Goal: Task Accomplishment & Management: Use online tool/utility

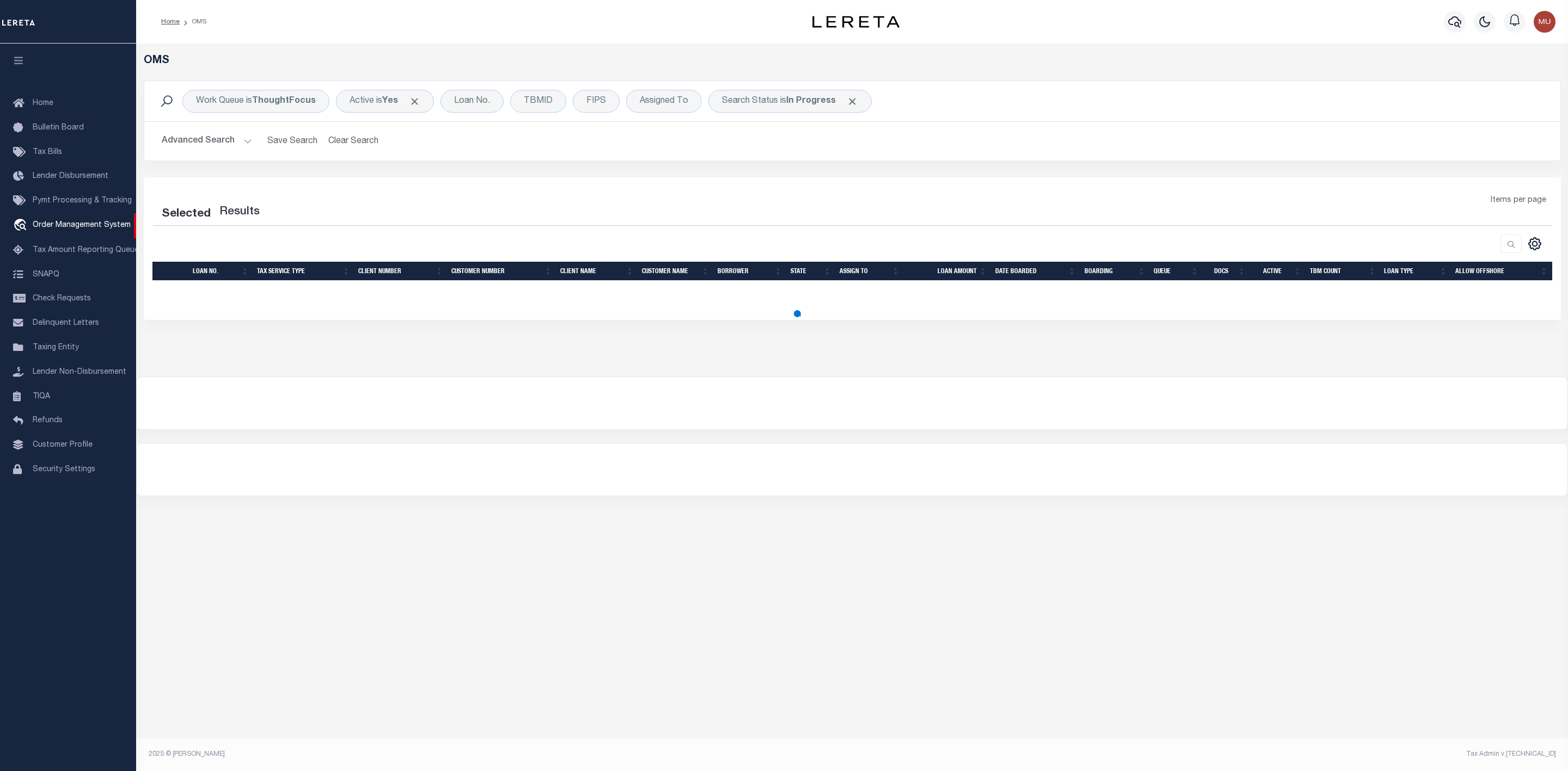
select select "200"
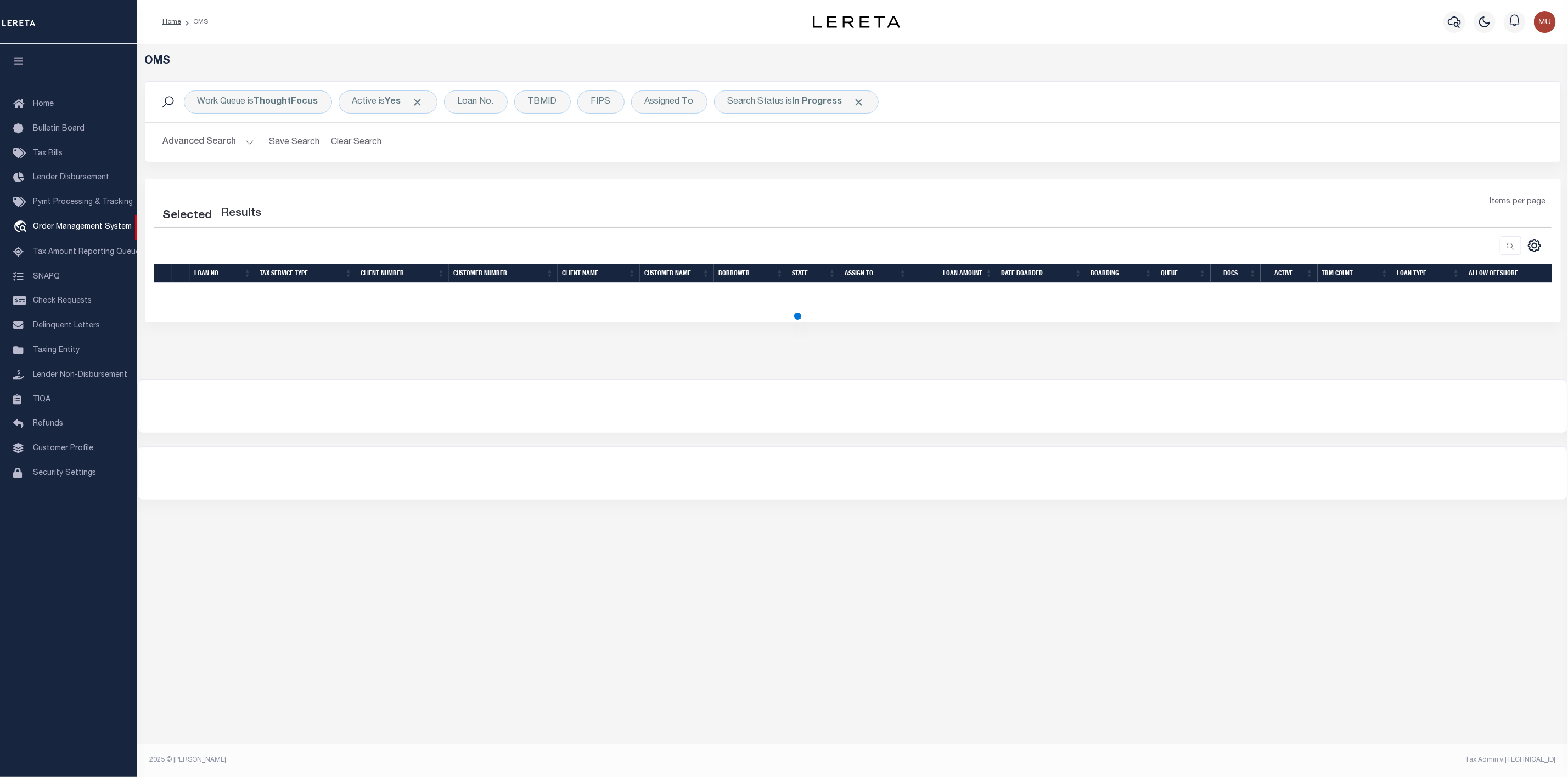
select select "200"
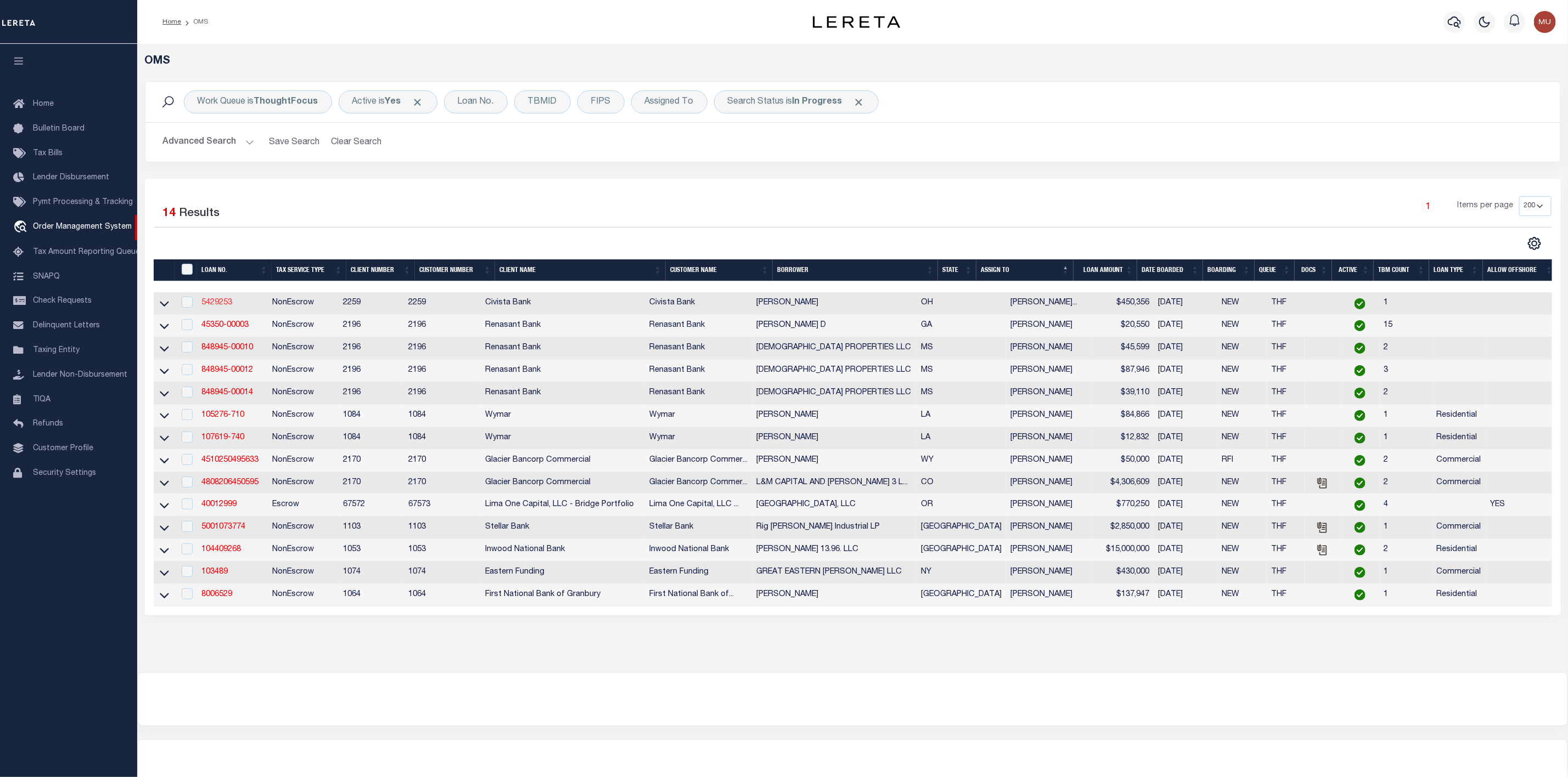
click at [216, 307] on link "5429253" at bounding box center [217, 302] width 31 height 8
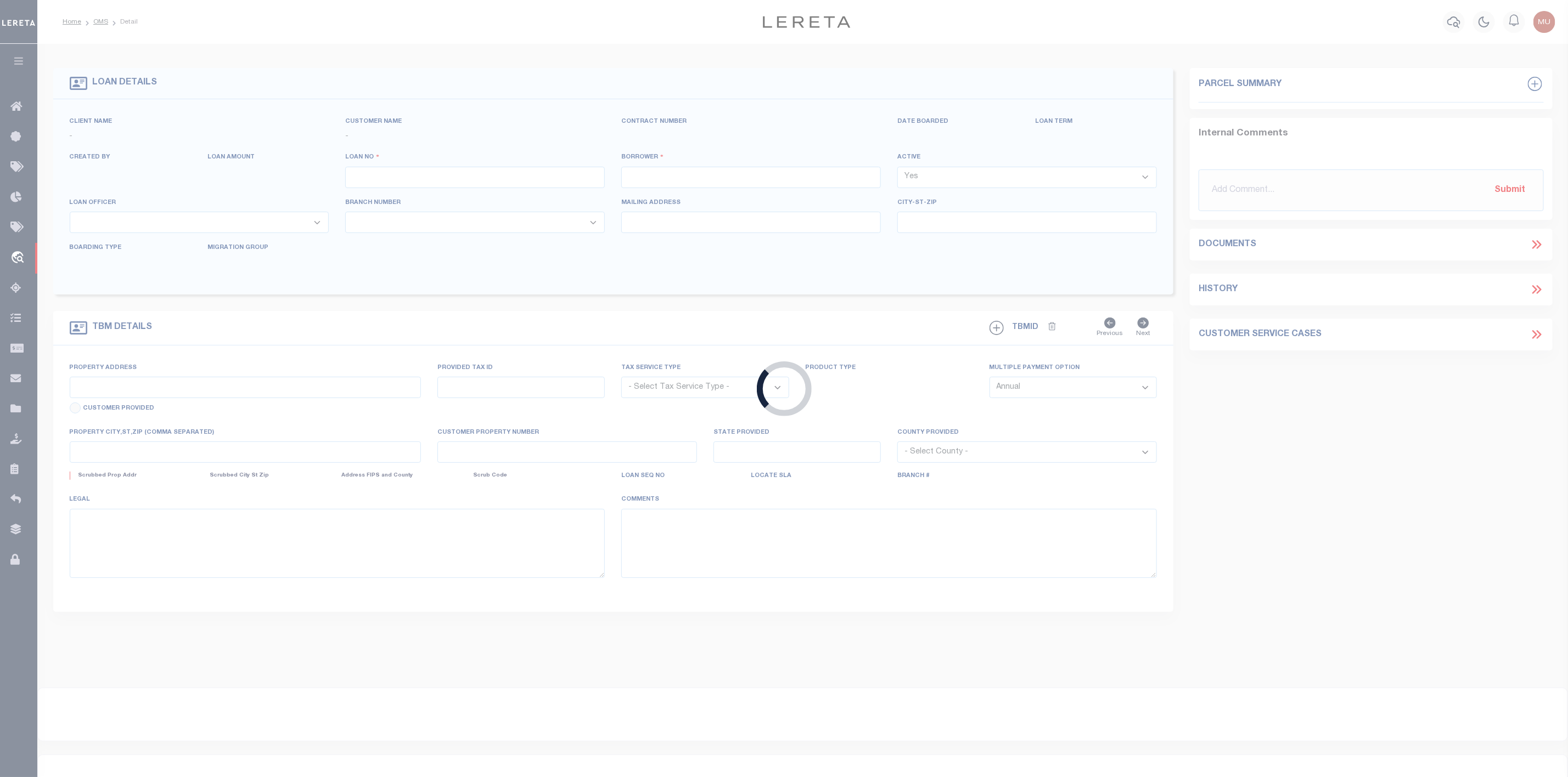
type input "5429253"
type input "William D Larsen"
select select
type input "125 Hunt Club Dr 2B"
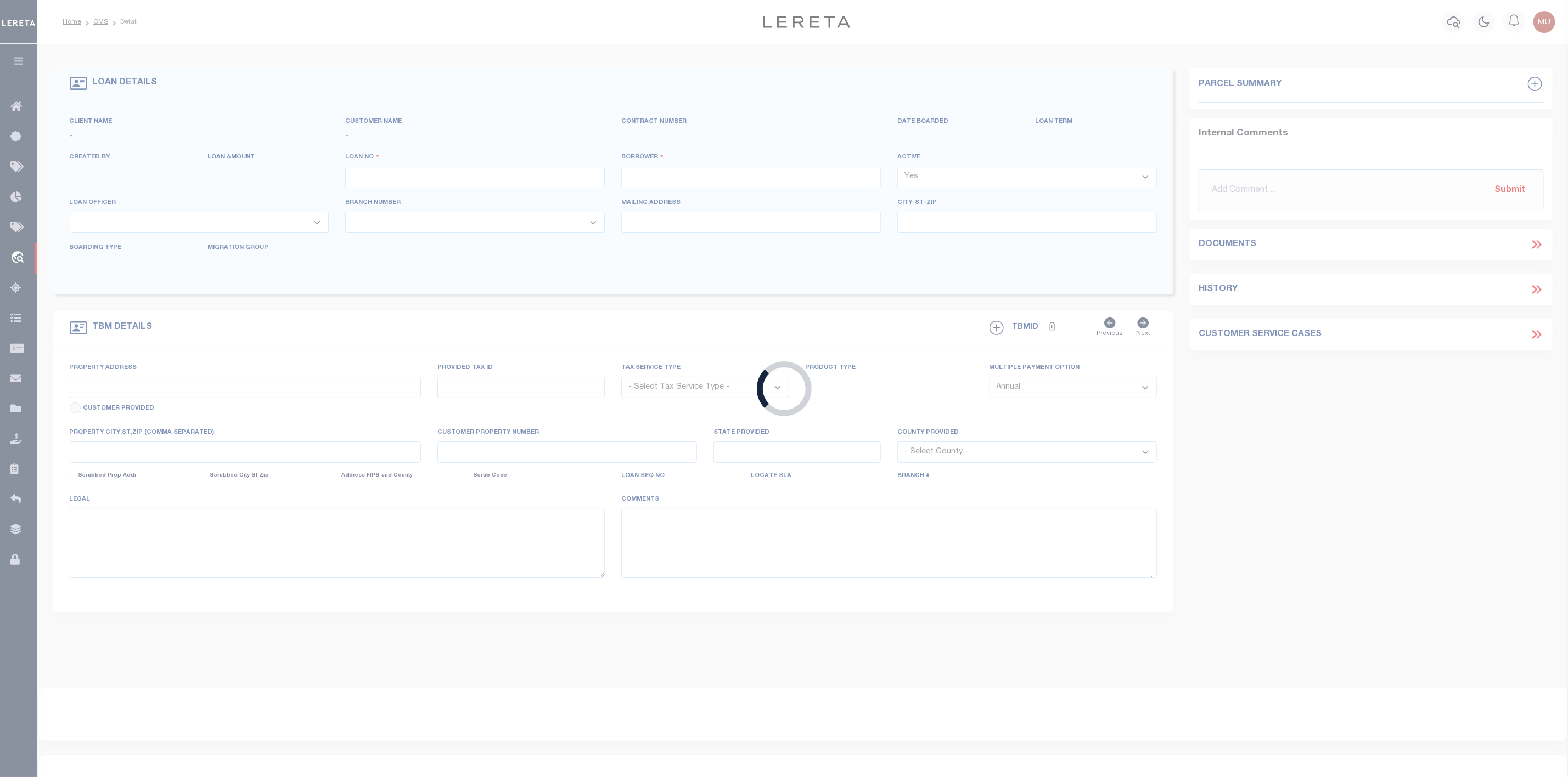
type input "Copley OH 443210000"
select select "NonEscrow"
select select "46631"
select select "7621"
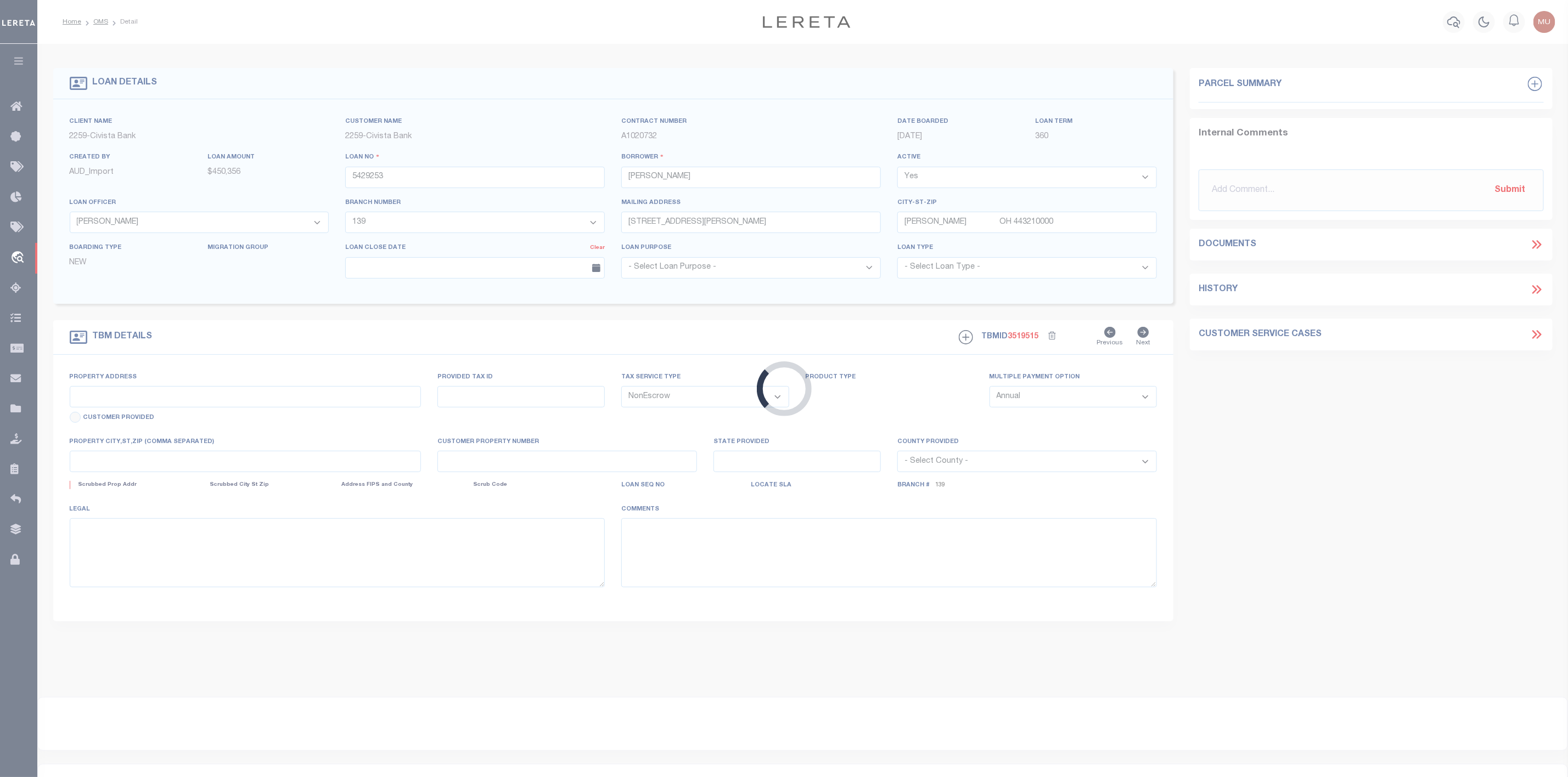
type input "3760 BROADVIEW RD"
select select
type input "RICHFIELD OH 442860000"
type input "R"
type input "OH"
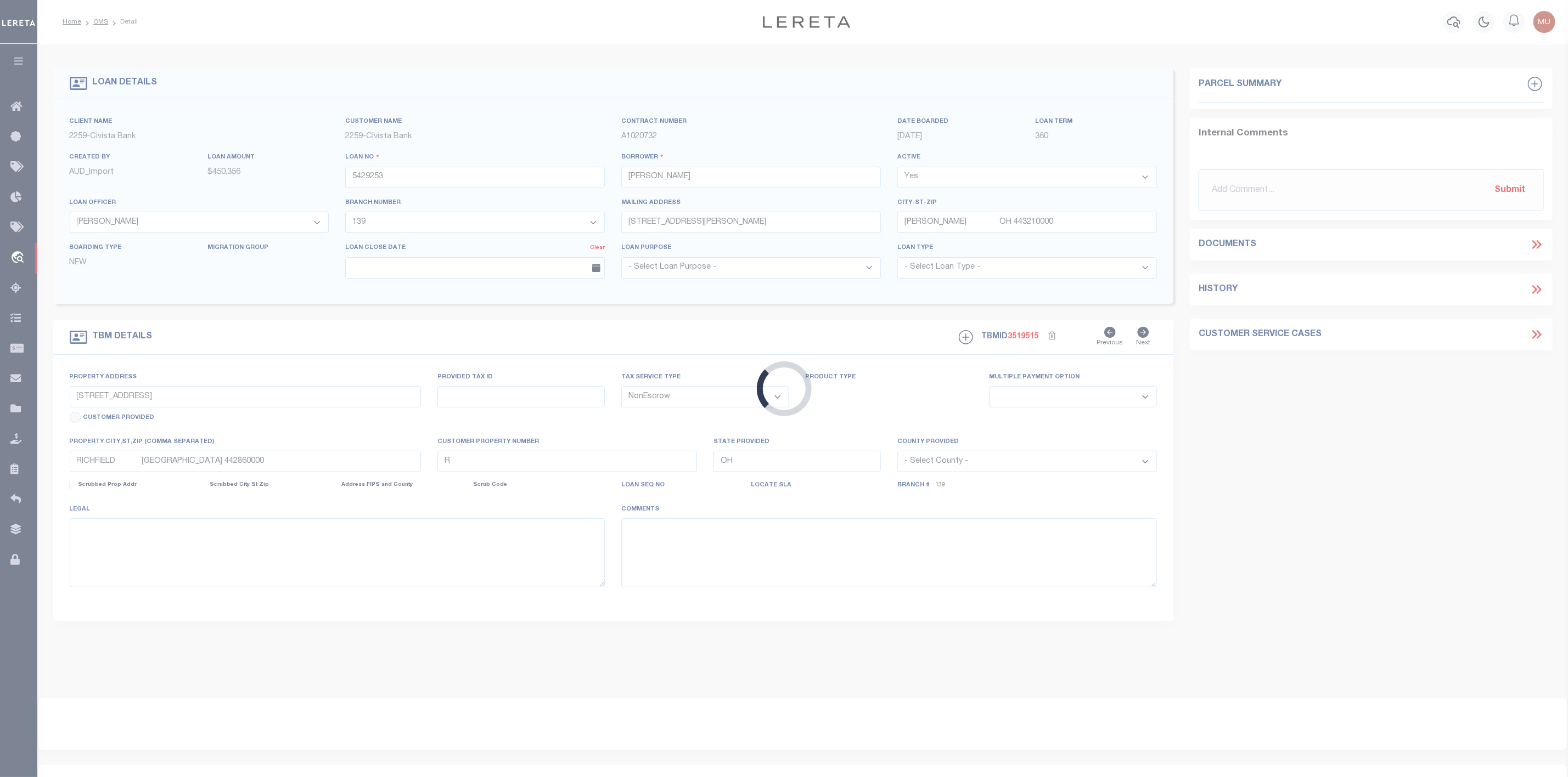
select select
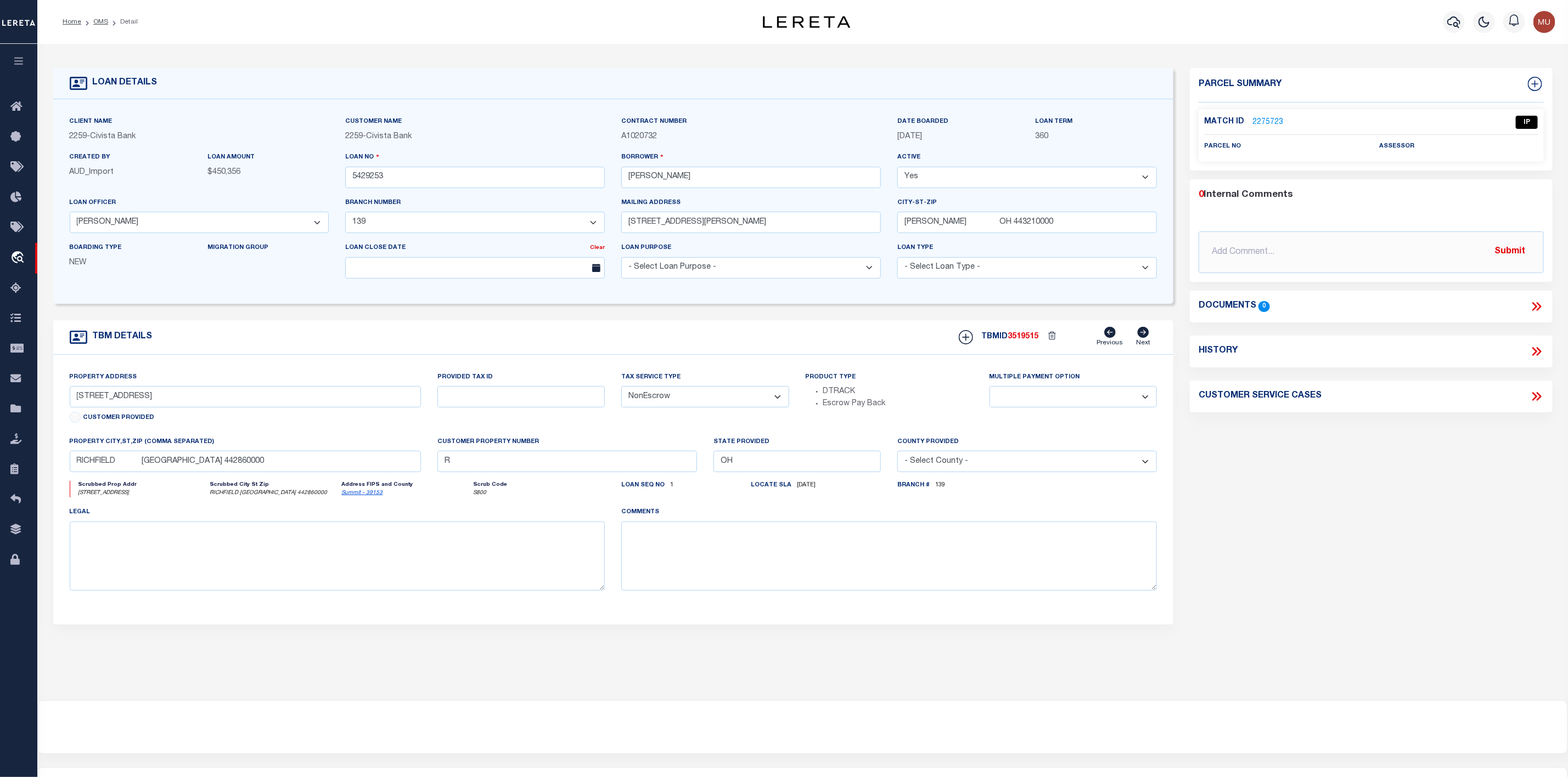
click at [1265, 129] on div "Match ID 2275723 IP" at bounding box center [1370, 125] width 334 height 19
click at [1267, 124] on link "2275723" at bounding box center [1267, 122] width 31 height 11
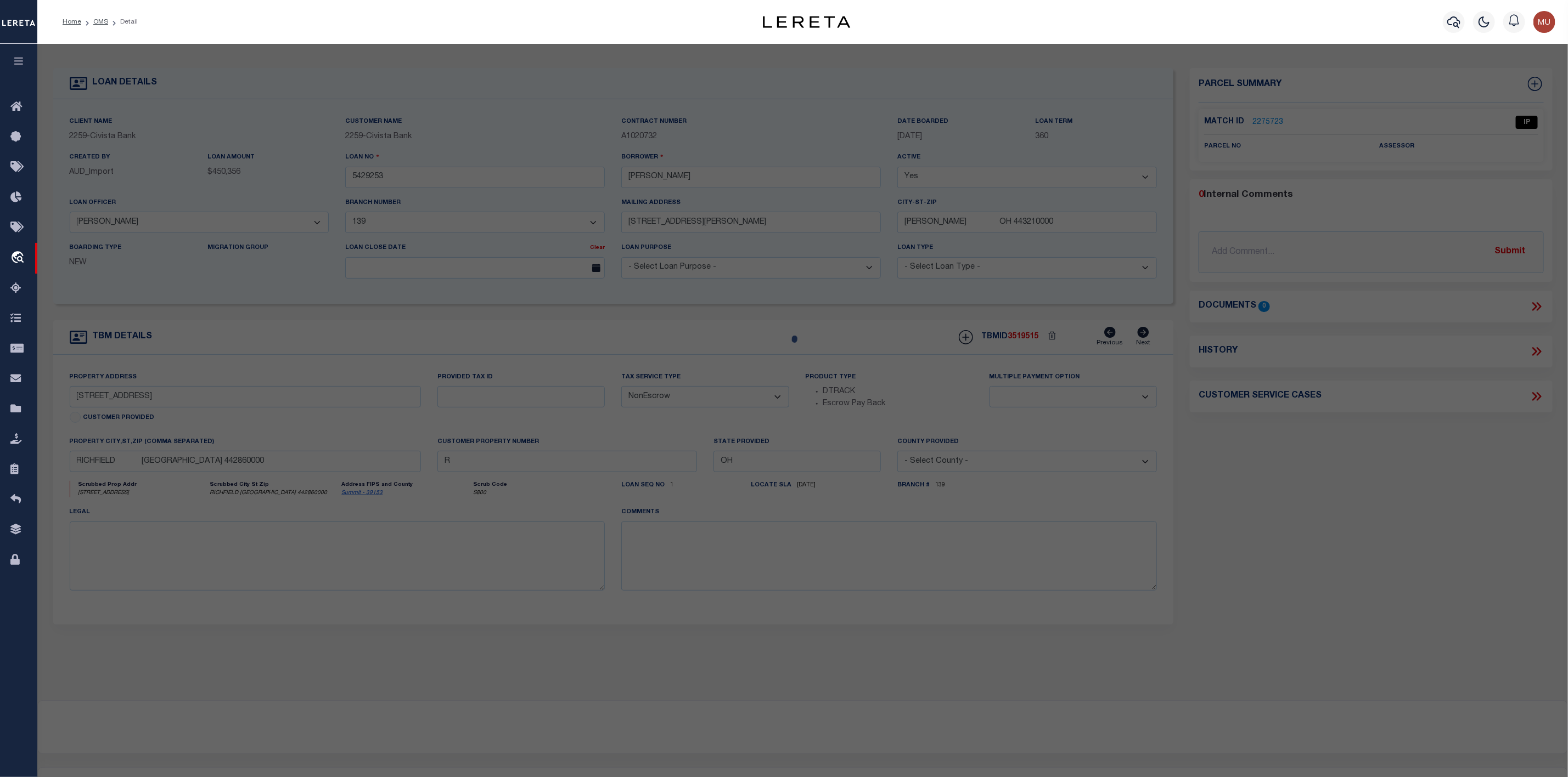
checkbox input "false"
select select "IP"
checkbox input "false"
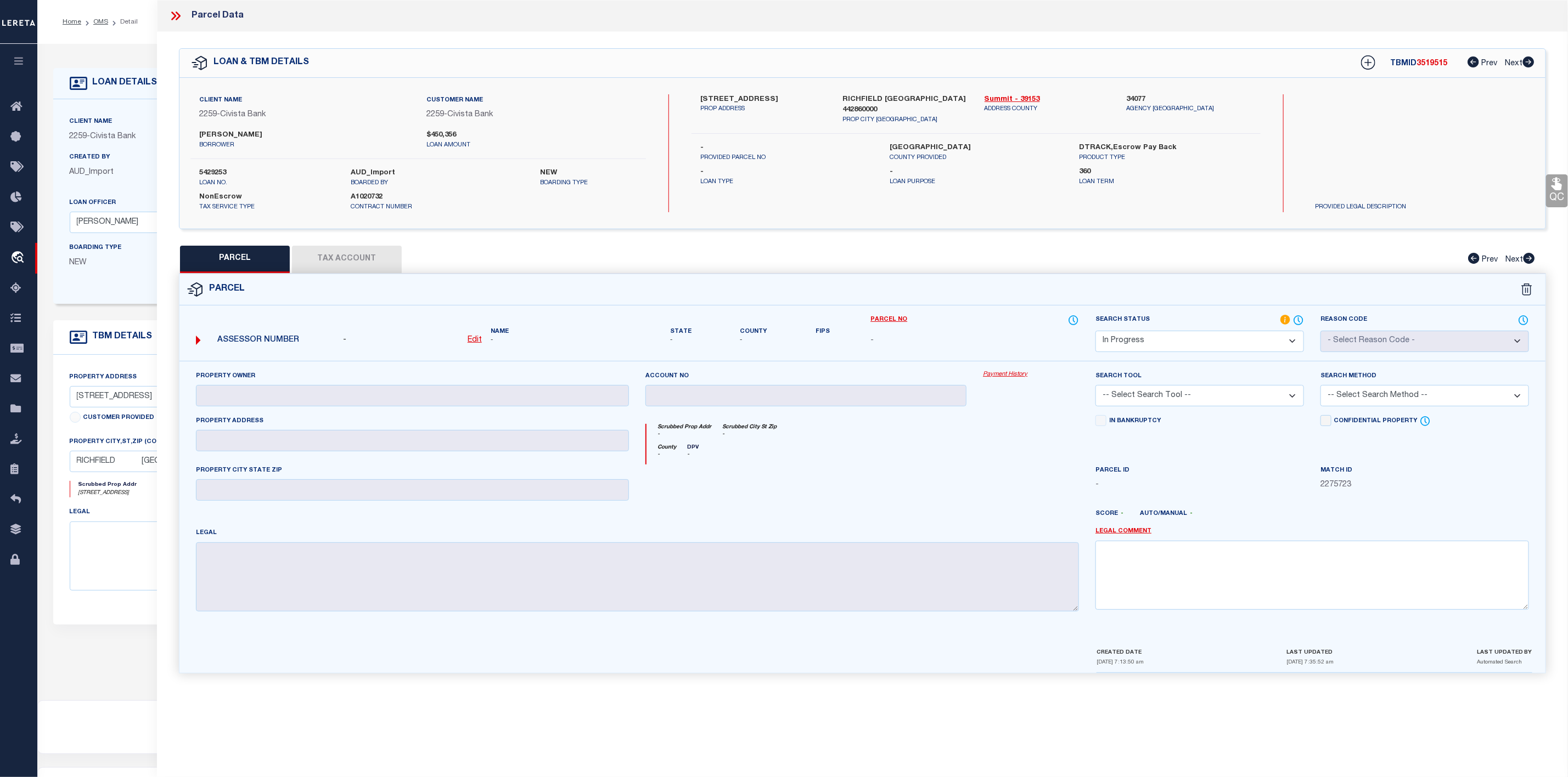
click at [175, 15] on icon at bounding box center [173, 15] width 5 height 9
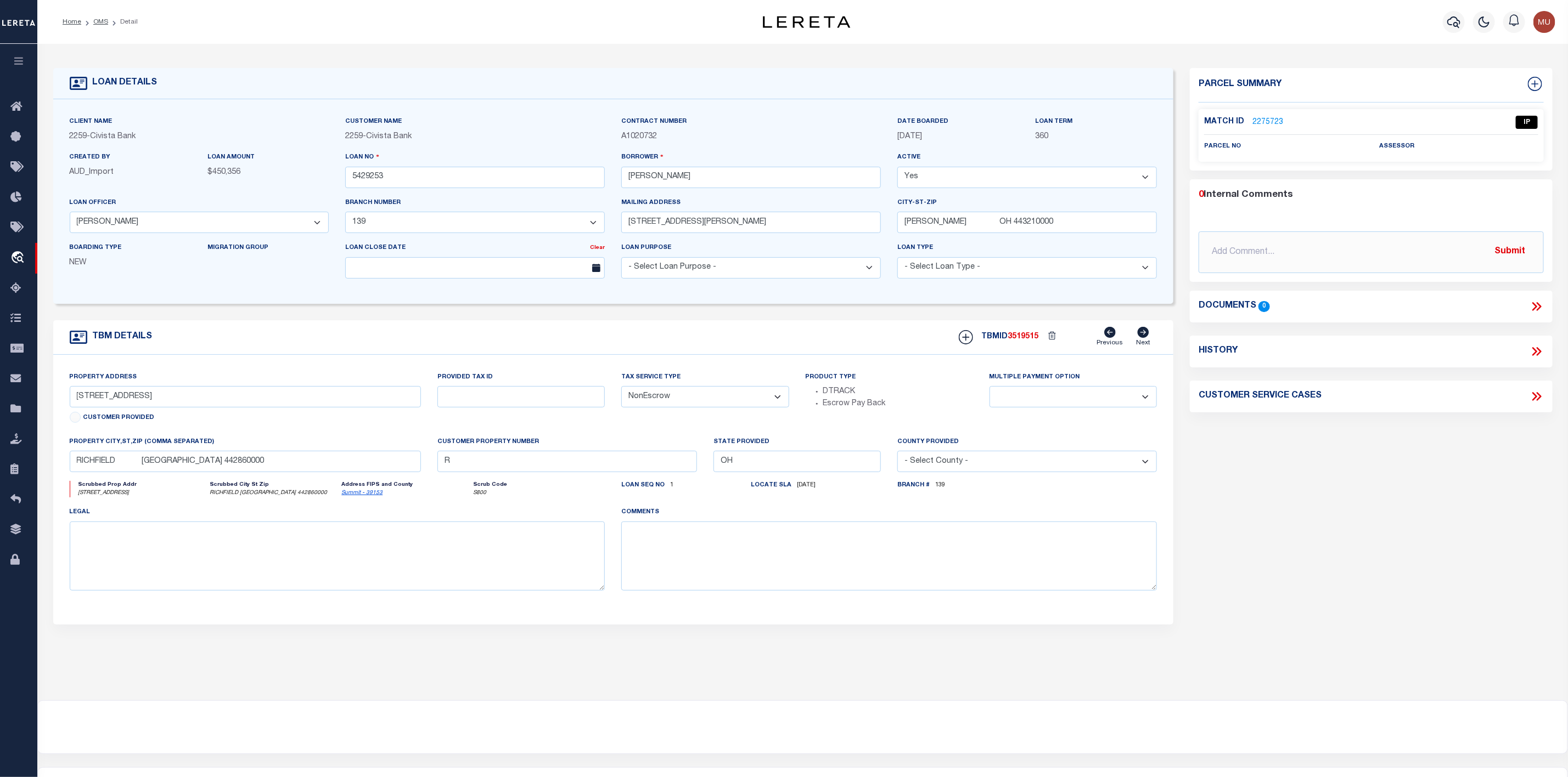
click at [104, 27] on li "OMS" at bounding box center [94, 22] width 27 height 10
click at [101, 21] on link "OMS" at bounding box center [100, 22] width 15 height 7
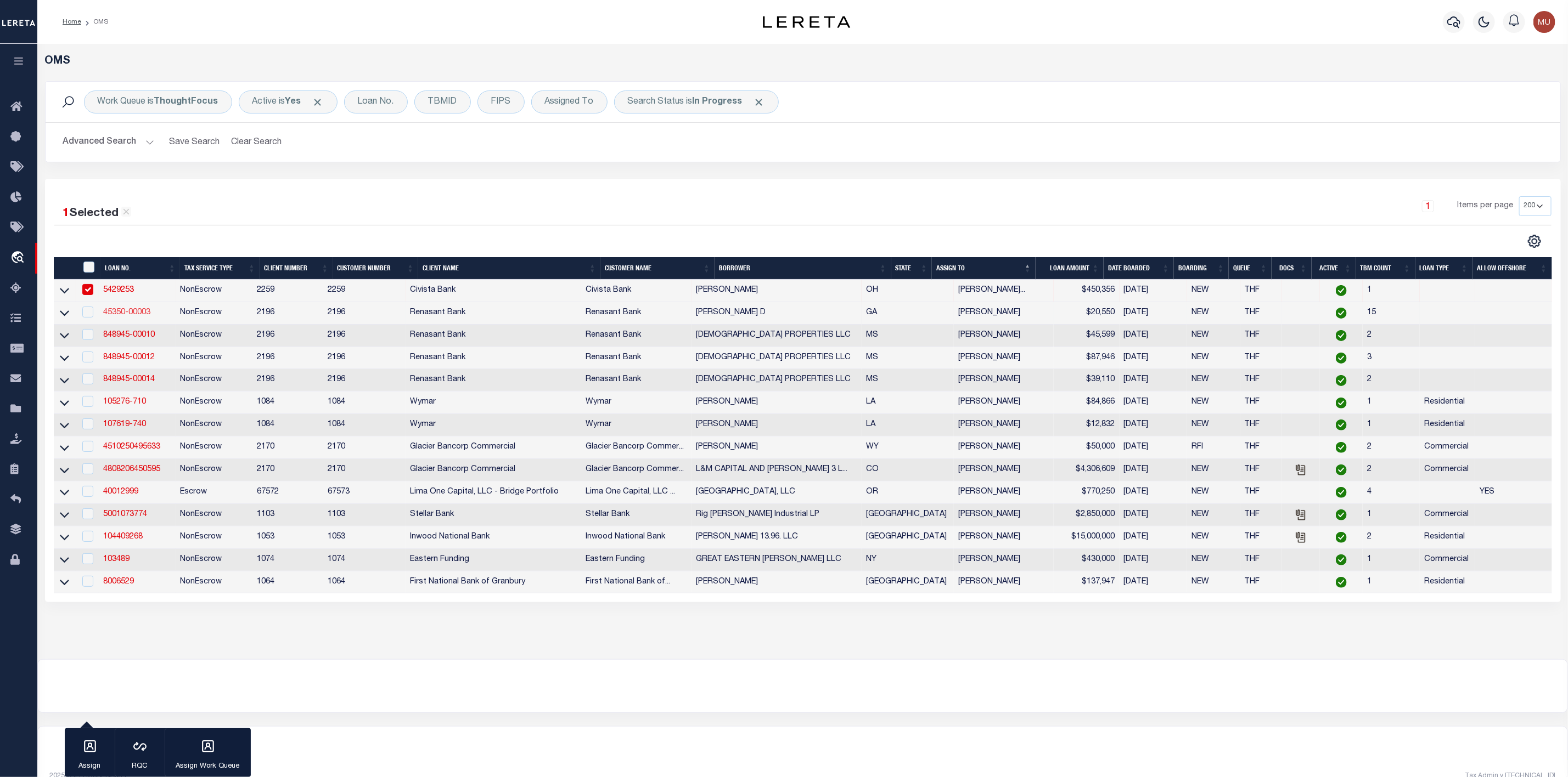
click at [138, 317] on link "45350-00003" at bounding box center [126, 313] width 47 height 8
type input "45350-00003"
type input "[PERSON_NAME] D"
select select
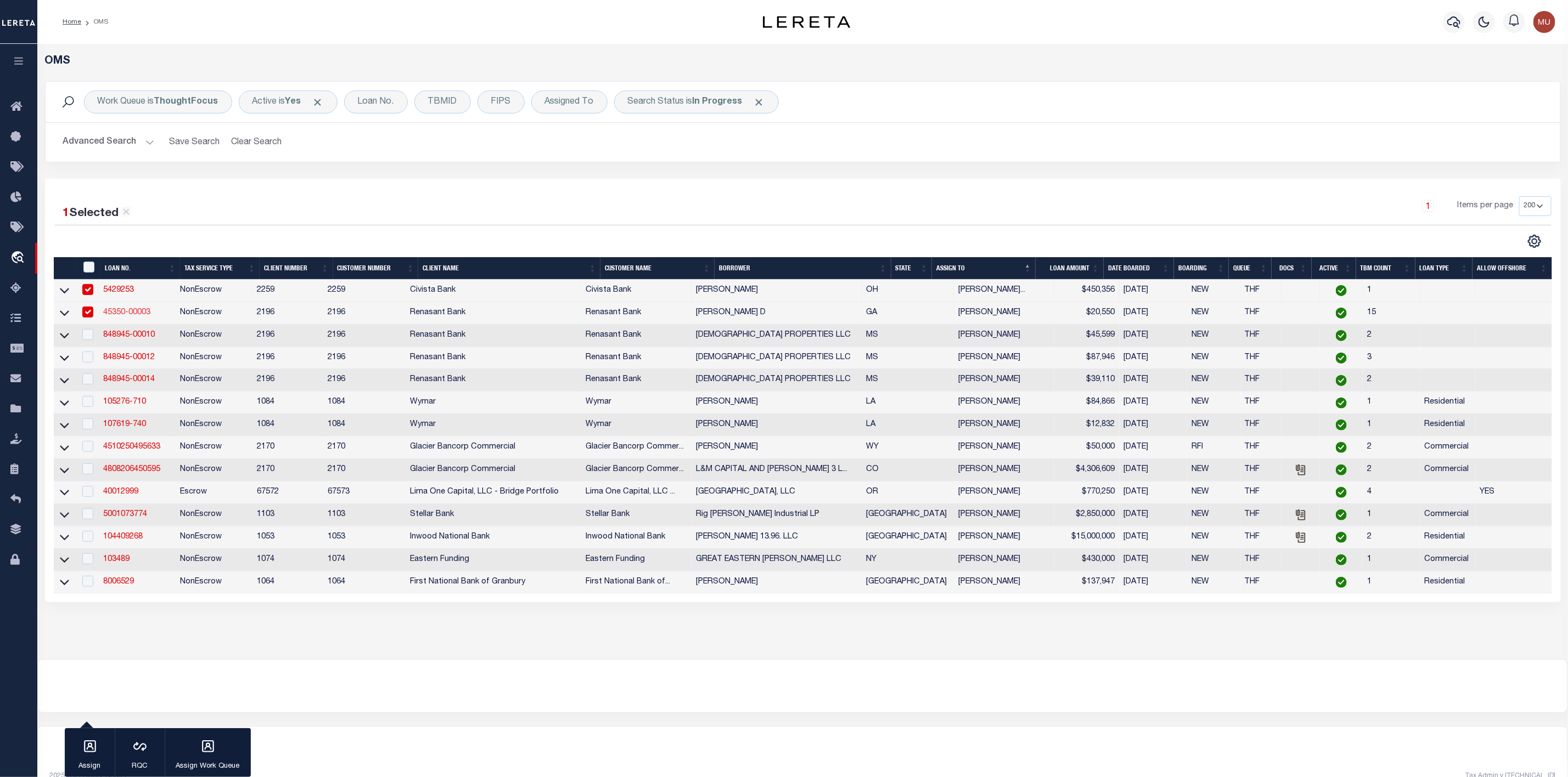
select select "100"
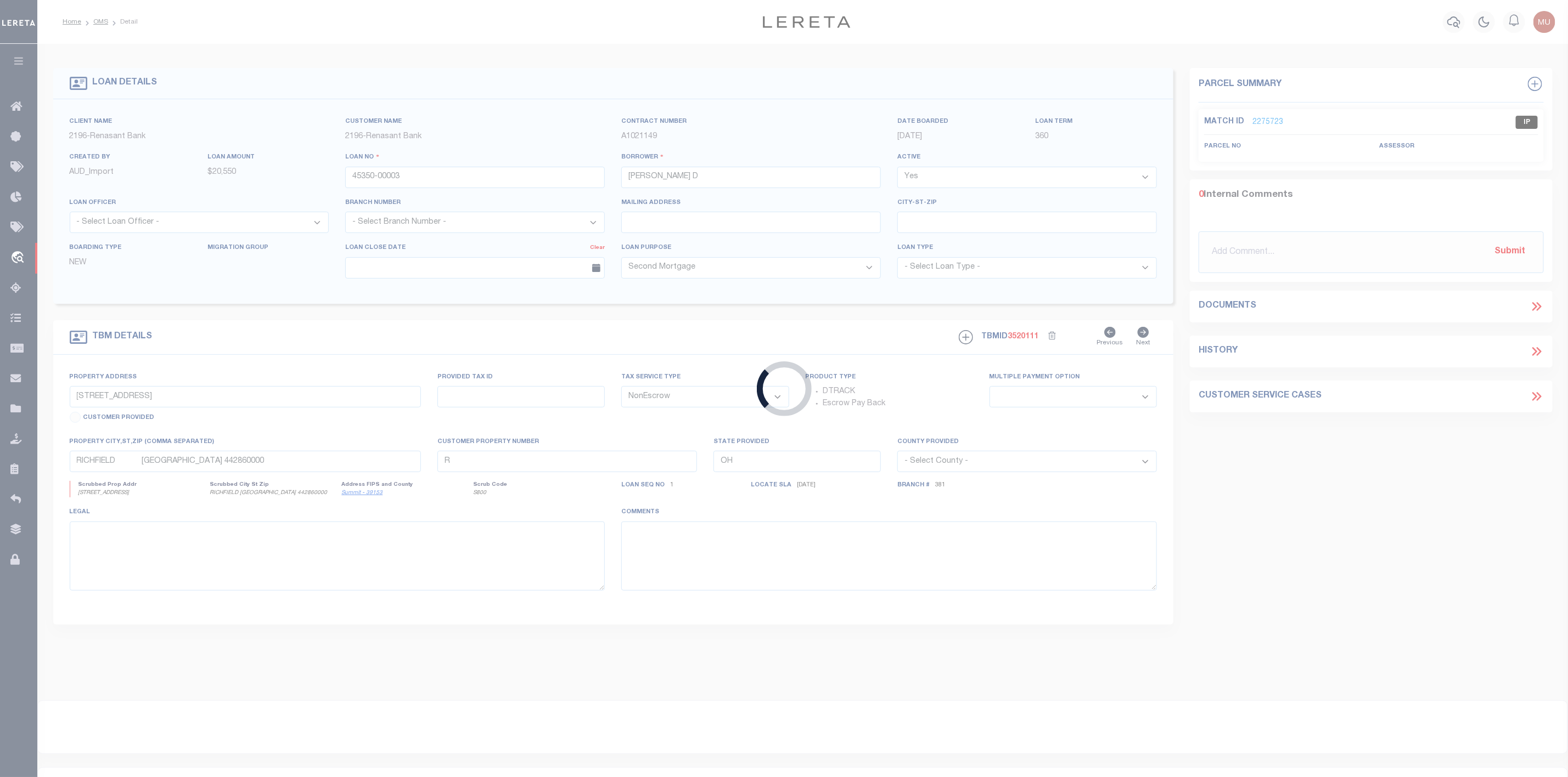
type input "1016 MERCER AVENUE"
select select
type input "ALBANY GA 31701"
type input "GA"
select select
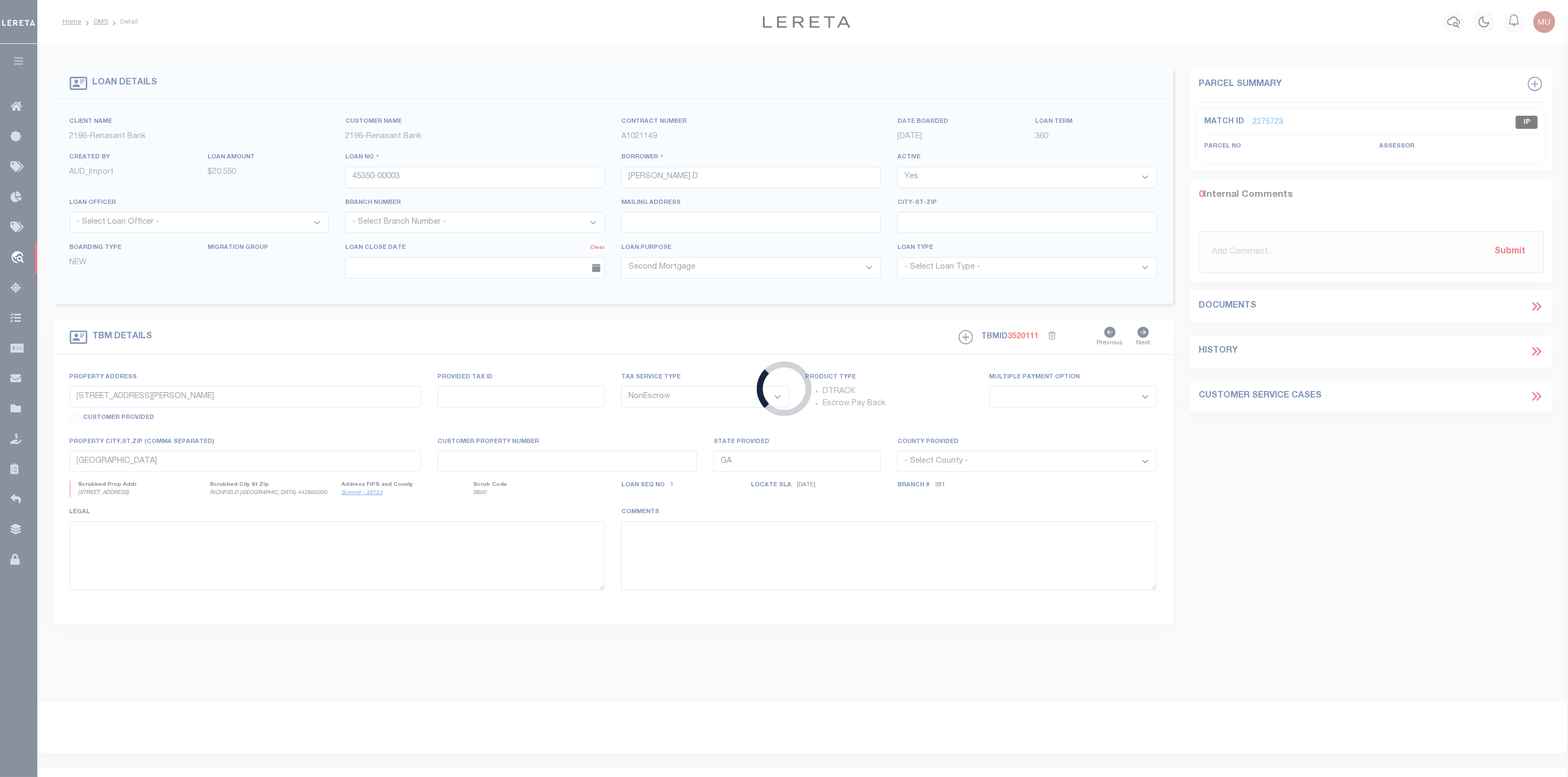
select select "164191"
select select "5143"
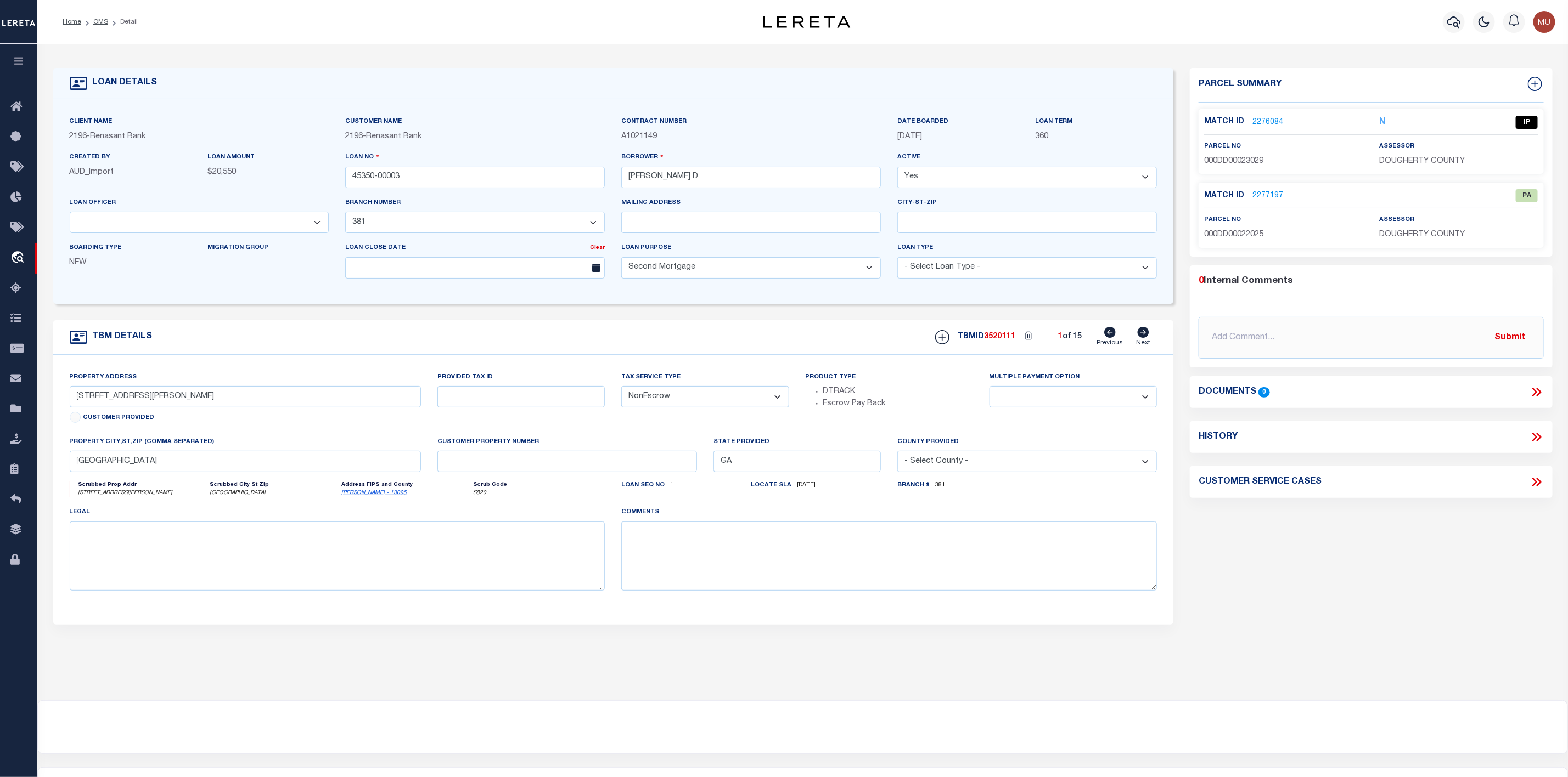
click at [1276, 125] on link "2276084" at bounding box center [1267, 122] width 31 height 11
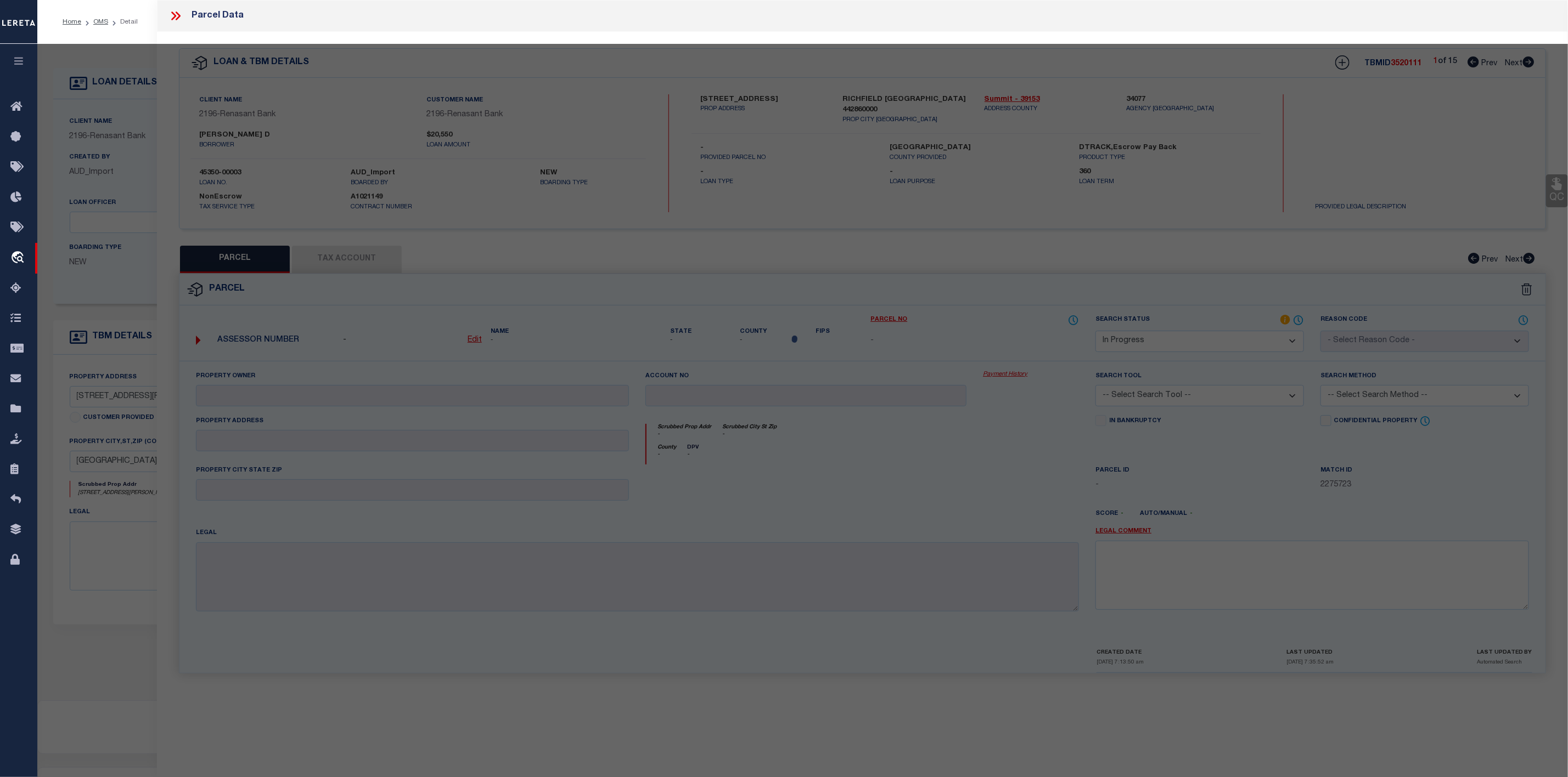
select select "AS"
checkbox input "false"
select select "IP"
type input "BELL,TODD"
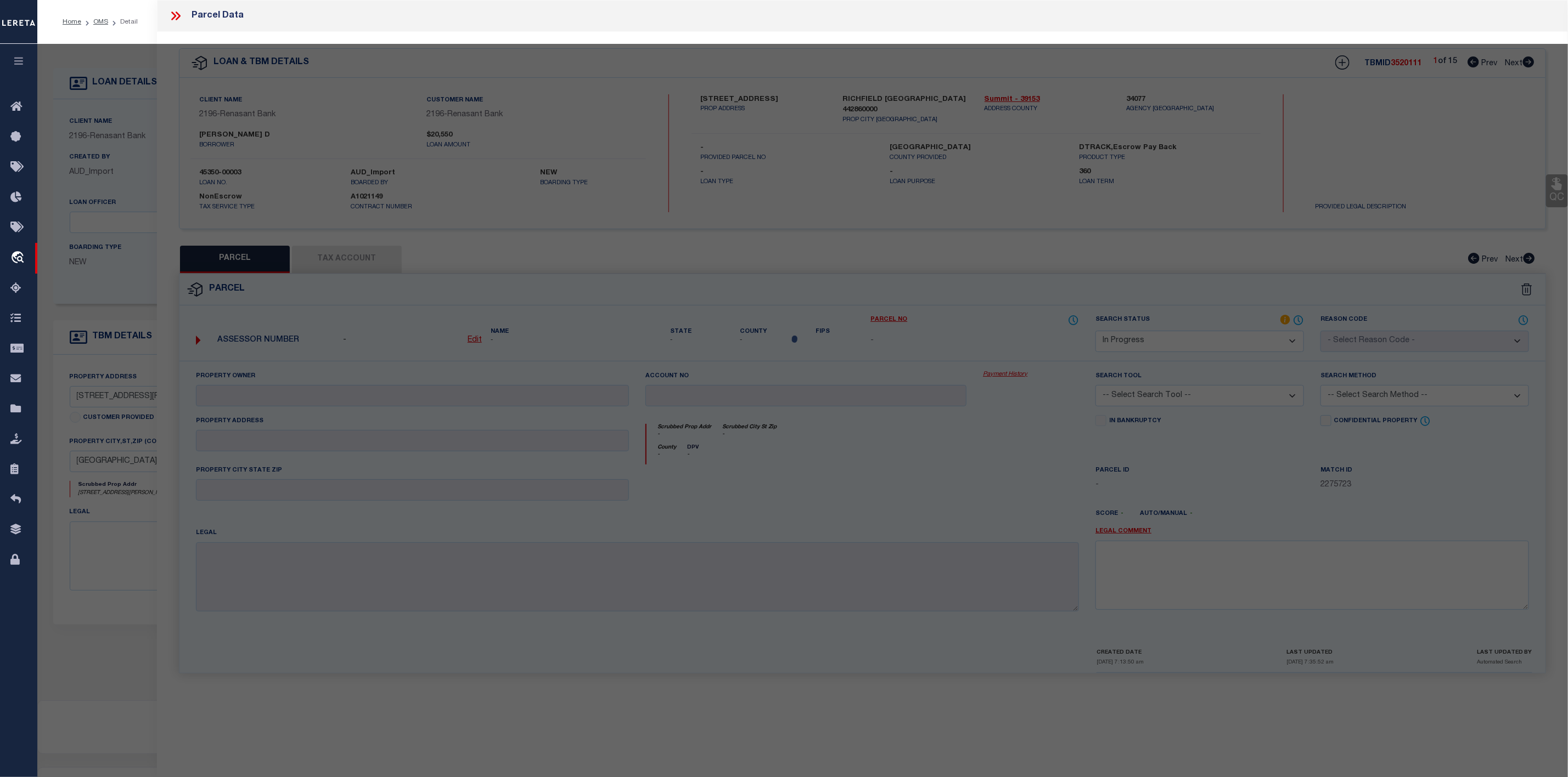
select select "ATL"
select select "ADD"
type input "1016 W MERCER AVE"
checkbox input "false"
type input "ALBANY, GA 31701"
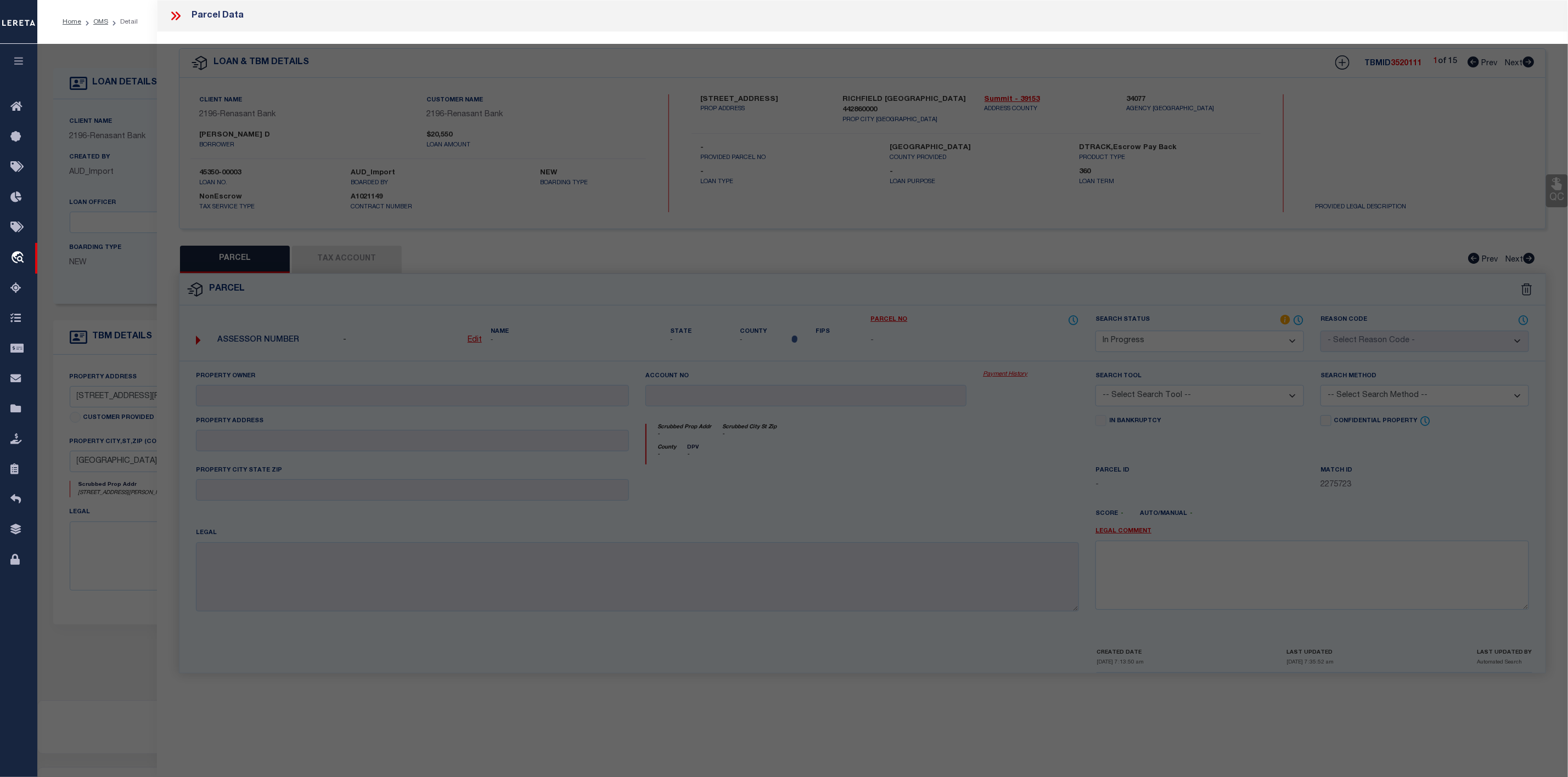
type textarea "LOT 9 BLK 162 W. HIGHLANDS S/D"
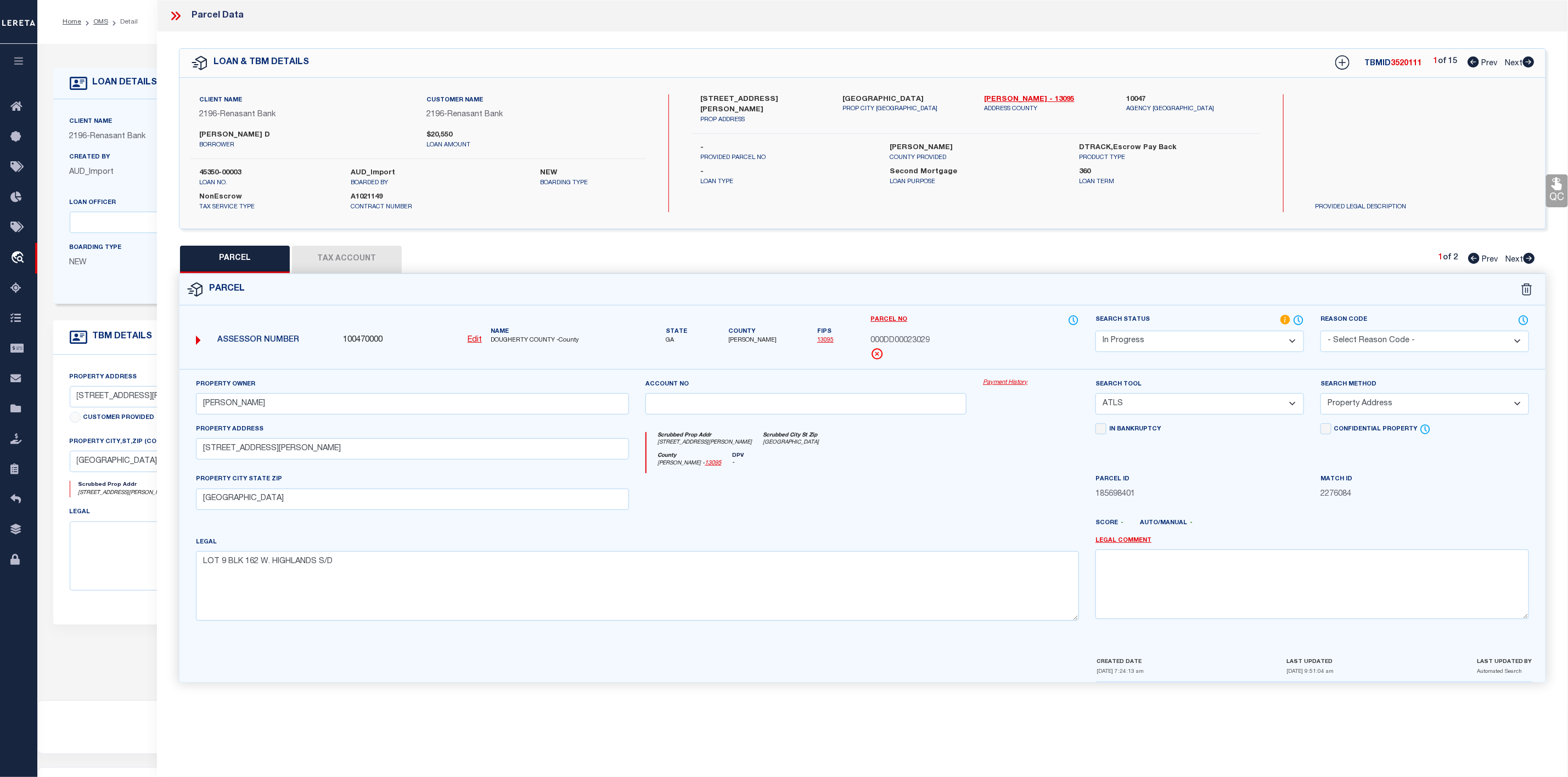
click at [180, 17] on icon at bounding box center [175, 15] width 15 height 15
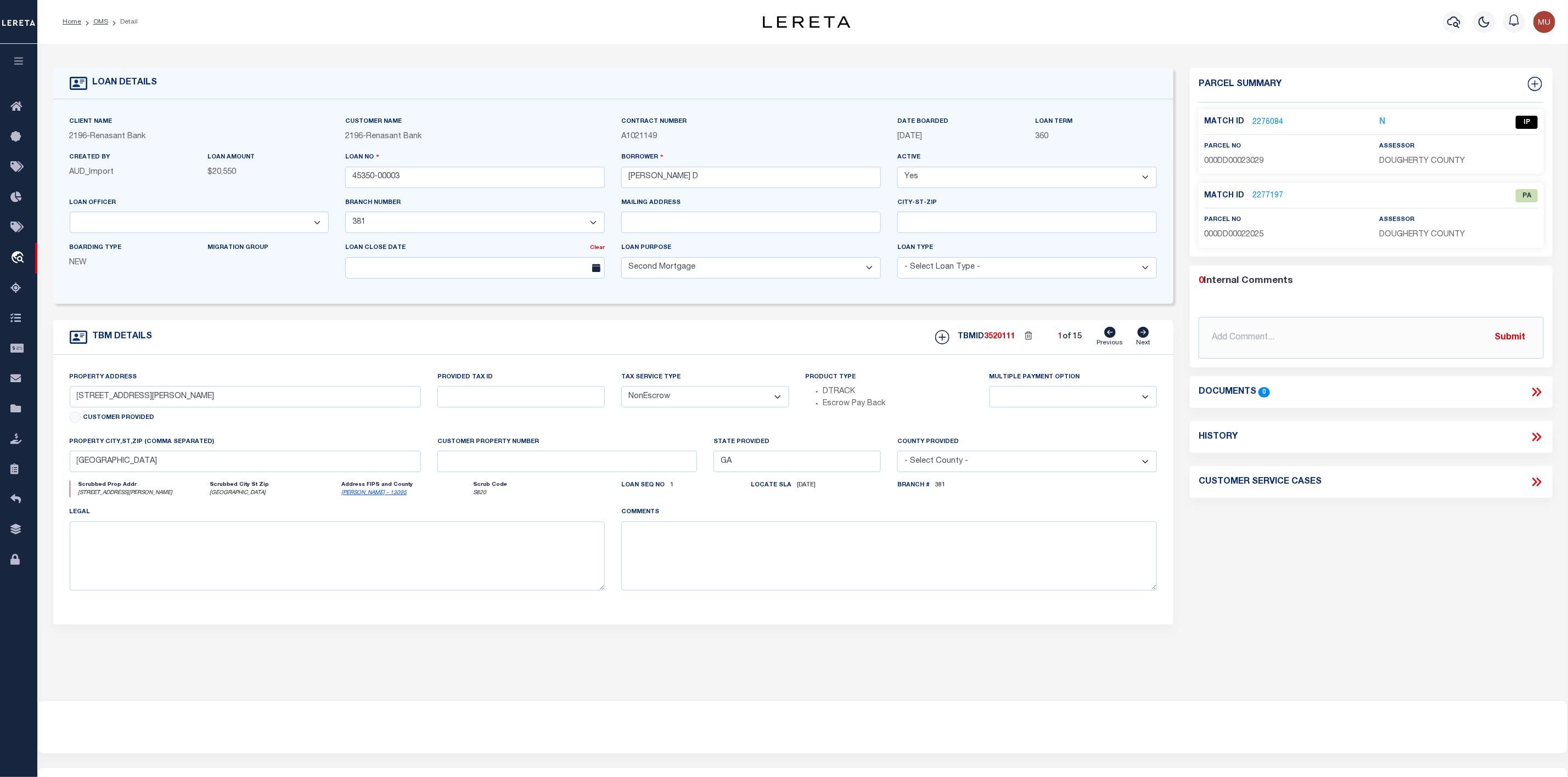
click at [108, 25] on li "Detail" at bounding box center [123, 22] width 30 height 10
click at [102, 23] on link "OMS" at bounding box center [100, 22] width 15 height 7
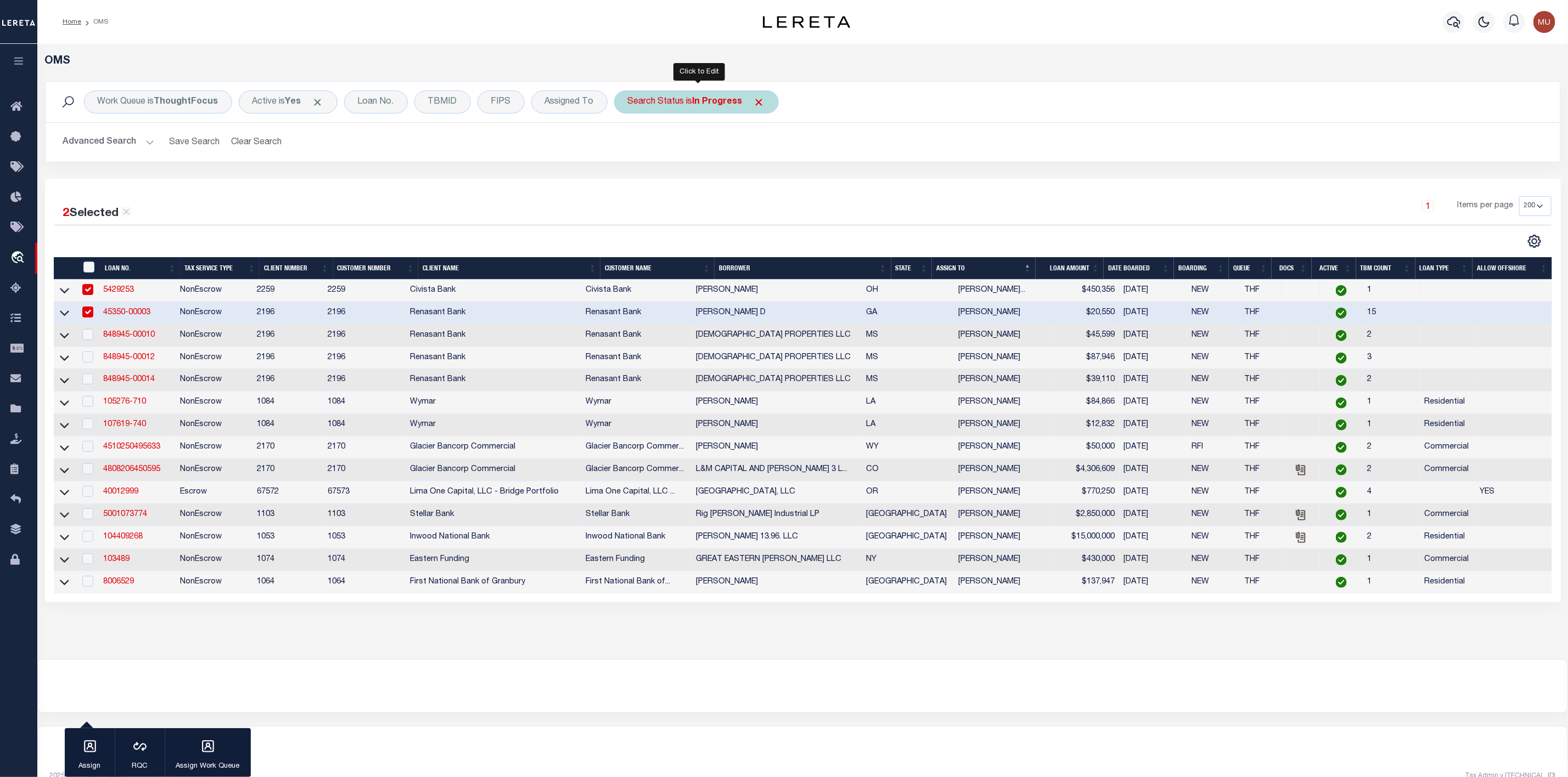
click at [700, 110] on div "Search Status is In Progress" at bounding box center [696, 101] width 165 height 23
click at [696, 159] on select "Automated Search Bad Parcel Complete Duplicate Parcel High Dollar Reporting In …" at bounding box center [709, 155] width 161 height 21
select select "RD"
click at [630, 147] on select "Automated Search Bad Parcel Complete Duplicate Parcel High Dollar Reporting In …" at bounding box center [709, 155] width 161 height 21
click at [776, 185] on input "Apply" at bounding box center [774, 179] width 33 height 18
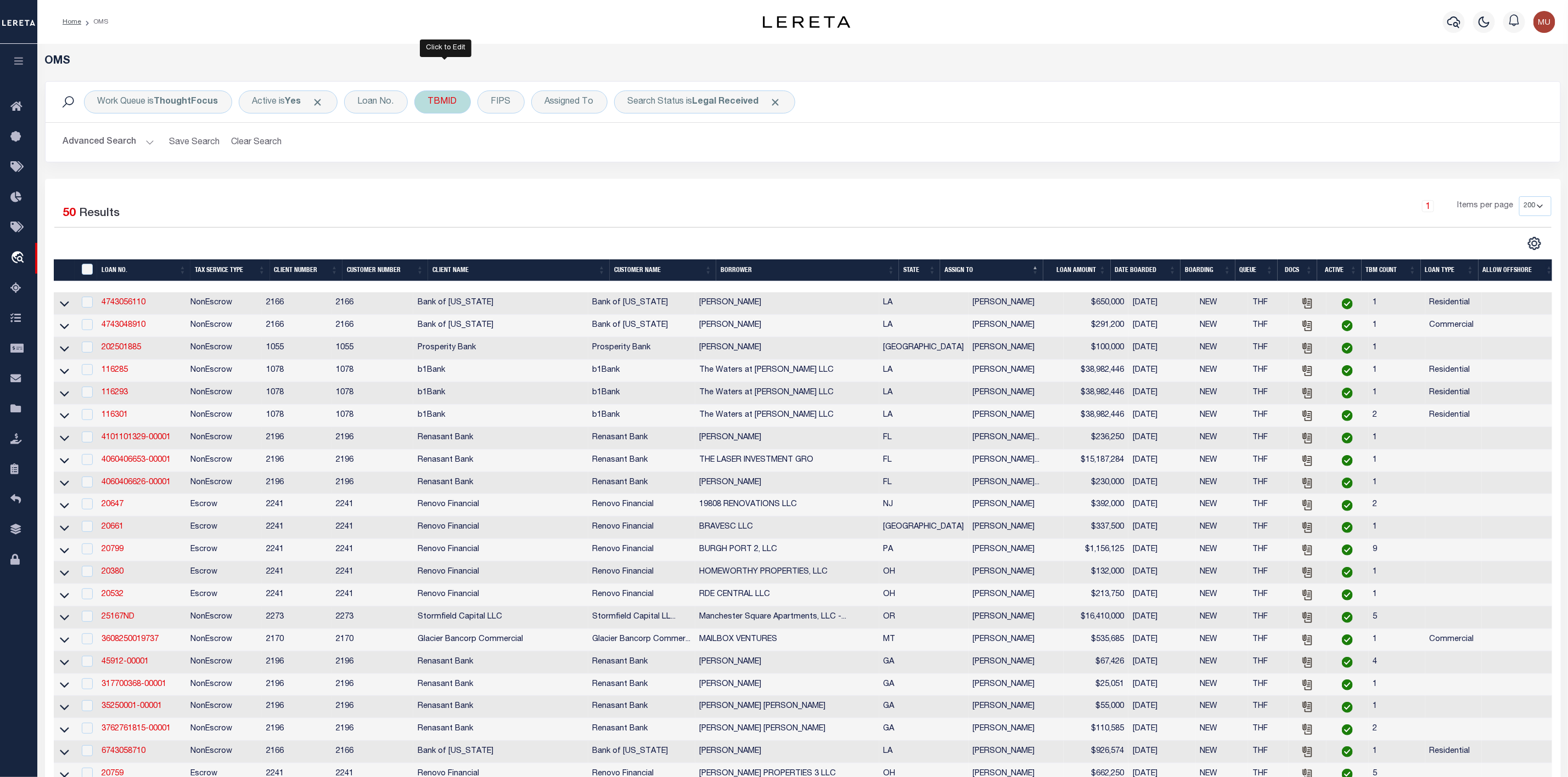
click at [434, 109] on div "TBMID" at bounding box center [442, 101] width 57 height 23
click at [453, 155] on input "number" at bounding box center [509, 151] width 161 height 21
type input "3520090"
click at [568, 174] on input "Apply" at bounding box center [574, 175] width 33 height 18
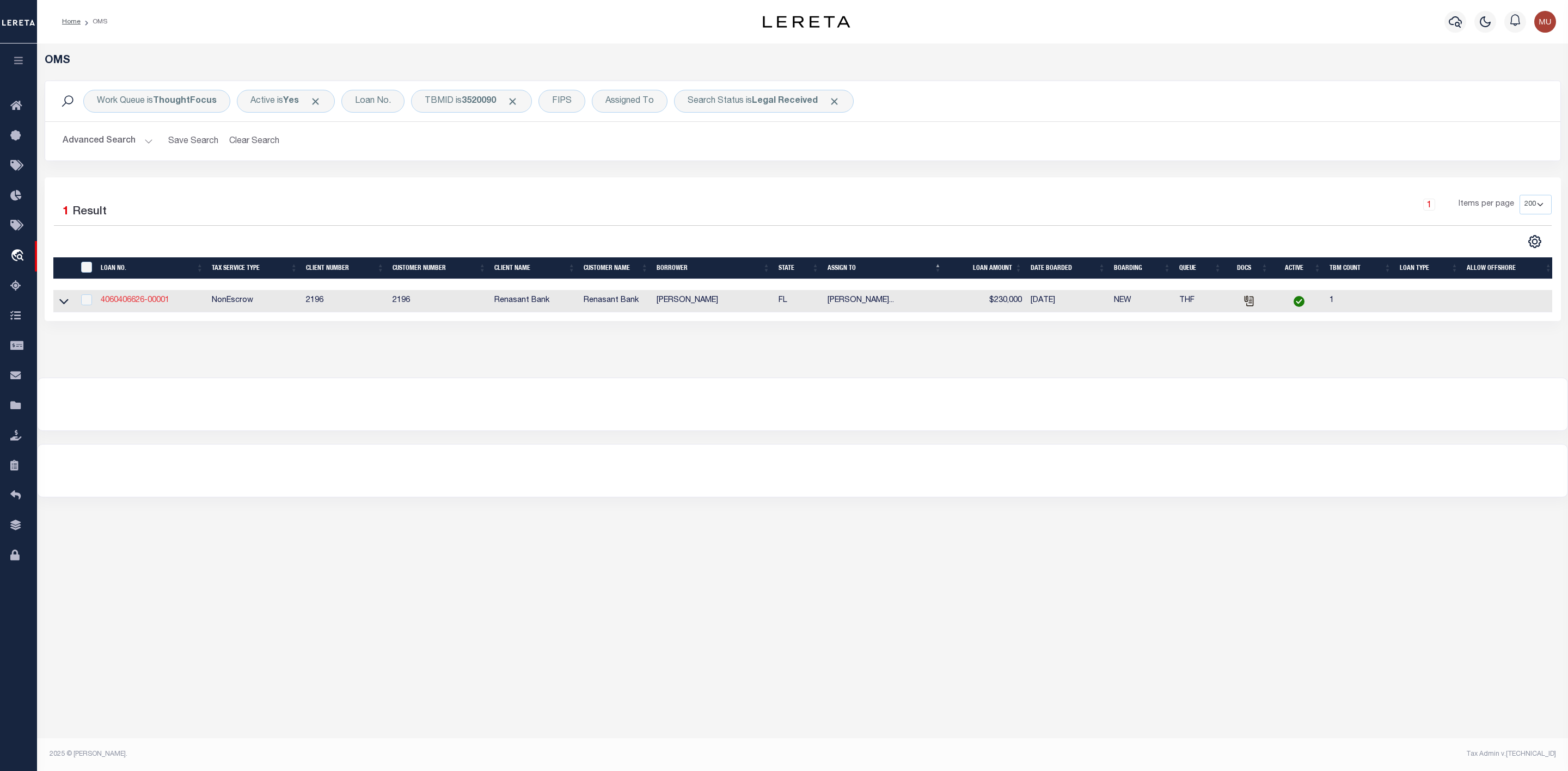
click at [133, 302] on link "4060406626-00001" at bounding box center [135, 300] width 69 height 8
type input "4060406626-00001"
type input "RUTENBERG BARRY"
select select "5153"
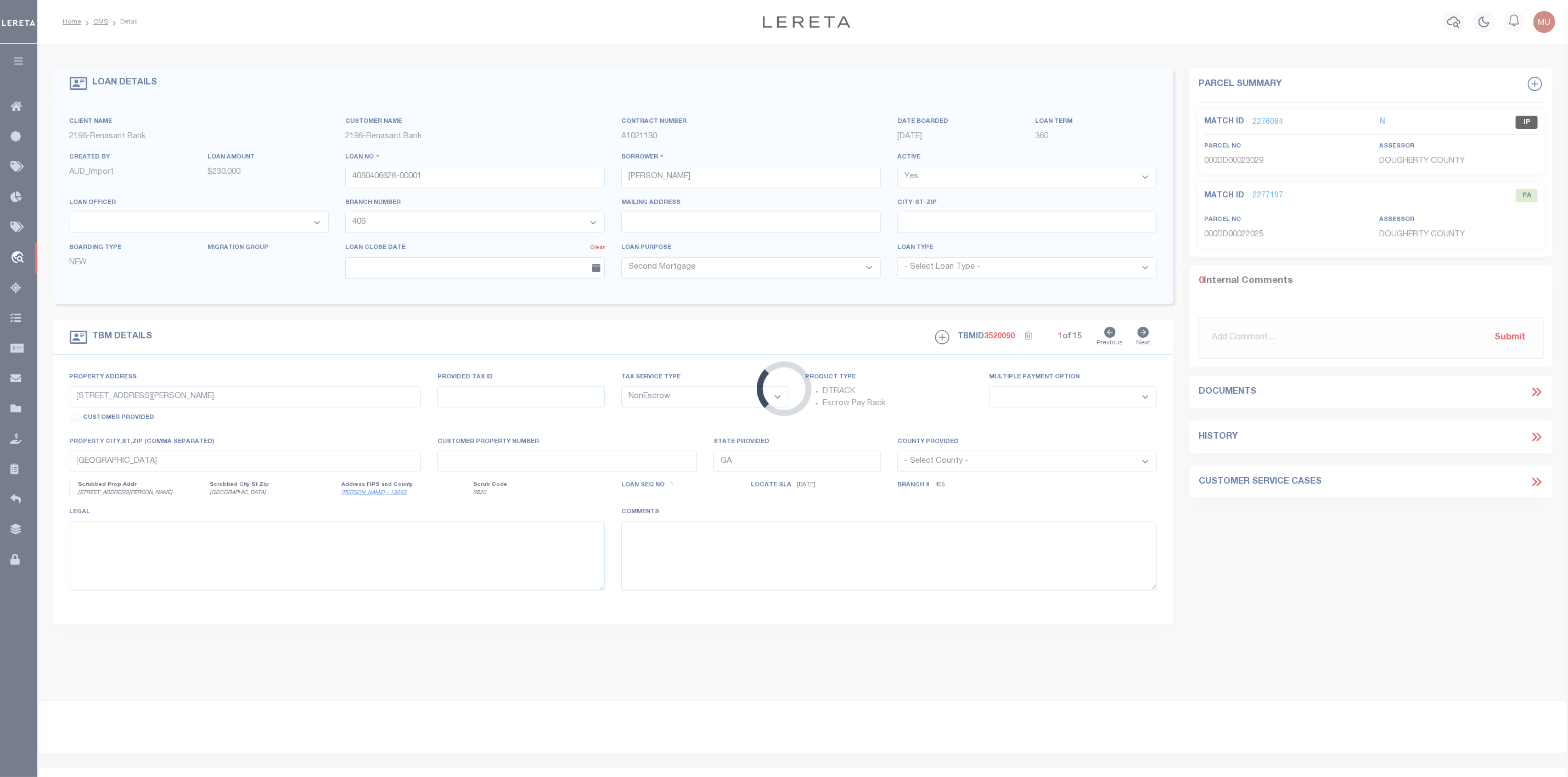
type input "2527 NW 150TH BLVD"
select select
type input "NEWBERRY FL 32669"
type input "FL"
select select
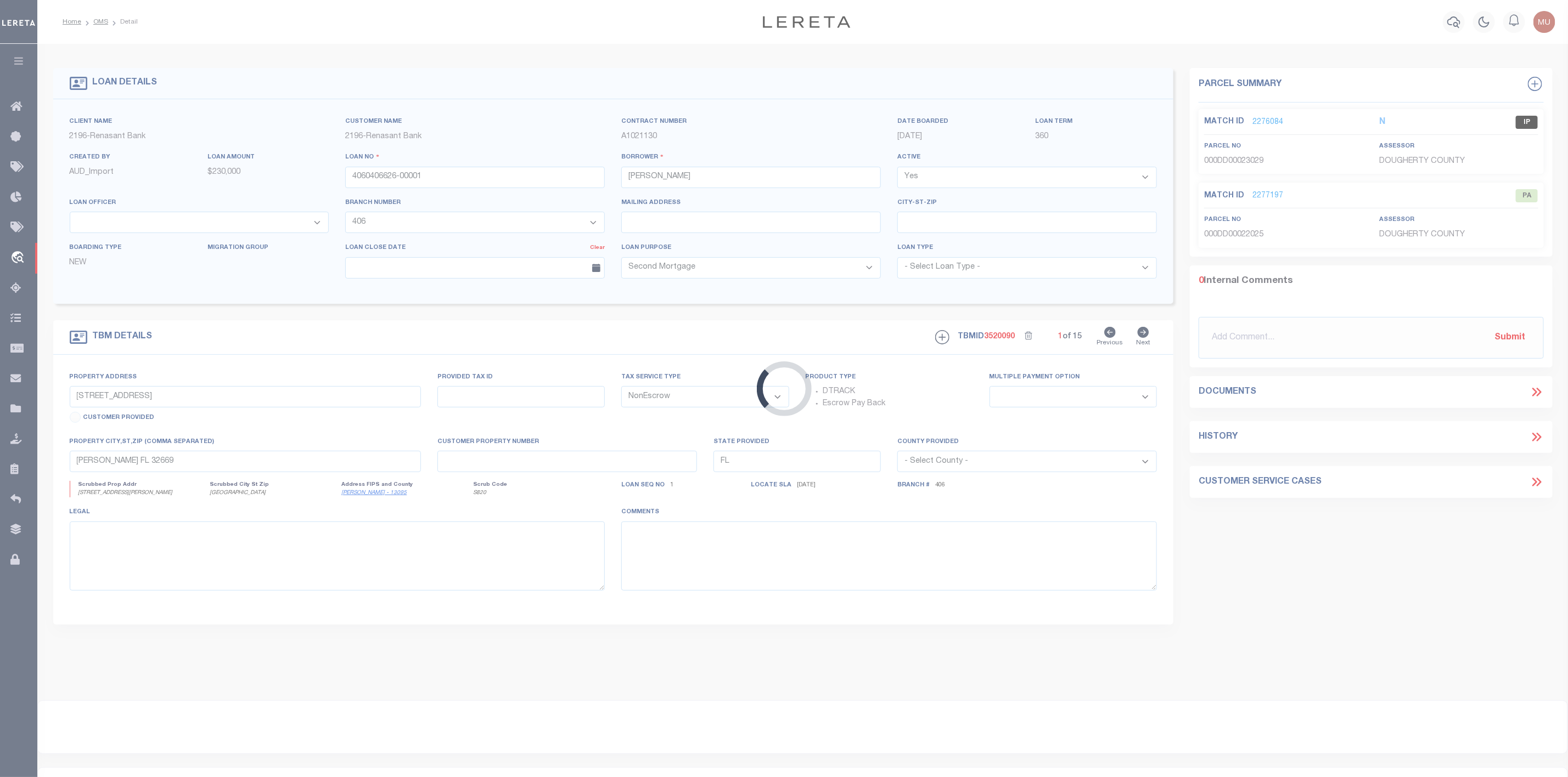
select select "5153"
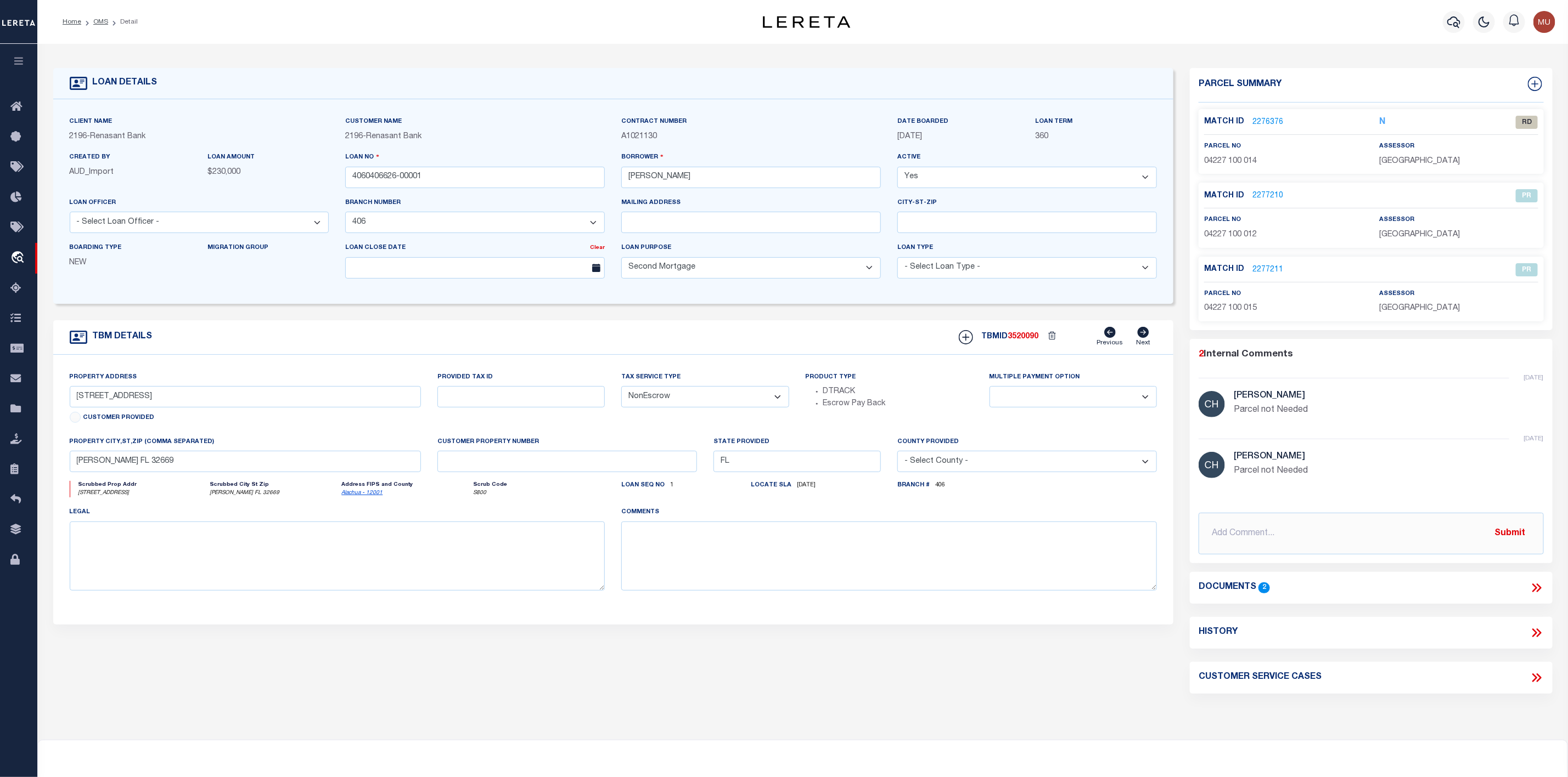
click at [1270, 124] on link "2276376" at bounding box center [1267, 122] width 31 height 11
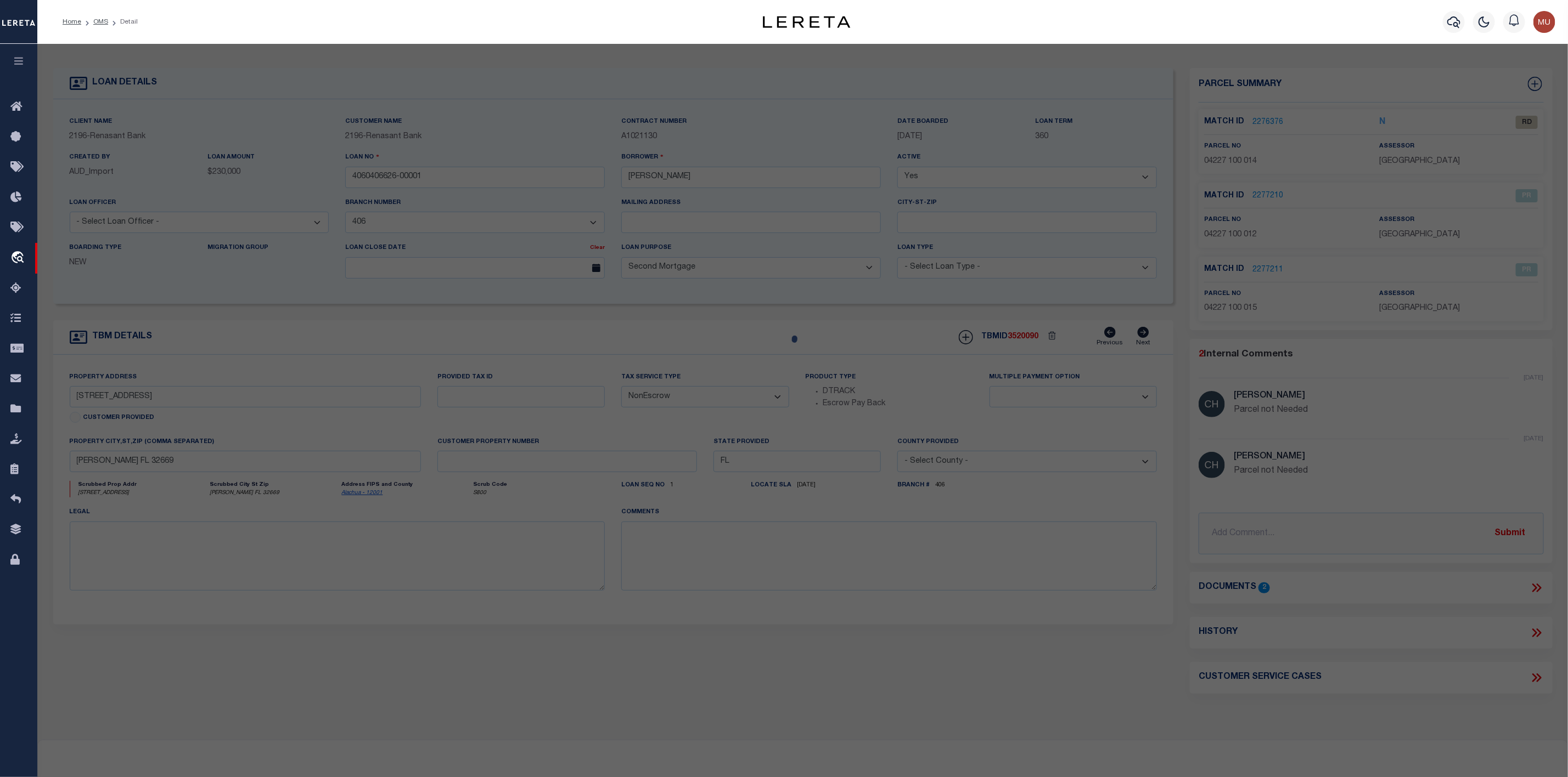
select select "AS"
select select
checkbox input "false"
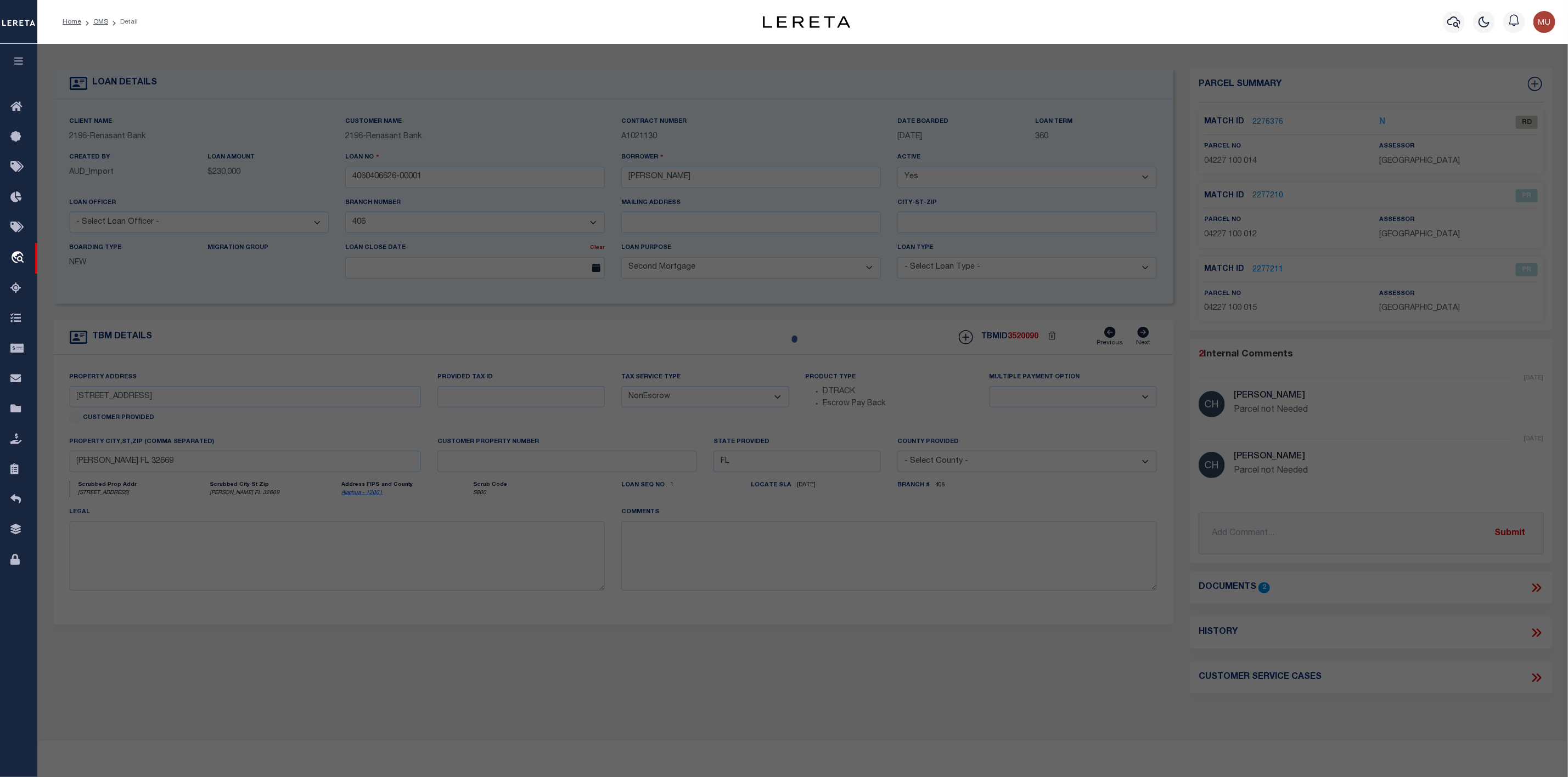
select select "RD"
type input "DLTA LLC"
select select "ATL"
select select "ADD"
type input "2527 NW 150TH BLVD"
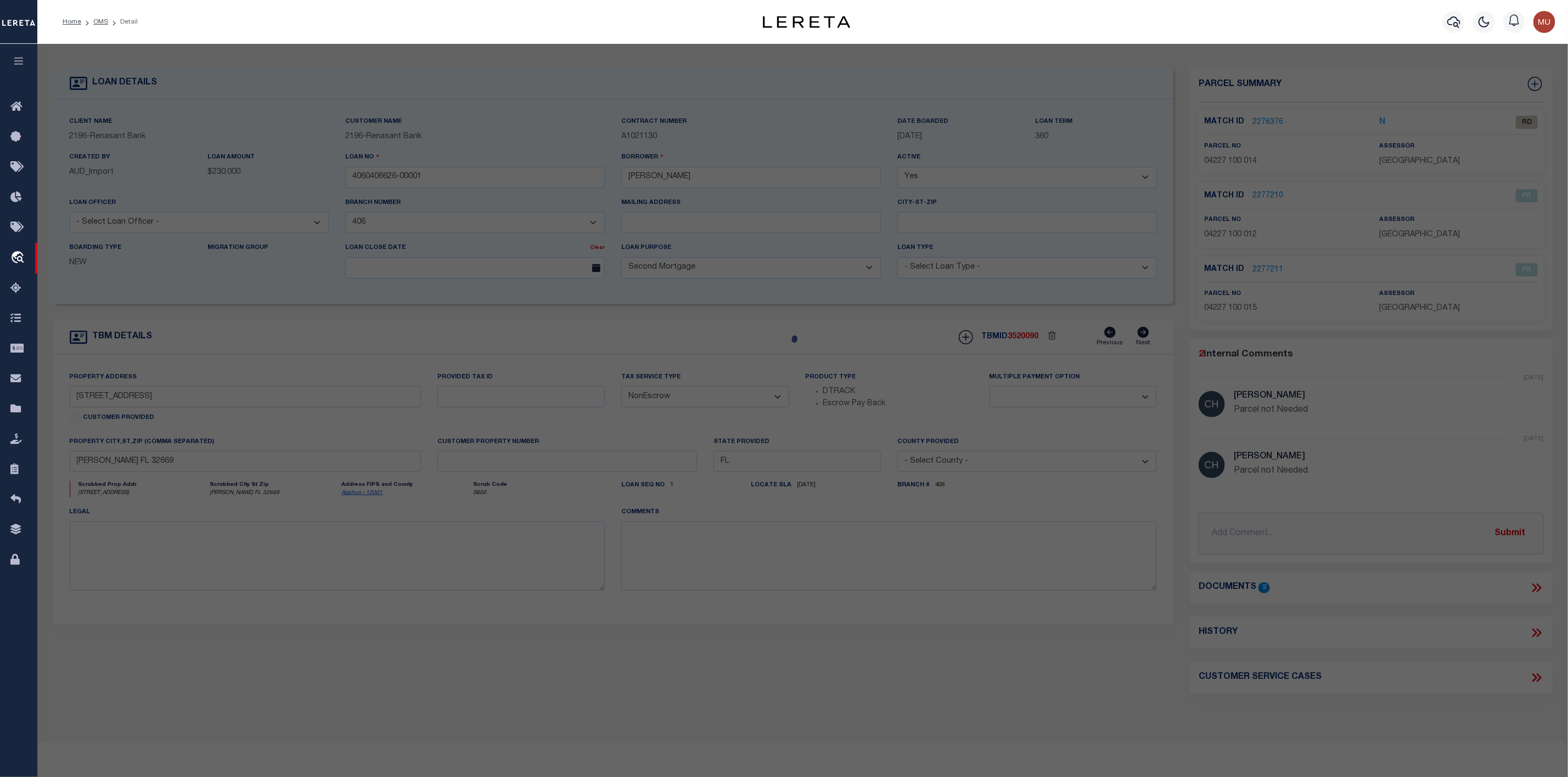
type input "NEWBERRY, FL 32669"
type textarea "KINGSTON PLACE PB 36 PG 73 LOT 14 OR 5165/3173"
type textarea "Document uploaded that satisfies a legal requirement, changing from ND to RD"
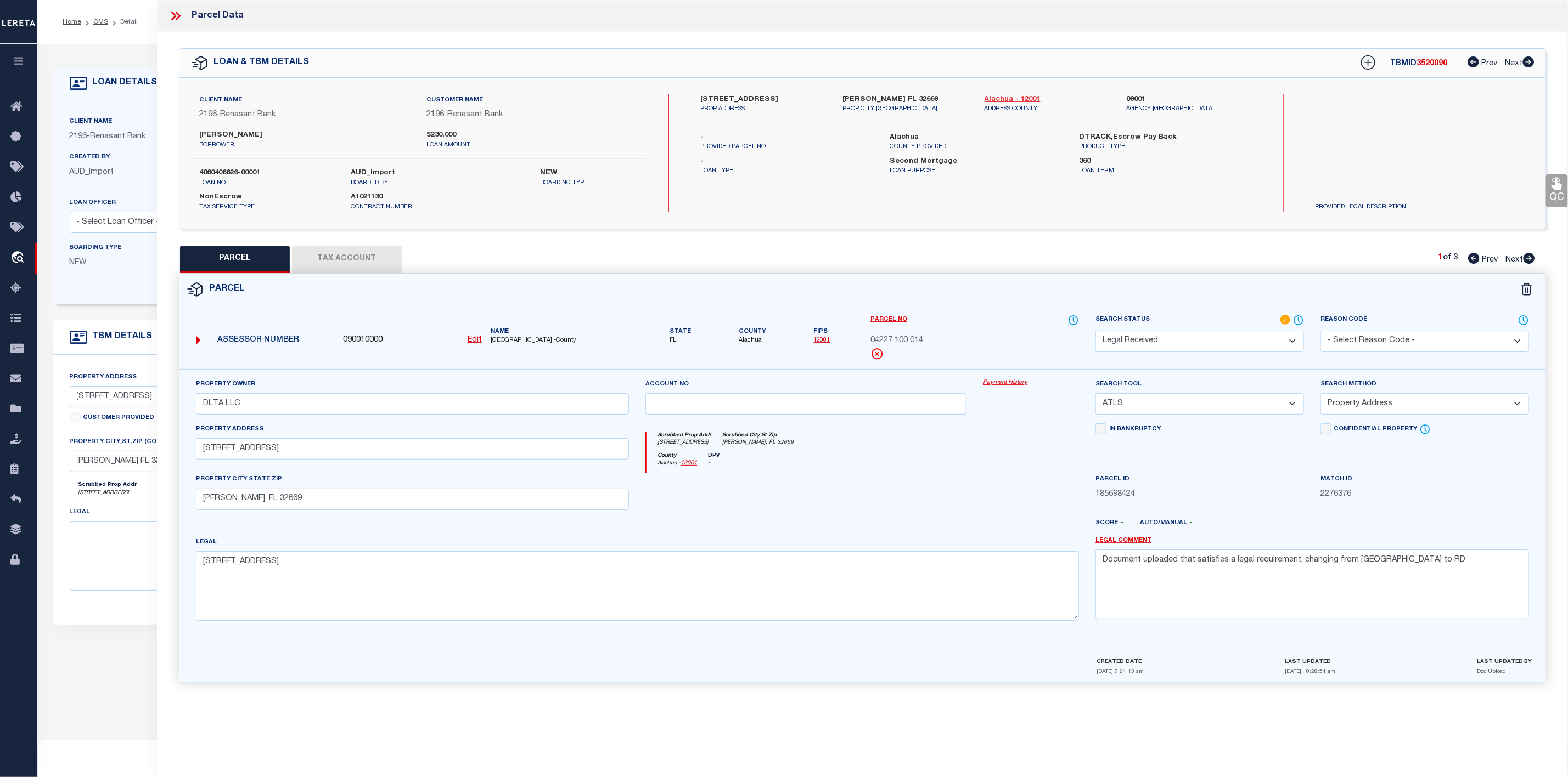
click at [1023, 100] on link "Alachua - 12001" at bounding box center [1047, 100] width 125 height 11
click at [502, 341] on span "ALACHUA COUNTY -County" at bounding box center [560, 341] width 139 height 9
copy span "ALACHUA"
drag, startPoint x: 183, startPoint y: 457, endPoint x: 294, endPoint y: 455, distance: 111.0
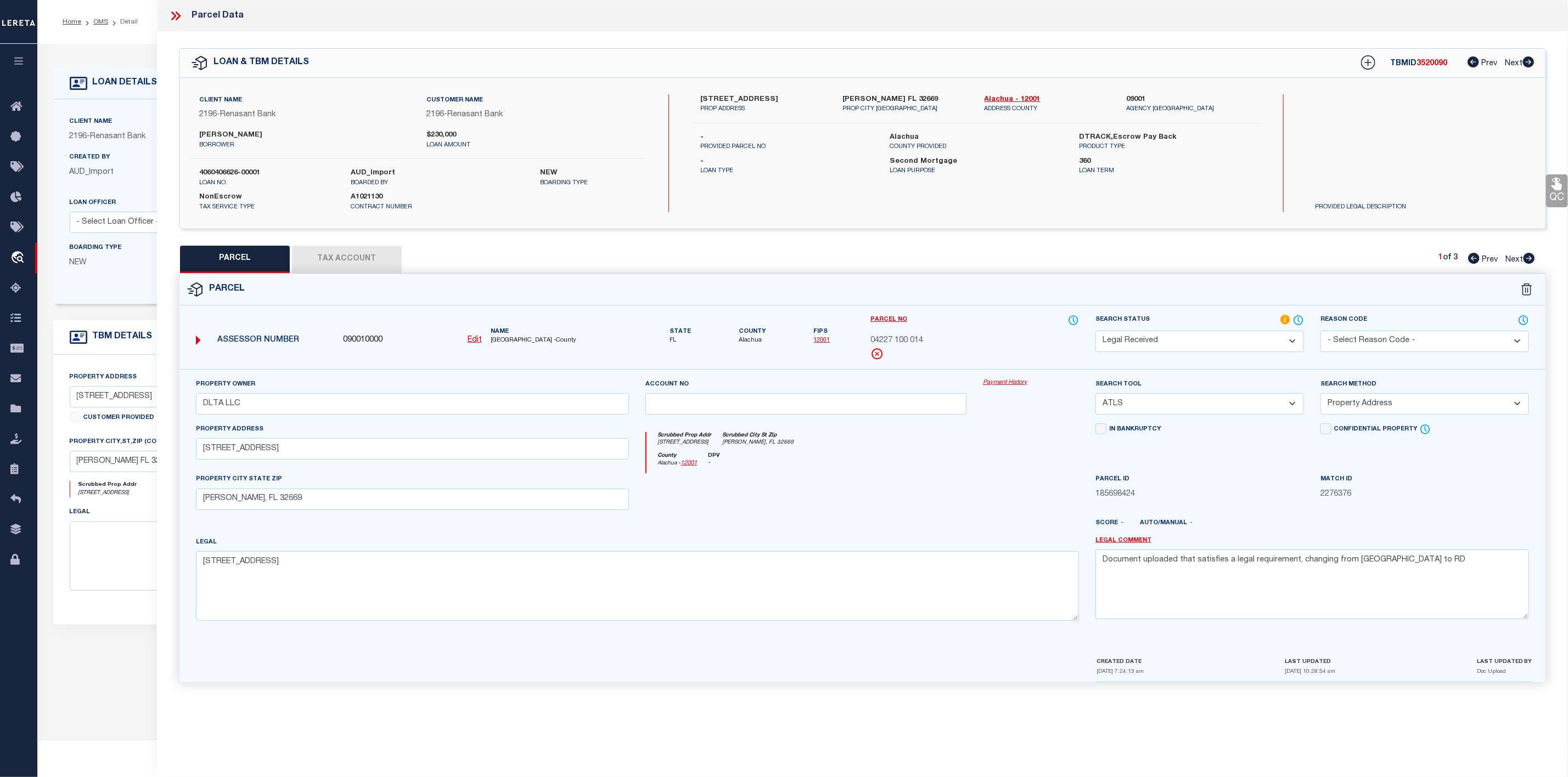
click at [294, 455] on div "Property Owner DLTA LLC Account no Payment History Search Tool -- Select Search…" at bounding box center [862, 513] width 1365 height 287
drag, startPoint x: 294, startPoint y: 455, endPoint x: 178, endPoint y: 449, distance: 116.2
click at [178, 449] on div "Property Owner DLTA LLC Account no Payment History Search Tool ATLS" at bounding box center [862, 525] width 1383 height 313
drag, startPoint x: 864, startPoint y: 340, endPoint x: 939, endPoint y: 341, distance: 75.0
click at [939, 341] on div "Parcel No 04227 100 014" at bounding box center [975, 342] width 225 height 55
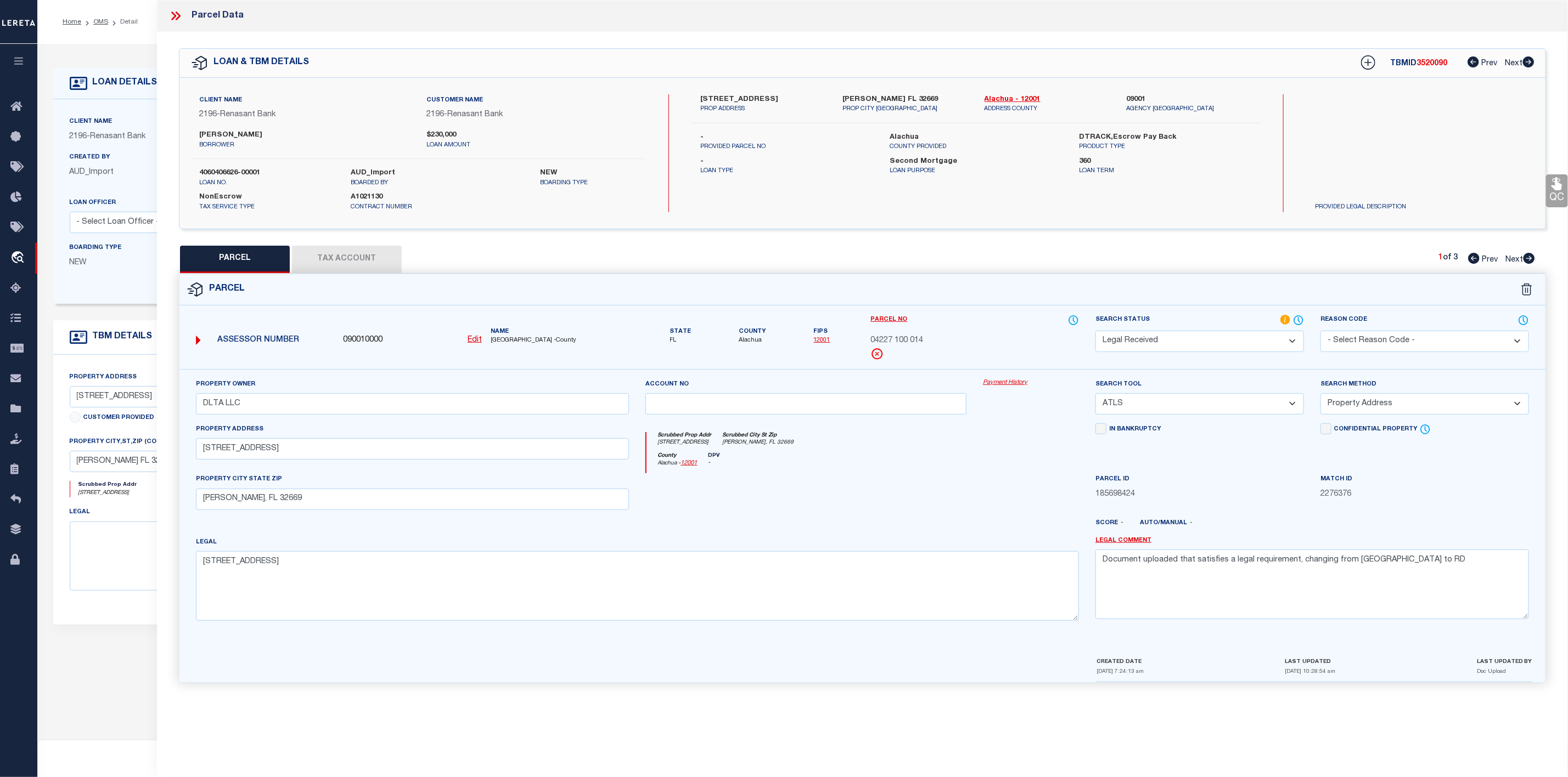
click at [174, 12] on icon at bounding box center [175, 15] width 15 height 15
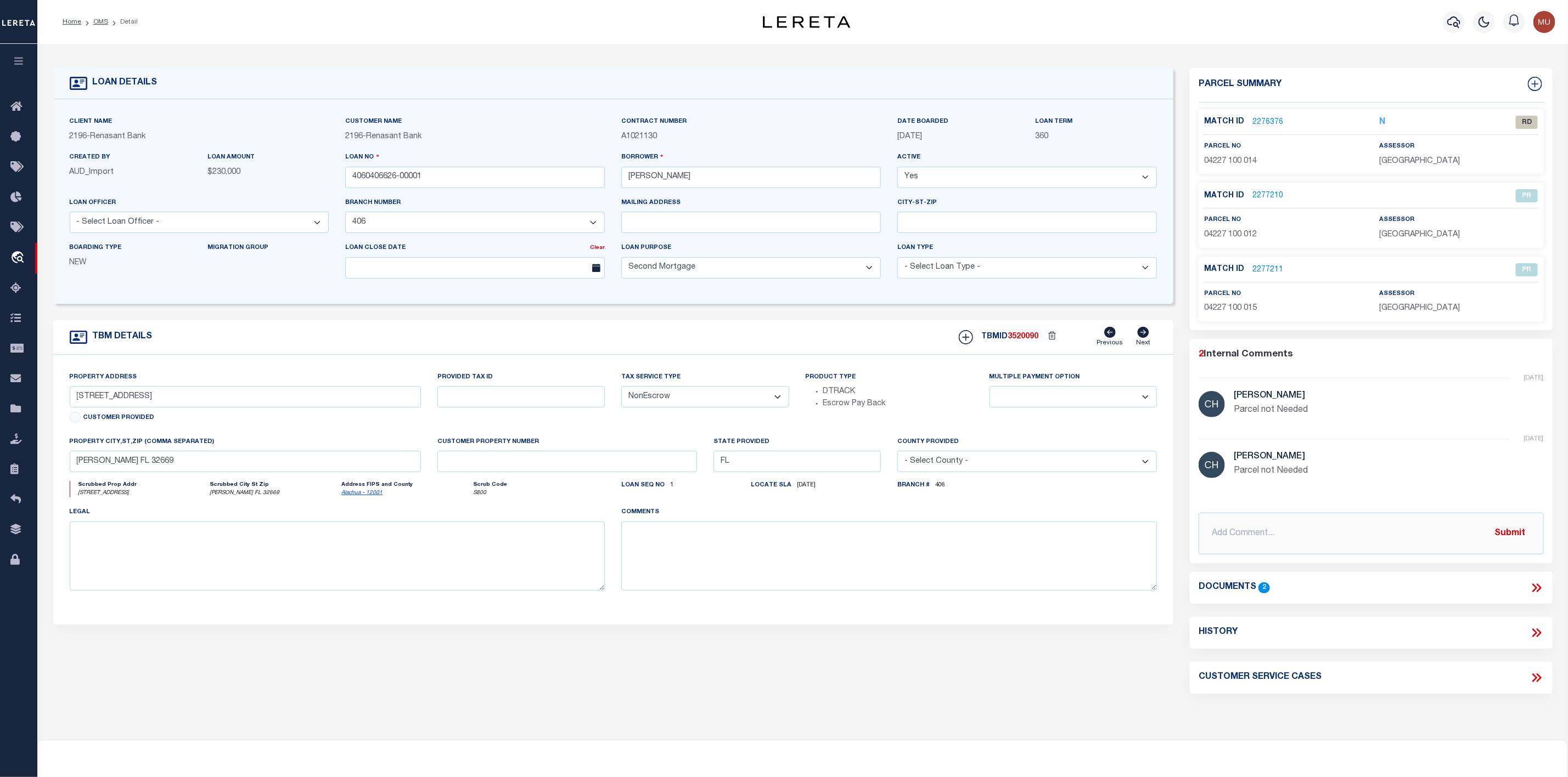
click at [1536, 592] on icon at bounding box center [1536, 588] width 15 height 15
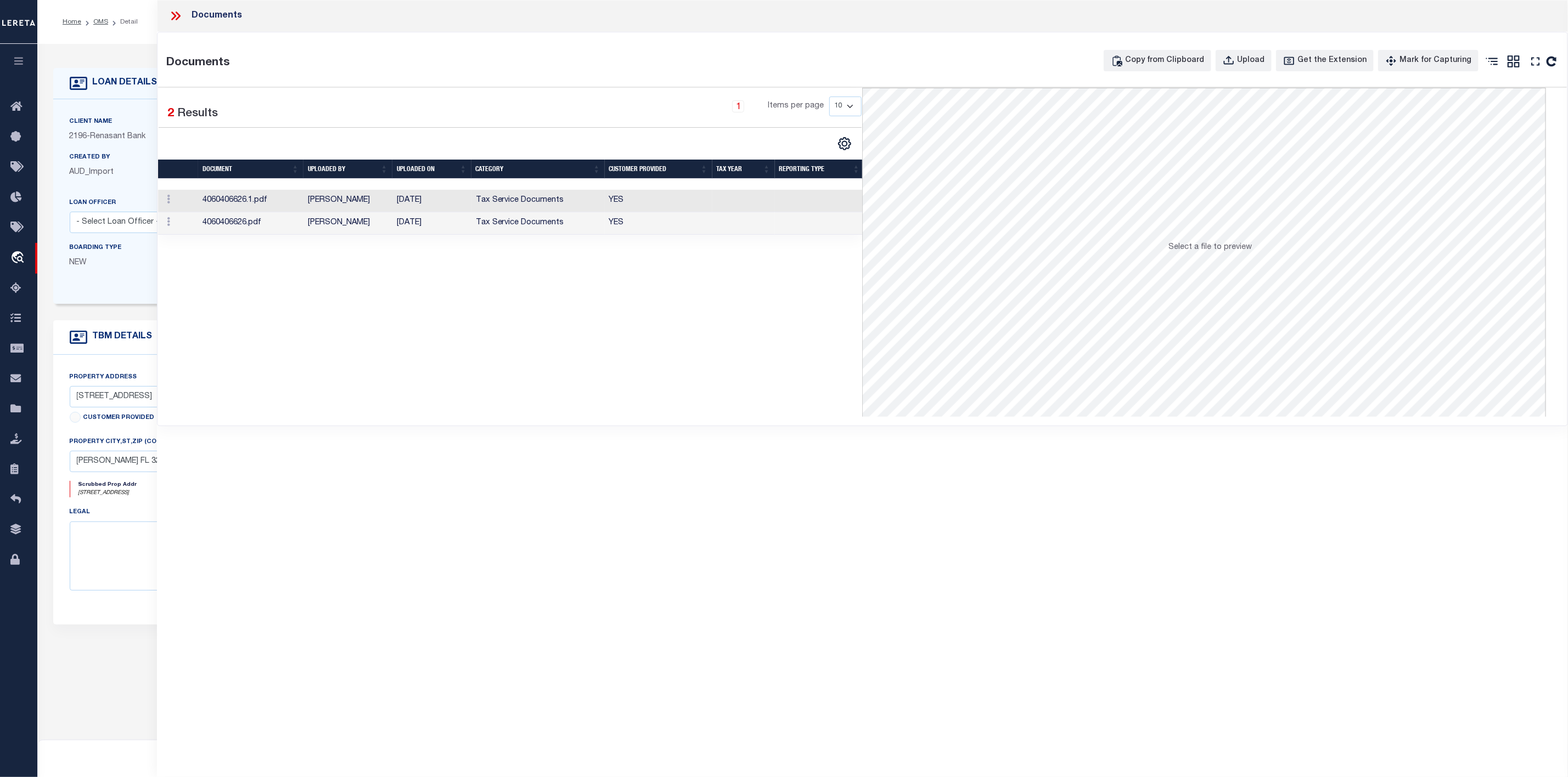
click at [231, 202] on td "4060406626.1.pdf" at bounding box center [251, 201] width 106 height 22
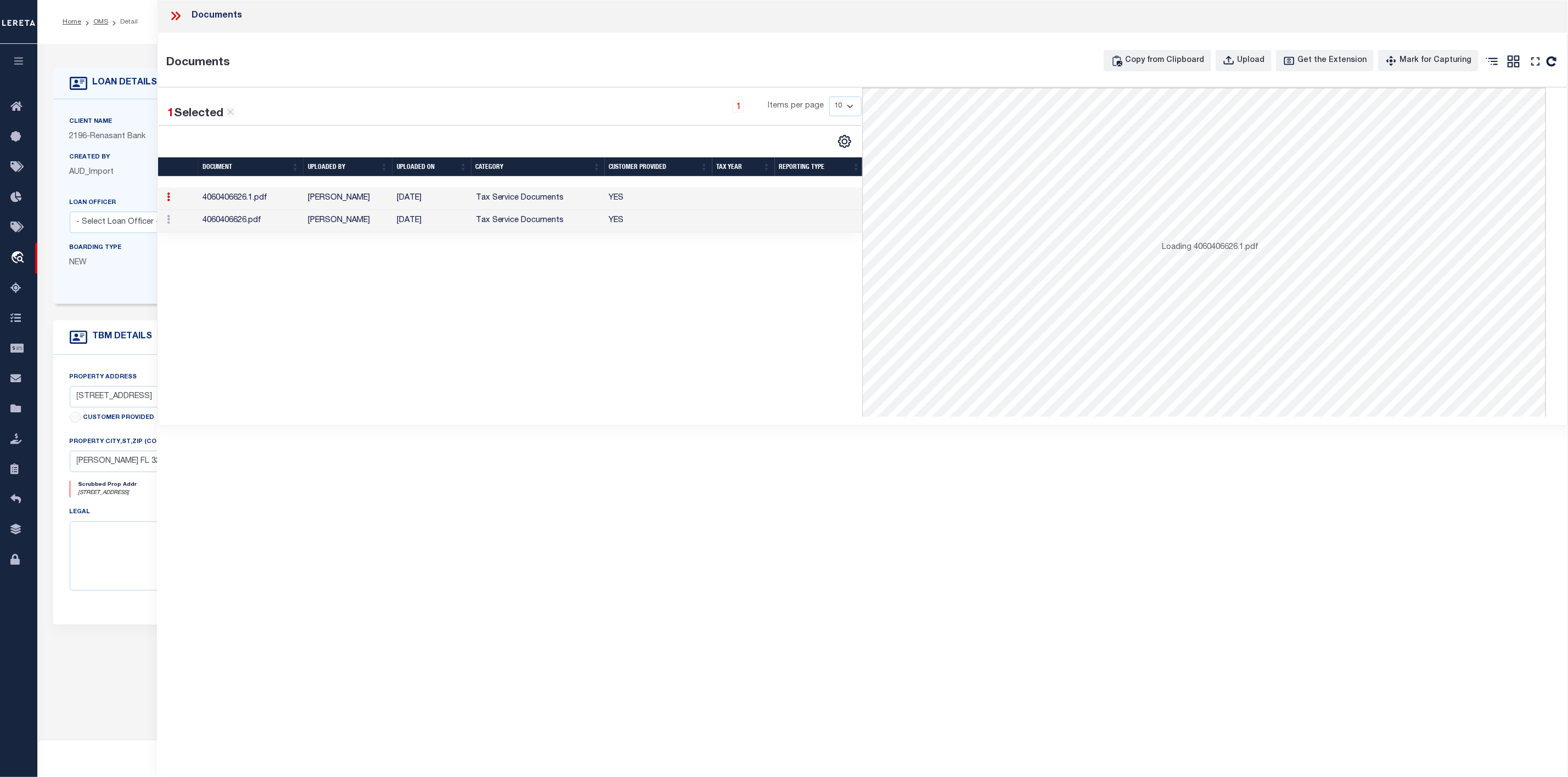
click at [231, 202] on td "4060406626.1.pdf" at bounding box center [251, 199] width 106 height 22
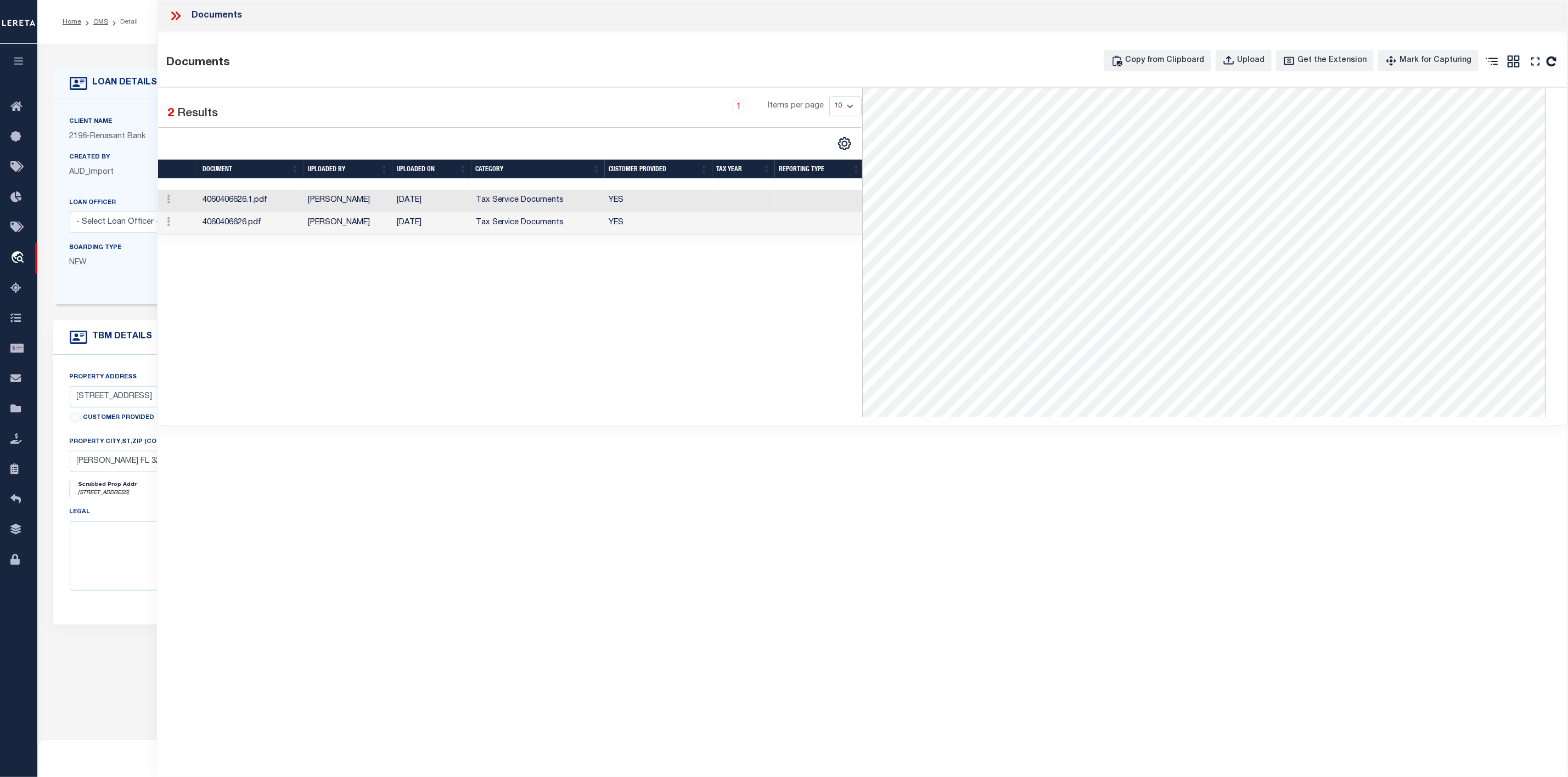
click at [176, 11] on icon at bounding box center [175, 15] width 15 height 15
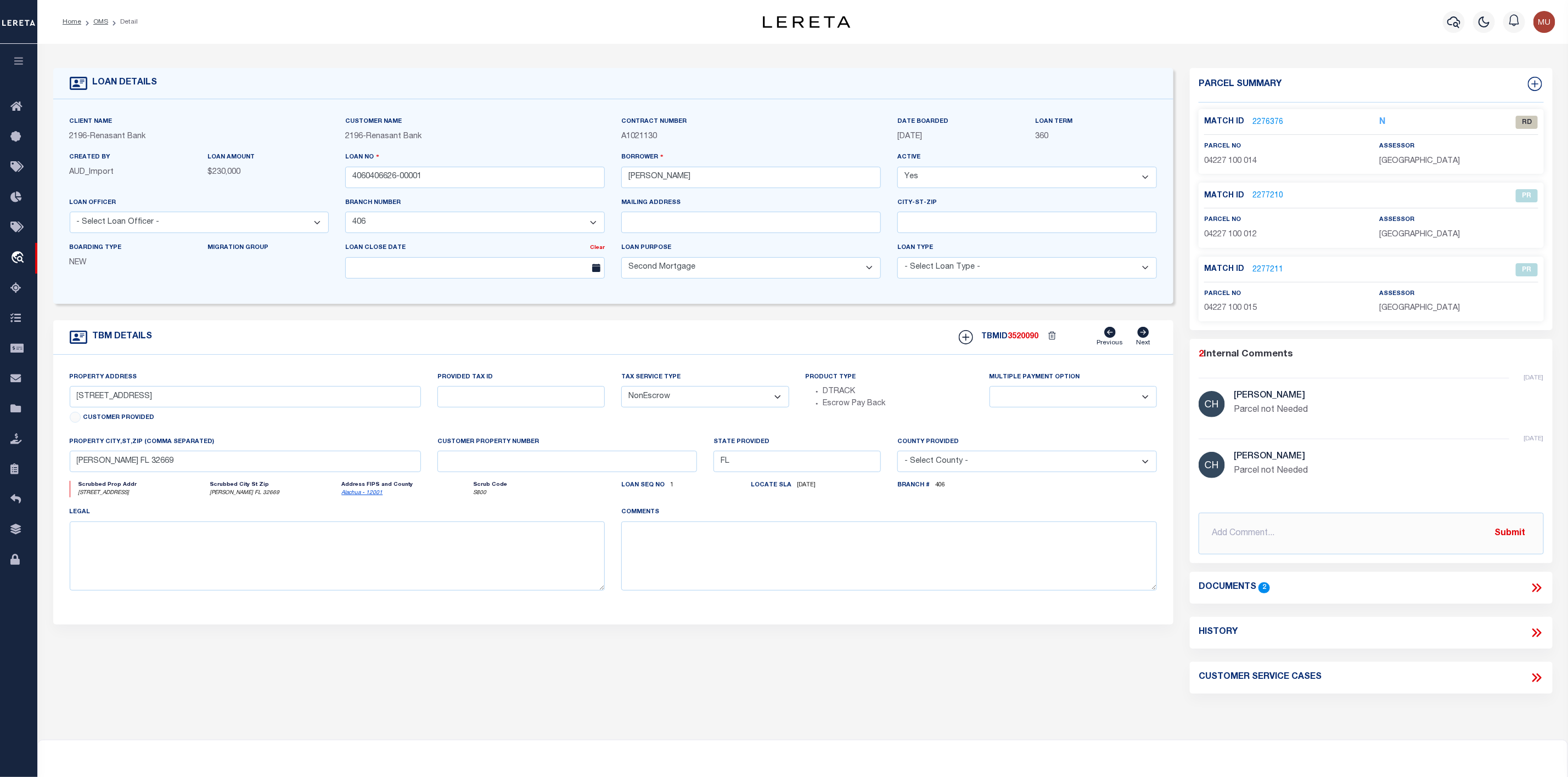
click at [1258, 127] on link "2276376" at bounding box center [1267, 122] width 31 height 11
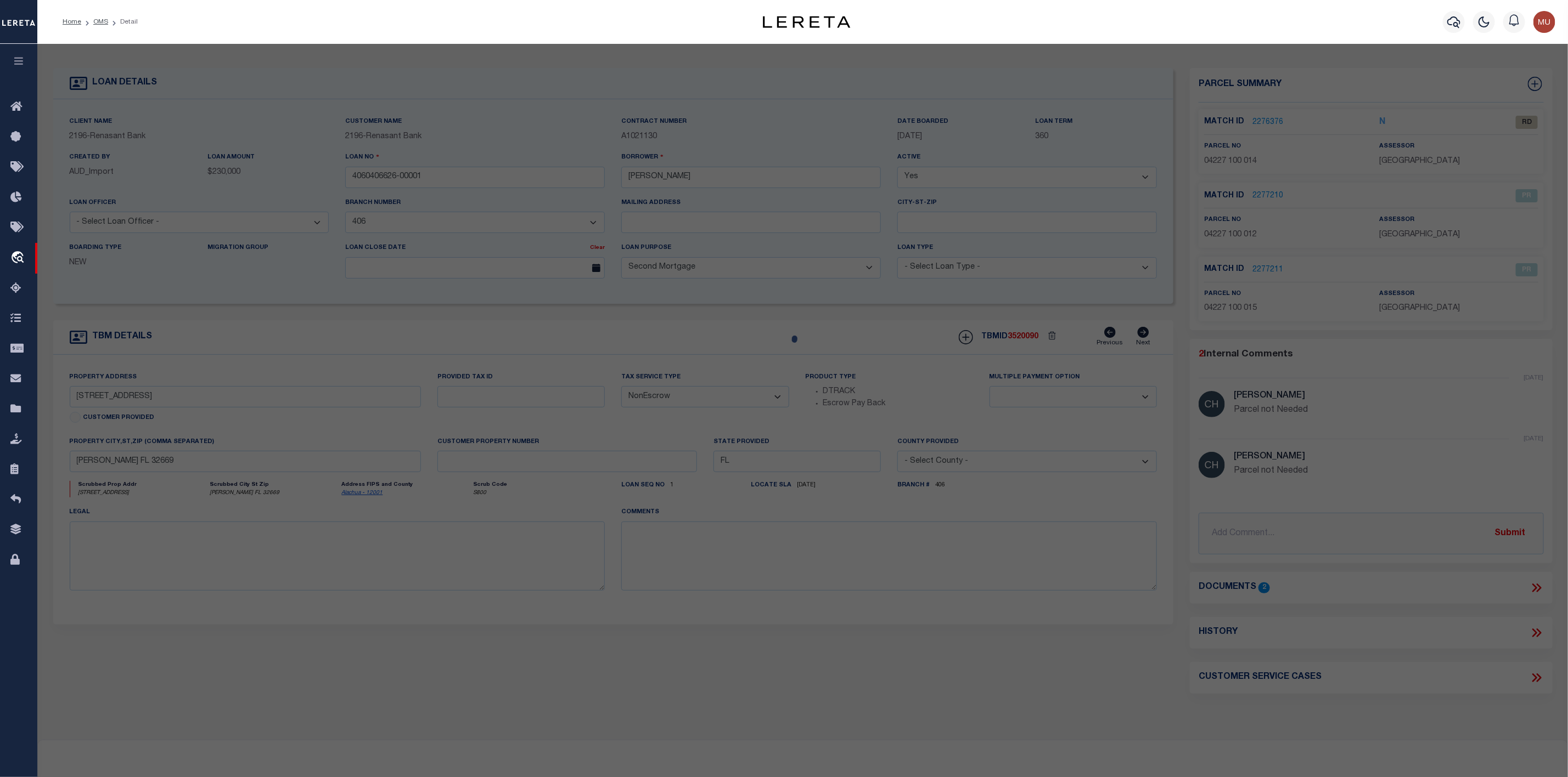
select select "AS"
select select
checkbox input "false"
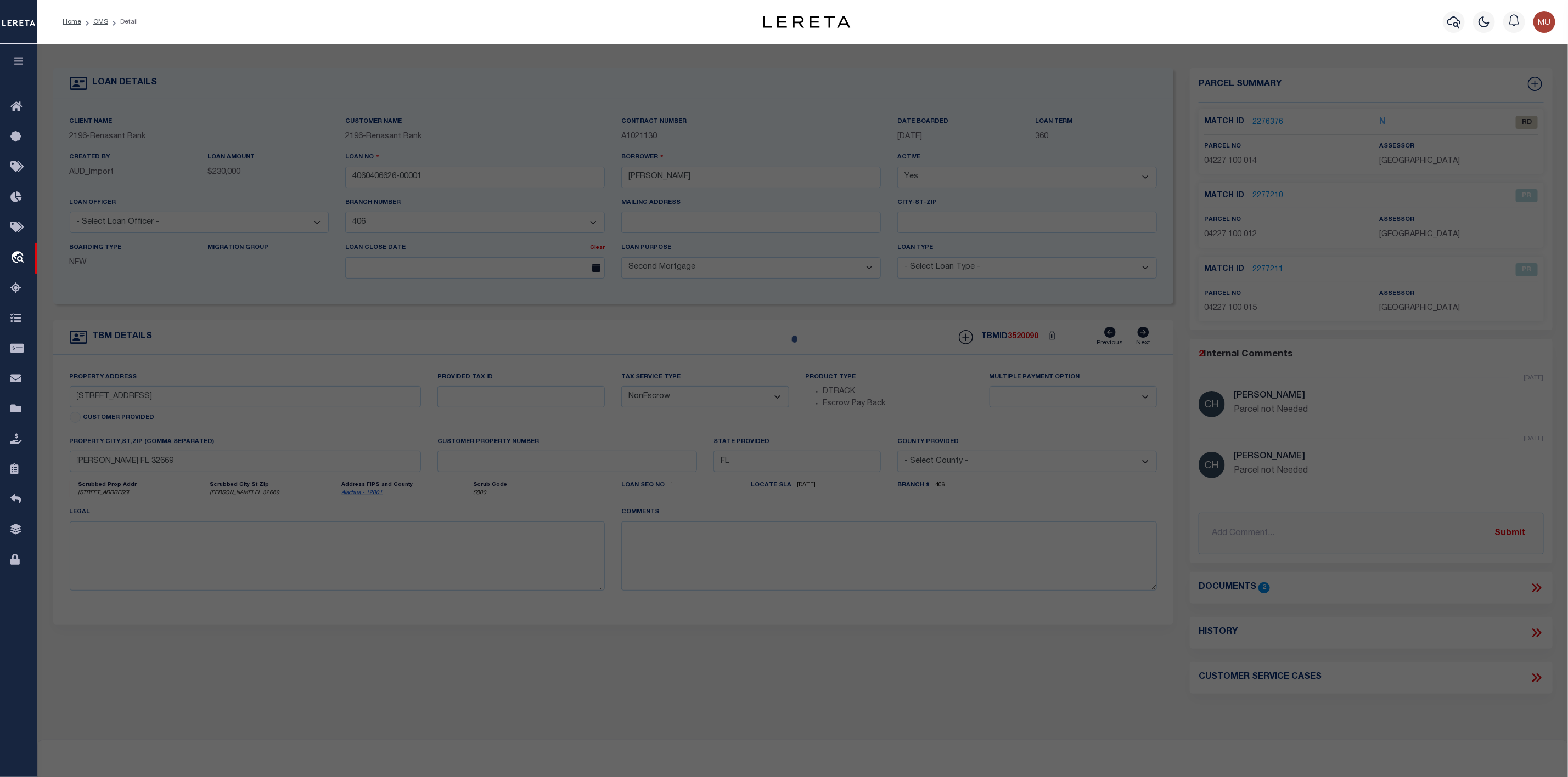
select select "RD"
type input "DLTA LLC"
select select "ATL"
select select "ADD"
type input "2527 NW 150TH BLVD"
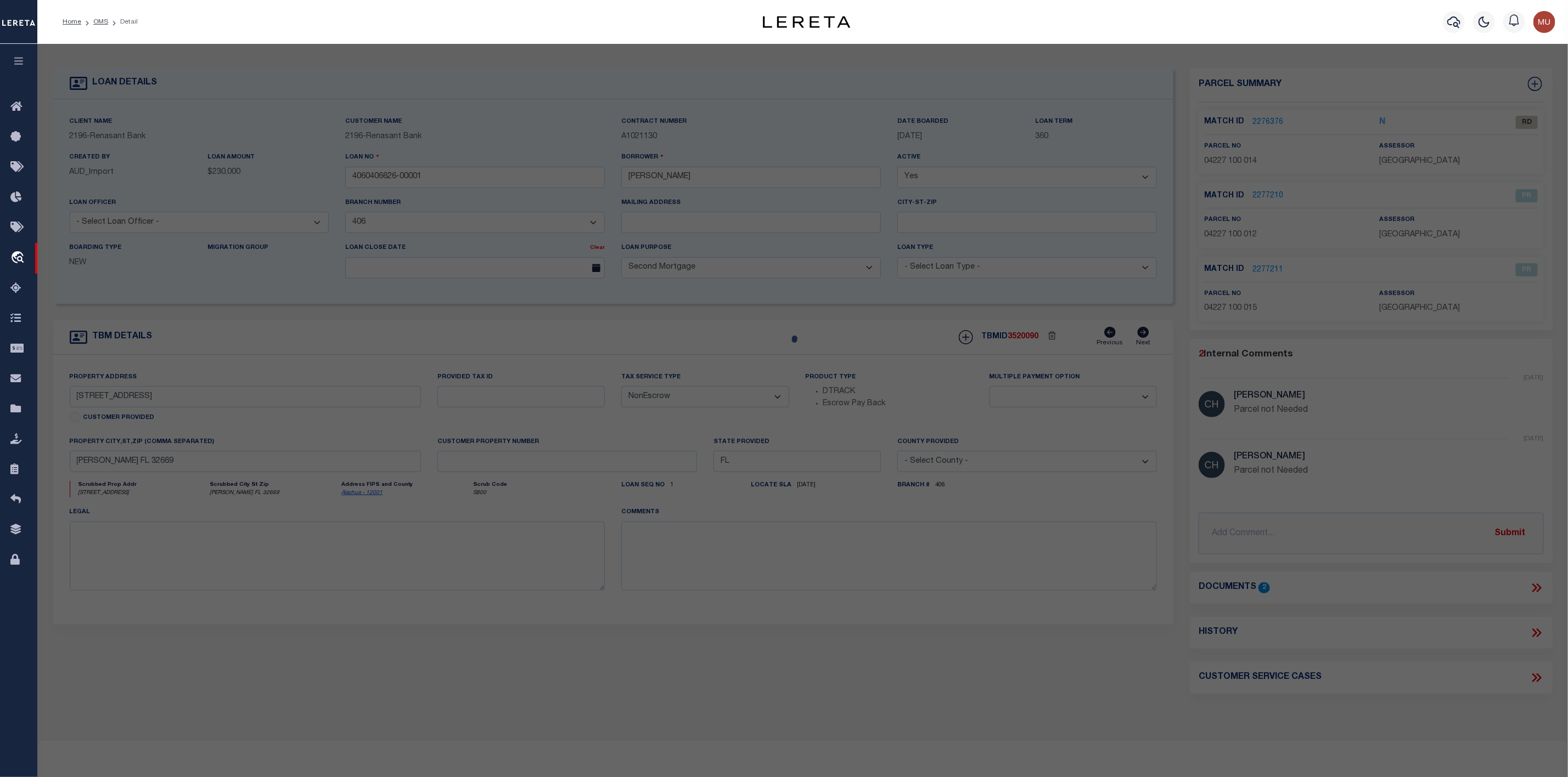
type input "NEWBERRY, FL 32669"
type textarea "KINGSTON PLACE PB 36 PG 73 LOT 14 OR 5165/3173"
type textarea "Document uploaded that satisfies a legal requirement, changing from ND to RD"
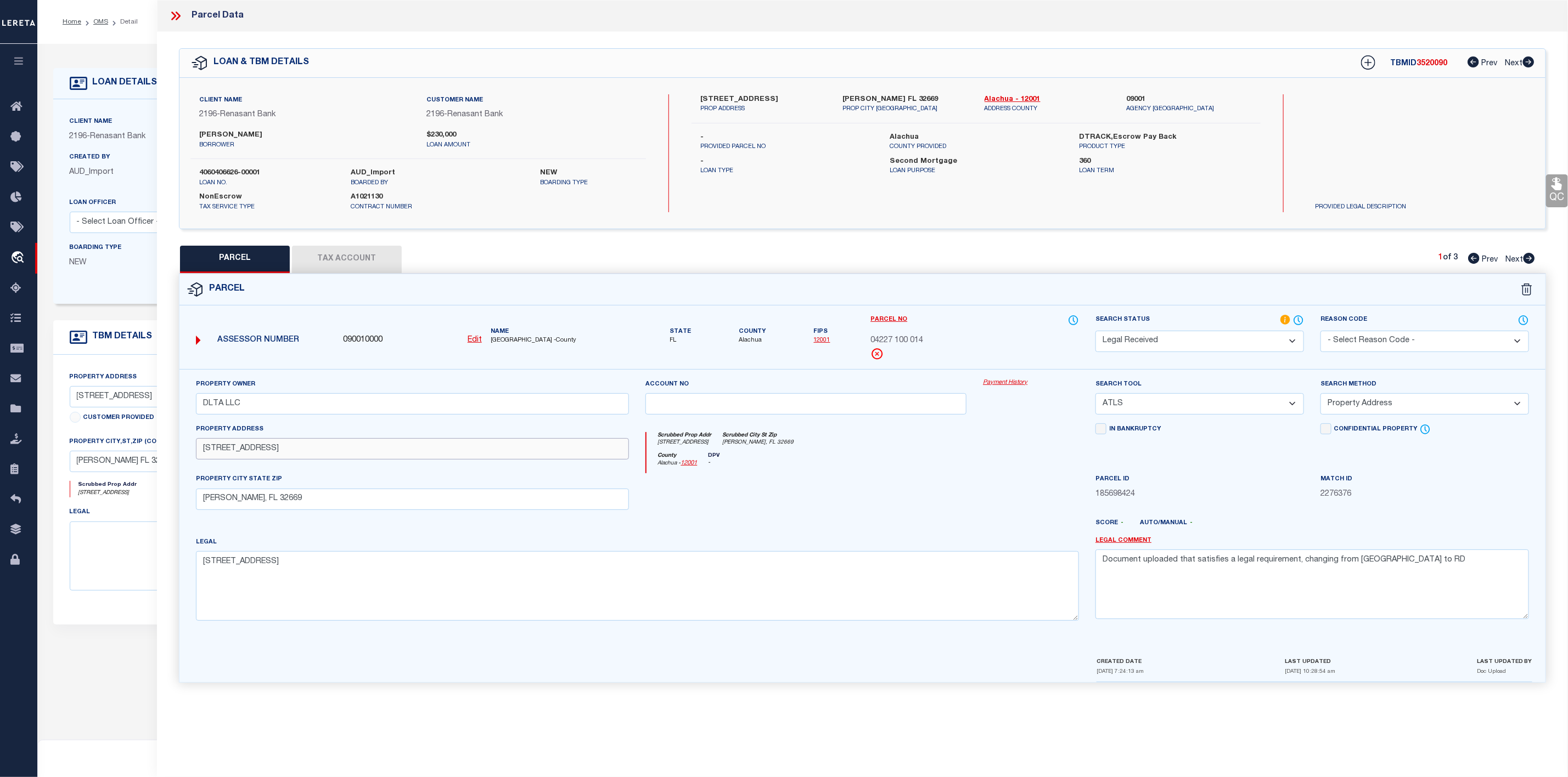
drag, startPoint x: 299, startPoint y: 450, endPoint x: 135, endPoint y: 459, distance: 164.2
click at [135, 459] on div "OMS Work Queue is ThoughtFocus Active is Yes Loan No. TBMID is 3520090 FIPS Ass…" at bounding box center [802, 452] width 1530 height 816
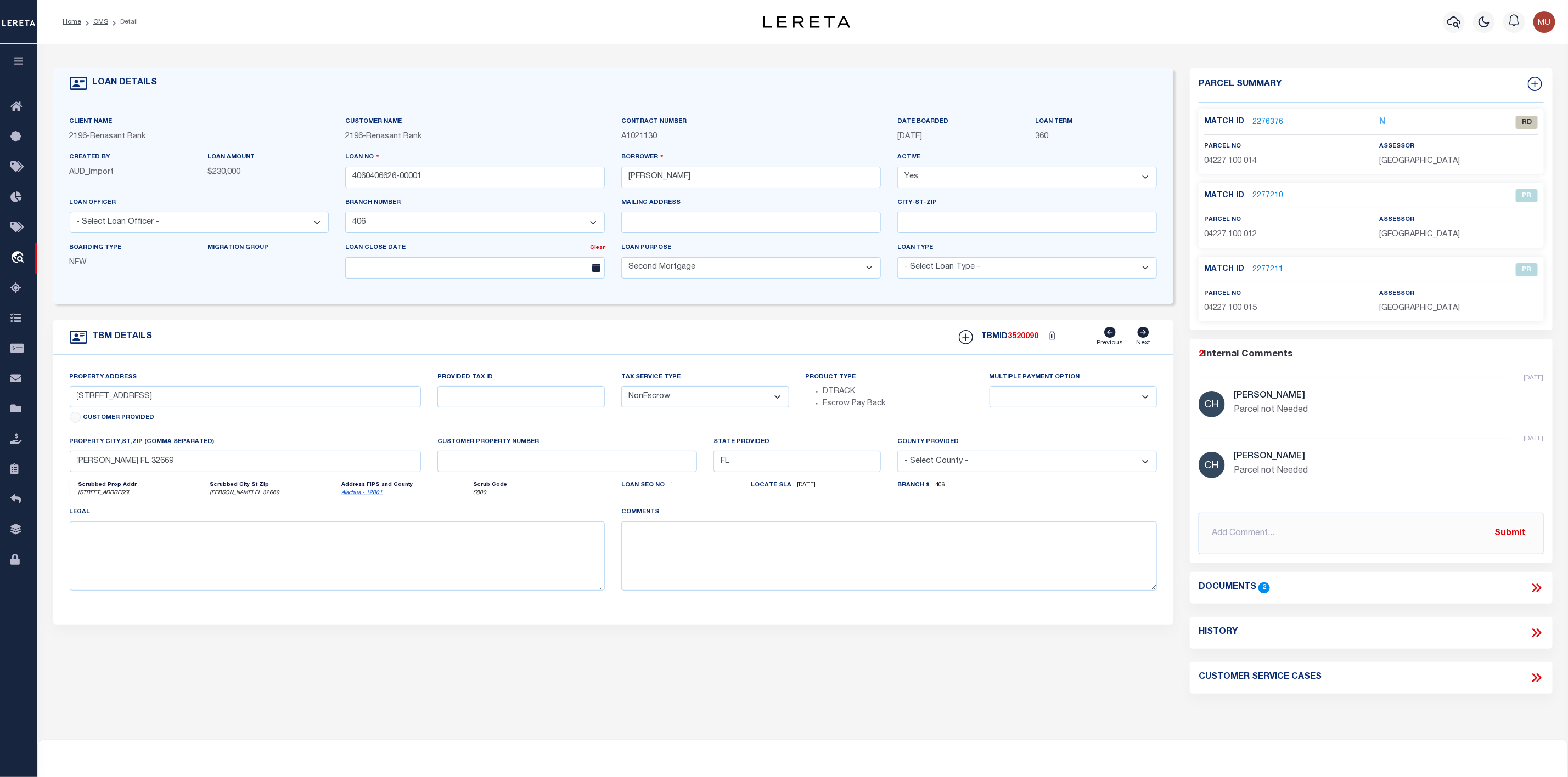
click at [1256, 116] on p "2276376" at bounding box center [1267, 122] width 31 height 12
click at [1260, 121] on link "2276376" at bounding box center [1267, 122] width 31 height 11
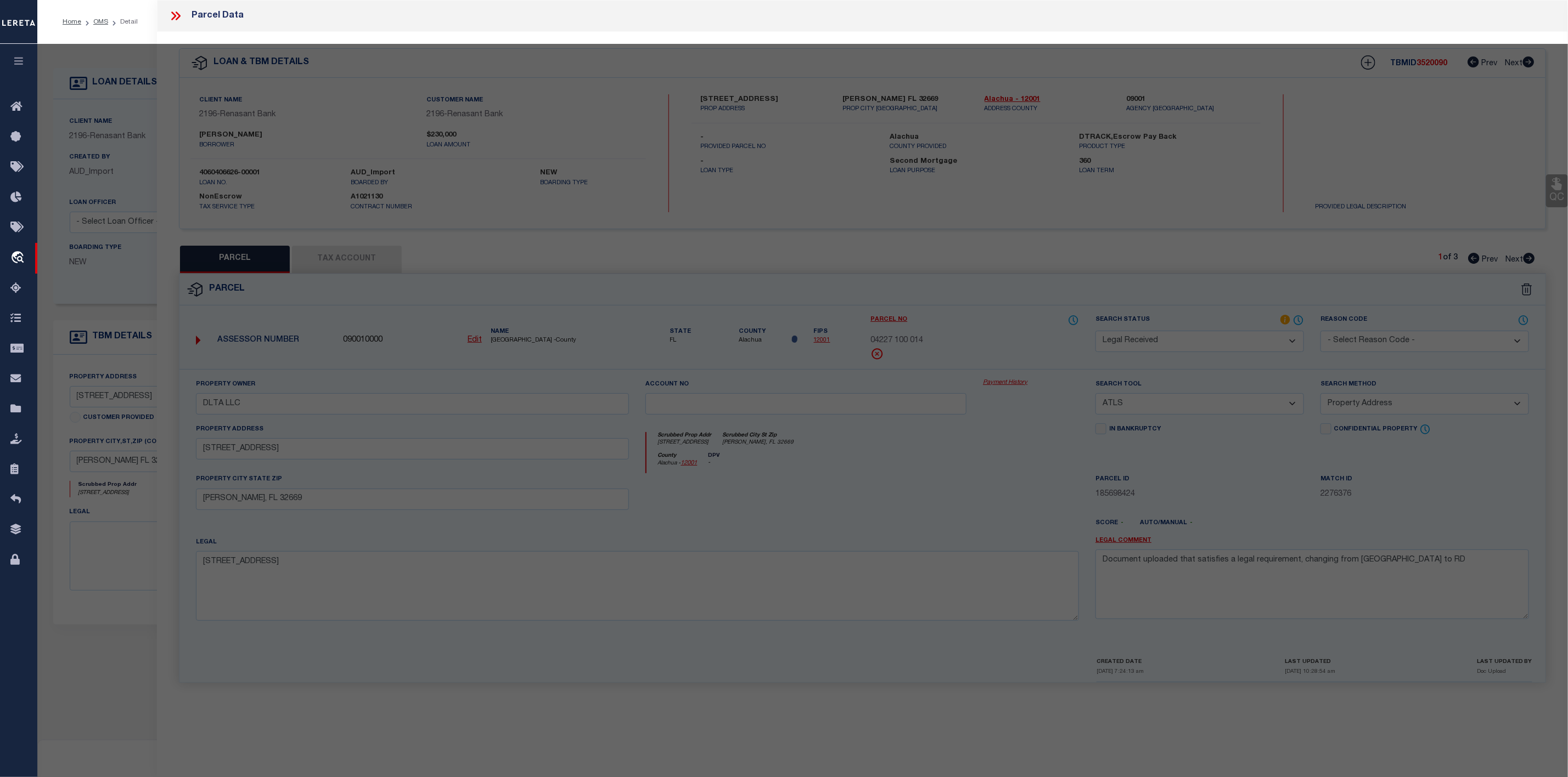
select select "AS"
select select
checkbox input "false"
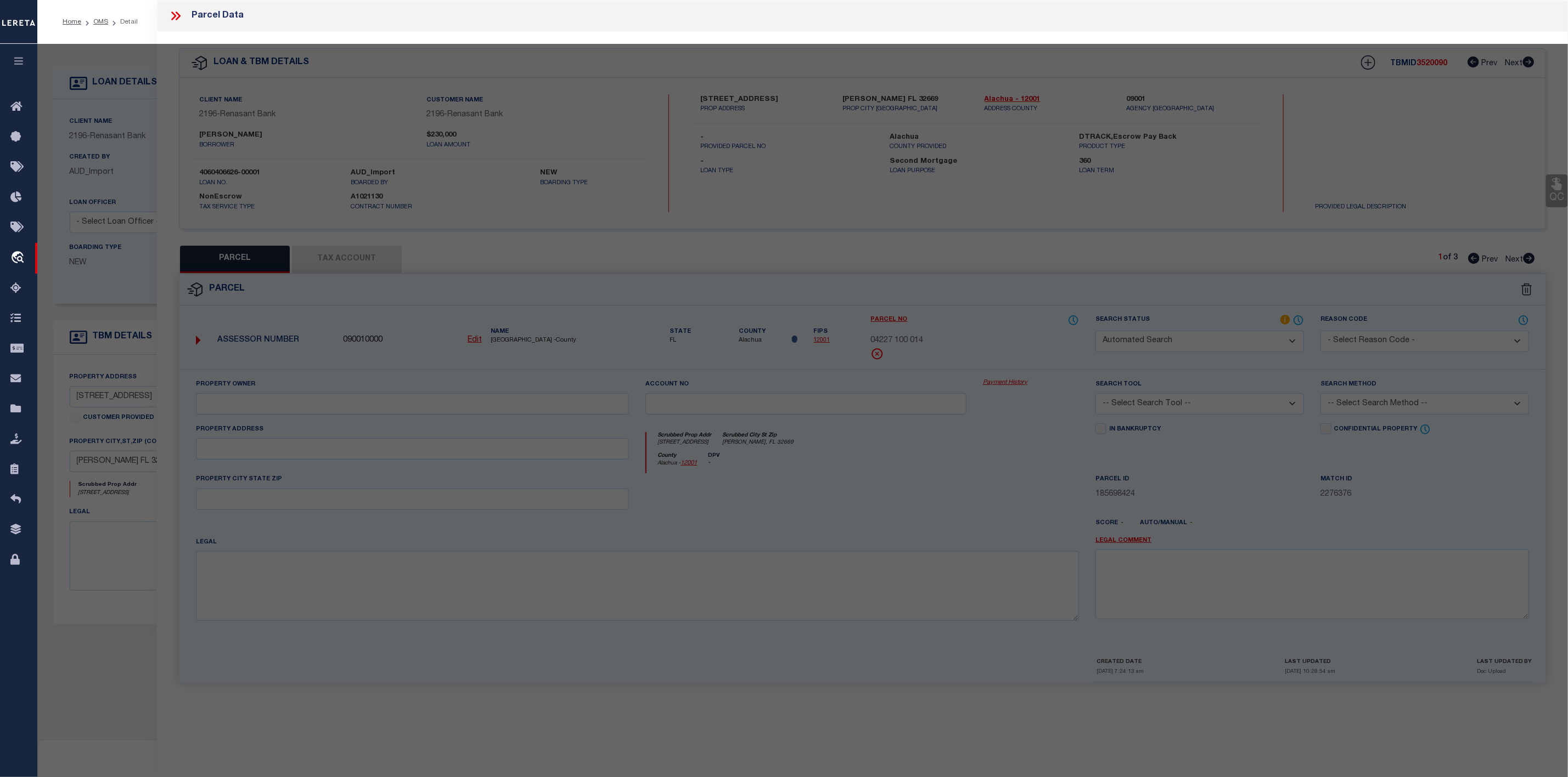
select select "RD"
type input "DLTA LLC"
select select "ATL"
select select "ADD"
type input "2527 NW 150TH BLVD"
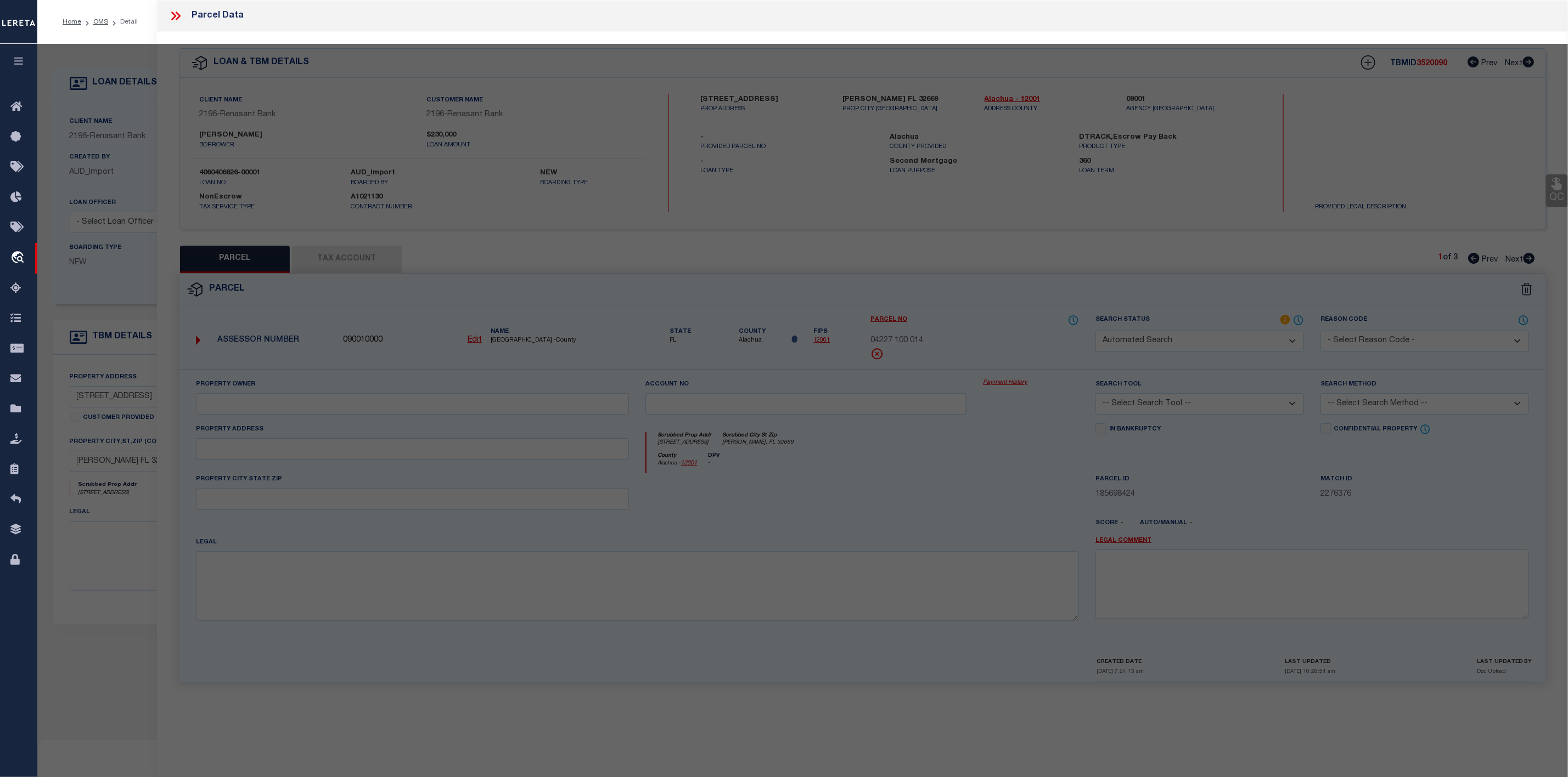
type input "NEWBERRY, FL 32669"
type textarea "KINGSTON PLACE PB 36 PG 73 LOT 14 OR 5165/3173"
type textarea "Document uploaded that satisfies a legal requirement, changing from ND to RD"
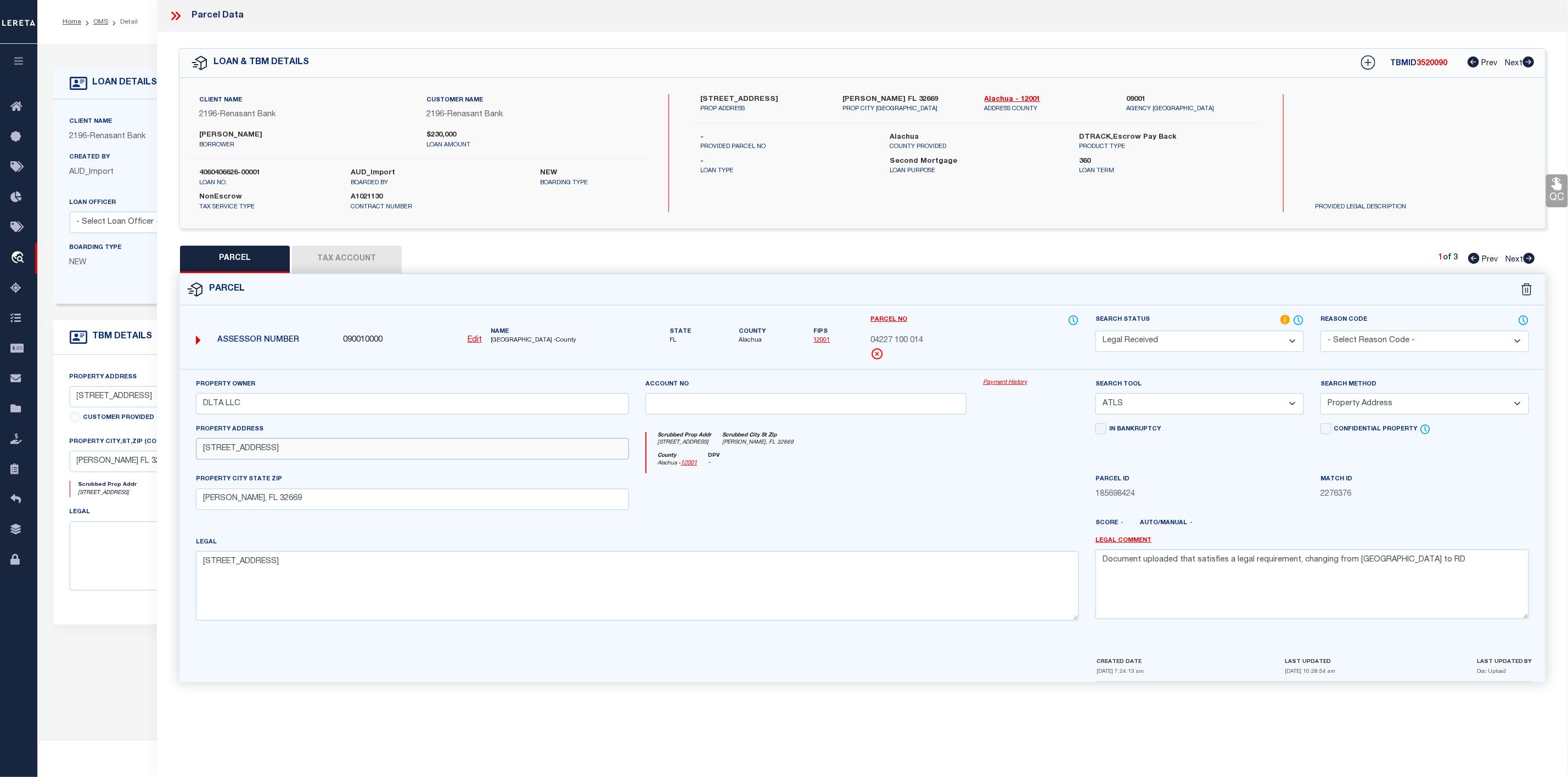
drag, startPoint x: 301, startPoint y: 451, endPoint x: 183, endPoint y: 446, distance: 118.1
click at [183, 446] on div "Property Owner DLTA LLC Account no Payment History Search Tool -- Select Search…" at bounding box center [862, 513] width 1365 height 287
paste input "UNASSIGNED LOCATION RE"
click at [219, 449] on input "UNASSIGNED LOCATION RE" at bounding box center [412, 449] width 434 height 21
drag, startPoint x: 333, startPoint y: 453, endPoint x: 137, endPoint y: 454, distance: 196.0
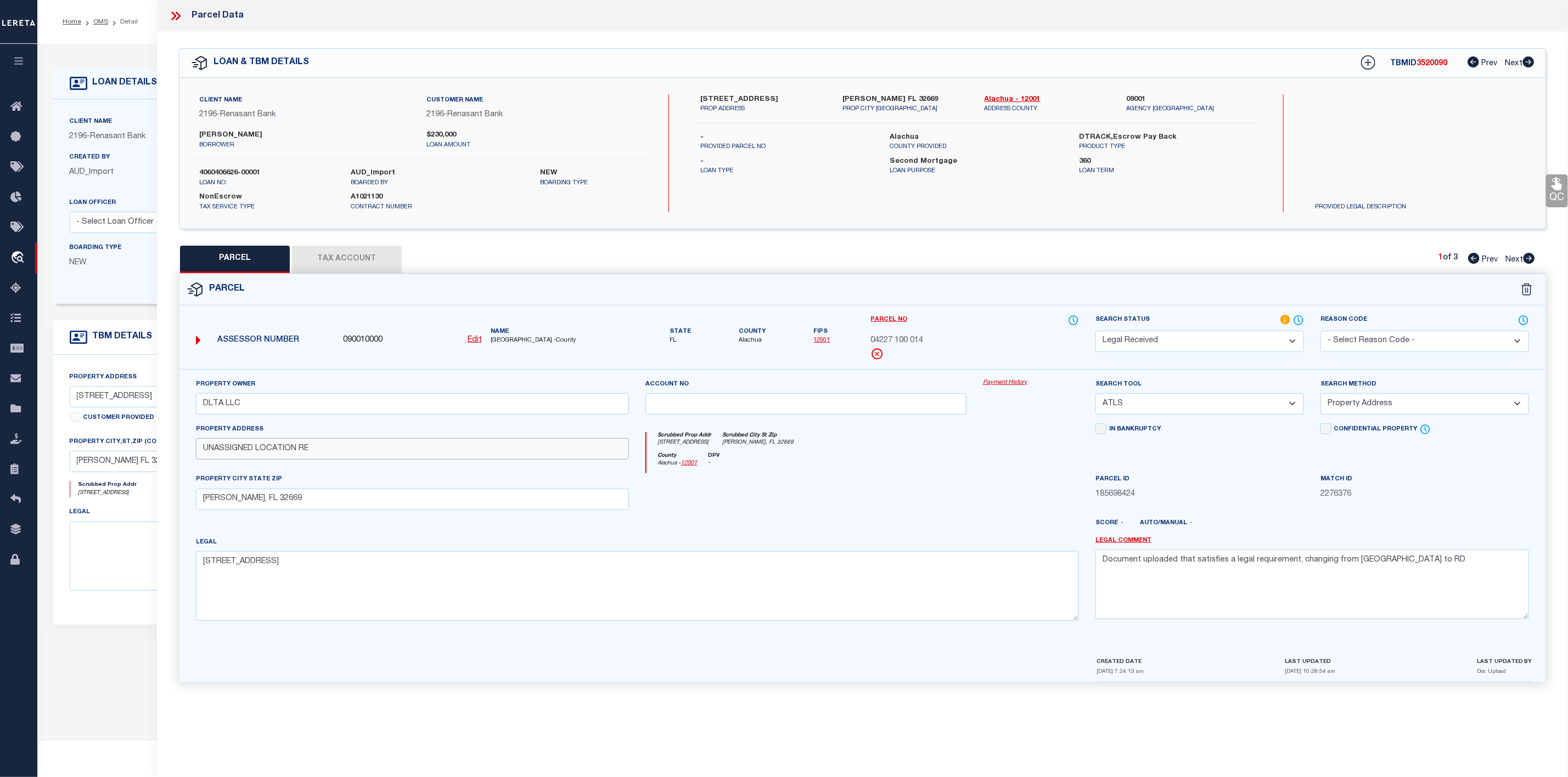
click at [137, 454] on div "OMS Work Queue is ThoughtFocus Active is Yes Loan No. TBMID is 3520090 FIPS Ass…" at bounding box center [802, 452] width 1530 height 816
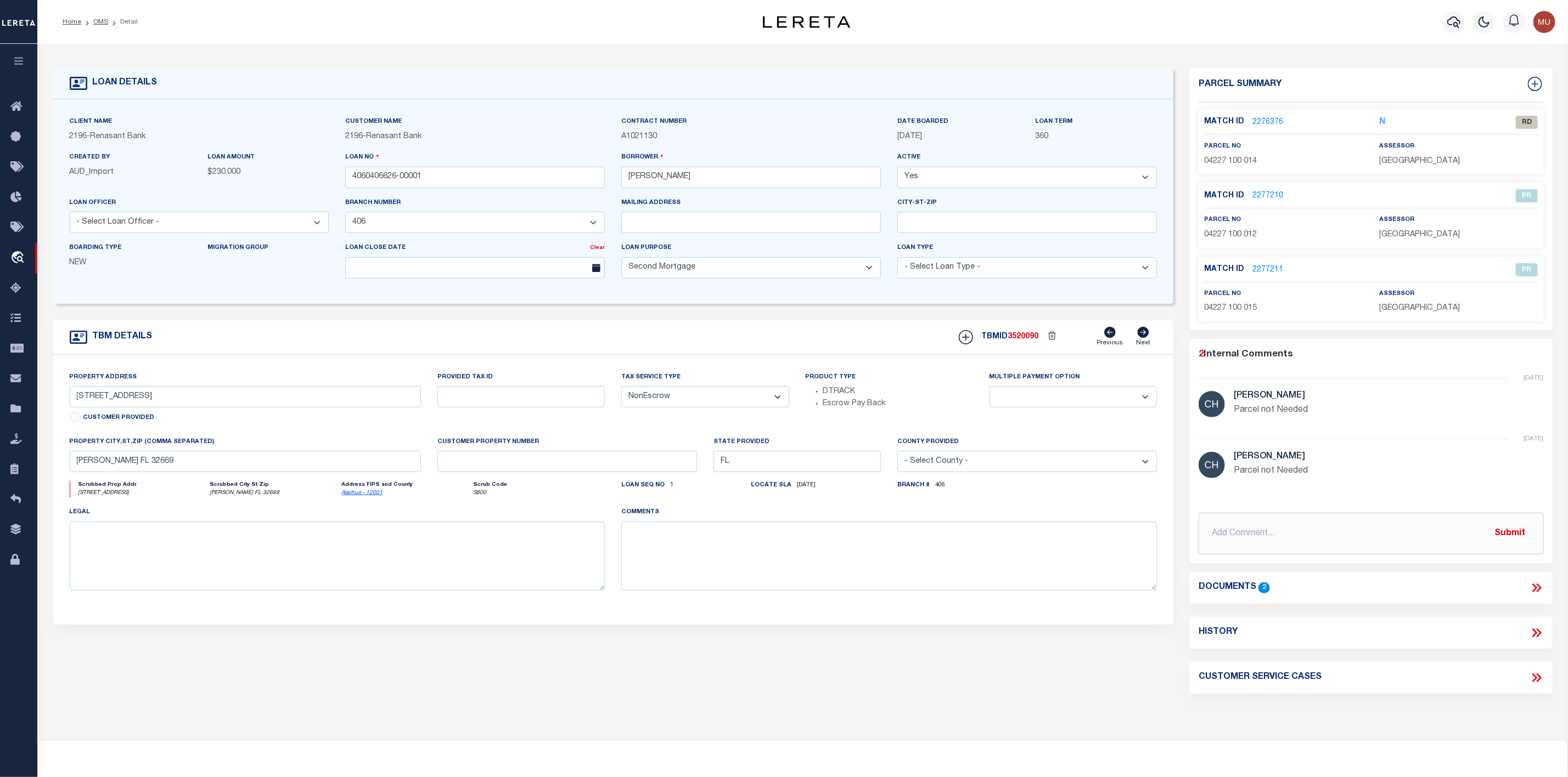
type input "UNASSIGNED LOCATION RE"
click at [1268, 116] on p "2276376" at bounding box center [1267, 122] width 31 height 12
click at [1264, 124] on link "2276376" at bounding box center [1267, 122] width 31 height 11
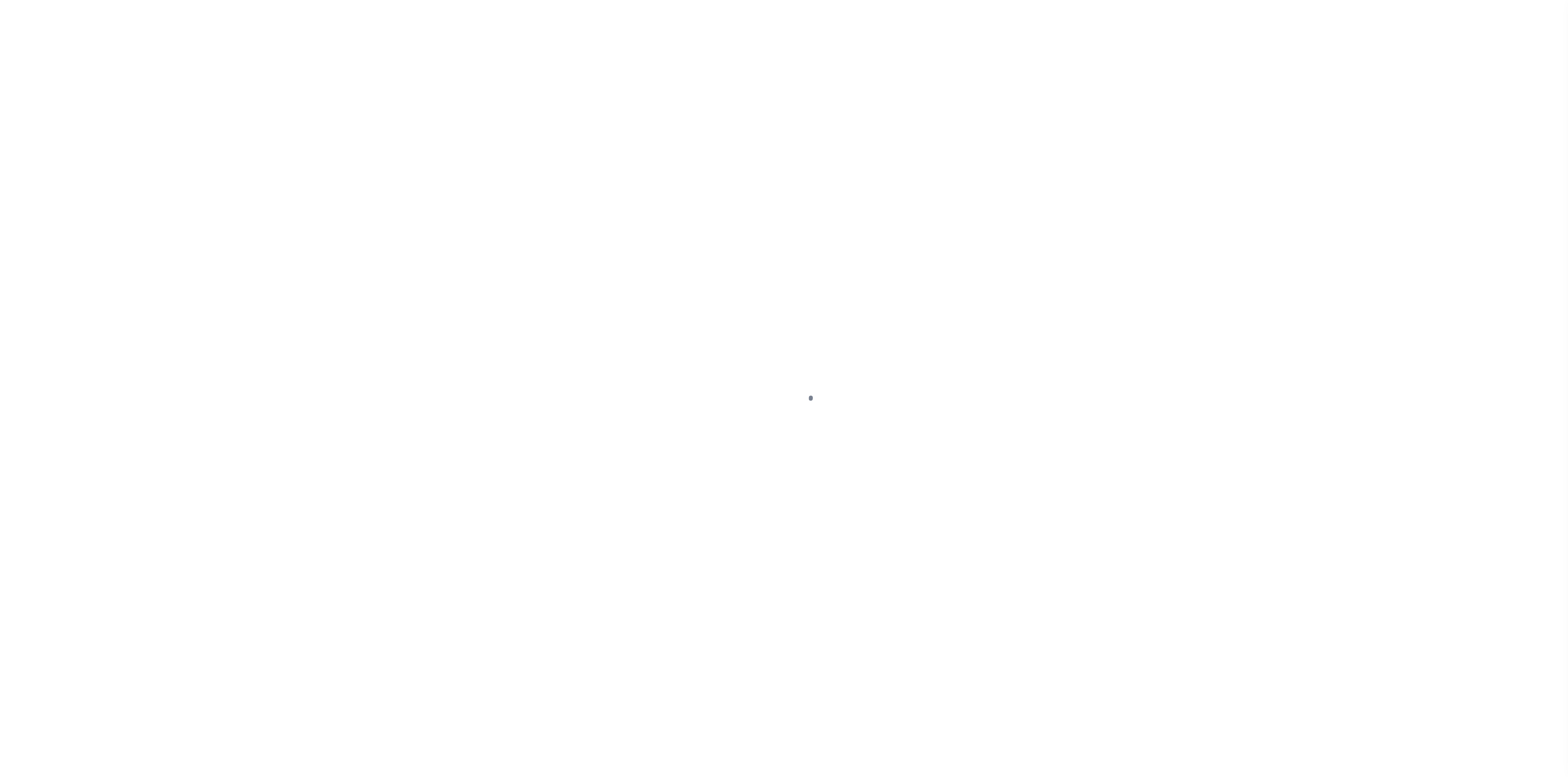
select select "100"
select select "NonEscrow"
type input "[STREET_ADDRESS]"
select select
type input "NEWBERRY FL 32669"
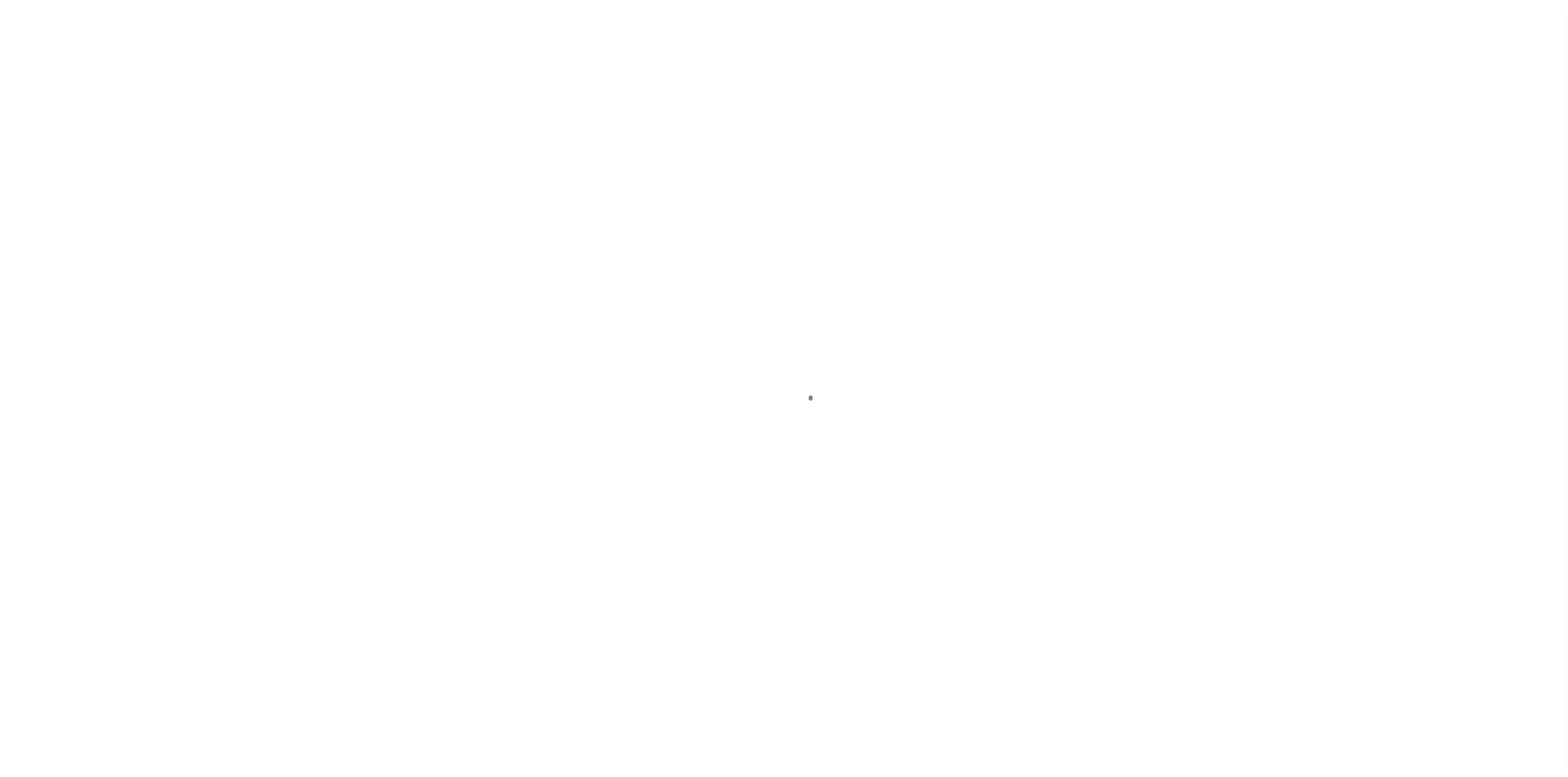
type input "FL"
select select
select select "164191"
select select "5153"
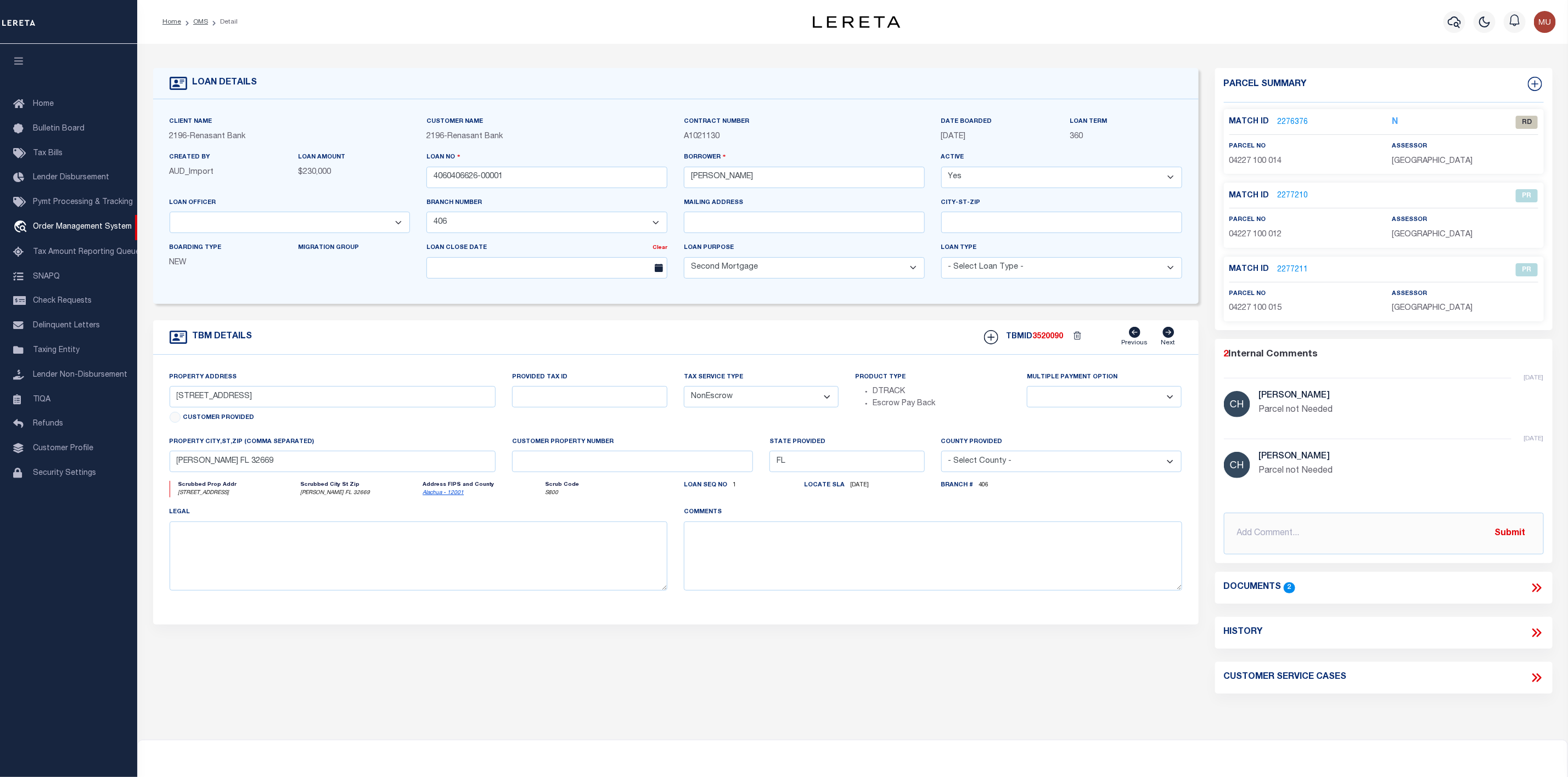
click at [1294, 122] on link "2276376" at bounding box center [1293, 122] width 31 height 11
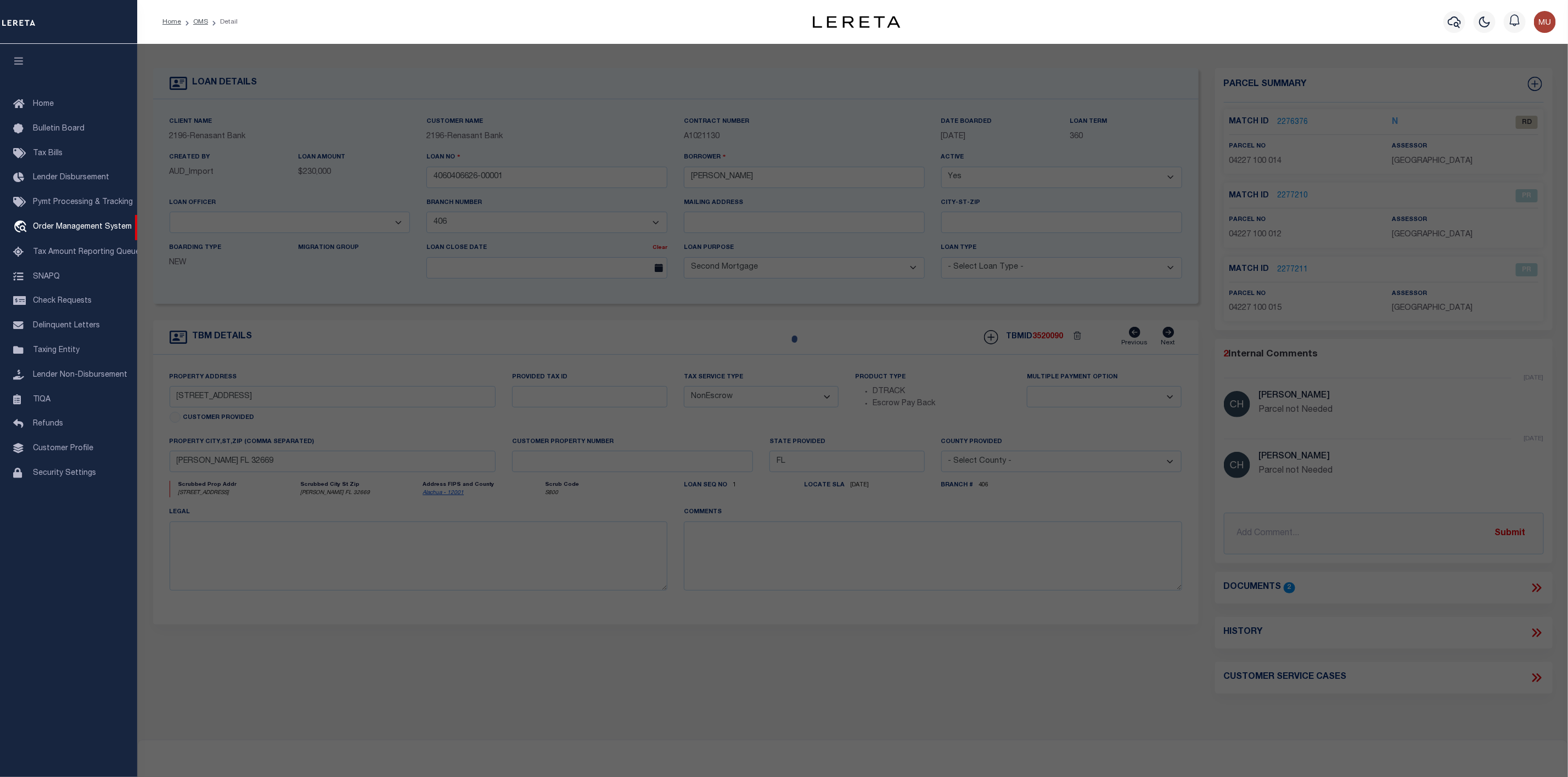
checkbox input "false"
select select "RD"
type input "DLTA LLC"
select select "ATL"
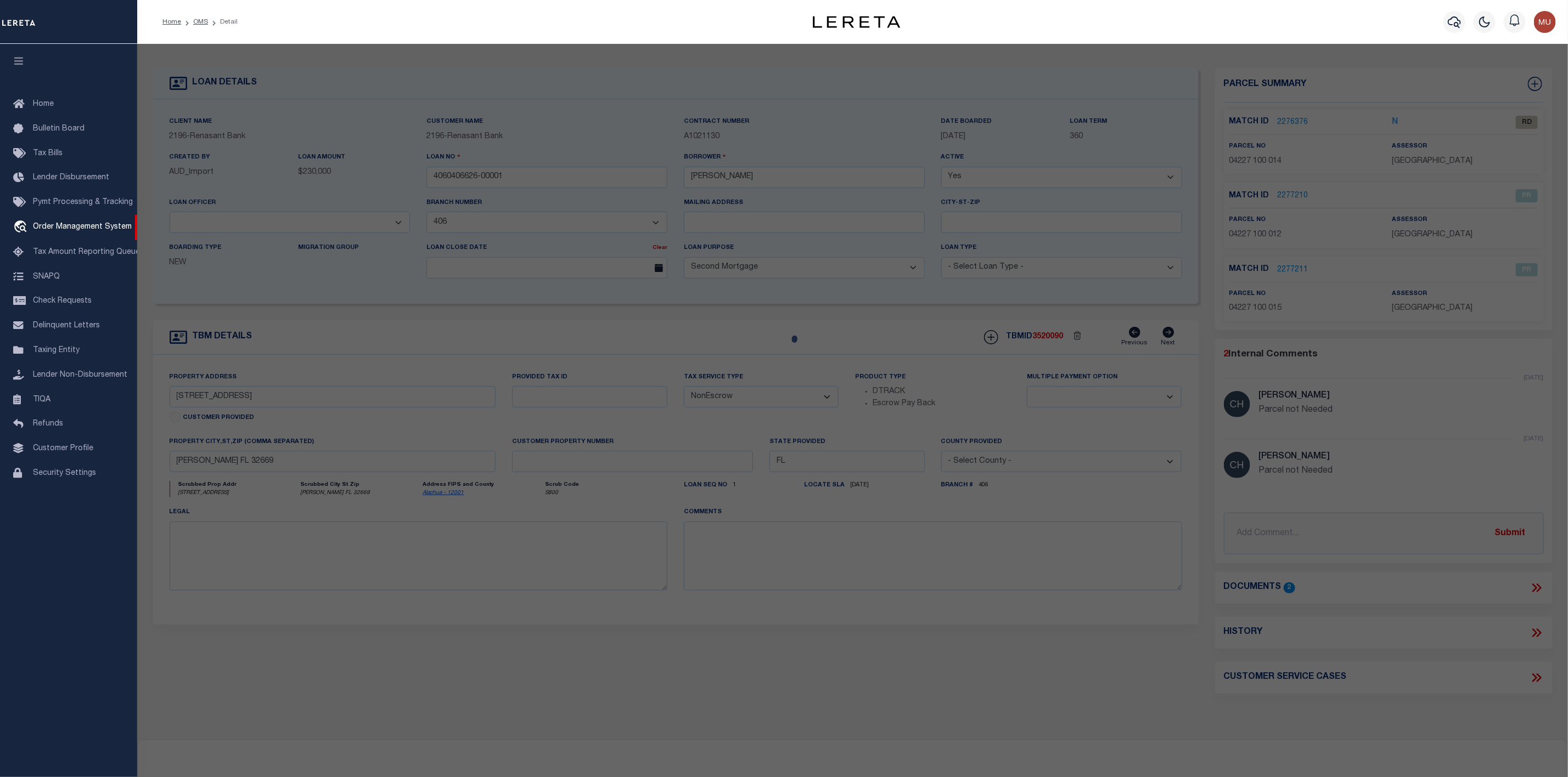
select select "ADD"
type input "2527 NW 150TH BLVD"
type input "NEWBERRY, FL 32669"
type textarea "KINGSTON PLACE PB 36 PG 73 LOT 14 OR 5165/3173"
type textarea "Document uploaded that satisfies a legal requirement, changing from ND to RD"
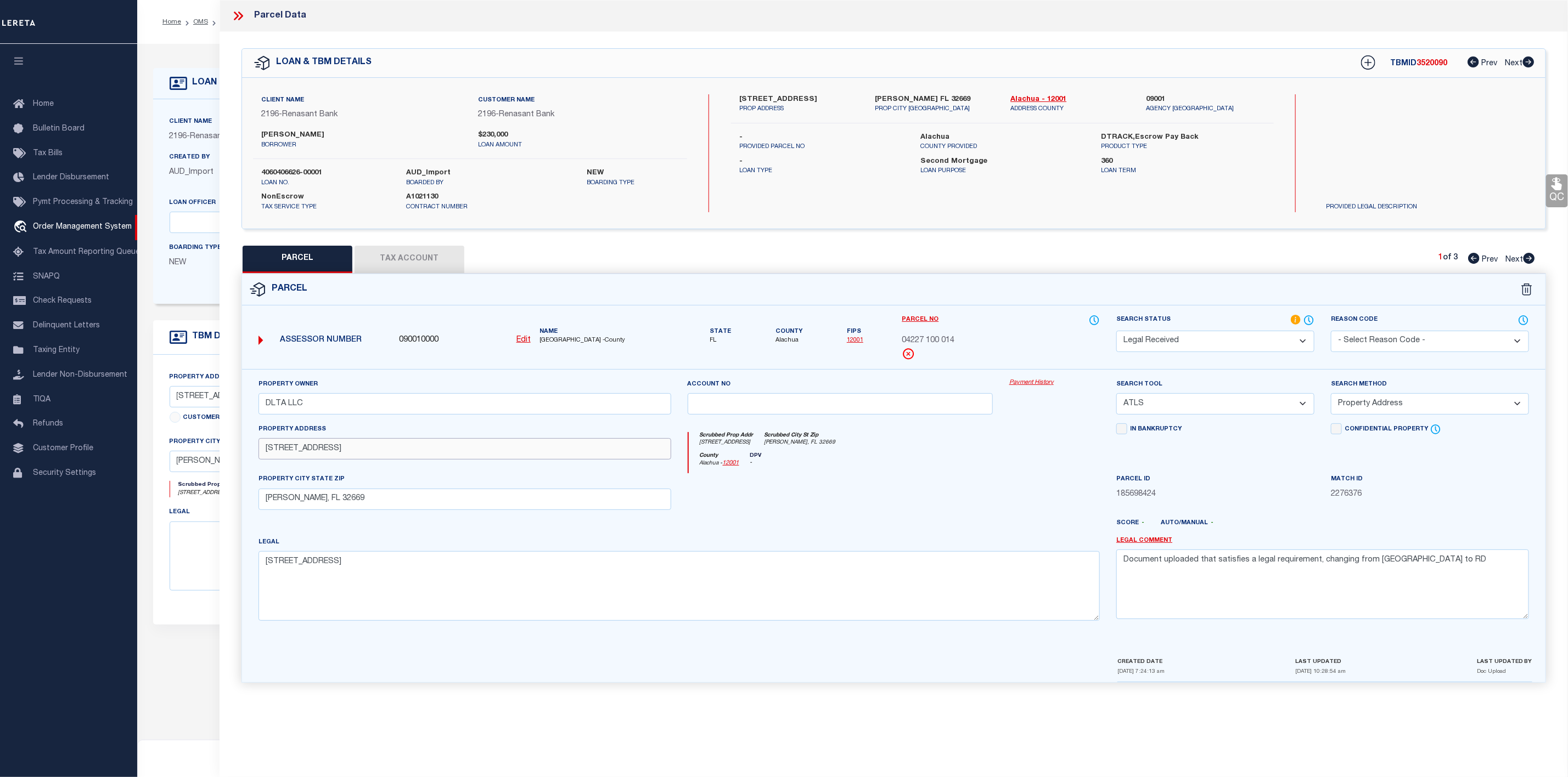
drag, startPoint x: 375, startPoint y: 457, endPoint x: 349, endPoint y: 458, distance: 26.0
click at [349, 458] on input "2527 NW 150TH BLVD" at bounding box center [465, 449] width 413 height 21
click at [1237, 404] on select "-- Select Search Tool -- 3rd Party Website Agency File Agency Website ATLS CNV-…" at bounding box center [1215, 404] width 198 height 21
select select "AGW"
click at [1116, 397] on select "-- Select Search Tool -- 3rd Party Website Agency File Agency Website ATLS CNV-…" at bounding box center [1215, 404] width 198 height 21
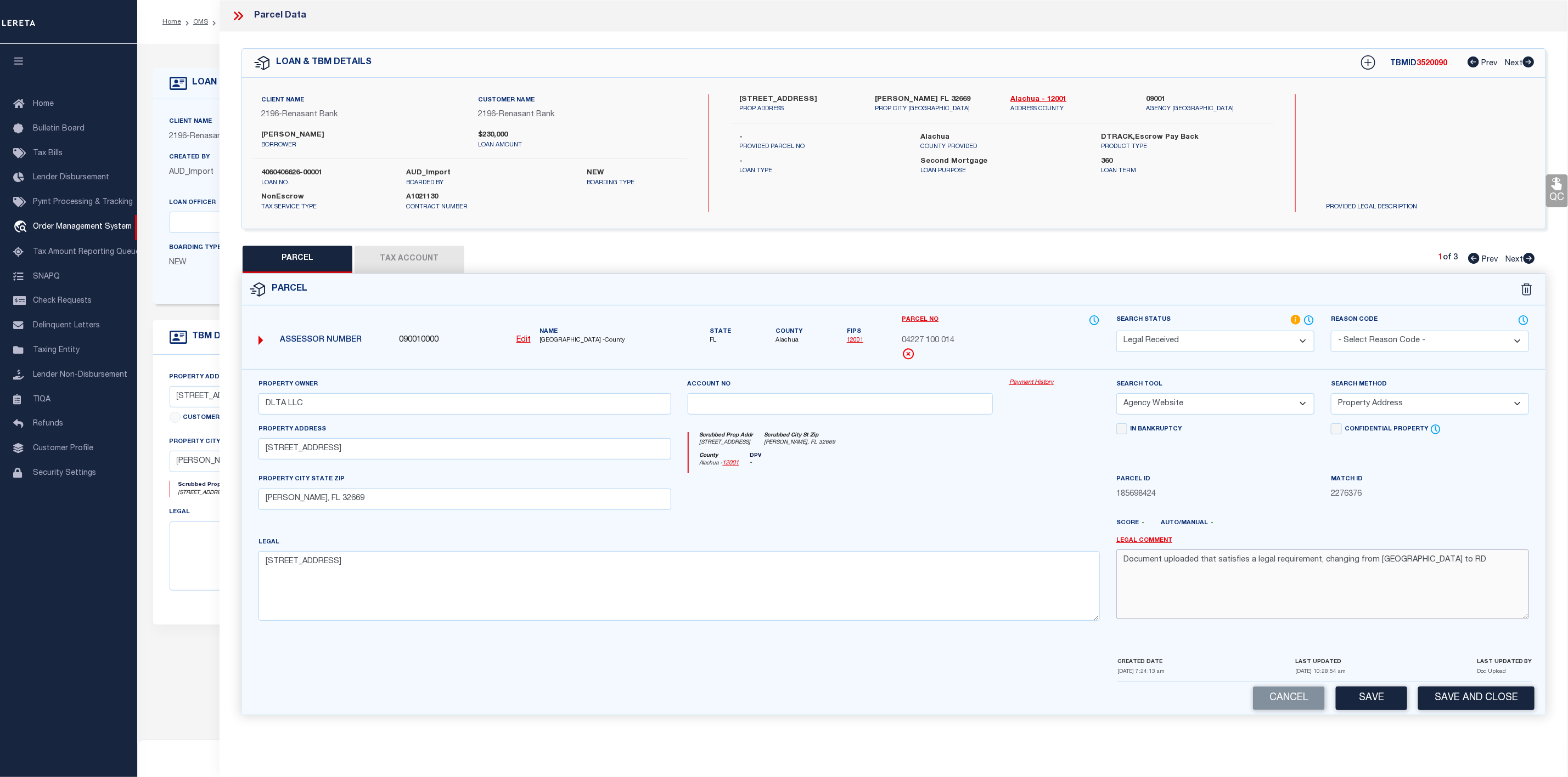
drag, startPoint x: 1419, startPoint y: 563, endPoint x: 1051, endPoint y: 559, distance: 368.0
click at [1051, 559] on div "Property Owner DLTA LLC Account no Payment History Search Tool -- Select Search…" at bounding box center [893, 504] width 1286 height 252
click at [1153, 339] on select "Automated Search Bad Parcel Complete Duplicate Parcel High Dollar Reporting In …" at bounding box center [1215, 341] width 198 height 21
click at [1116, 332] on select "Automated Search Bad Parcel Complete Duplicate Parcel High Dollar Reporting In …" at bounding box center [1215, 341] width 198 height 21
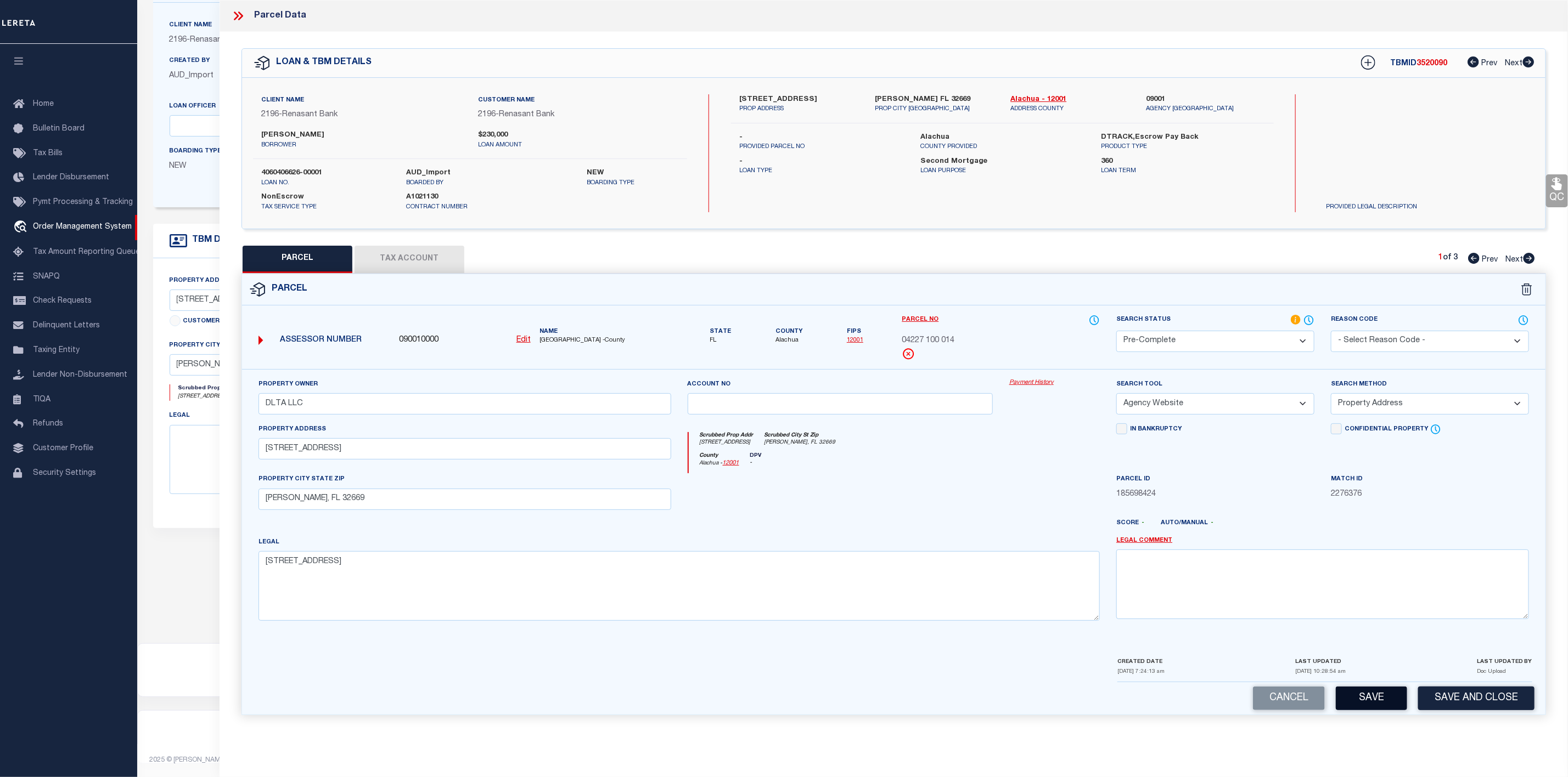
click at [1381, 703] on button "Save" at bounding box center [1370, 698] width 71 height 23
select select "AS"
select select
checkbox input "false"
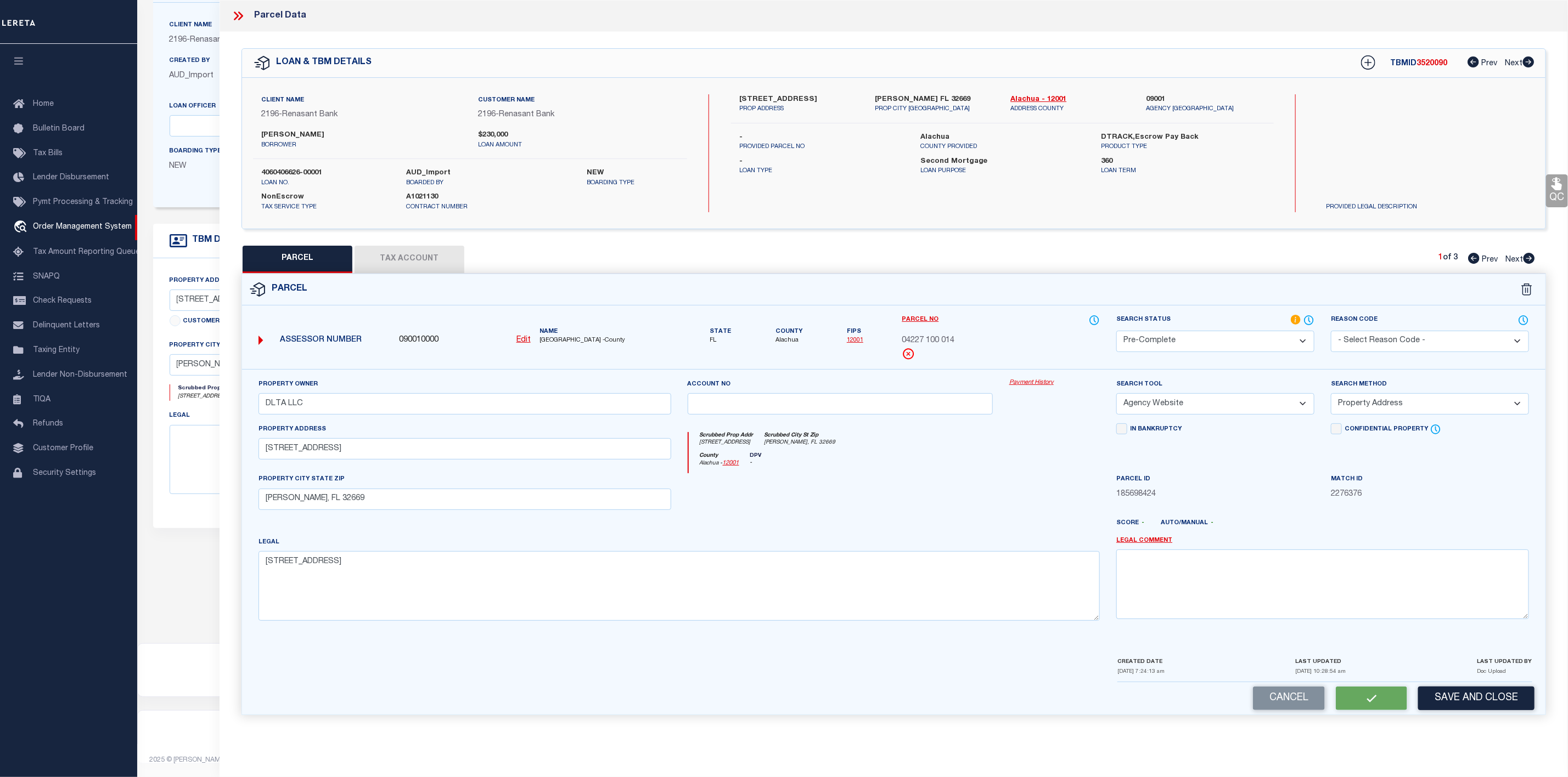
checkbox input "false"
select select "PC"
type input "DLTA LLC"
select select "AGW"
select select "ADD"
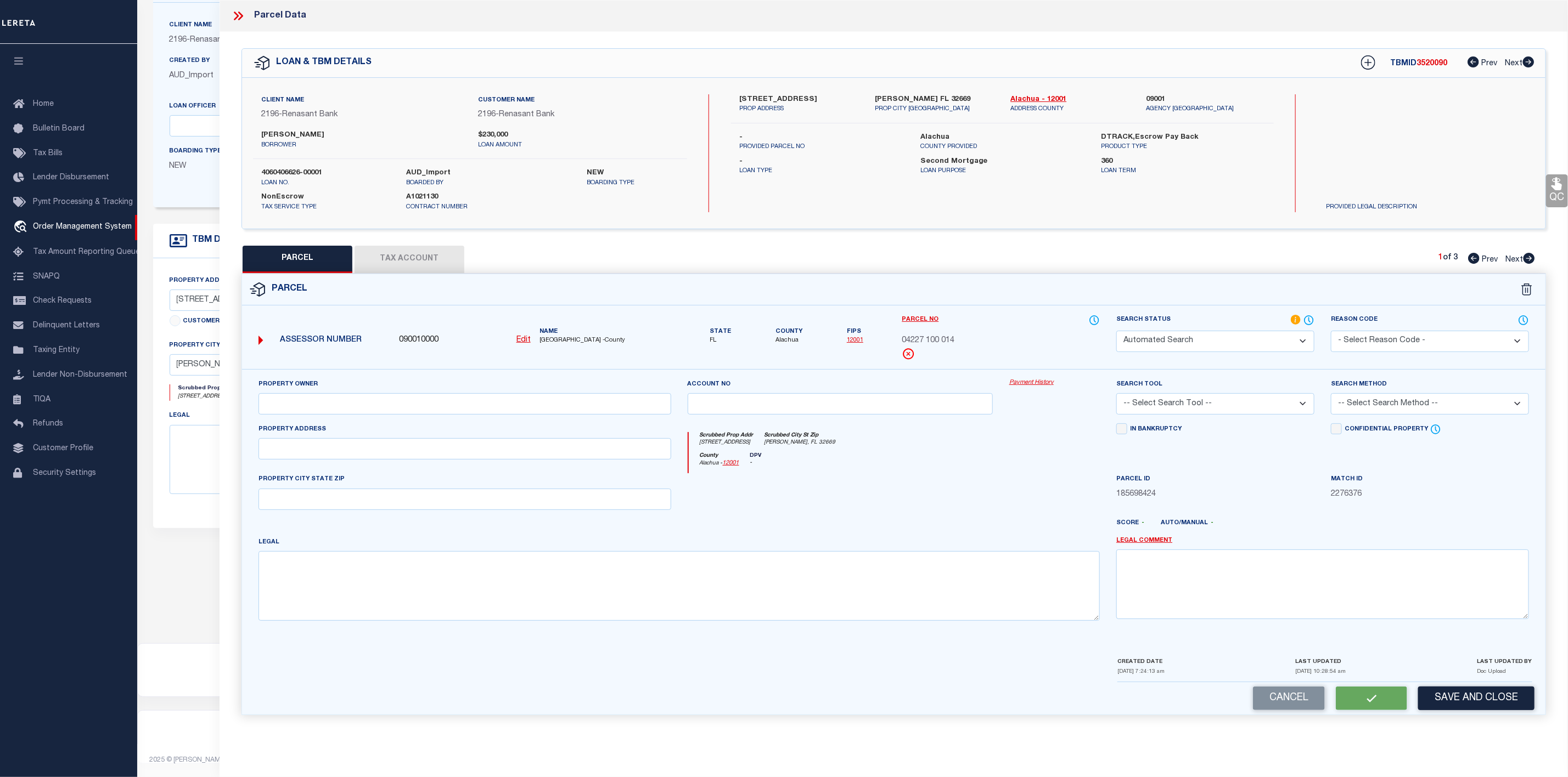
type input "2527 NW 150TH BLVD"
type input "NEWBERRY, FL 32669"
type textarea "KINGSTON PLACE PB 36 PG 73 LOT 14 OR 5165/3173"
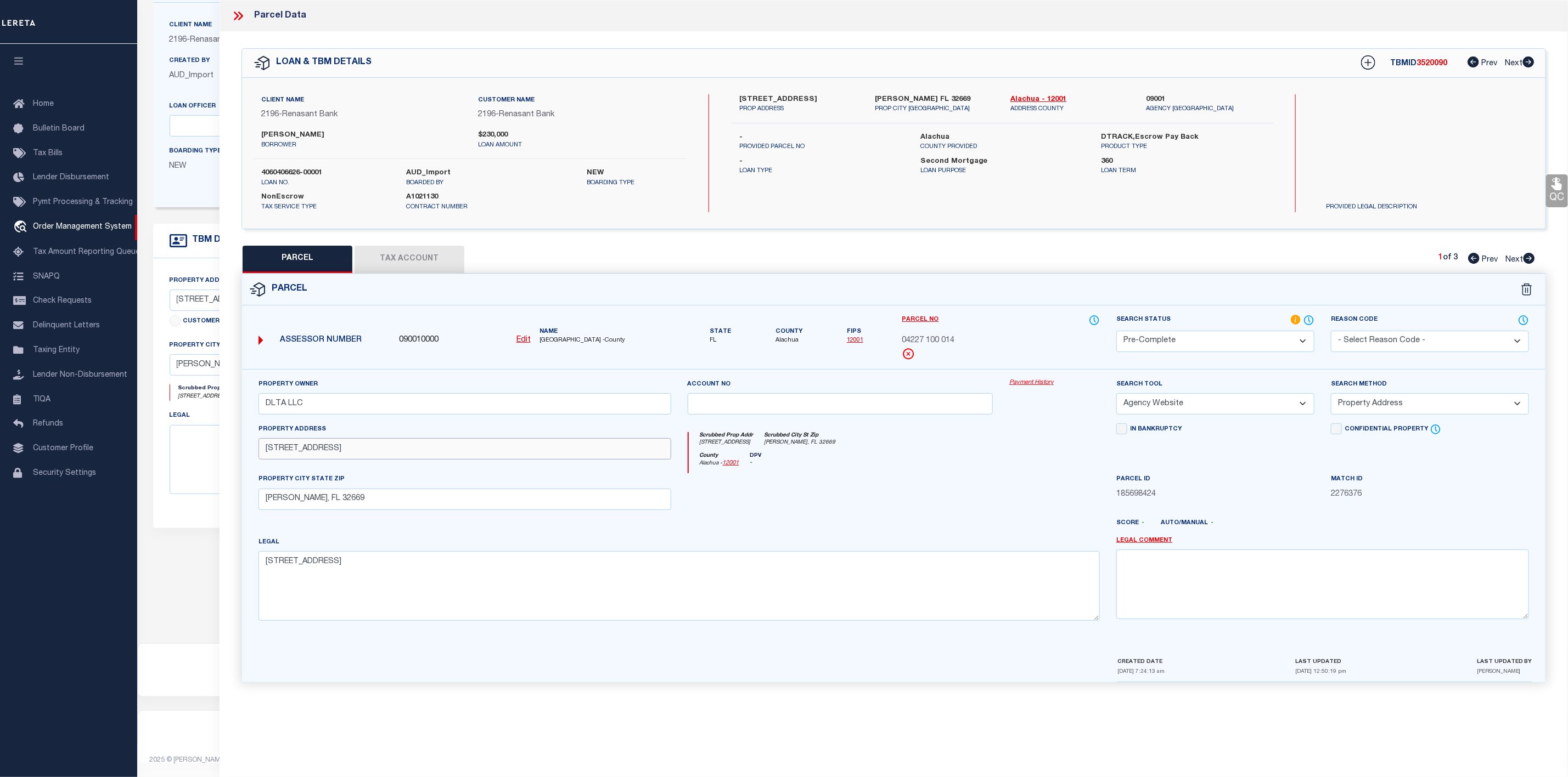
drag, startPoint x: 356, startPoint y: 458, endPoint x: 229, endPoint y: 458, distance: 127.0
click at [229, 458] on div "QC QC QC" at bounding box center [894, 364] width 1348 height 665
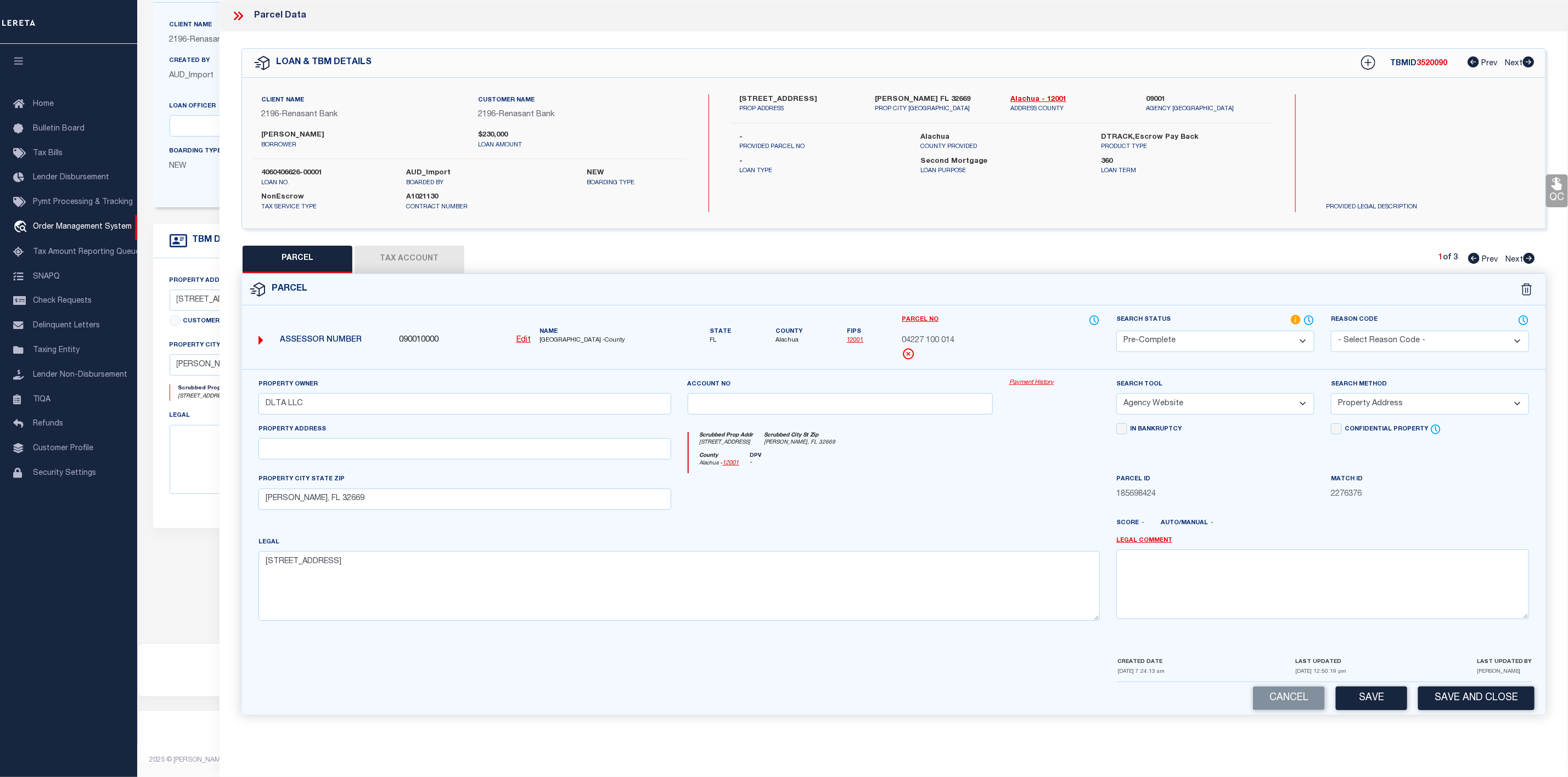
click at [1197, 407] on select "-- Select Search Tool -- 3rd Party Website Agency File Agency Website ATLS CNV-…" at bounding box center [1215, 404] width 198 height 21
click at [1365, 705] on button "Save" at bounding box center [1370, 698] width 71 height 23
select select "AS"
select select
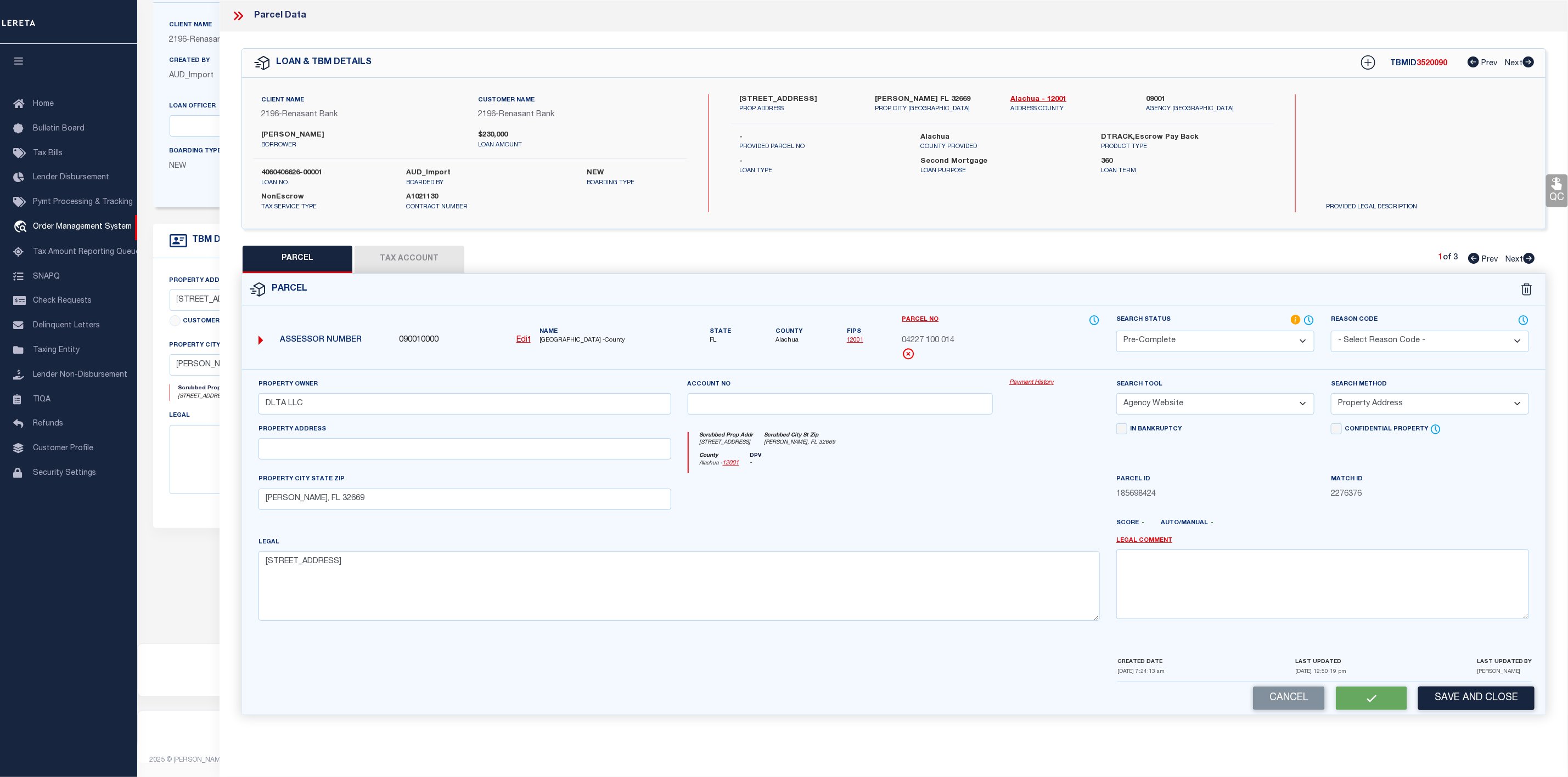
checkbox input "false"
select select "PC"
type input "DLTA LLC"
select select "AGW"
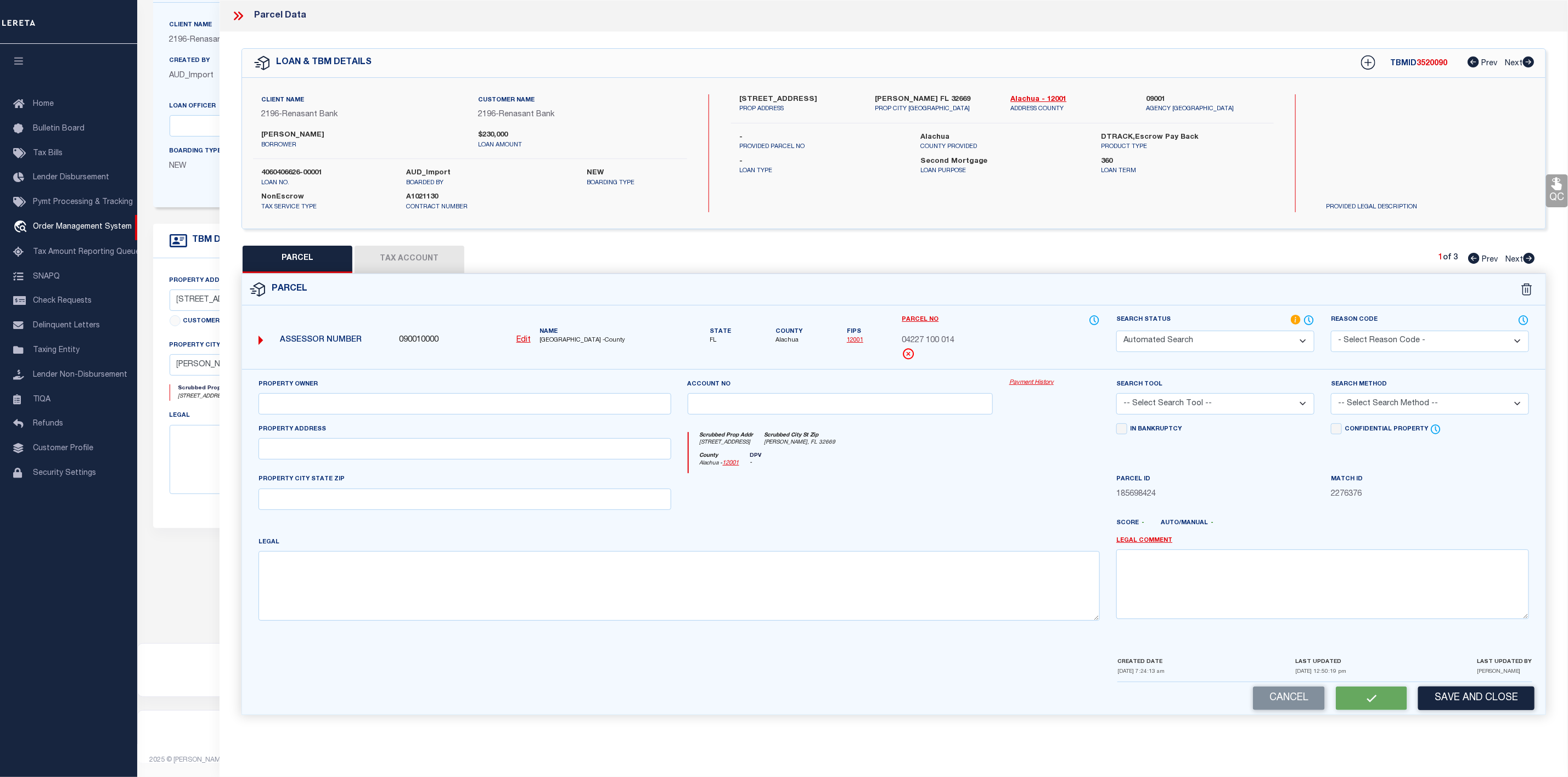
select select "ADD"
type input "NEWBERRY, FL 32669"
type textarea "KINGSTON PLACE PB 36 PG 73 LOT 14 OR 5165/3173"
click at [241, 19] on icon at bounding box center [238, 15] width 15 height 15
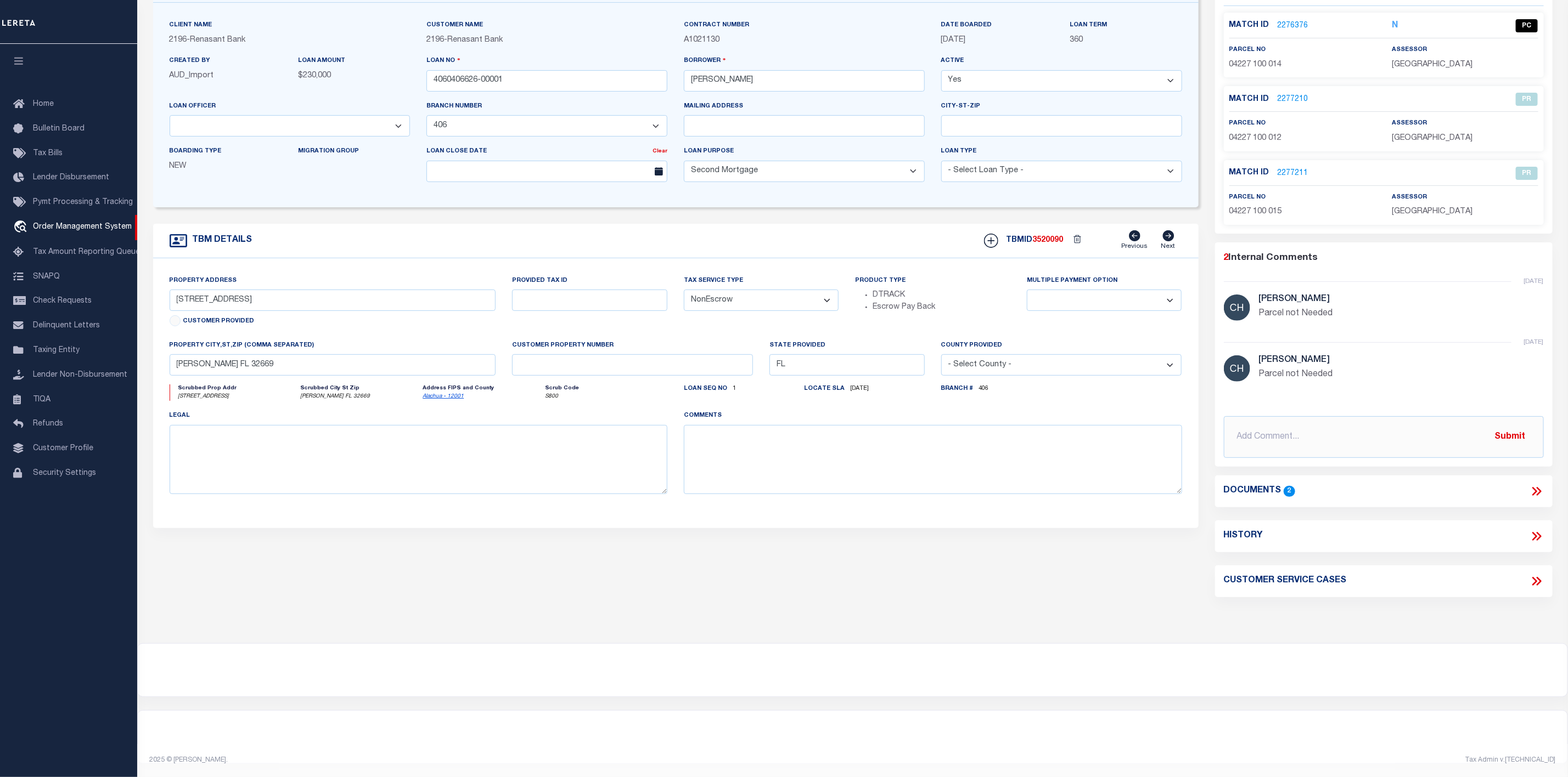
scroll to position [0, 0]
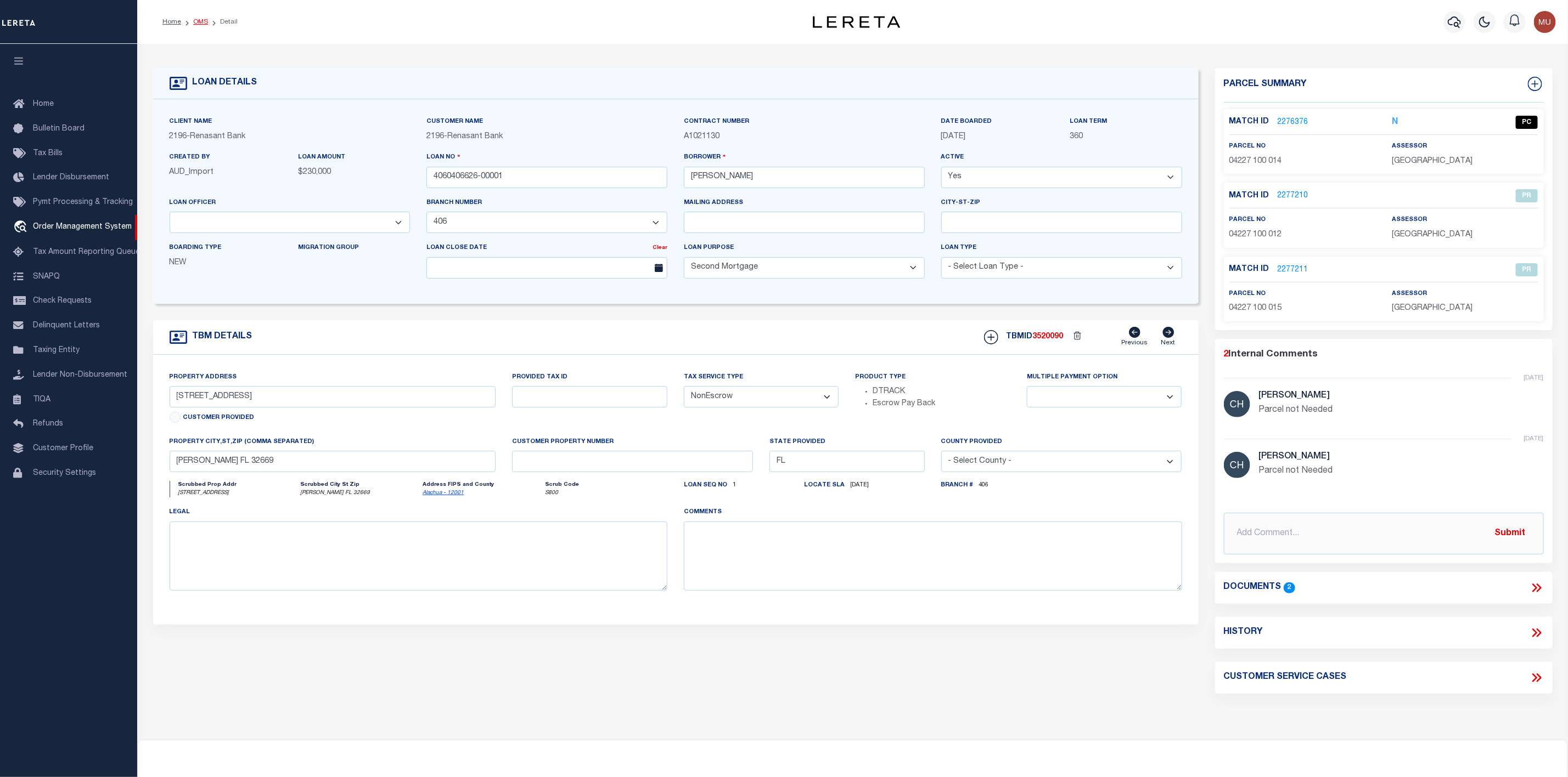
click at [199, 22] on link "OMS" at bounding box center [200, 22] width 15 height 7
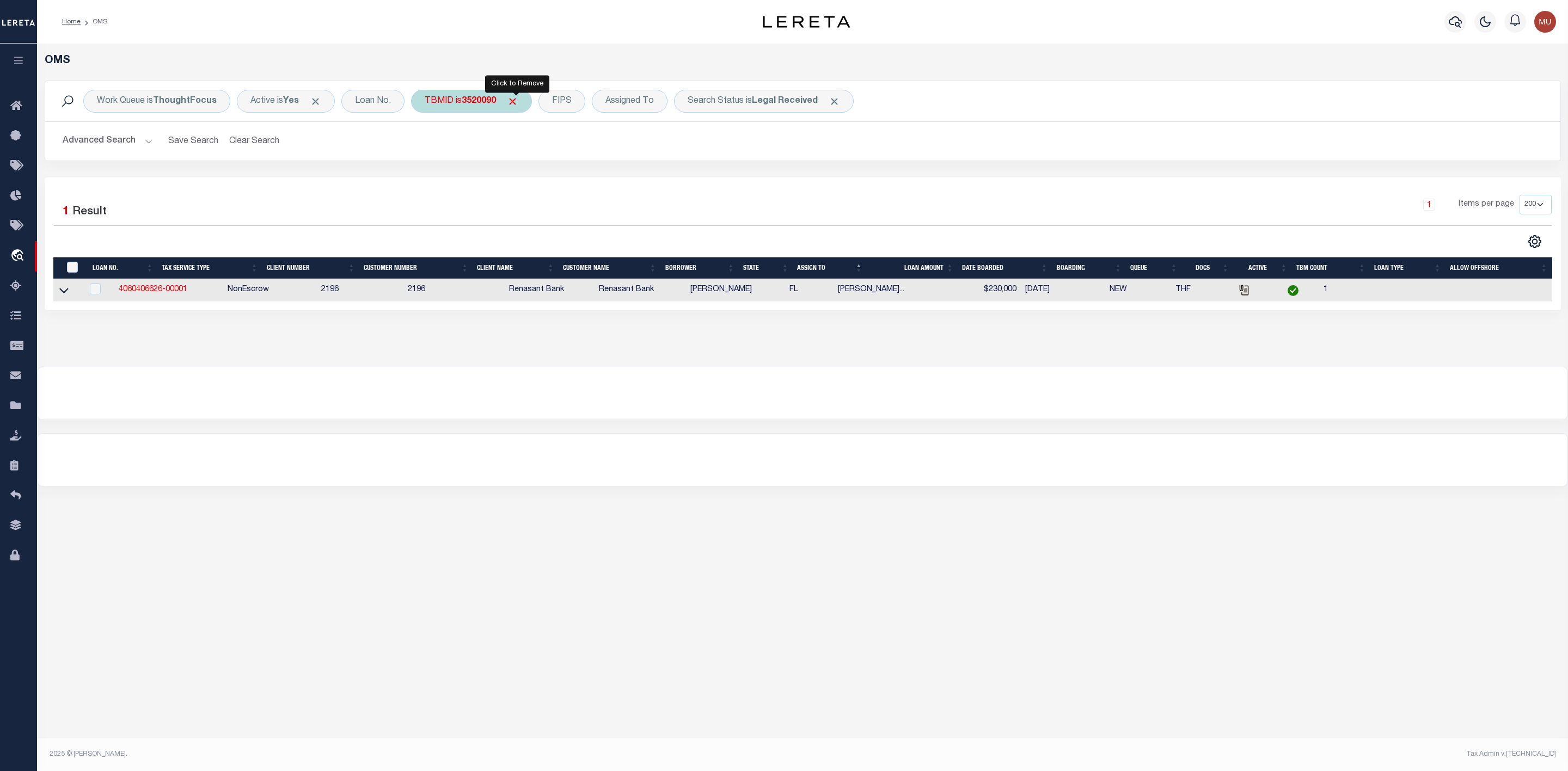
click at [516, 101] on span "Click to Remove" at bounding box center [512, 101] width 11 height 11
click at [454, 103] on div "TBMID" at bounding box center [439, 101] width 56 height 23
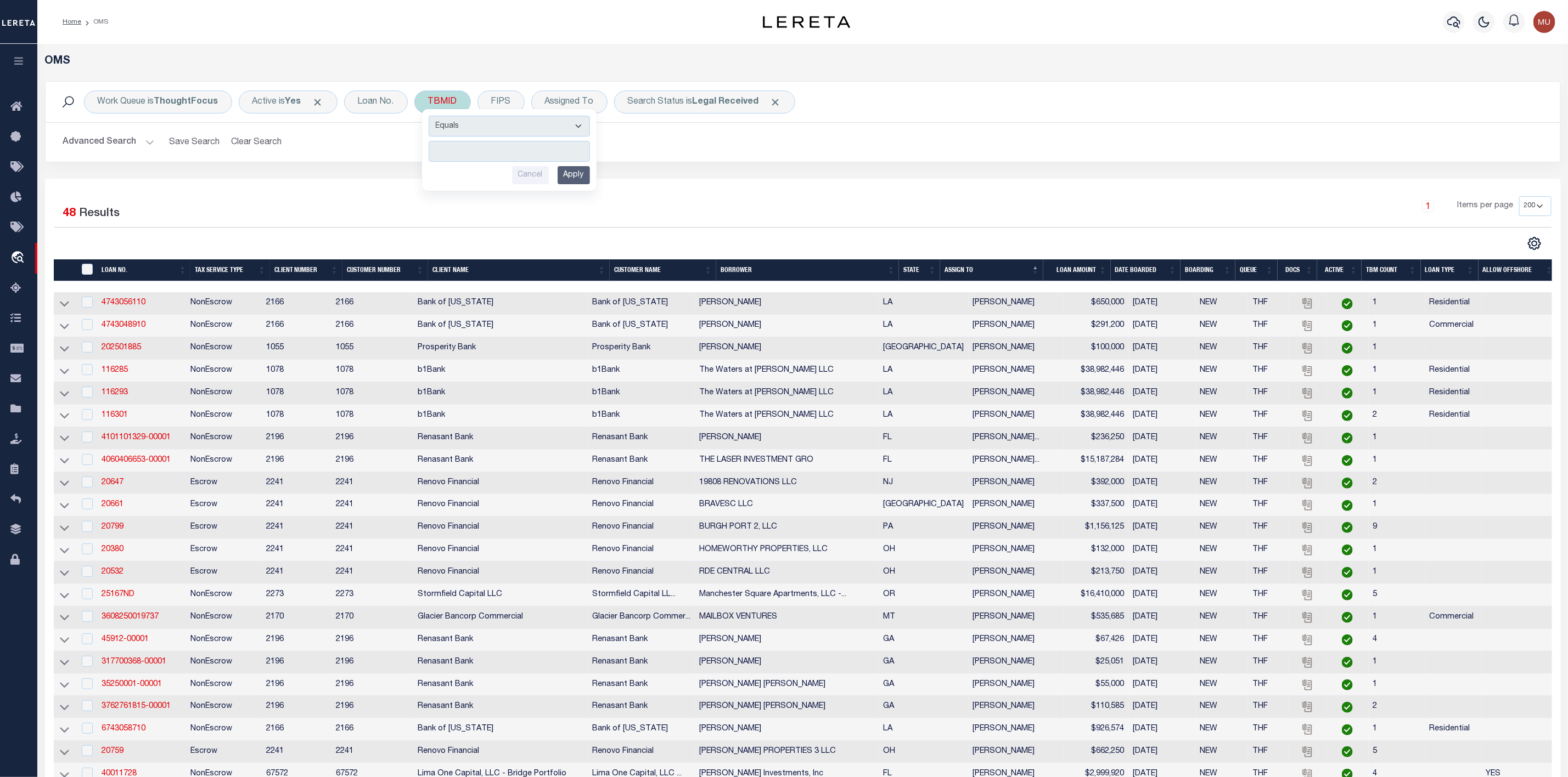
click at [474, 157] on input "number" at bounding box center [509, 151] width 161 height 21
type input "3520098"
click at [580, 179] on input "Apply" at bounding box center [574, 175] width 33 height 18
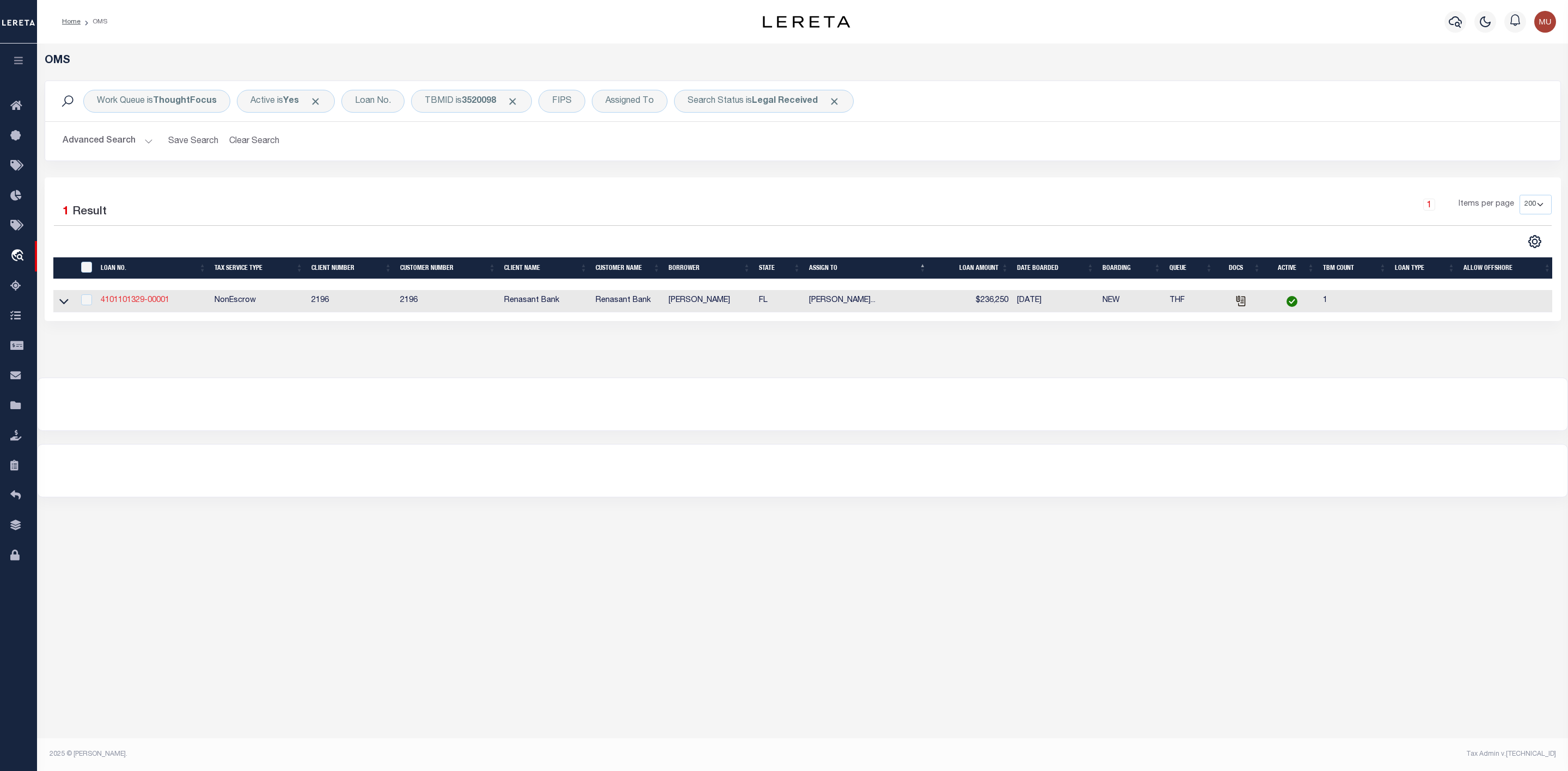
click at [144, 304] on link "4101101329-00001" at bounding box center [135, 300] width 69 height 8
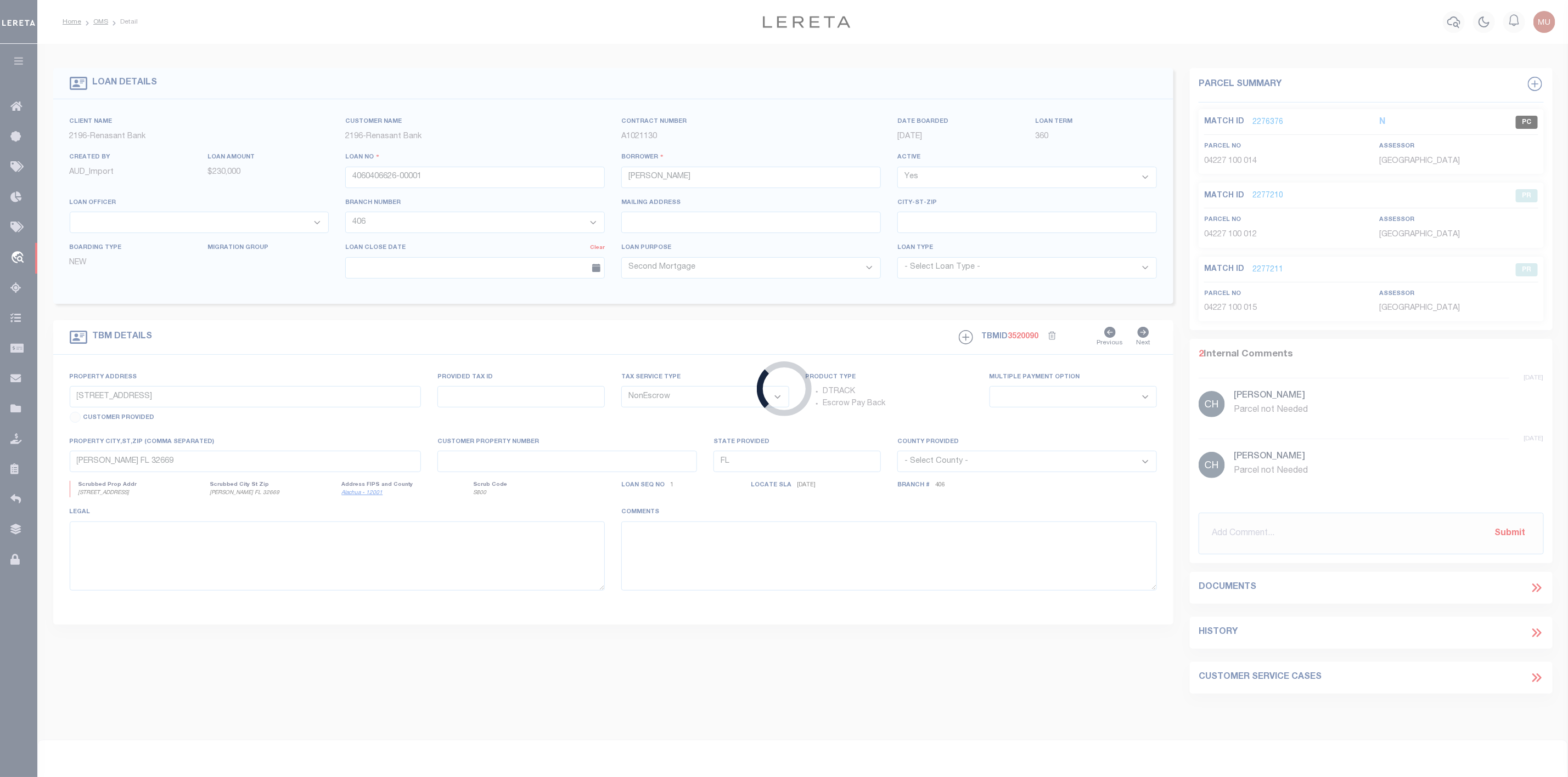
type input "4101101329-00001"
type input "DAVILA DERIC"
select select "5187"
type input "20 CALM GULF DRIVE"
select select
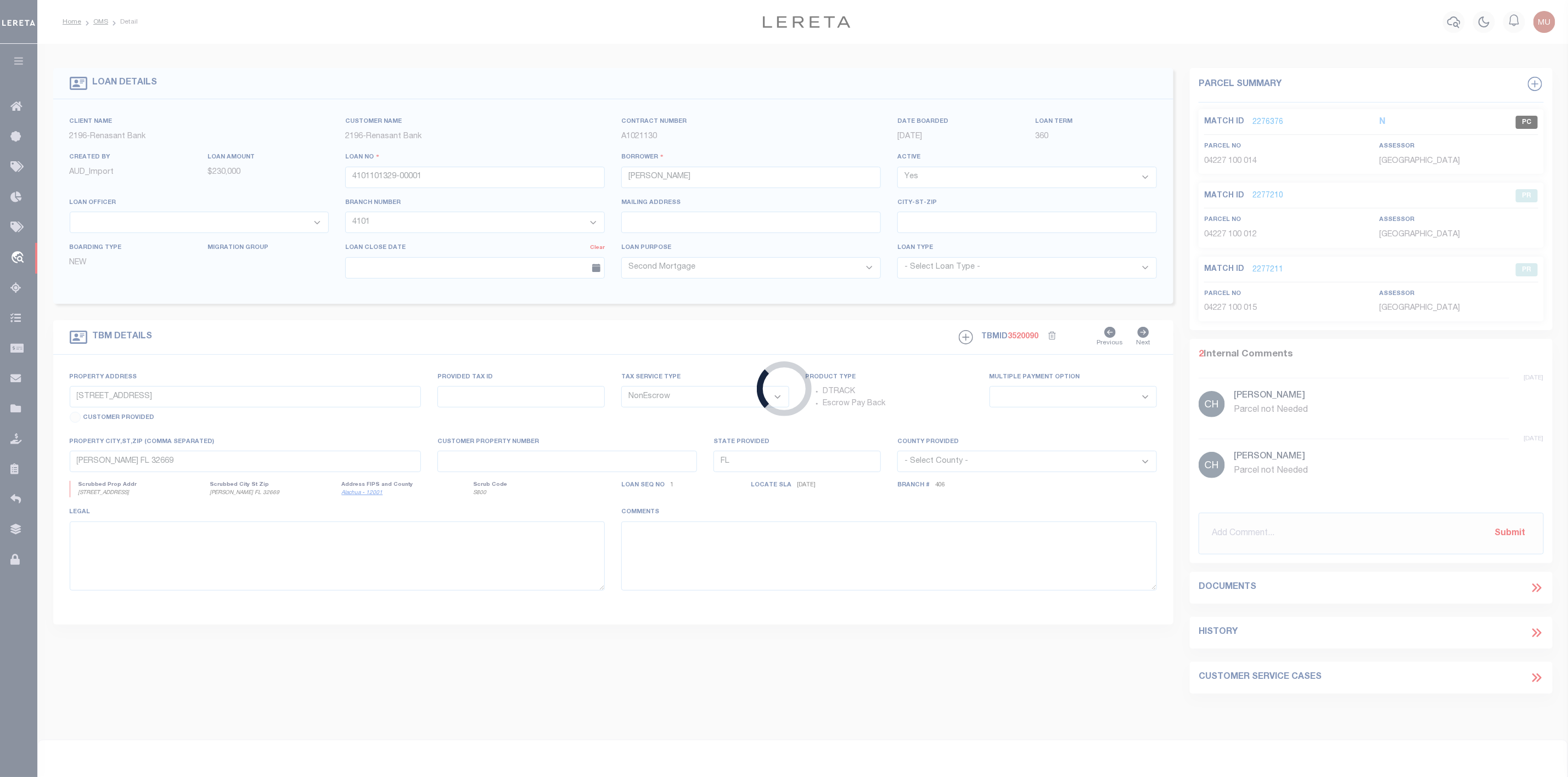
type input "SANTA ROSA BEACH FL 32459"
select select
select select "5187"
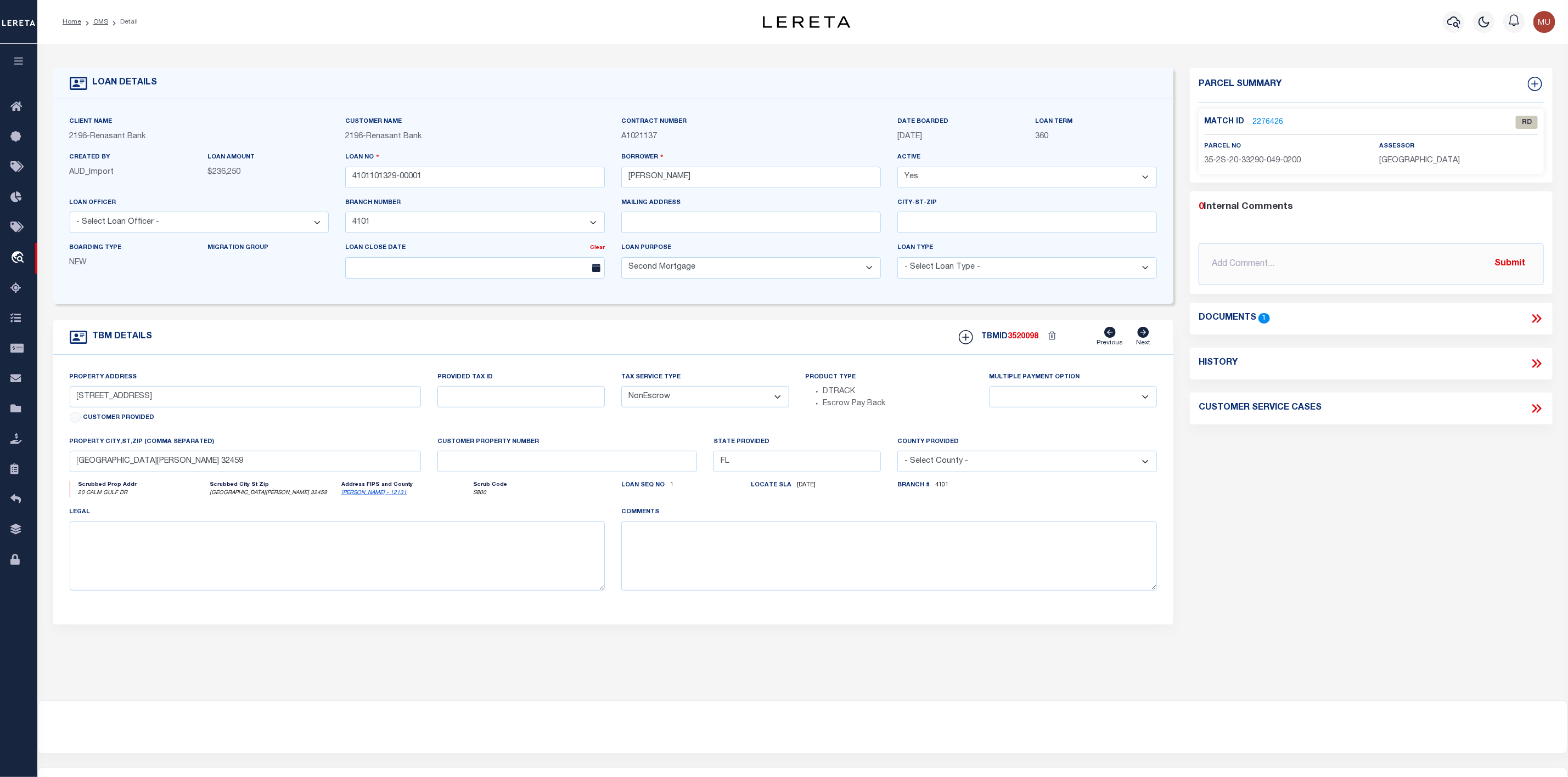
click at [1268, 125] on link "2276426" at bounding box center [1267, 122] width 31 height 11
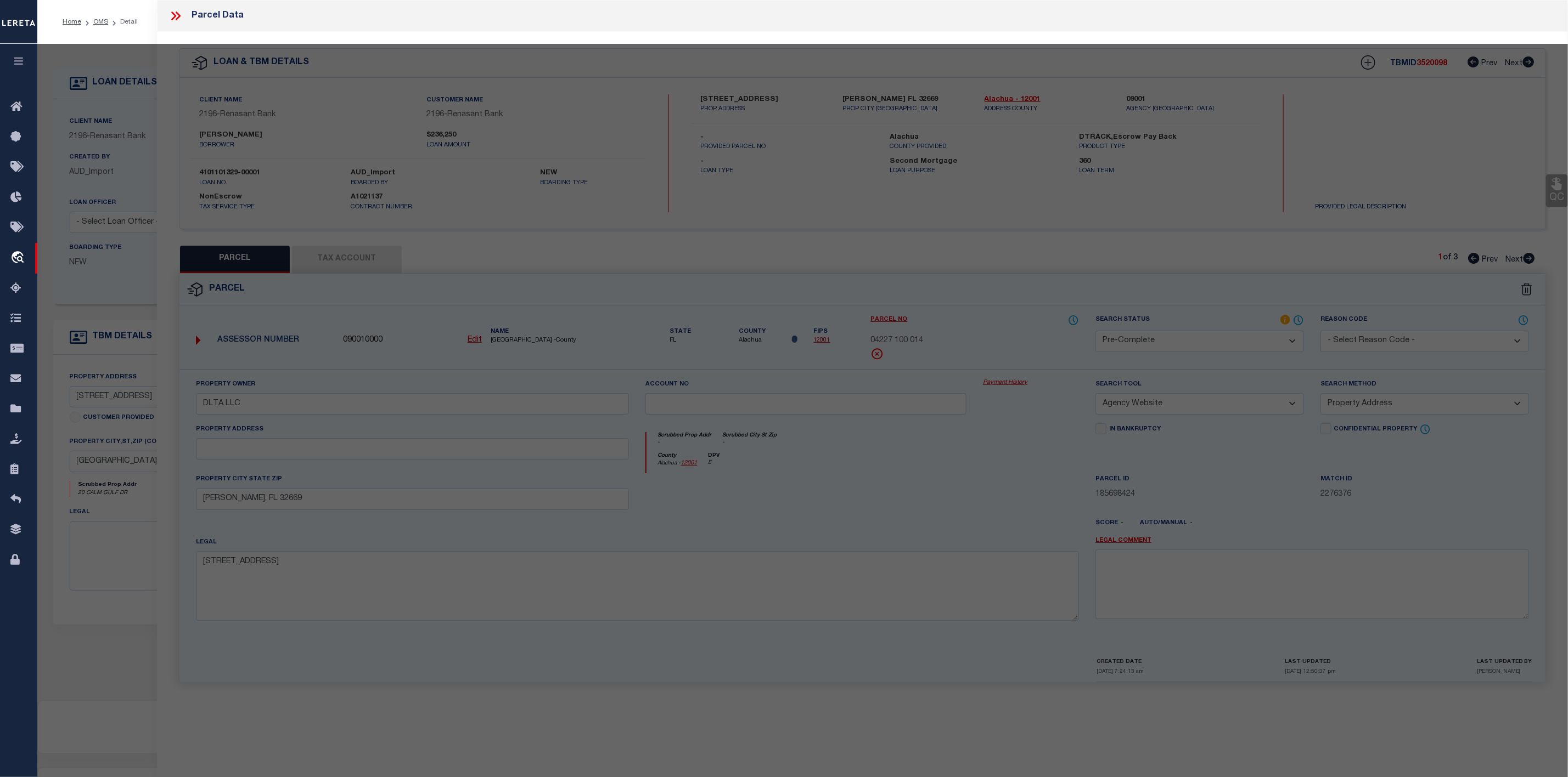
select select "AS"
select select
checkbox input "false"
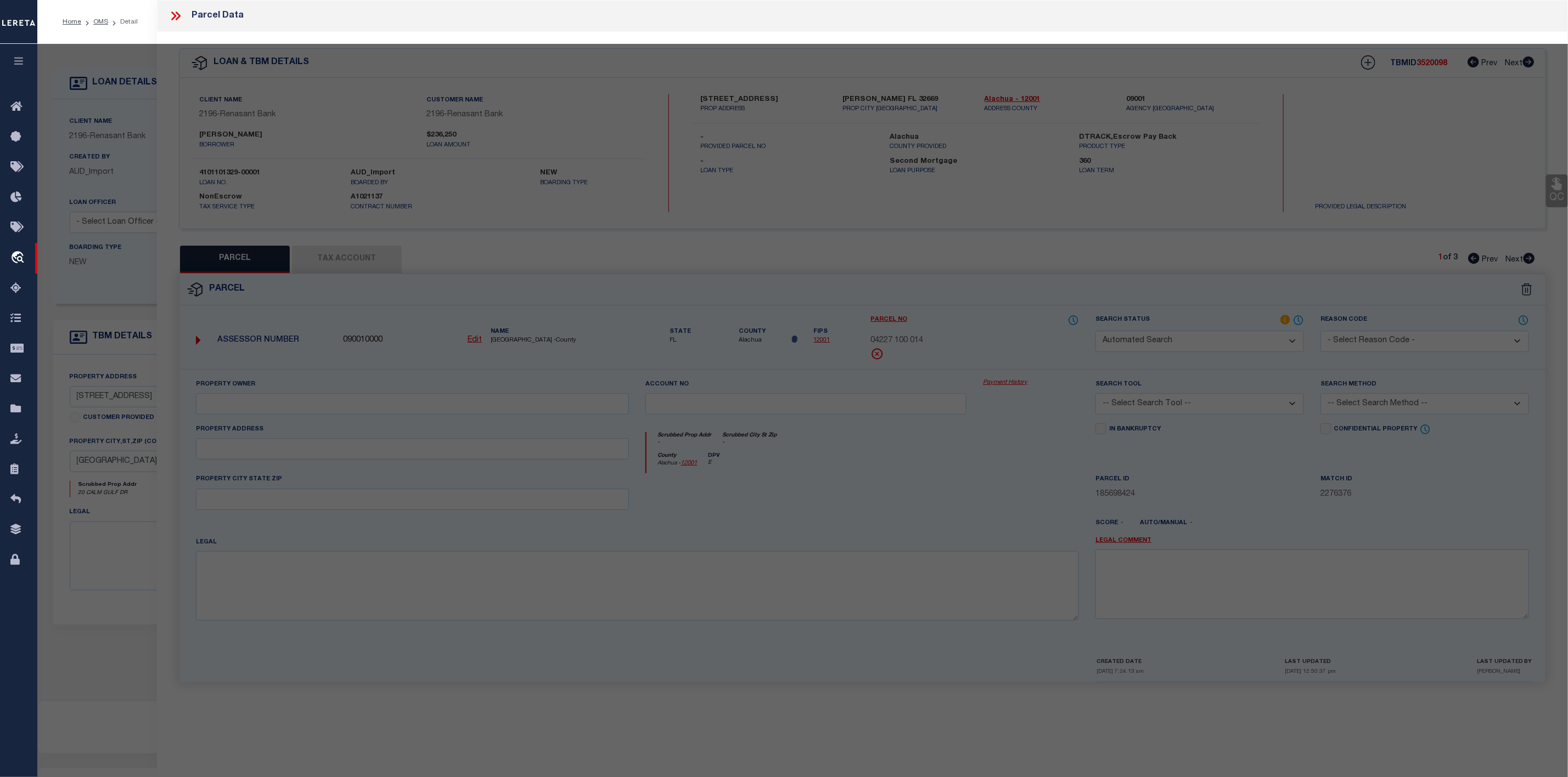
select select "RD"
type input "HAAS ALLAN D II & ELIZABETH A HAAS ELIZABETH A"
type input "CALM GULF DR"
type input "SANTA ROSA BEACH, FL 32459"
type textarea "LOT 20 SANTA ROSA PLANTATION UNREC S/D DESC AS FOLLOWS: COM SW/C OF SEC 35-2S-2…"
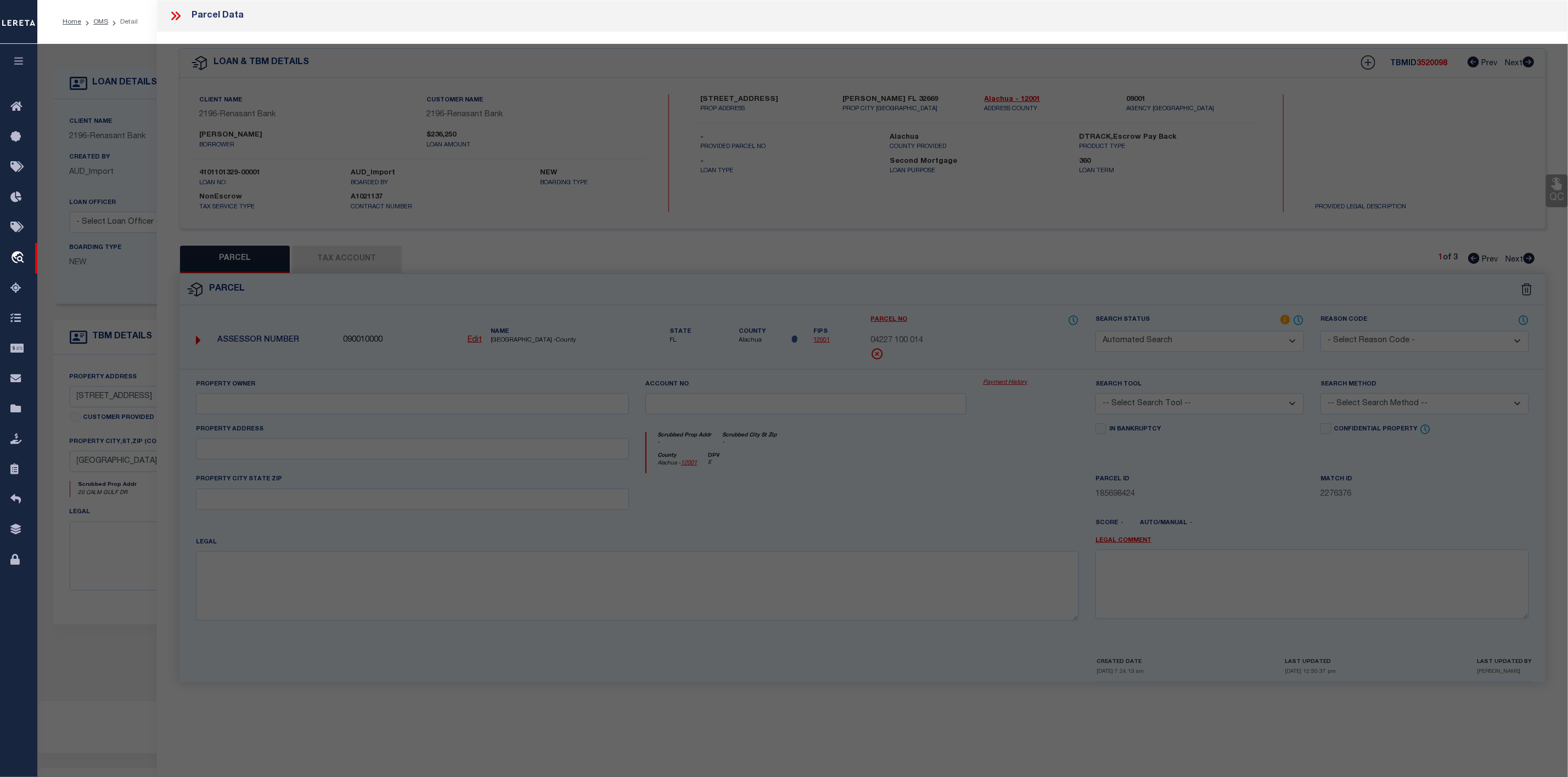
type textarea "Document uploaded that satisfies a legal requirement, changing from ND to RD"
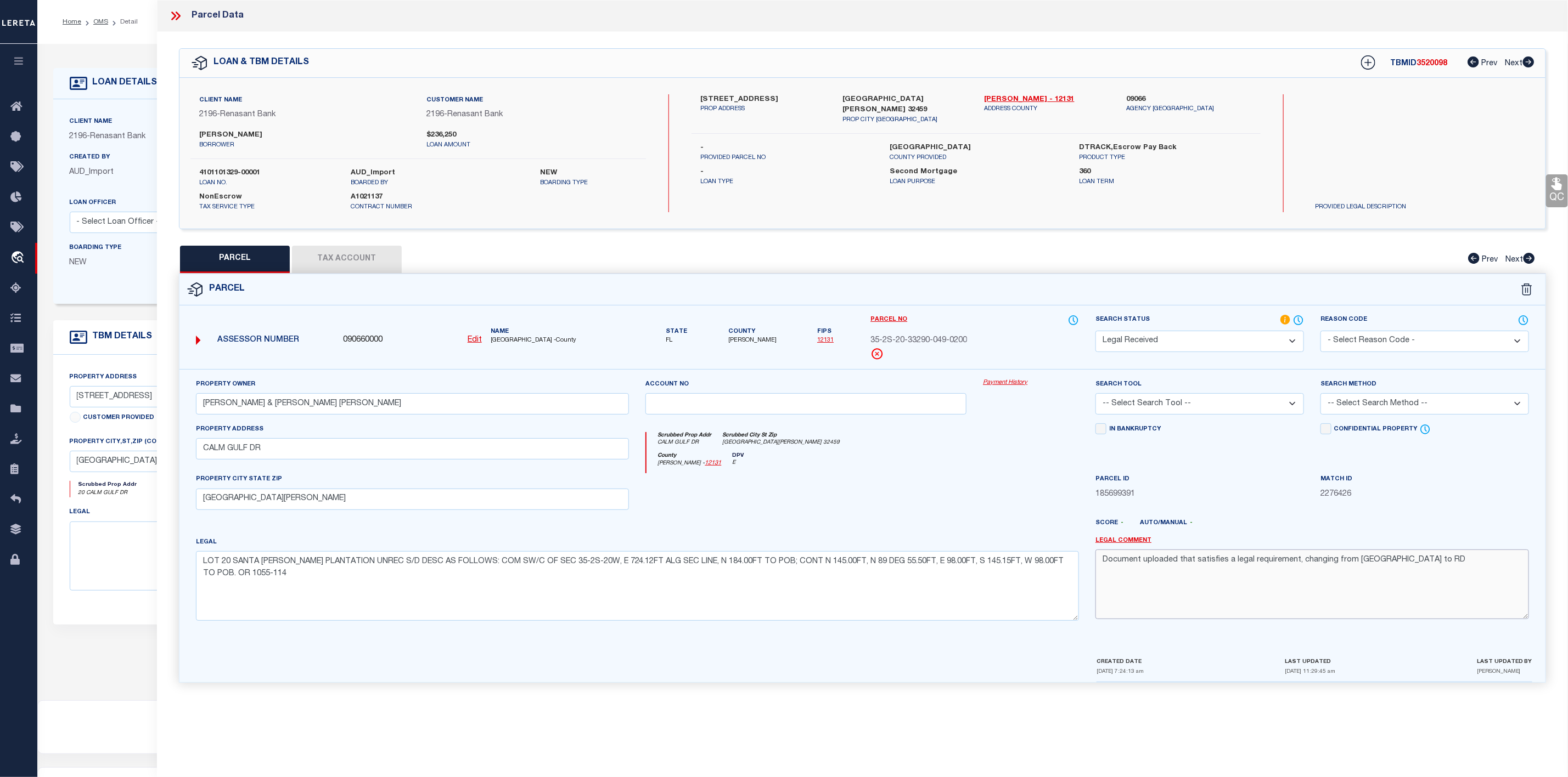
drag, startPoint x: 1402, startPoint y: 566, endPoint x: 1030, endPoint y: 578, distance: 372.2
click at [1030, 578] on div "Property Owner HAAS ALLAN D II & ELIZABETH A HAAS ELIZABETH A Account no Paymen…" at bounding box center [862, 504] width 1349 height 252
click at [179, 16] on icon at bounding box center [175, 15] width 15 height 15
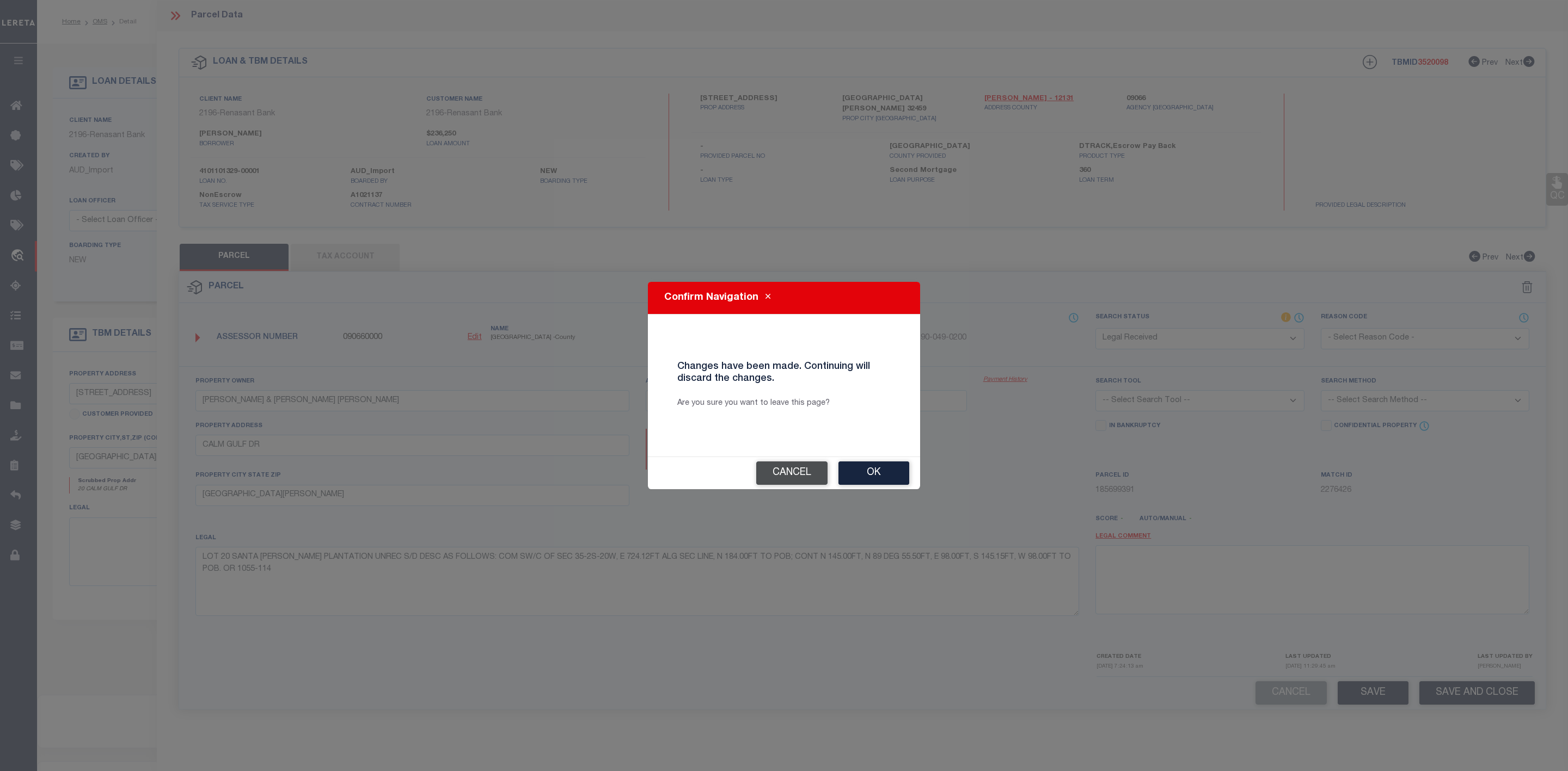
click at [805, 477] on button "Cancel" at bounding box center [793, 473] width 72 height 23
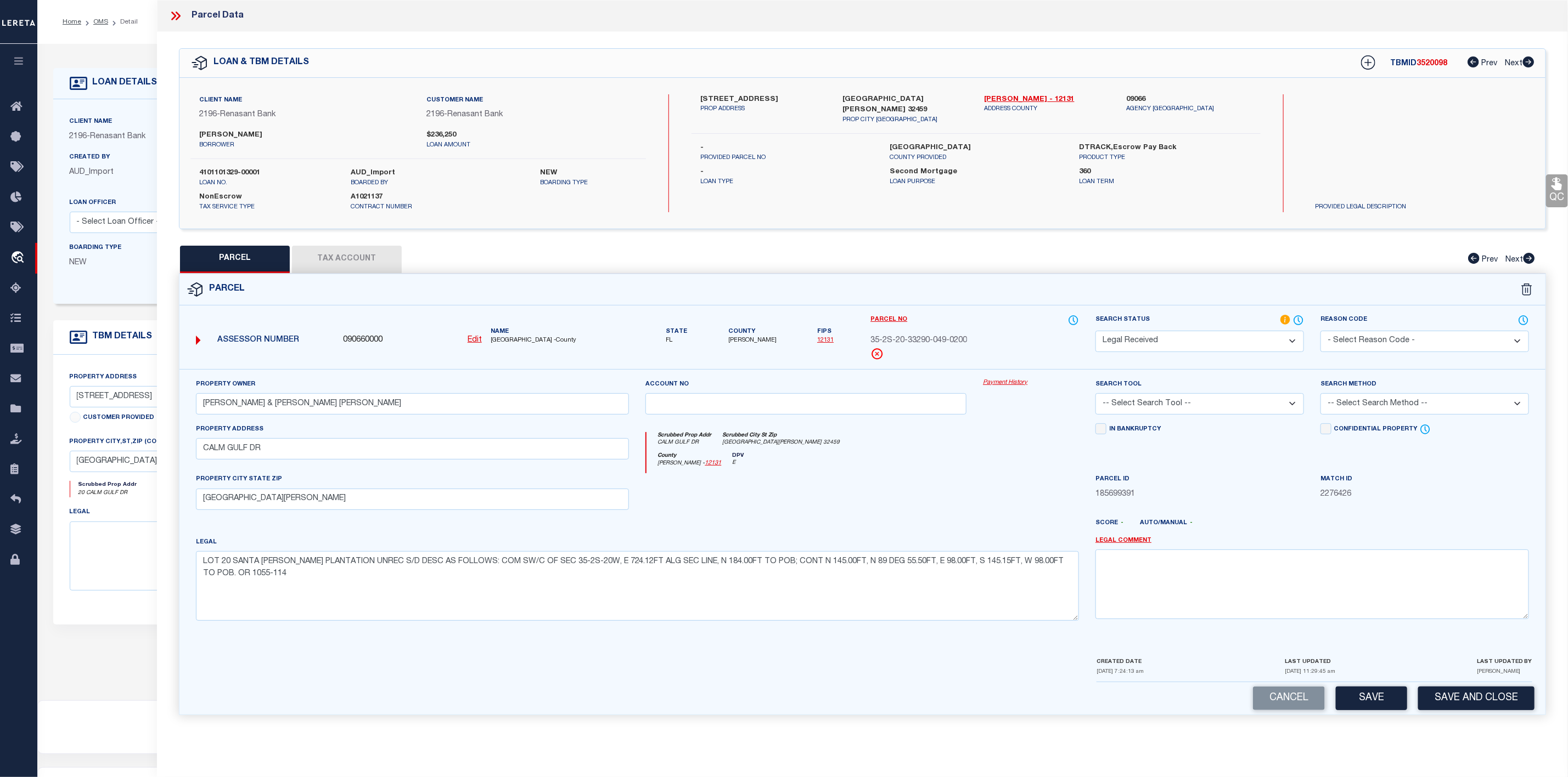
click at [173, 18] on icon at bounding box center [173, 15] width 5 height 9
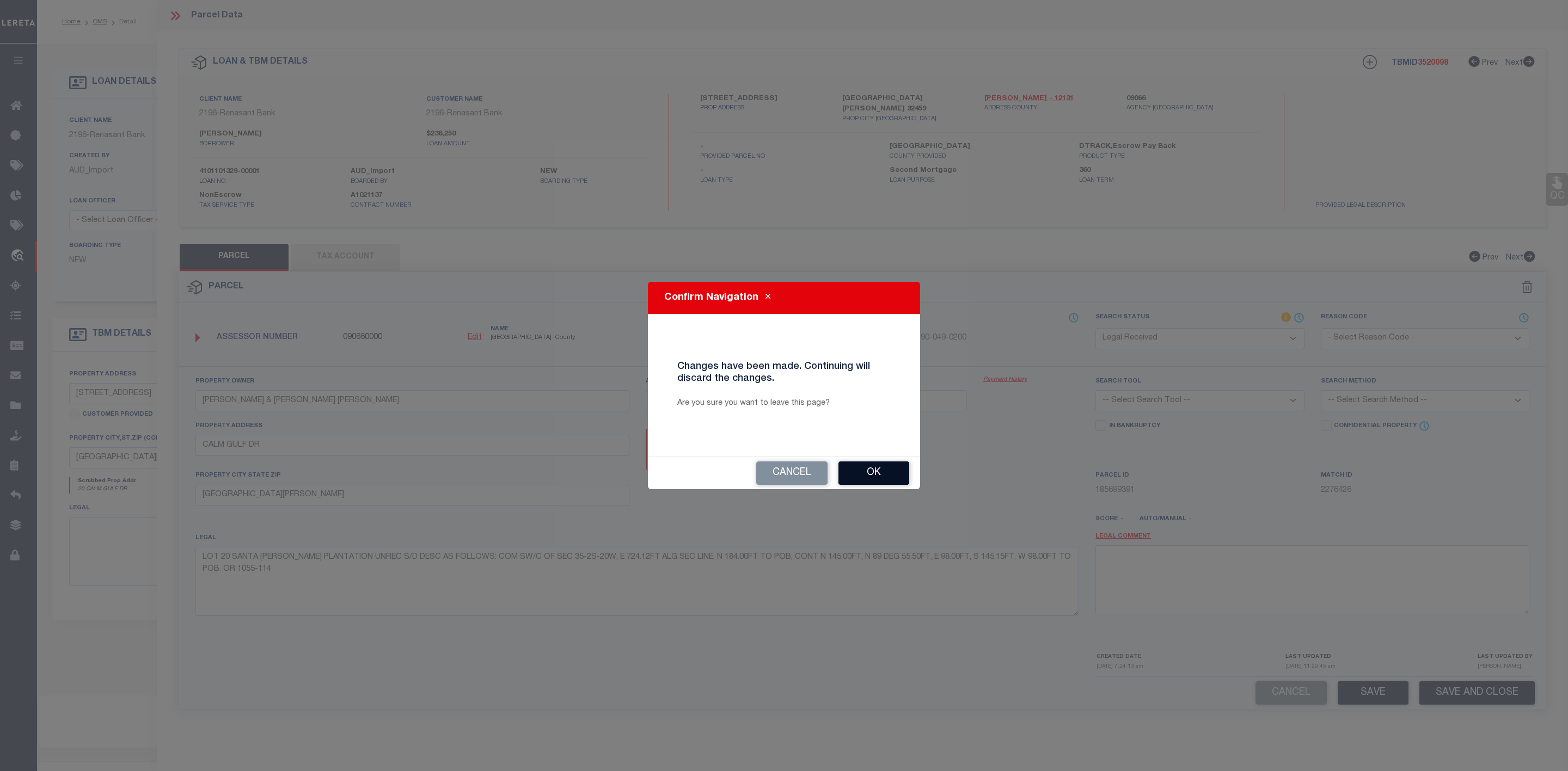
click at [866, 480] on button "Ok" at bounding box center [873, 473] width 71 height 23
type textarea "Document uploaded that satisfies a legal requirement, changing from ND to RD"
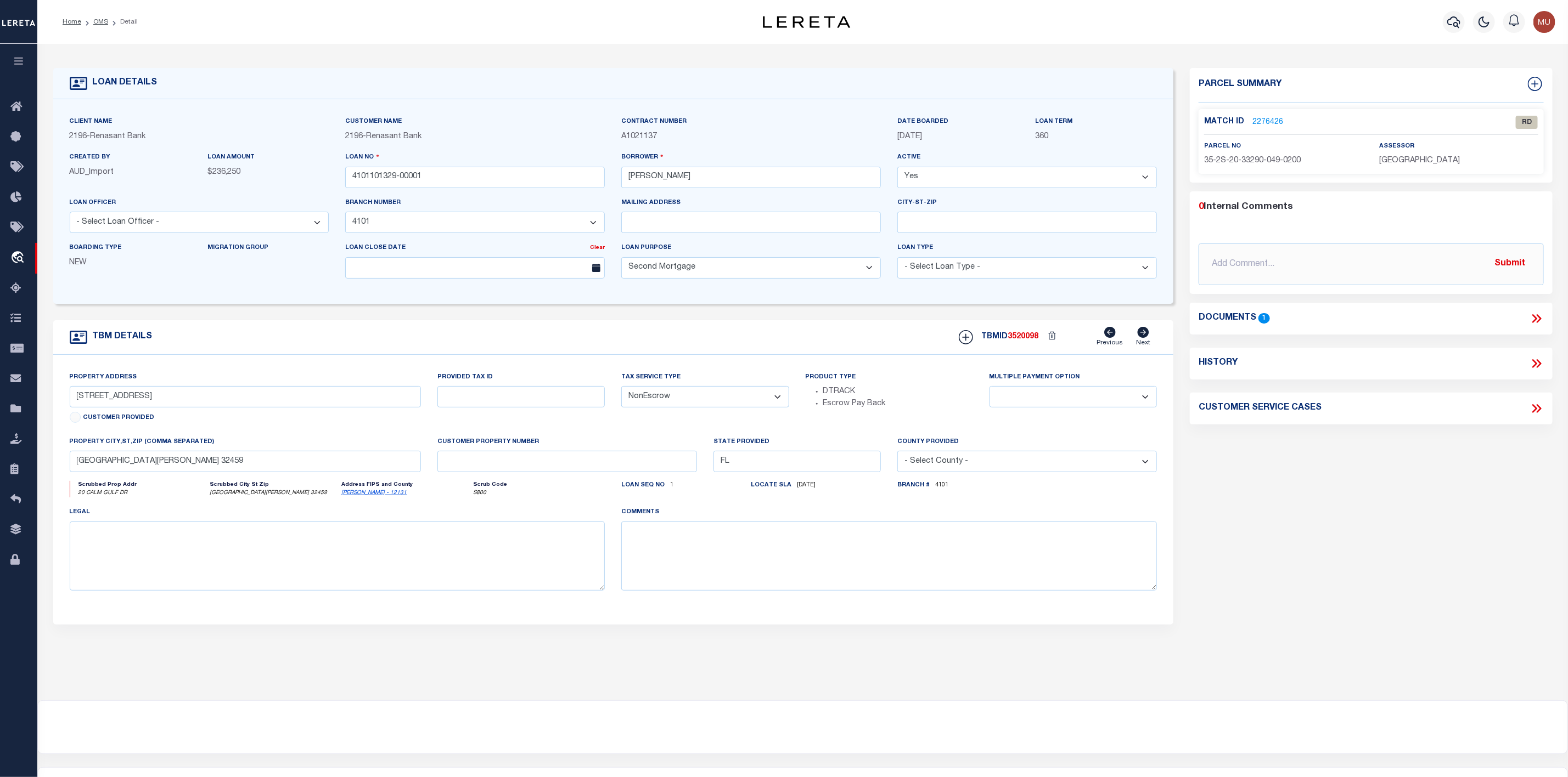
click at [1538, 319] on icon at bounding box center [1536, 319] width 15 height 15
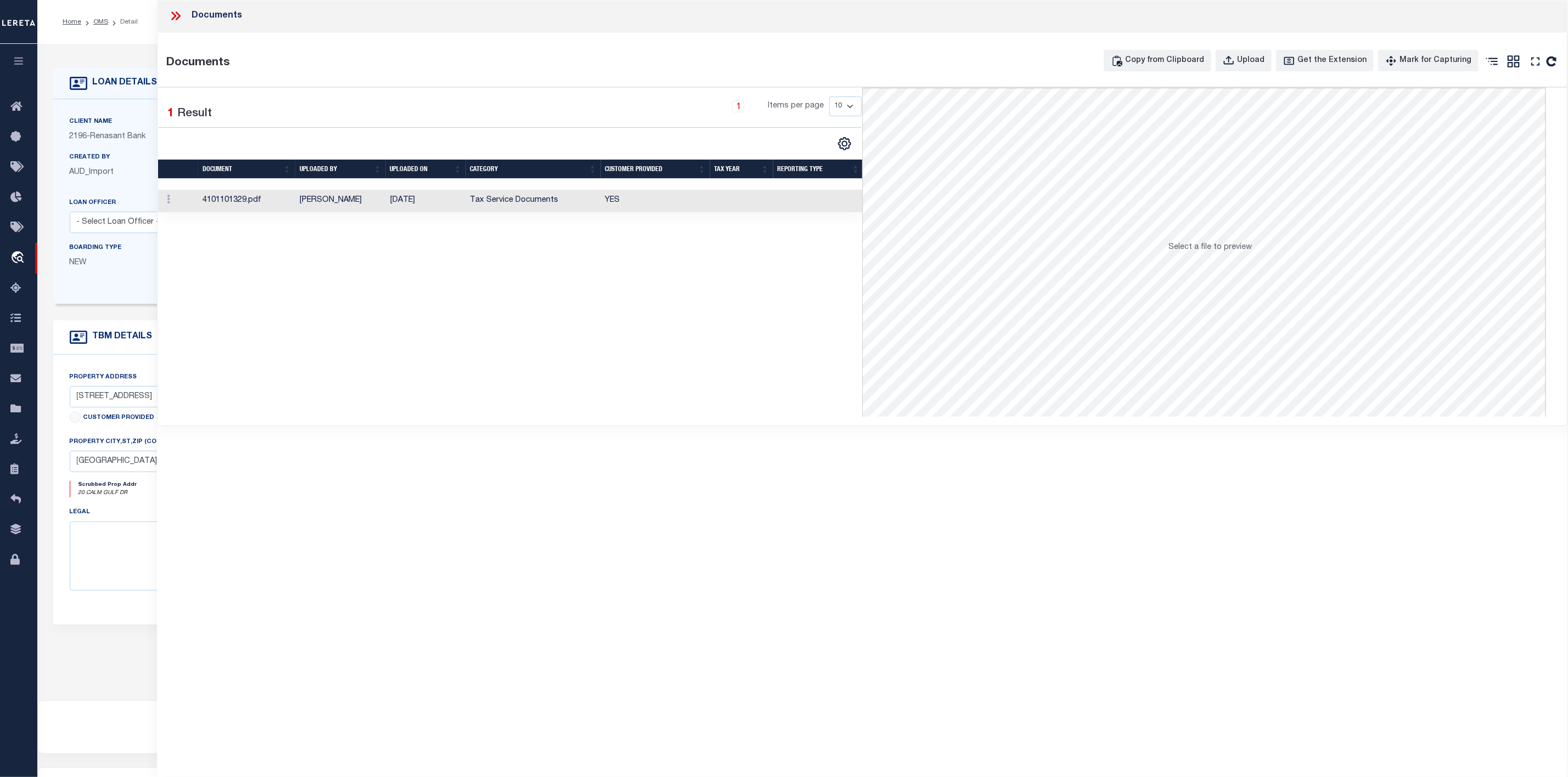
click at [240, 203] on td "4101101329.pdf" at bounding box center [246, 201] width 97 height 22
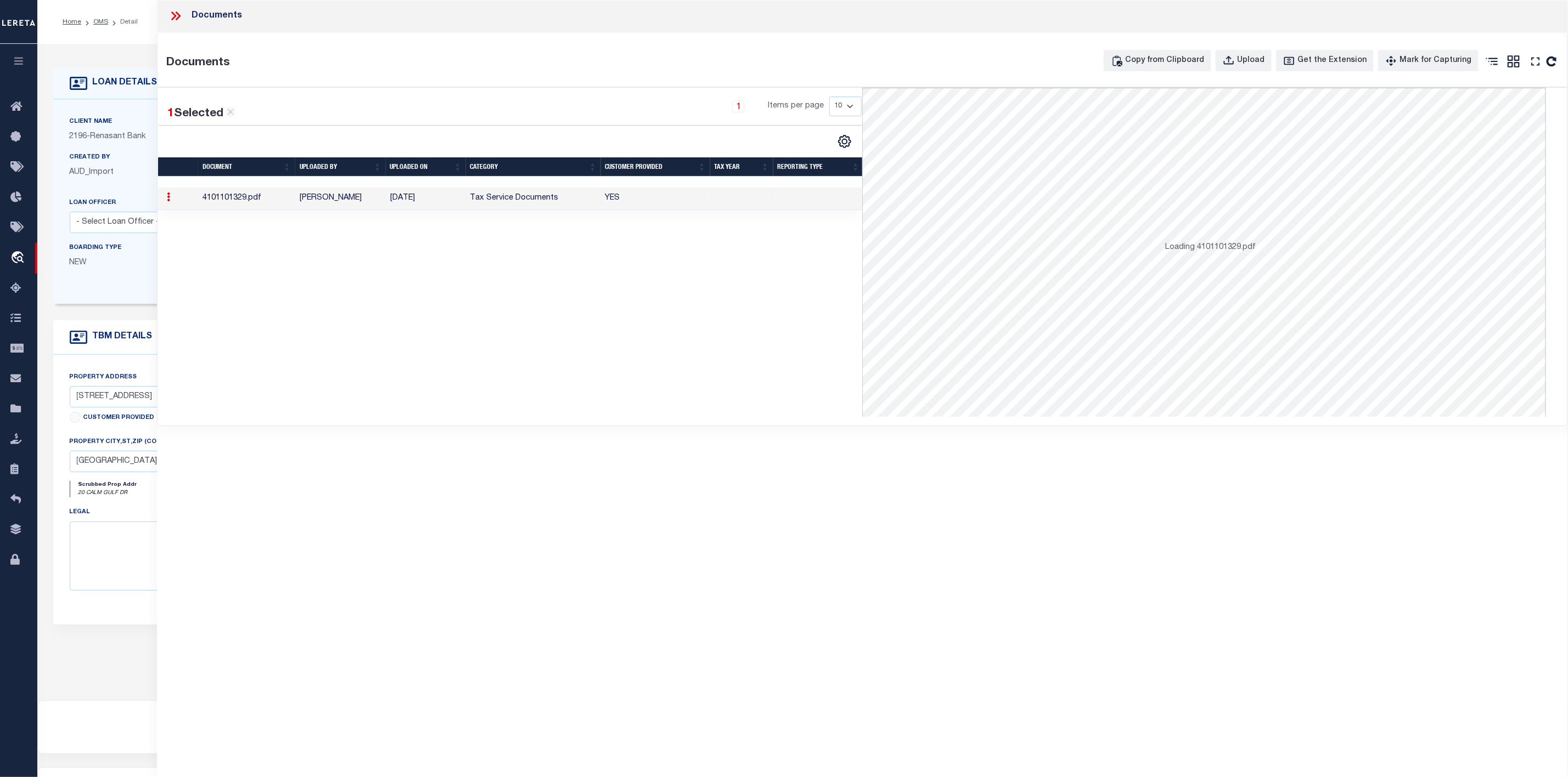
click at [240, 203] on td "4101101329.pdf" at bounding box center [246, 199] width 97 height 22
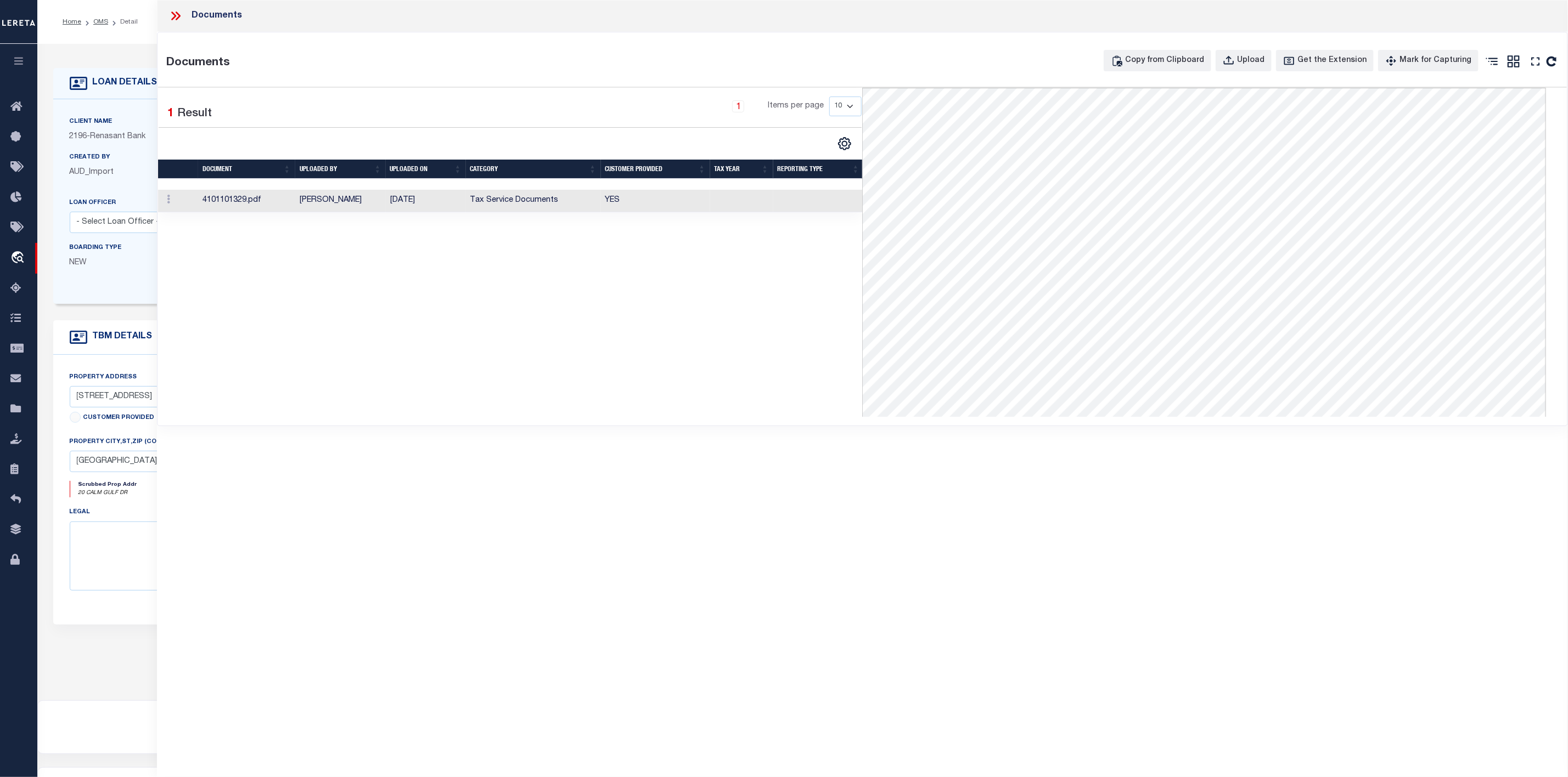
click at [172, 16] on icon at bounding box center [175, 15] width 15 height 15
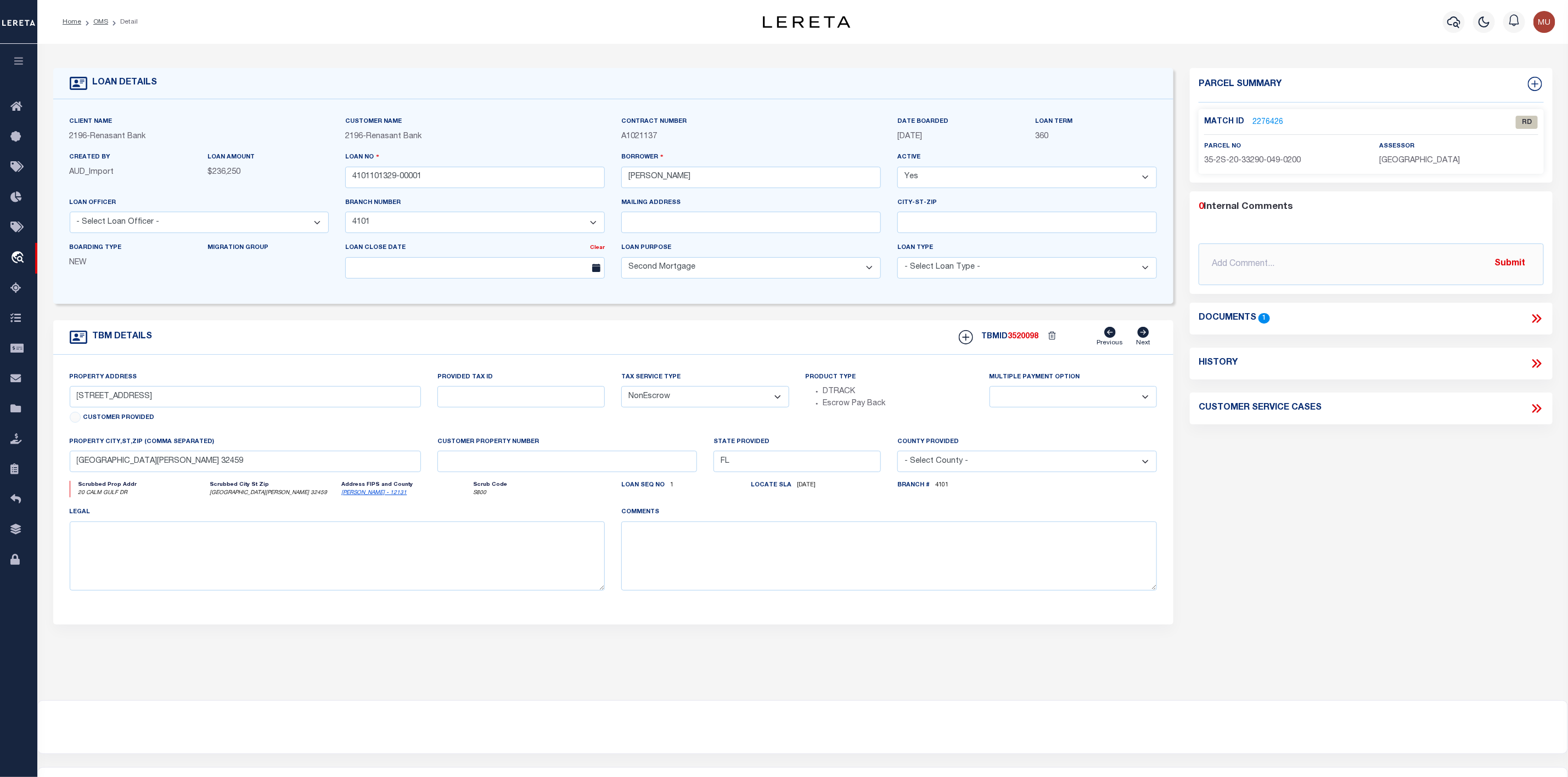
click at [1270, 121] on link "2276426" at bounding box center [1267, 122] width 31 height 11
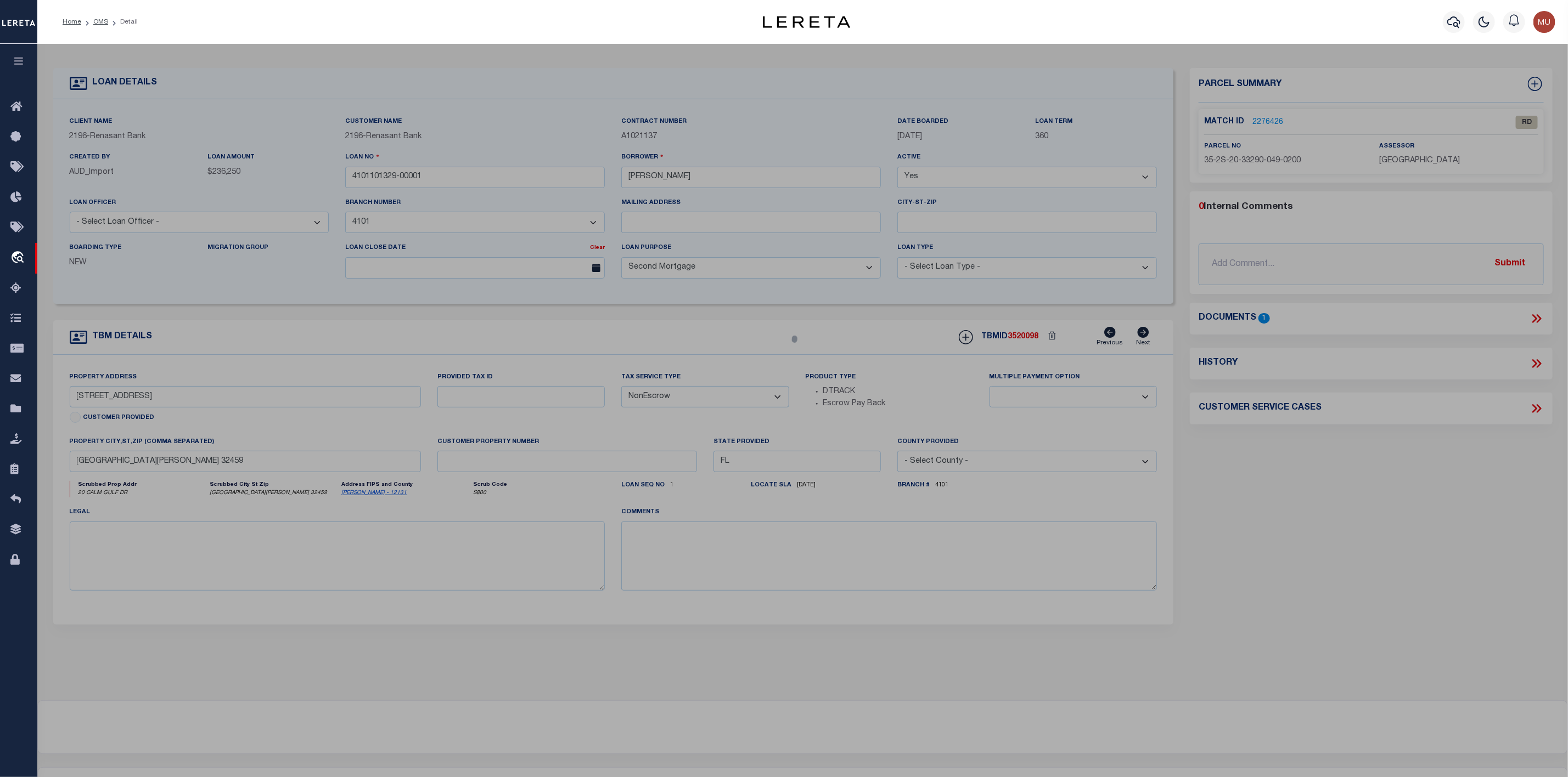
select select "AS"
checkbox input "false"
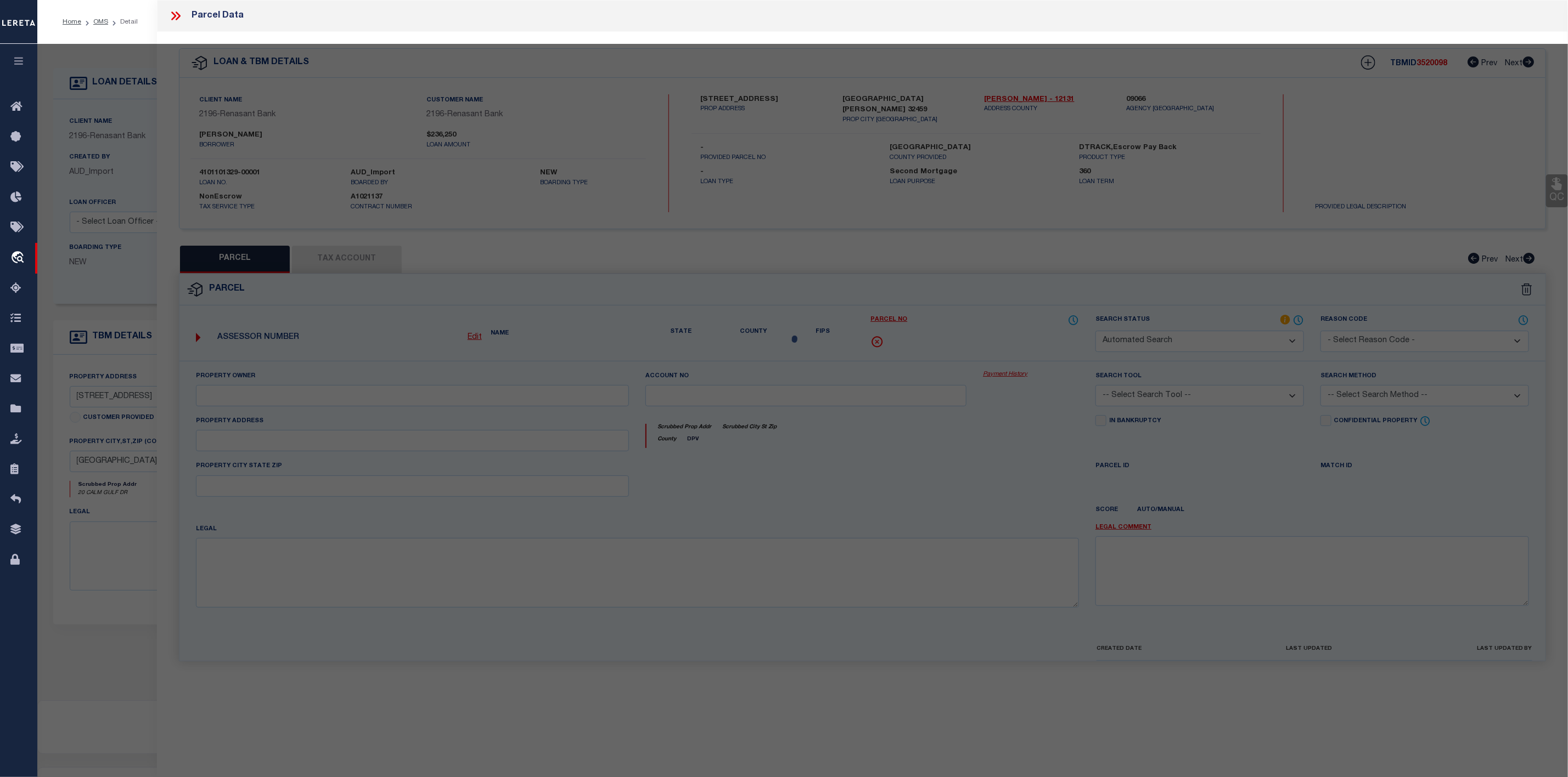
select select "RD"
type input "HAAS ALLAN D II & ELIZABETH A HAAS ELIZABETH A"
type input "CALM GULF DR"
type input "SANTA ROSA BEACH, FL 32459"
type textarea "LOT 20 SANTA ROSA PLANTATION UNREC S/D DESC AS FOLLOWS: COM SW/C OF SEC 35-2S-2…"
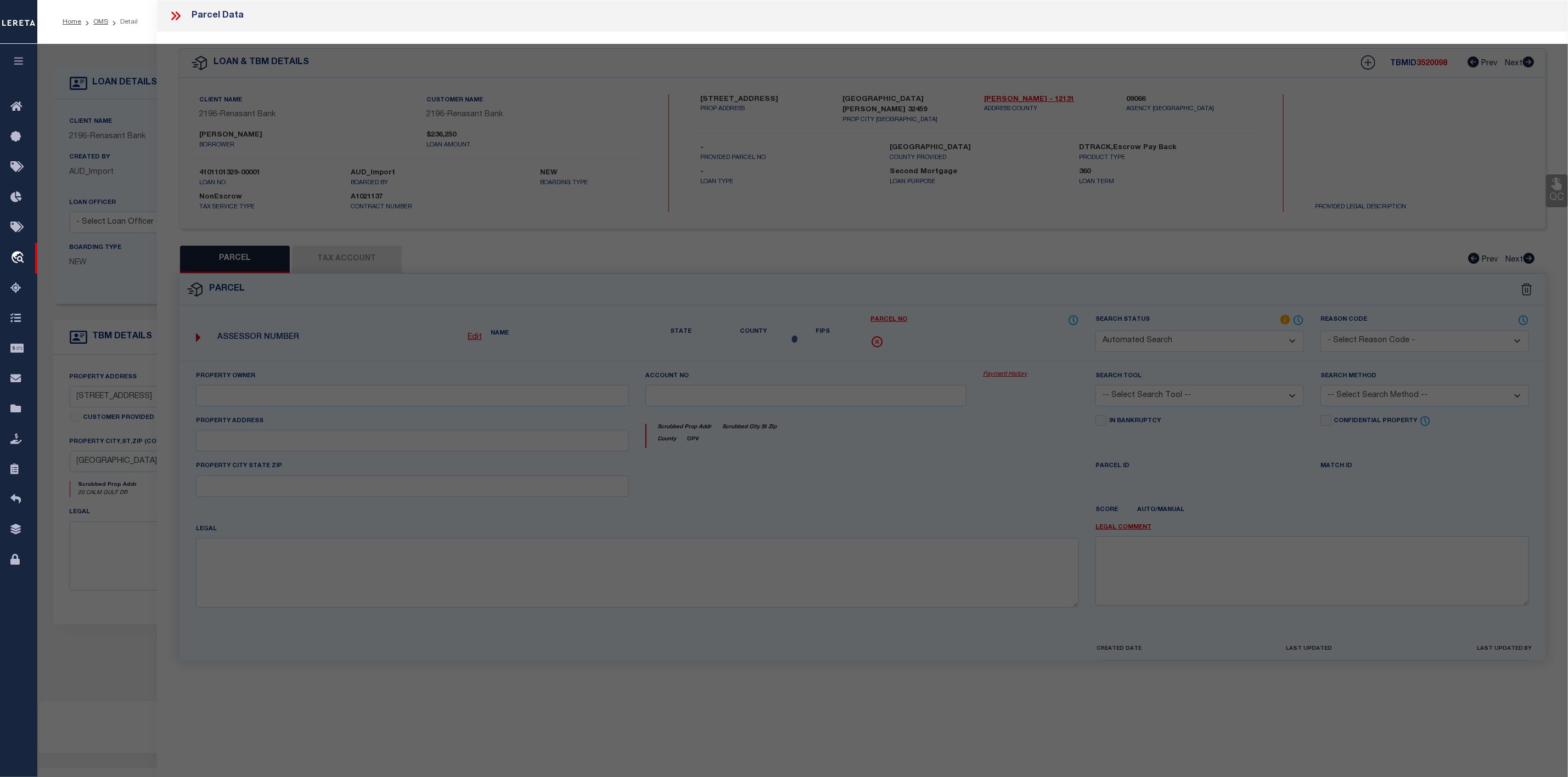
type textarea "Document uploaded that satisfies a legal requirement, changing from ND to RD"
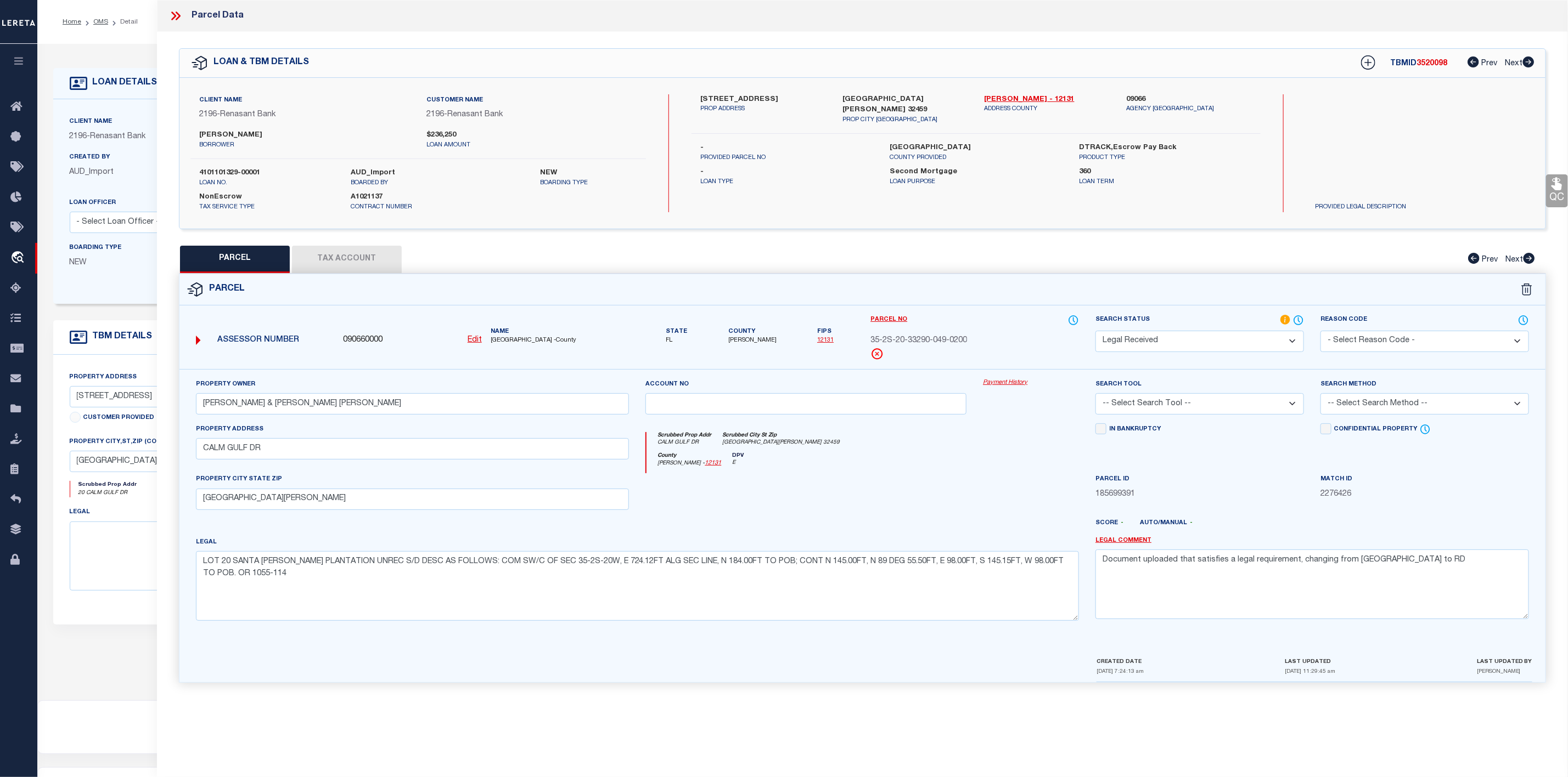
drag, startPoint x: 193, startPoint y: 454, endPoint x: 289, endPoint y: 458, distance: 96.1
click at [289, 458] on div "Property Address CALM GULF DR" at bounding box center [413, 448] width 450 height 51
drag, startPoint x: 203, startPoint y: 456, endPoint x: 279, endPoint y: 451, distance: 76.2
click at [279, 451] on input "CALM GULF DR" at bounding box center [412, 449] width 434 height 21
drag, startPoint x: 861, startPoint y: 341, endPoint x: 973, endPoint y: 341, distance: 112.0
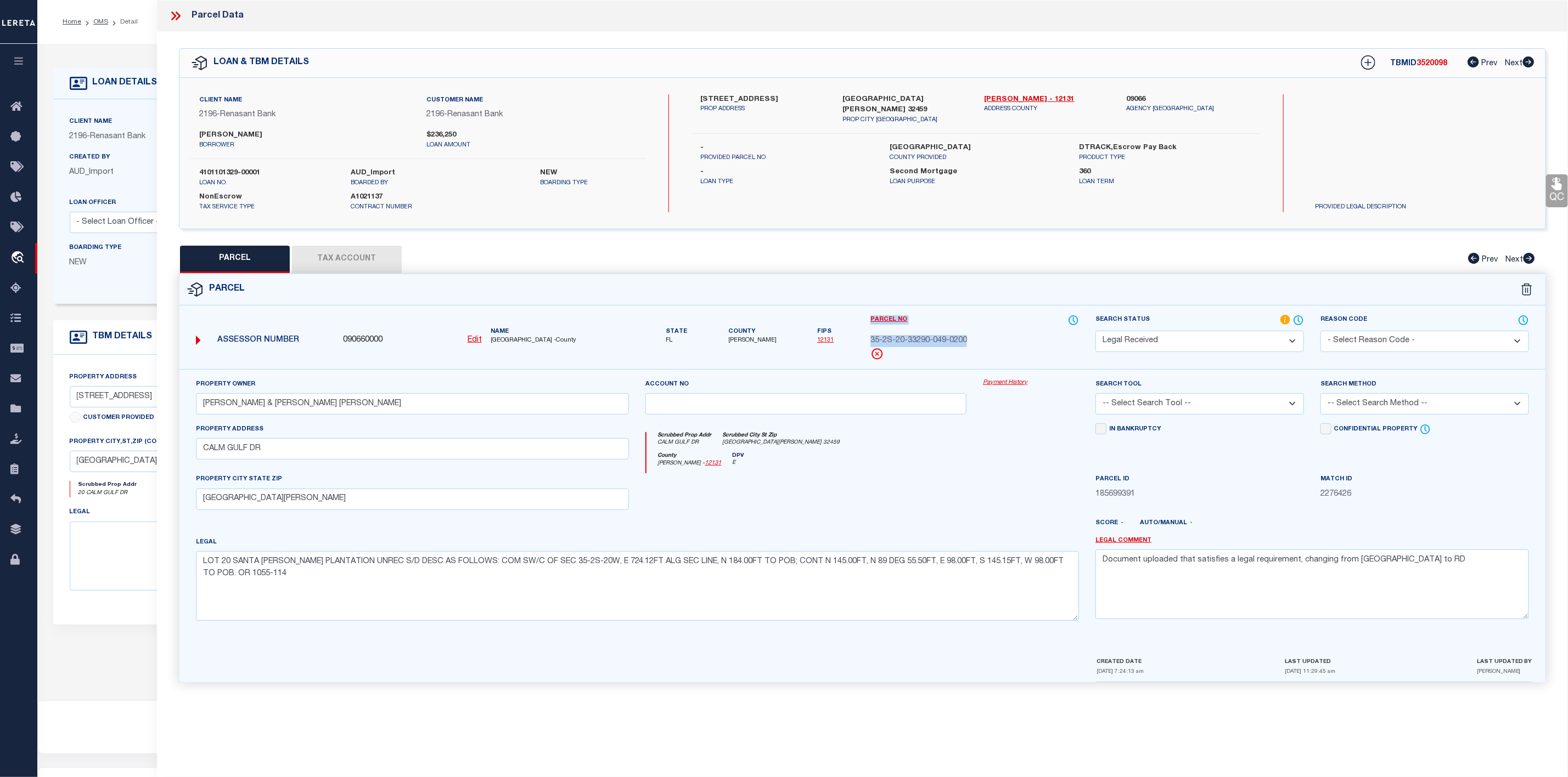
click at [973, 341] on div "Assessor Number 090660000 Edit Name WALTON COUNTY -County" at bounding box center [862, 342] width 1383 height 55
click at [973, 341] on div "35-2S-20-33290-049-0200" at bounding box center [974, 341] width 209 height 12
drag, startPoint x: 980, startPoint y: 341, endPoint x: 861, endPoint y: 338, distance: 119.0
click at [862, 338] on div "Parcel No 35-2S-20-33290-049-0200" at bounding box center [975, 342] width 225 height 55
copy span "35-2S-20-33290-049-0200"
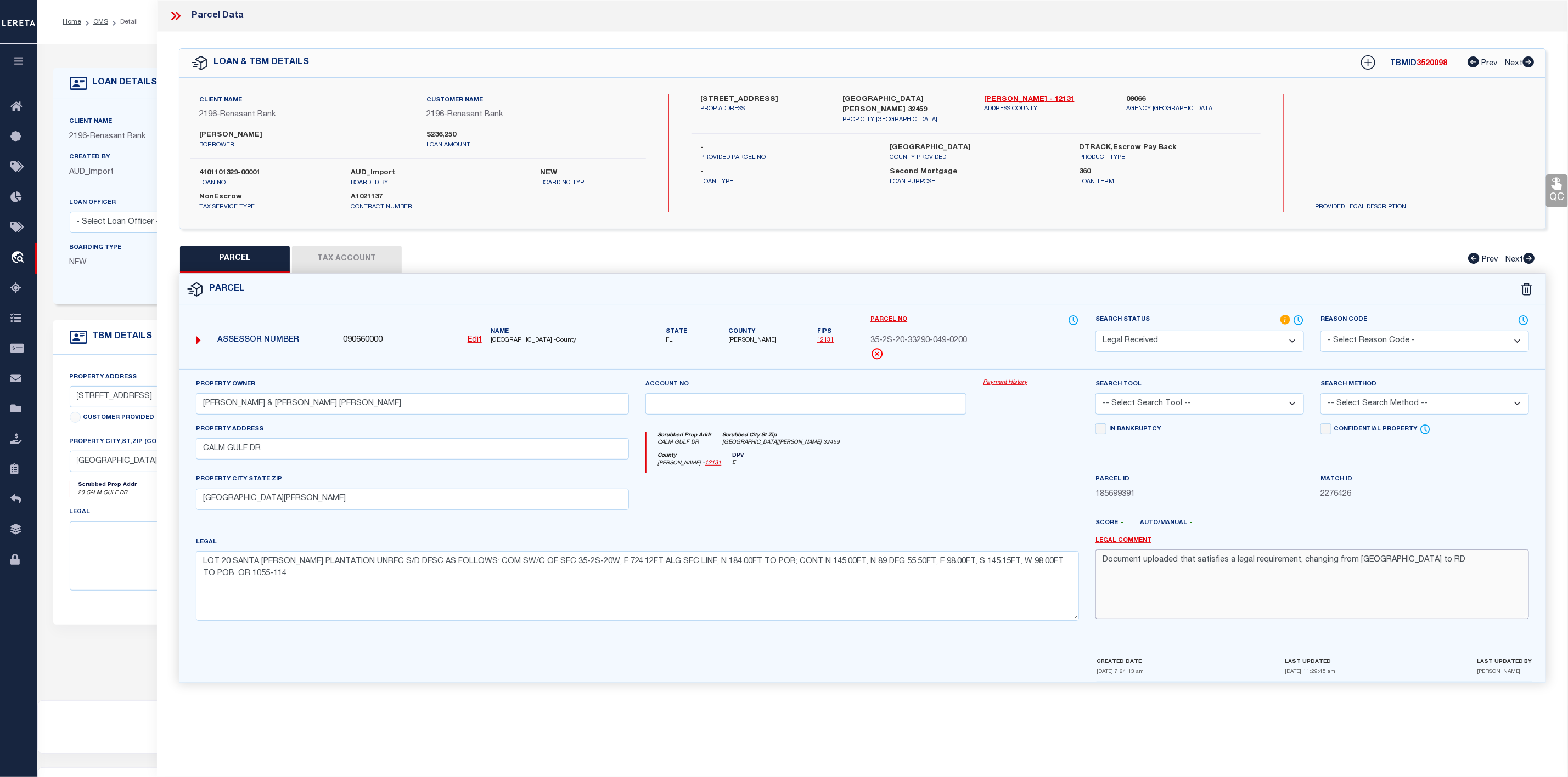
drag, startPoint x: 1428, startPoint y: 570, endPoint x: 1045, endPoint y: 563, distance: 383.1
click at [1045, 563] on div "Property Owner HAAS ALLAN D II & ELIZABETH A HAAS ELIZABETH A Account no Paymen…" at bounding box center [862, 504] width 1349 height 252
click at [1258, 407] on select "-- Select Search Tool -- 3rd Party Website Agency File Agency Website ATLS CNV-…" at bounding box center [1199, 404] width 209 height 21
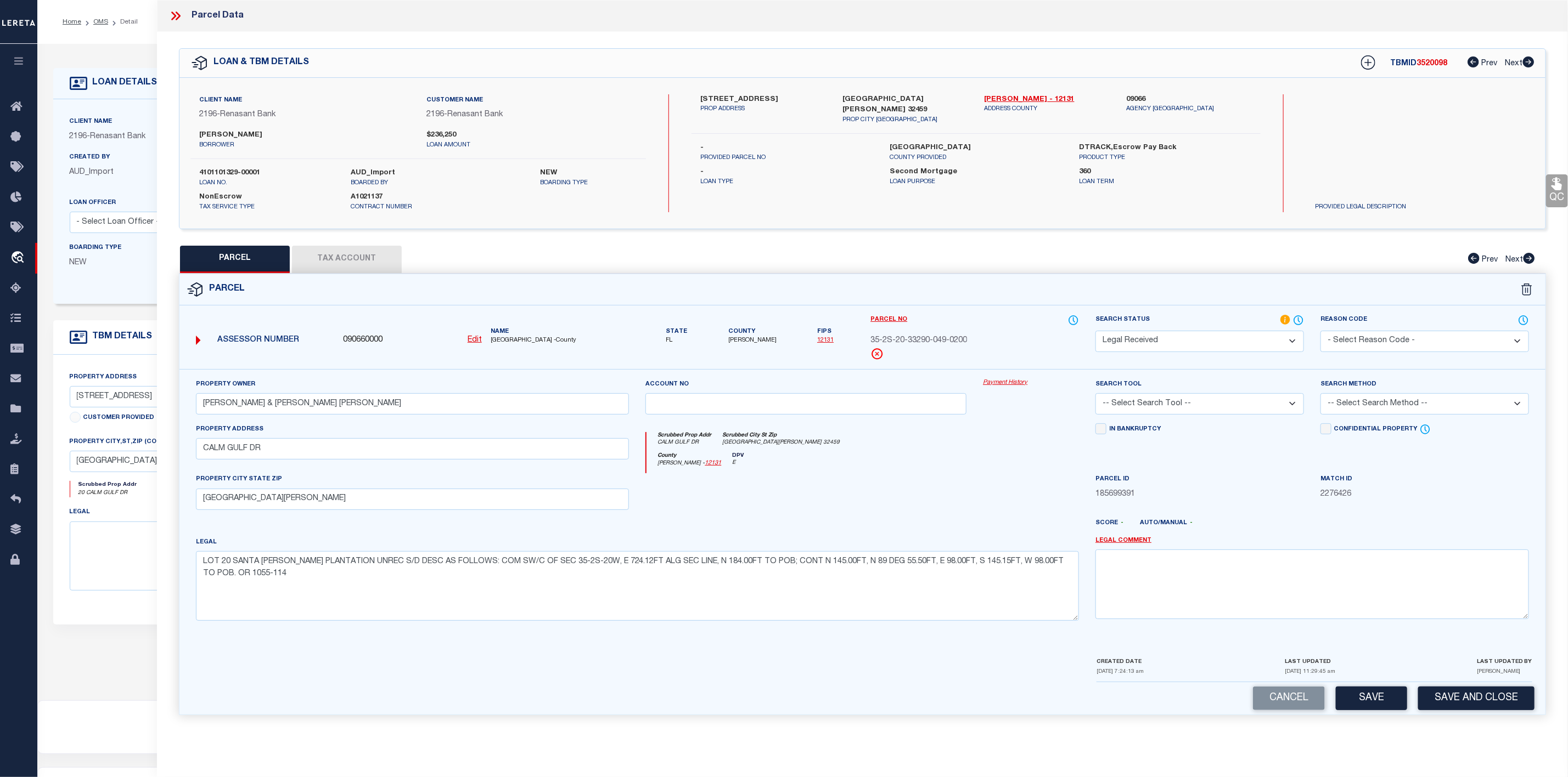
select select "AGW"
click at [1095, 397] on select "-- Select Search Tool -- 3rd Party Website Agency File Agency Website ATLS CNV-…" at bounding box center [1199, 404] width 209 height 21
click at [1378, 392] on div "Search Method -- Select Search Method -- Property Address Legal Liability Info …" at bounding box center [1424, 397] width 209 height 36
click at [1372, 405] on select "-- Select Search Method -- Property Address Legal Liability Info Provided" at bounding box center [1424, 404] width 209 height 21
select select "LEG"
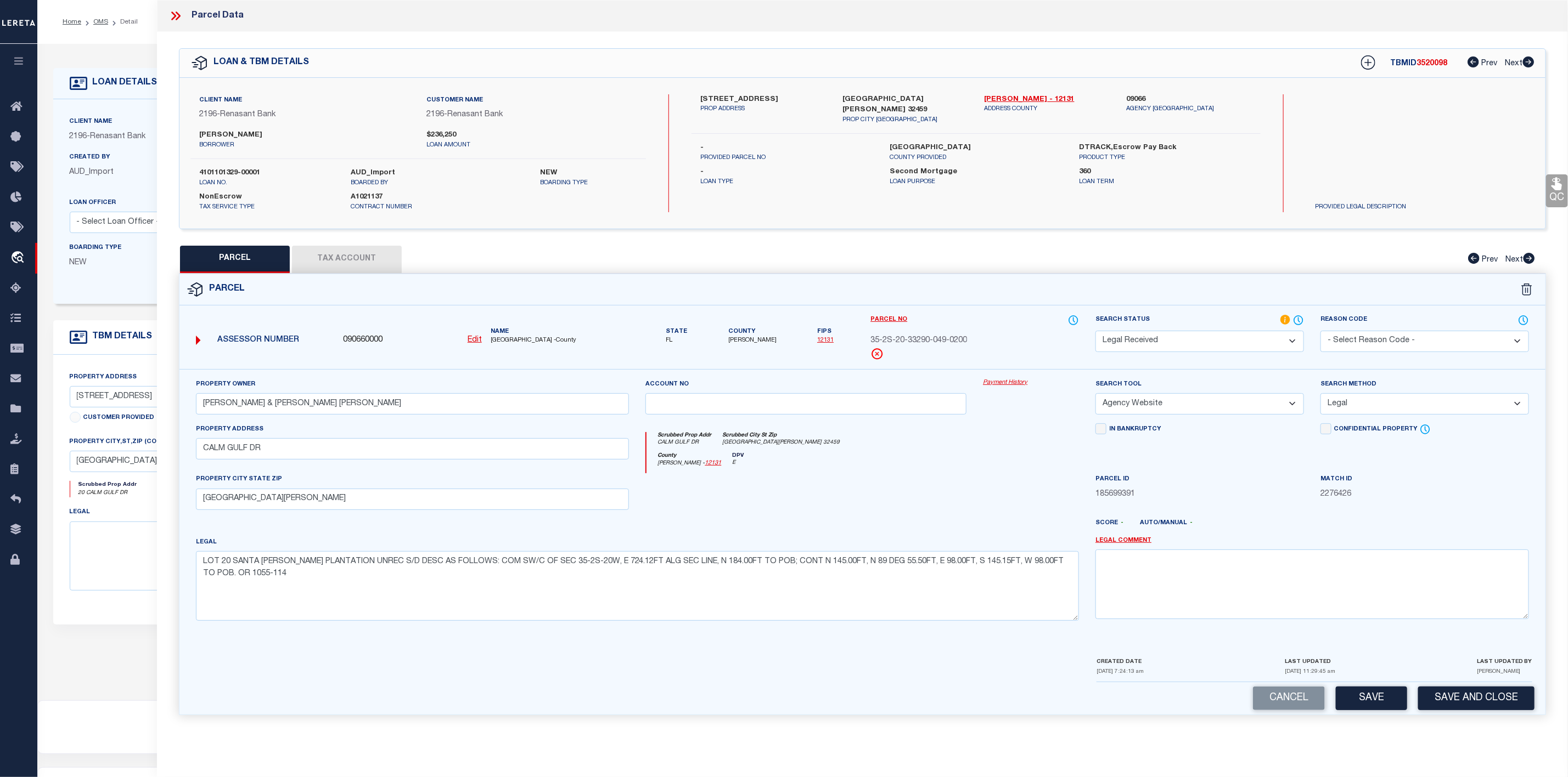
click at [1320, 397] on select "-- Select Search Method -- Property Address Legal Liability Info Provided" at bounding box center [1424, 404] width 209 height 21
click at [1164, 339] on select "Automated Search Bad Parcel Complete Duplicate Parcel High Dollar Reporting In …" at bounding box center [1199, 341] width 209 height 21
click at [1095, 332] on select "Automated Search Bad Parcel Complete Duplicate Parcel High Dollar Reporting In …" at bounding box center [1199, 341] width 209 height 21
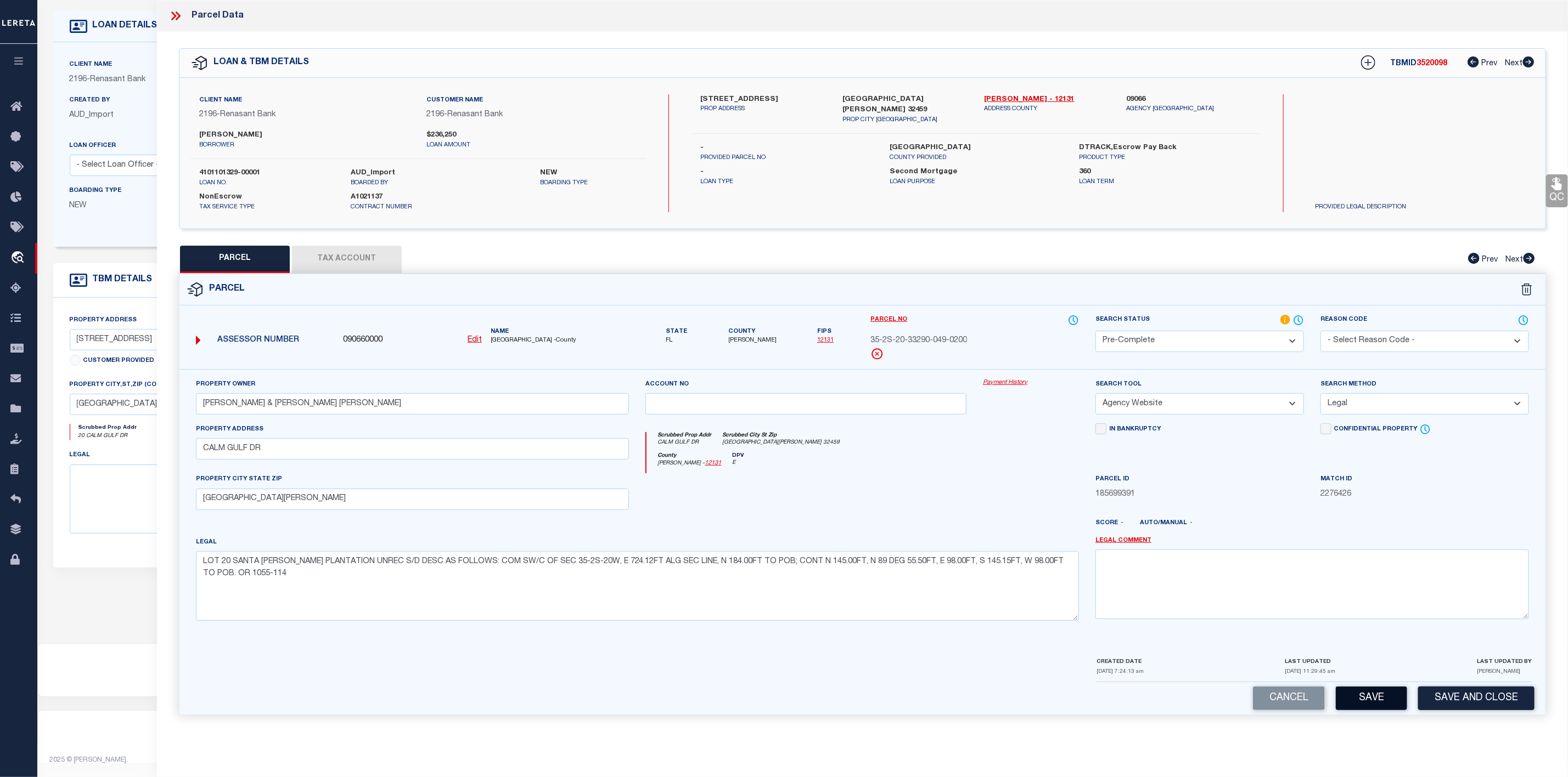
click at [1378, 703] on button "Save" at bounding box center [1370, 698] width 71 height 23
select select "AS"
select select
checkbox input "false"
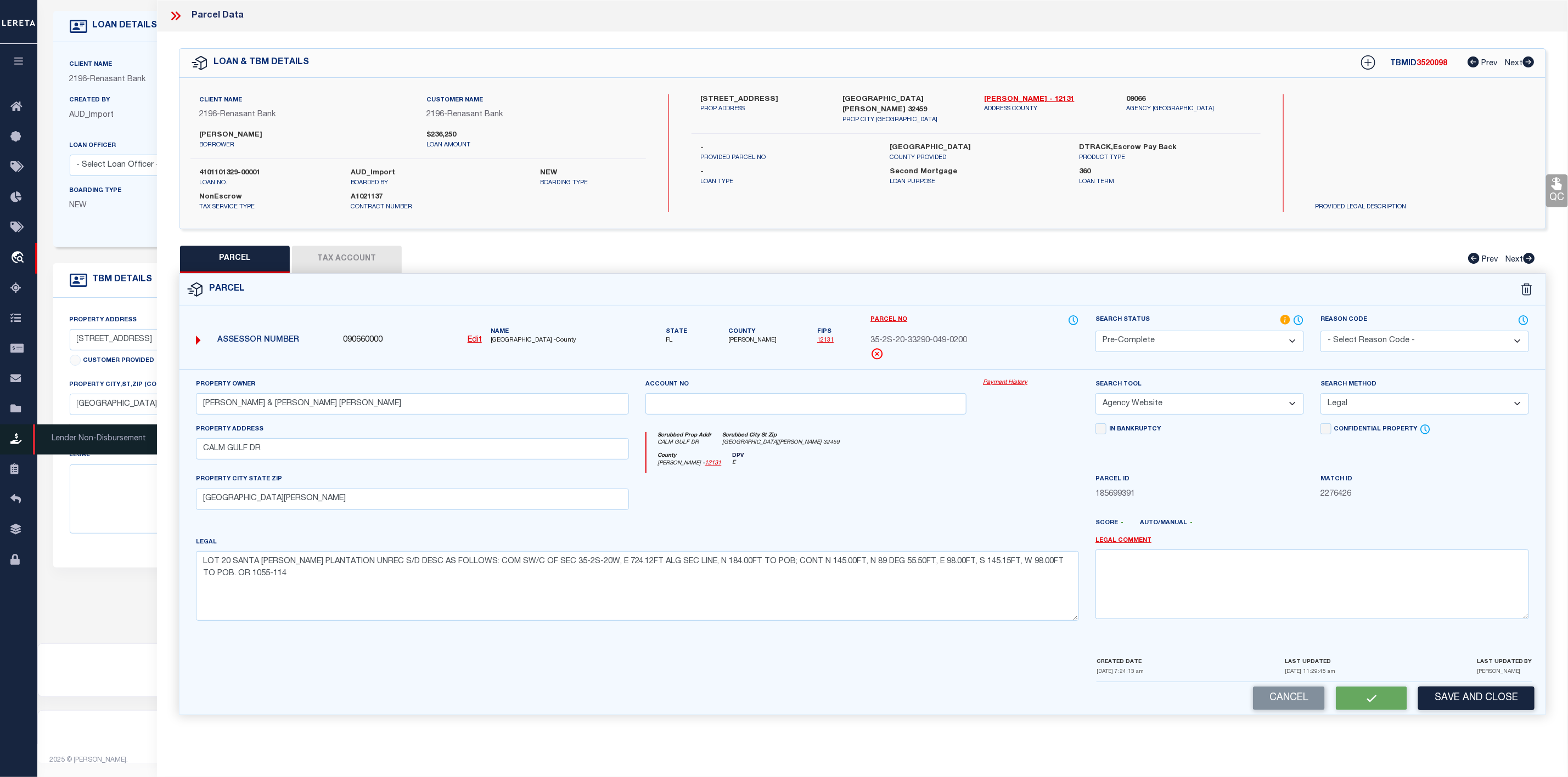
checkbox input "false"
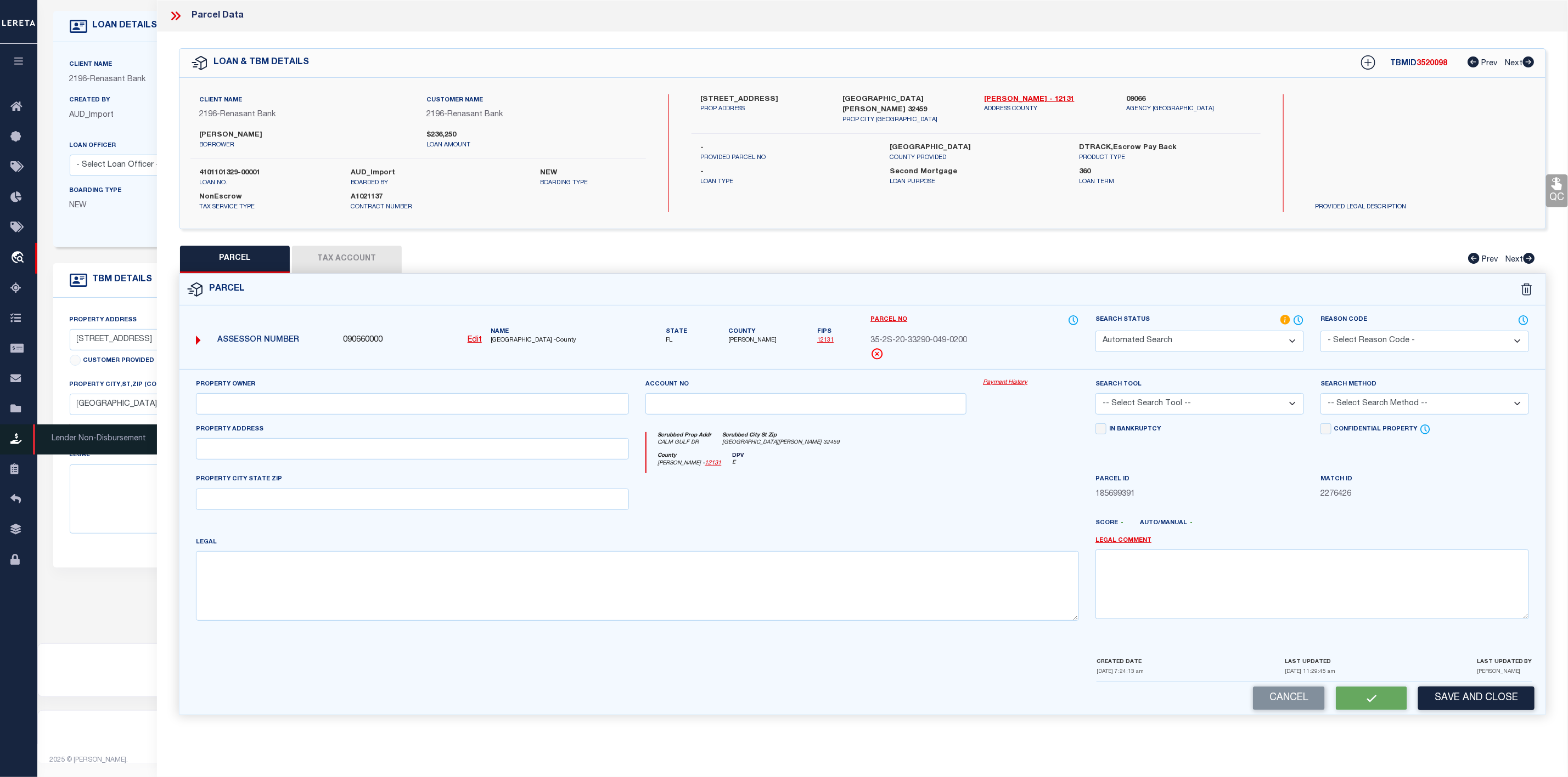
select select "PC"
type input "HAAS ALLAN D II & ELIZABETH A HAAS ELIZABETH A"
select select "AGW"
select select "LEG"
type input "CALM GULF DR"
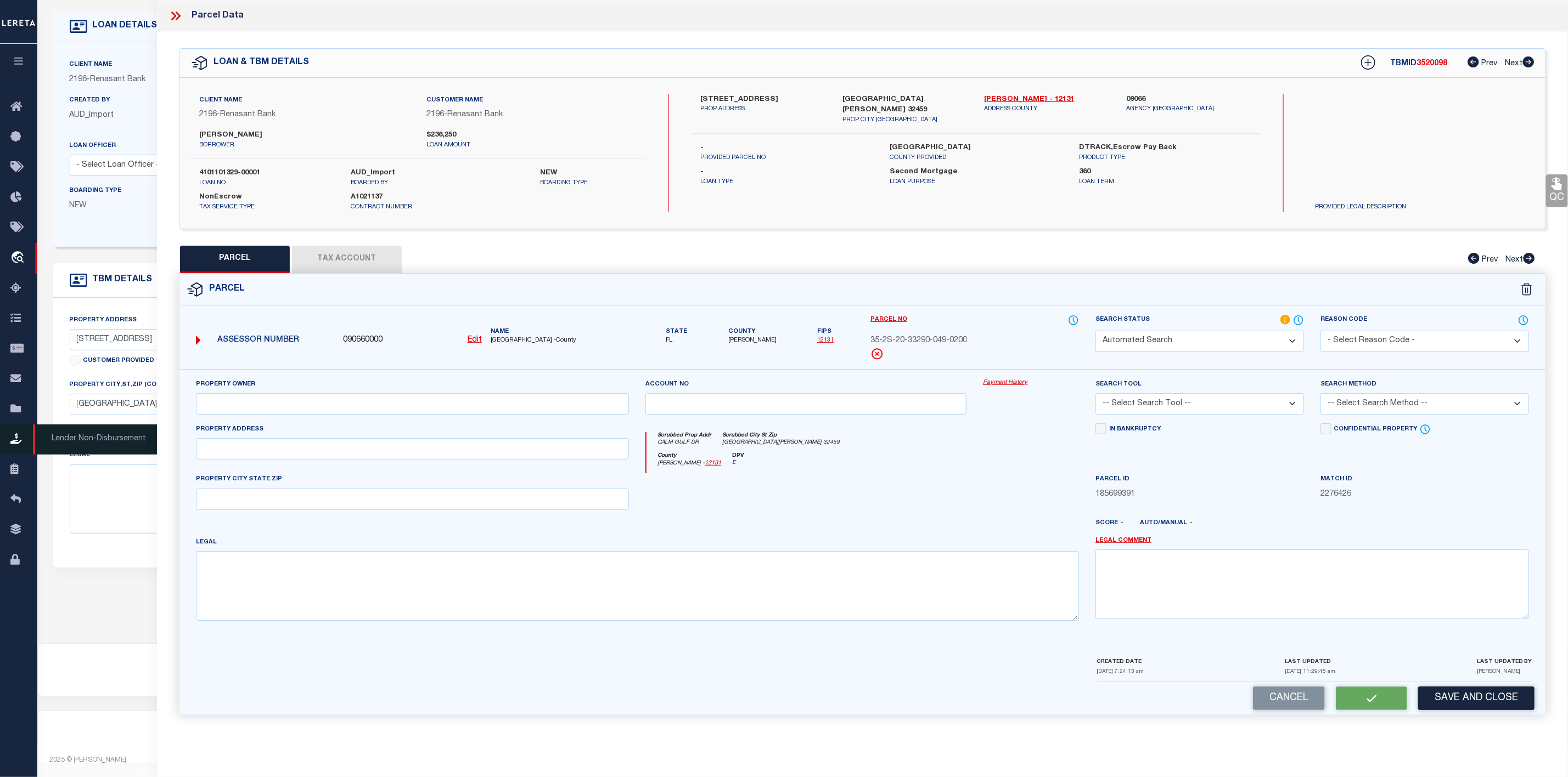
type input "SANTA ROSA BEACH, FL 32459"
type textarea "LOT 20 SANTA ROSA PLANTATION UNREC S/D DESC AS FOLLOWS: COM SW/C OF SEC 35-2S-2…"
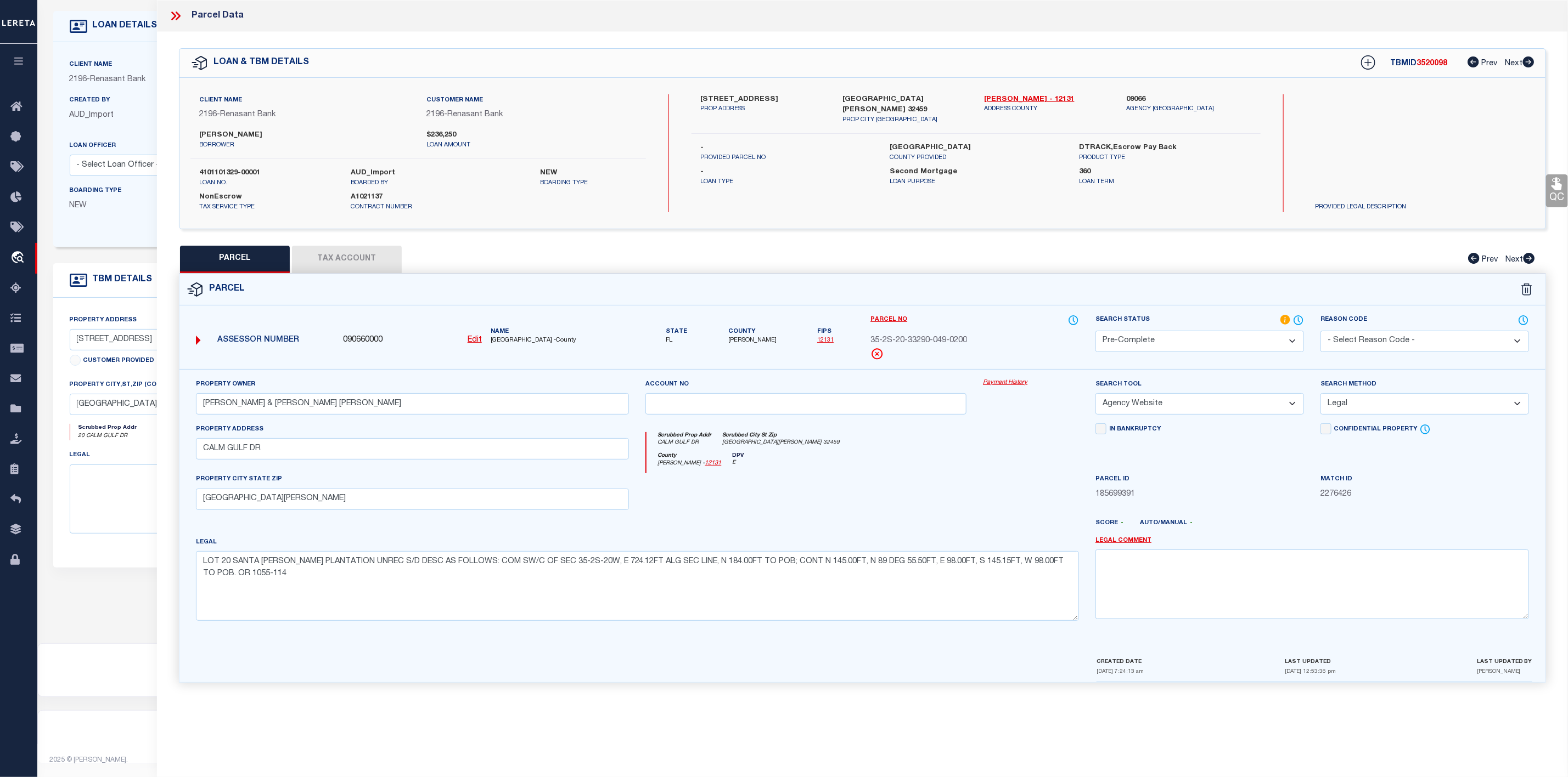
drag, startPoint x: 178, startPoint y: 17, endPoint x: 170, endPoint y: 18, distance: 8.1
click at [178, 17] on icon at bounding box center [175, 15] width 15 height 15
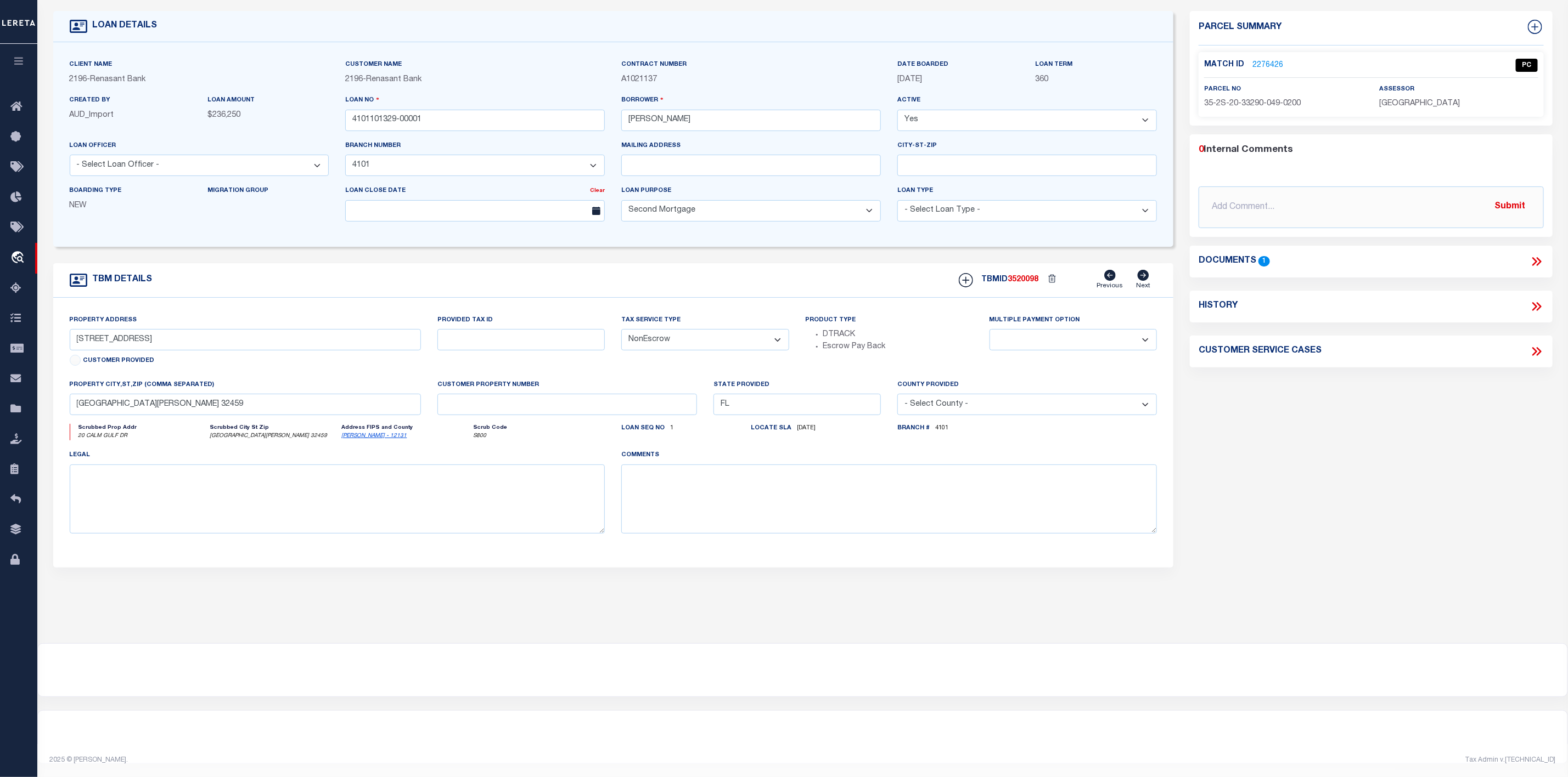
scroll to position [0, 0]
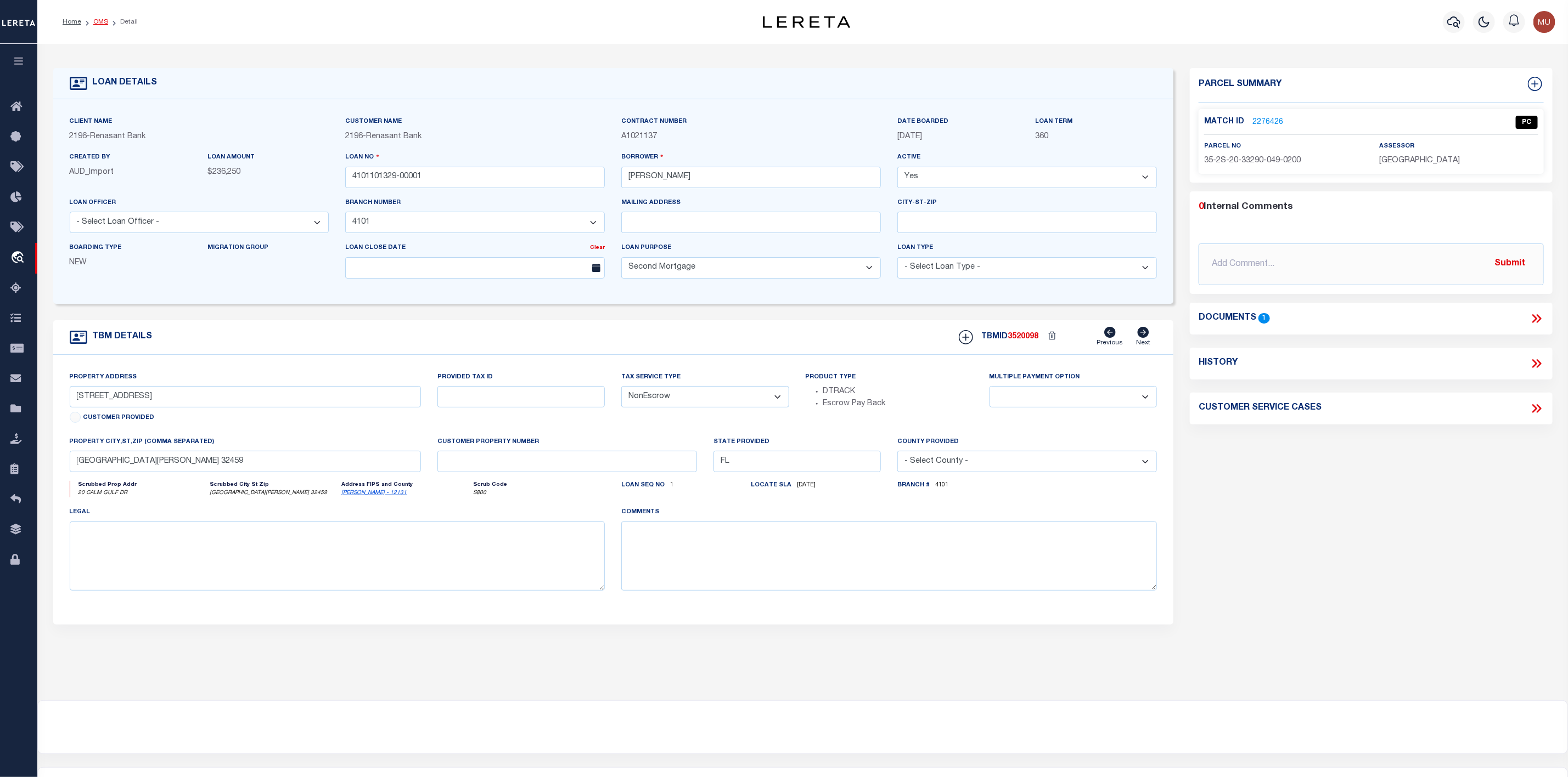
click at [96, 20] on link "OMS" at bounding box center [100, 22] width 15 height 7
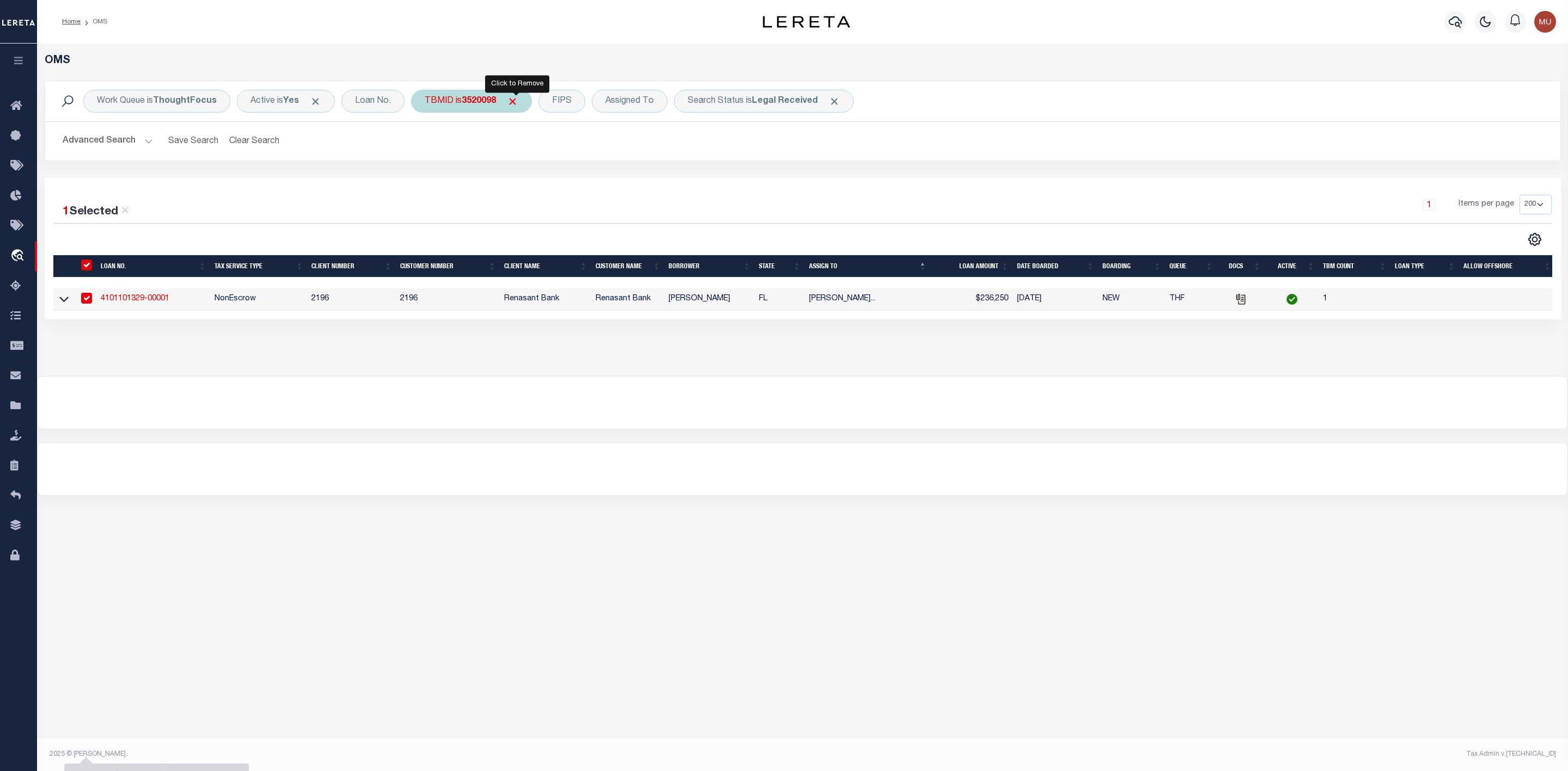
click at [518, 101] on span "Click to Remove" at bounding box center [512, 101] width 11 height 11
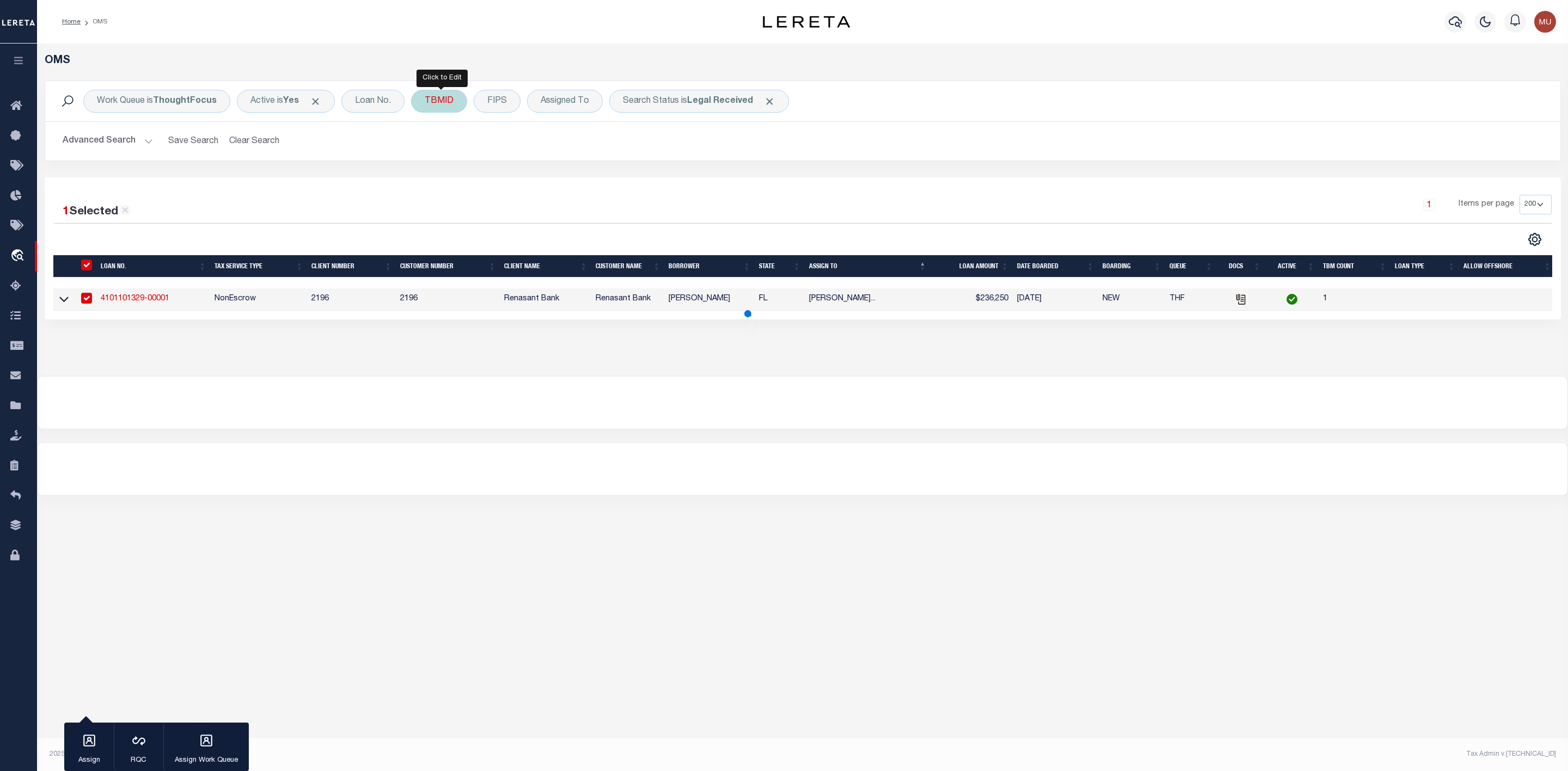
click at [449, 106] on div "TBMID" at bounding box center [439, 101] width 56 height 23
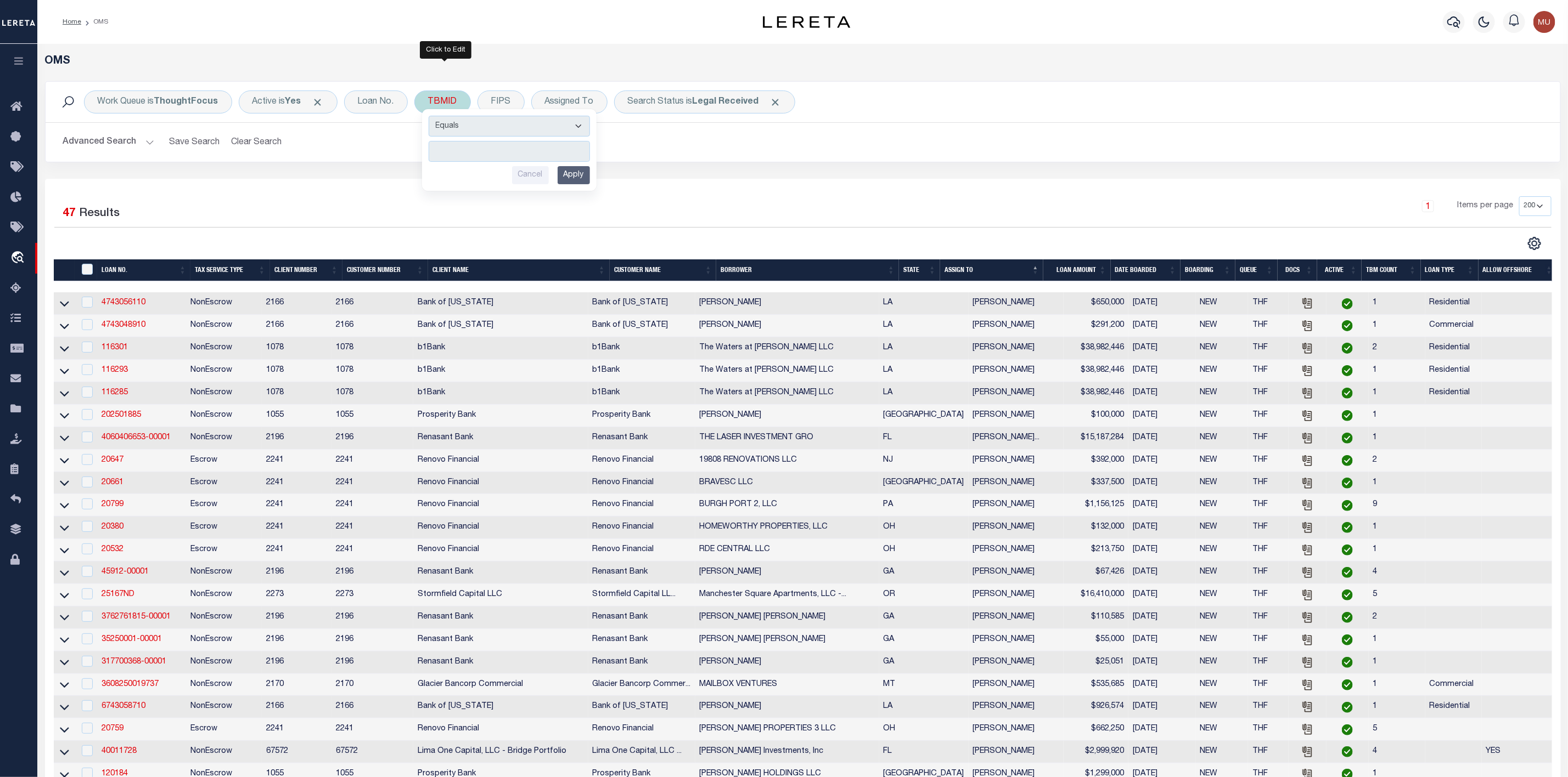
click at [470, 153] on input "number" at bounding box center [509, 151] width 161 height 21
type input "3509609"
click at [572, 177] on input "Apply" at bounding box center [574, 175] width 33 height 18
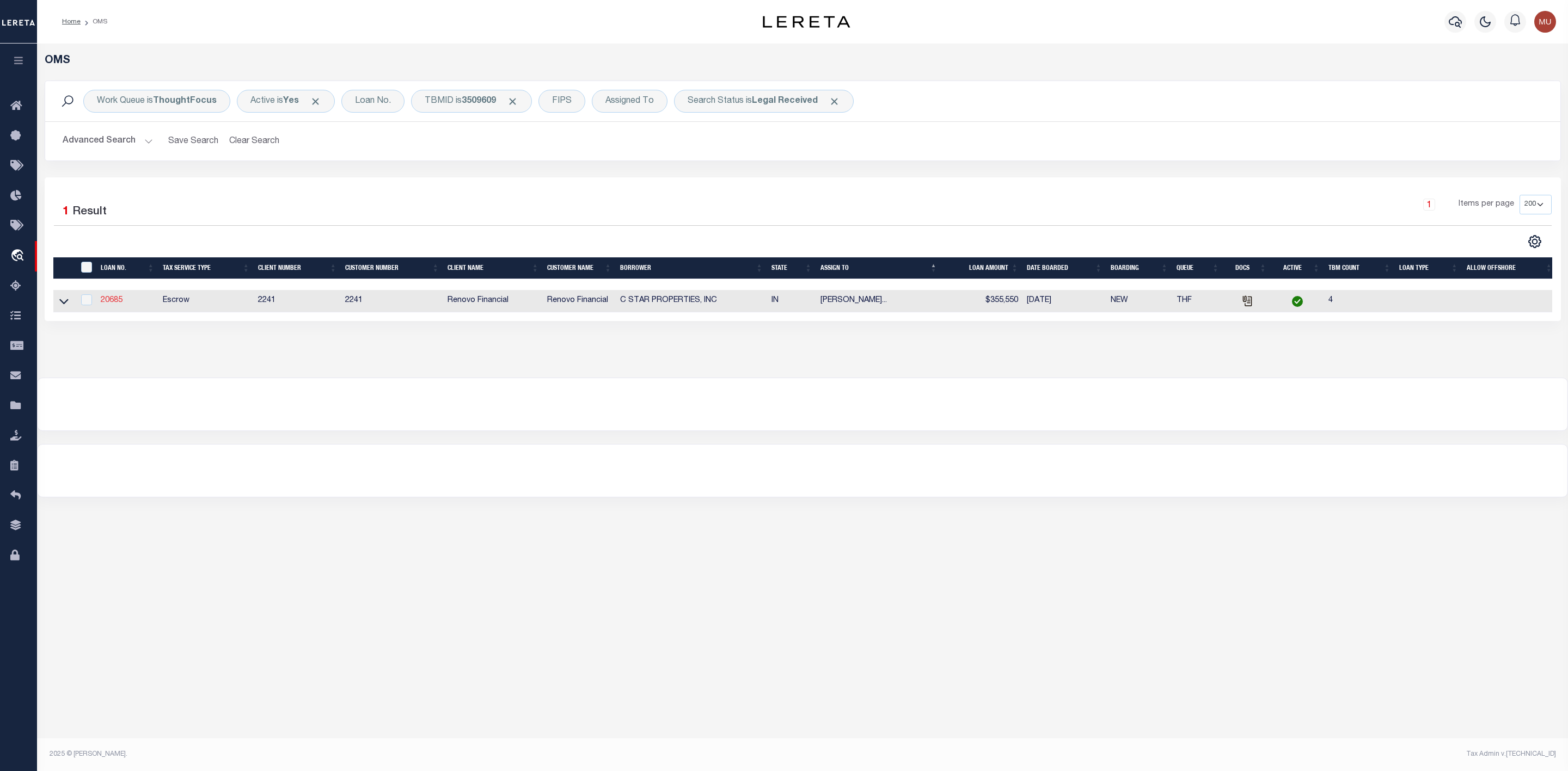
click at [111, 304] on link "20685" at bounding box center [112, 300] width 22 height 8
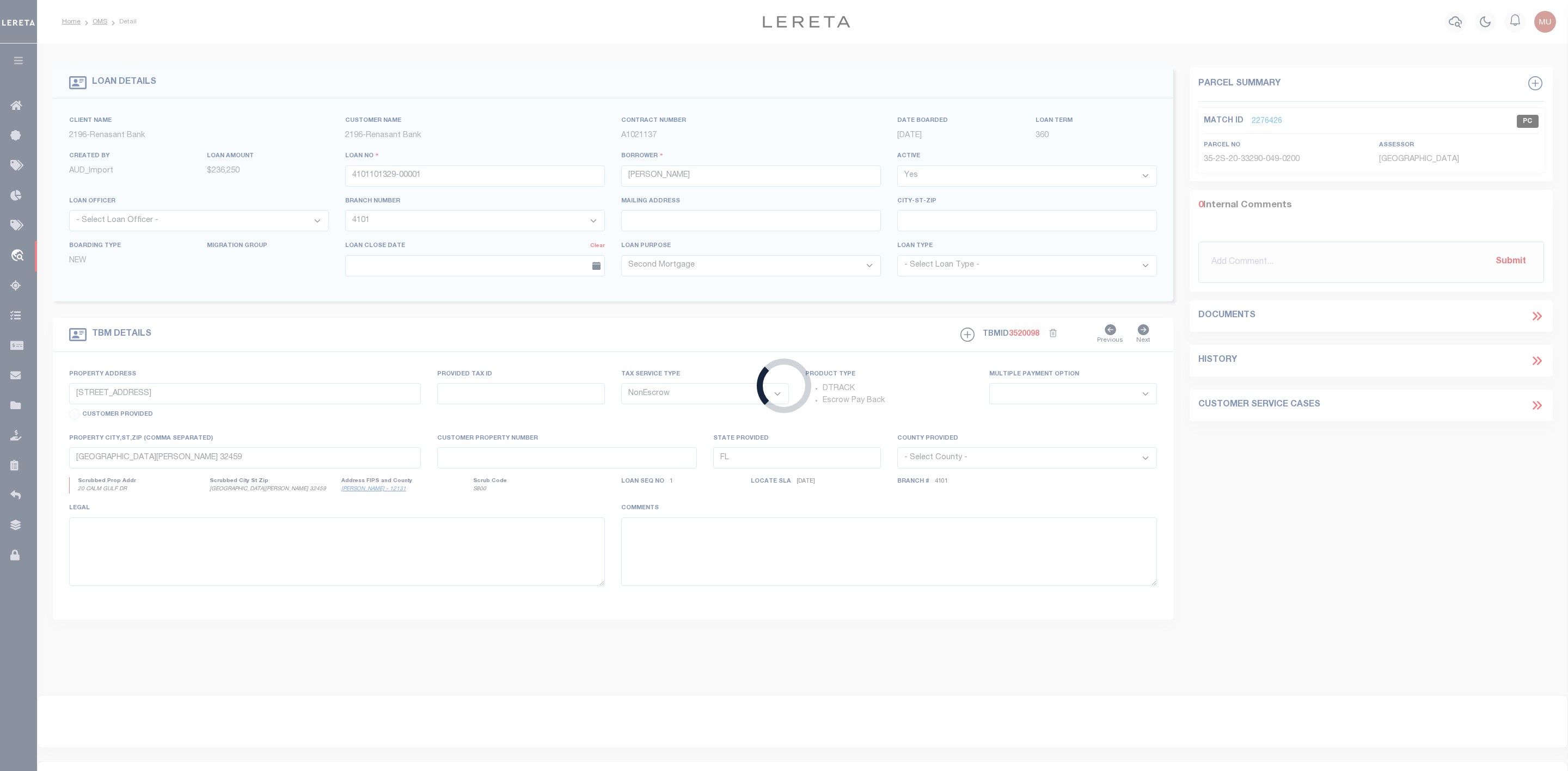
type input "20685"
type input "C STAR PROPERTIES, INC"
select select
type input "7034 Ridgeland AVenue"
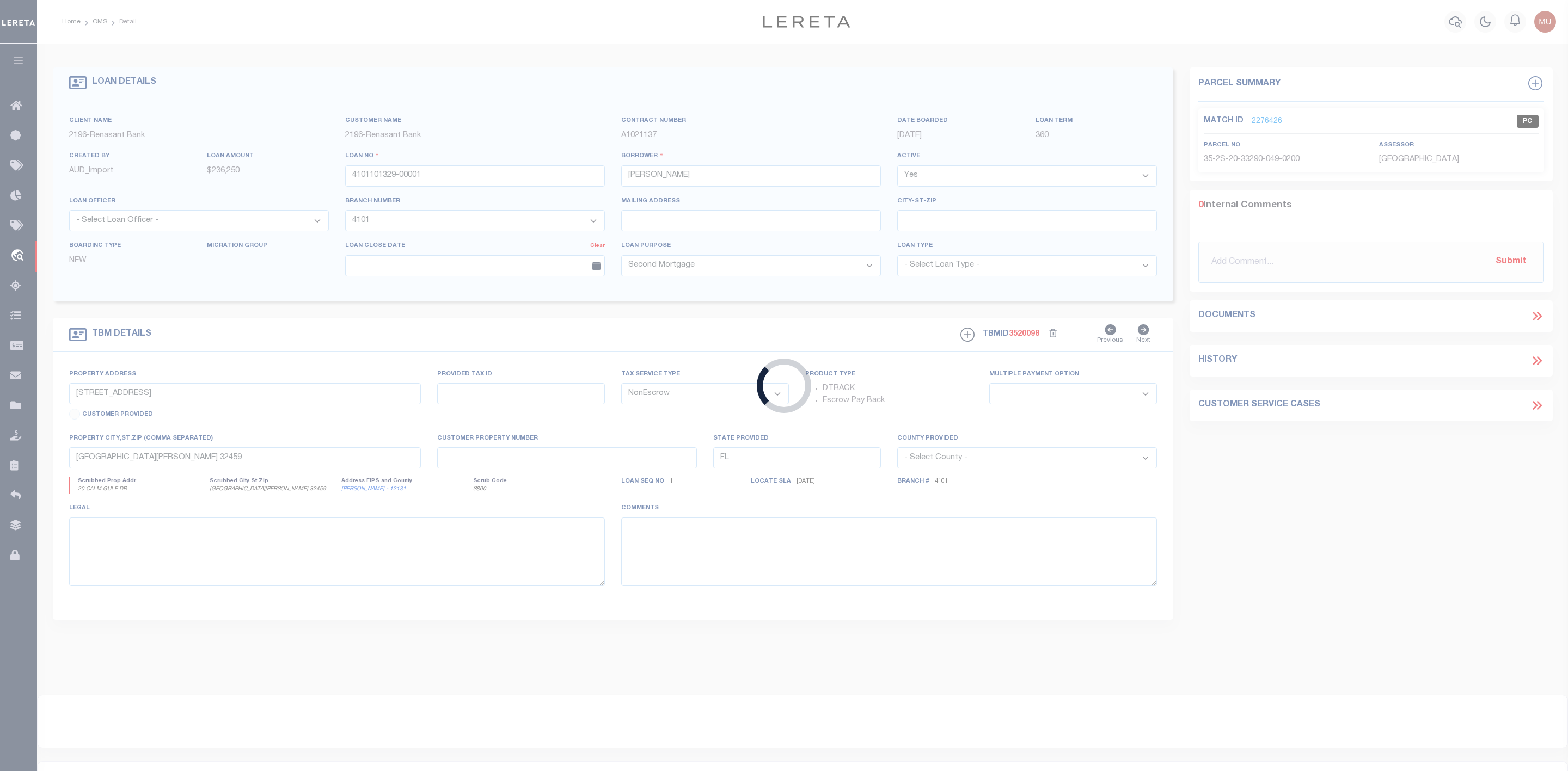
type input "Hammond IN 46324"
select select "400"
select select "Escrow"
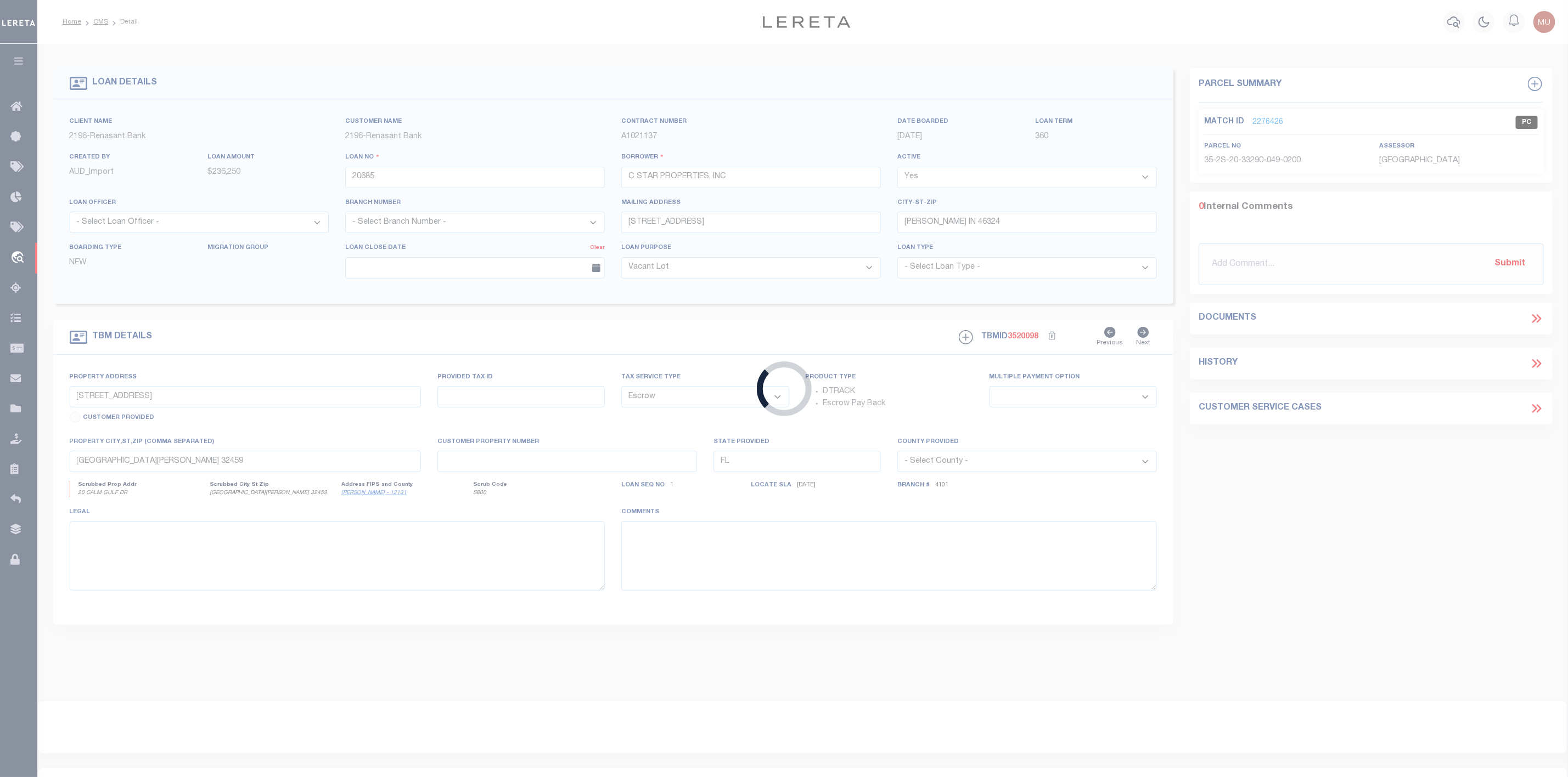
type input "3801 Deal Street"
select select
type input "East Chicago, IN 46312"
type input "a0kUS00000Ciu4Q"
type input "IN"
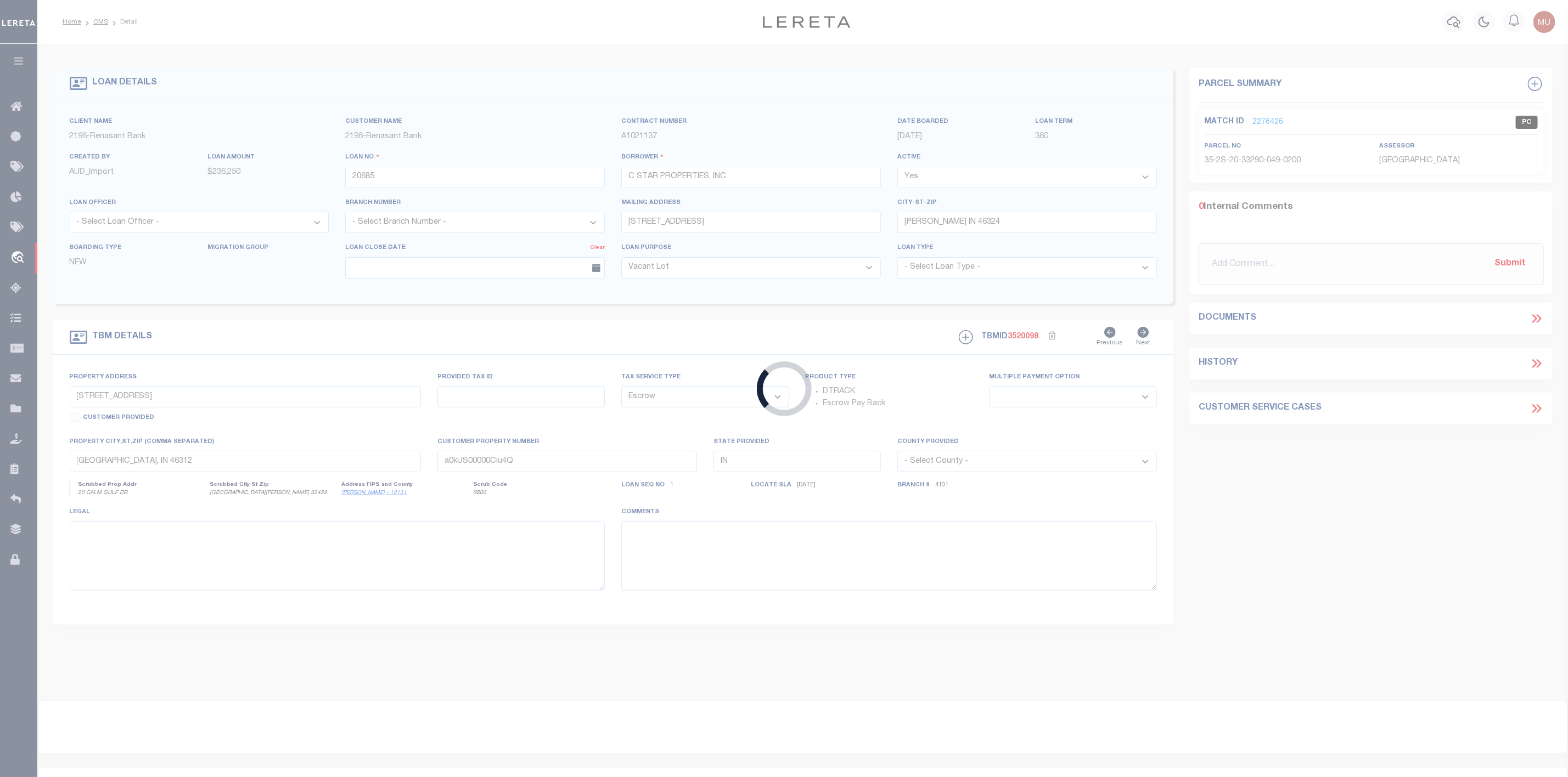
select select
type textarea "LEGAL REQUIRED"
select select "164194"
select select "25066"
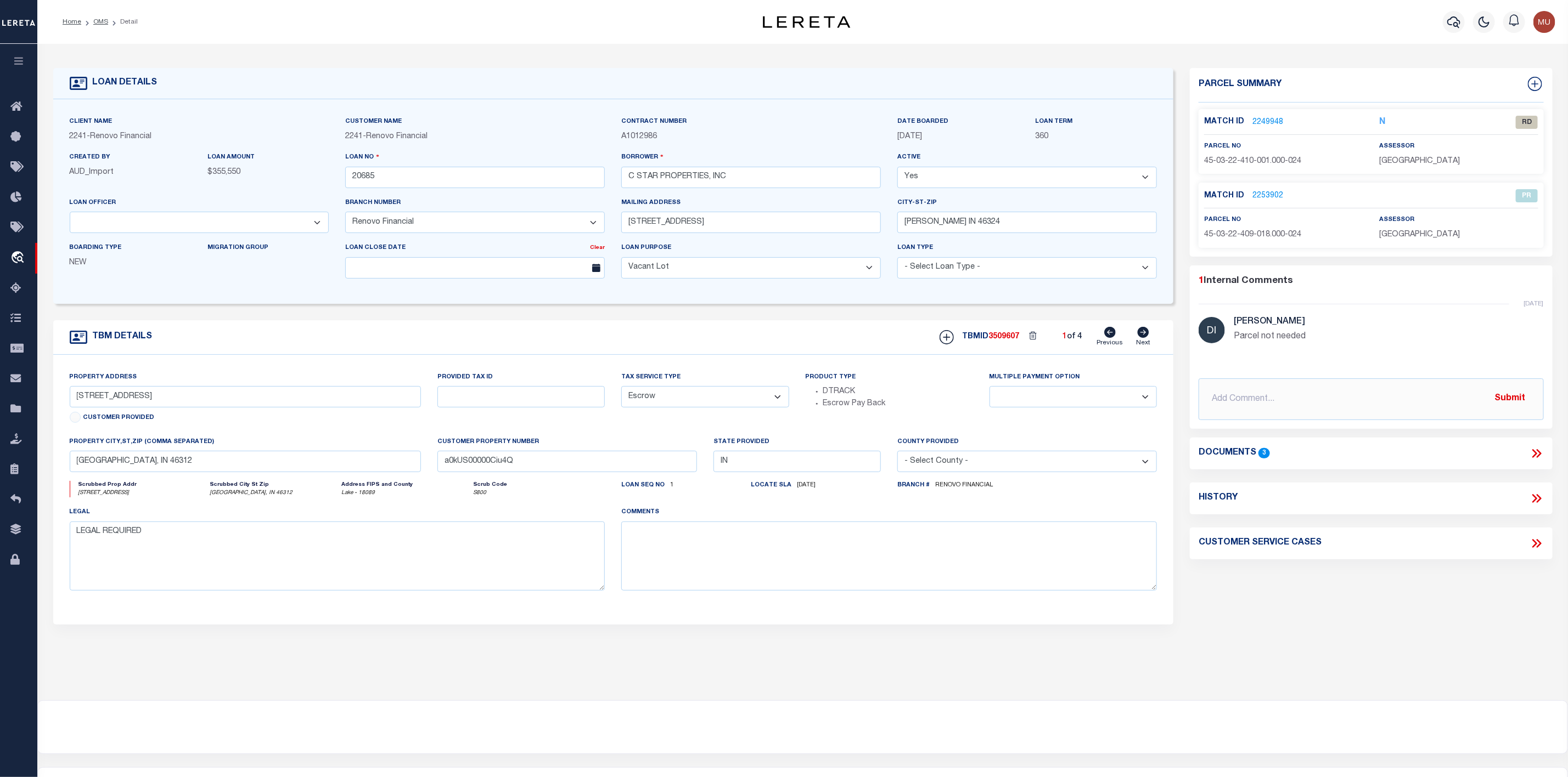
click at [1270, 125] on link "2249948" at bounding box center [1267, 122] width 31 height 11
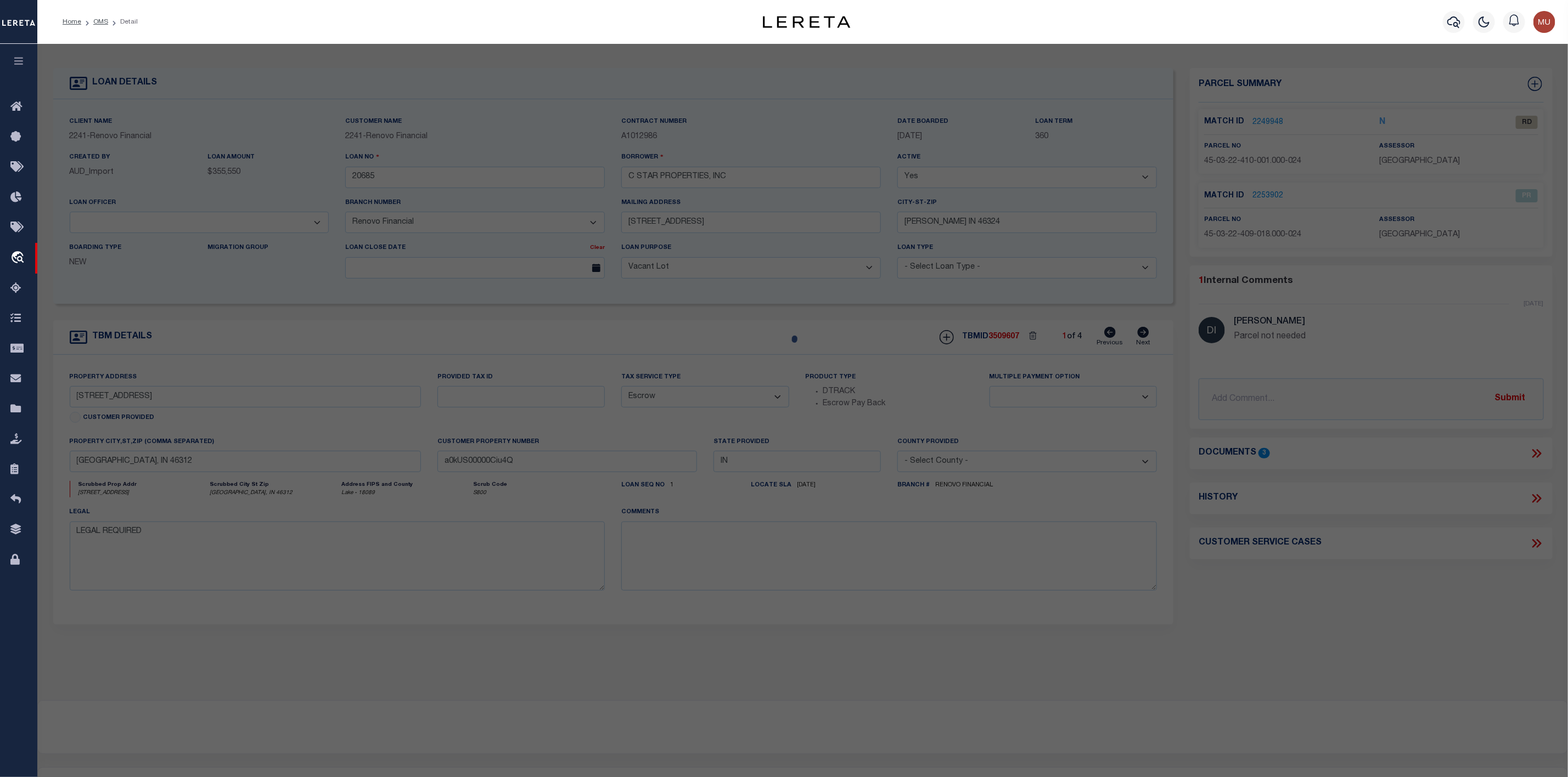
select select "AS"
select select
checkbox input "false"
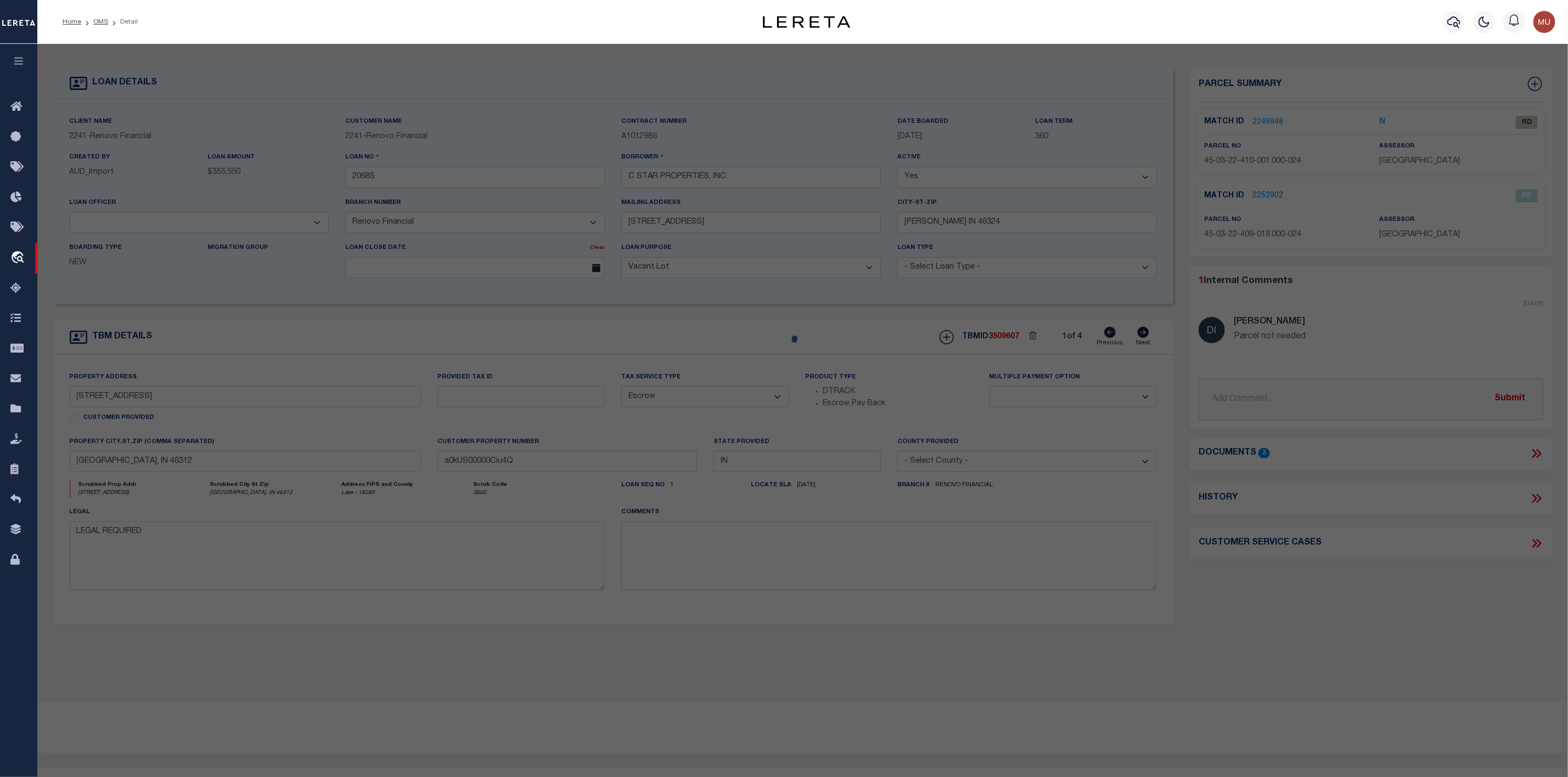
select select "RD"
type input "SERNA,ANTHONY PETER"
select select "AGW"
select select "LEG"
type input "3801 DEAL ST"
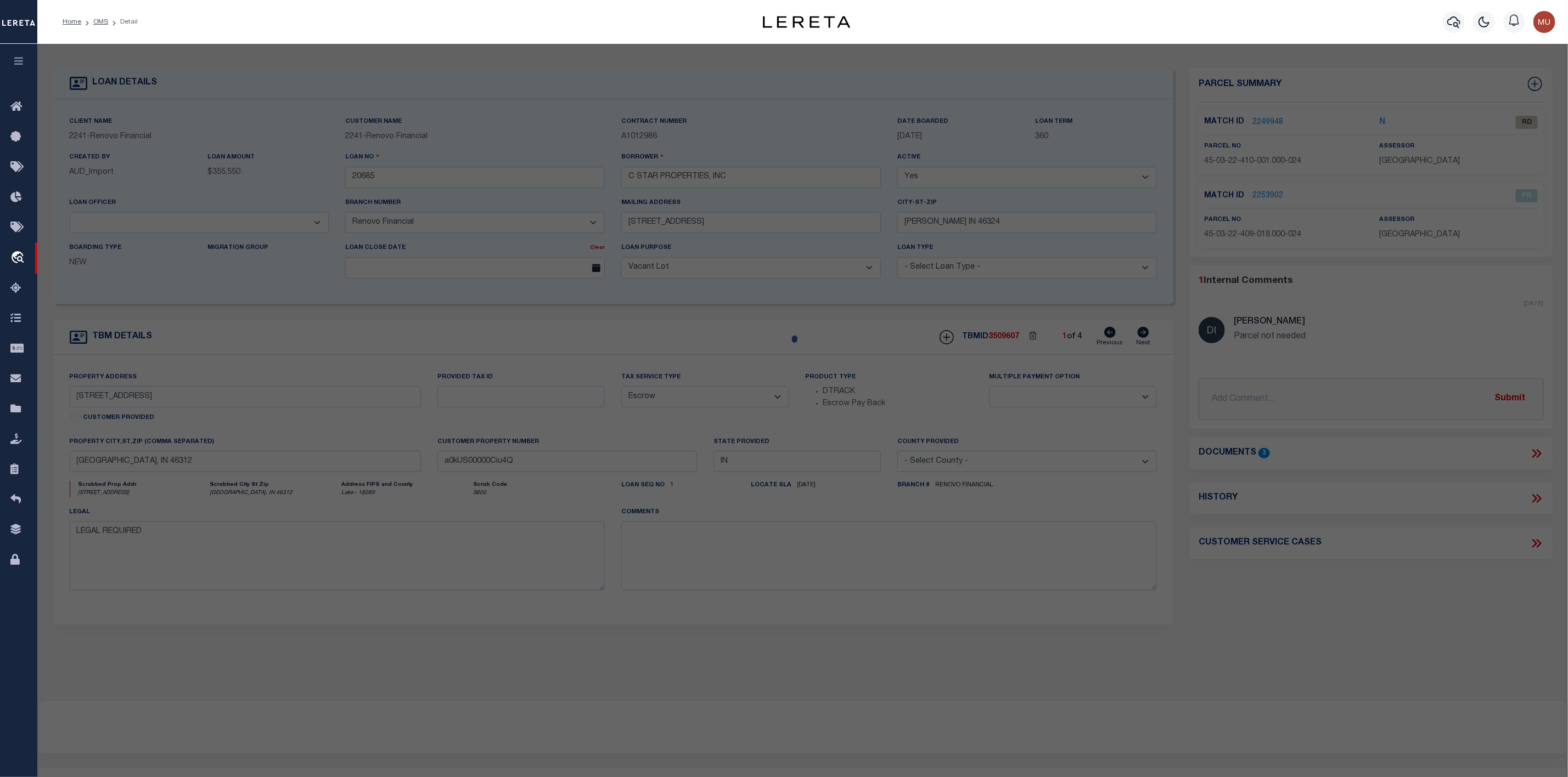
type input "EAST CHICAGO, IN 46312"
type textarea "2ND. ADD. IND. HARBOR L.1 BL.9"
type textarea "Document uploaded that satisfies a legal requirement, changing from ND to RD"
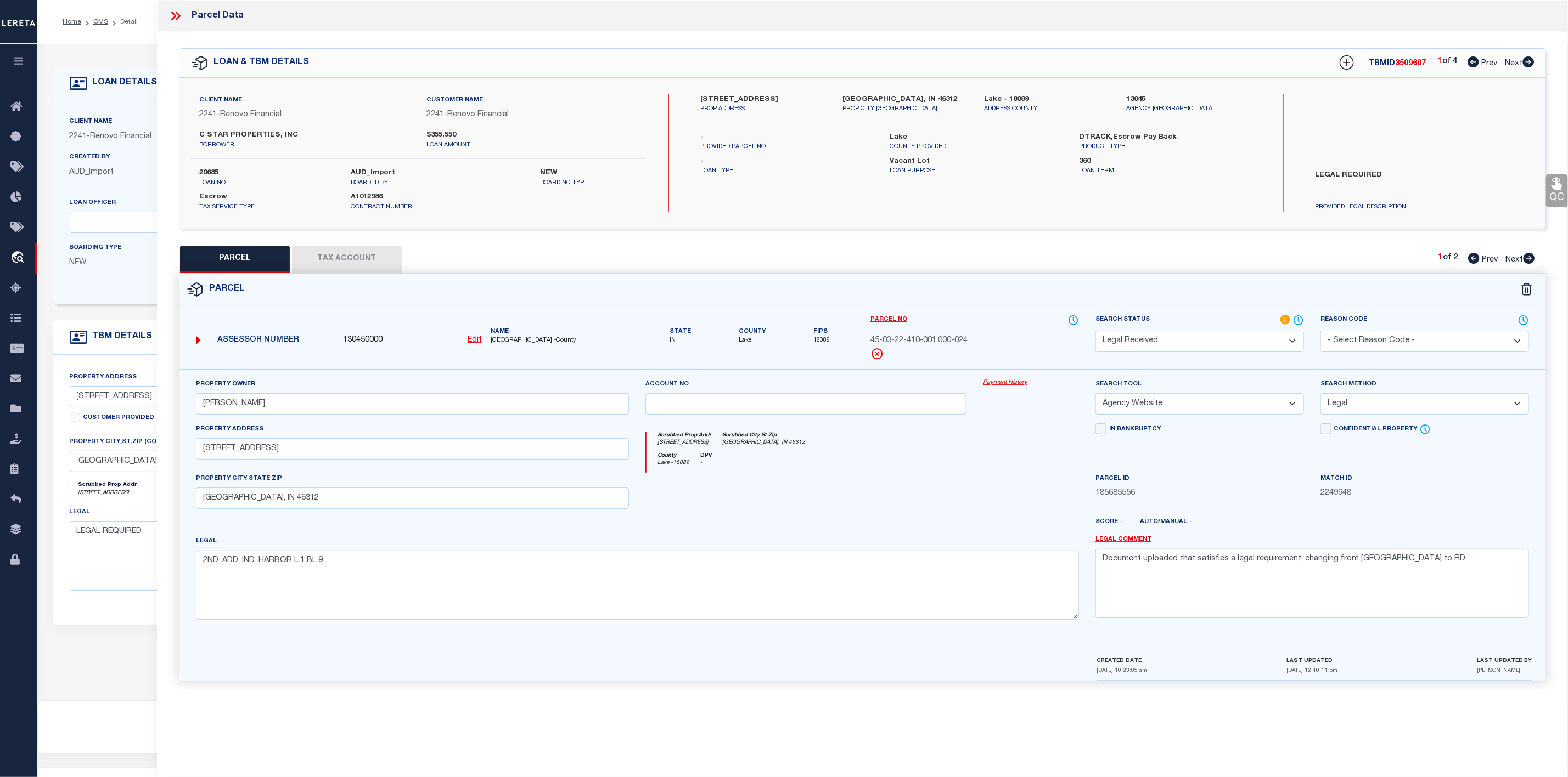
click at [1530, 258] on icon at bounding box center [1528, 258] width 12 height 11
select select "AS"
select select
checkbox input "false"
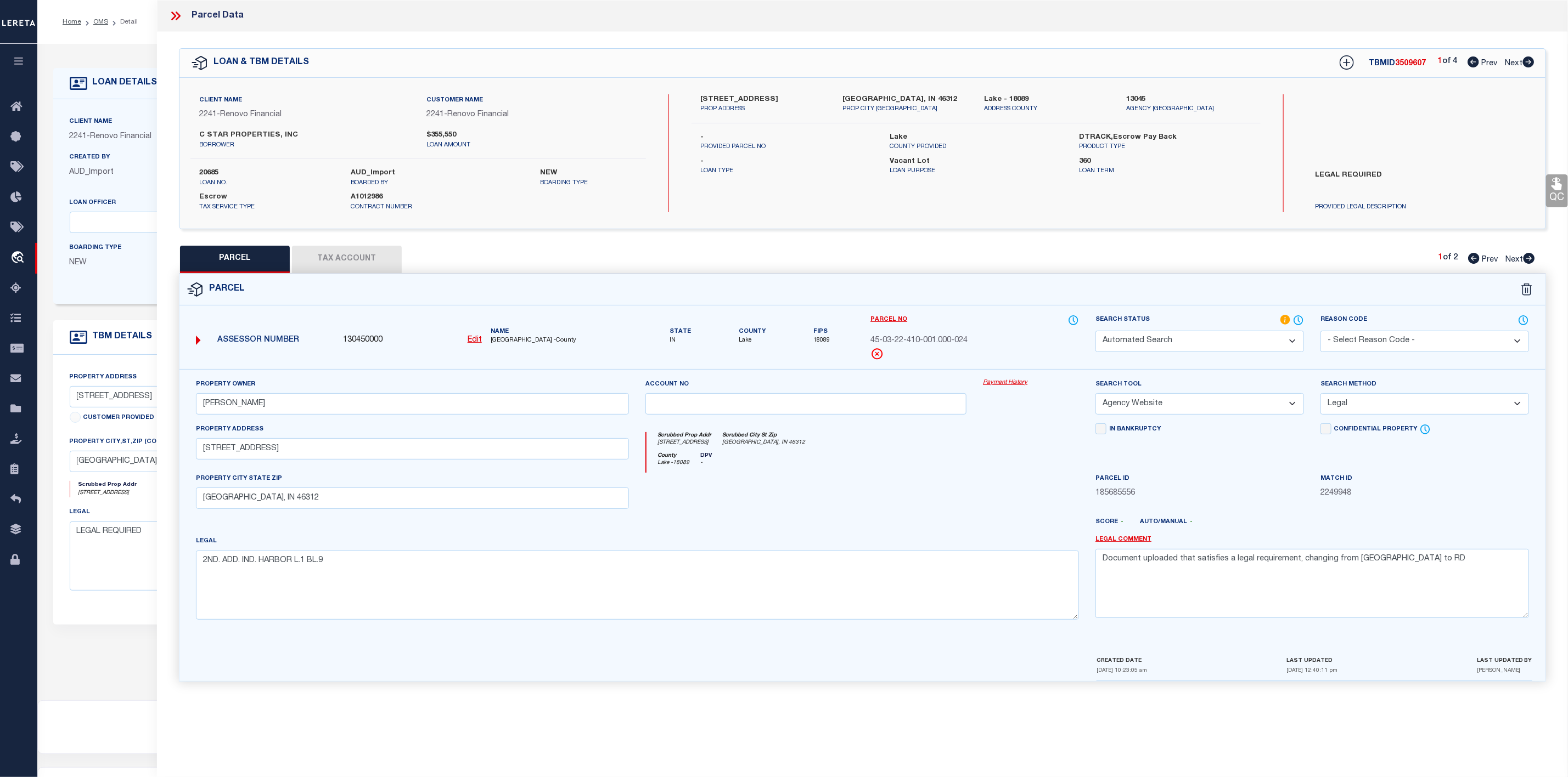
checkbox input "false"
select select "PR"
select select "099"
type input "SERNA,ANTHONY PETER"
select select "ATL"
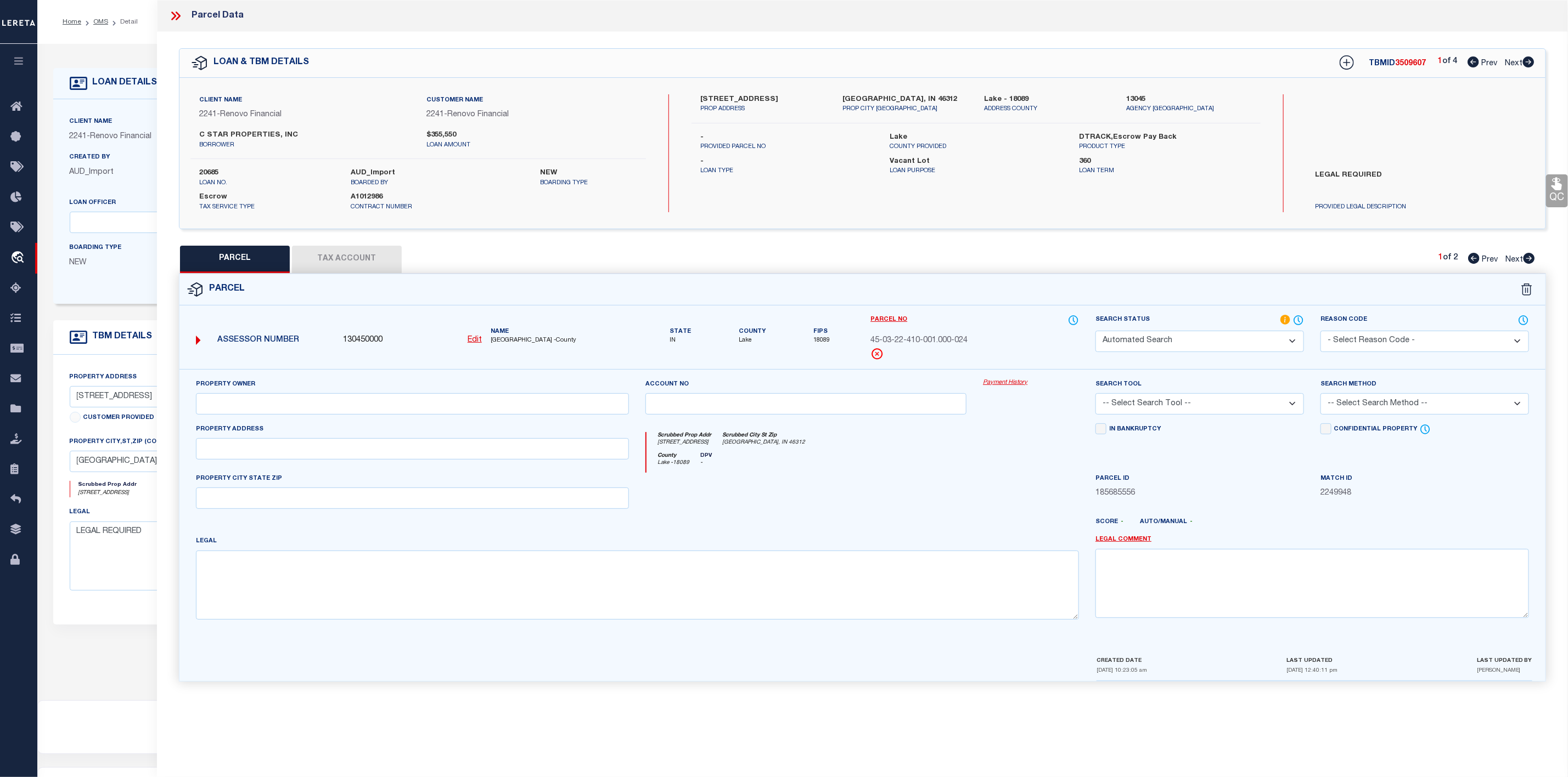
select select "ADD"
type input "3804 DEAL ST"
type input "EAST CHICAGO, IN 46312"
type textarea "2ND. ADD. INDIANA HARBOR ALL L.33 BL.10"
type textarea "Parcel not needed"
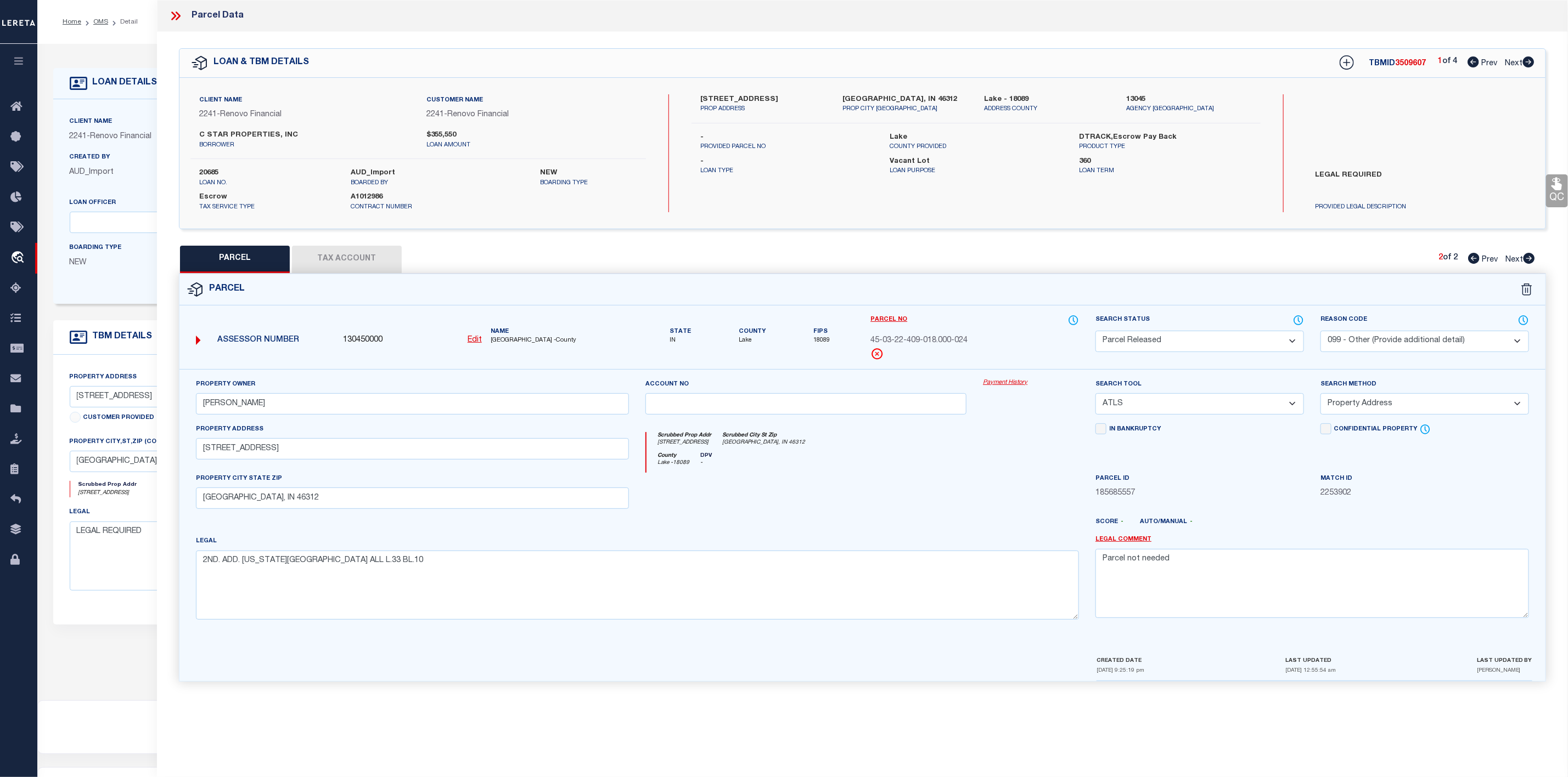
click at [1472, 267] on div "PARCEL Tax Account 2 of 2 Prev Next" at bounding box center [862, 259] width 1367 height 27
click at [1530, 63] on icon at bounding box center [1528, 62] width 12 height 11
select select "AS"
select select
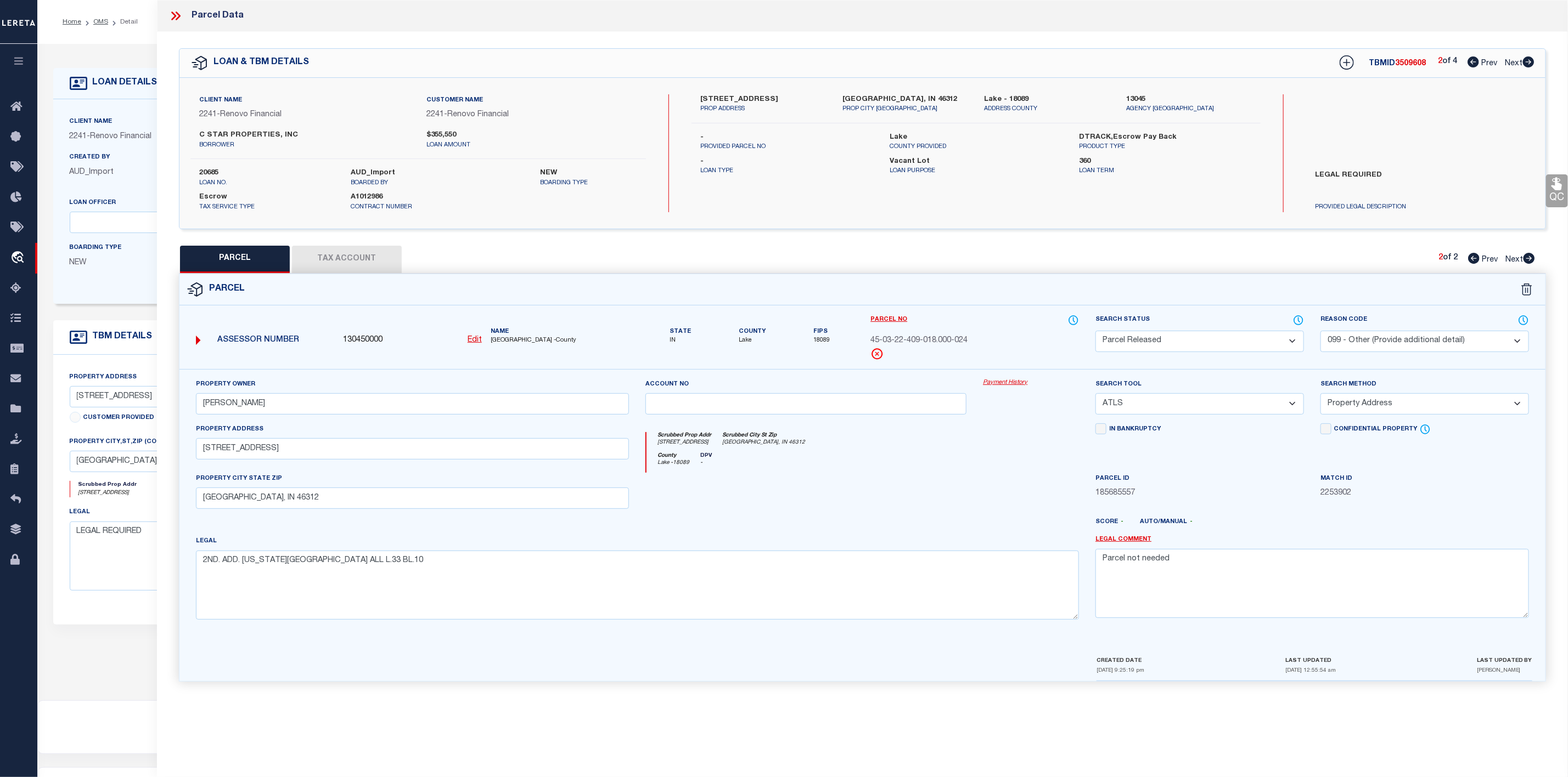
select select
checkbox input "false"
select select "CP"
type input "MCLAURIN PROPERTY GROUP LLC"
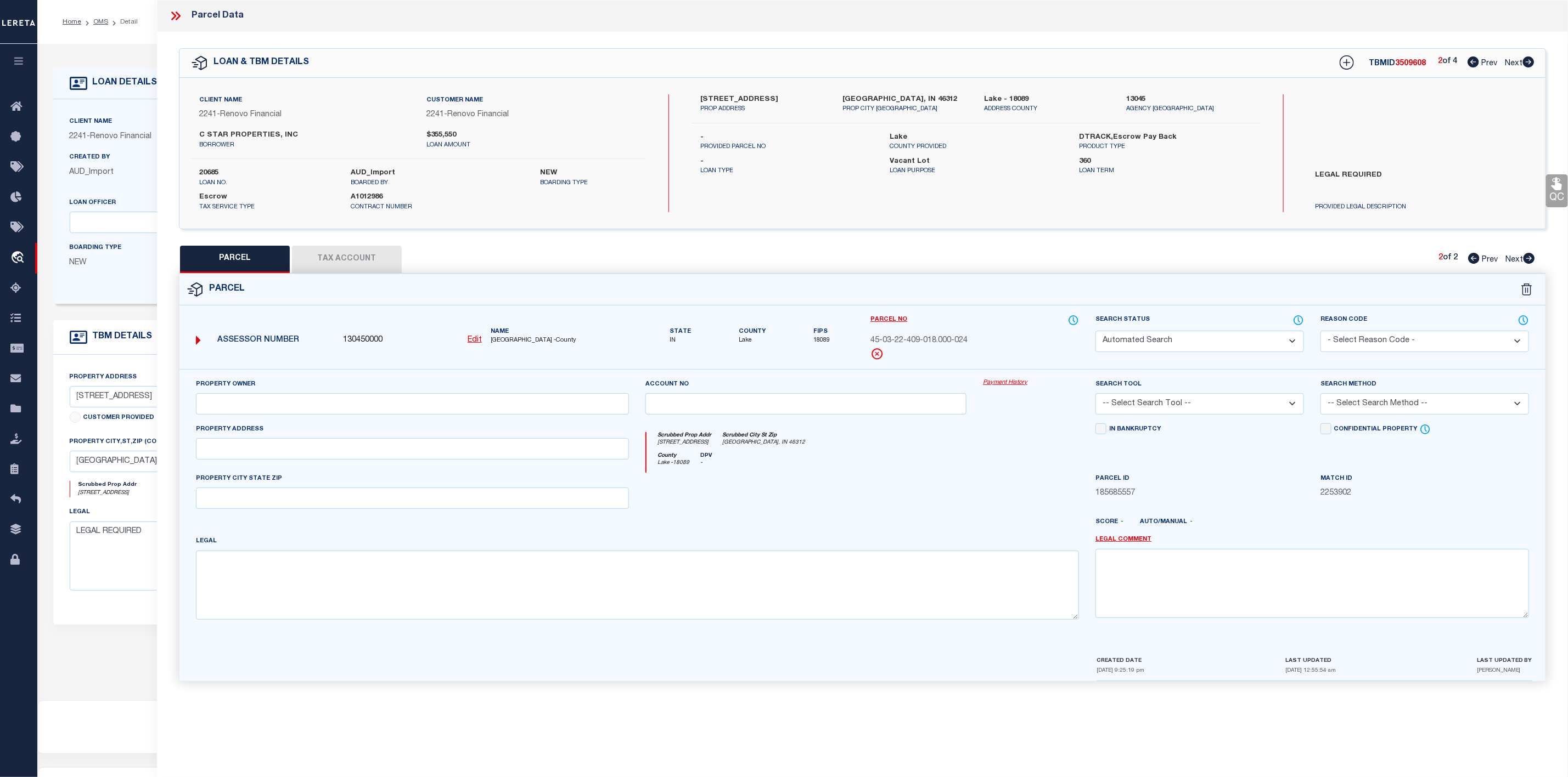
select select "ATL"
select select "ADD"
type input "3821 MELVILLE AVE"
checkbox input "false"
type input "EAST CHICAGO, IN 46312"
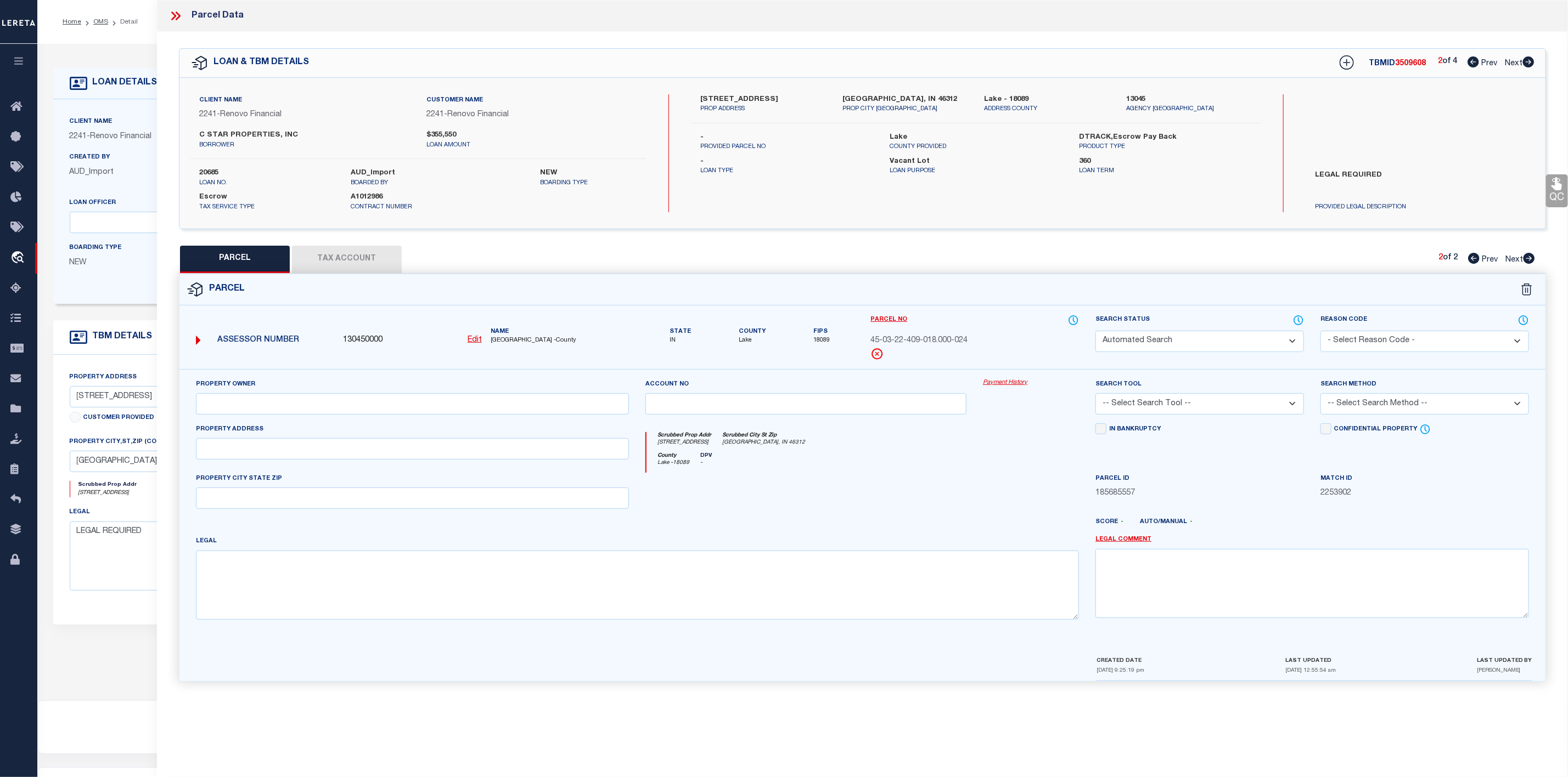
type textarea "MICHIGAN AVE. ADD. ALL L.5 BL.2"
click at [1530, 63] on icon at bounding box center [1528, 62] width 12 height 11
select select "AS"
select select
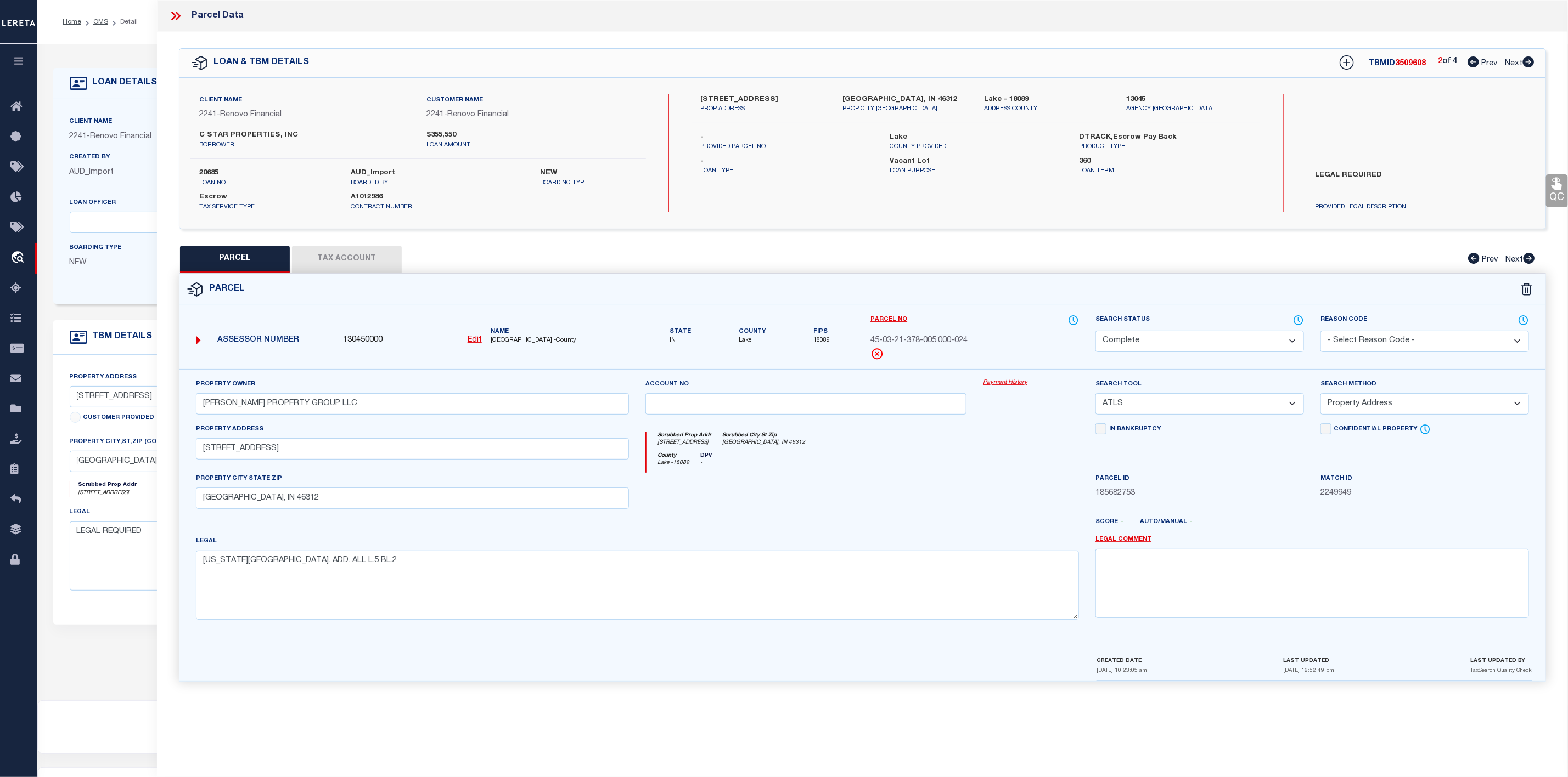
checkbox input "false"
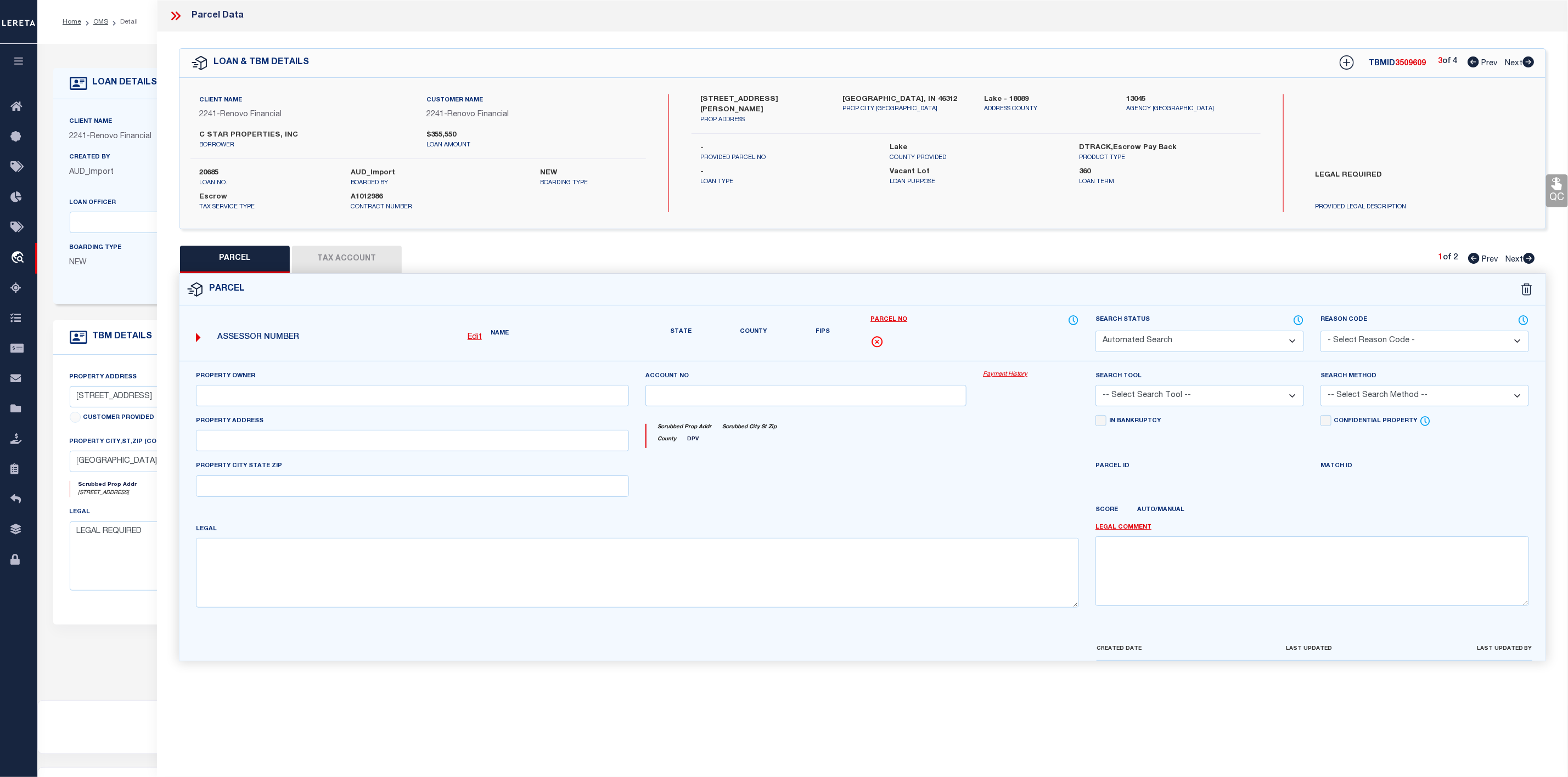
select select "PR"
select select "099"
type input "Changed Star Properties Inc"
select select "ATL"
select select "ADD"
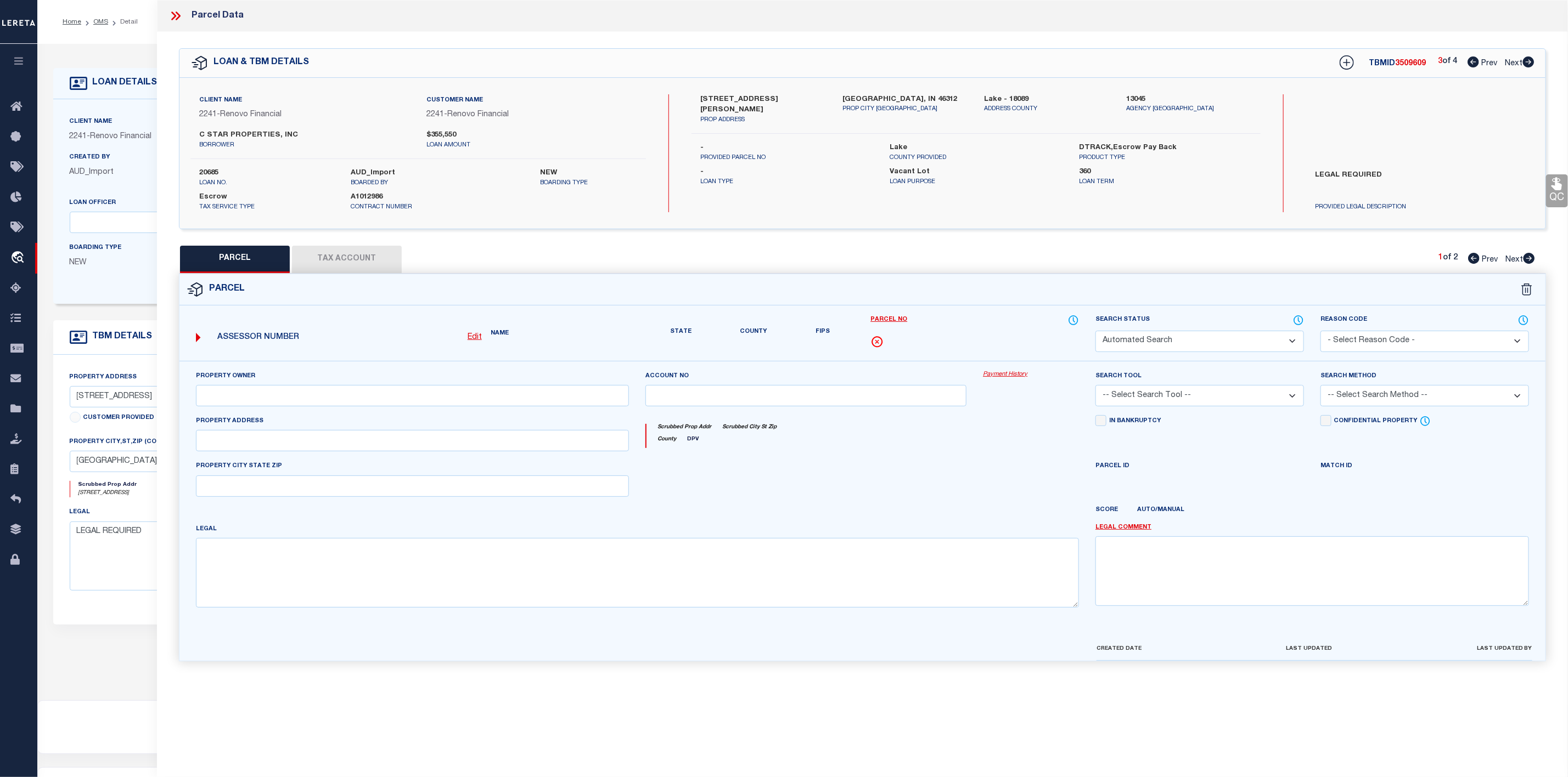
type input "4328 Olcott Avenue"
type input "East Chicago, IN 46312"
type textarea "SUBDIV. NE. S.29 T.37 R.9 ALL L.41 BL.7"
type textarea "Parcel not needed"
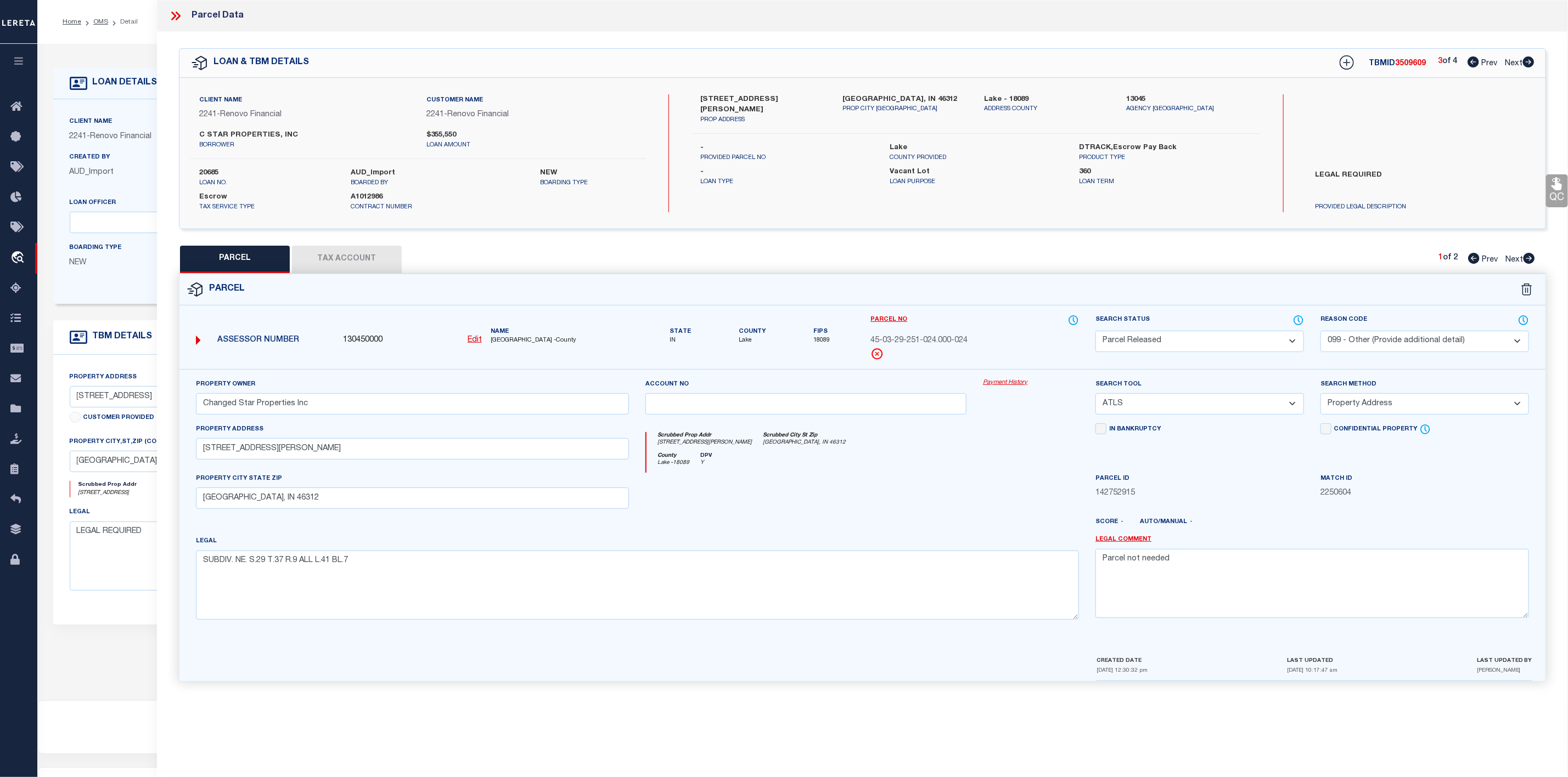
click at [1530, 258] on icon at bounding box center [1528, 258] width 11 height 11
click at [1528, 58] on icon at bounding box center [1528, 62] width 11 height 11
click at [1469, 70] on div "4 of 4 Prev Next" at bounding box center [1486, 63] width 96 height 15
click at [1471, 60] on icon at bounding box center [1473, 62] width 11 height 11
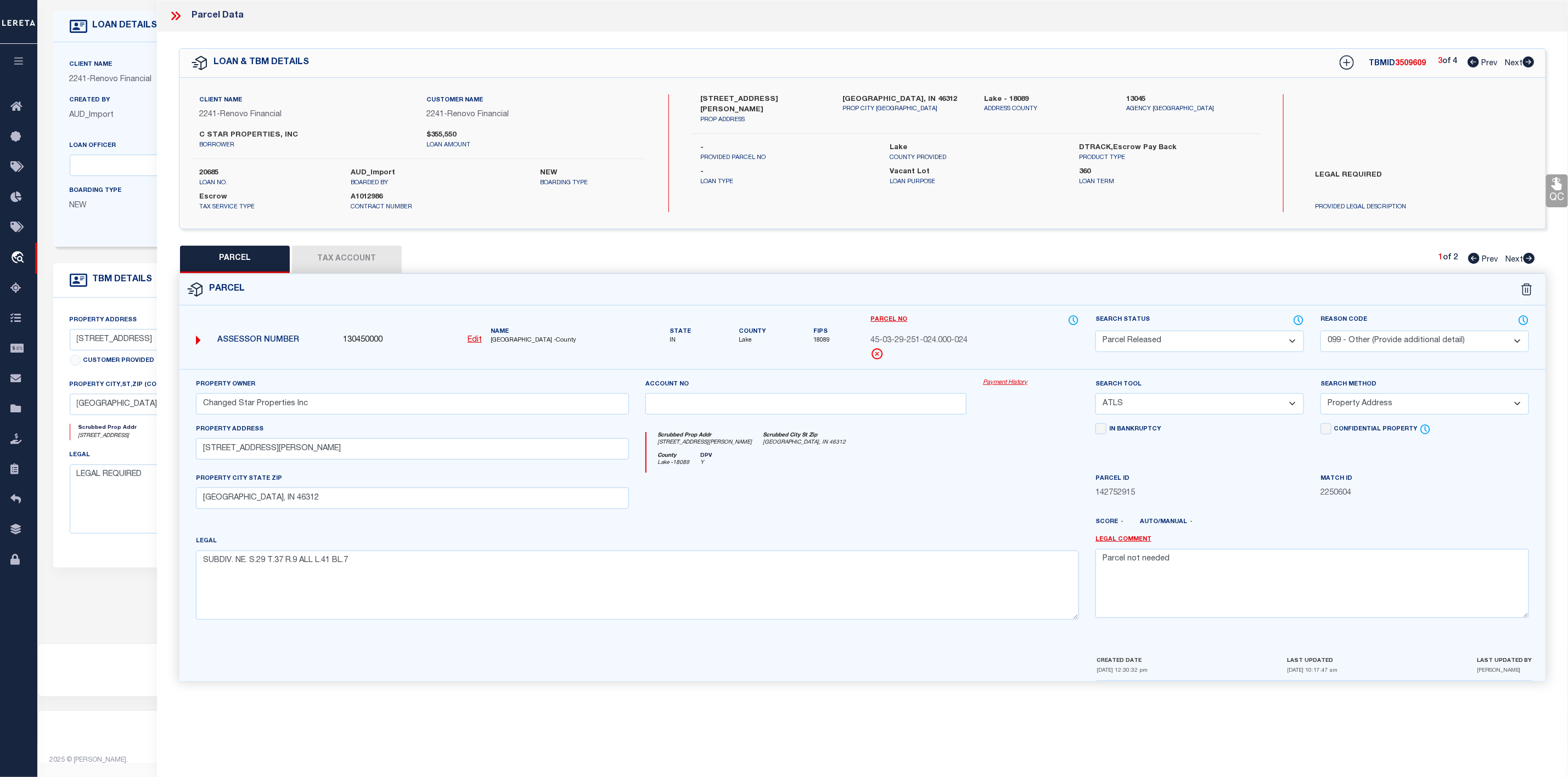
click at [1529, 260] on icon at bounding box center [1528, 258] width 12 height 11
drag, startPoint x: 1421, startPoint y: 565, endPoint x: 1091, endPoint y: 568, distance: 330.0
click at [1091, 568] on div "Legal Comment Document uploaded that satisfies a legal requirement, changing fr…" at bounding box center [1312, 582] width 450 height 94
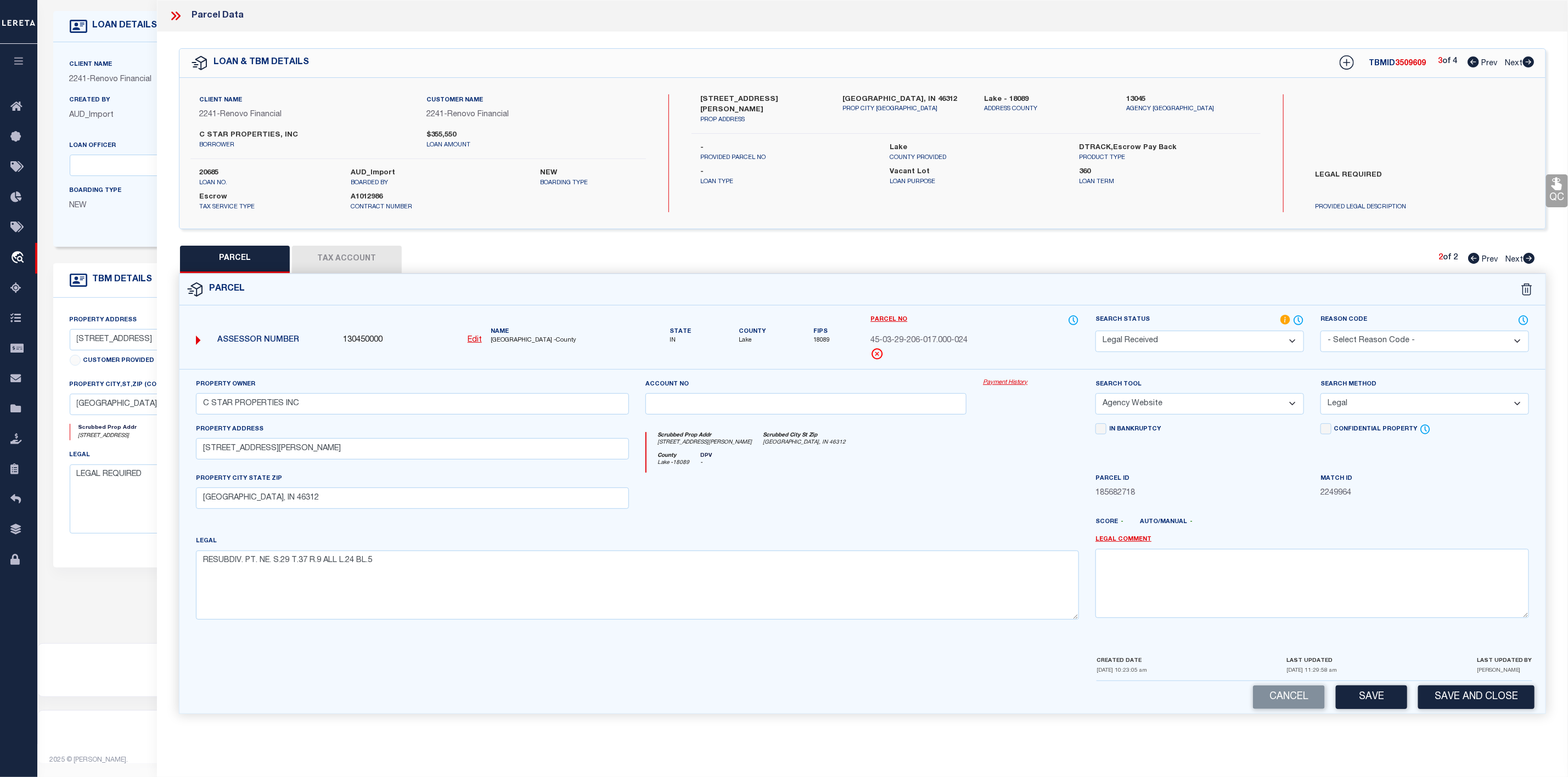
click at [1195, 343] on select "Automated Search Bad Parcel Complete Duplicate Parcel High Dollar Reporting In …" at bounding box center [1199, 341] width 209 height 21
click at [1095, 332] on select "Automated Search Bad Parcel Complete Duplicate Parcel High Dollar Reporting In …" at bounding box center [1199, 341] width 209 height 21
click at [1362, 700] on button "Save" at bounding box center [1370, 697] width 71 height 23
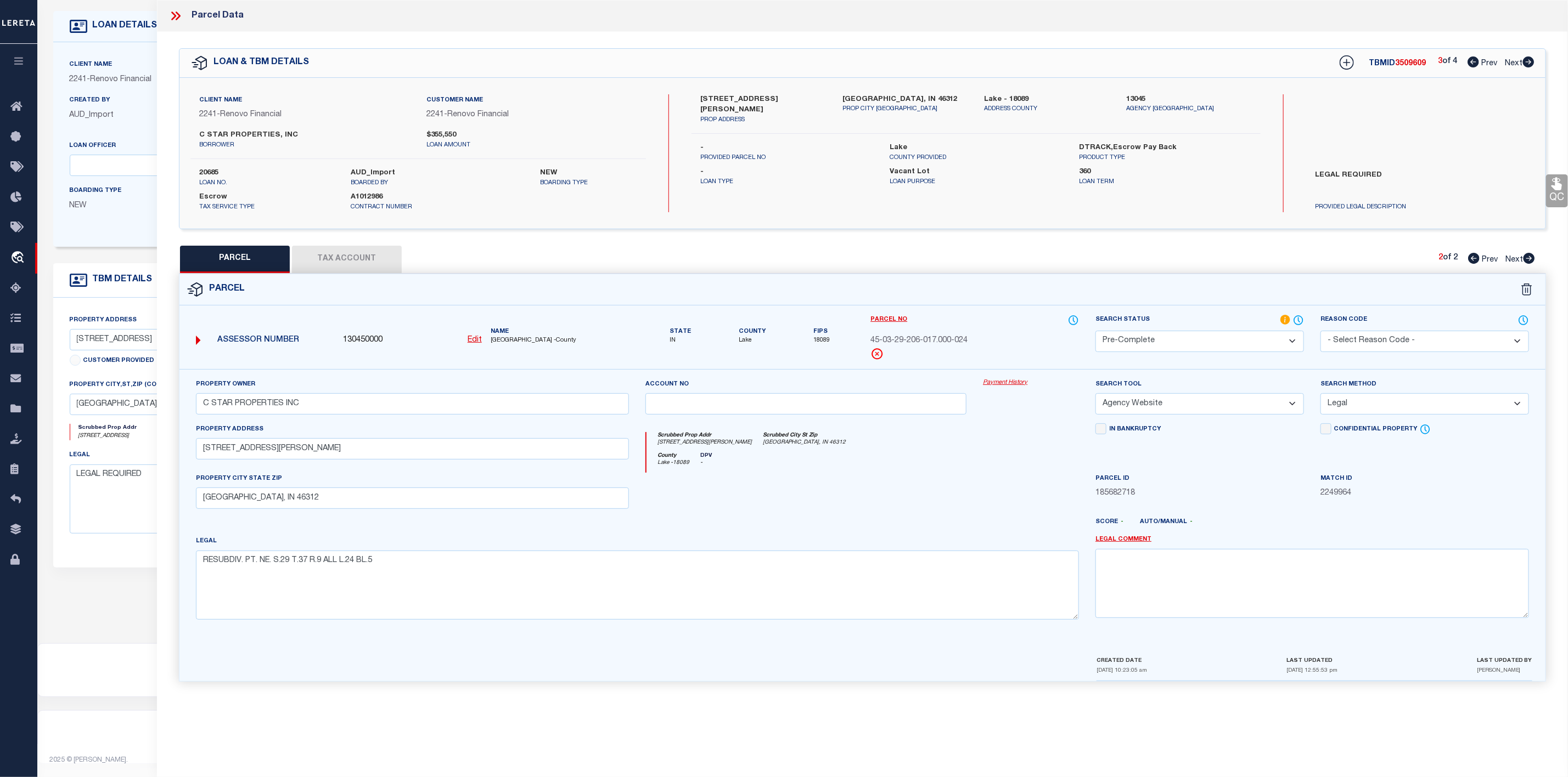
click at [1471, 60] on icon at bounding box center [1473, 62] width 11 height 11
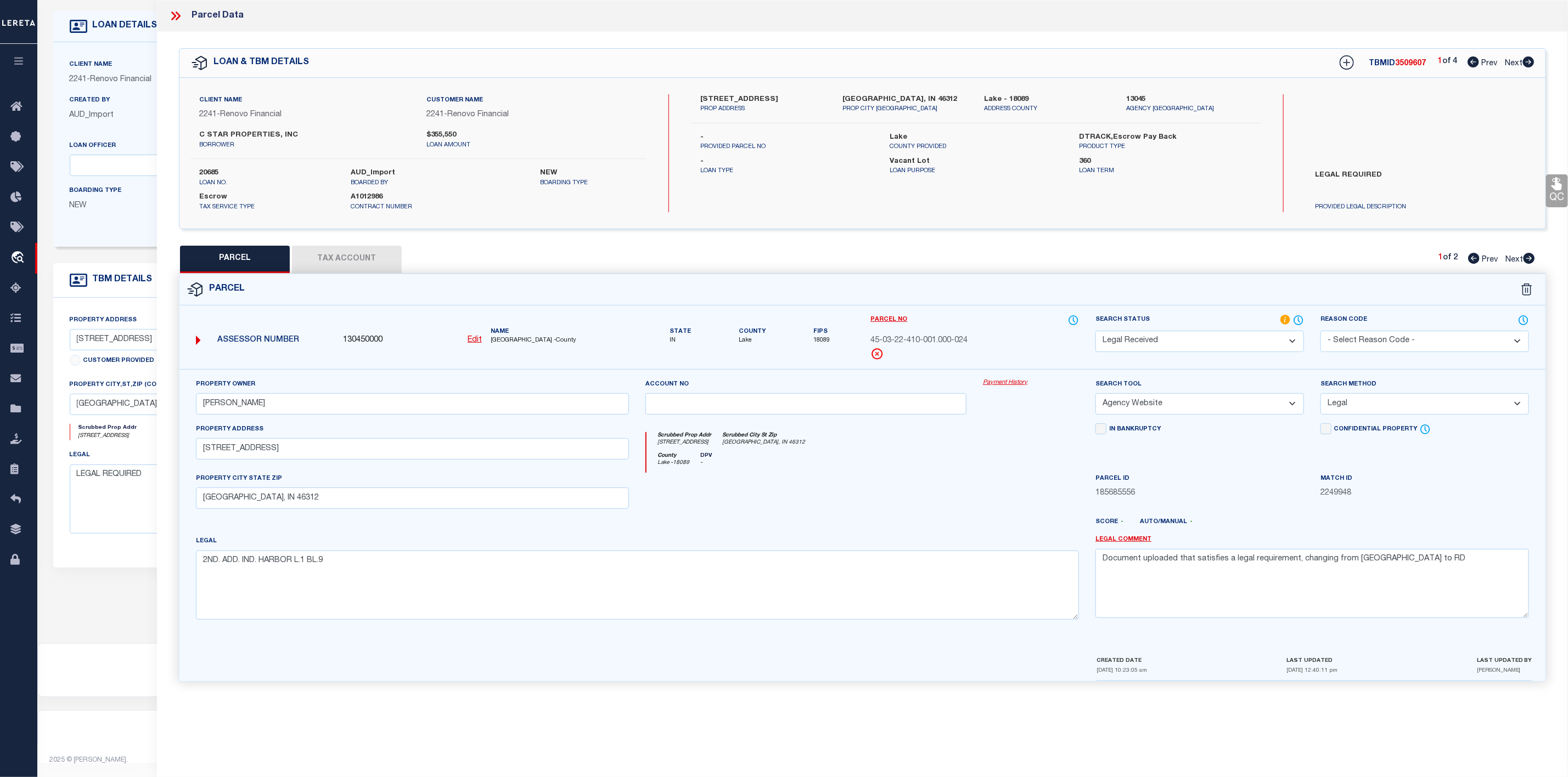
click at [1211, 347] on select "Automated Search Bad Parcel Complete Duplicate Parcel High Dollar Reporting In …" at bounding box center [1199, 341] width 209 height 21
click at [1095, 332] on select "Automated Search Bad Parcel Complete Duplicate Parcel High Dollar Reporting In …" at bounding box center [1199, 341] width 209 height 21
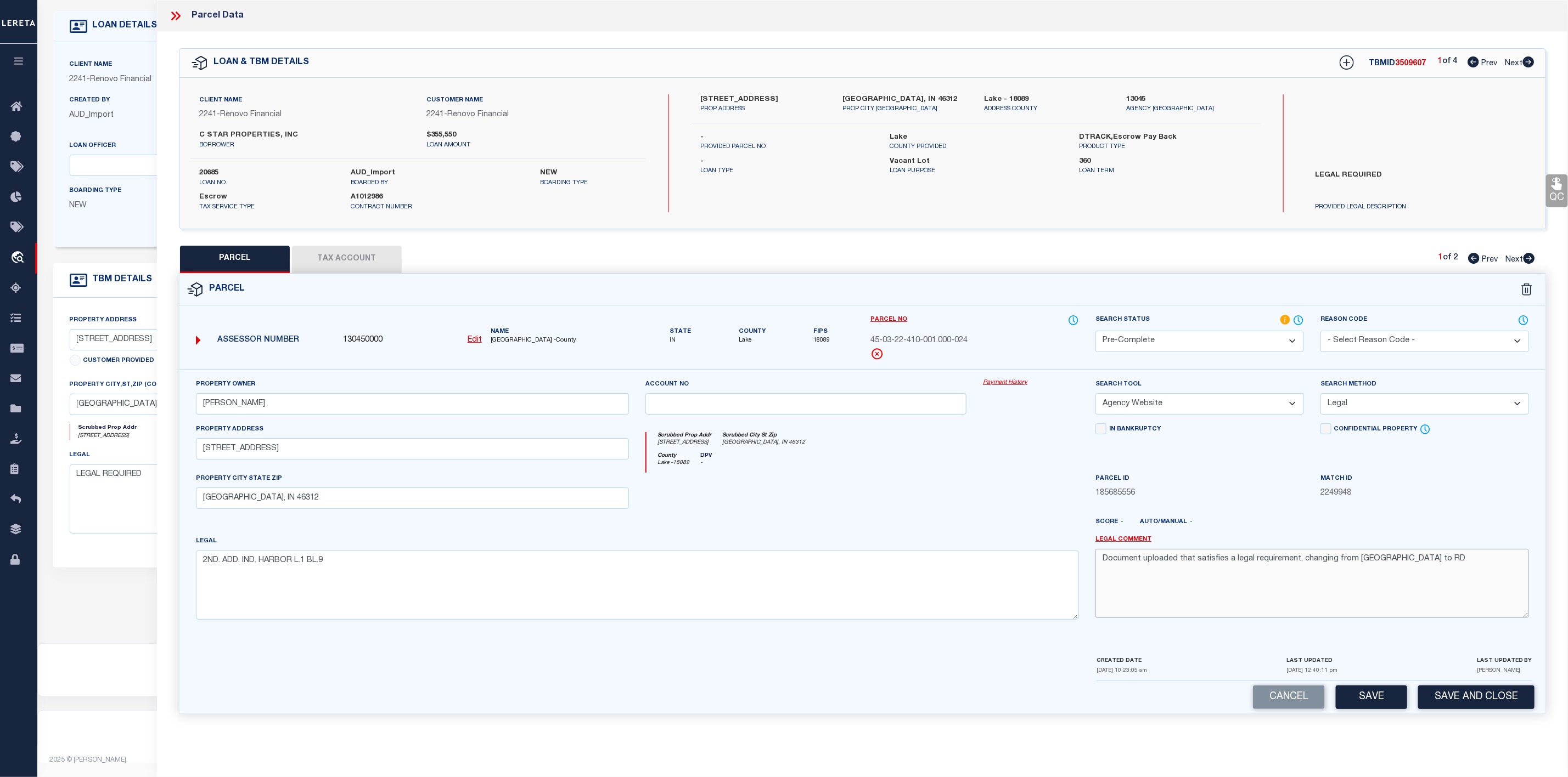
drag, startPoint x: 1406, startPoint y: 567, endPoint x: 1039, endPoint y: 586, distance: 367.5
click at [1039, 586] on div "Property Owner SERNA,ANTHONY PETER Account no Payment History Search Tool -- Se…" at bounding box center [862, 504] width 1349 height 251
click at [1355, 703] on button "Save" at bounding box center [1370, 697] width 71 height 23
click at [173, 14] on icon at bounding box center [173, 15] width 5 height 9
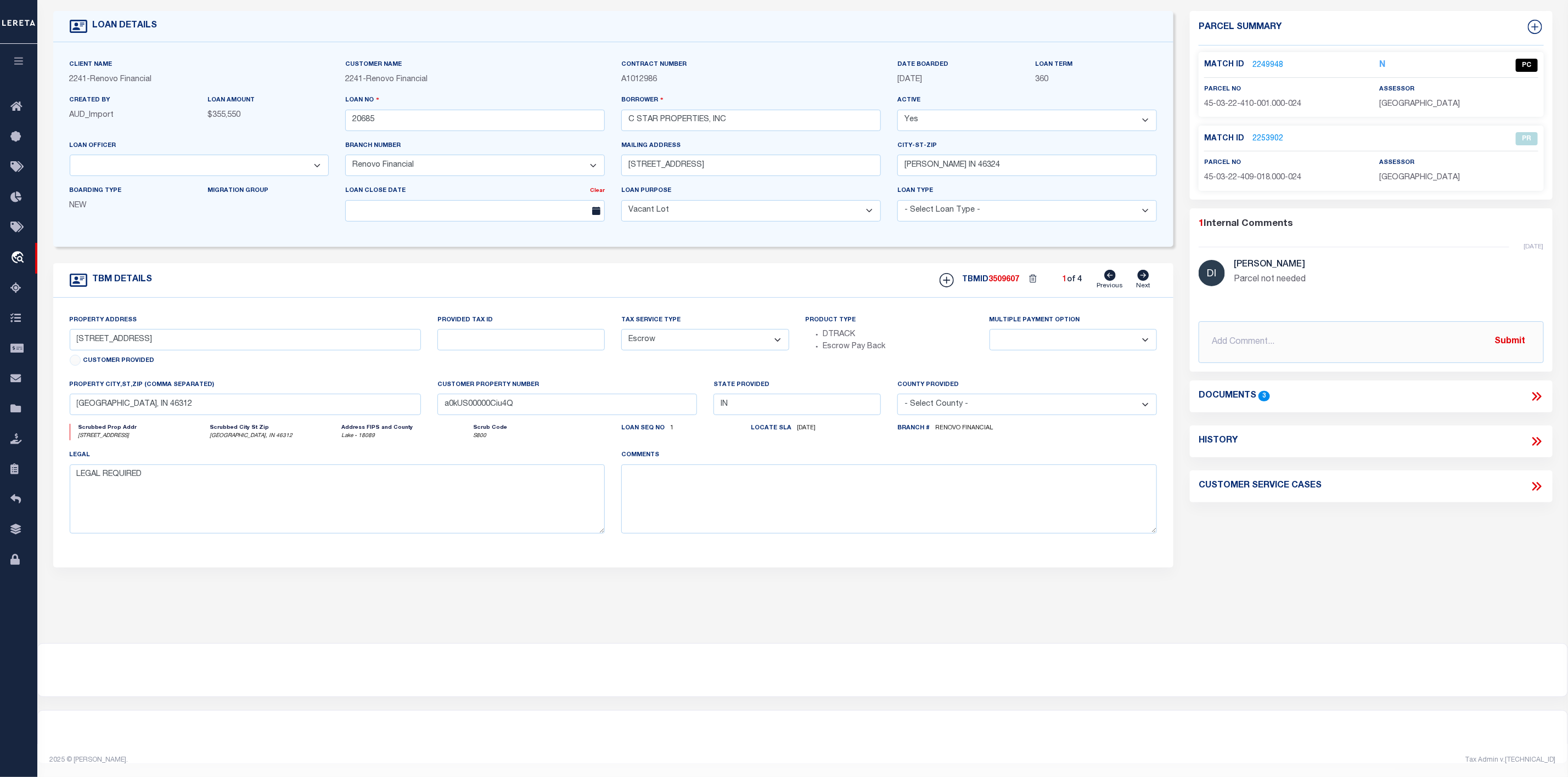
scroll to position [0, 0]
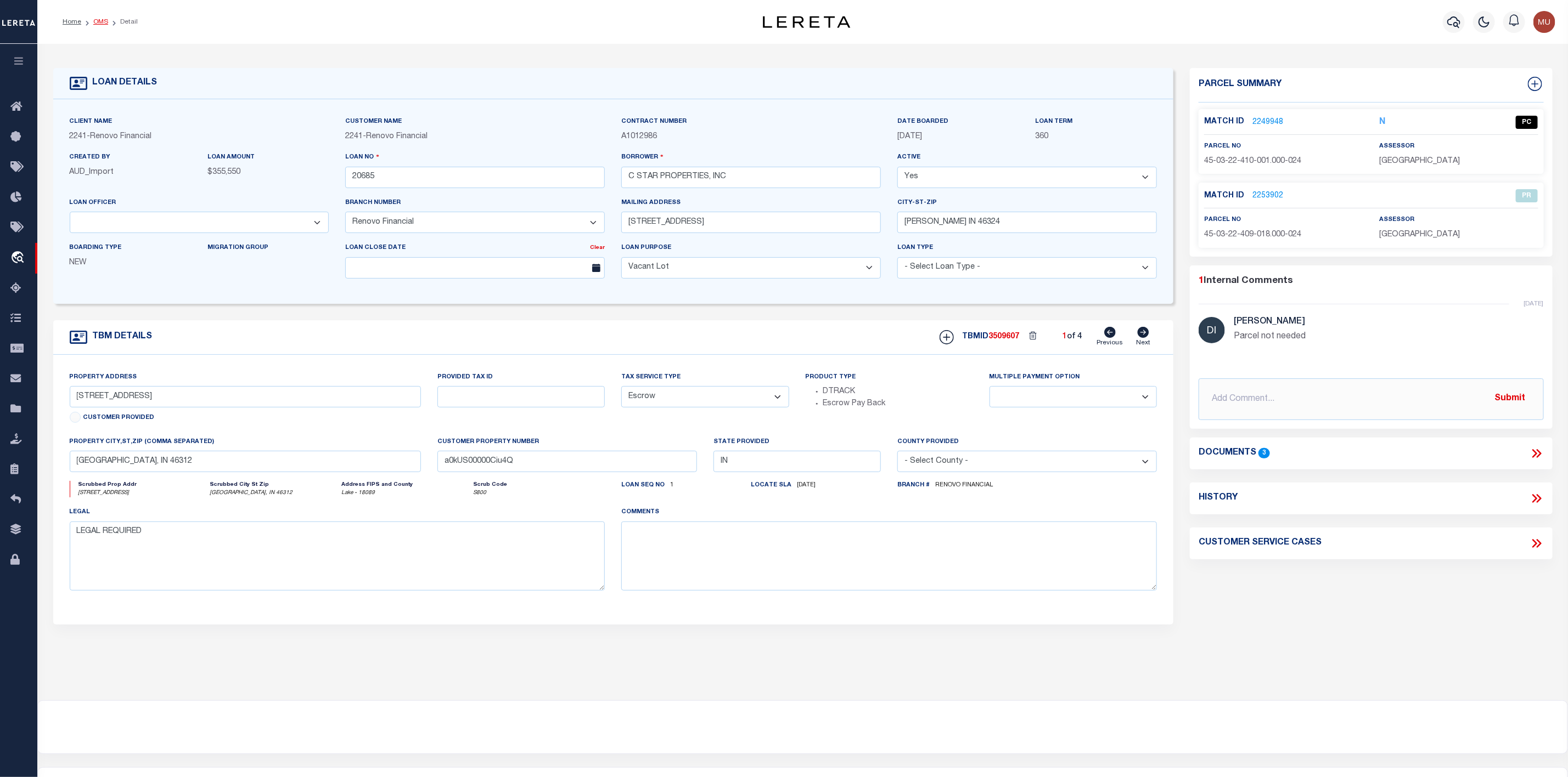
click at [104, 19] on link "OMS" at bounding box center [100, 22] width 15 height 7
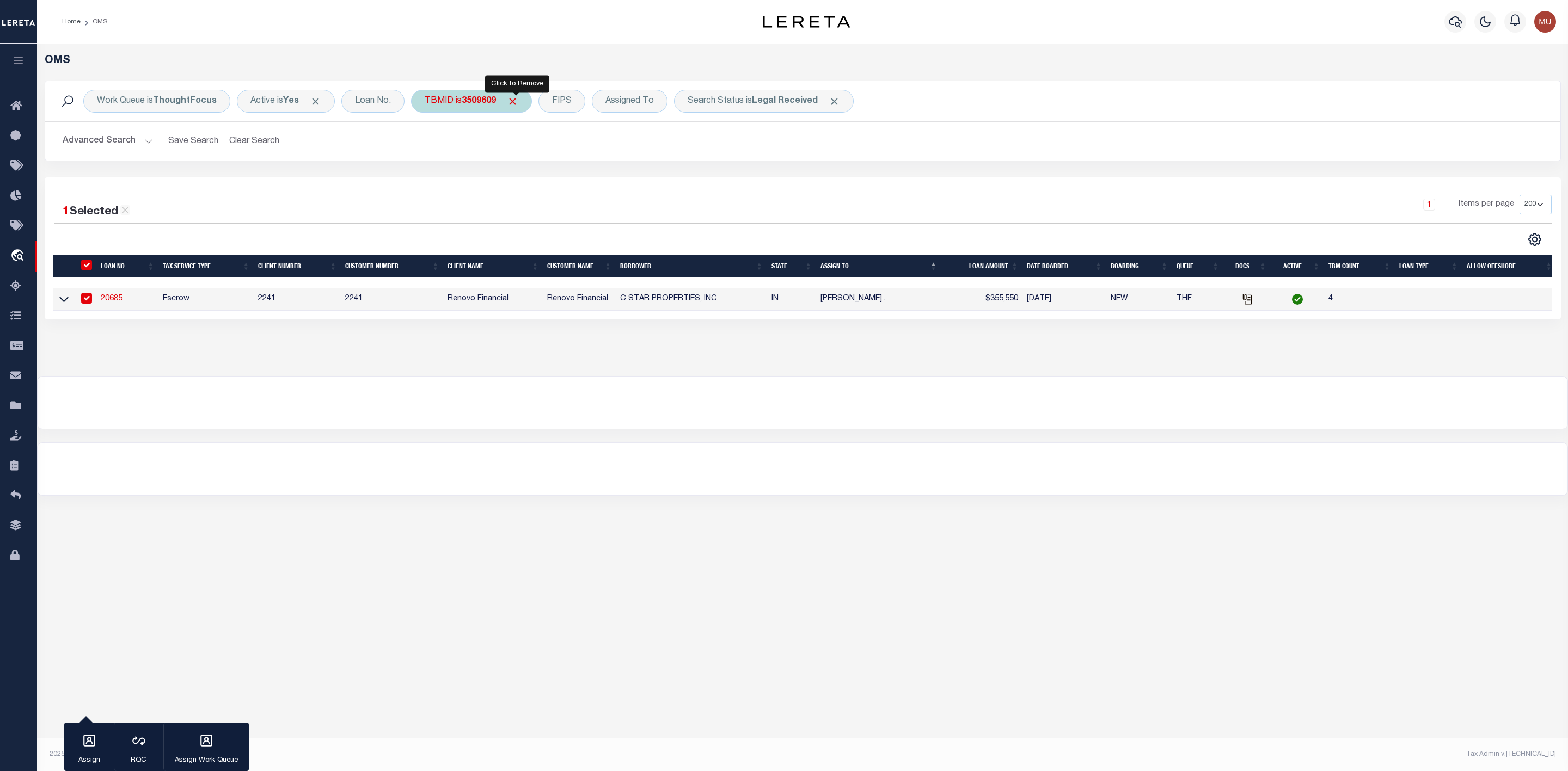
click at [515, 100] on span "Click to Remove" at bounding box center [512, 101] width 11 height 11
click at [441, 105] on div "TBMID" at bounding box center [439, 101] width 56 height 23
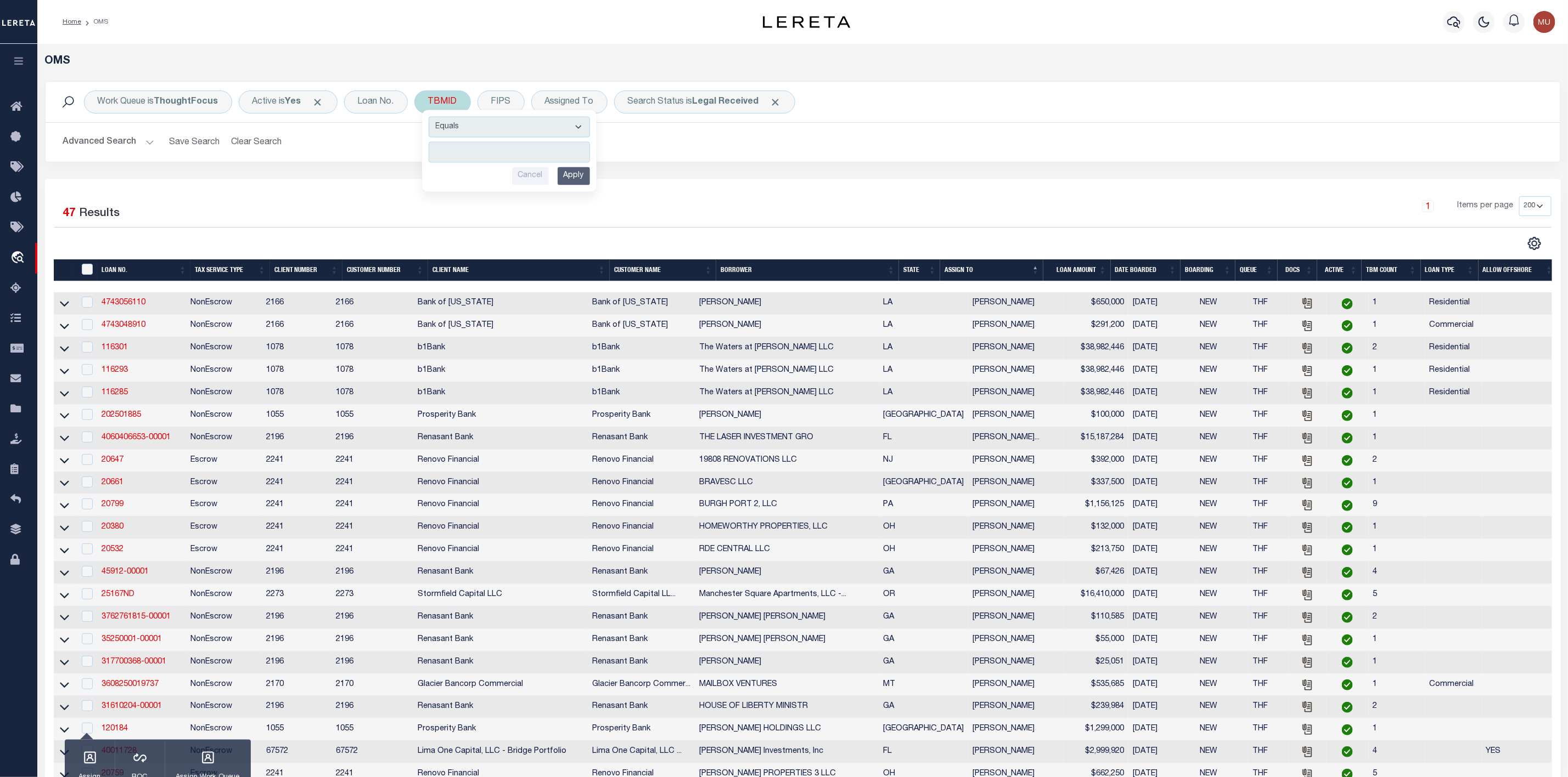
click at [477, 155] on input "number" at bounding box center [509, 151] width 161 height 21
click at [574, 173] on input "Apply" at bounding box center [574, 175] width 33 height 18
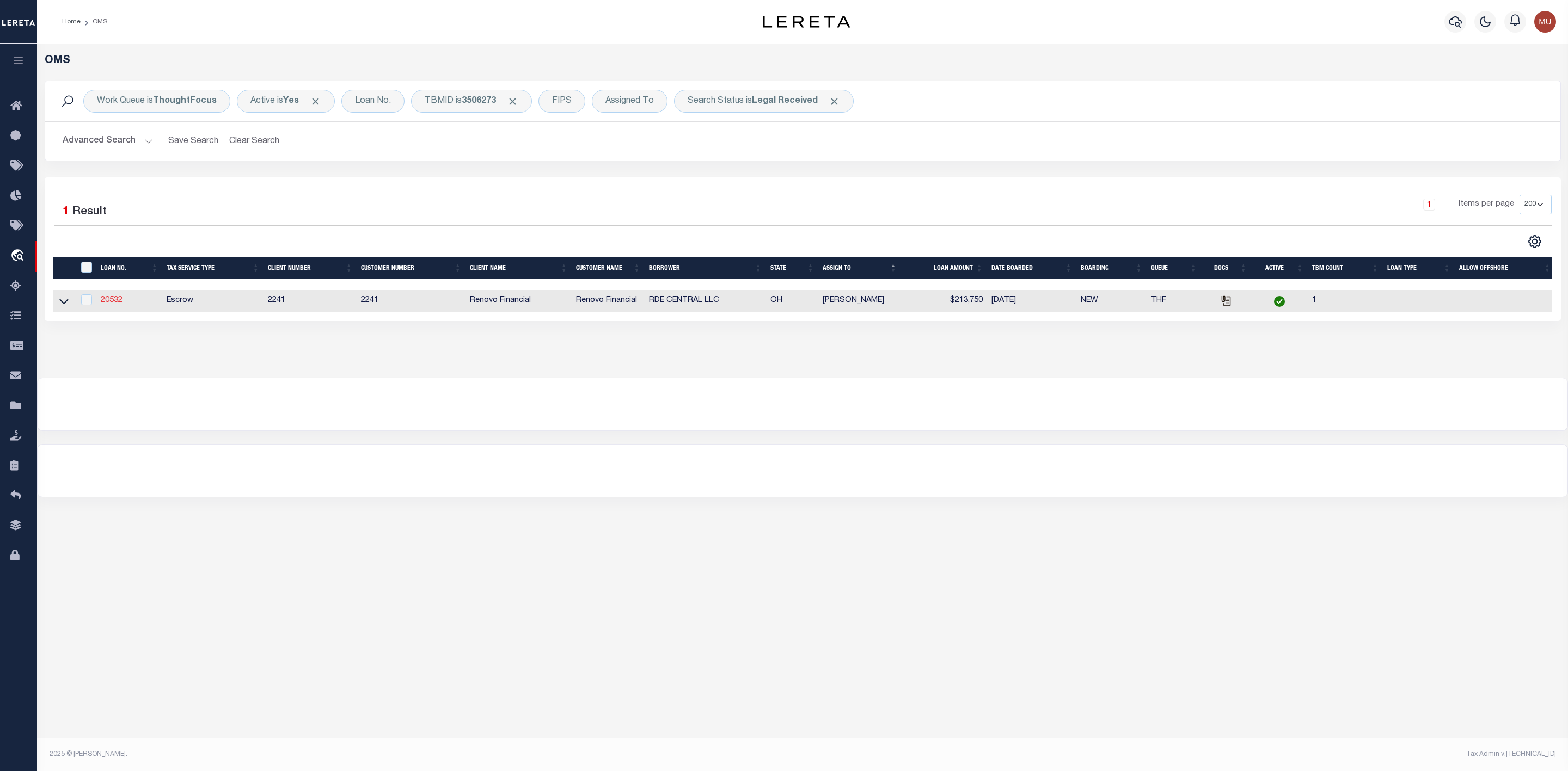
click at [113, 301] on link "20532" at bounding box center [112, 300] width 22 height 8
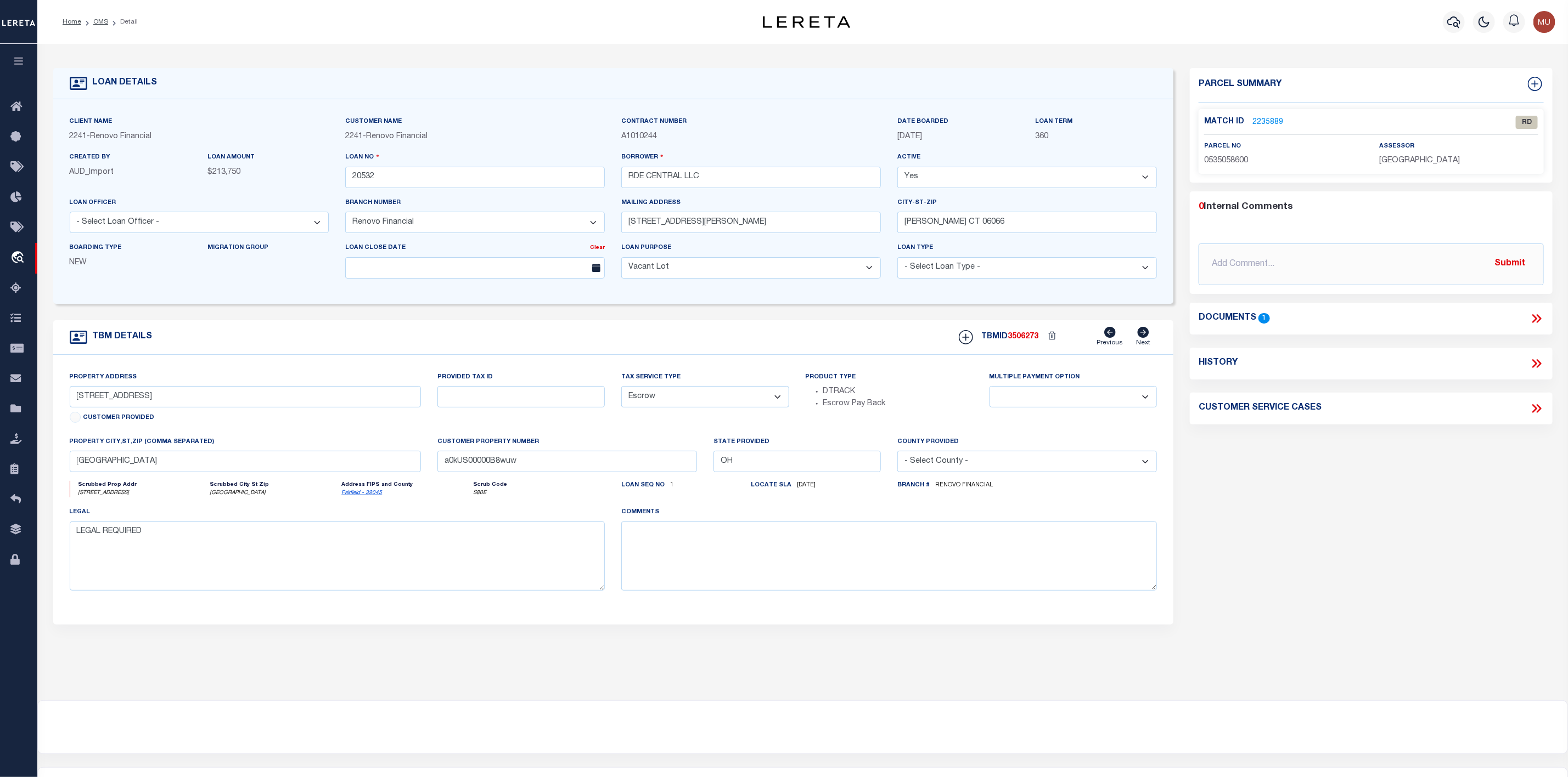
click at [1276, 119] on link "2235889" at bounding box center [1267, 122] width 31 height 11
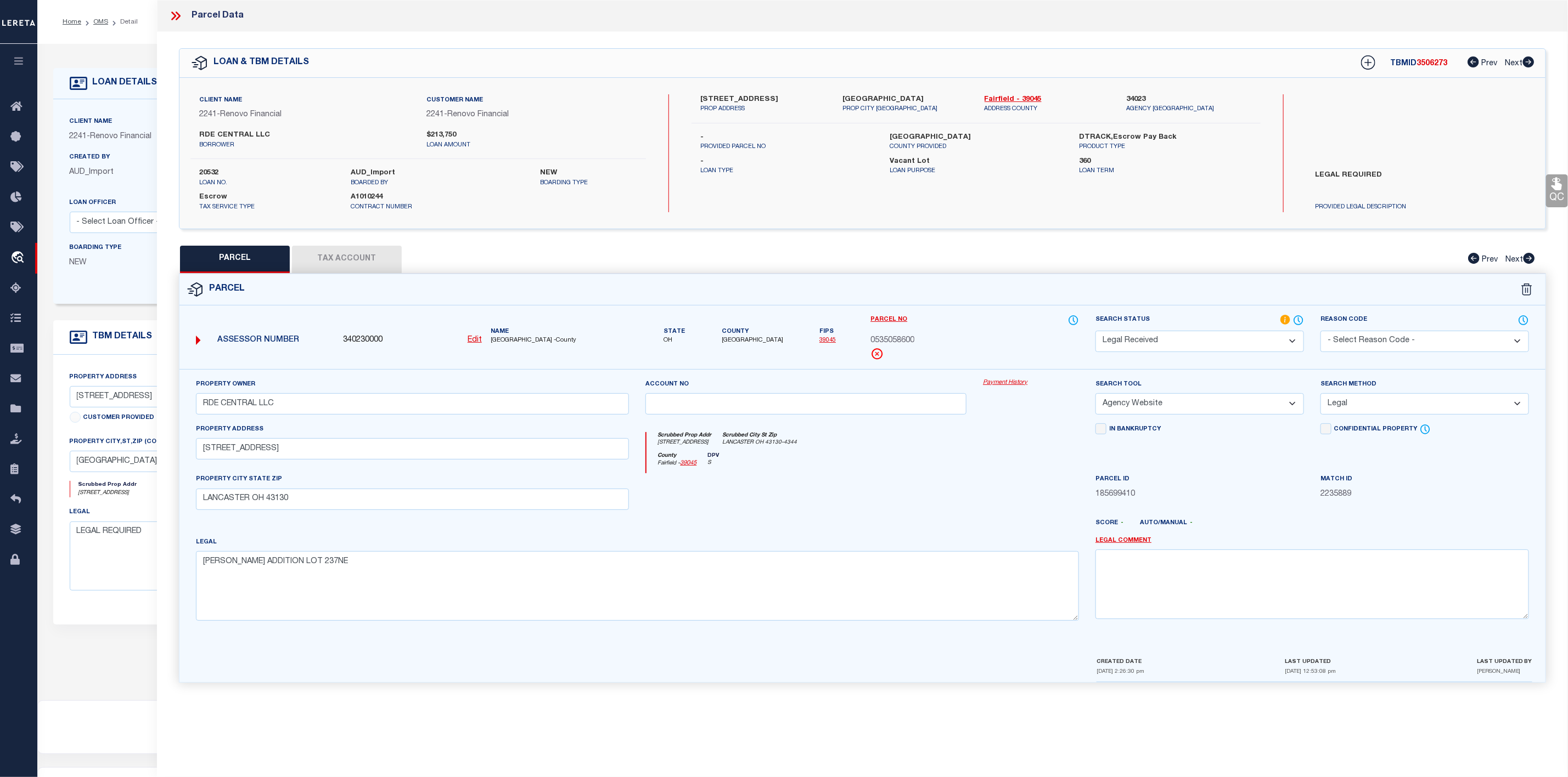
click at [174, 11] on icon at bounding box center [175, 15] width 15 height 15
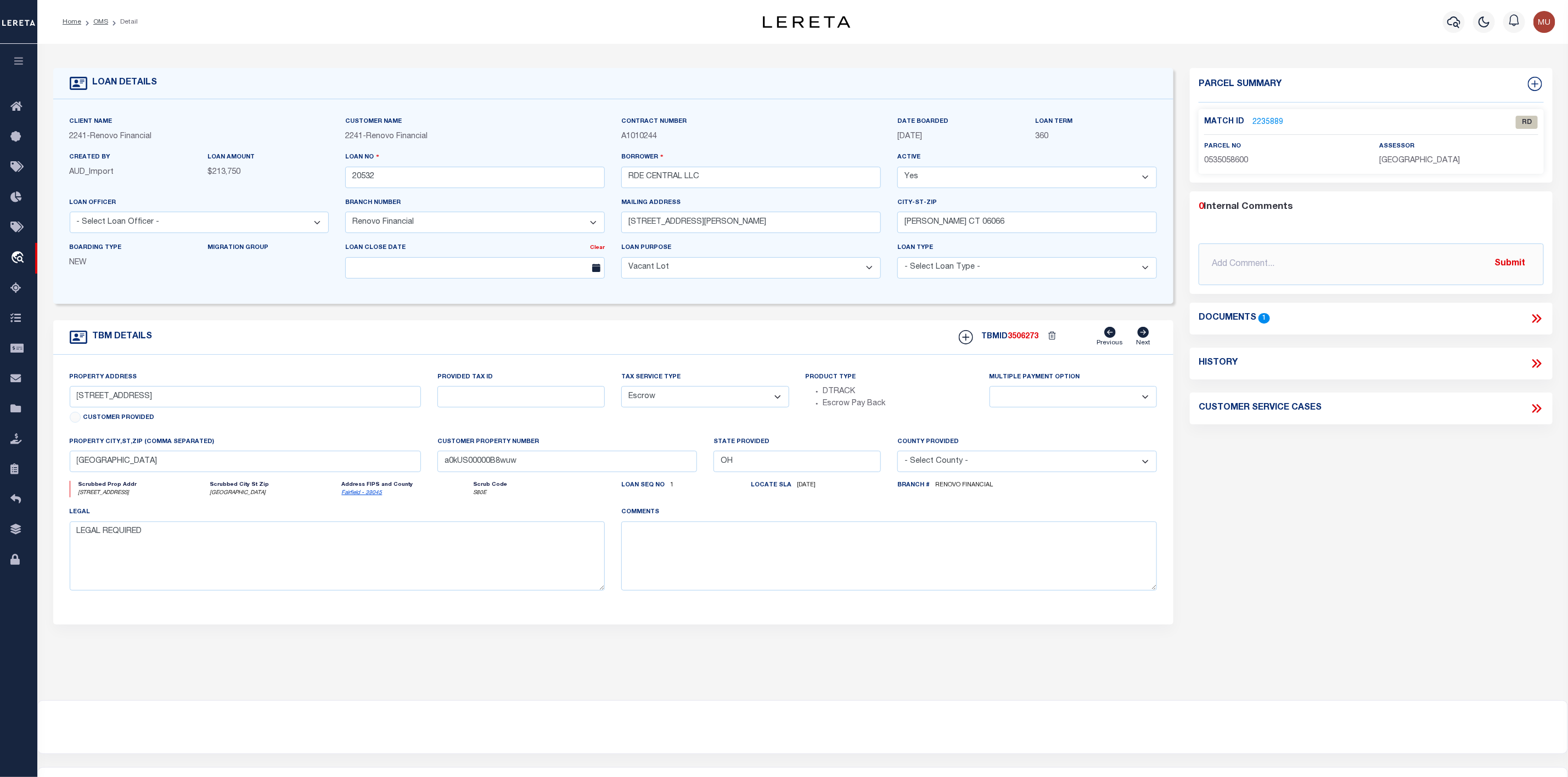
click at [1541, 317] on icon at bounding box center [1536, 319] width 15 height 15
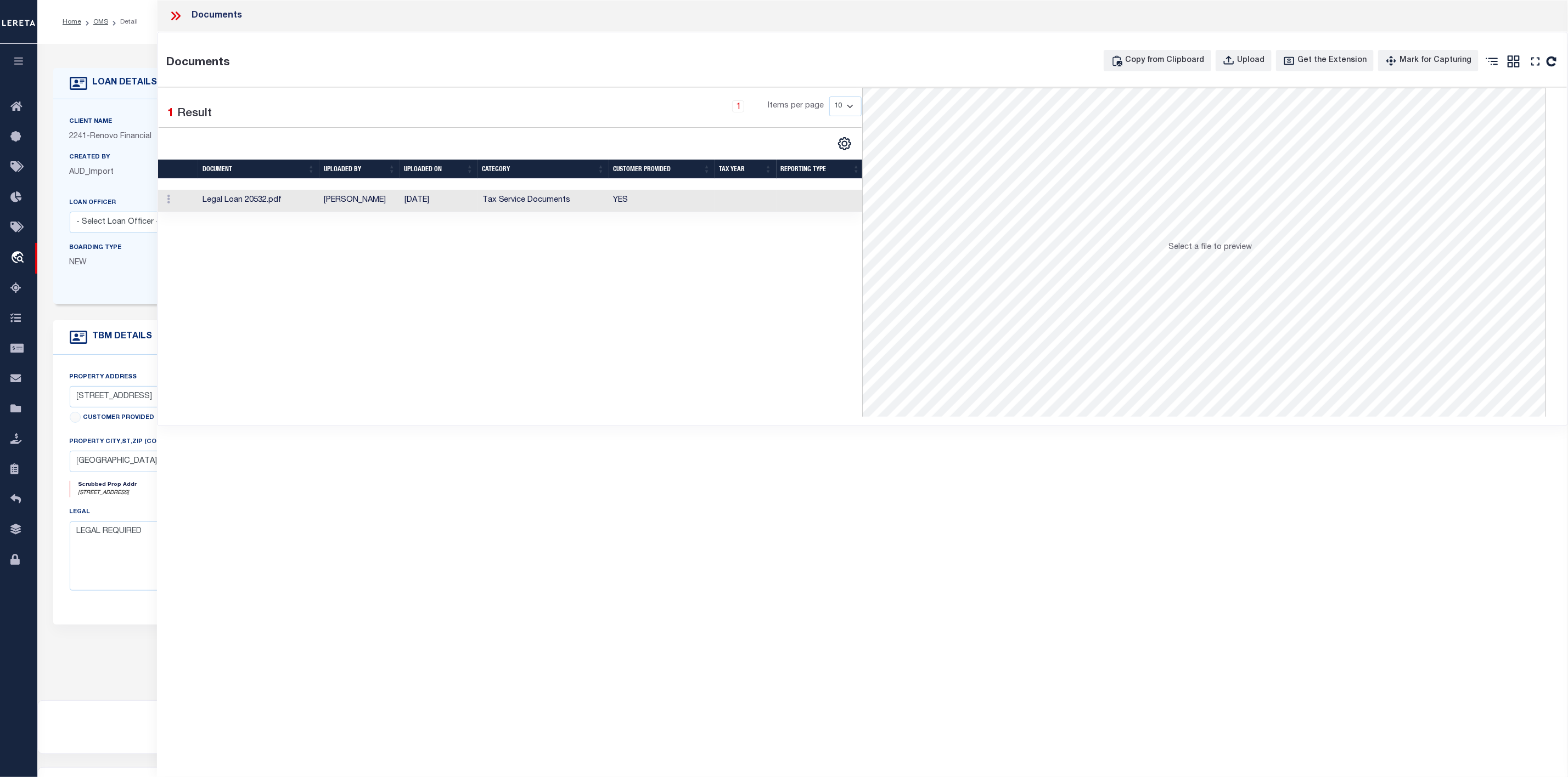
click at [253, 203] on td "Legal Loan 20532.pdf" at bounding box center [258, 201] width 121 height 22
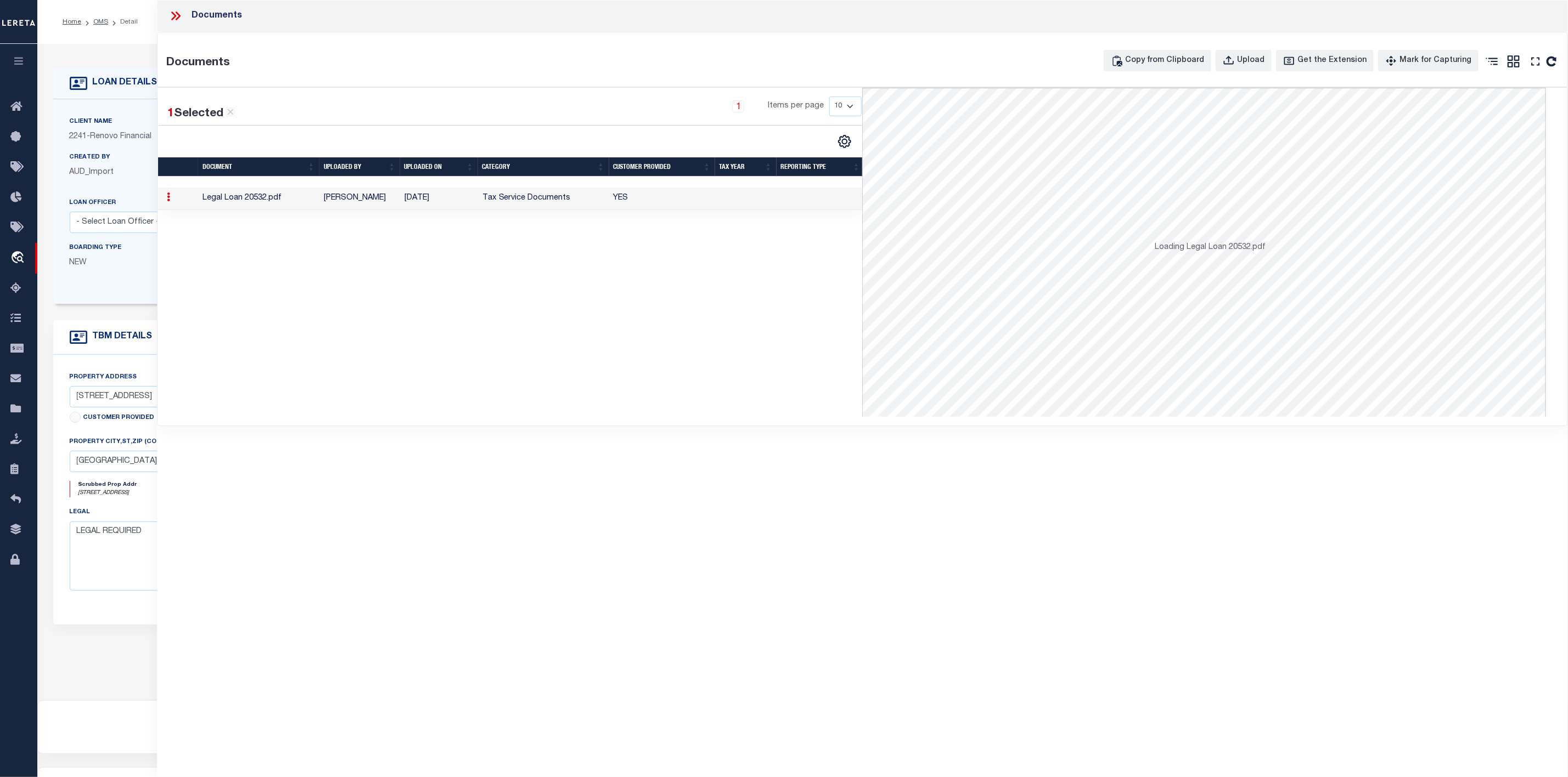
click at [253, 203] on td "Legal Loan 20532.pdf" at bounding box center [258, 199] width 121 height 22
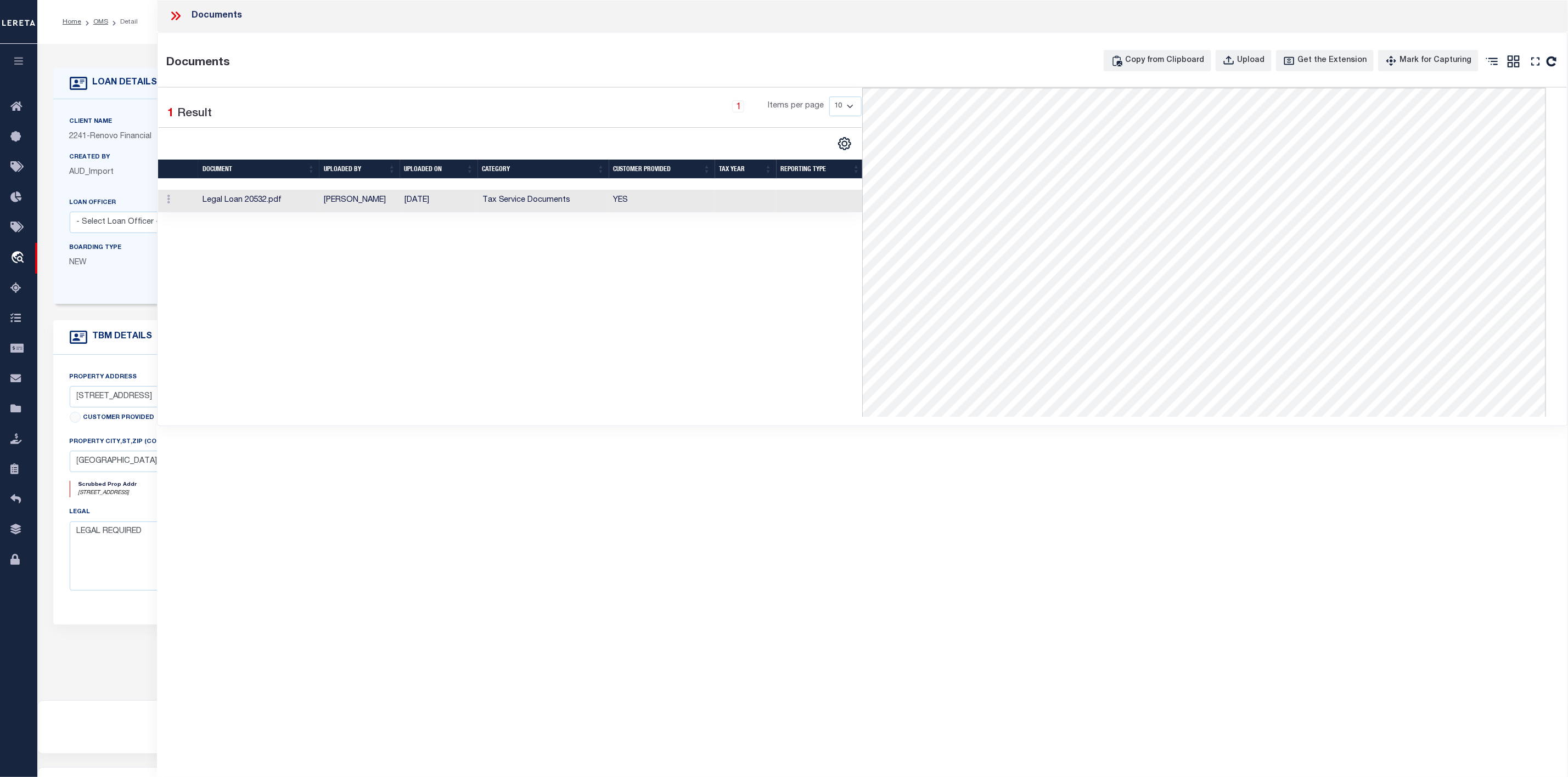
click at [177, 15] on icon at bounding box center [175, 15] width 15 height 15
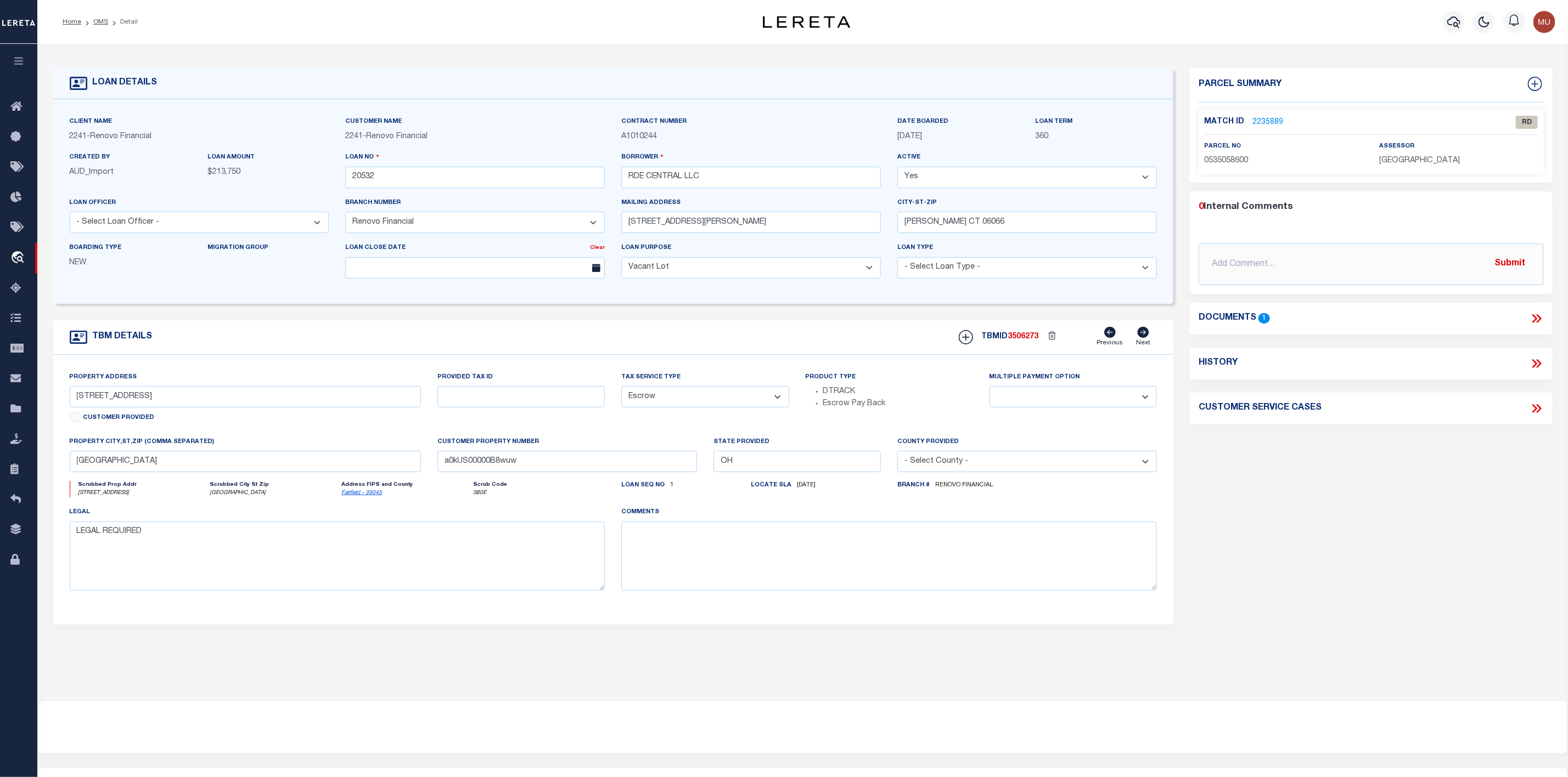
click at [1267, 118] on link "2235889" at bounding box center [1267, 122] width 31 height 11
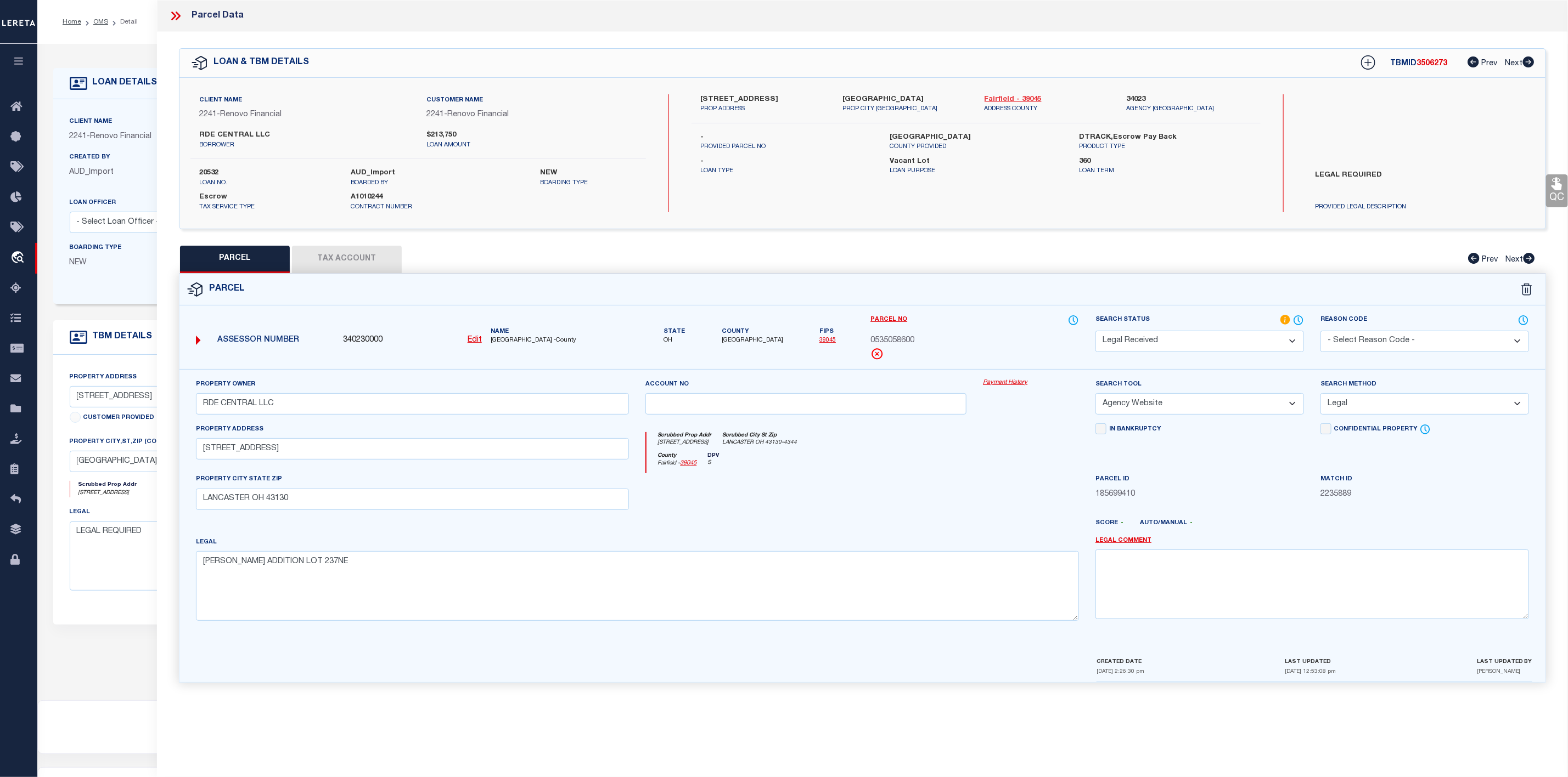
click at [1002, 99] on link "Fairfield - 39045" at bounding box center [1047, 100] width 125 height 11
drag, startPoint x: 869, startPoint y: 344, endPoint x: 936, endPoint y: 337, distance: 67.4
click at [936, 337] on div "Parcel No 0535058600" at bounding box center [975, 342] width 225 height 55
copy span "0535058600"
drag, startPoint x: 696, startPoint y: 96, endPoint x: 800, endPoint y: 95, distance: 104.0
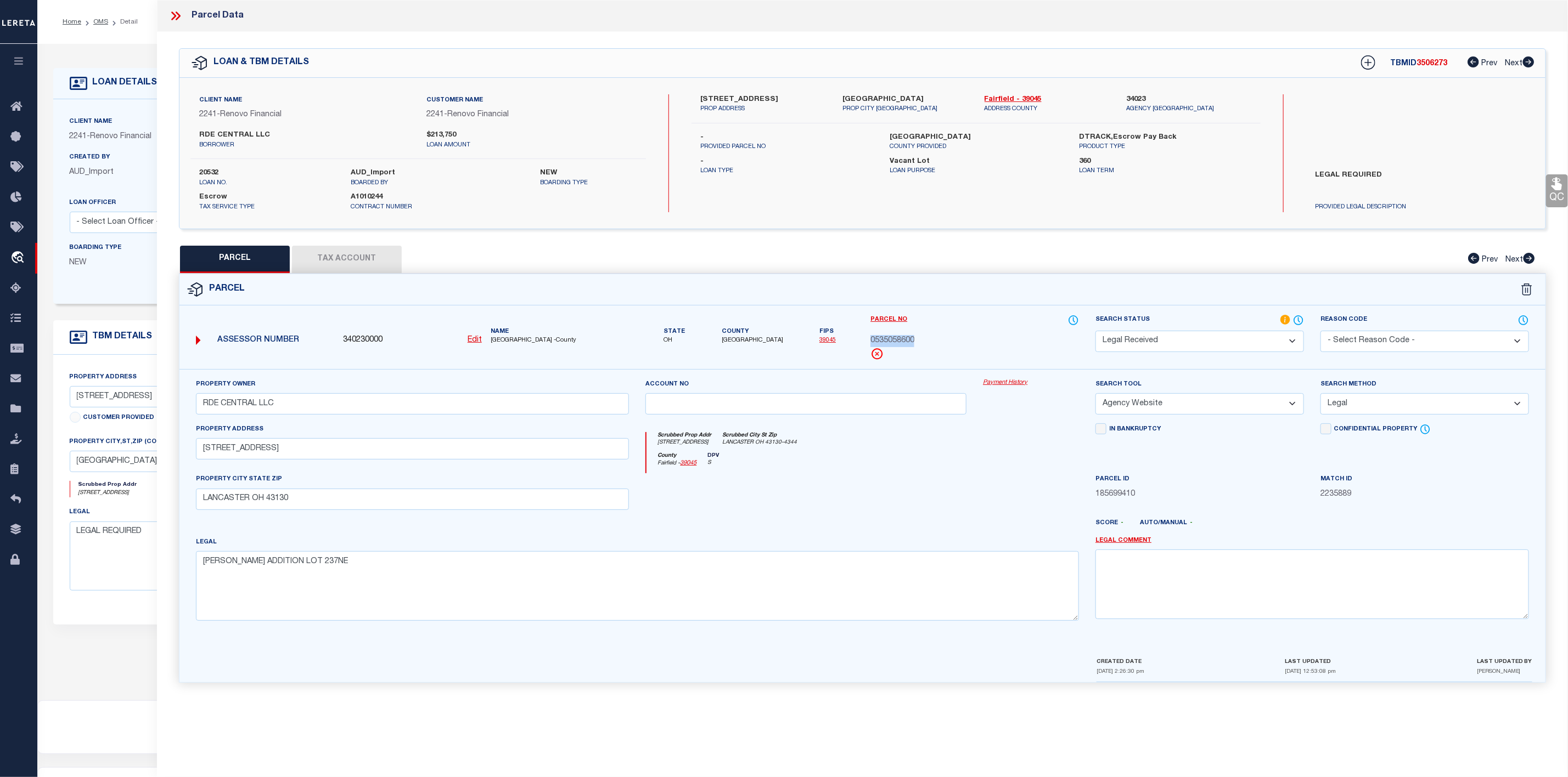
click at [800, 95] on div "134-136 West Walnut Street PROP ADDRESS" at bounding box center [763, 104] width 143 height 20
copy label "134-136 West Walnut Street"
click at [1203, 349] on select "Automated Search Bad Parcel Complete Duplicate Parcel High Dollar Reporting In …" at bounding box center [1199, 341] width 209 height 21
click at [1095, 332] on select "Automated Search Bad Parcel Complete Duplicate Parcel High Dollar Reporting In …" at bounding box center [1199, 341] width 209 height 21
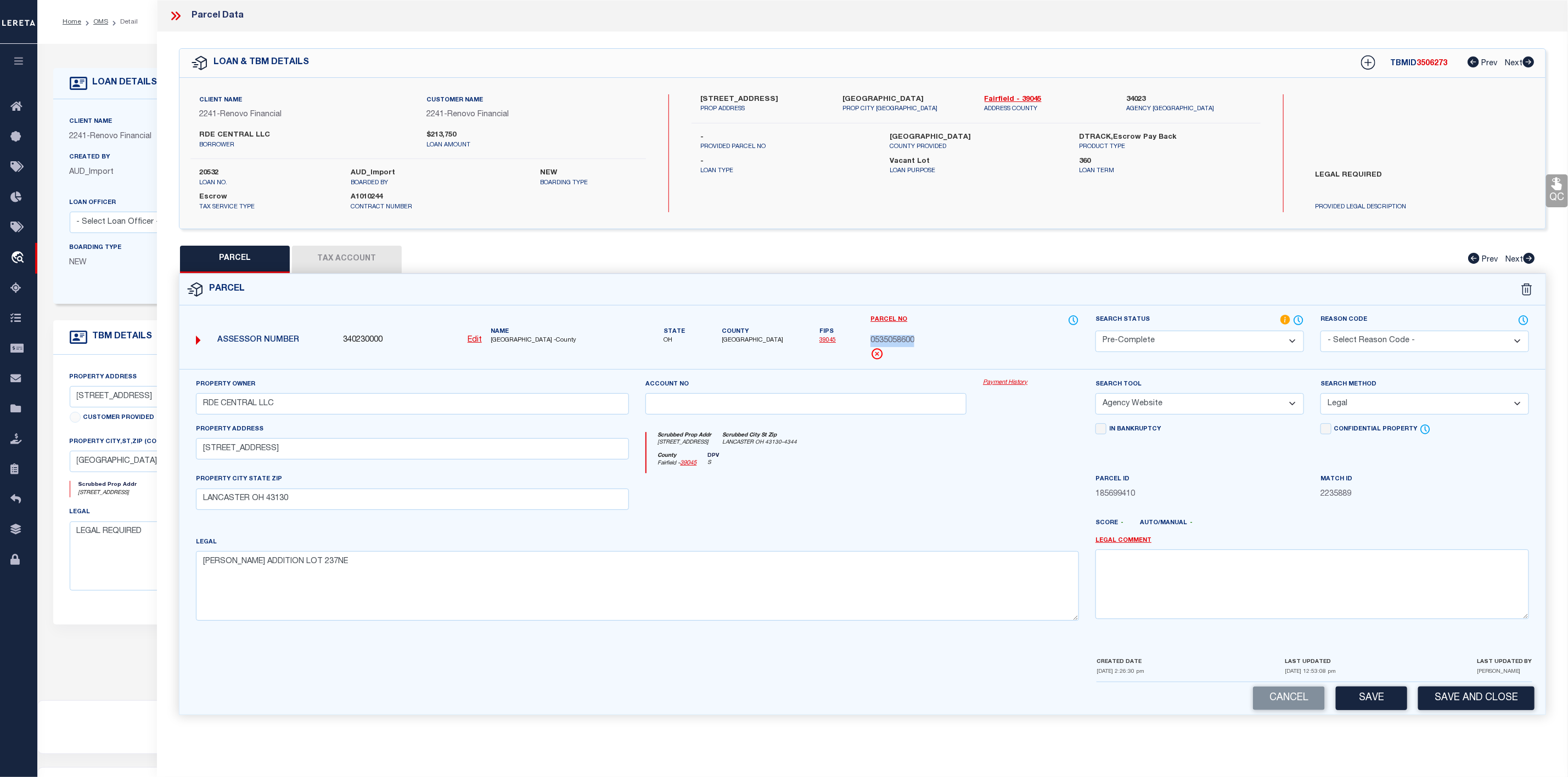
scroll to position [68, 0]
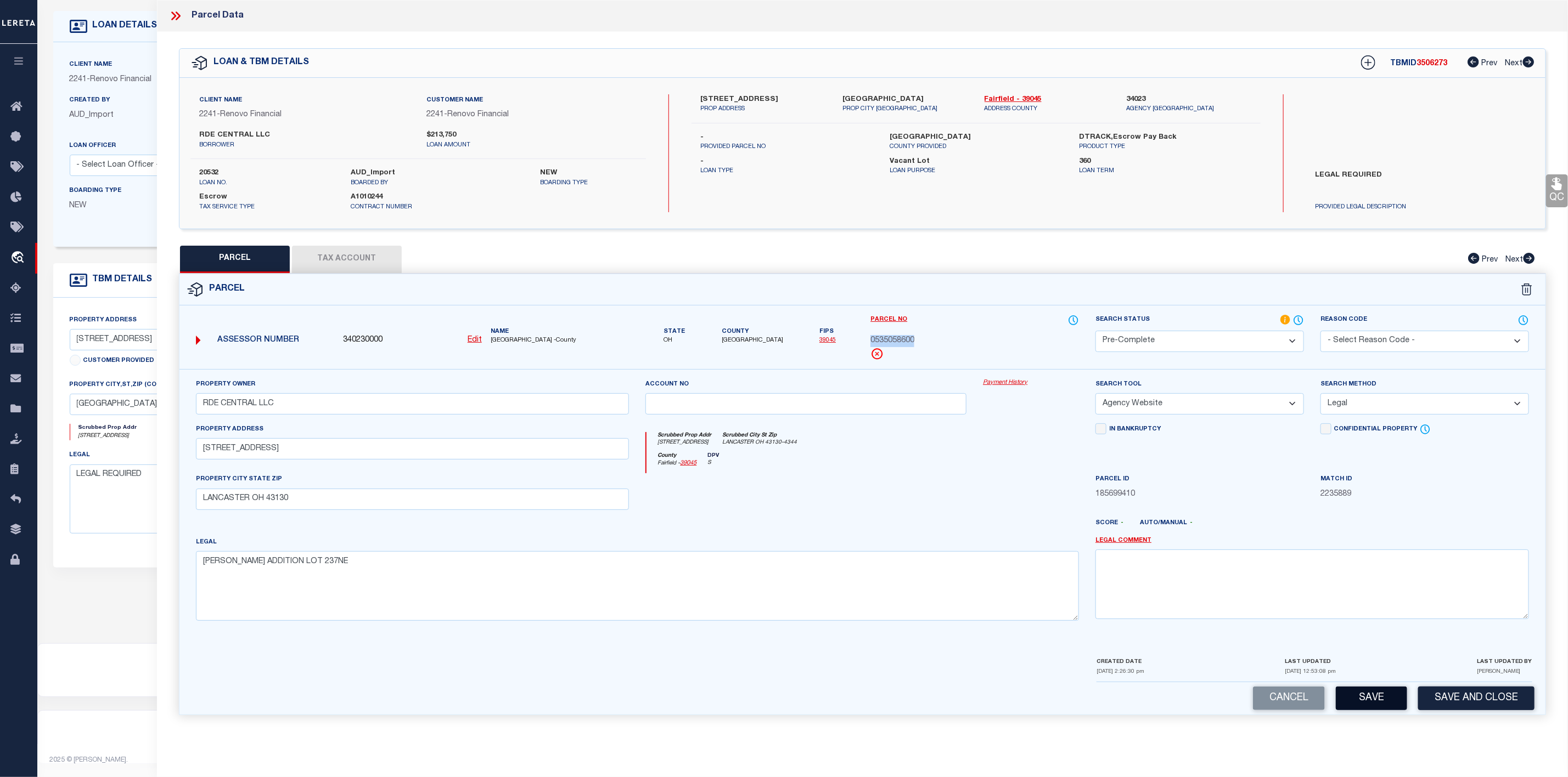
click at [1378, 701] on button "Save" at bounding box center [1370, 698] width 71 height 23
click at [172, 13] on icon at bounding box center [173, 15] width 5 height 9
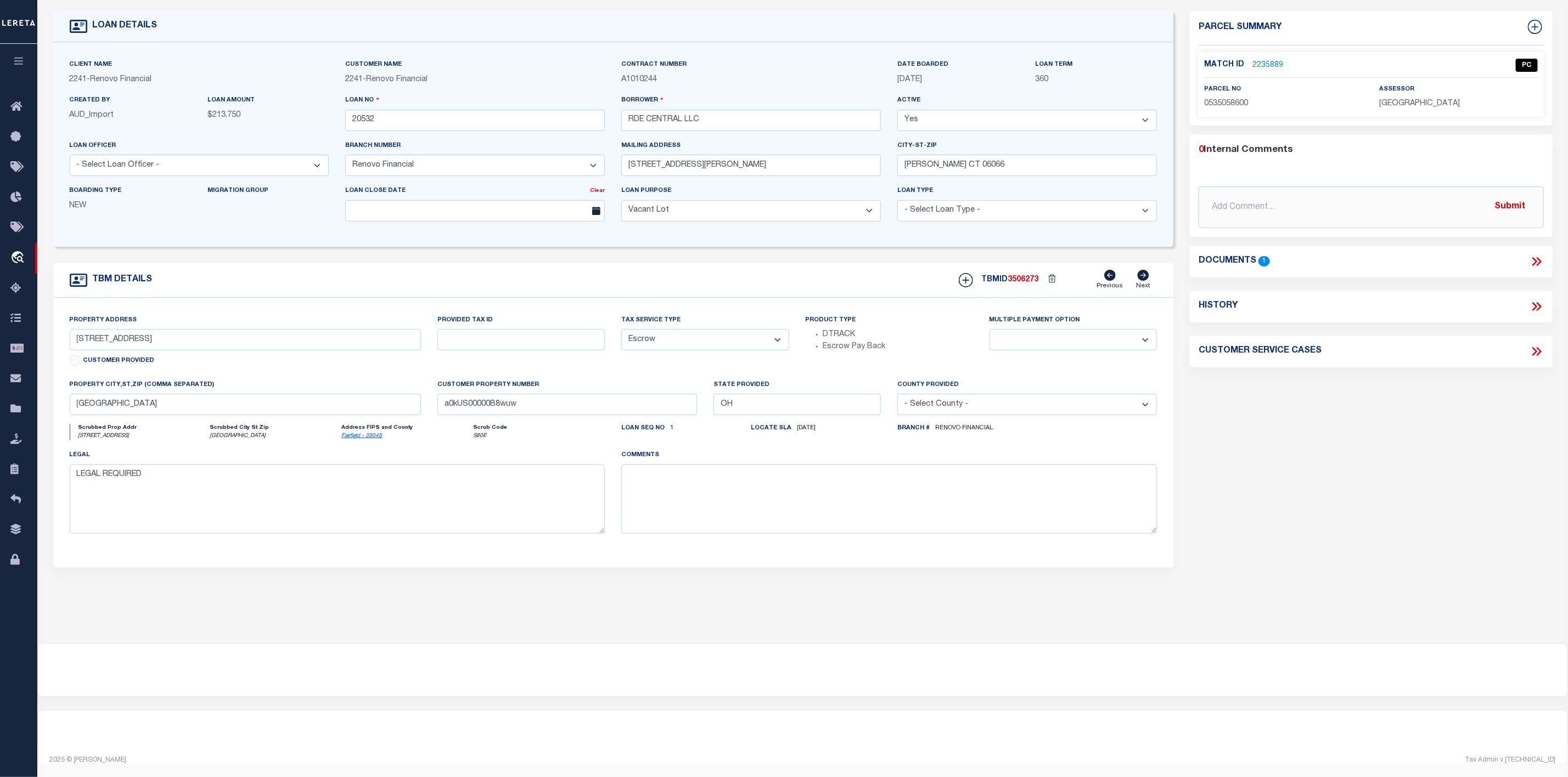
scroll to position [0, 0]
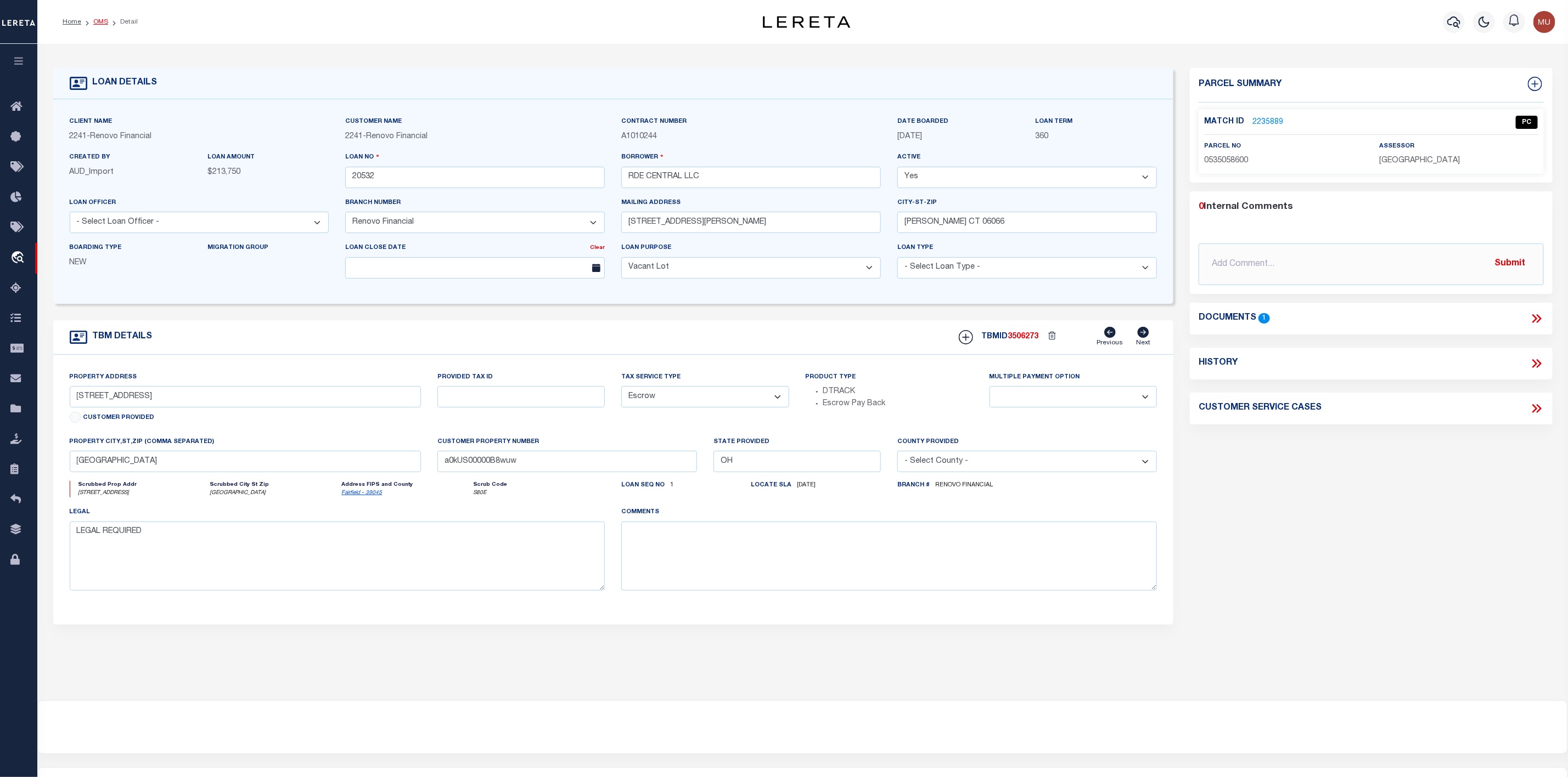
click at [102, 21] on link "OMS" at bounding box center [100, 22] width 15 height 7
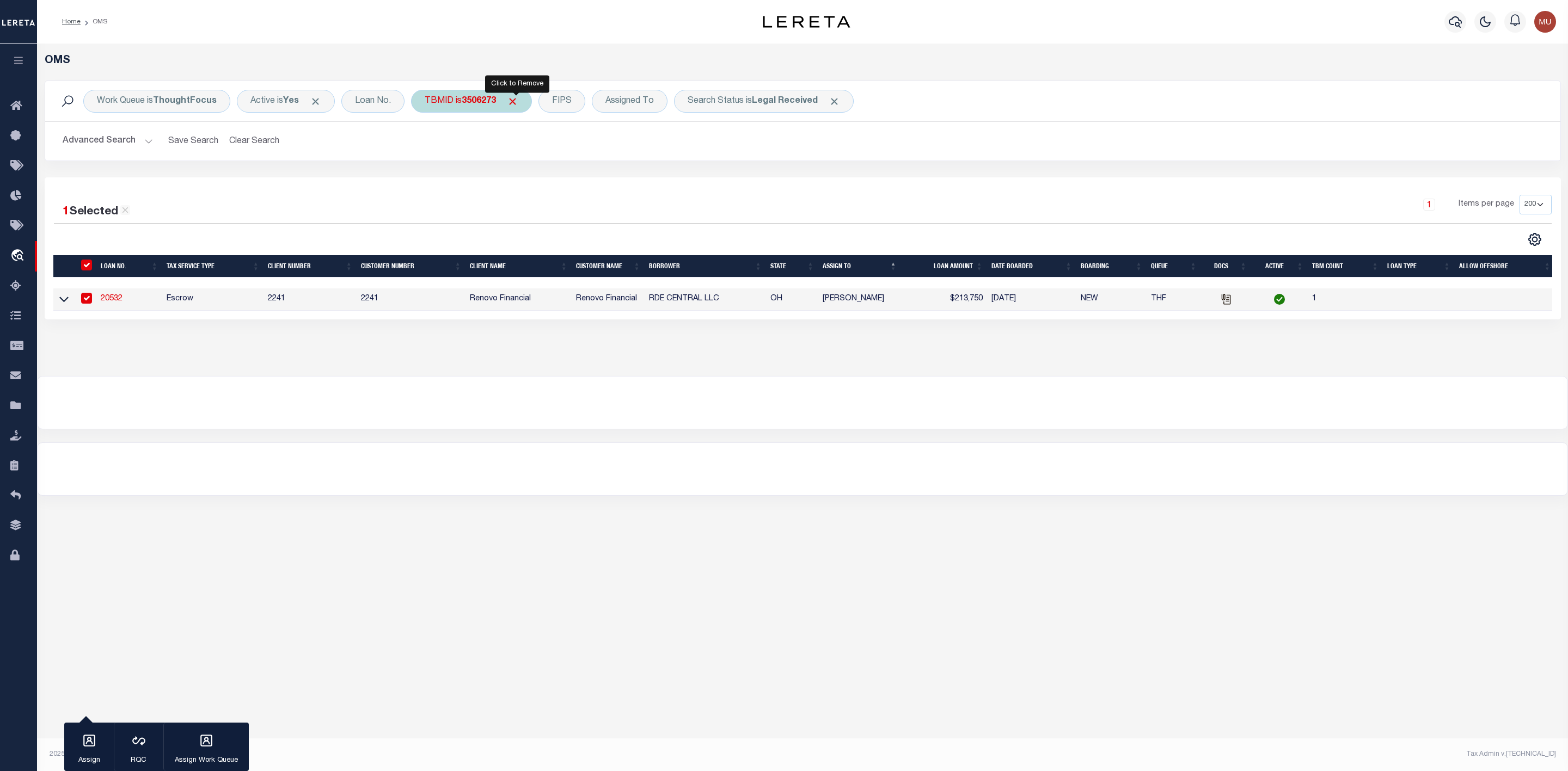
click at [518, 97] on span "Click to Remove" at bounding box center [512, 101] width 11 height 11
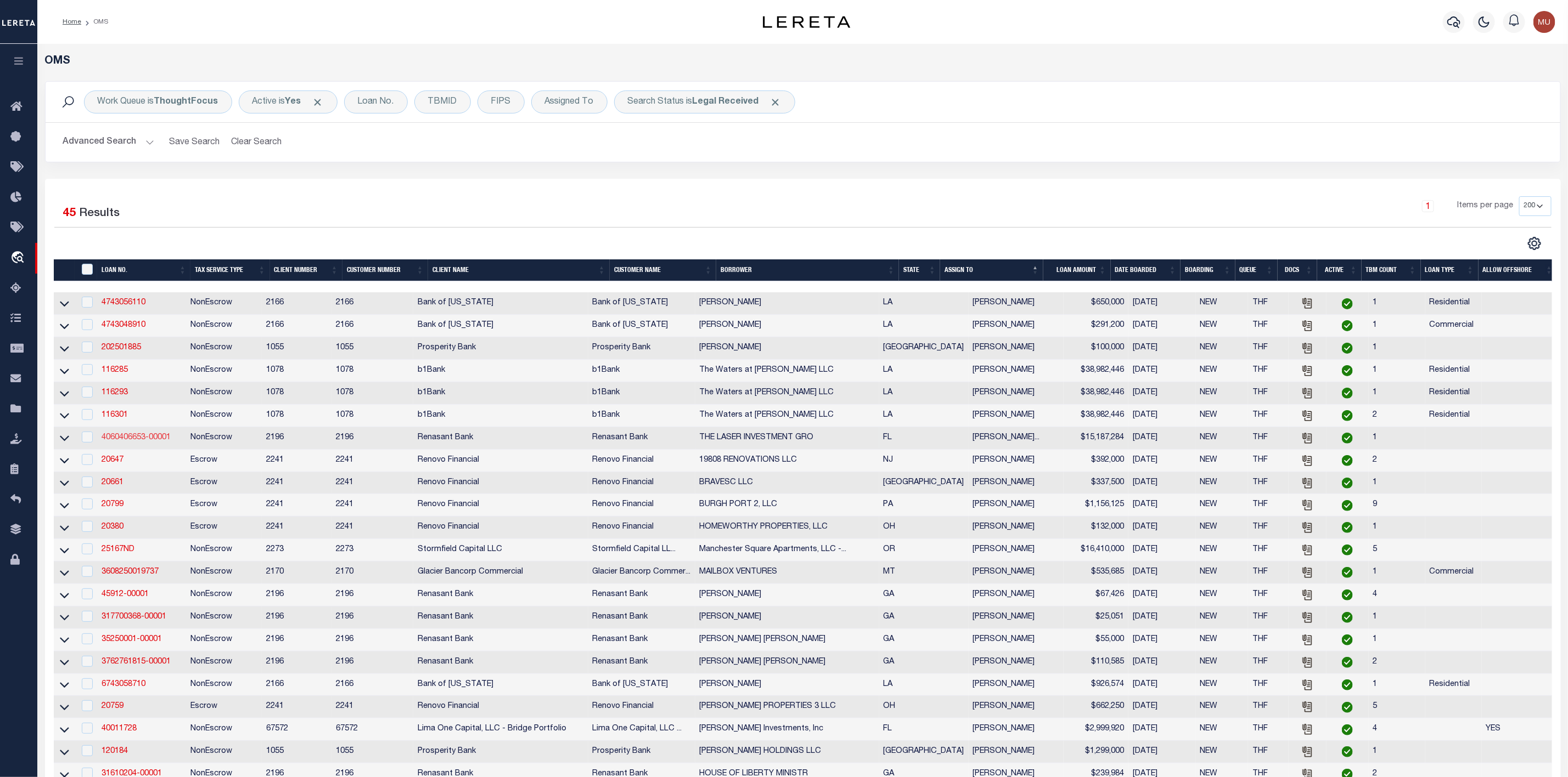
click at [127, 441] on link "4060406653-00001" at bounding box center [136, 437] width 70 height 8
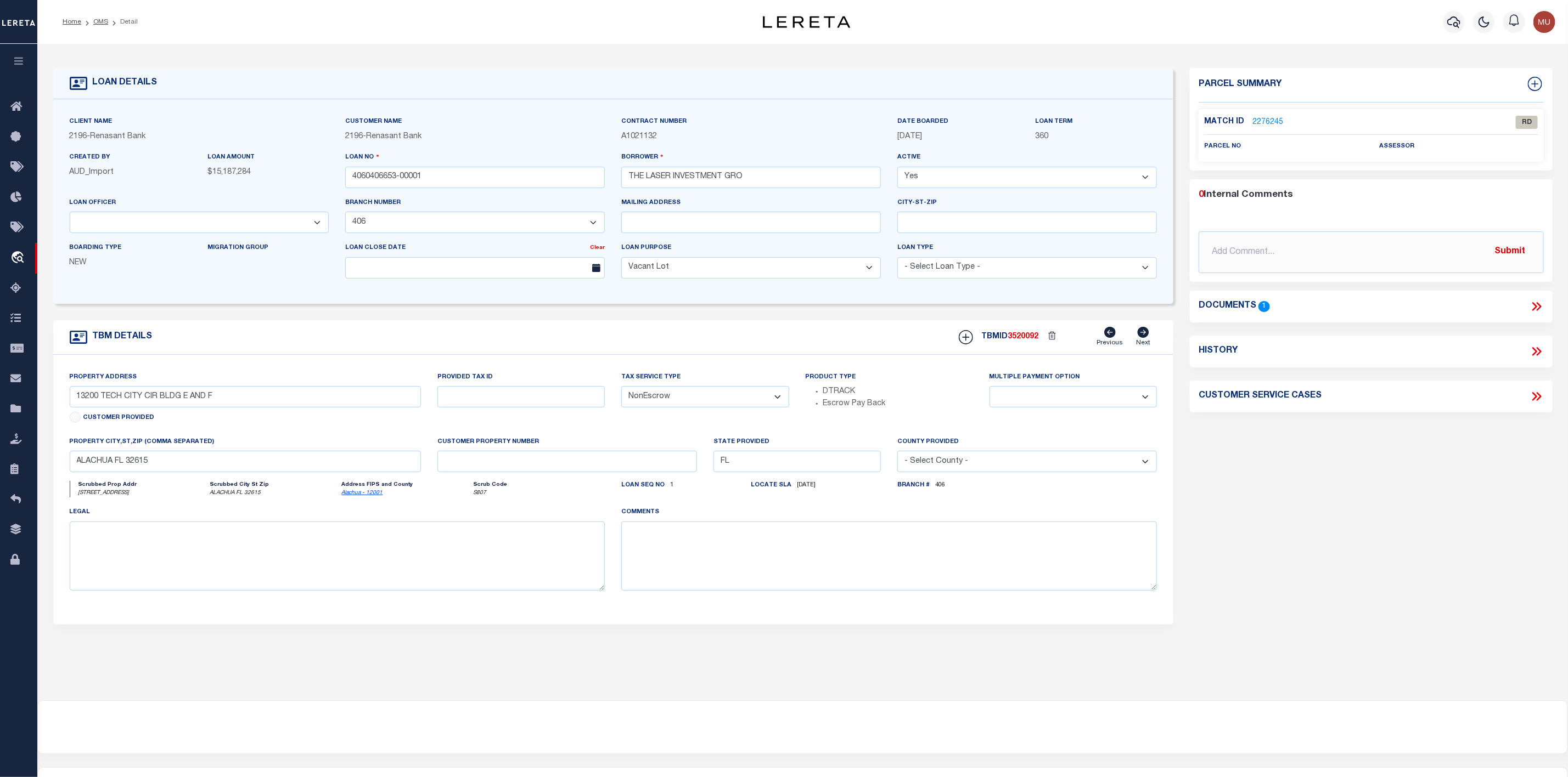
click at [1264, 119] on link "2276245" at bounding box center [1267, 122] width 31 height 11
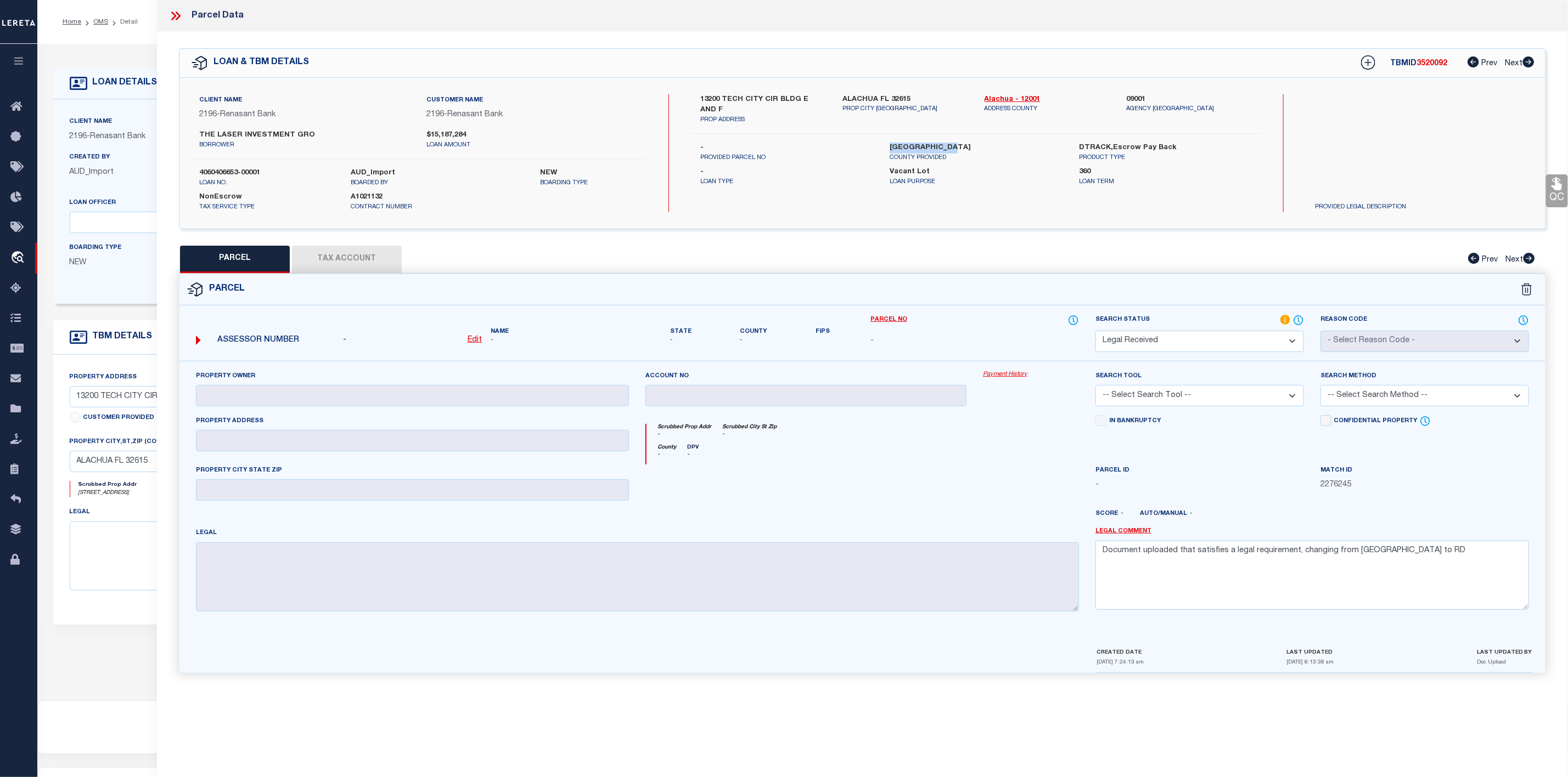
drag, startPoint x: 881, startPoint y: 143, endPoint x: 966, endPoint y: 147, distance: 85.1
click at [966, 147] on div "ALACHUA COUNTY COUNTY PROVIDED" at bounding box center [975, 152] width 189 height 20
copy label "ALACHUA COUNTY"
click at [175, 16] on icon at bounding box center [173, 15] width 5 height 9
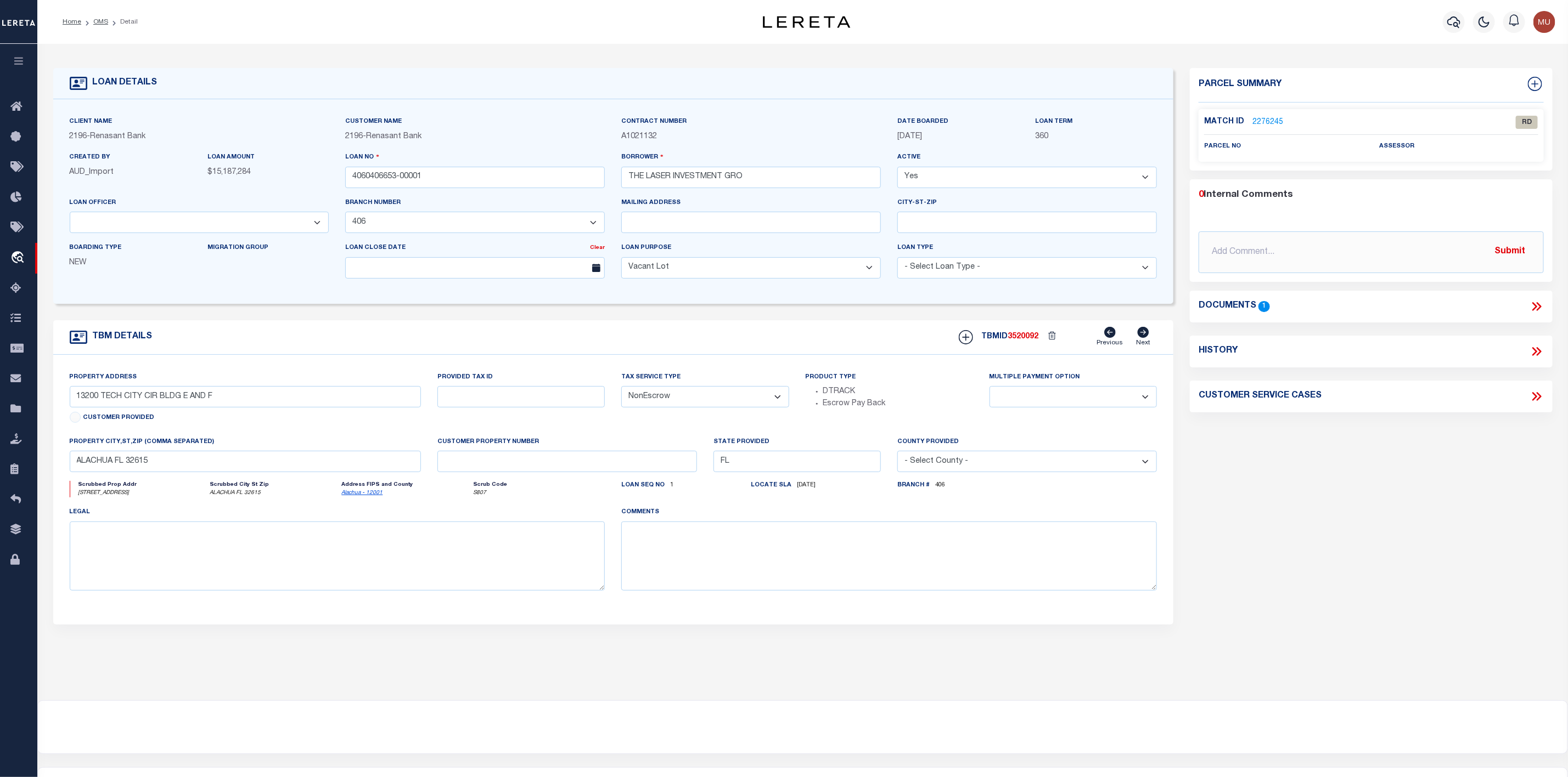
click at [1539, 301] on icon at bounding box center [1536, 307] width 15 height 15
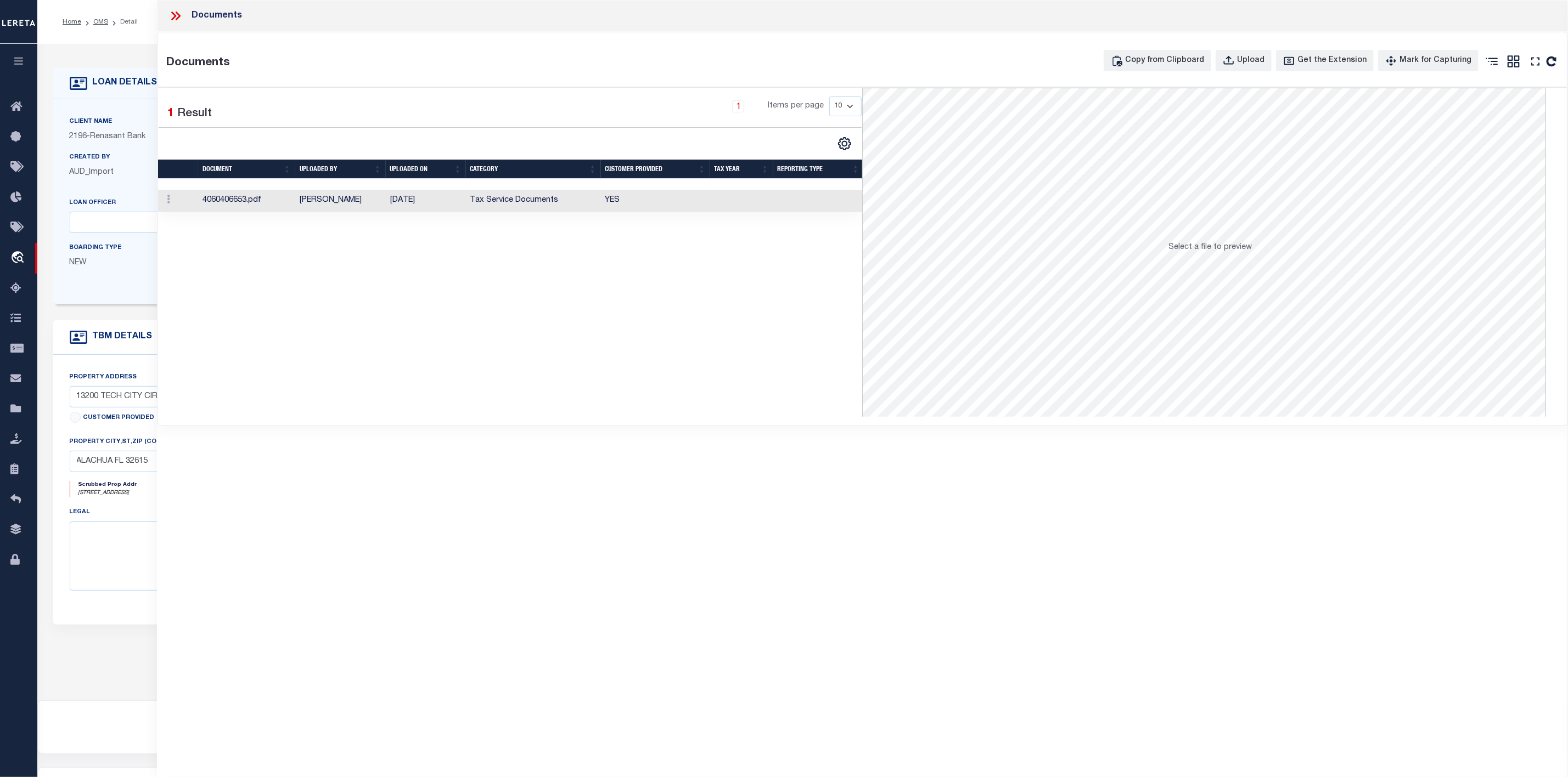
click at [241, 202] on td "4060406653.pdf" at bounding box center [246, 201] width 97 height 22
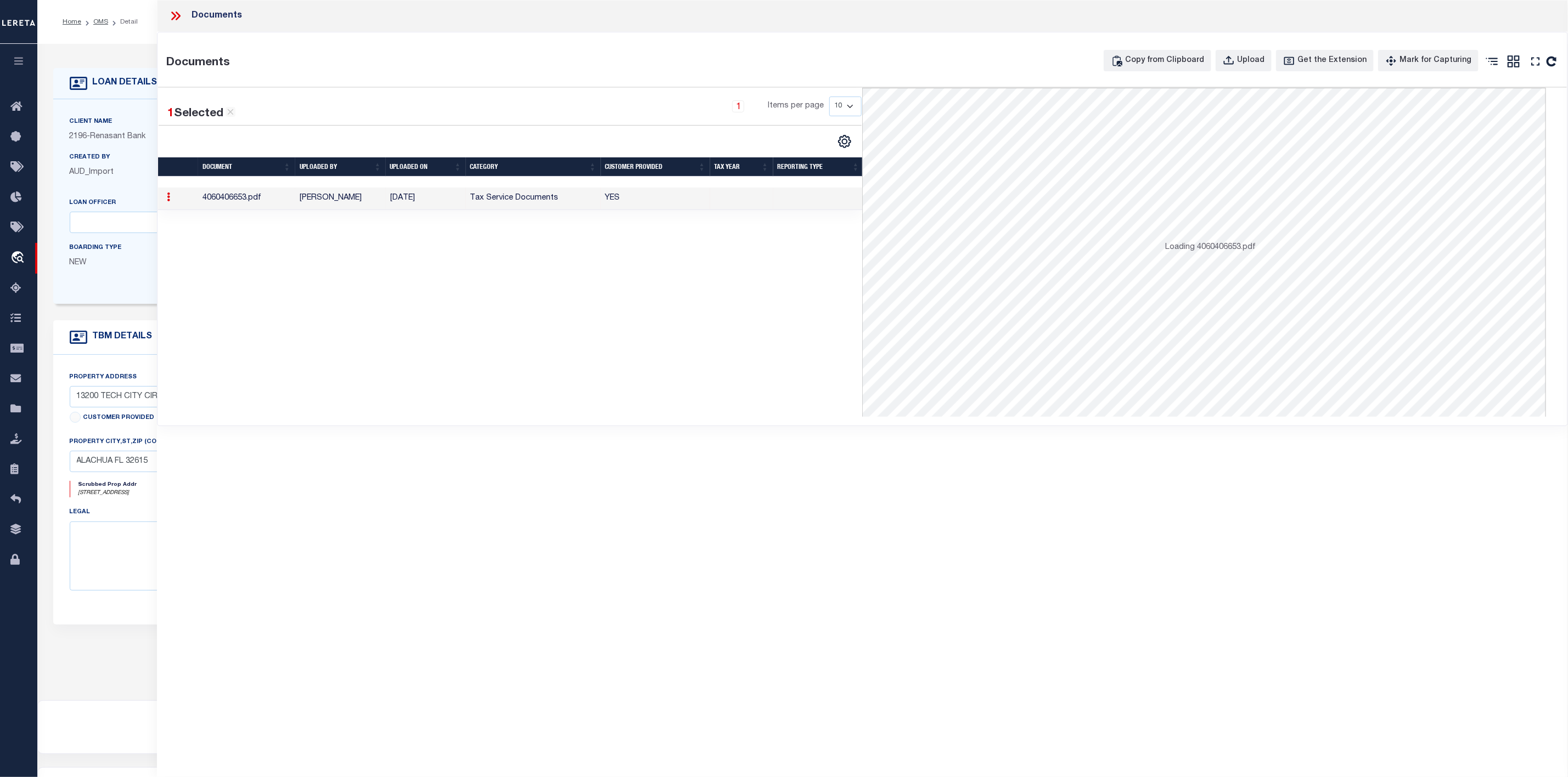
click at [241, 202] on td "4060406653.pdf" at bounding box center [246, 199] width 97 height 22
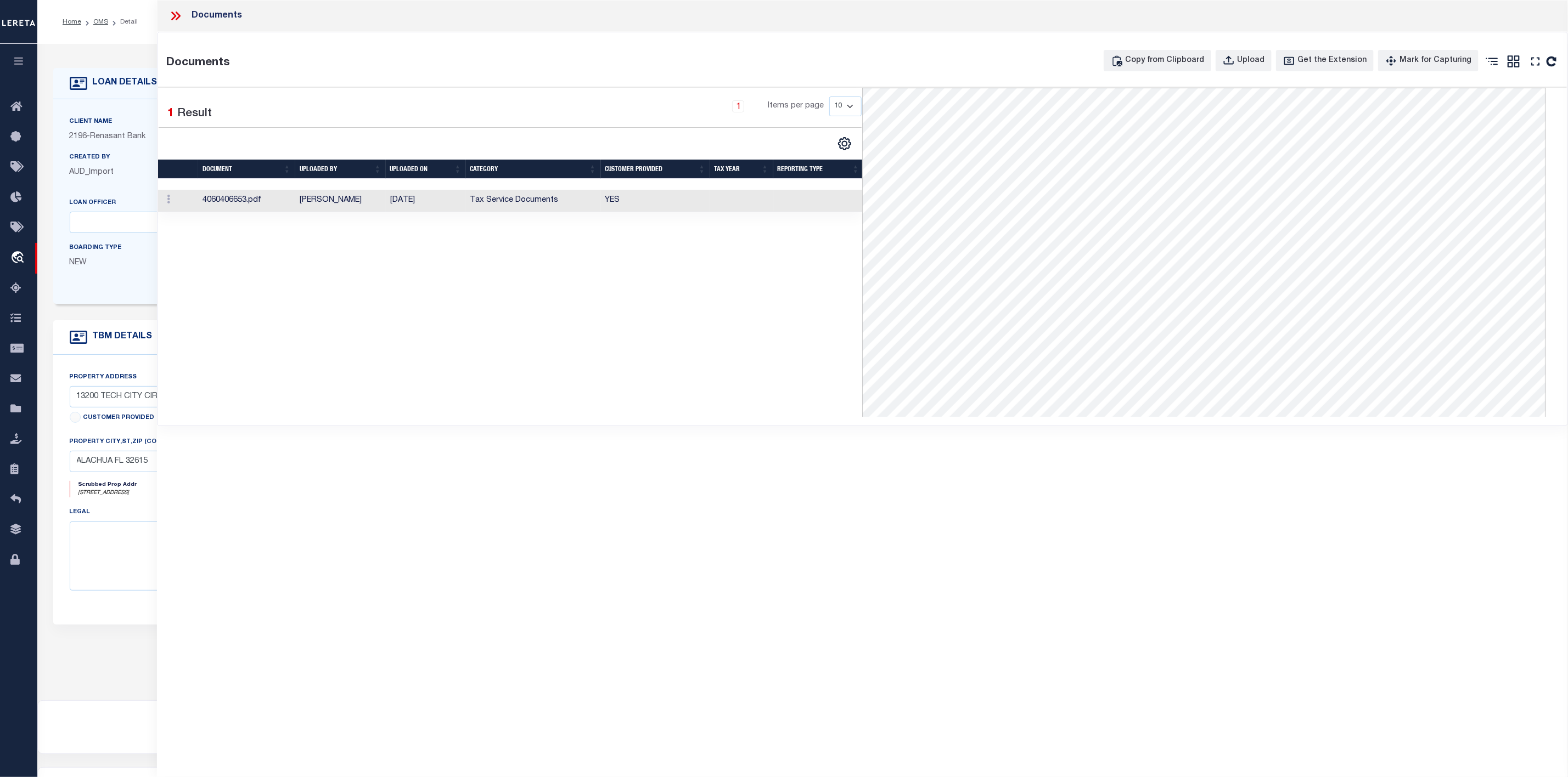
click at [176, 12] on icon at bounding box center [178, 15] width 5 height 9
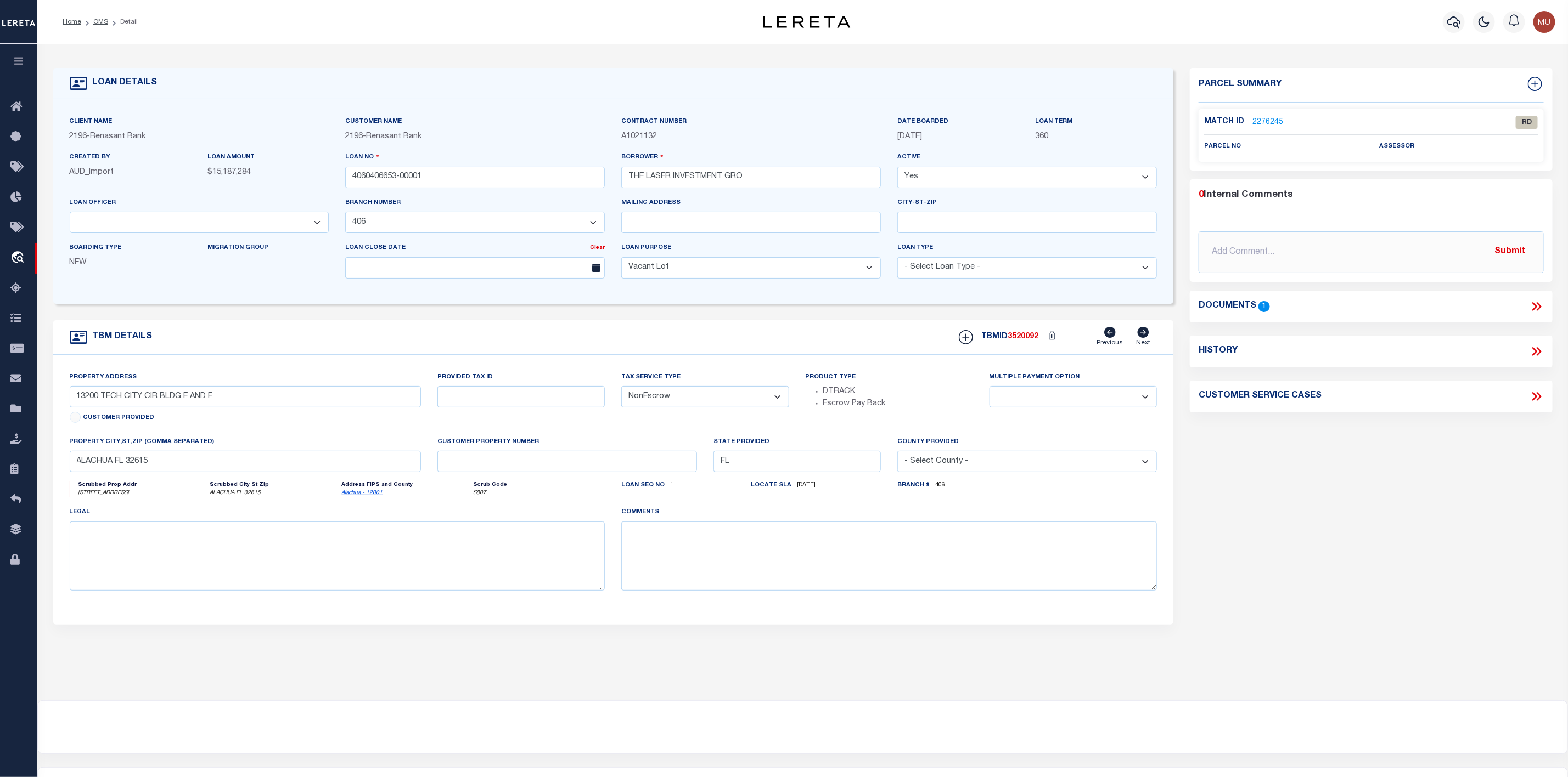
click at [104, 27] on ol "Home OMS Detail" at bounding box center [100, 21] width 93 height 23
click at [101, 21] on link "OMS" at bounding box center [100, 22] width 15 height 7
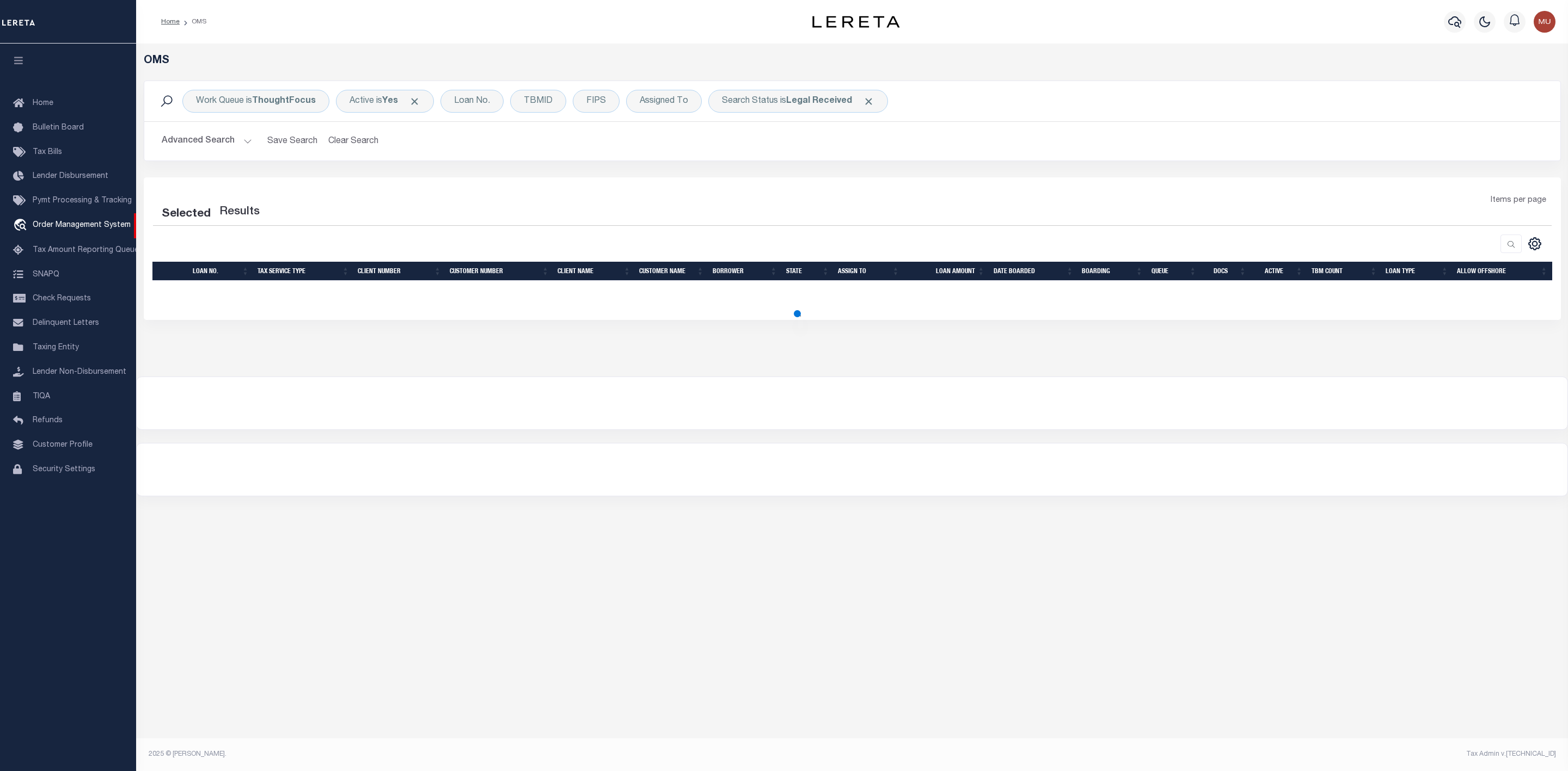
select select "200"
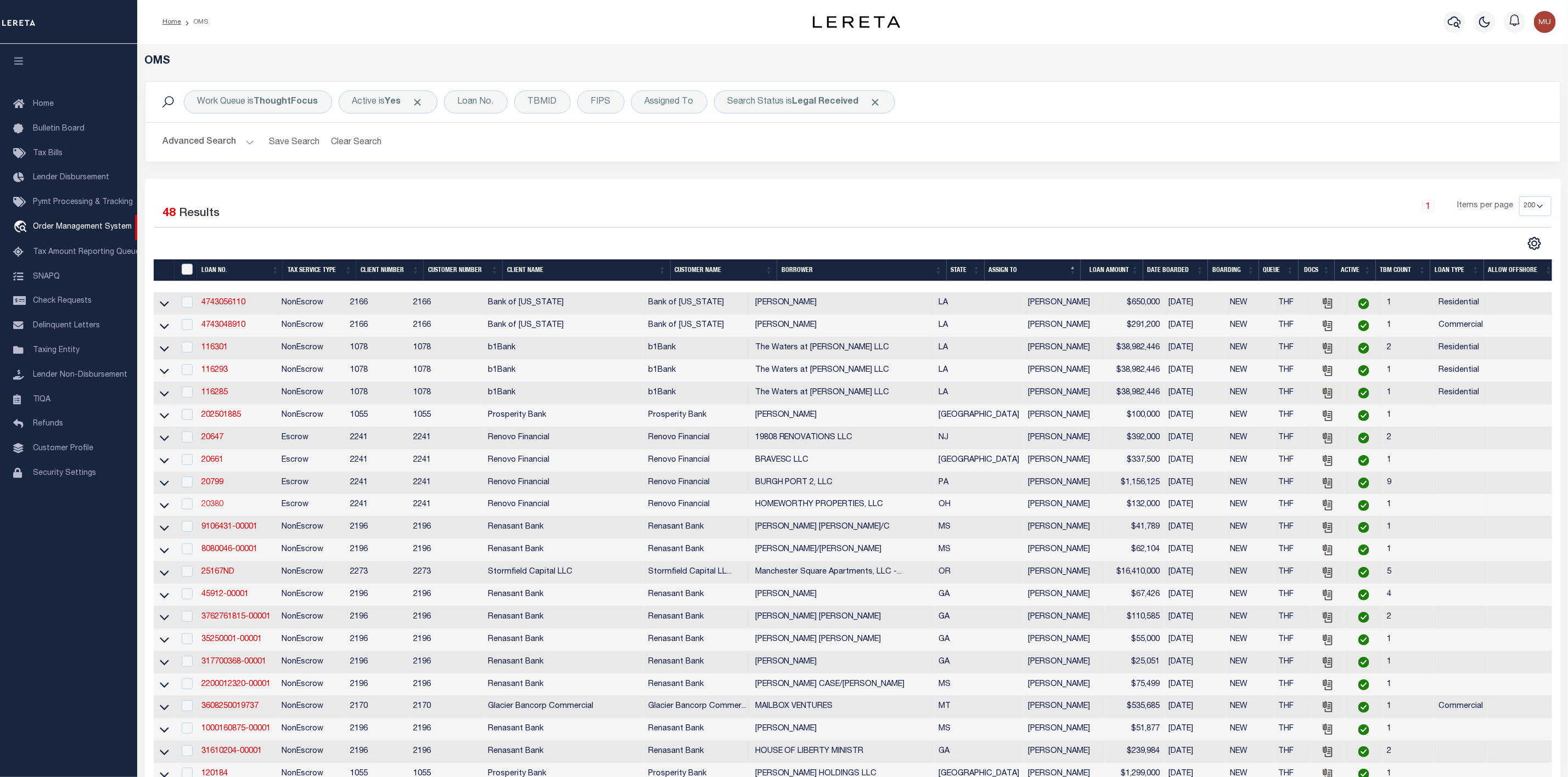
click at [213, 508] on link "20380" at bounding box center [213, 504] width 22 height 8
type input "20380"
type input "HOMEWORTHY PROPERTIES, LLC"
select select
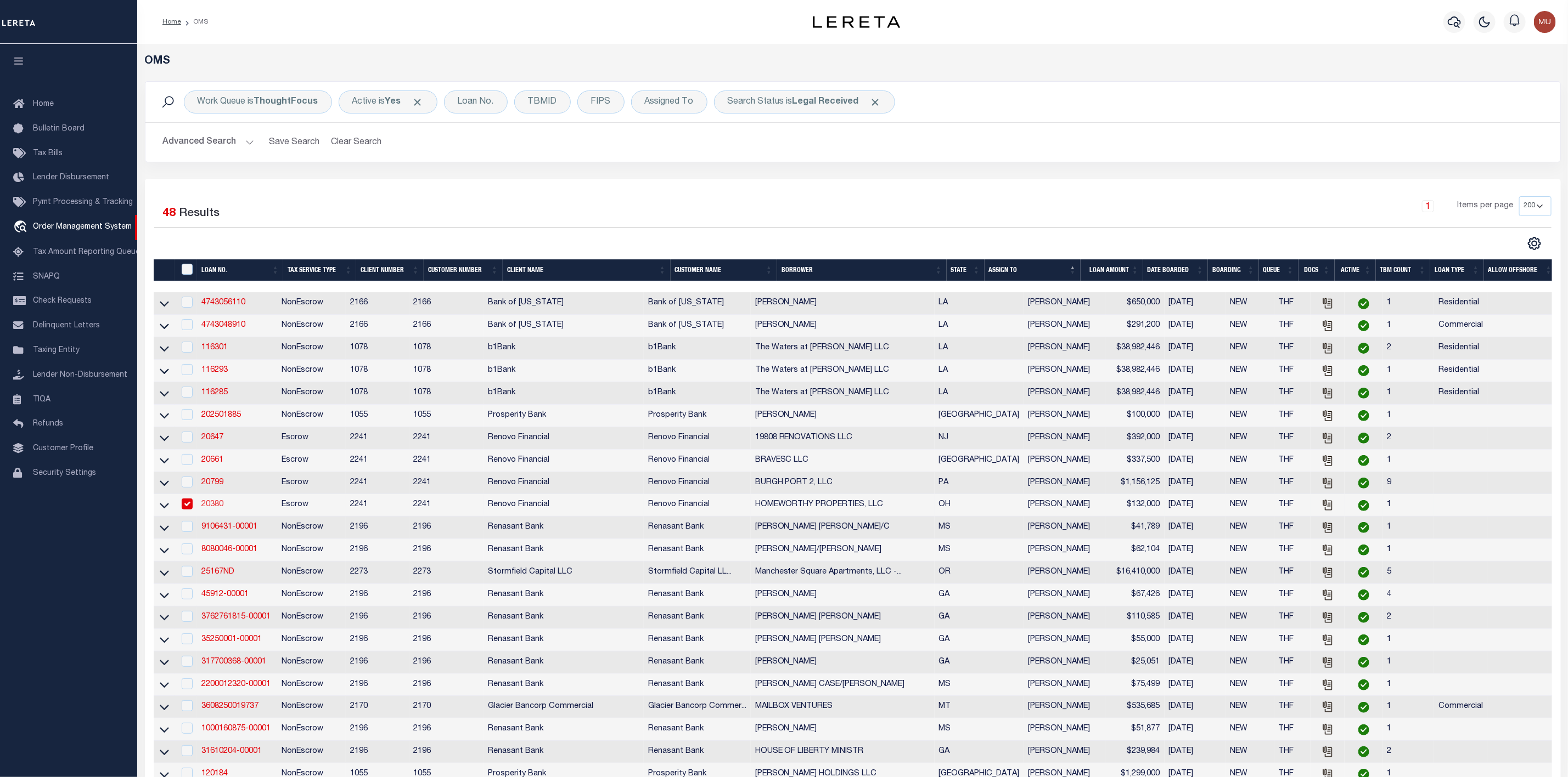
type input "2535 Wertz Ave NW"
type input "Canton OH 44708"
select select "400"
select select "Escrow"
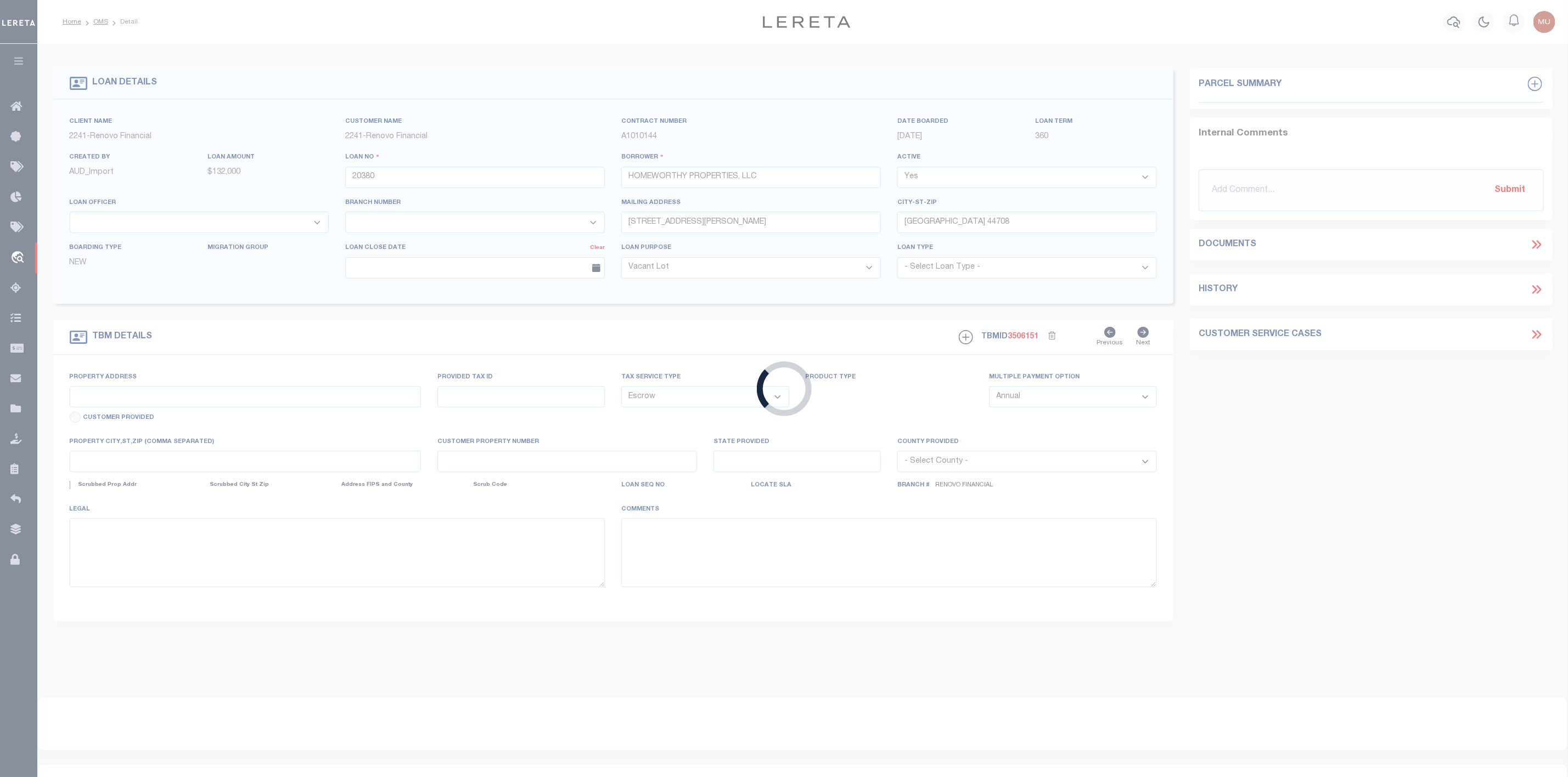
type input "125 Stevenson Avenue"
select select
type input "Akron, OH 44312"
type input "a0kUS00000CcCNr"
type input "OH"
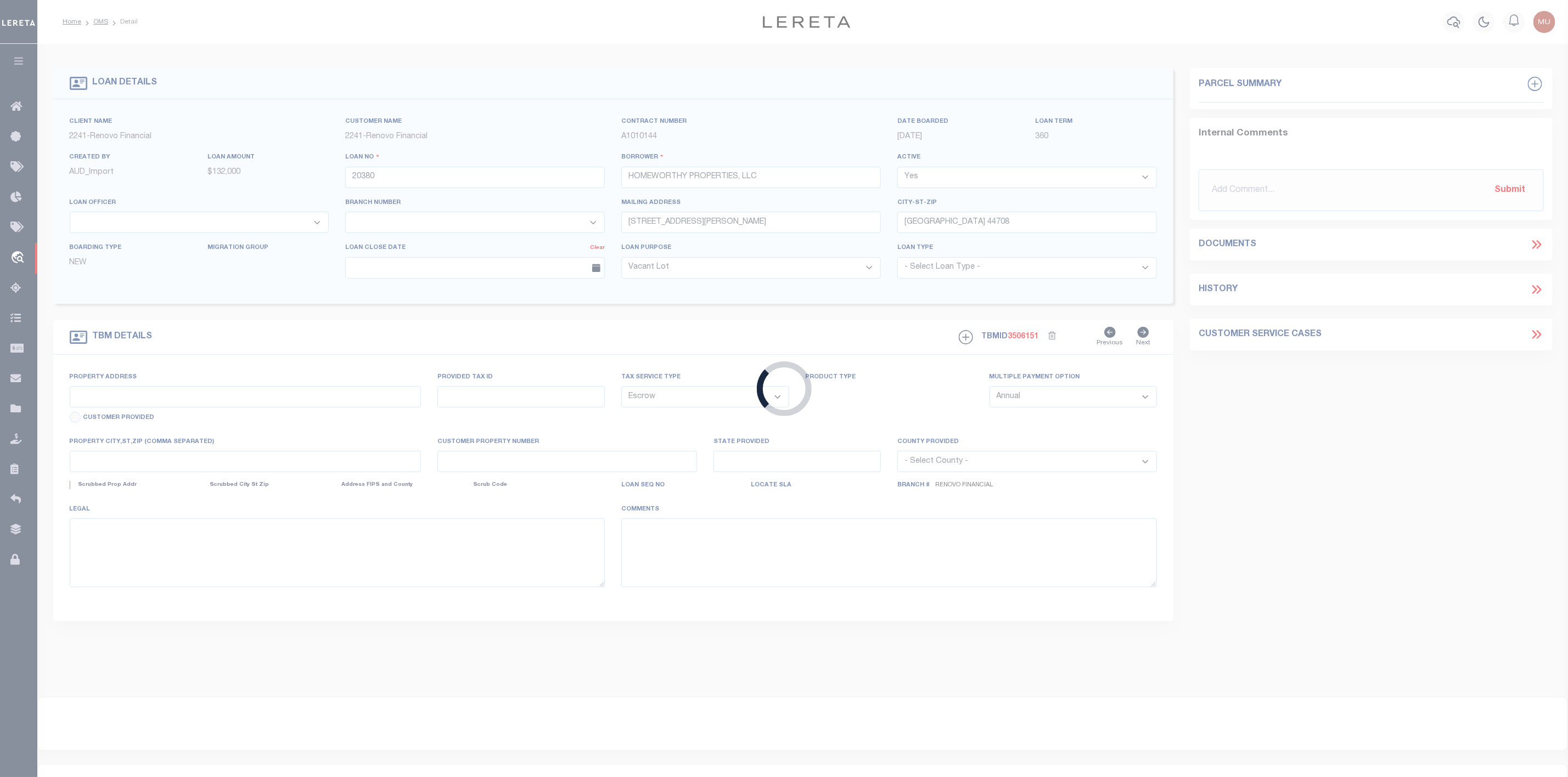
select select
type textarea "LEGAL REQUIRED"
select select "164194"
select select "25066"
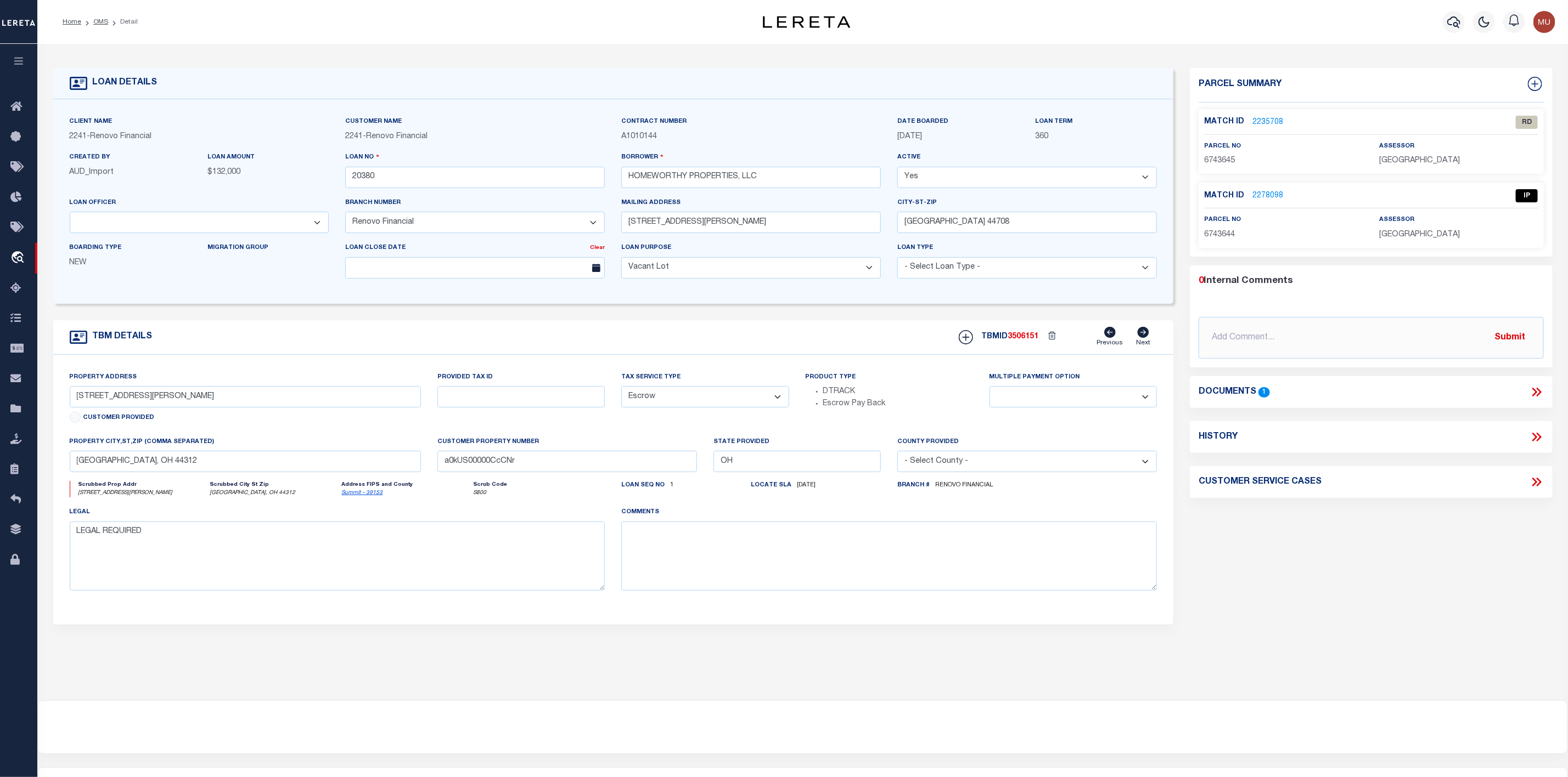
click at [1274, 122] on link "2235708" at bounding box center [1267, 122] width 31 height 11
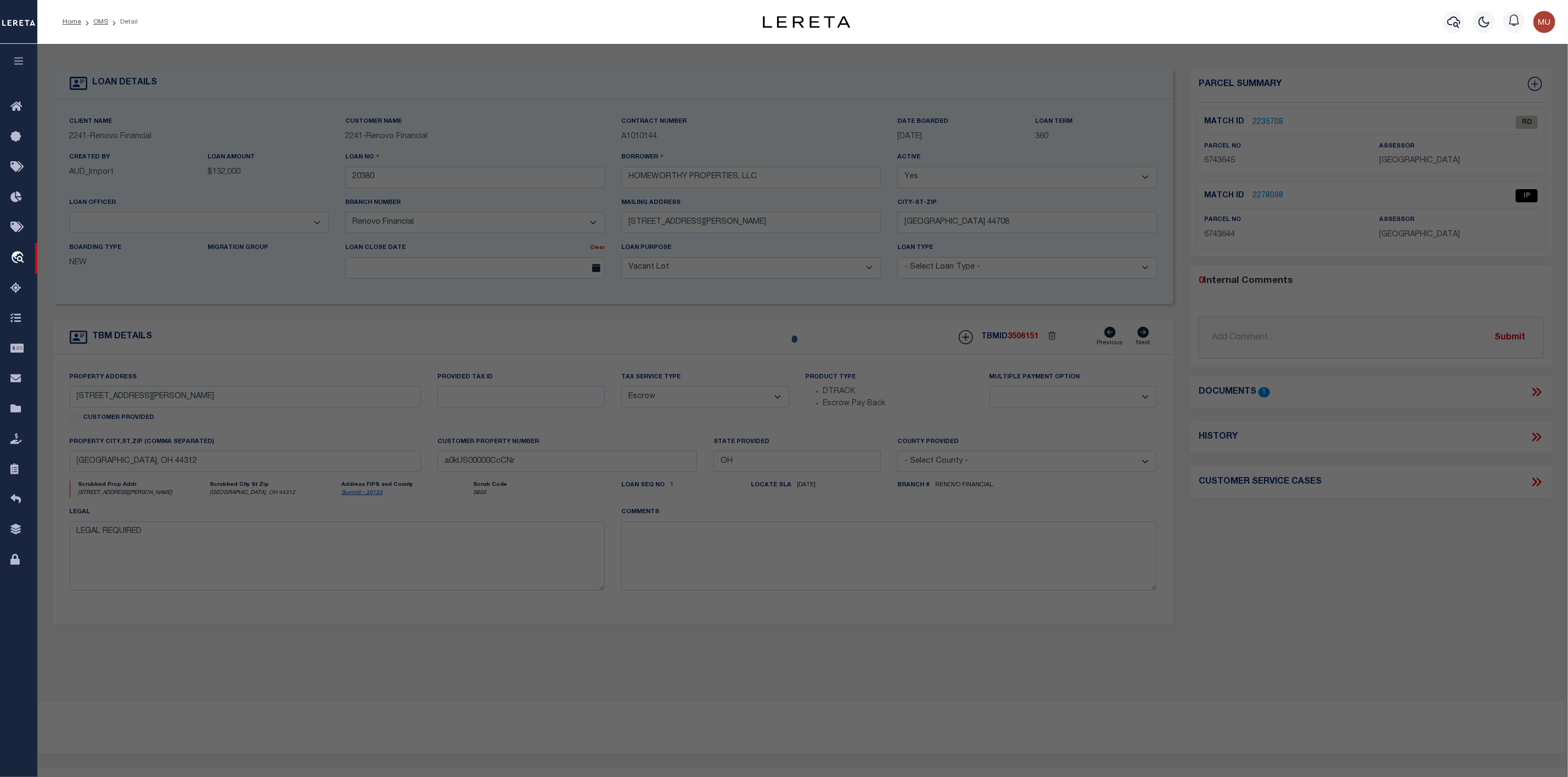
checkbox input "false"
select select "RD"
type input "HOMEWORTHY PROPERTIES LLC"
select select "AGW"
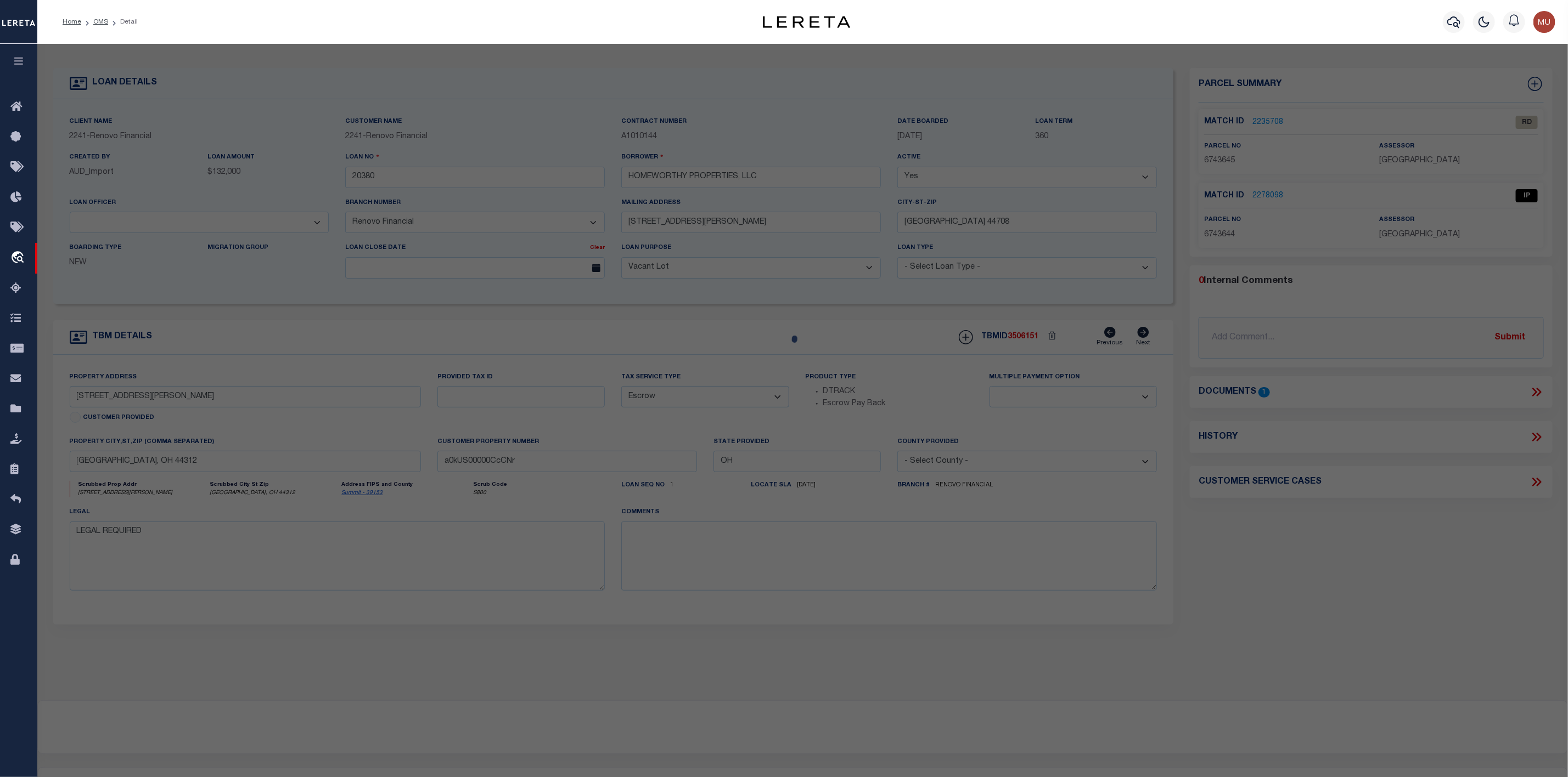
select select "LEG"
type input "125 Stevenson Avenue"
type input "Akron, OH 44312"
type textarea "HIGH GR PK LOT 240 ALL"
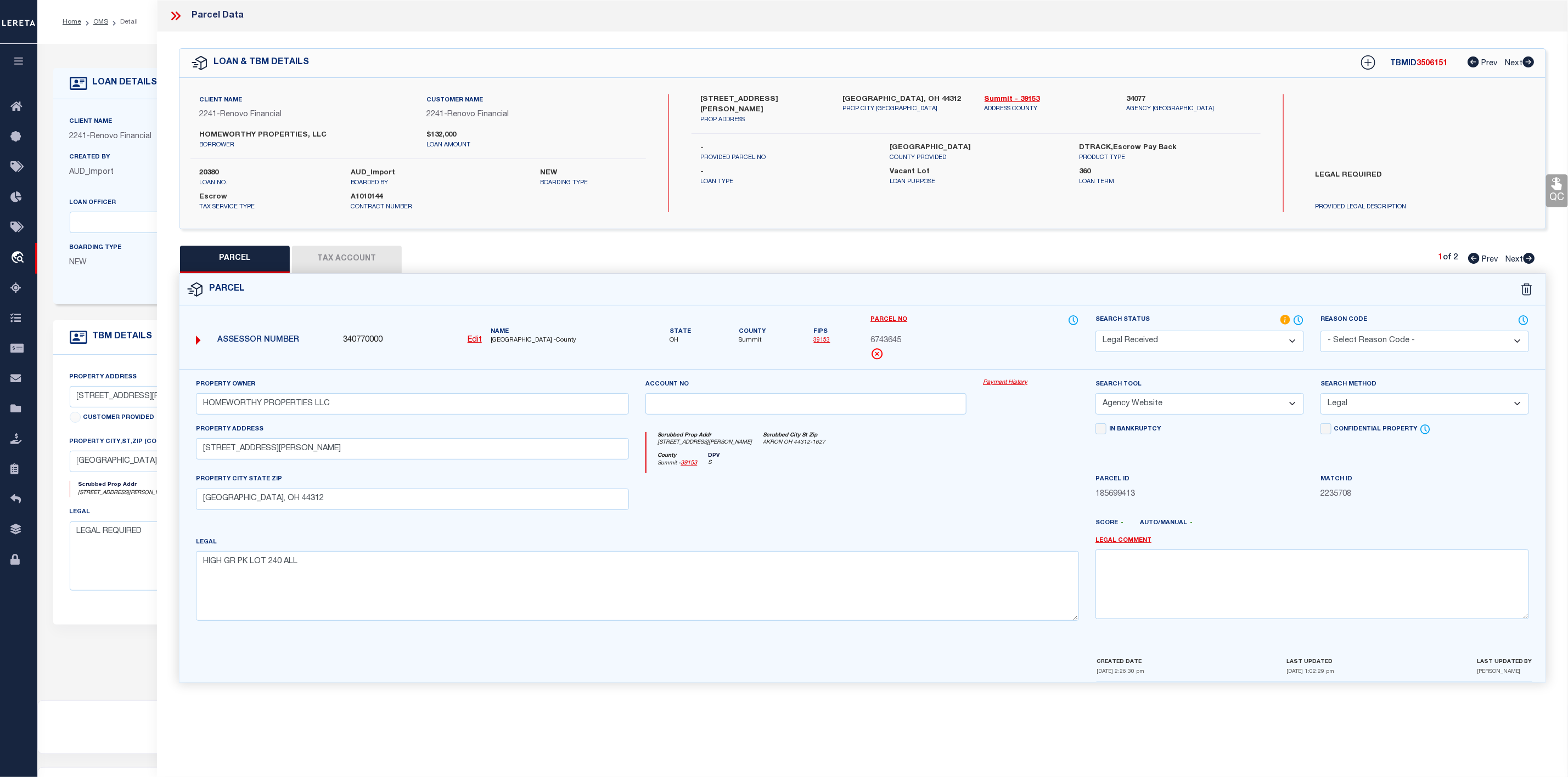
click at [176, 11] on icon at bounding box center [175, 15] width 15 height 15
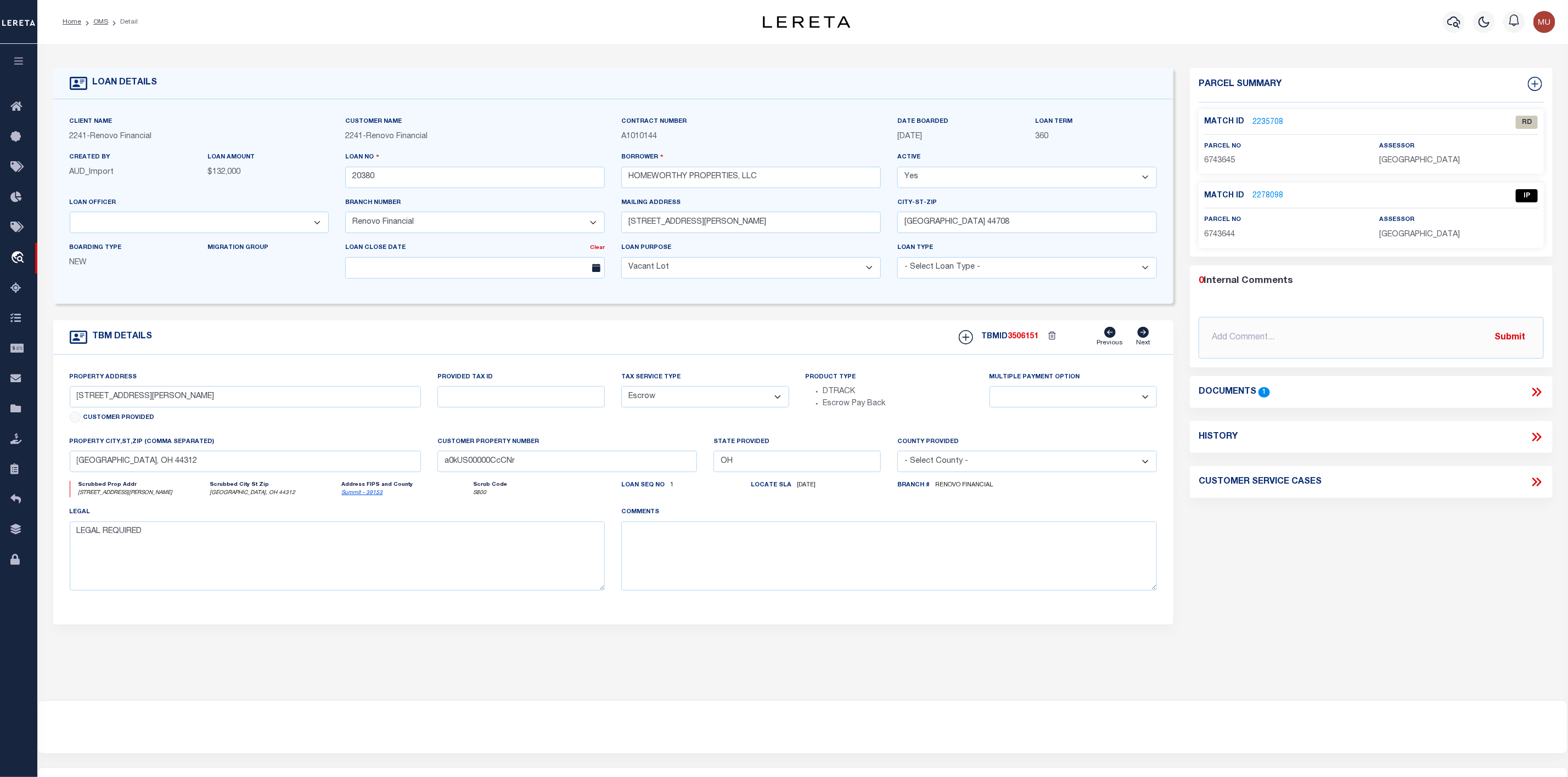
click at [1535, 396] on icon at bounding box center [1535, 392] width 5 height 9
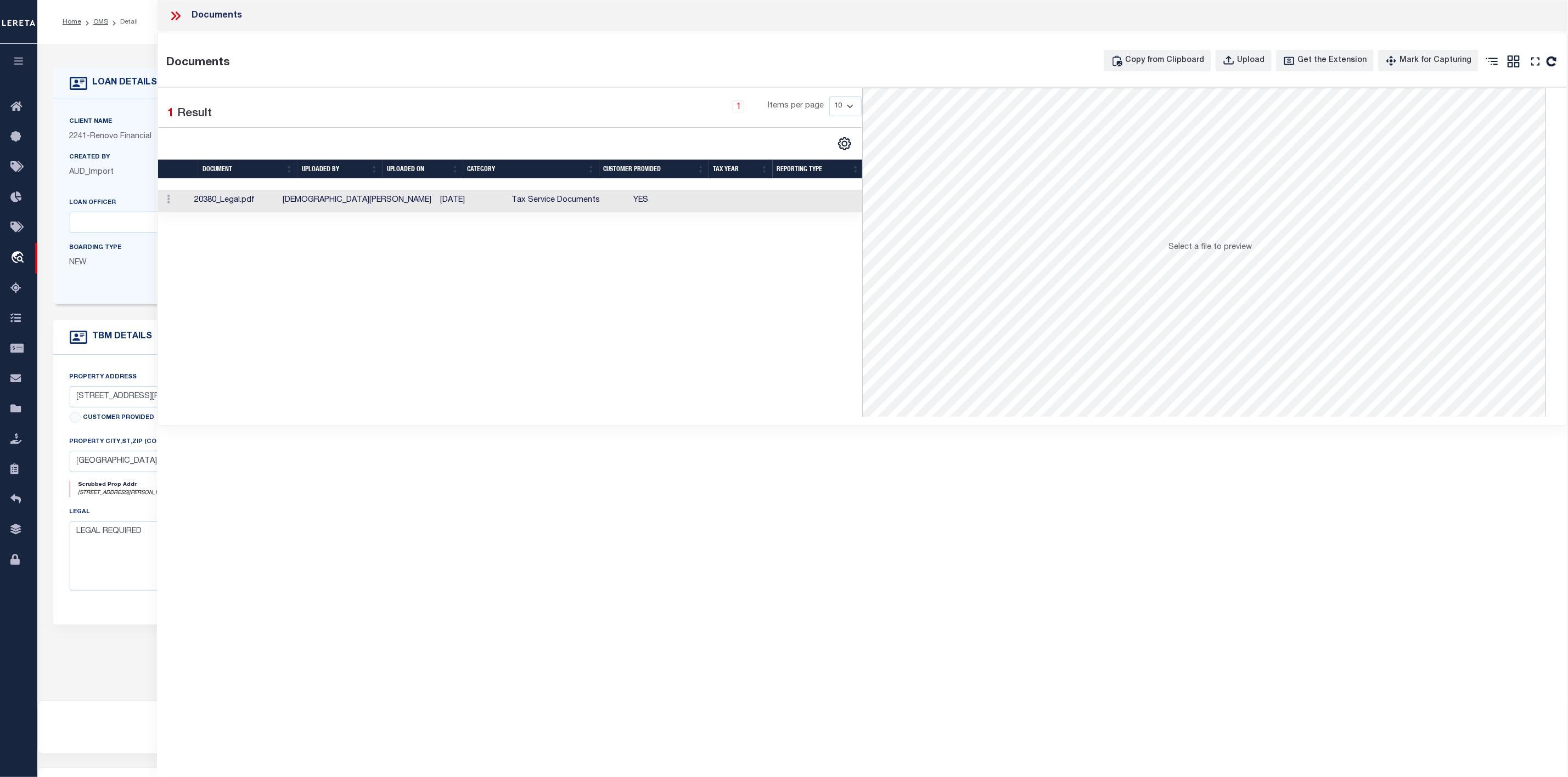
click at [234, 206] on td "20380_Legal.pdf" at bounding box center [234, 201] width 88 height 22
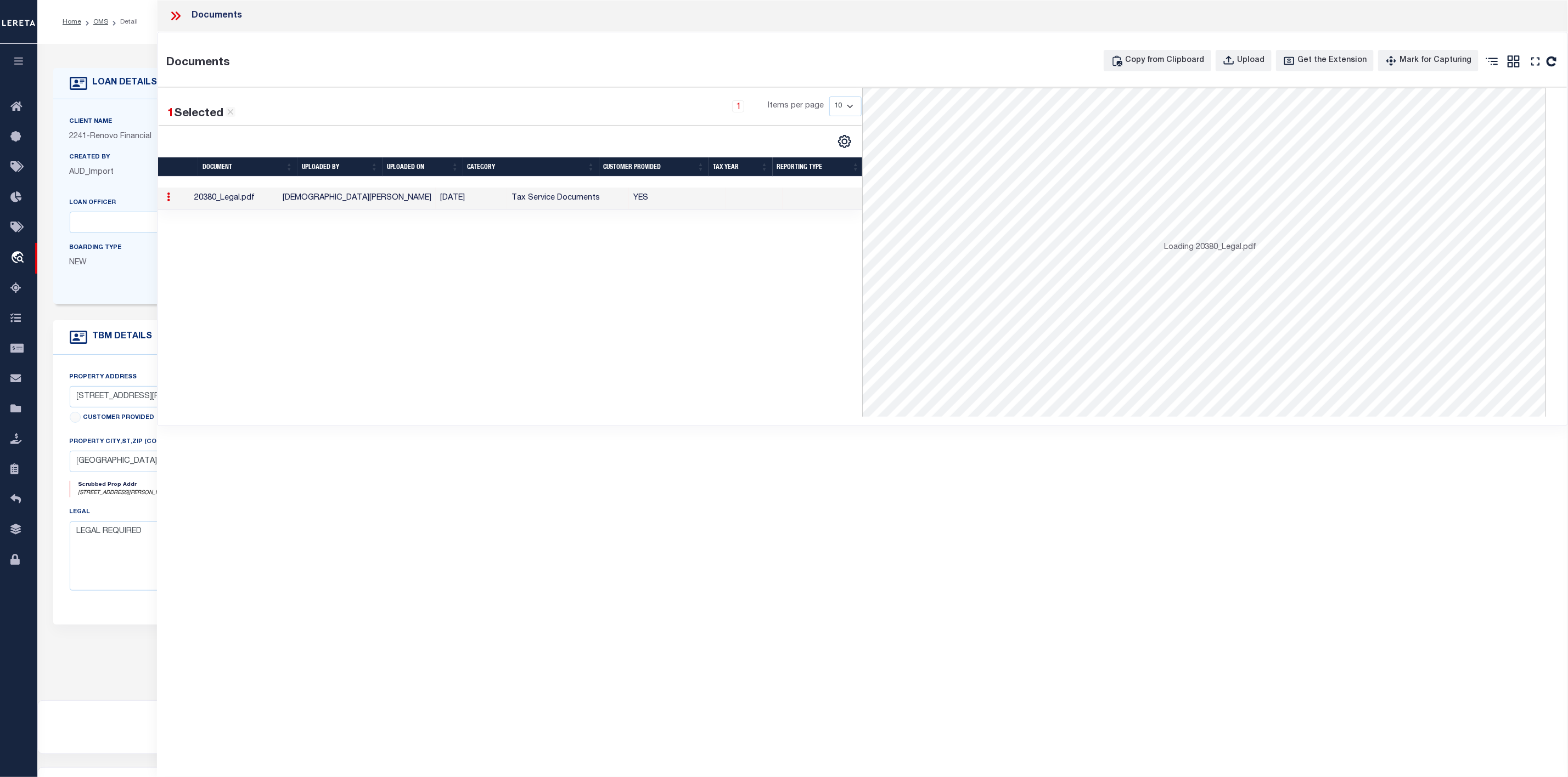
click at [234, 206] on td "20380_Legal.pdf" at bounding box center [234, 199] width 88 height 22
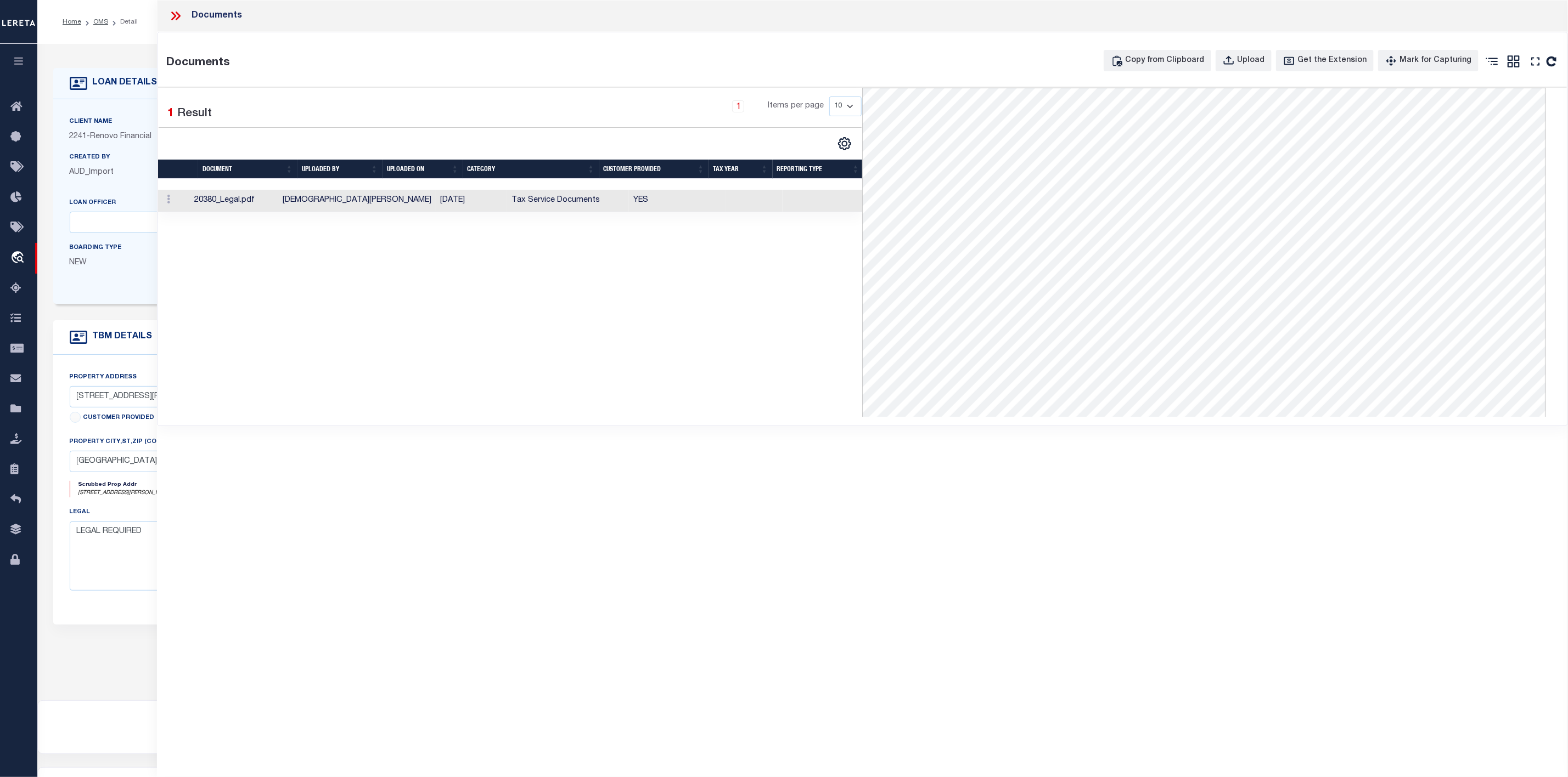
click at [175, 21] on icon at bounding box center [175, 15] width 15 height 15
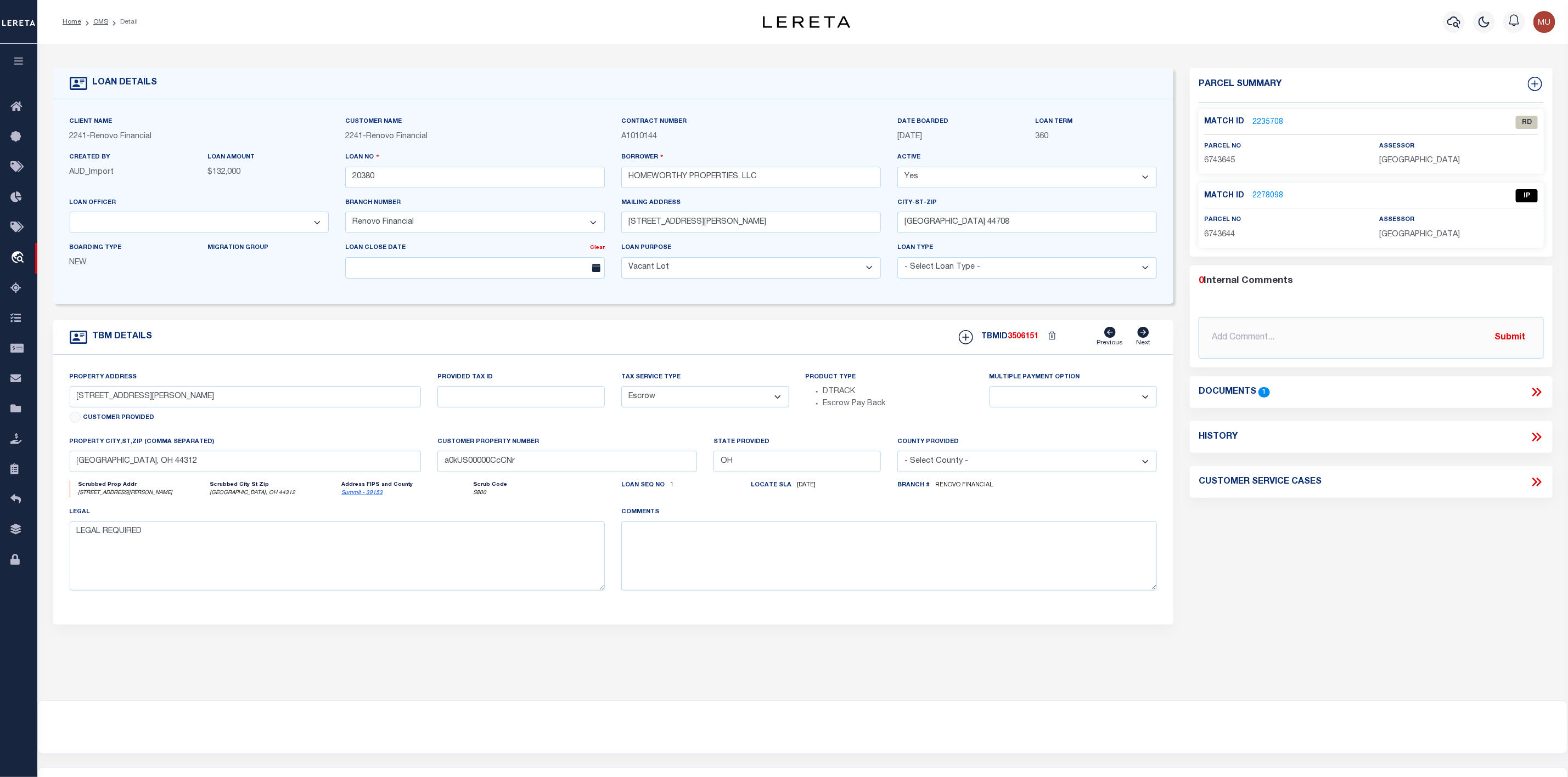
click at [1261, 118] on link "2235708" at bounding box center [1267, 122] width 31 height 11
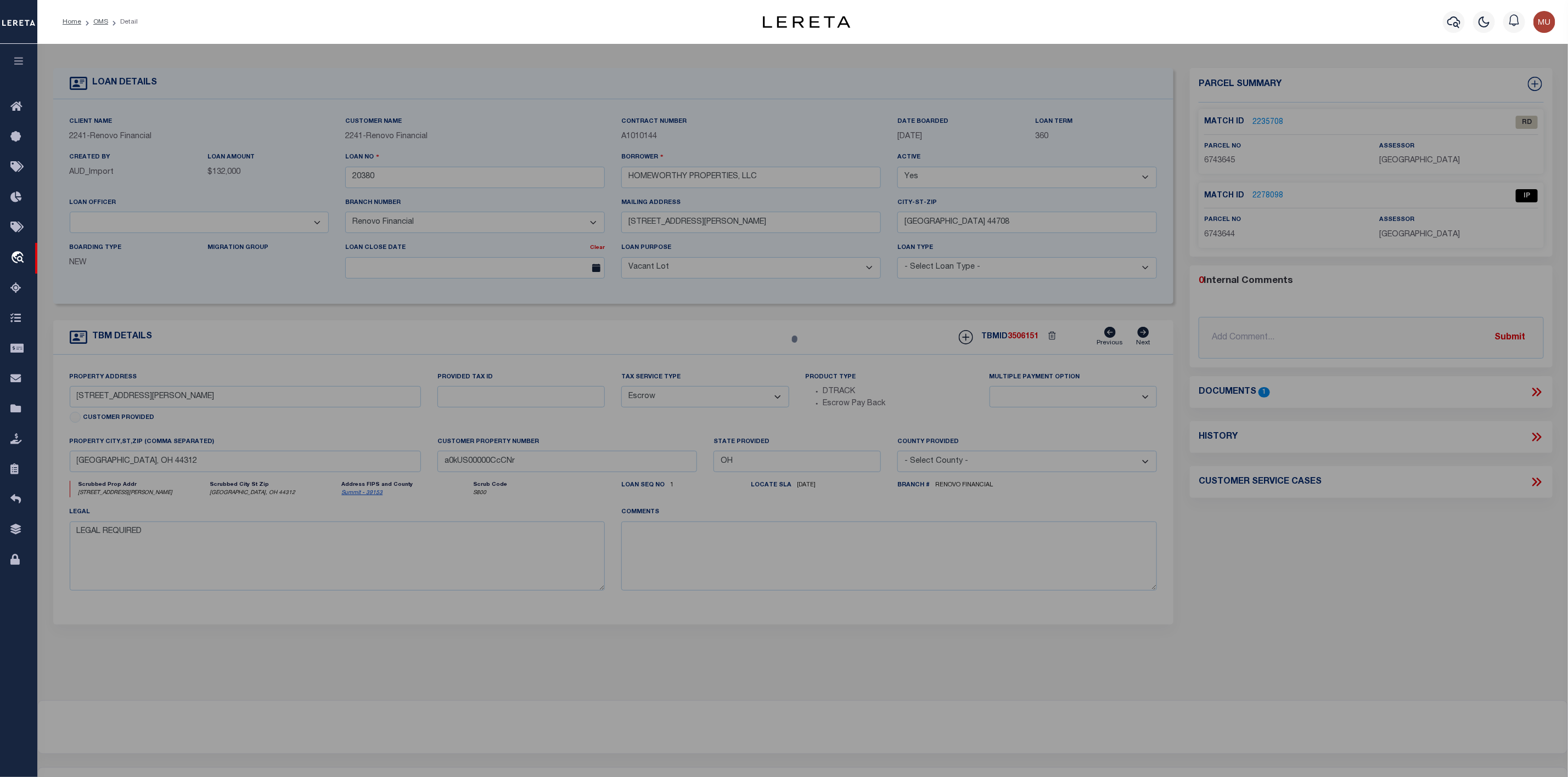
select select "AS"
select select
checkbox input "false"
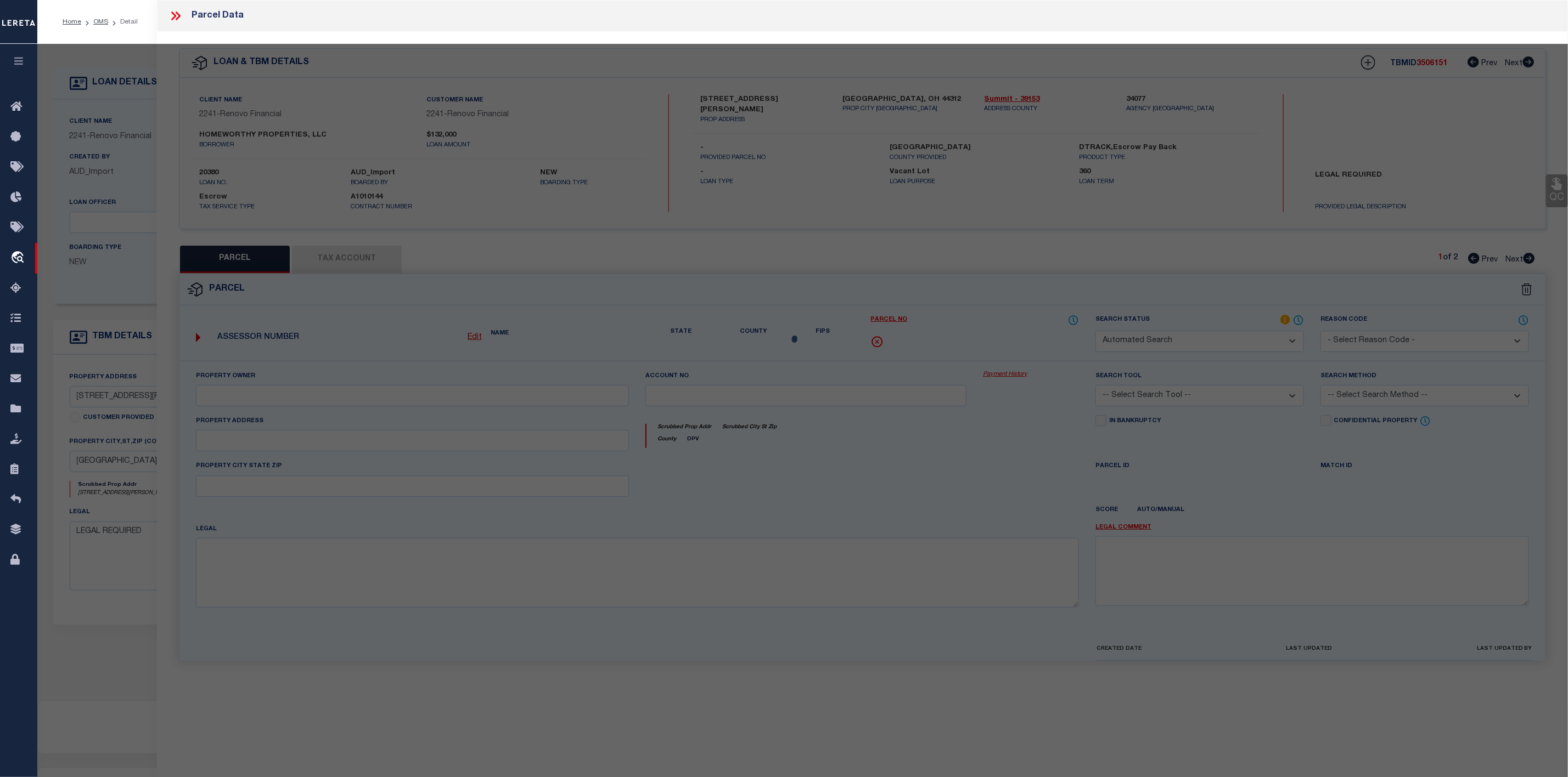
select select "RD"
type input "HOMEWORTHY PROPERTIES LLC"
select select "AGW"
select select "LEG"
type input "125 Stevenson Avenue"
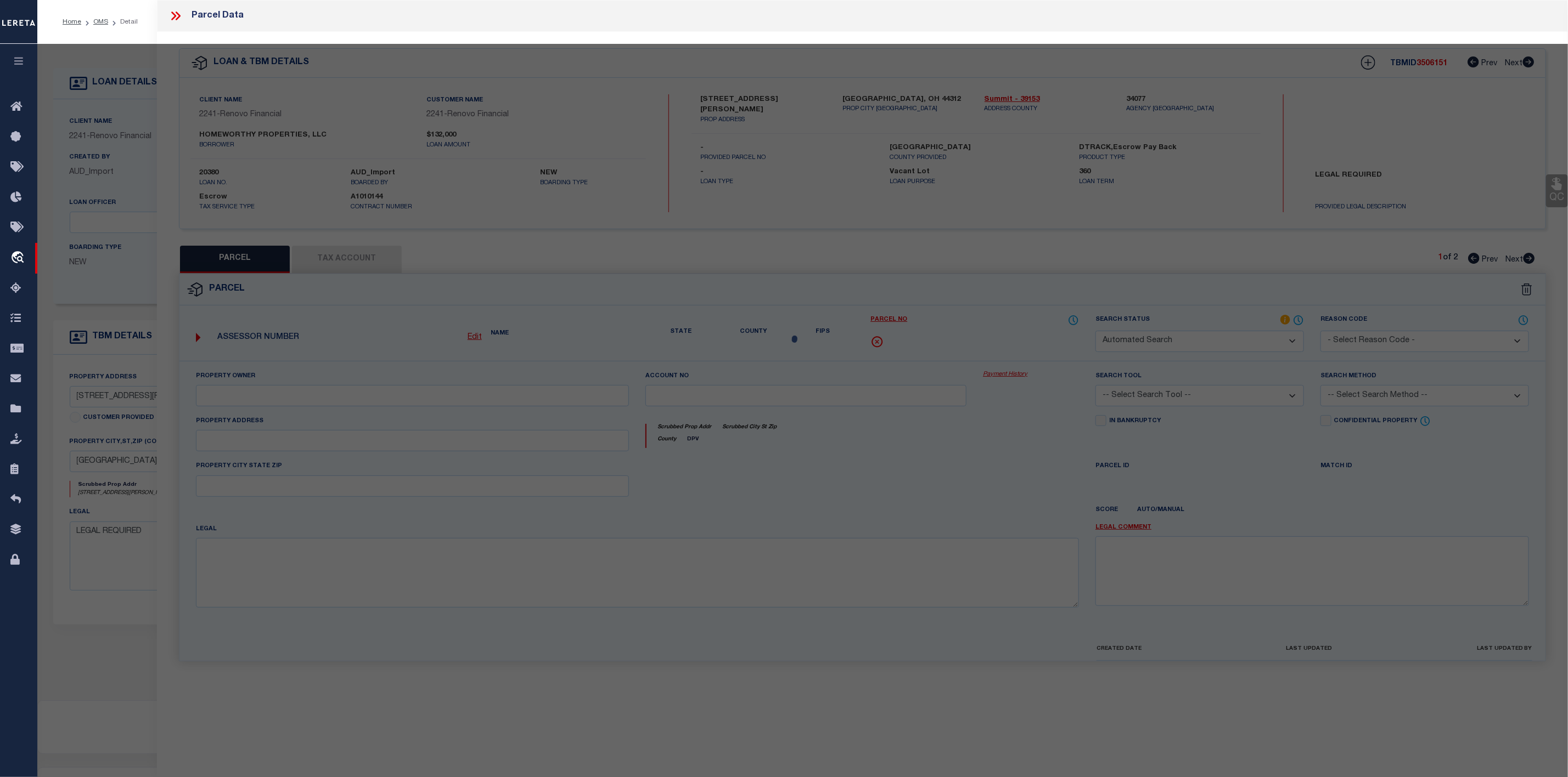
type input "Akron, OH 44312"
type textarea "HIGH GR PK LOT 240 ALL"
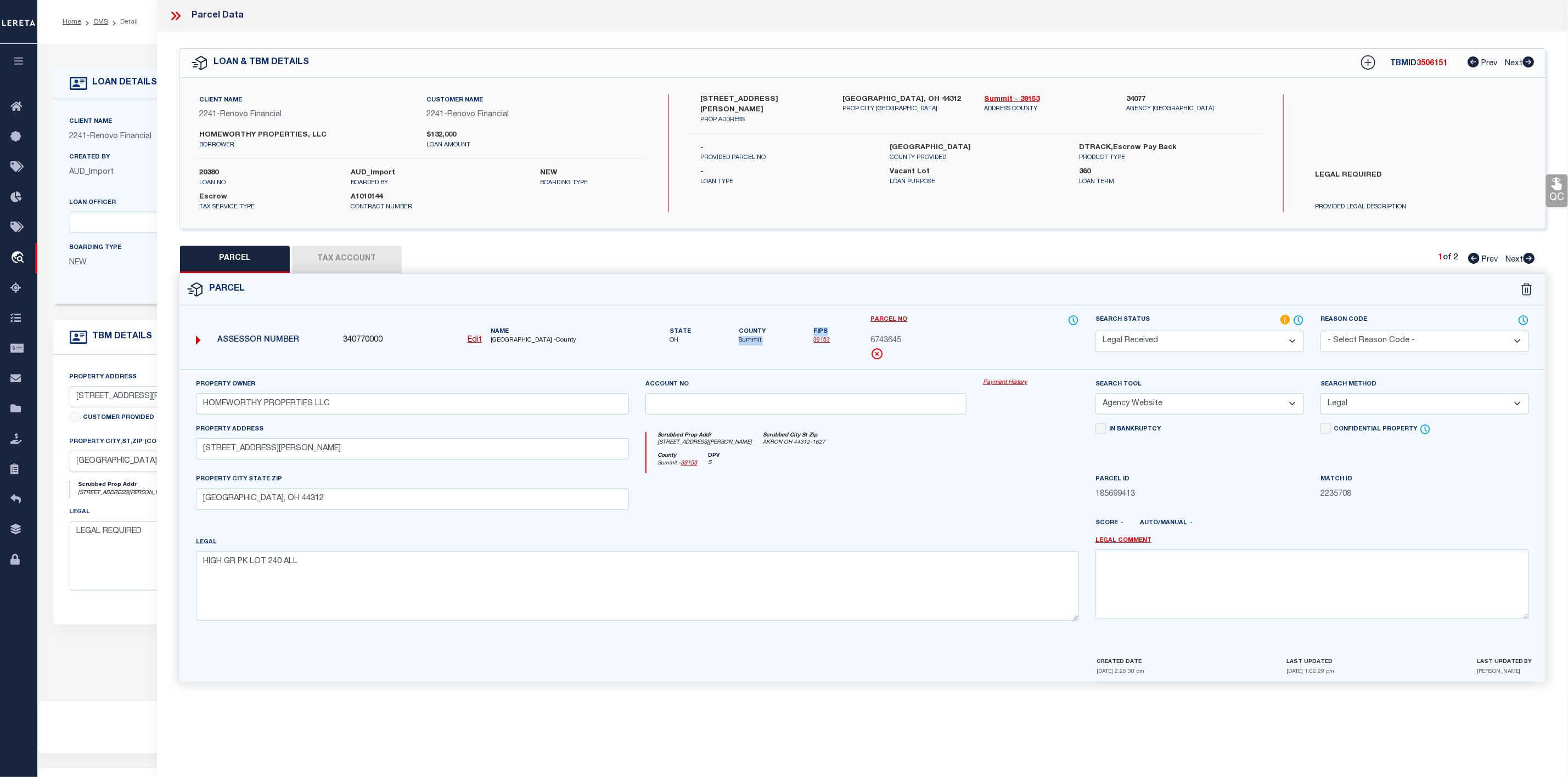
drag, startPoint x: 737, startPoint y: 341, endPoint x: 794, endPoint y: 341, distance: 57.0
click at [794, 341] on div "State OH County Summit Fips 39153" at bounding box center [749, 330] width 209 height 31
copy div "Summit Fips"
click at [746, 341] on span "Summit" at bounding box center [751, 341] width 27 height 9
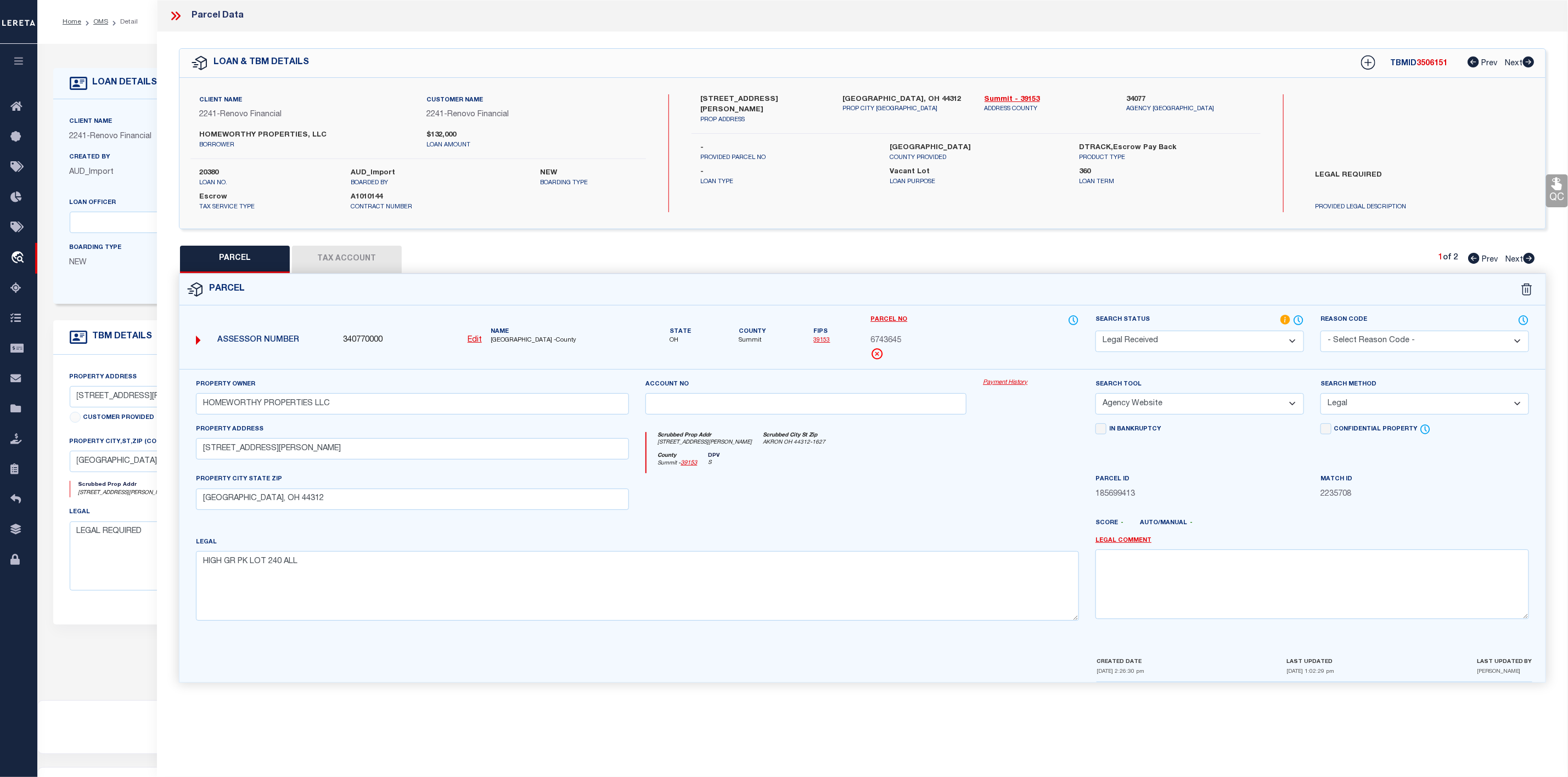
click at [721, 94] on label "125 Stevenson Avenue" at bounding box center [763, 105] width 125 height 21
copy label "Stevenson"
click at [1238, 335] on select "Automated Search Bad Parcel Complete Duplicate Parcel High Dollar Reporting In …" at bounding box center [1199, 341] width 209 height 21
click at [1095, 332] on select "Automated Search Bad Parcel Complete Duplicate Parcel High Dollar Reporting In …" at bounding box center [1199, 341] width 209 height 21
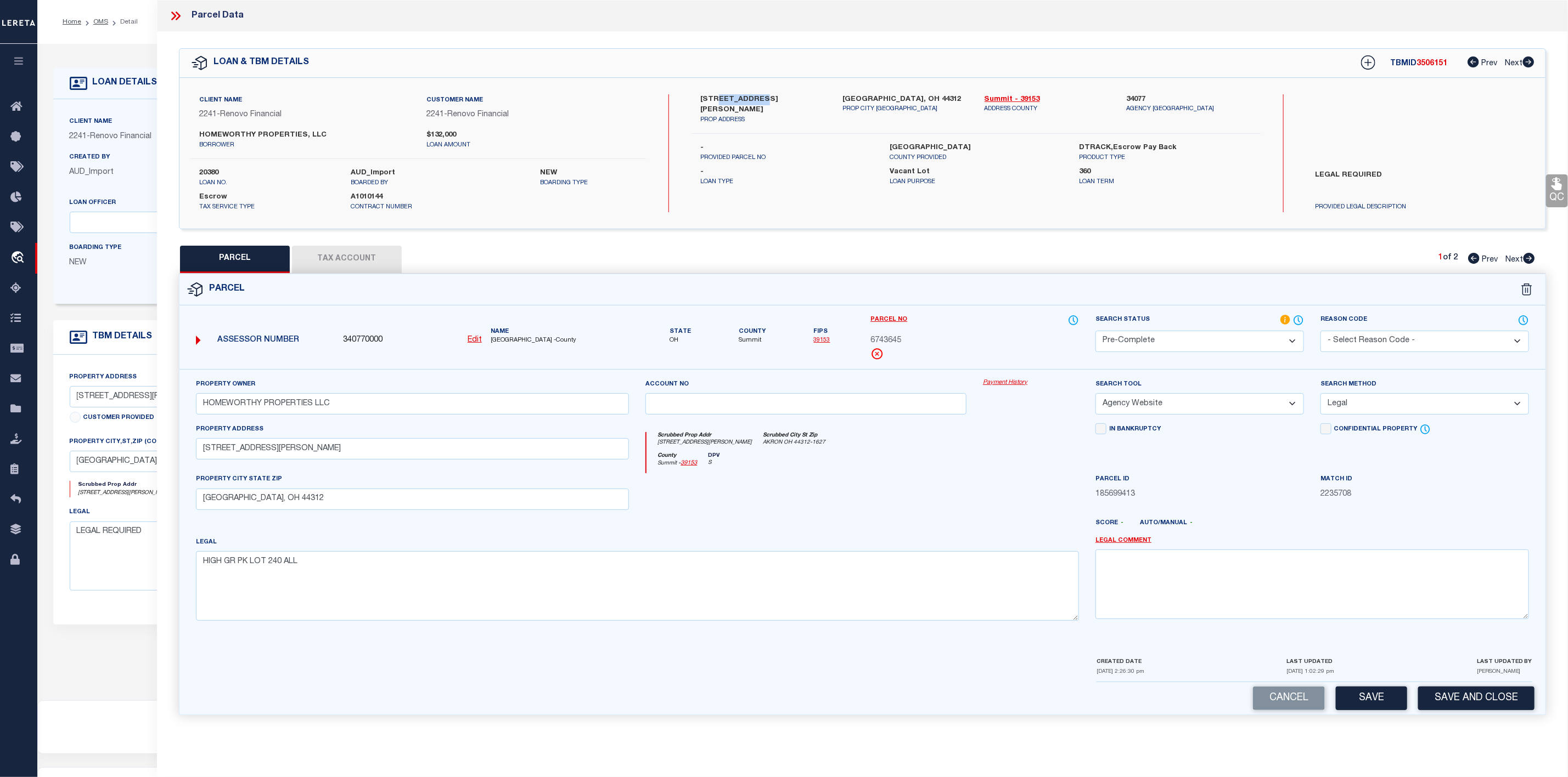
scroll to position [68, 0]
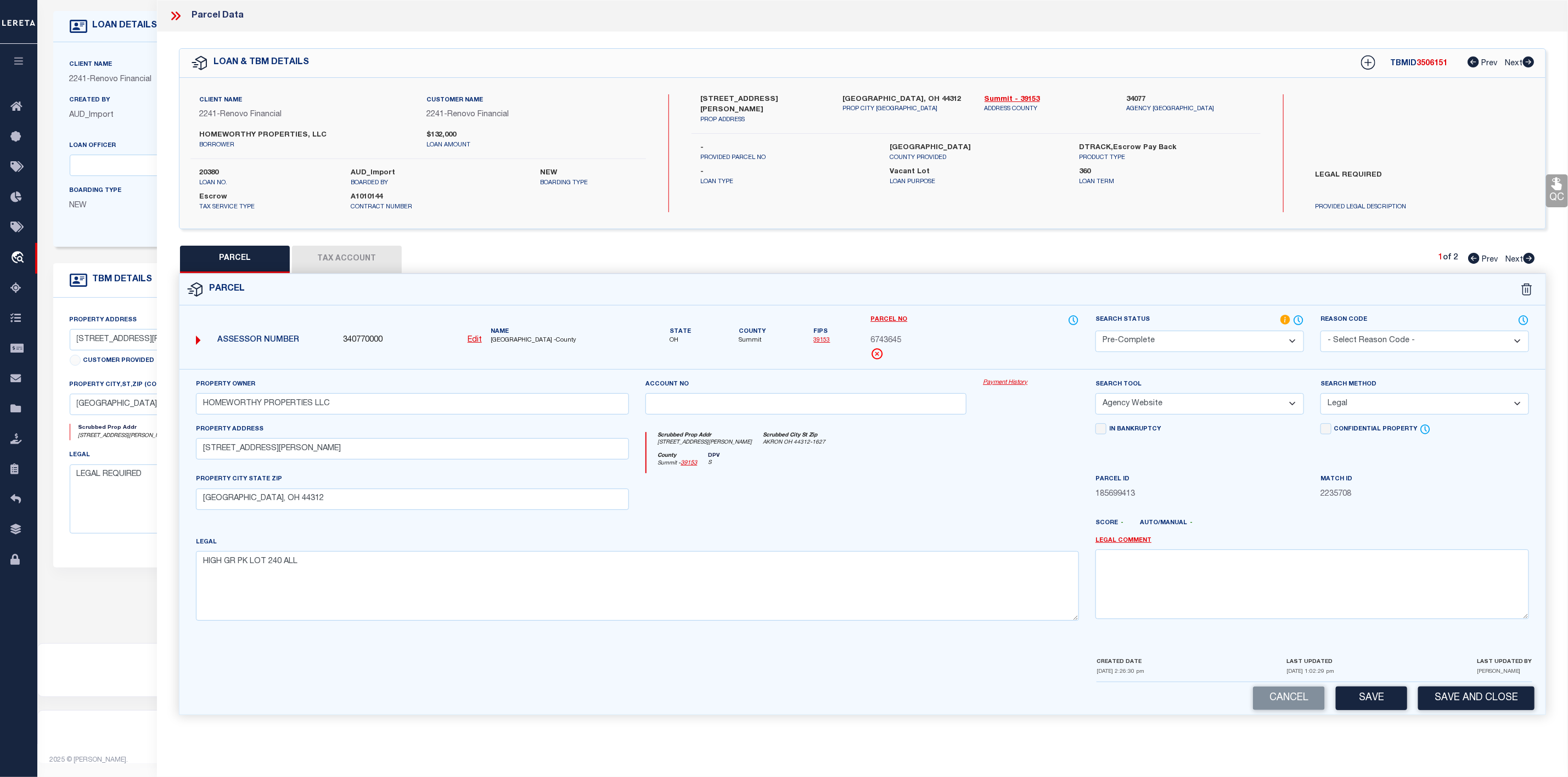
click at [1378, 690] on div "Cancel Save Save and Close" at bounding box center [862, 699] width 1365 height 33
click at [1377, 700] on button "Save" at bounding box center [1370, 698] width 71 height 23
select select "AS"
select select
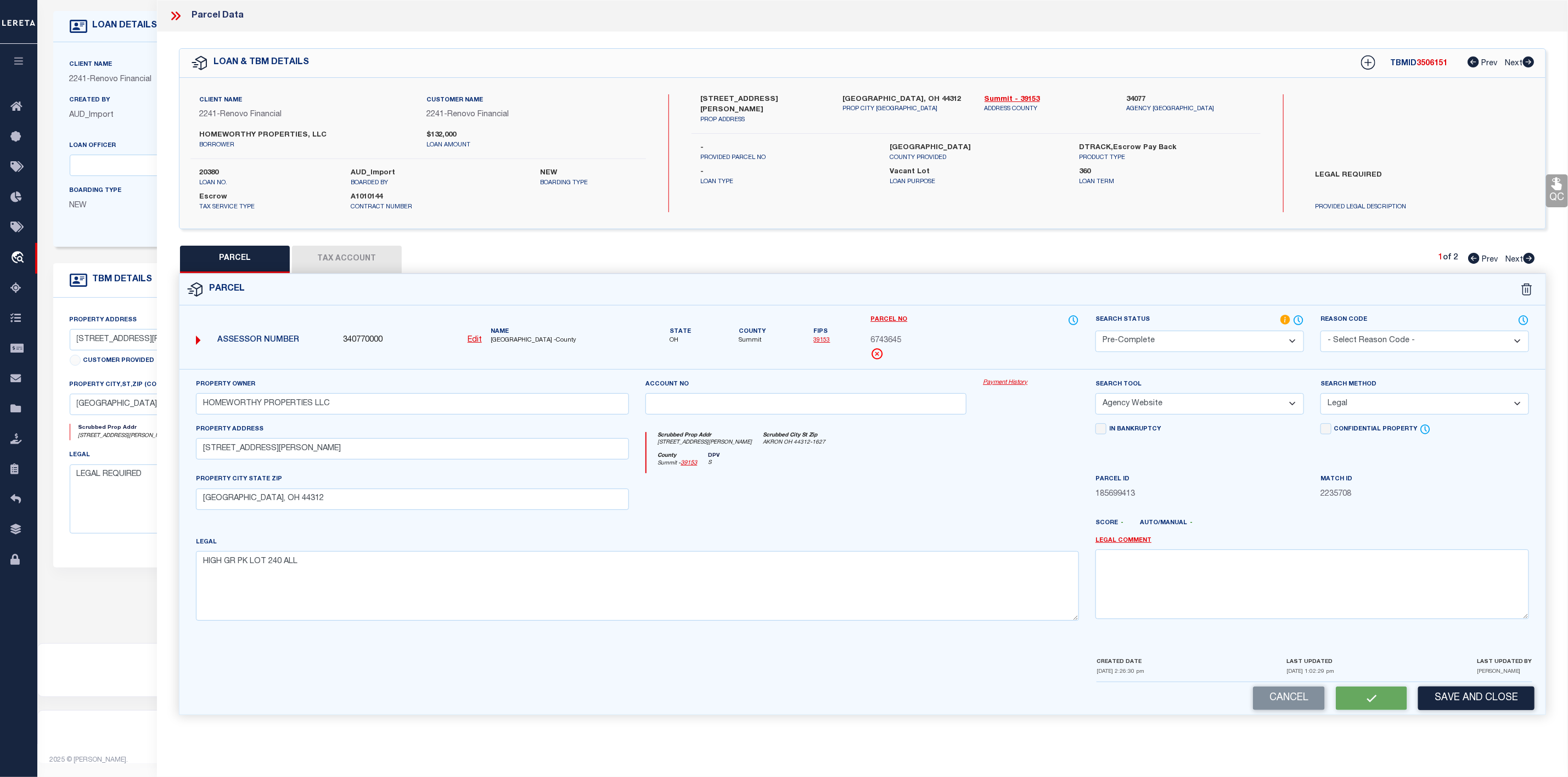
checkbox input "false"
select select "PC"
type input "HOMEWORTHY PROPERTIES LLC"
select select "AGW"
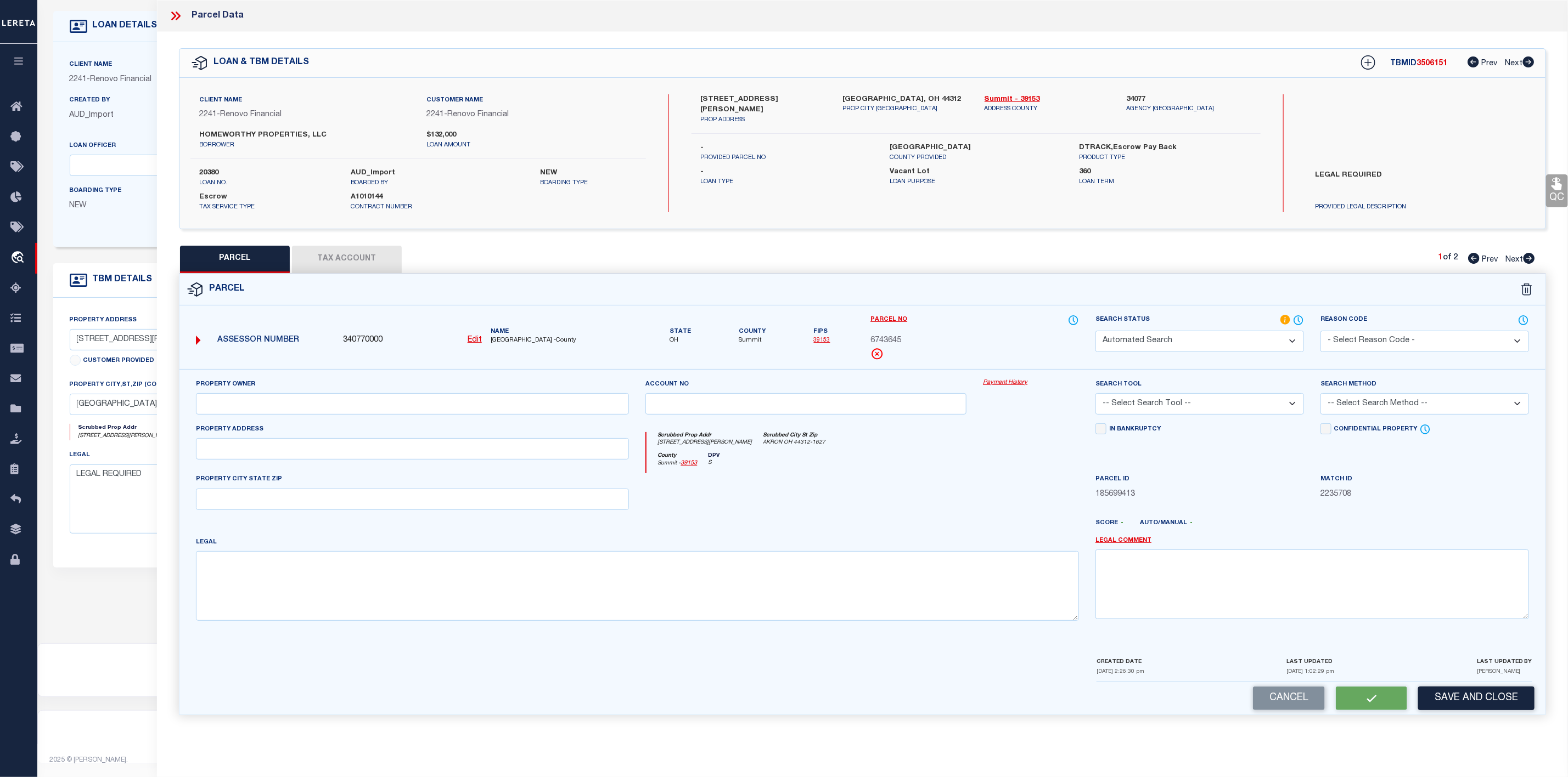
select select "LEG"
type input "125 Stevenson Avenue"
type input "Akron, OH 44312"
type textarea "HIGH GR PK LOT 240 ALL"
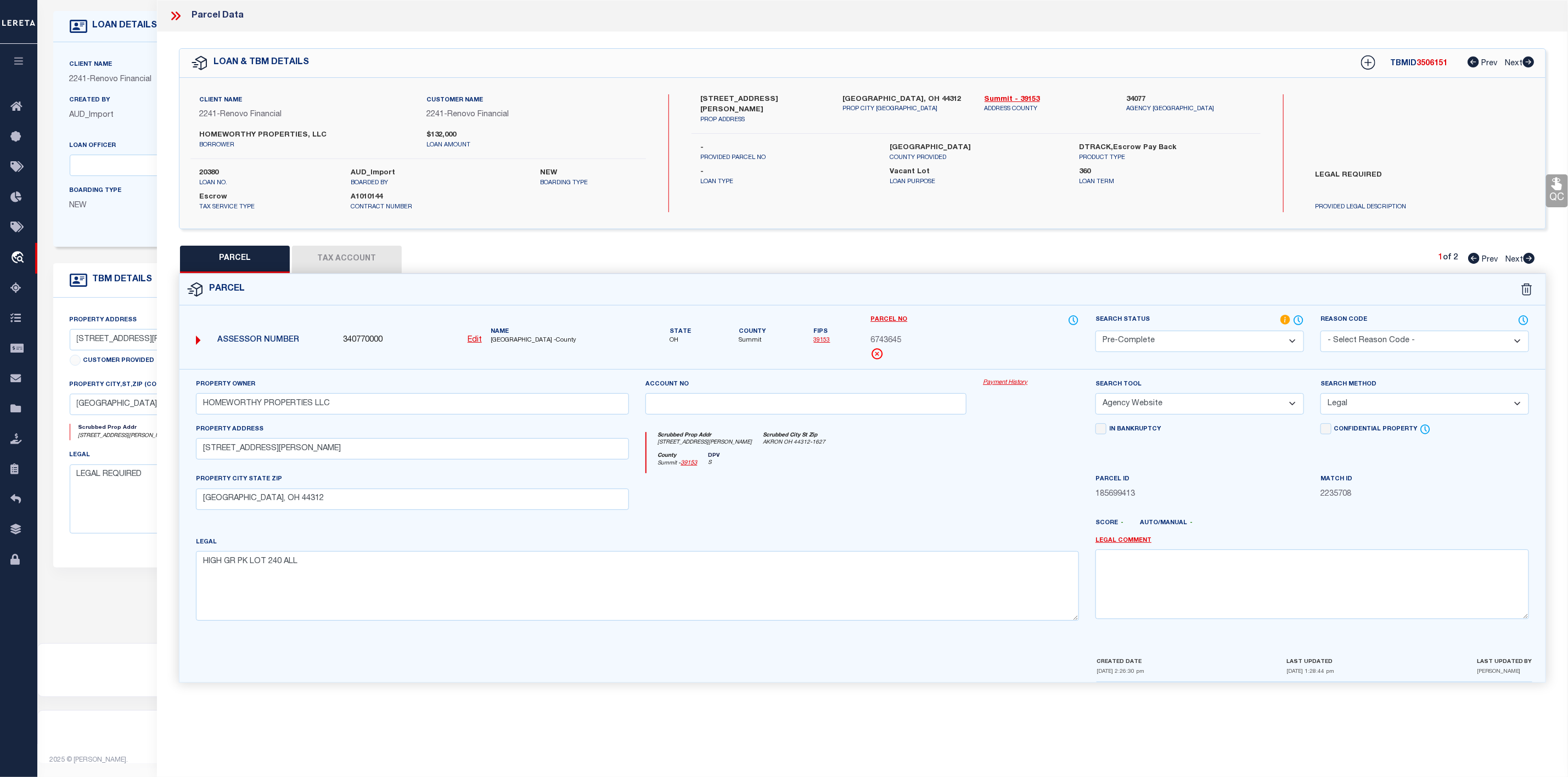
click at [1536, 264] on div "PARCEL Tax Account 1 of 2 Prev Next" at bounding box center [862, 259] width 1367 height 27
click at [1531, 260] on icon at bounding box center [1528, 258] width 12 height 11
select select "AS"
select select
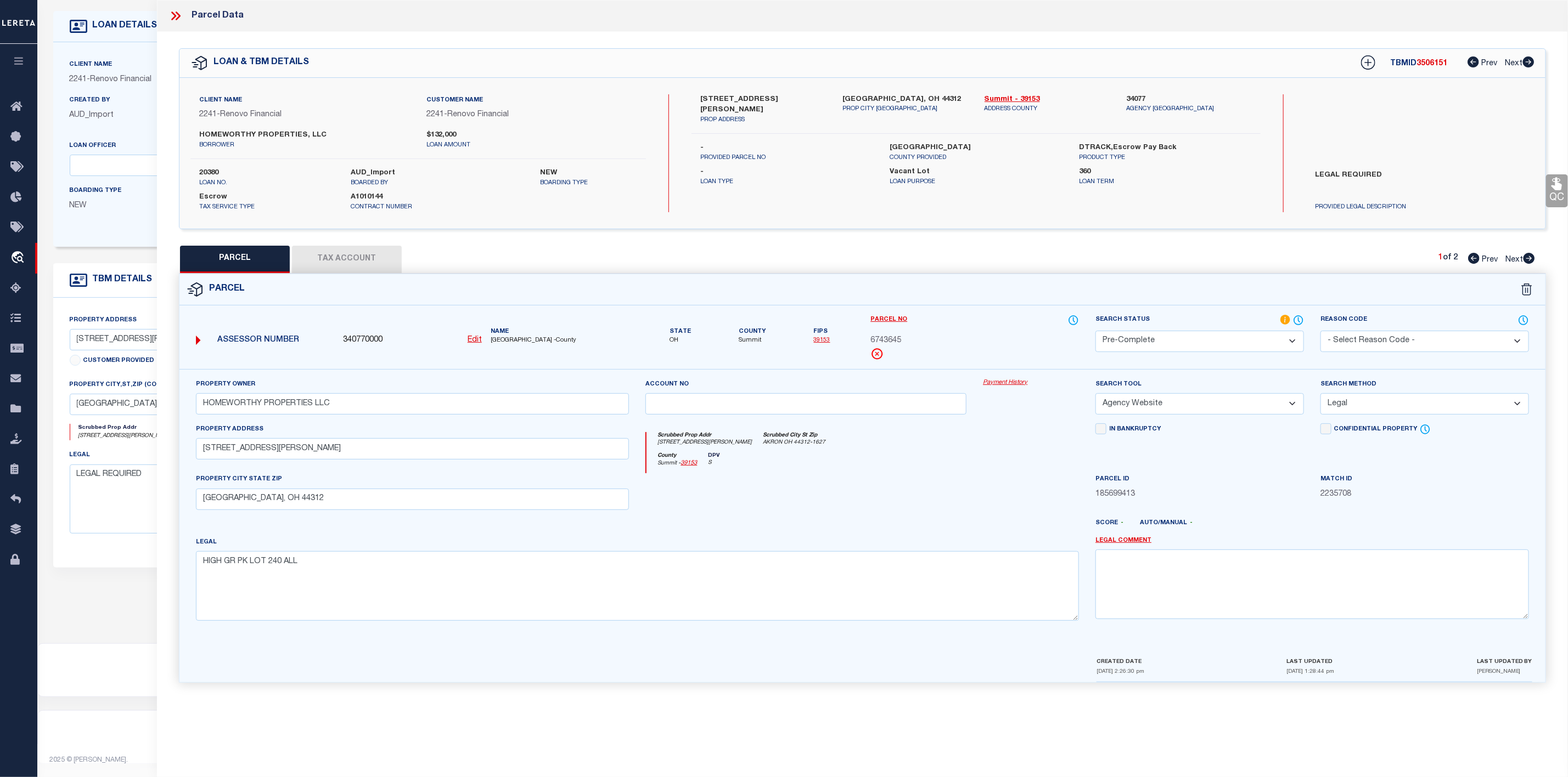
checkbox input "false"
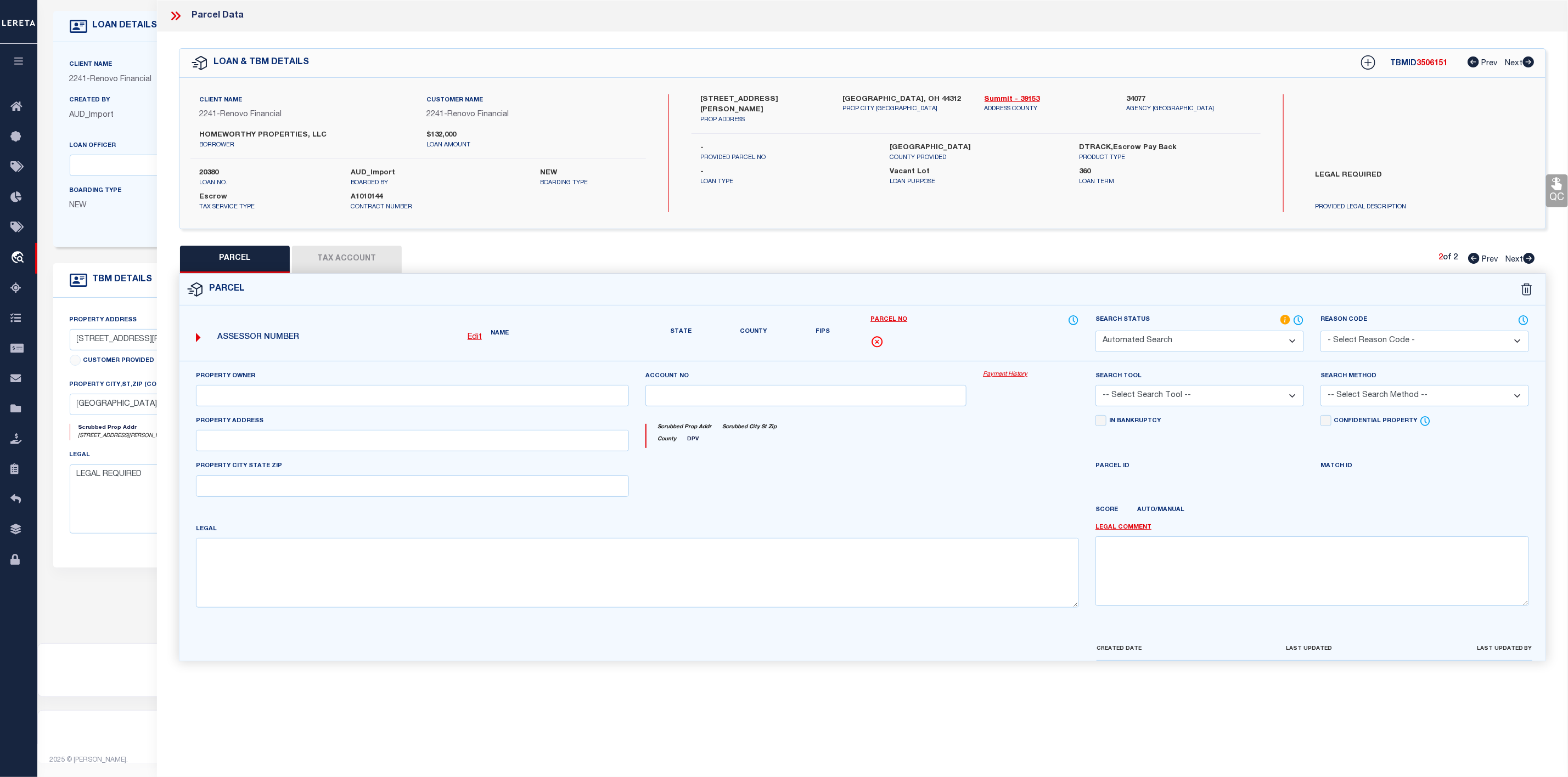
select select "IP"
type input "HOMEWORTHY PROPERTIES LLC"
select select "AGW"
select select "LEG"
type input "125 STEVENSON AVE"
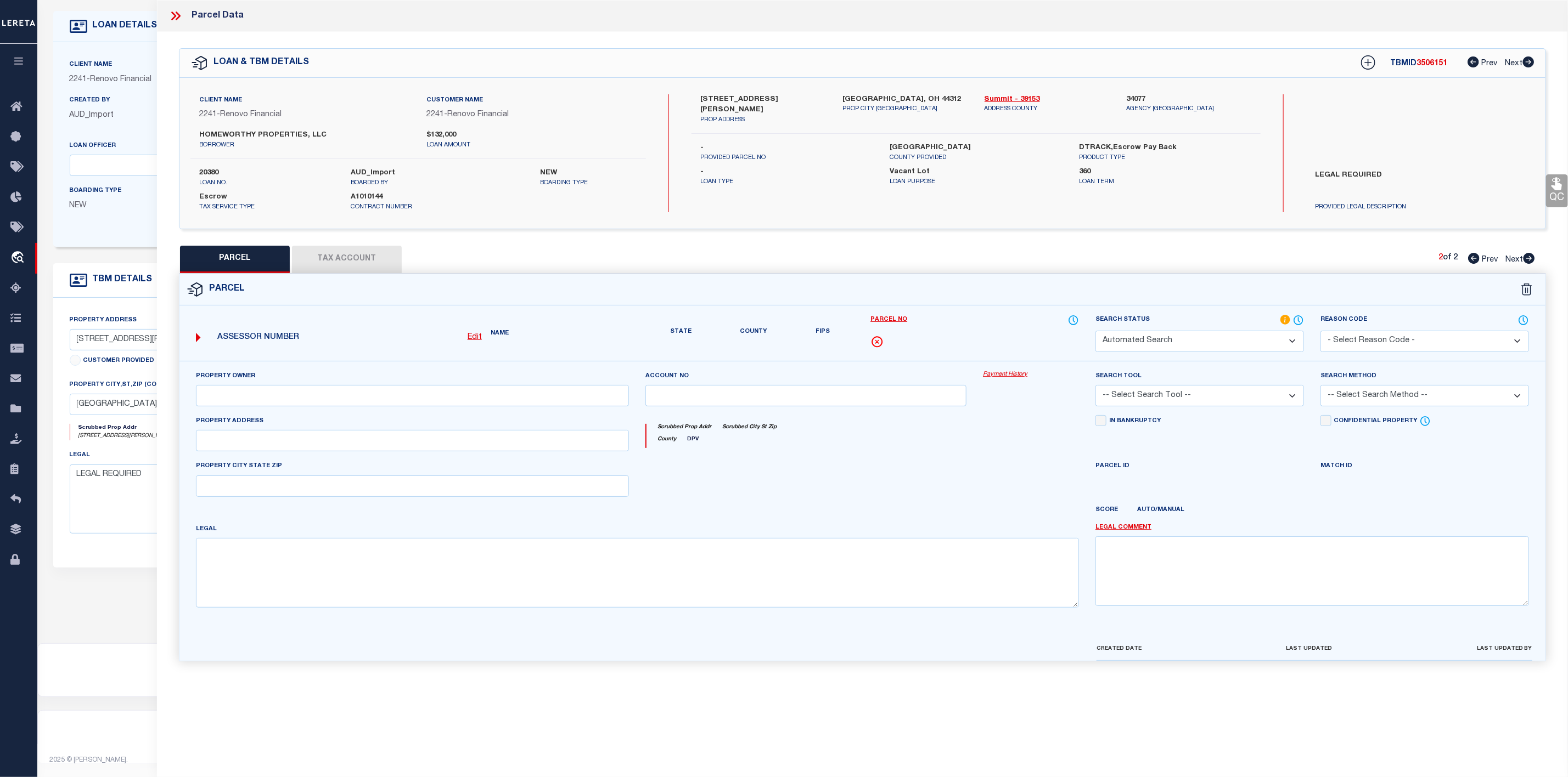
type input "Akron, OH 44312"
type textarea "HIGH GR PK LOT 221 NPT STEVENSON AVE"
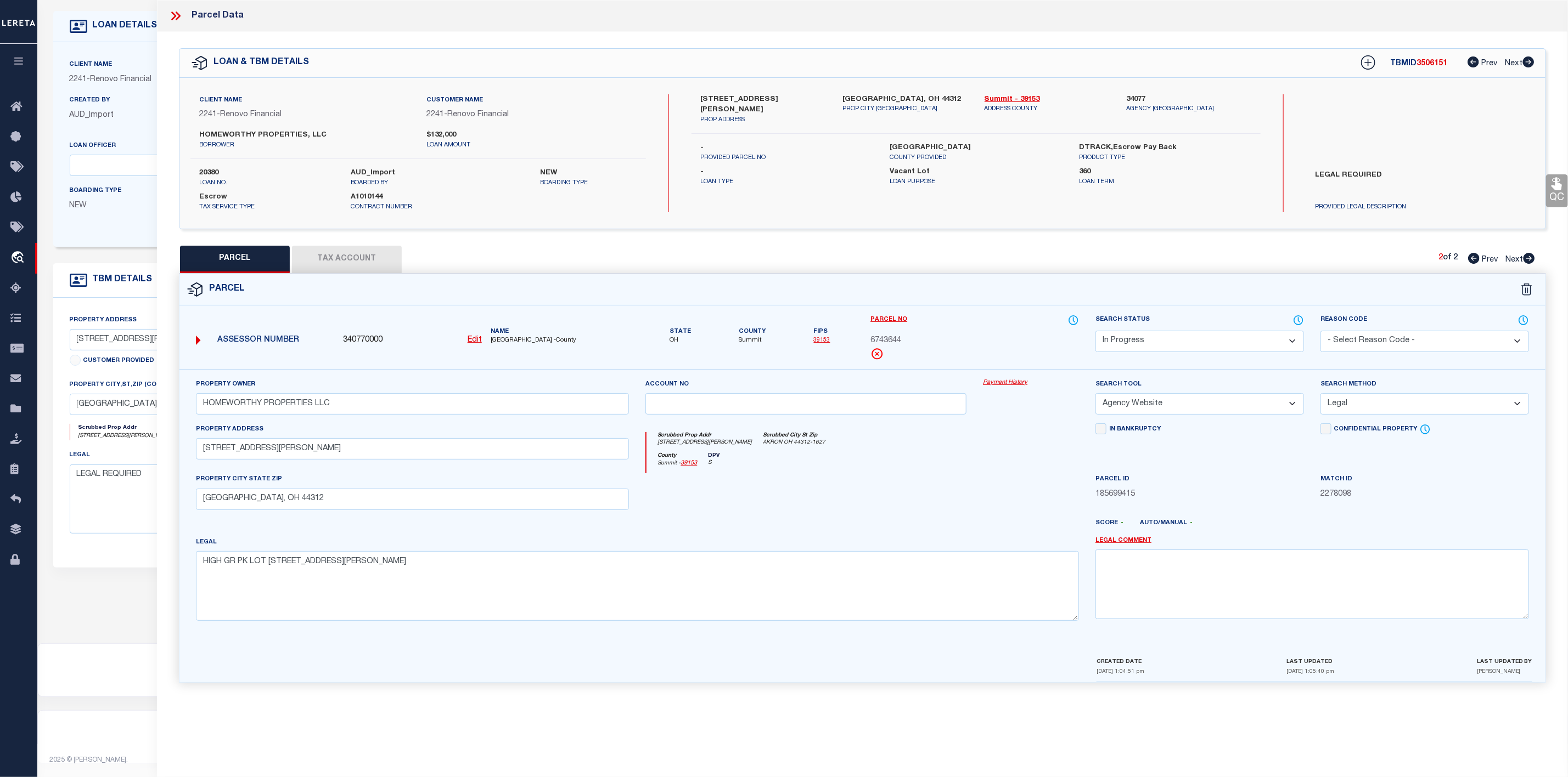
click at [1145, 346] on select "Automated Search Bad Parcel Complete Duplicate Parcel High Dollar Reporting In …" at bounding box center [1199, 341] width 209 height 21
click at [1095, 332] on select "Automated Search Bad Parcel Complete Duplicate Parcel High Dollar Reporting In …" at bounding box center [1199, 341] width 209 height 21
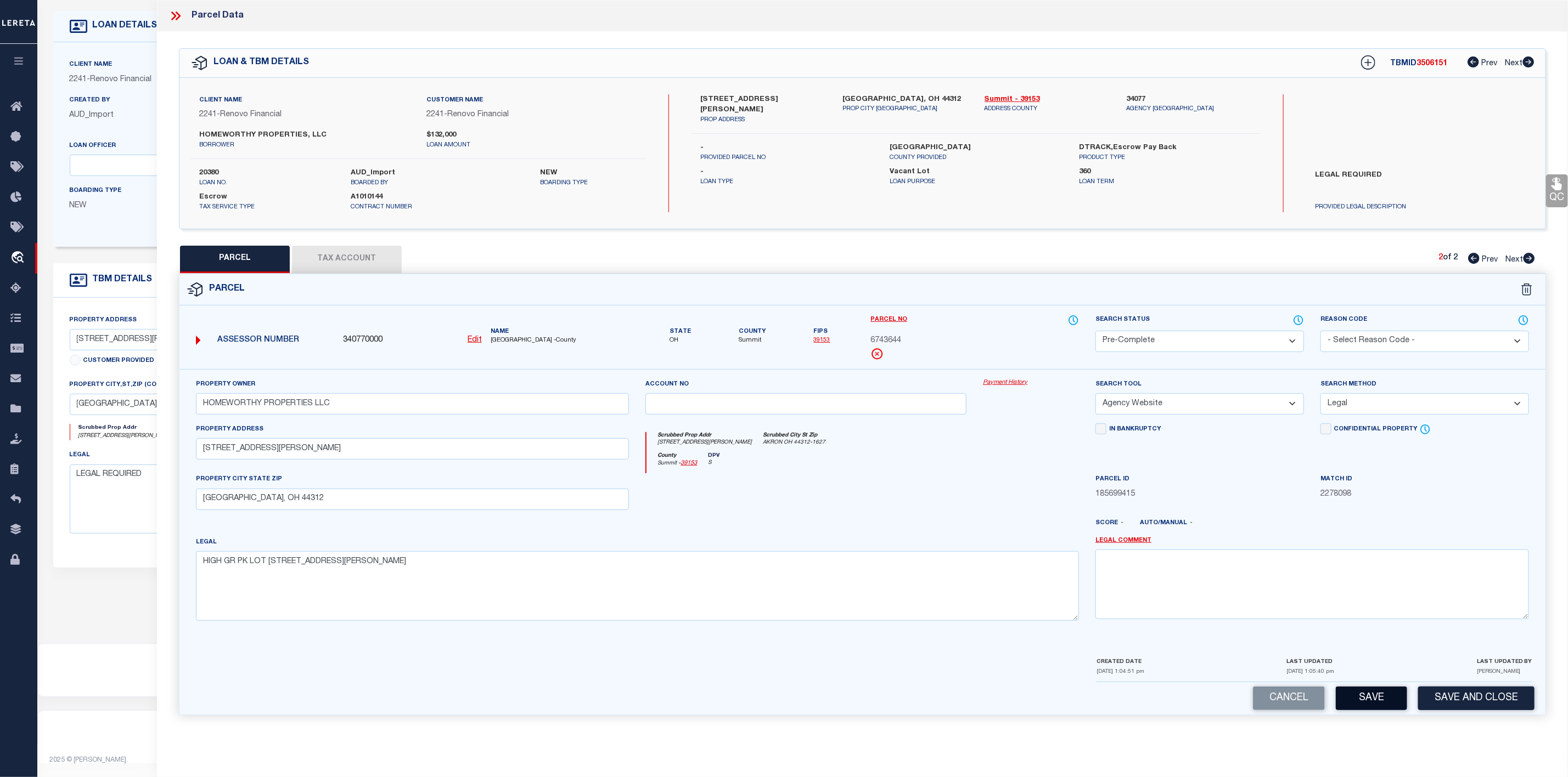
click at [1377, 701] on button "Save" at bounding box center [1370, 698] width 71 height 23
select select "AS"
select select
checkbox input "false"
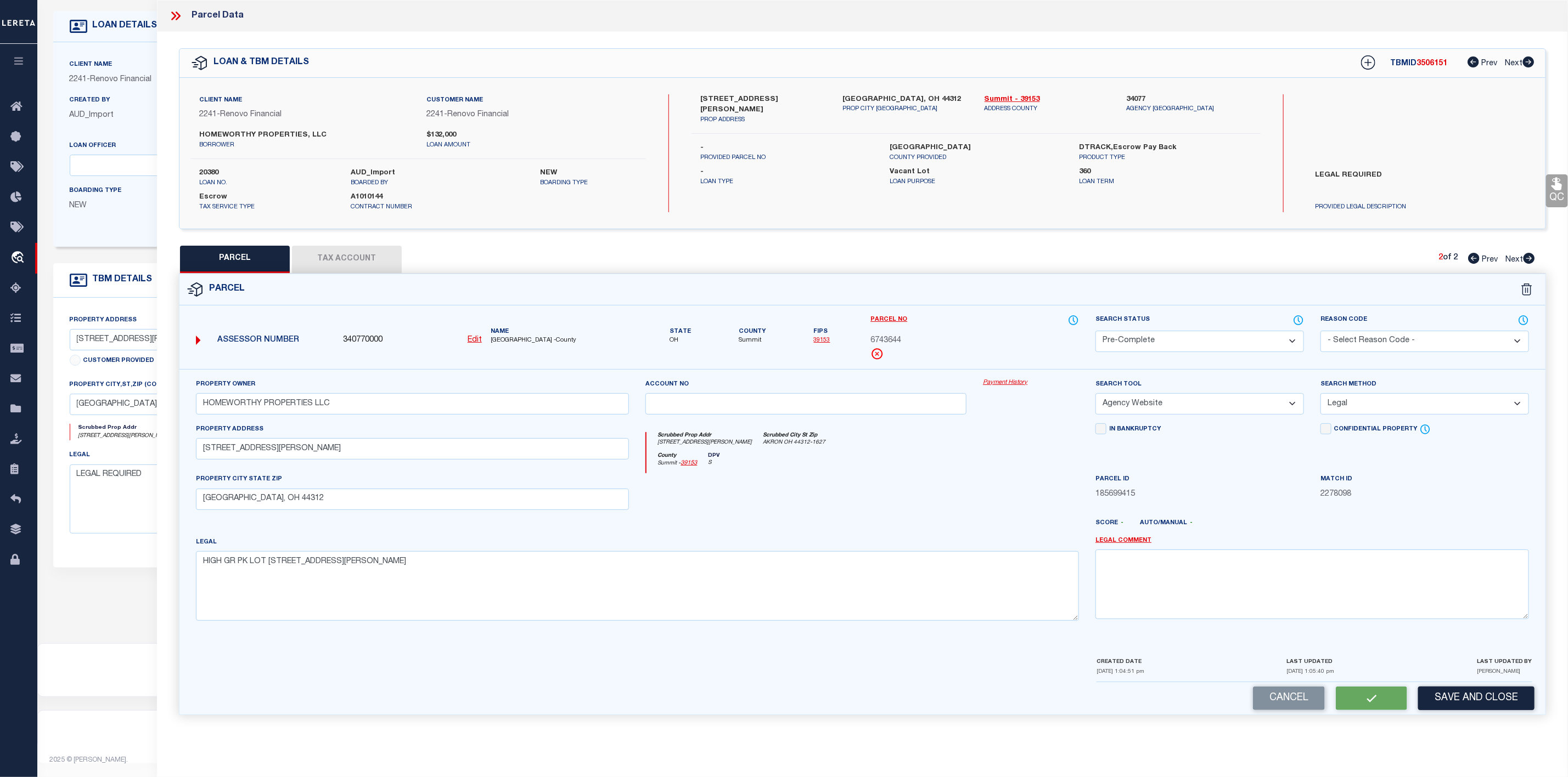
checkbox input "false"
select select "PC"
type input "HOMEWORTHY PROPERTIES LLC"
select select "AGW"
select select "LEG"
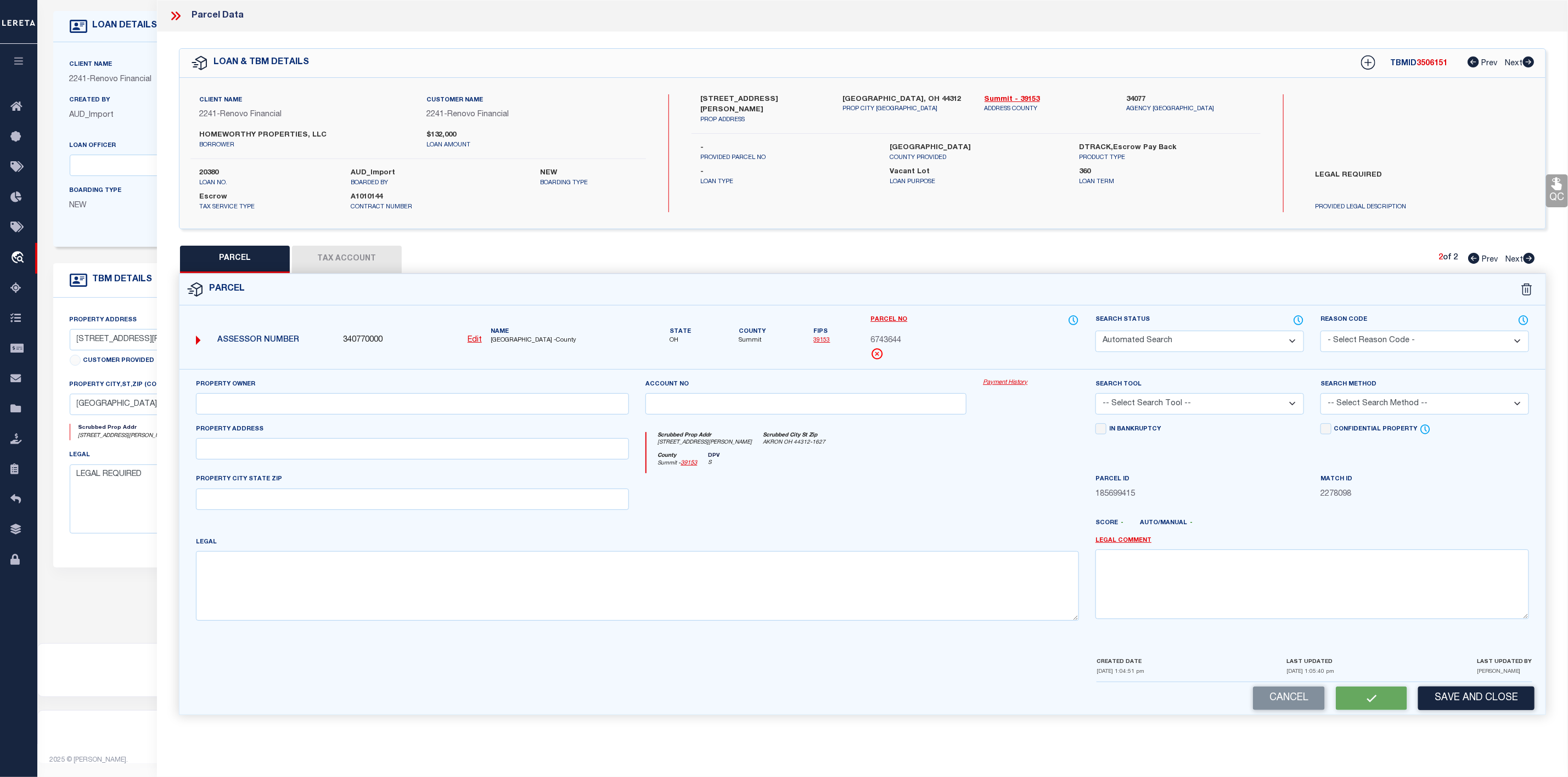
type input "125 STEVENSON AVE"
type input "Akron, OH 44312"
type textarea "HIGH GR PK LOT 221 NPT STEVENSON AVE"
click at [178, 19] on icon at bounding box center [178, 15] width 5 height 9
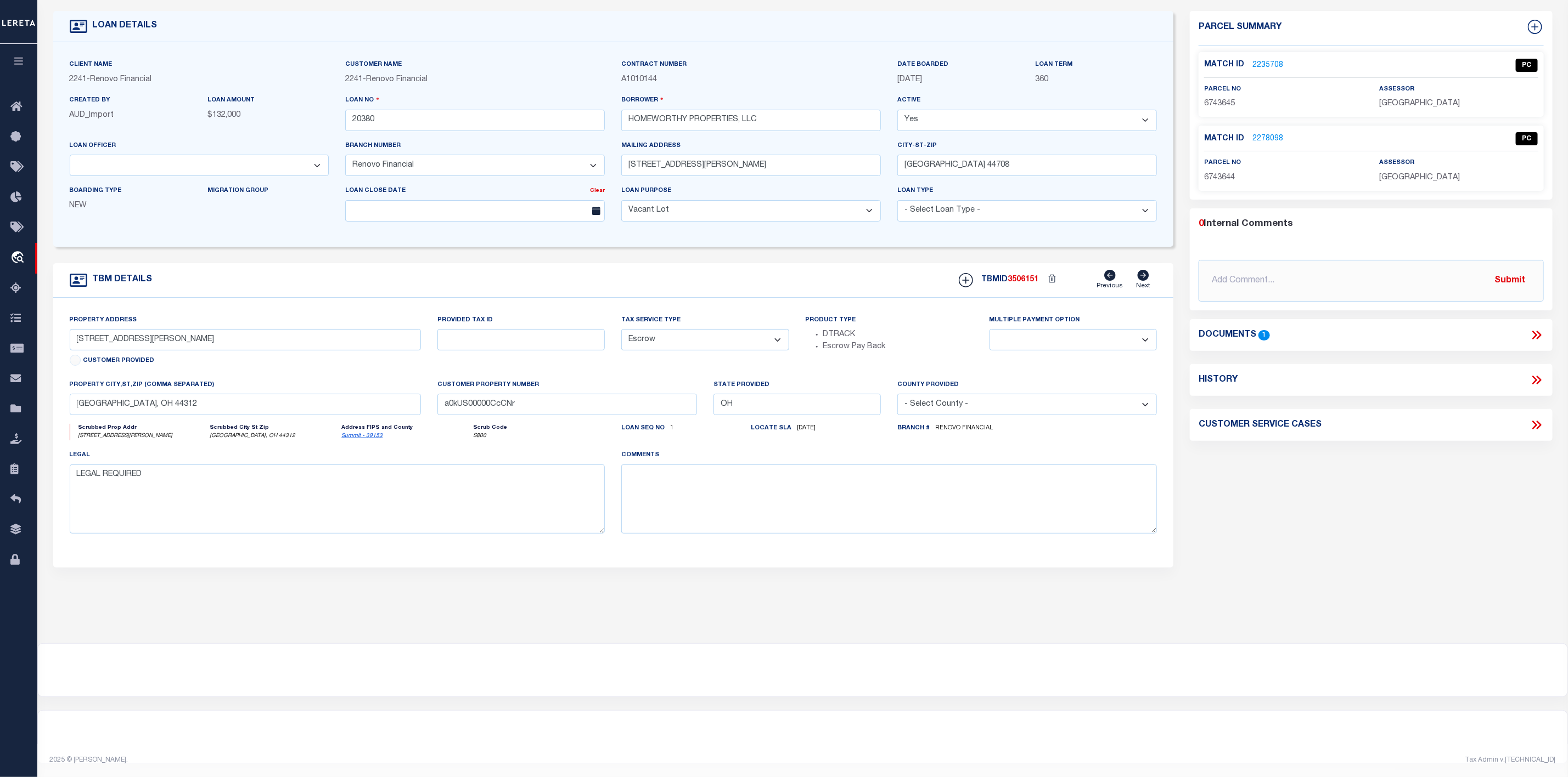
scroll to position [0, 0]
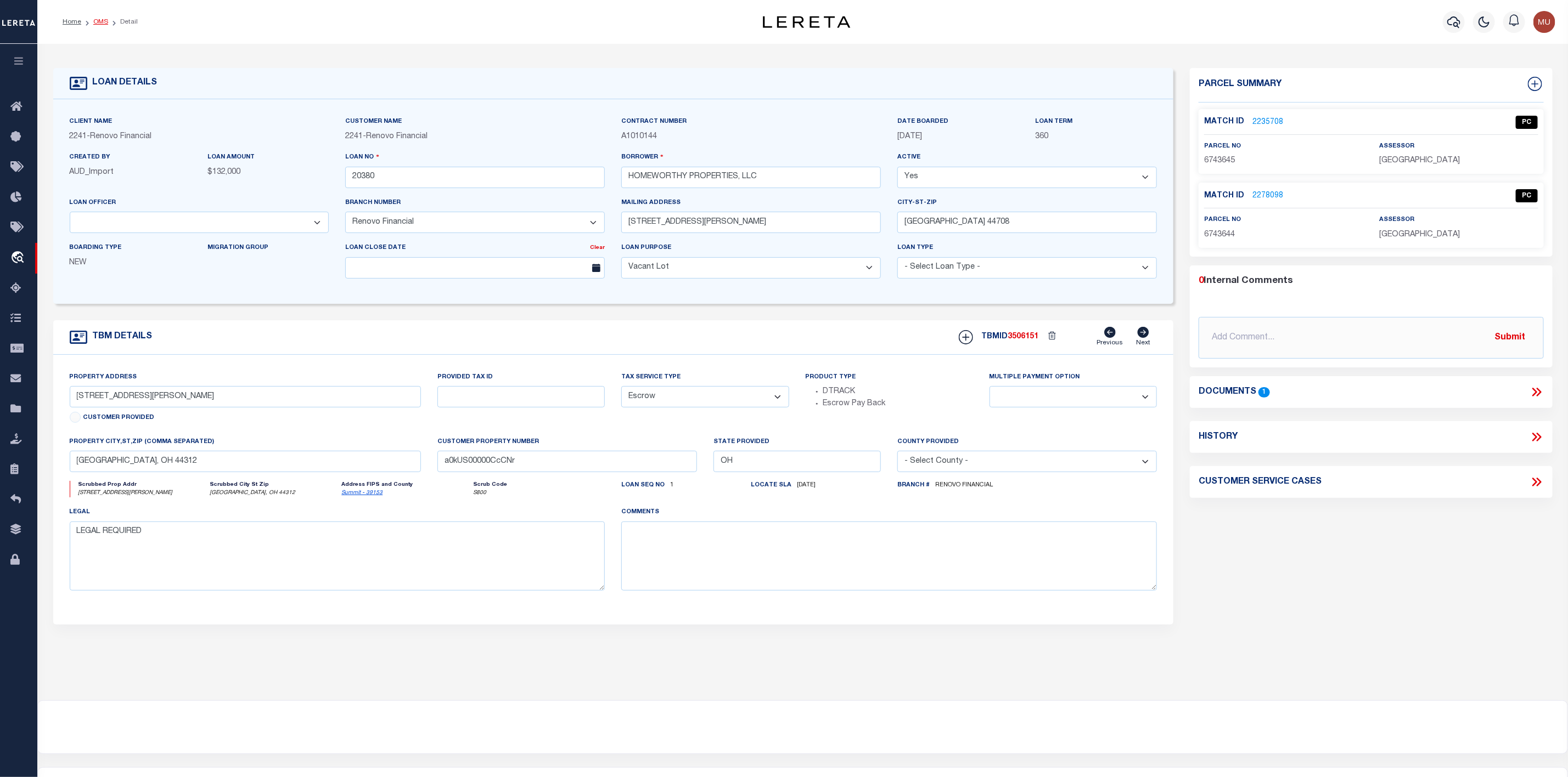
click at [104, 20] on link "OMS" at bounding box center [100, 22] width 15 height 7
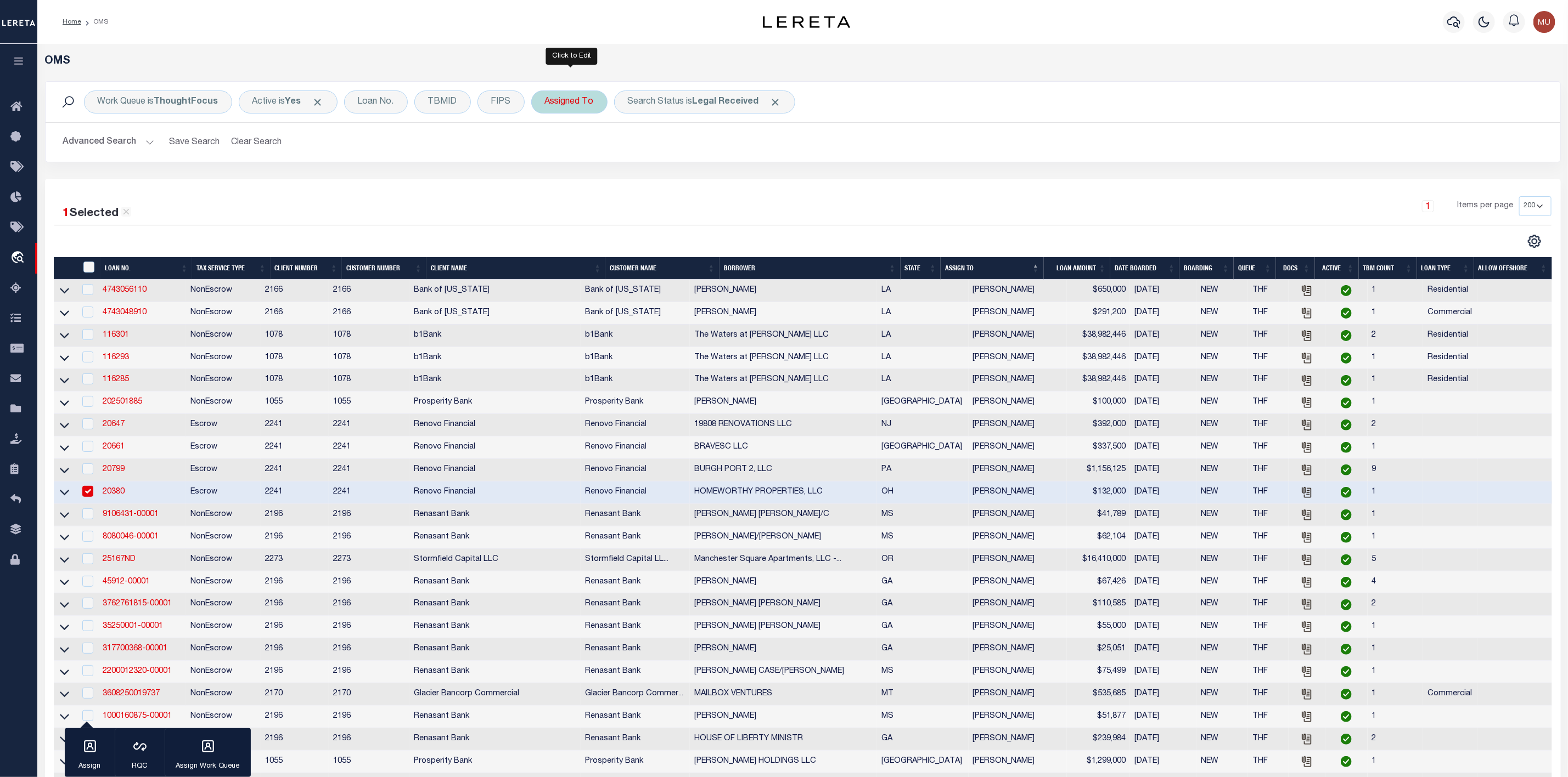
click at [563, 102] on div "Assigned To" at bounding box center [569, 101] width 76 height 23
click at [579, 165] on select "--Unassigned-- Abdul Muzain Agustin Fernandez Ahmad Darwish Alberto Estrada All…" at bounding box center [626, 155] width 161 height 21
select select "[PERSON_NAME]"
click at [547, 147] on select "--Unassigned-- Abdul Muzain Agustin Fernandez Ahmad Darwish Alberto Estrada All…" at bounding box center [626, 155] width 161 height 21
click at [685, 182] on input "Apply" at bounding box center [690, 179] width 33 height 18
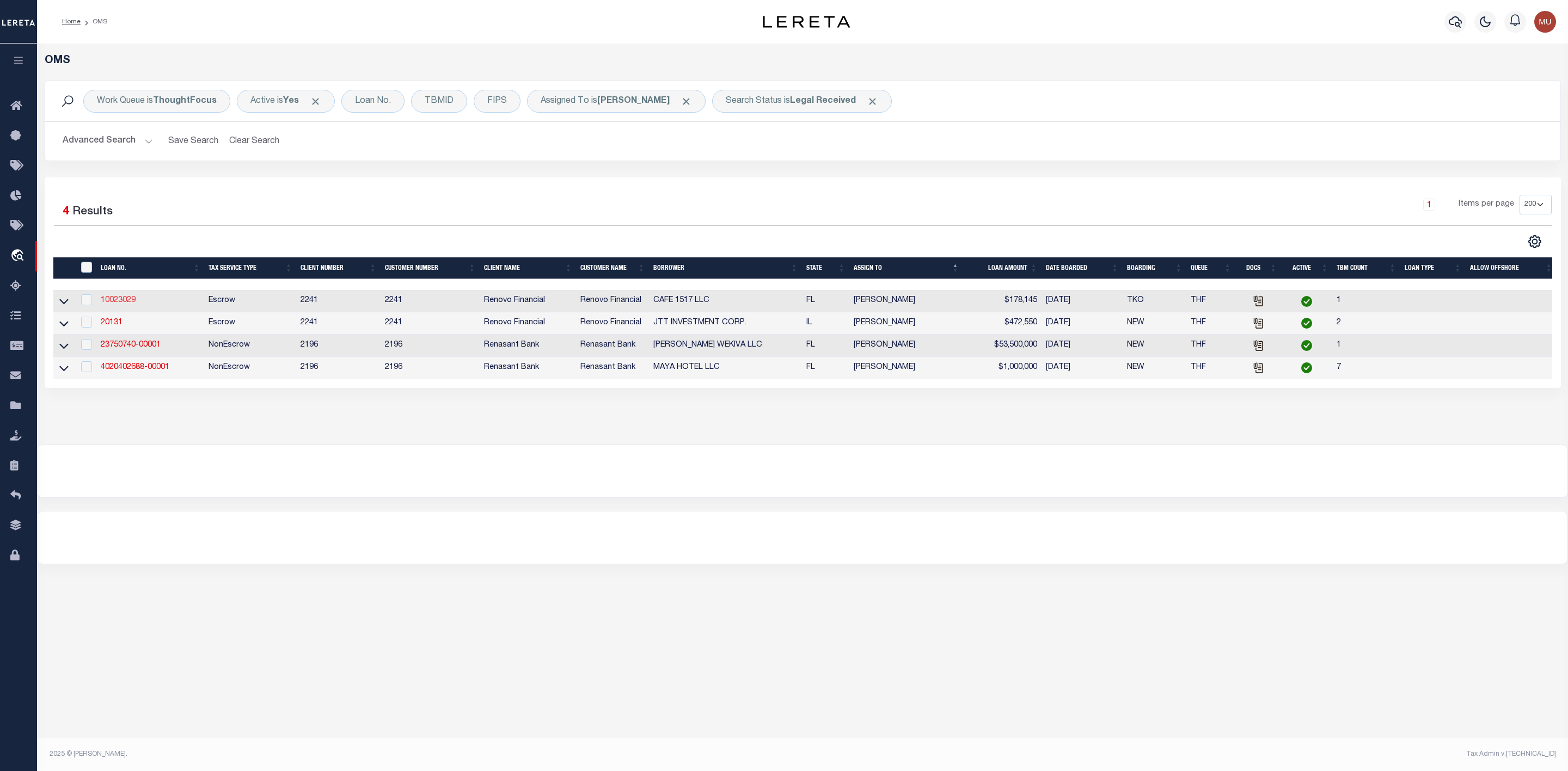
click at [113, 304] on link "10023029" at bounding box center [118, 300] width 35 height 8
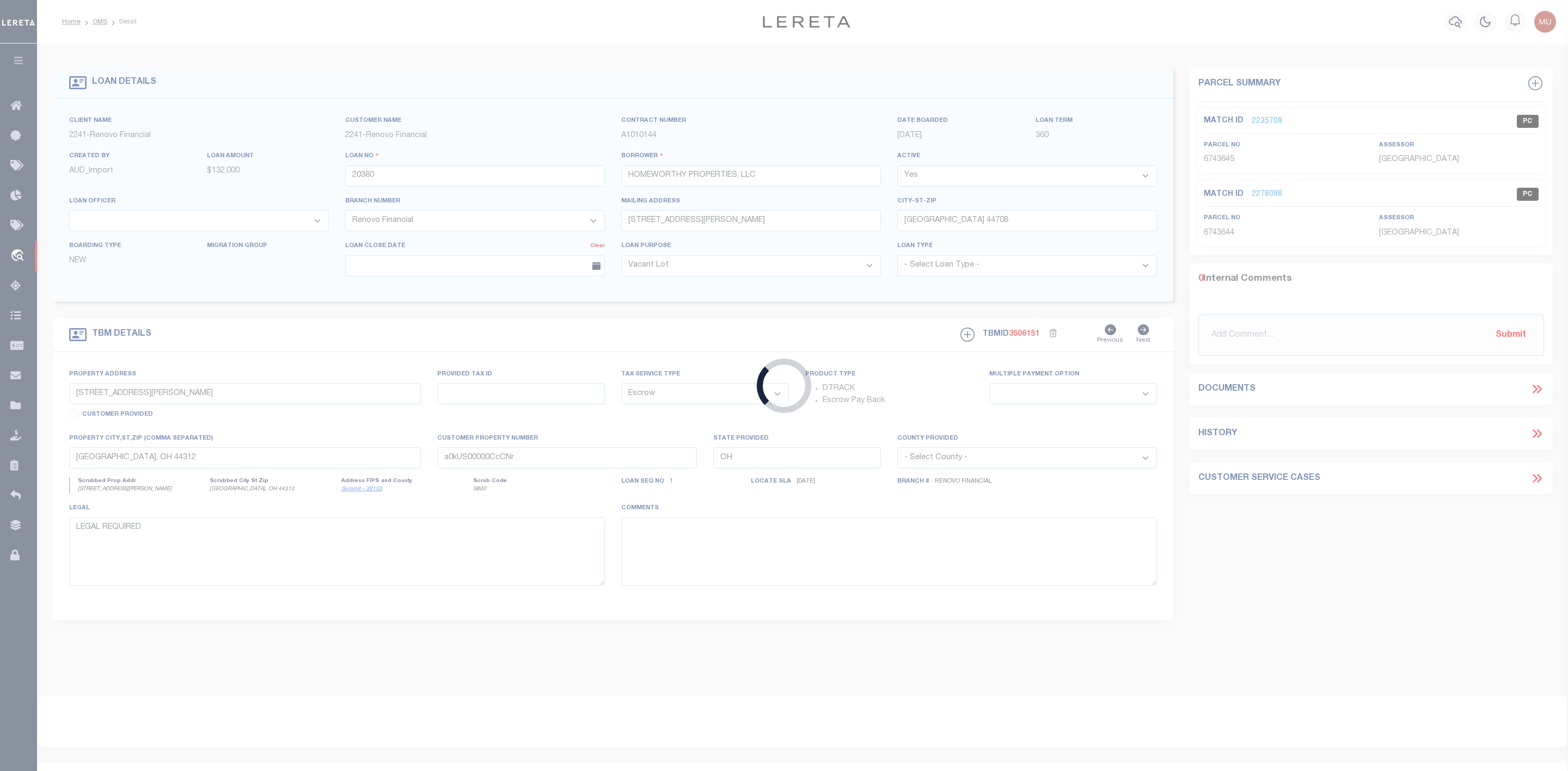
type input "10023029"
type input "CAFE 1517 LLC"
select select
select select "25067"
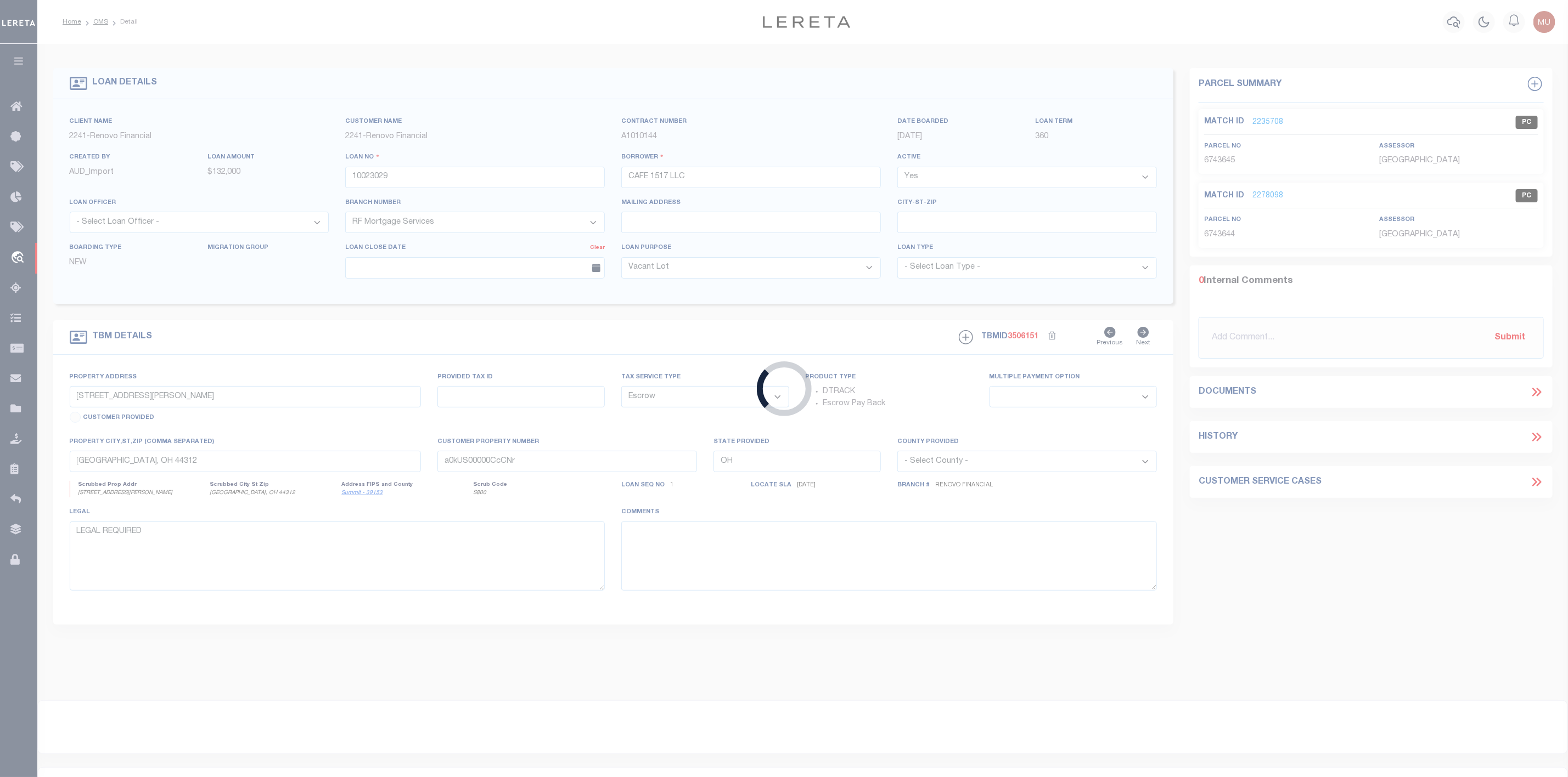
type input "453 SW 2ND ST"
select select
type input "MIAMI, FL 33130"
type input "a0kUS00000CO34H"
type input "FL"
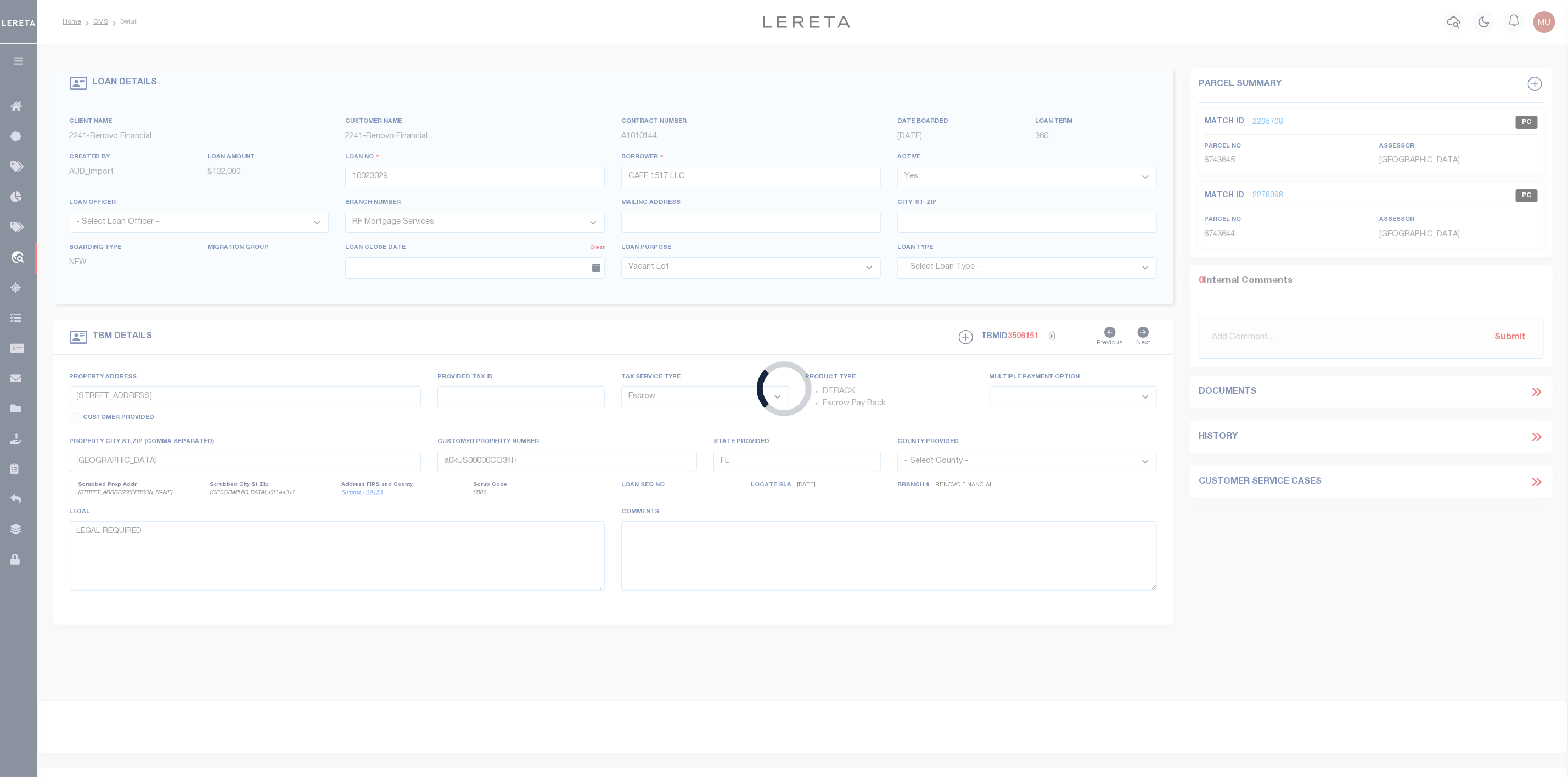
select select
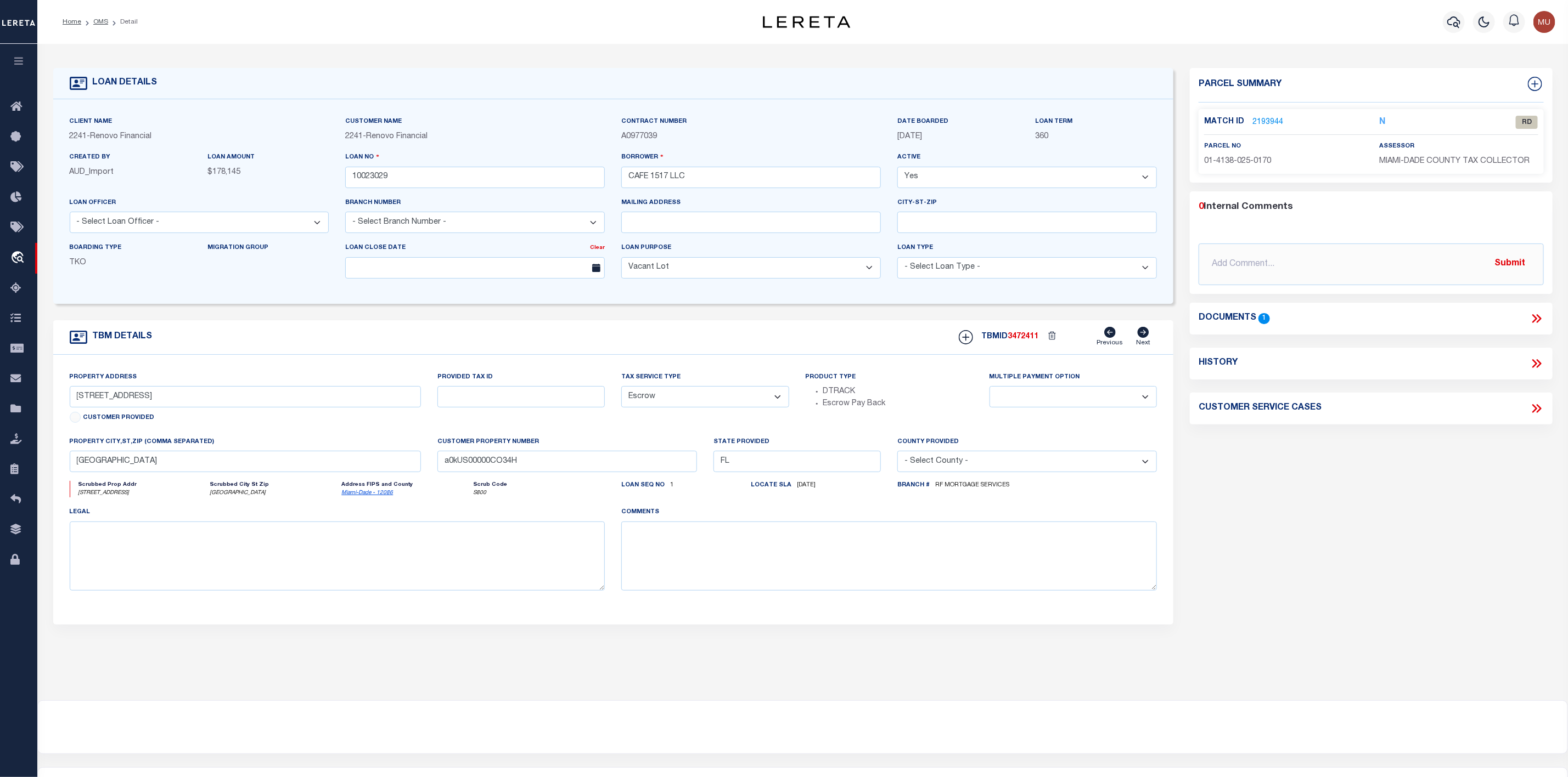
click at [1268, 120] on link "2193944" at bounding box center [1267, 122] width 31 height 11
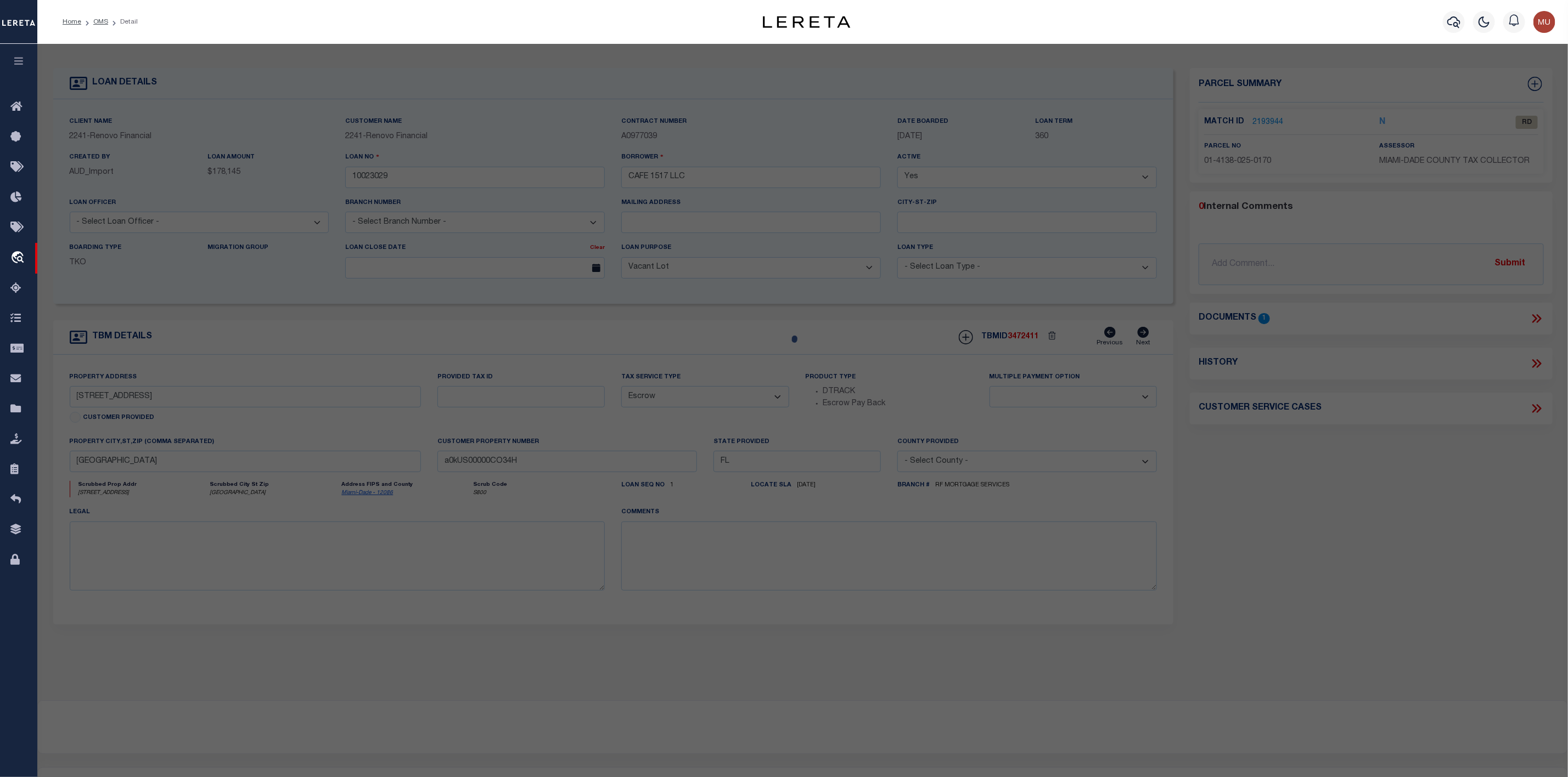
select select "AS"
select select
checkbox input "false"
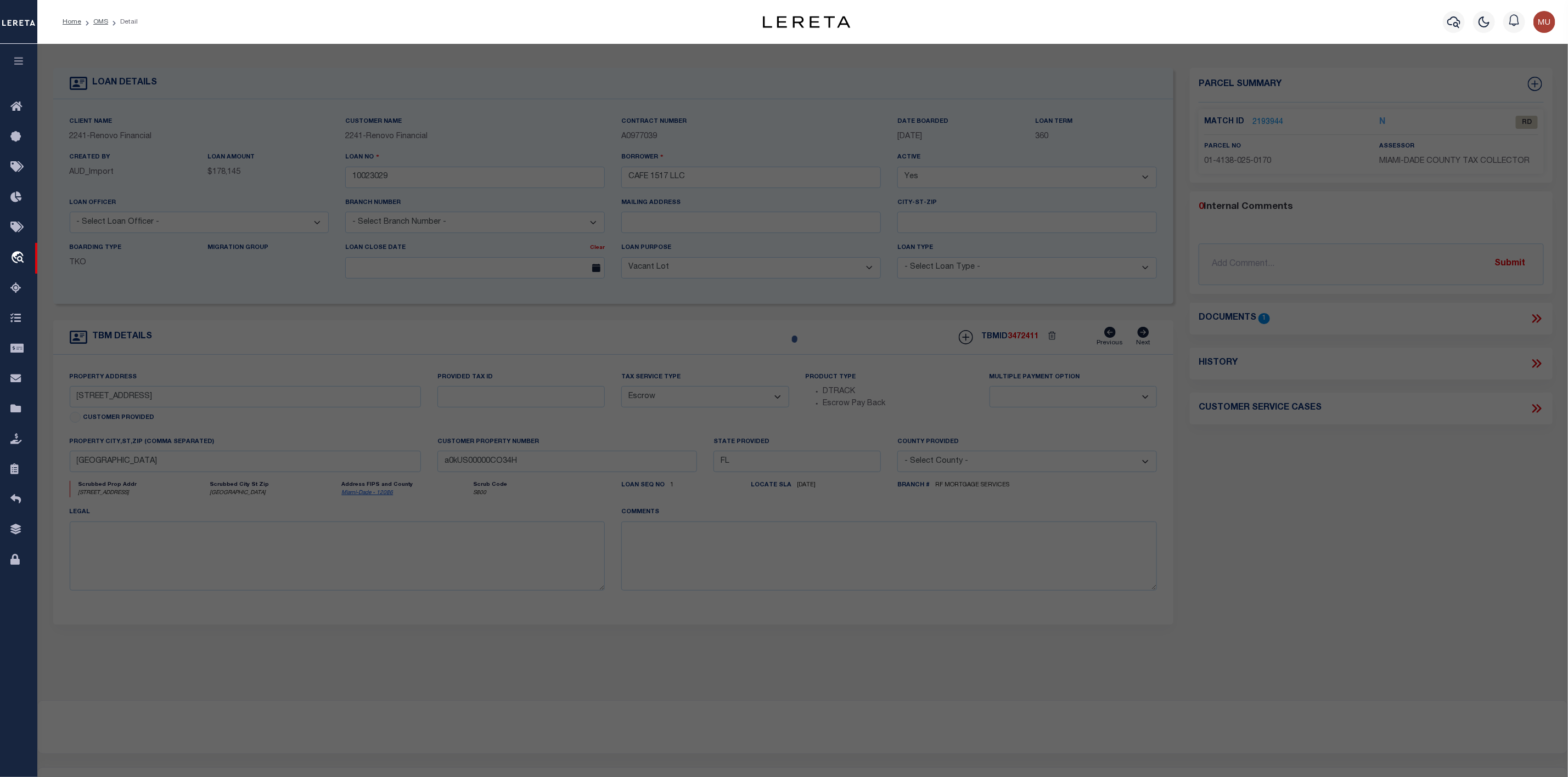
select select "RD"
type input "CAFE 1517 LLC"
select select "AGW"
select select "LEG"
type input "453 SW 2 ST UNIT: 301C"
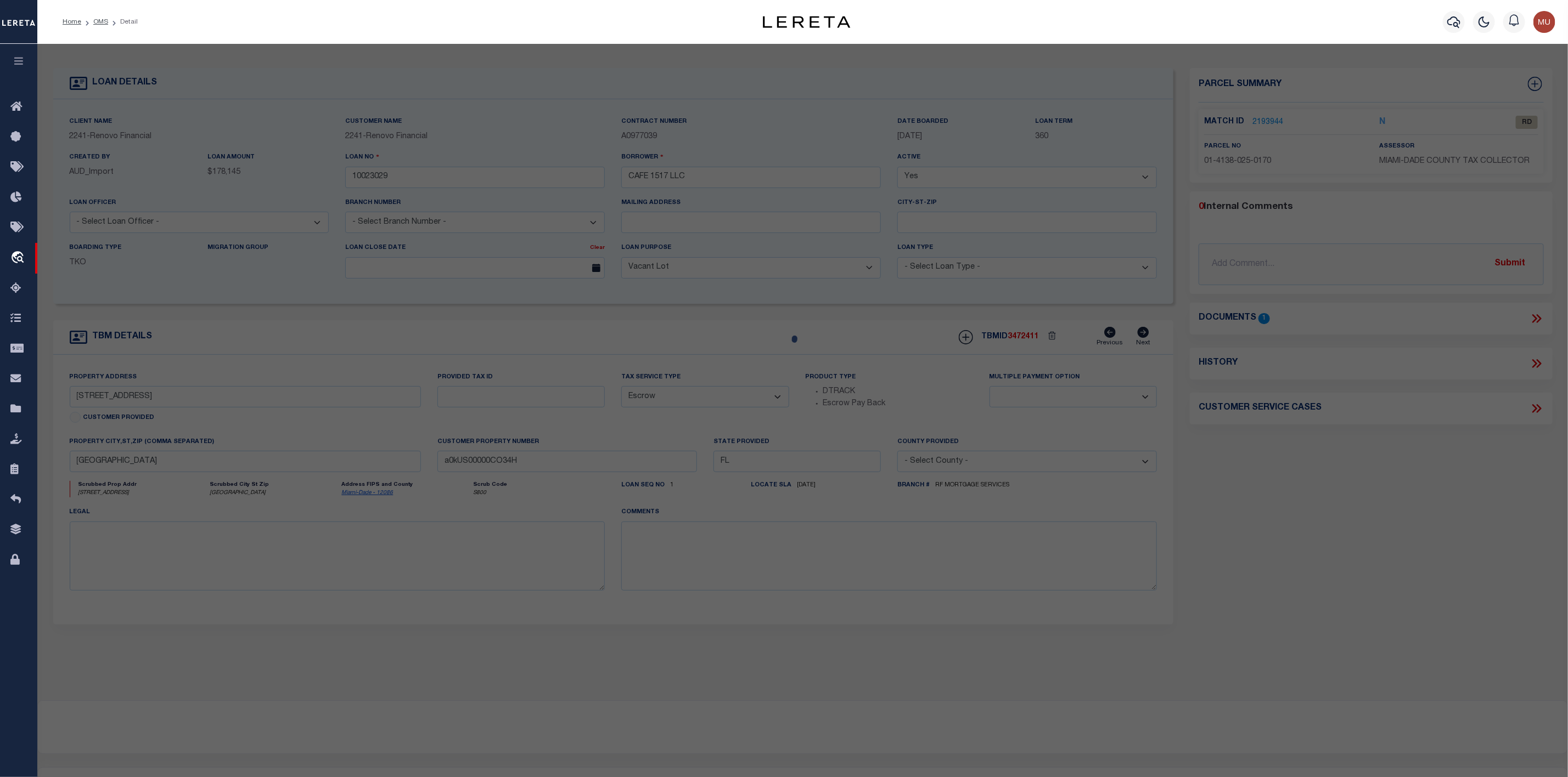
type input "MIAMI, FL 33130"
type textarea "RIO CRISTAL CONDO UNIT 301-C UNDIV 1/32ND INT IN COMMON ELEMENTS CLERKS FILE 75…"
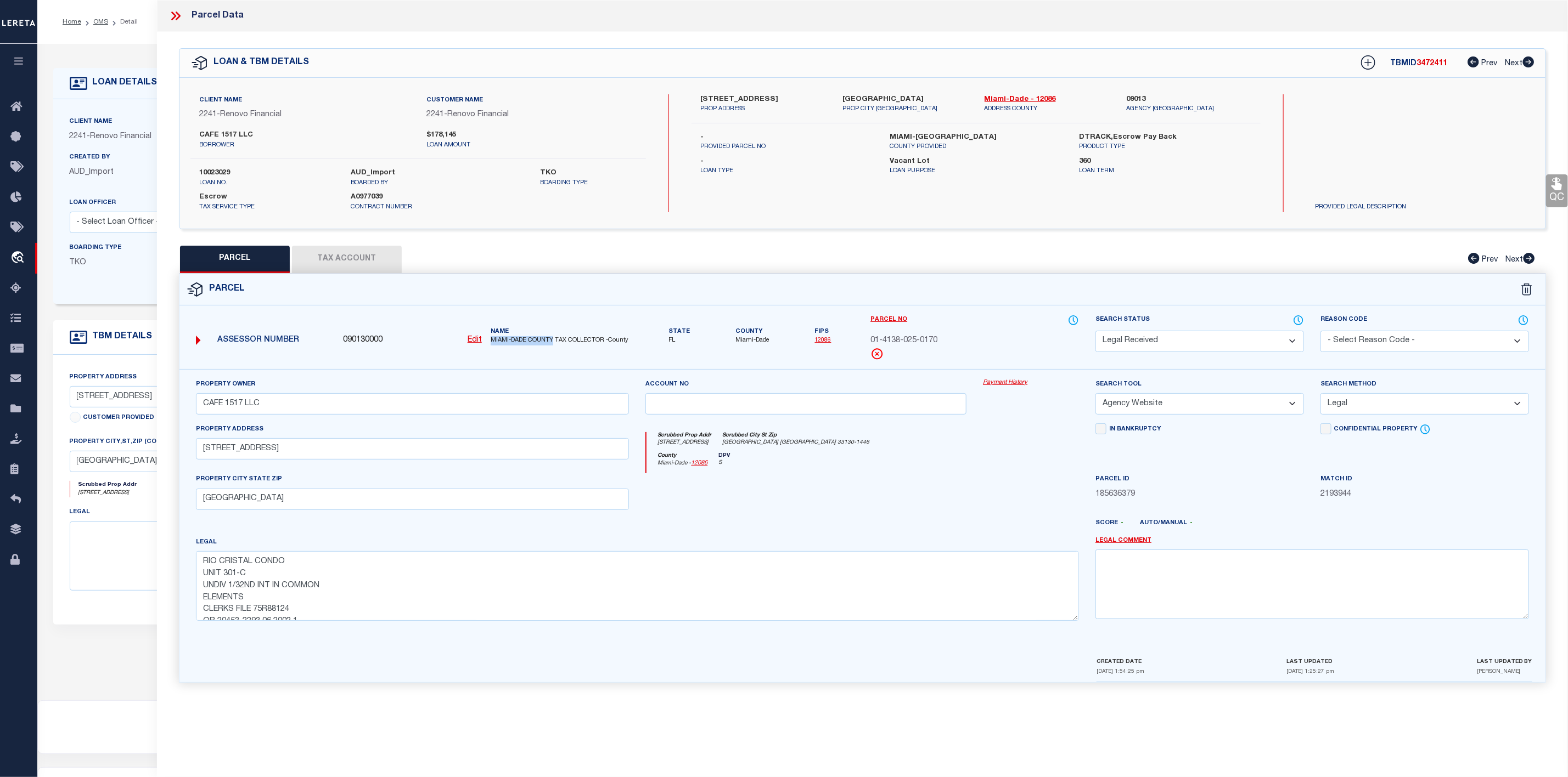
drag, startPoint x: 486, startPoint y: 343, endPoint x: 553, endPoint y: 346, distance: 67.1
click at [553, 346] on div "Name MIAMI-DADE COUNTY TAX COLLECTOR -County" at bounding box center [560, 336] width 148 height 18
copy span "MIAMI-DADE COUNTY"
drag, startPoint x: 702, startPoint y: 99, endPoint x: 268, endPoint y: 466, distance: 568.4
click at [741, 102] on label "453 SW 2ND ST" at bounding box center [763, 100] width 125 height 11
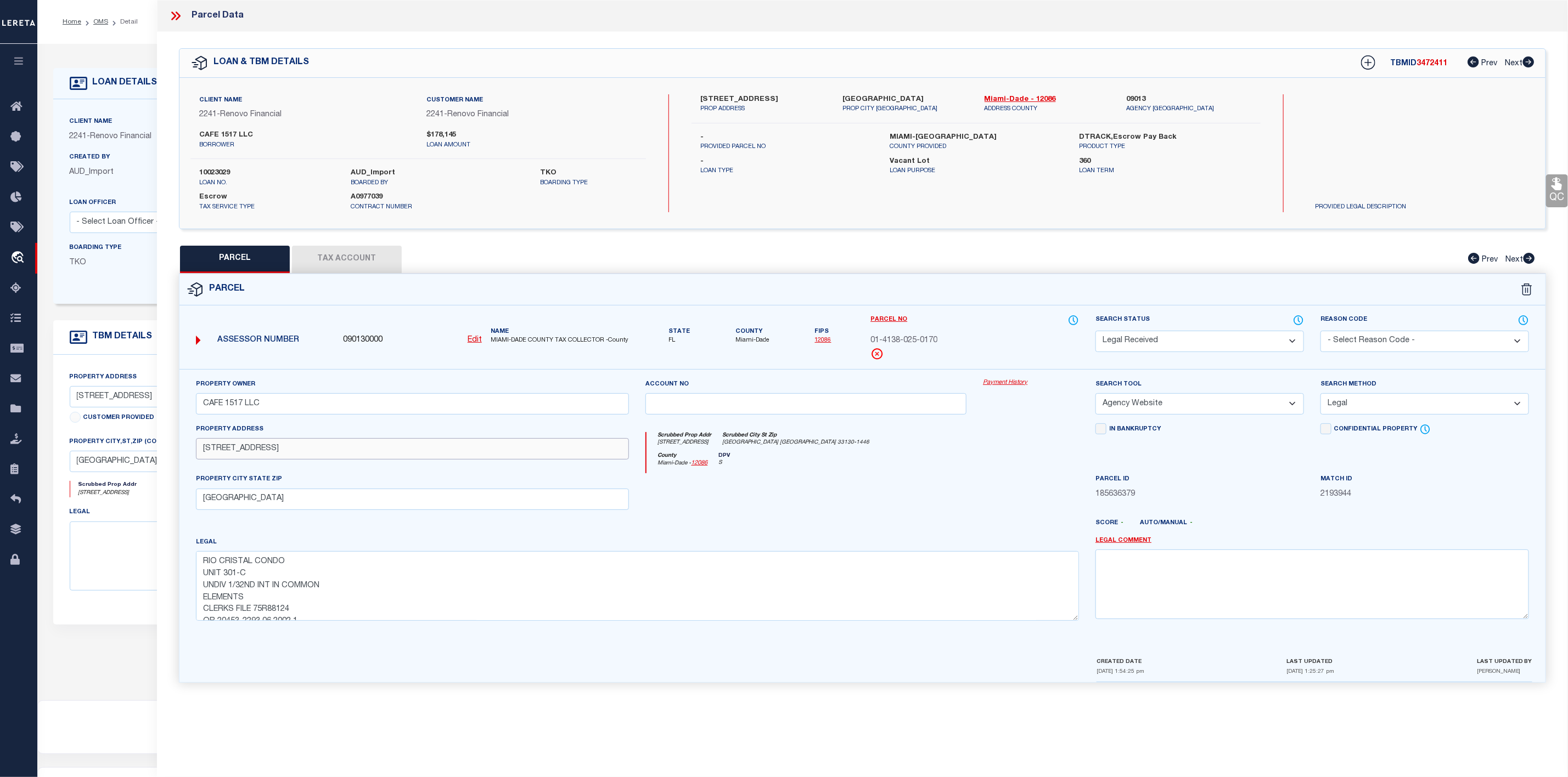
click at [208, 458] on input "453 SW 2 ST UNIT: 301C" at bounding box center [412, 449] width 434 height 21
drag, startPoint x: 206, startPoint y: 458, endPoint x: 258, endPoint y: 454, distance: 52.2
click at [258, 454] on input "453 SW 2 ST UNIT: 301C" at bounding box center [412, 449] width 434 height 21
drag, startPoint x: 200, startPoint y: 454, endPoint x: 250, endPoint y: 454, distance: 50.0
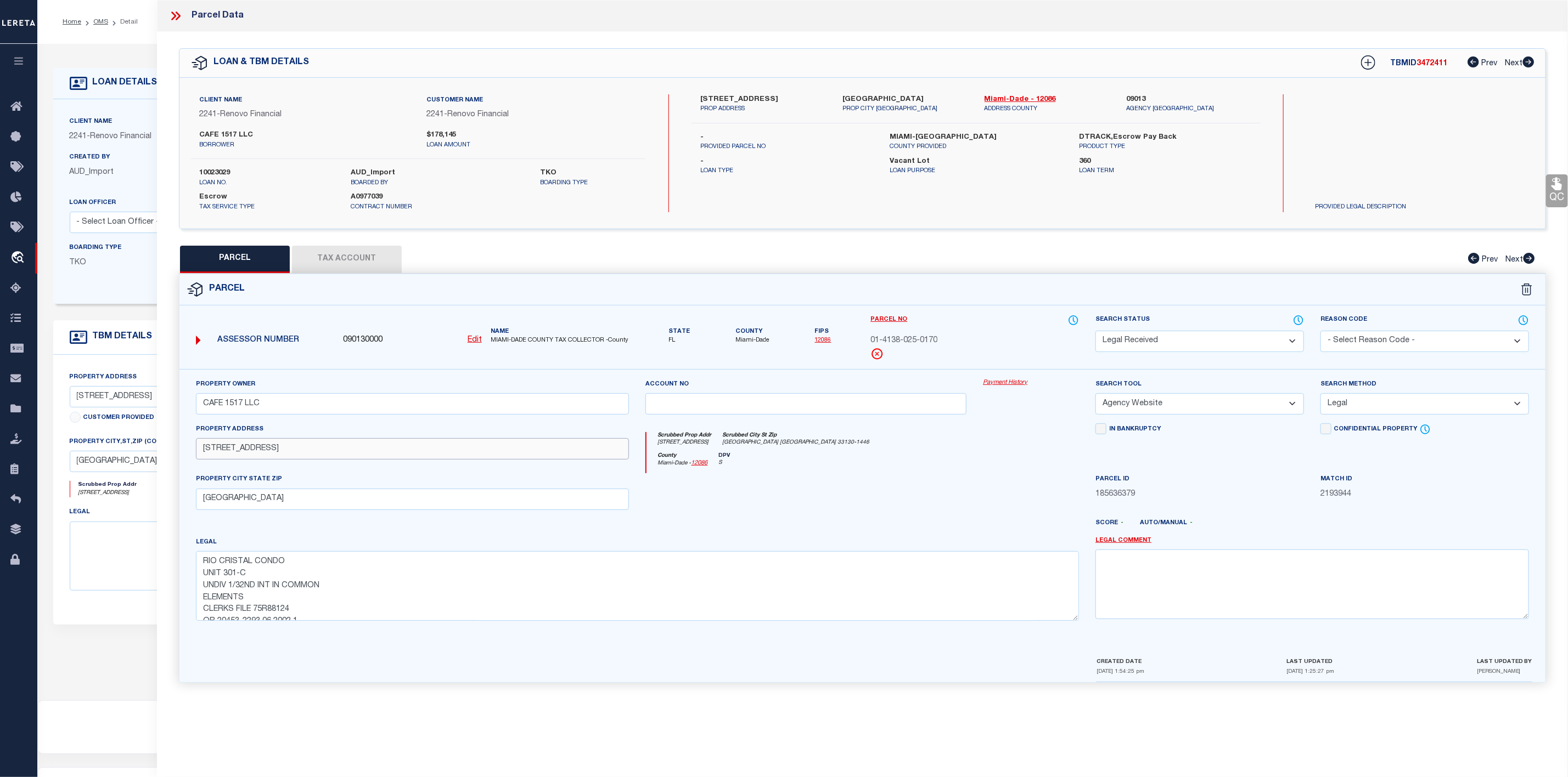
click at [250, 454] on input "453 SW 2 ST UNIT: 301C" at bounding box center [412, 449] width 434 height 21
drag, startPoint x: 279, startPoint y: 451, endPoint x: 323, endPoint y: 456, distance: 44.3
click at [323, 456] on input "453 SW 2 ST UNIT: 301C" at bounding box center [412, 449] width 434 height 21
click at [331, 262] on button "Tax Account" at bounding box center [347, 259] width 110 height 27
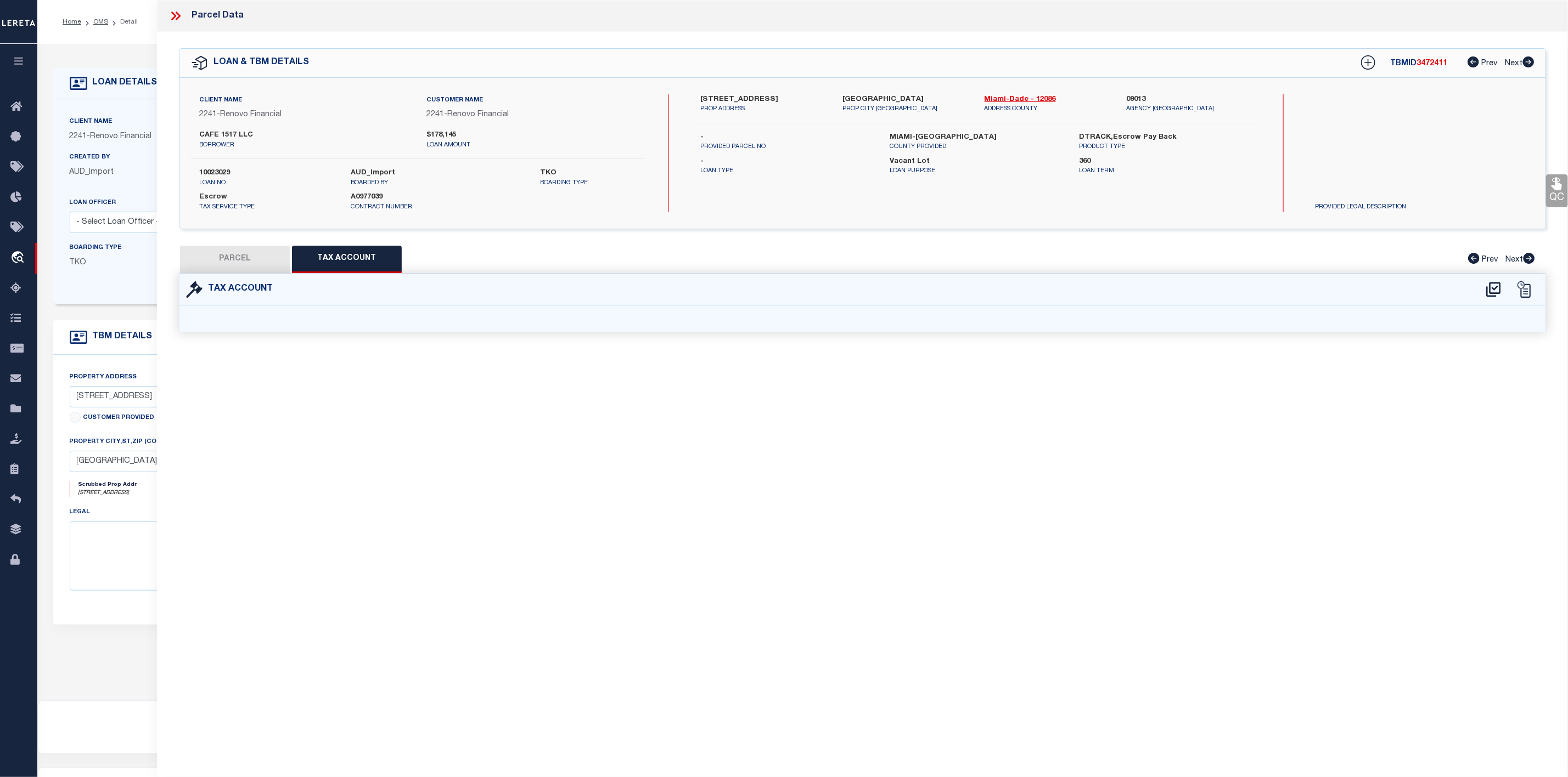
select select "100"
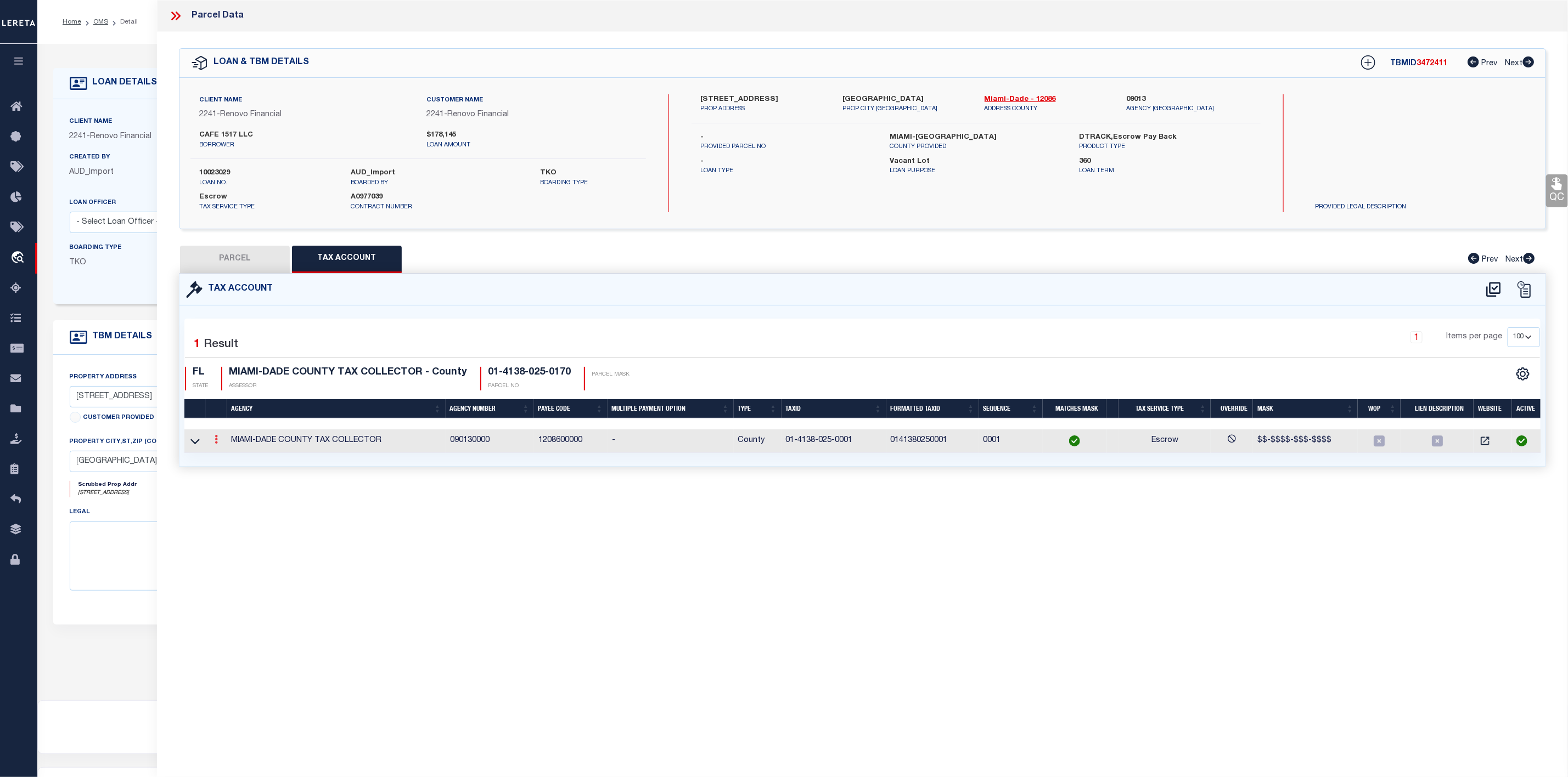
click at [215, 444] on icon at bounding box center [216, 440] width 3 height 9
click at [231, 258] on button "PARCEL" at bounding box center [235, 259] width 110 height 27
select select "AS"
select select
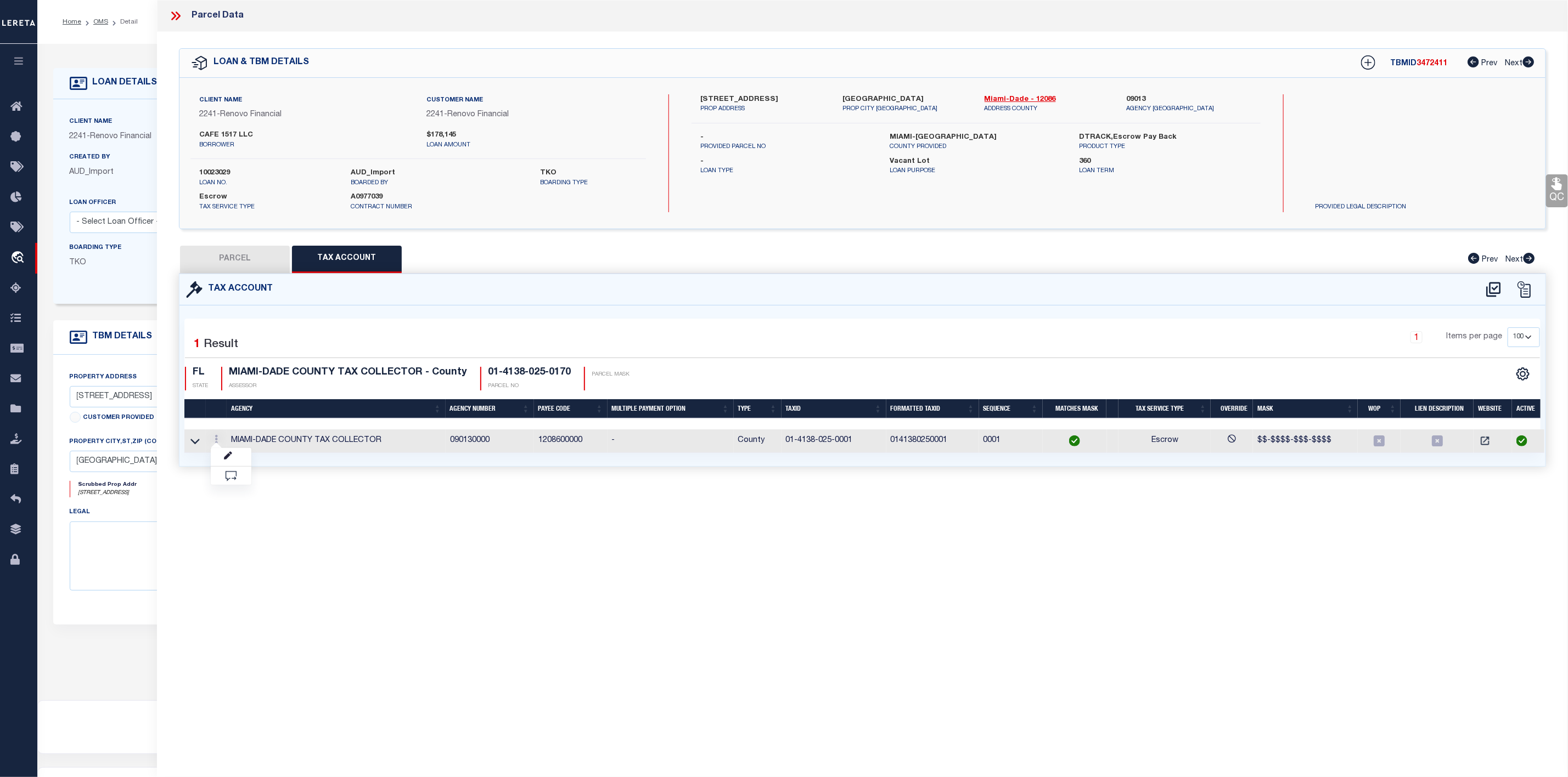
checkbox input "false"
select select "CP"
type input "CAFE 1517 LLC"
select select "AGW"
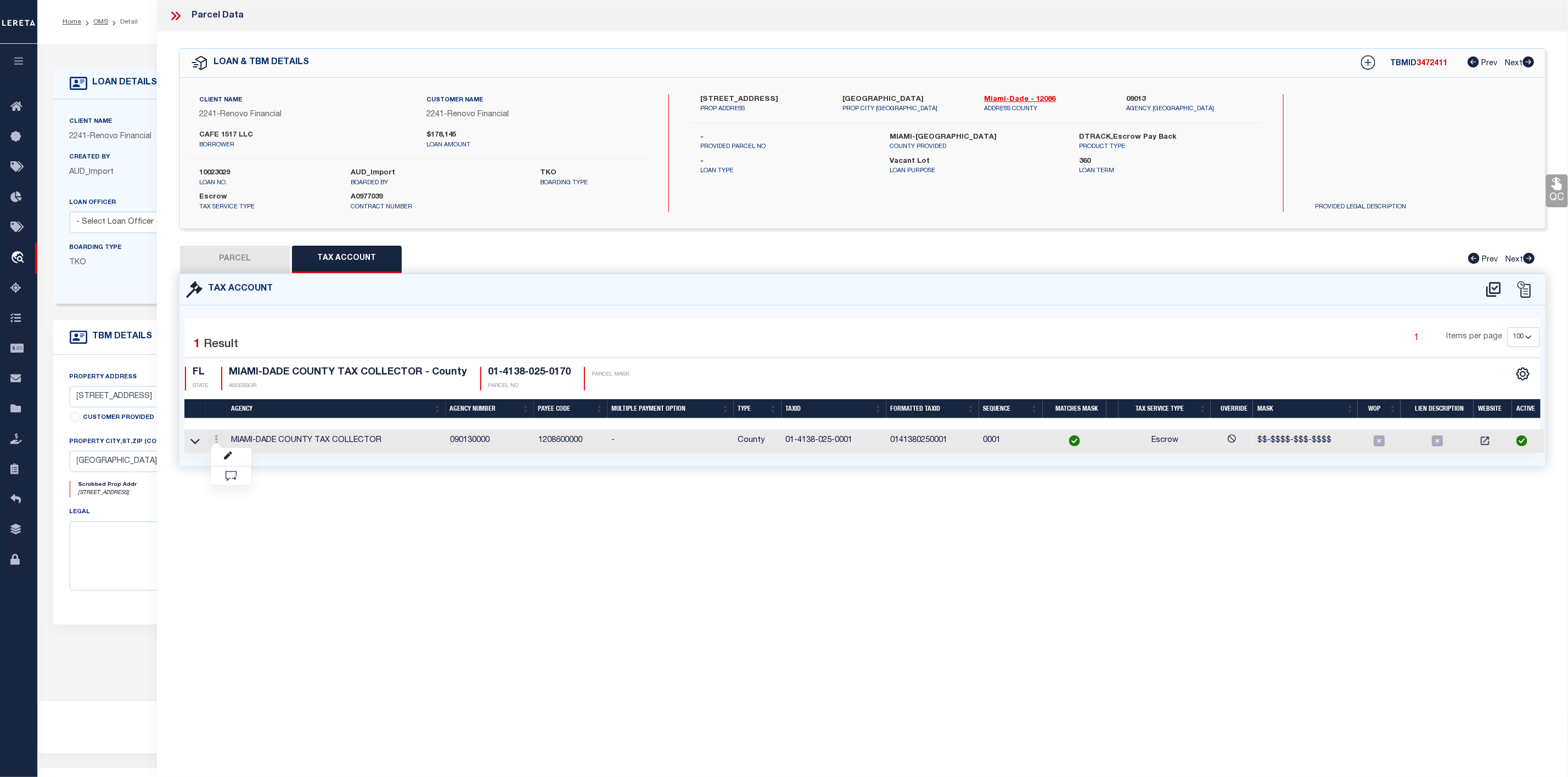
select select "LEG"
type input "453 SW 2 ST UNIT: 301C"
type input "MIAMI, FL 33130"
type textarea "RIO CRISTAL CONDO UNIT 301-C UNDIV 1/32ND INT IN COMMON ELEMENTS CLERKS FILE 75…"
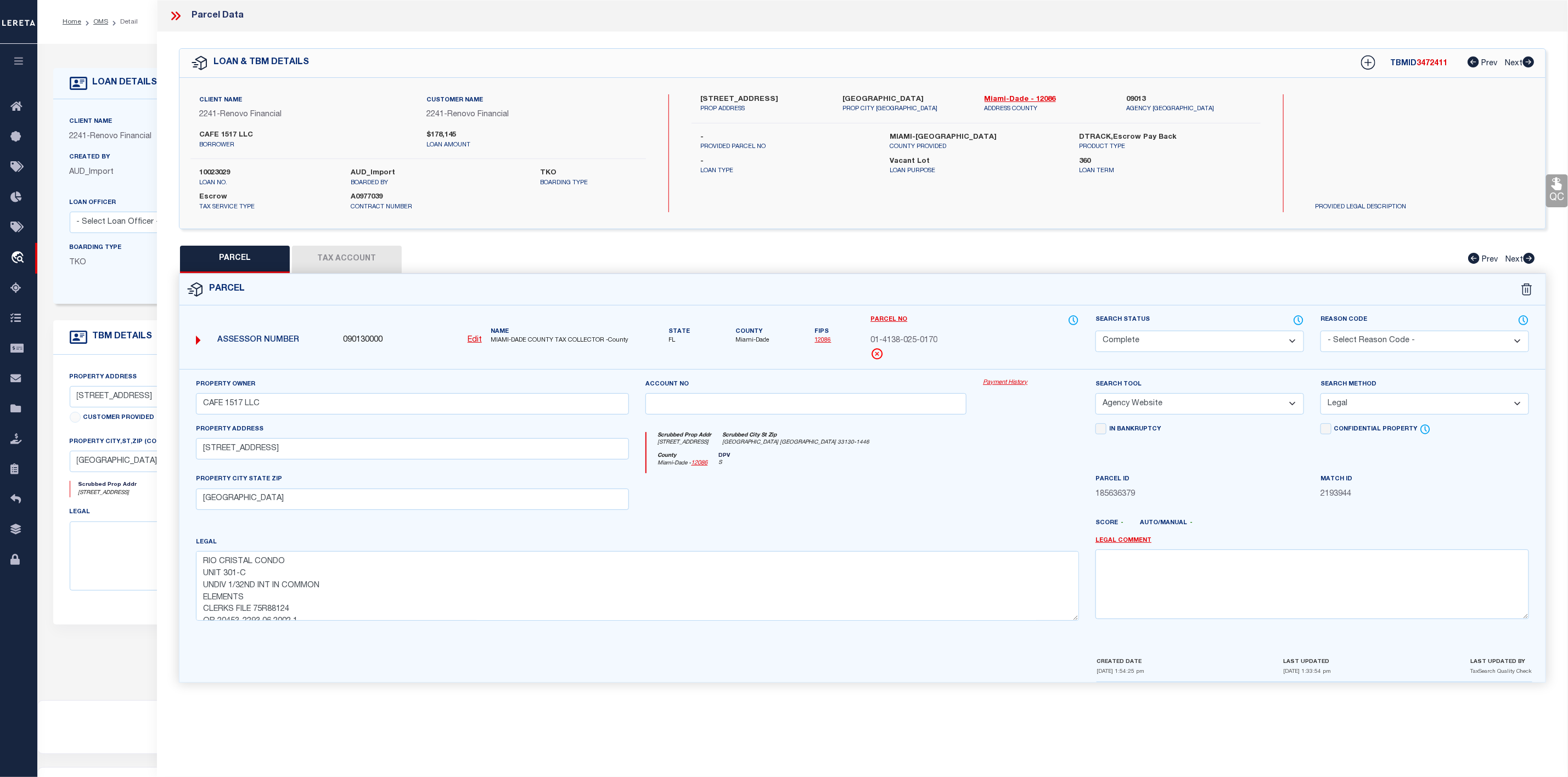
click at [173, 11] on icon at bounding box center [175, 15] width 15 height 15
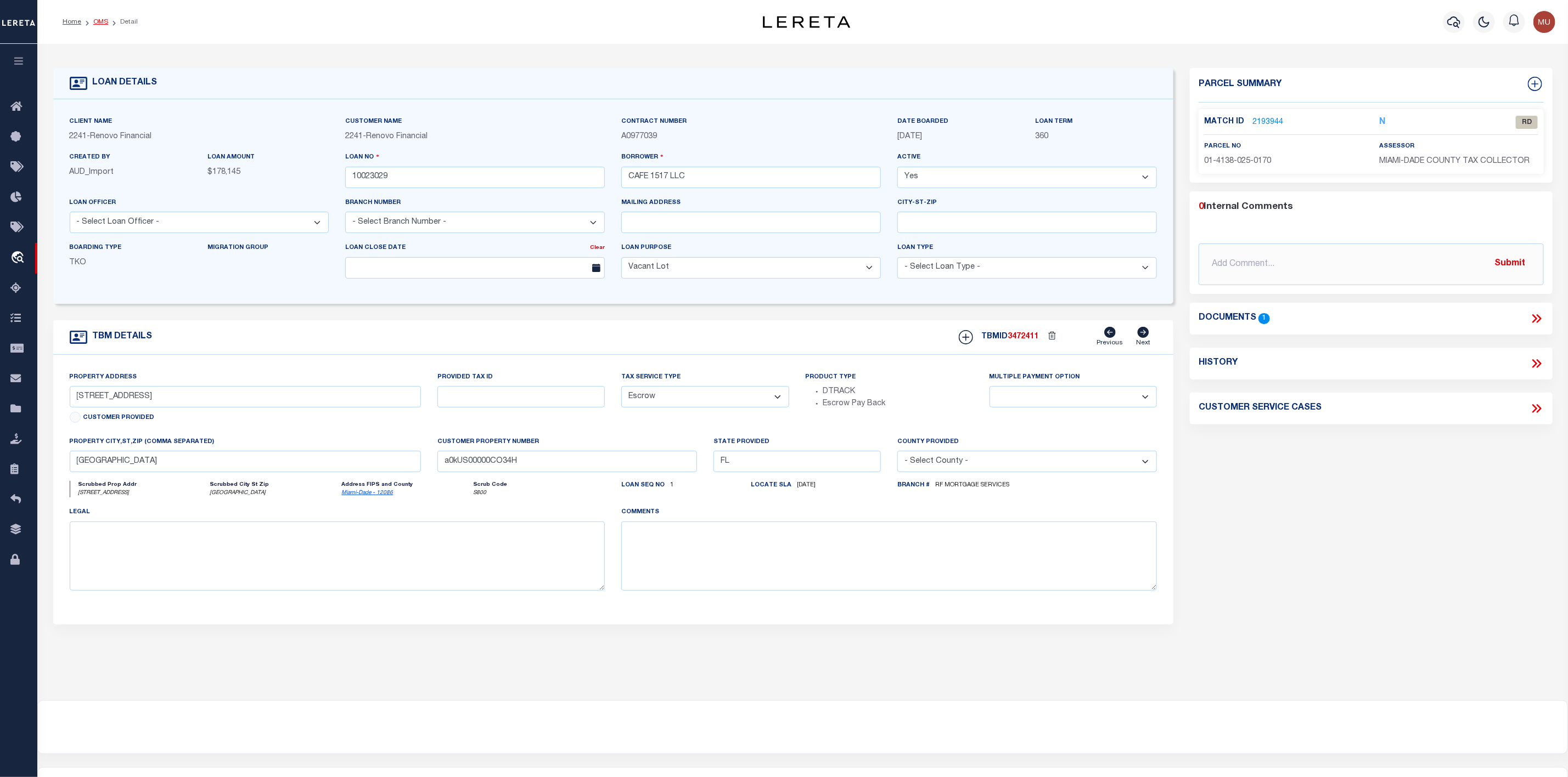
click at [100, 25] on link "OMS" at bounding box center [100, 22] width 15 height 7
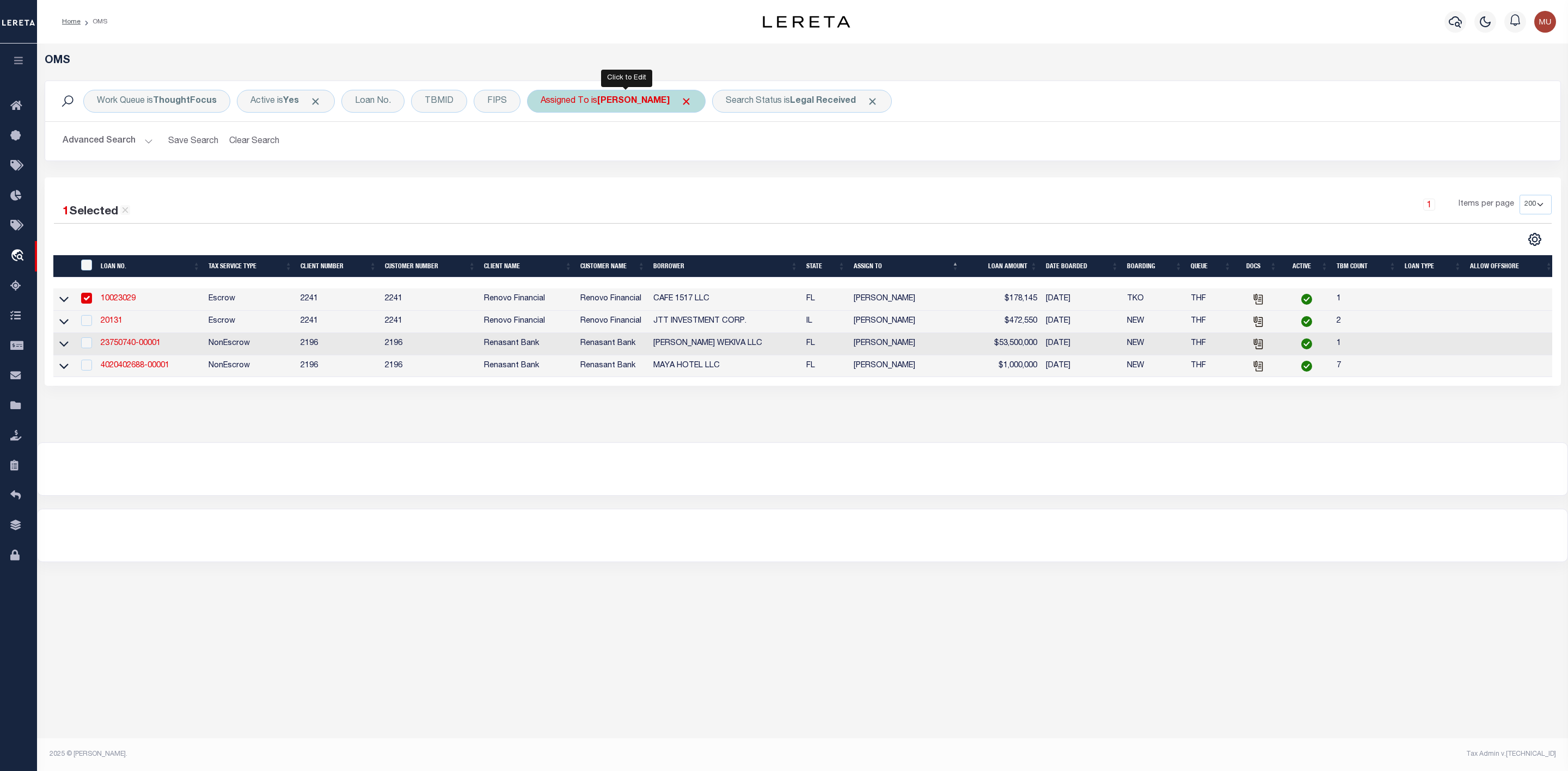
click at [626, 100] on b "[PERSON_NAME]" at bounding box center [633, 101] width 72 height 9
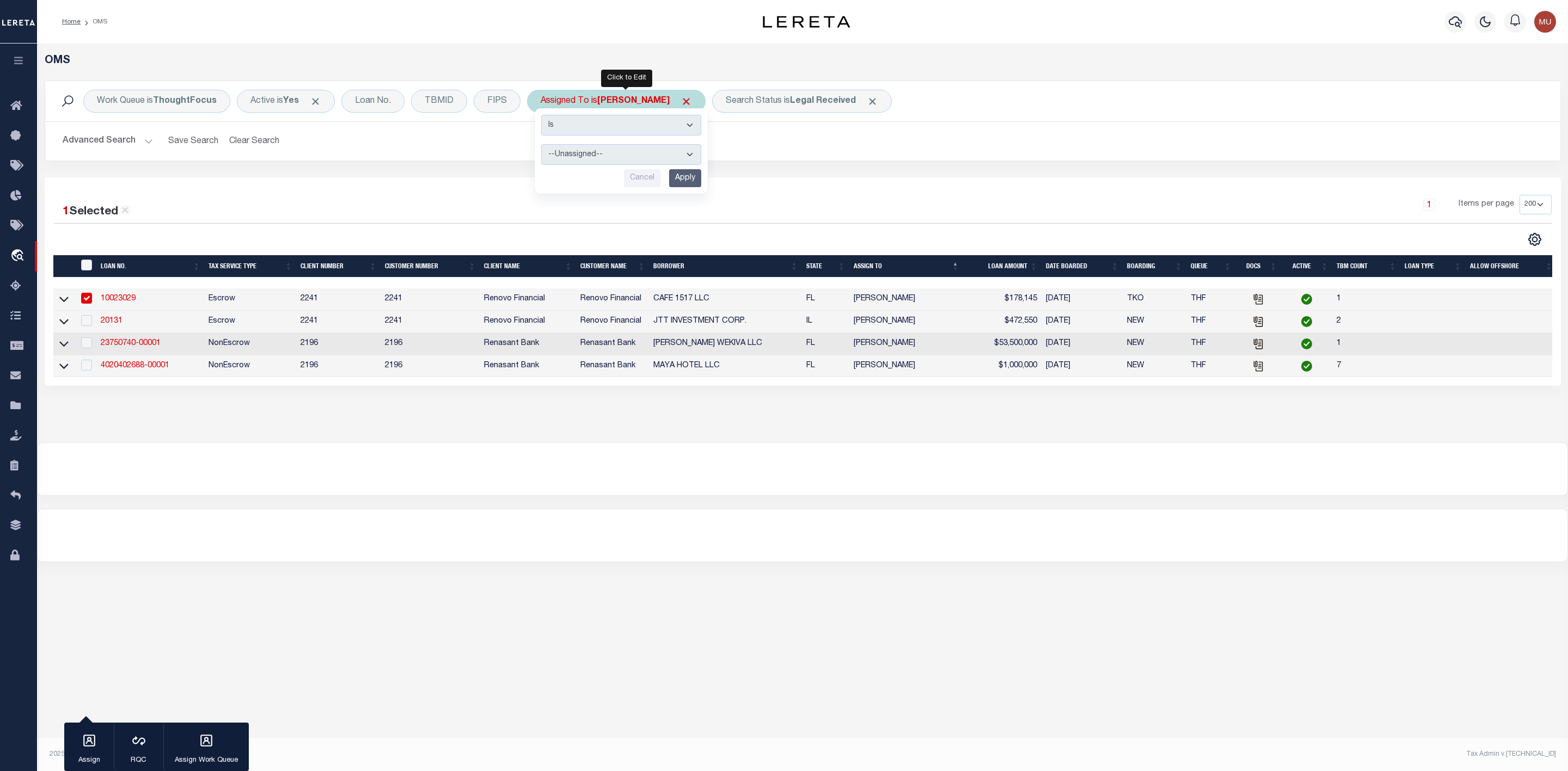
click at [600, 150] on select "--Unassigned-- Abdul Muzain Agustin Fernandez Ahmad Darwish Alberto Estrada All…" at bounding box center [621, 154] width 160 height 20
select select "[PERSON_NAME]"
click at [543, 146] on select "--Unassigned-- Abdul Muzain Agustin Fernandez Ahmad Darwish Alberto Estrada All…" at bounding box center [621, 154] width 160 height 20
click at [678, 183] on input "Apply" at bounding box center [685, 178] width 32 height 18
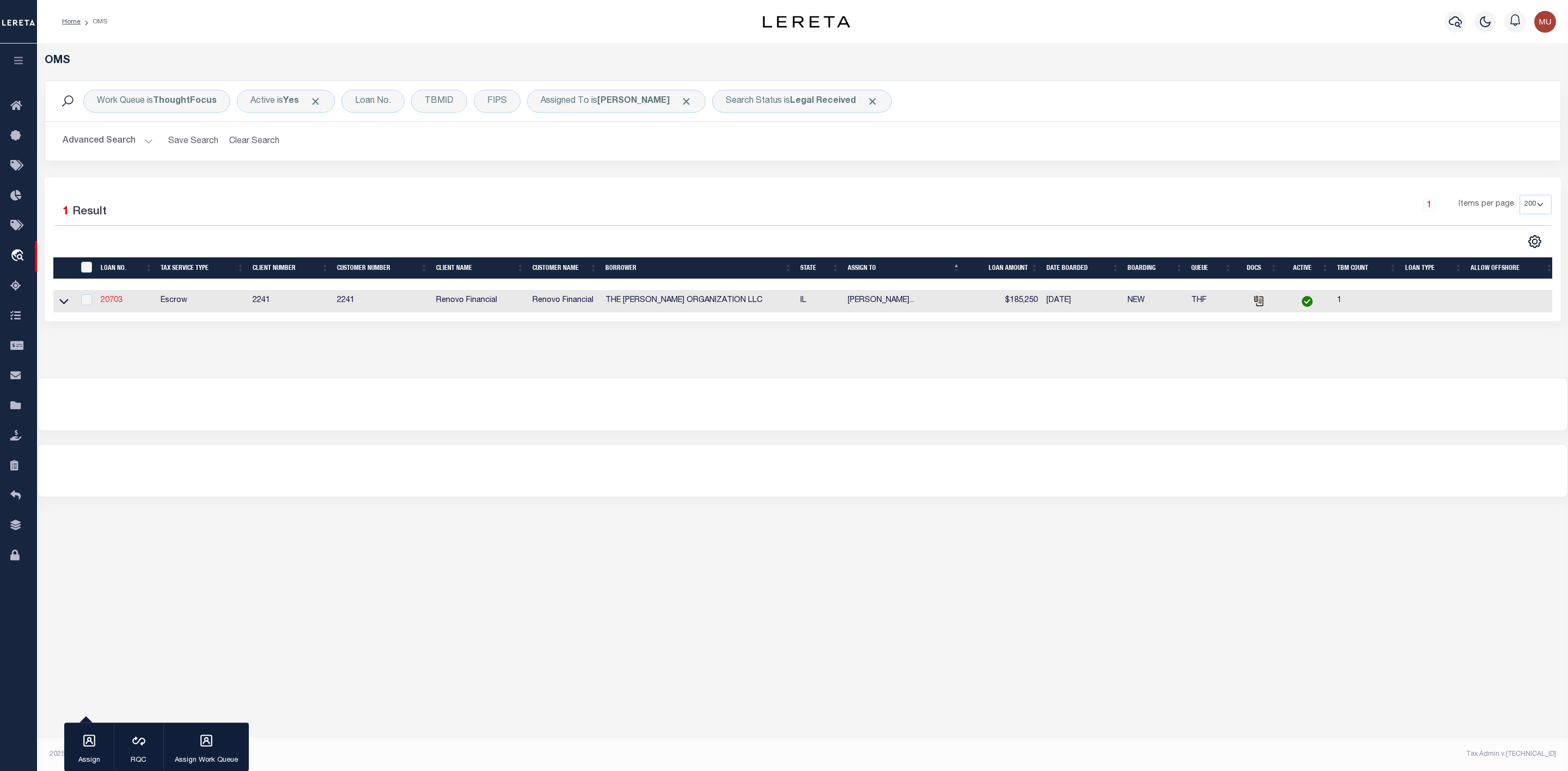
click at [114, 302] on link "20703" at bounding box center [112, 300] width 22 height 8
type input "20703"
type input "THE BARRERA ORGANIZATION LLC"
select select "164194"
select select "25066"
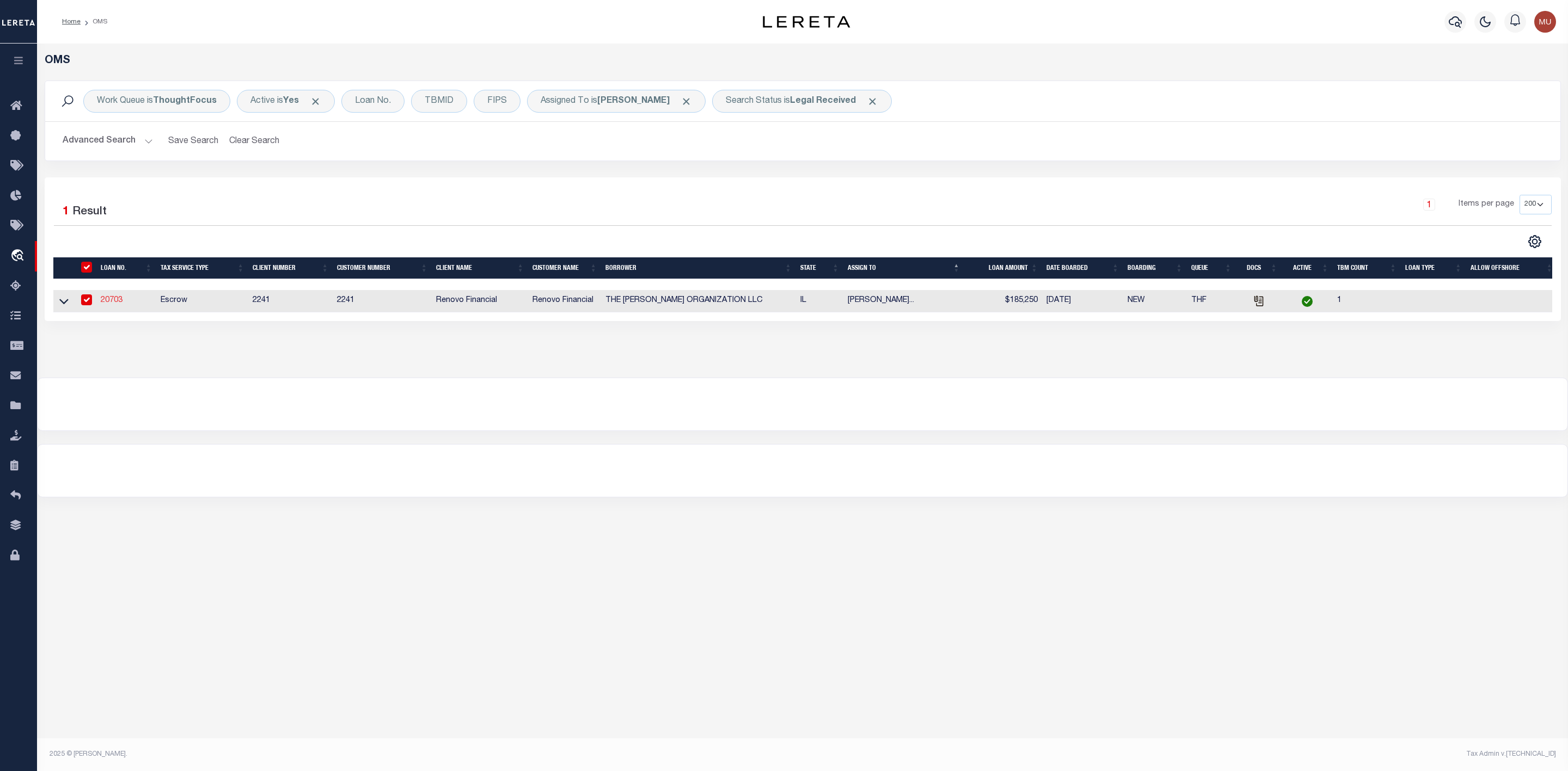
type input "1180 Trask St"
type input "Aurora IL 60502"
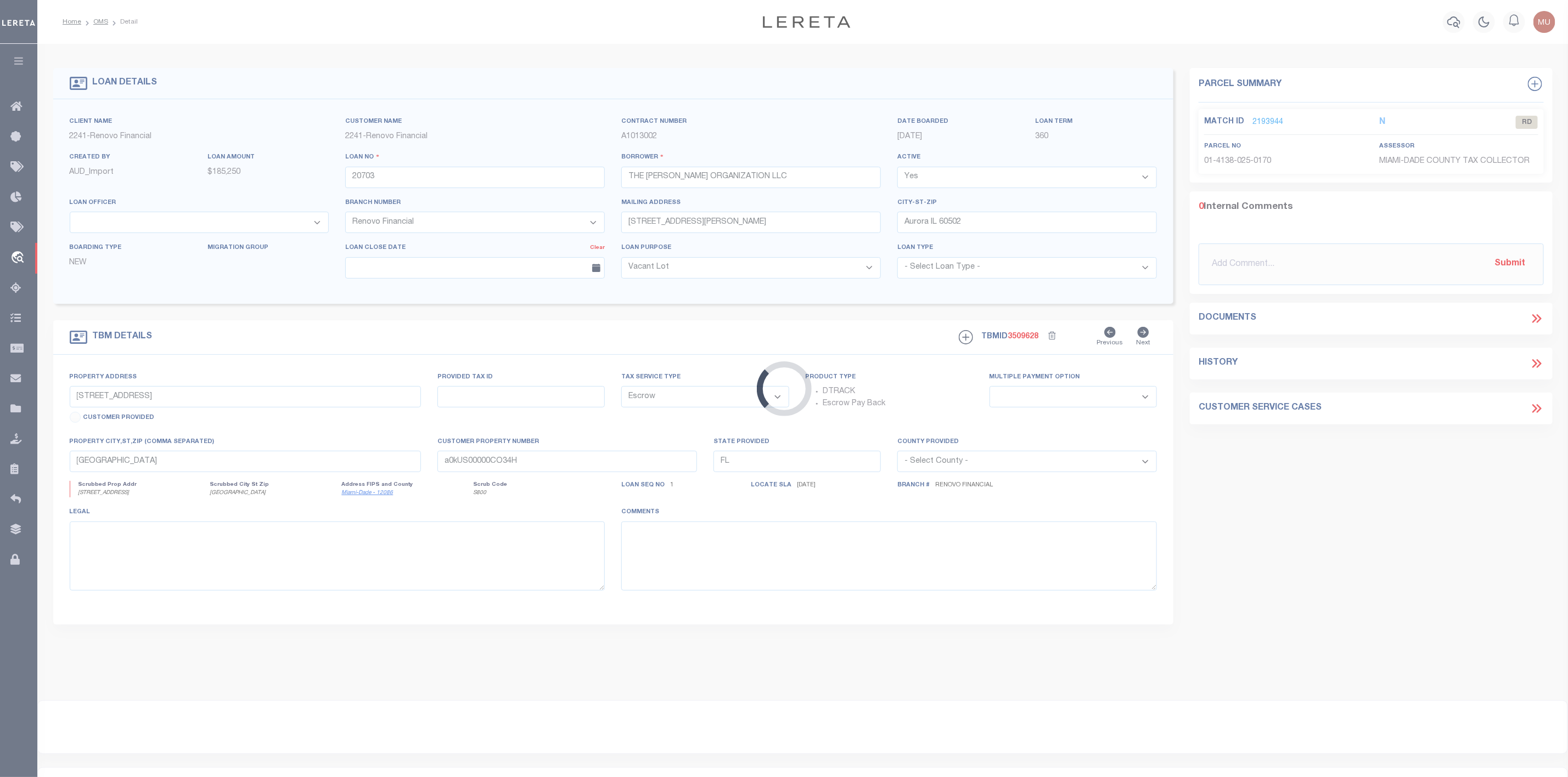
type input "217 North Lincoln Avenue"
select select
type input "Aurora, IL 60505"
type input "a0kUS00000D3vv7"
type input "IL"
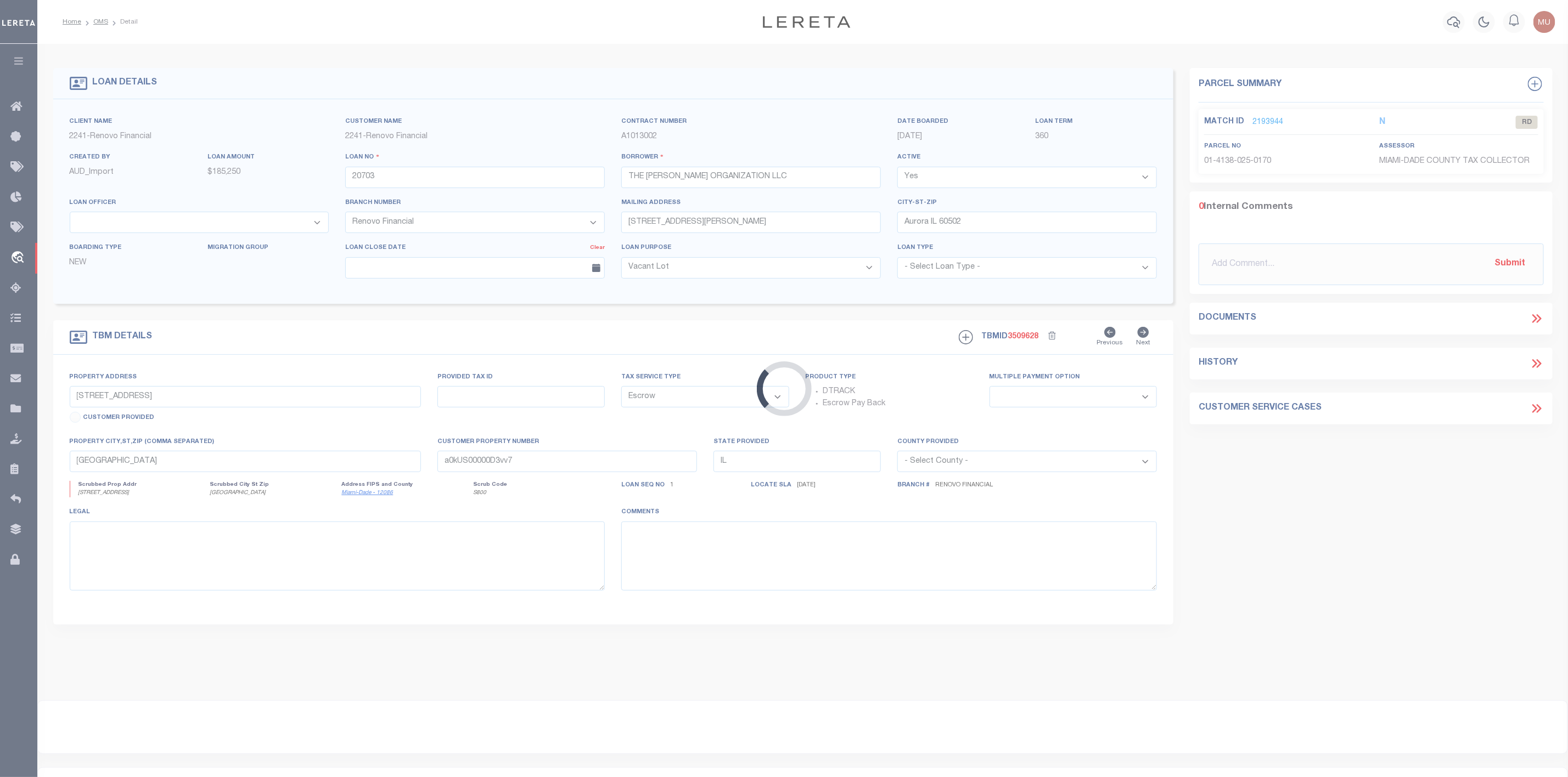
select select
type textarea "LEGAL REQUIRED"
select select "25066"
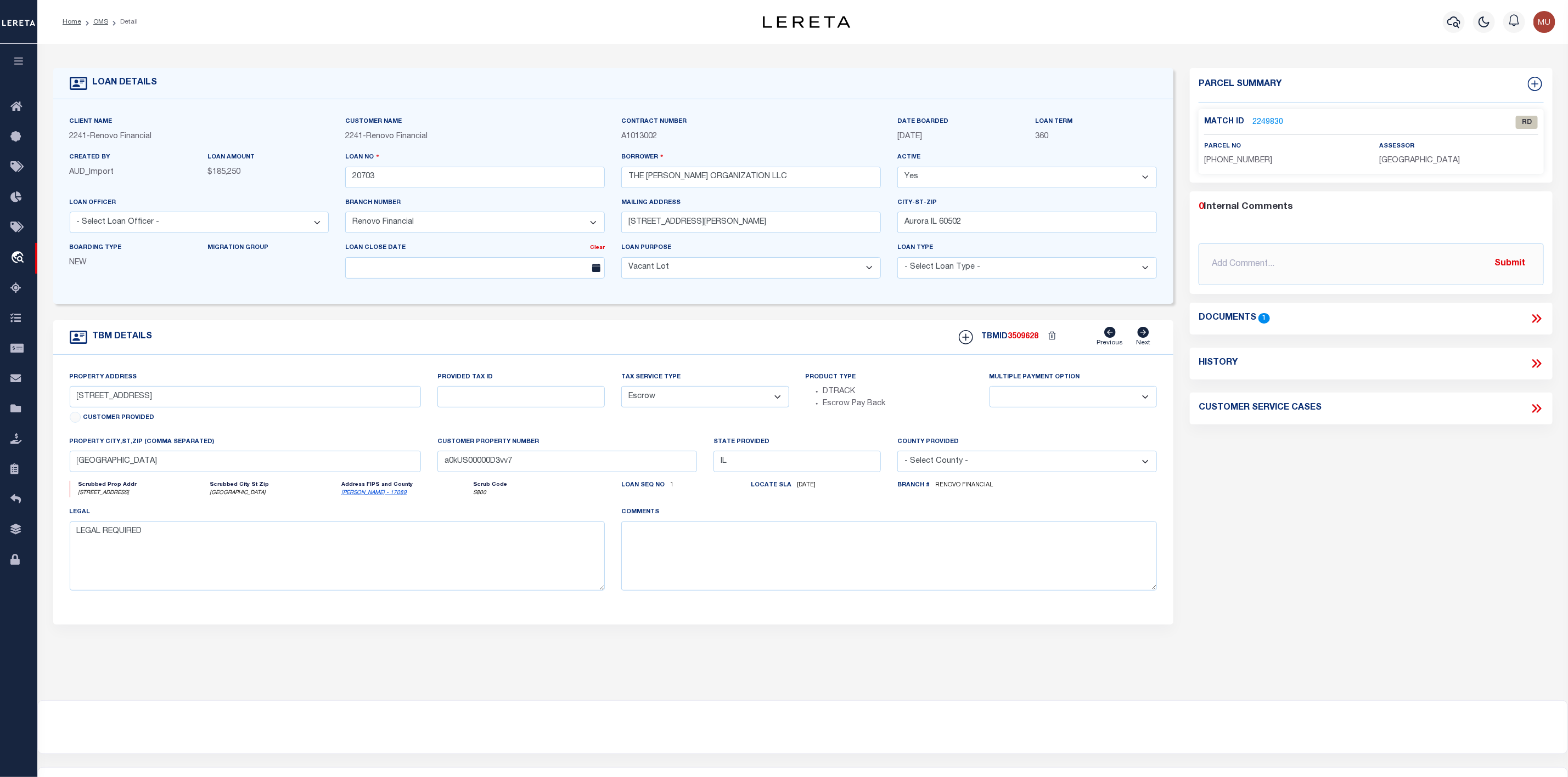
click at [1273, 121] on link "2249830" at bounding box center [1267, 122] width 31 height 11
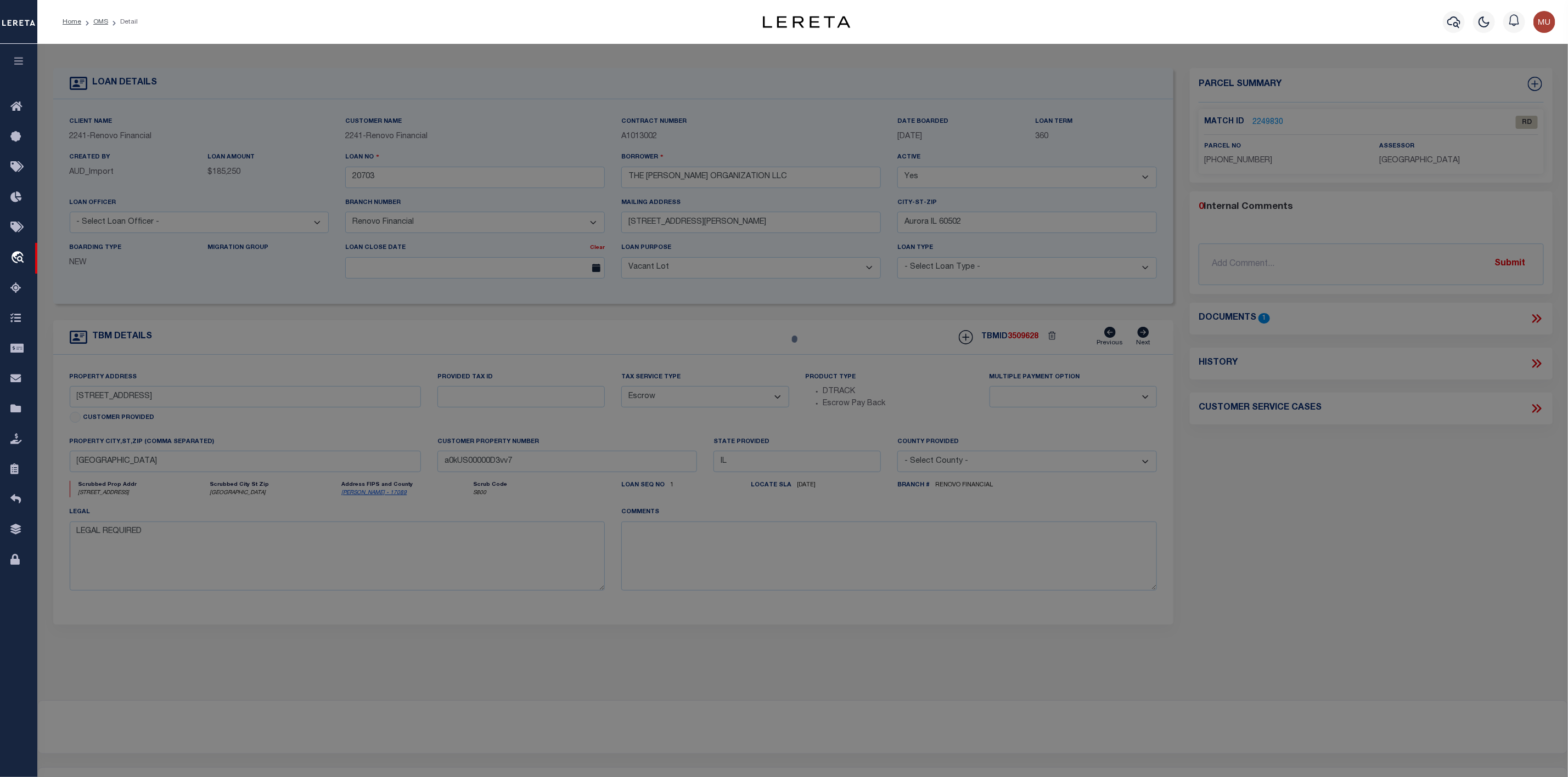
select select "AS"
select select
checkbox input "false"
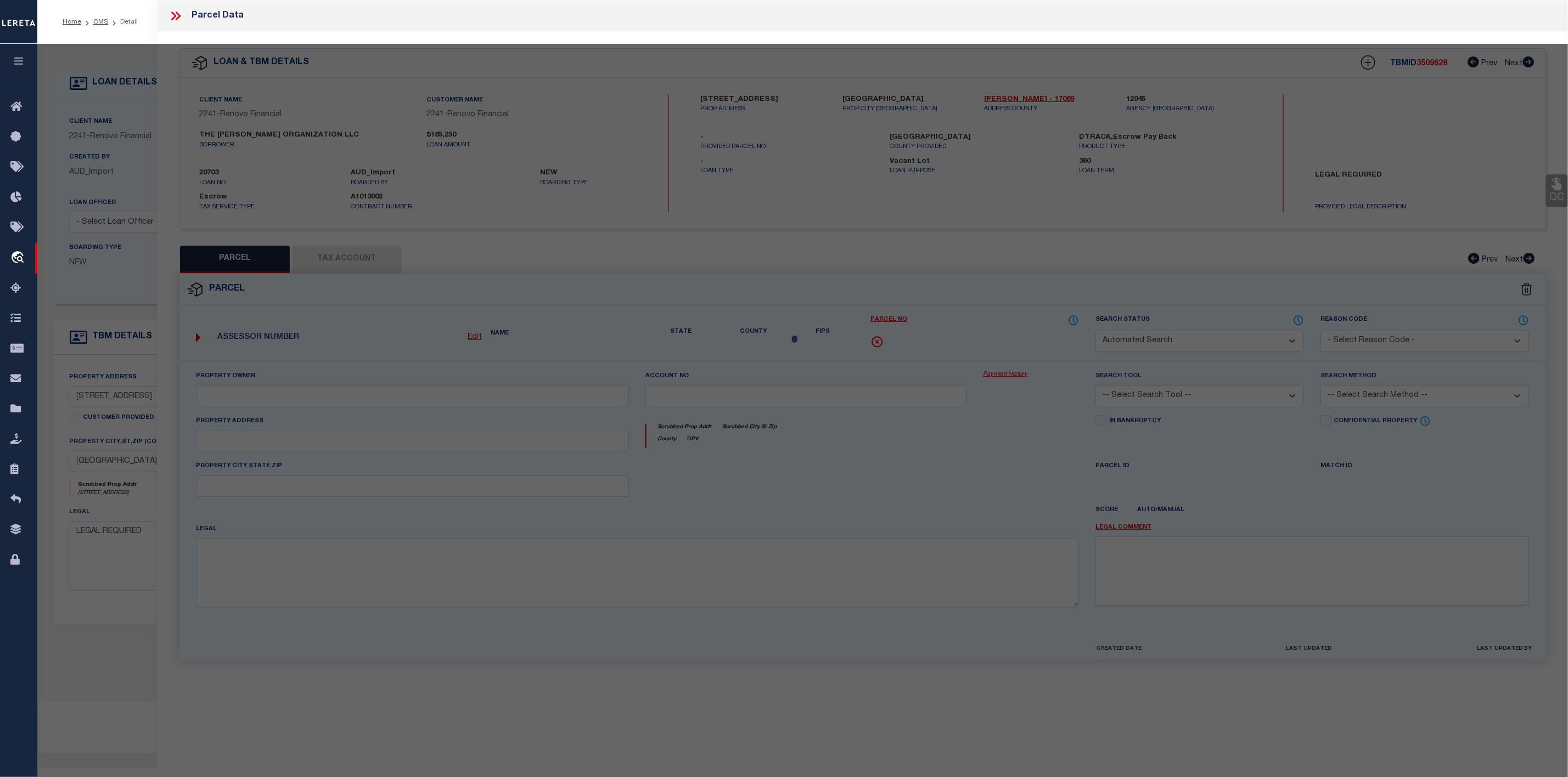
select select "RD"
type input "BARRERA ORGANIZATION LLC"
type input "217 N LINCOLN AVE"
type input "AURORA IL 60505"
type textarea "PT LOT 13,Sub / Block / Lot MANN/13/13"
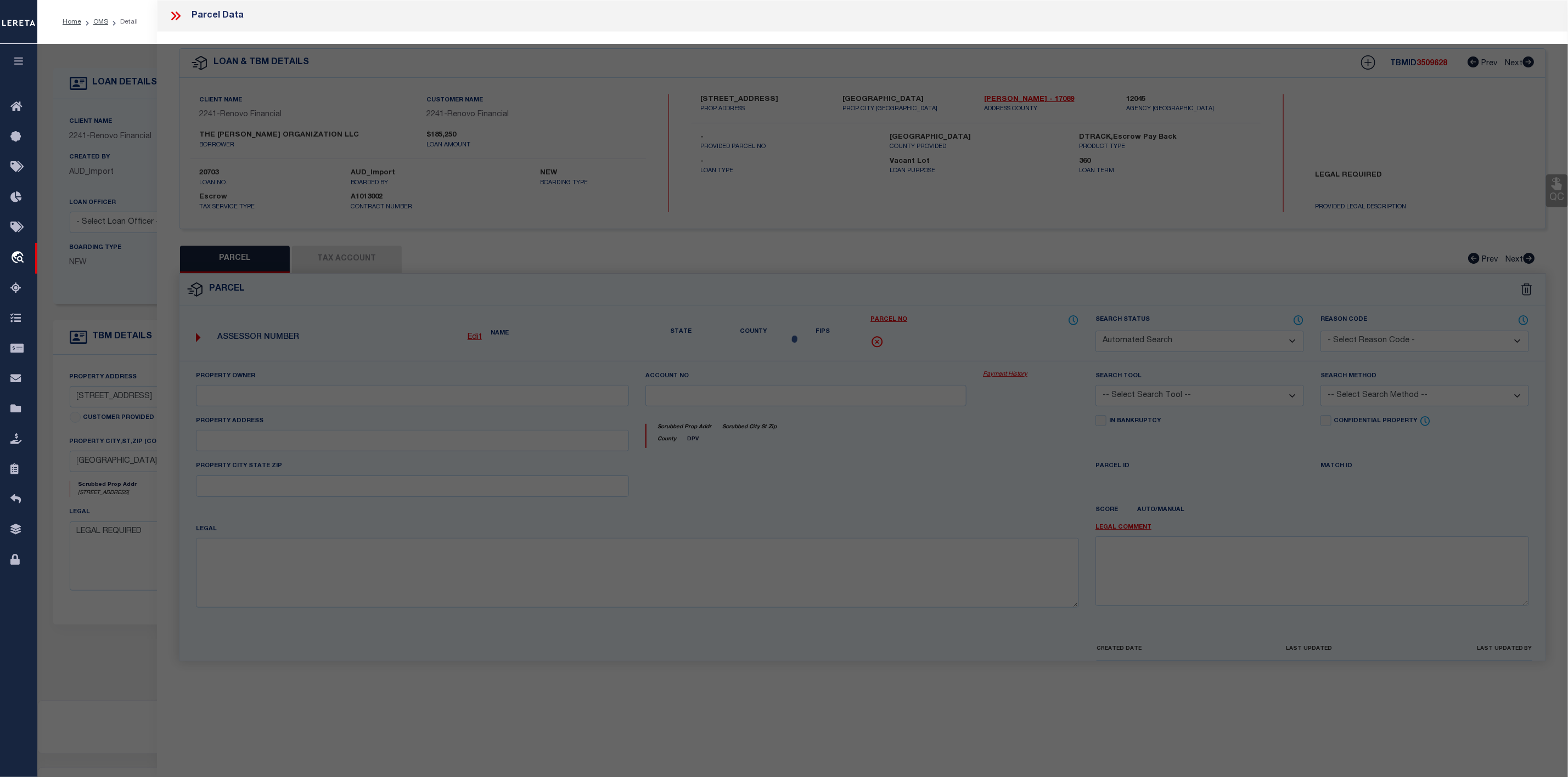
type textarea "Document uploaded that satisfies a legal requirement, changing from ND to RD"
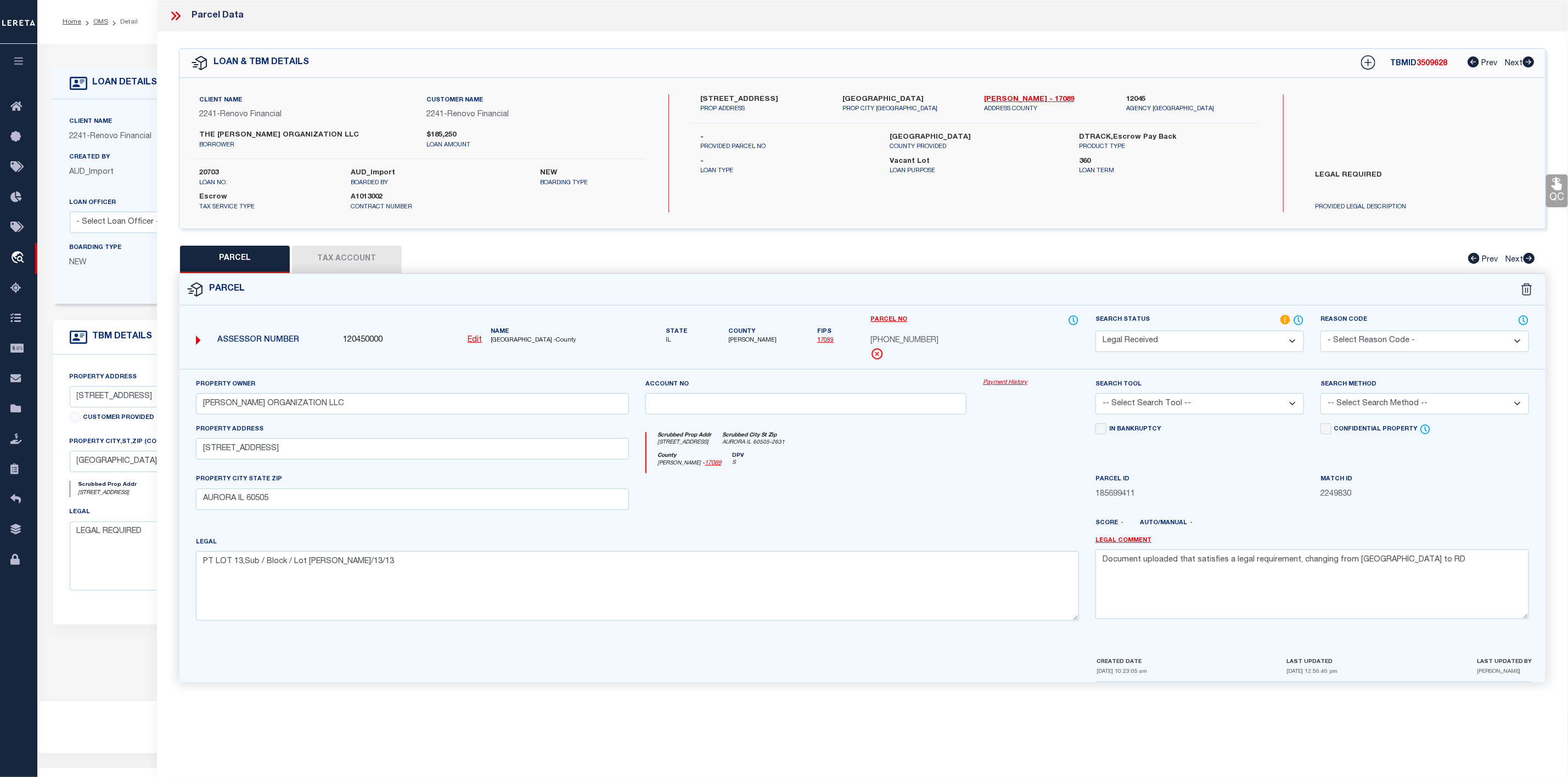
click at [174, 16] on icon at bounding box center [173, 15] width 5 height 9
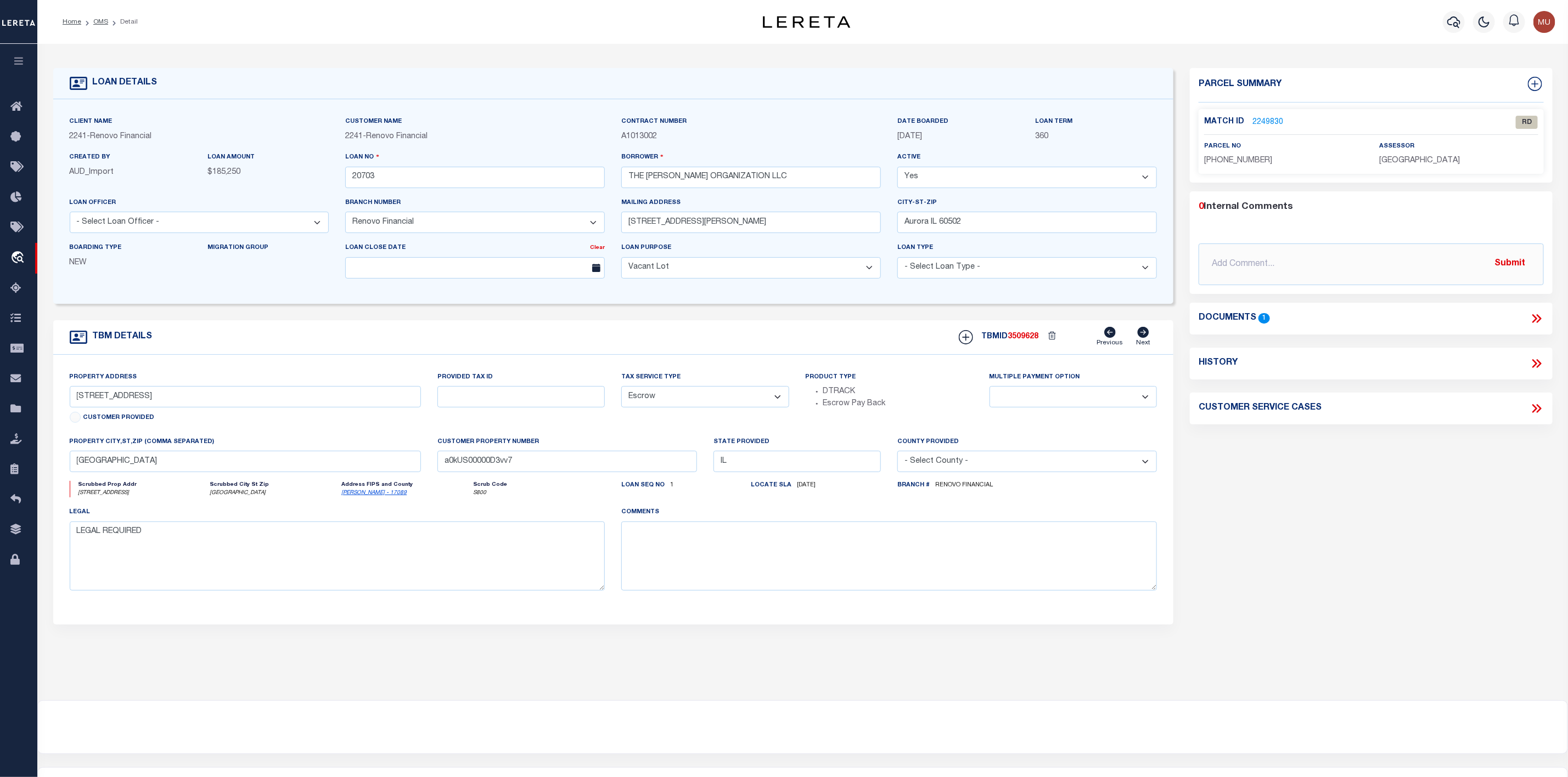
click at [1533, 319] on icon at bounding box center [1536, 319] width 15 height 15
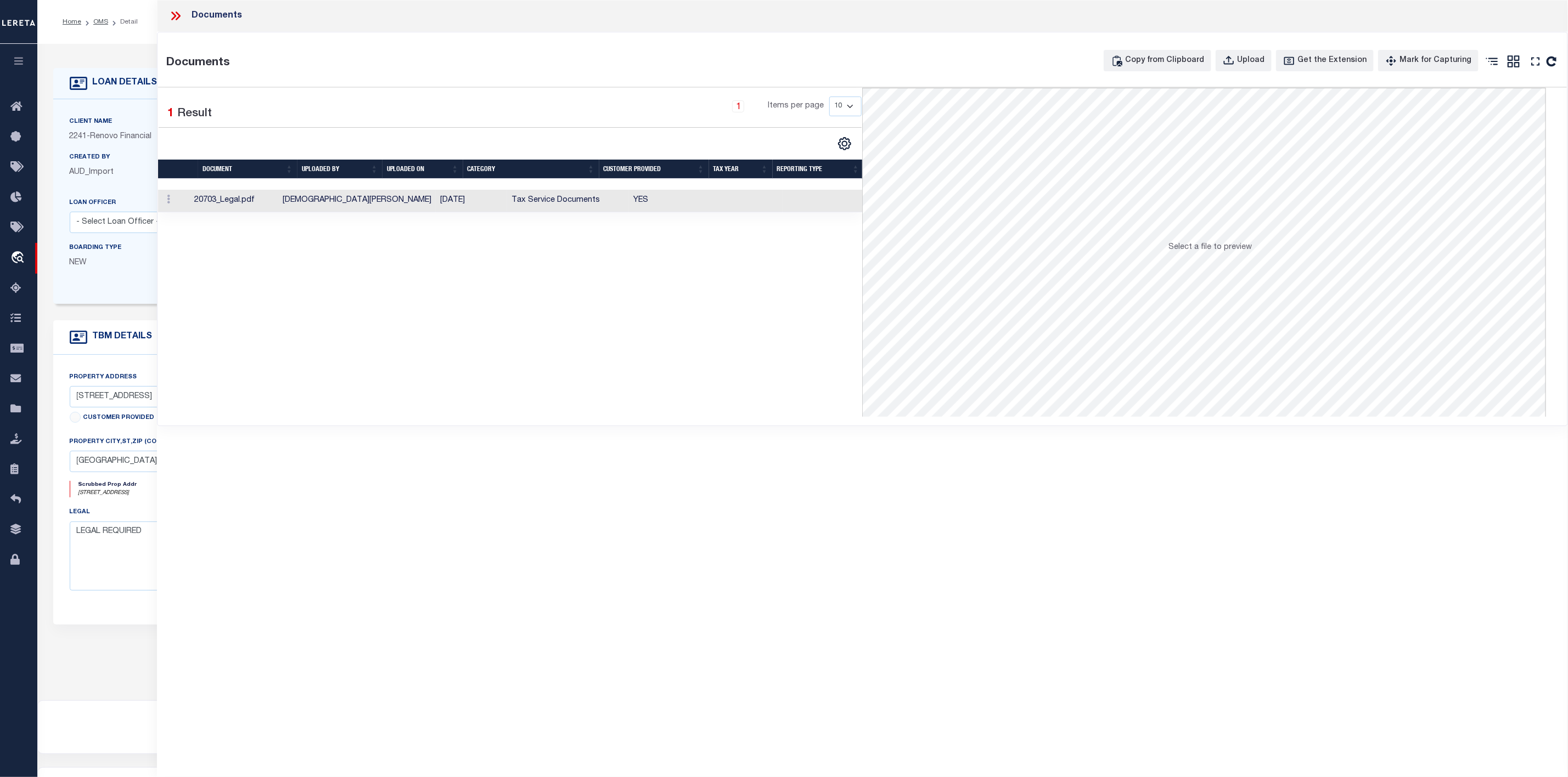
click at [215, 202] on td "20703_Legal.pdf" at bounding box center [234, 201] width 88 height 22
click at [172, 13] on icon at bounding box center [173, 15] width 5 height 9
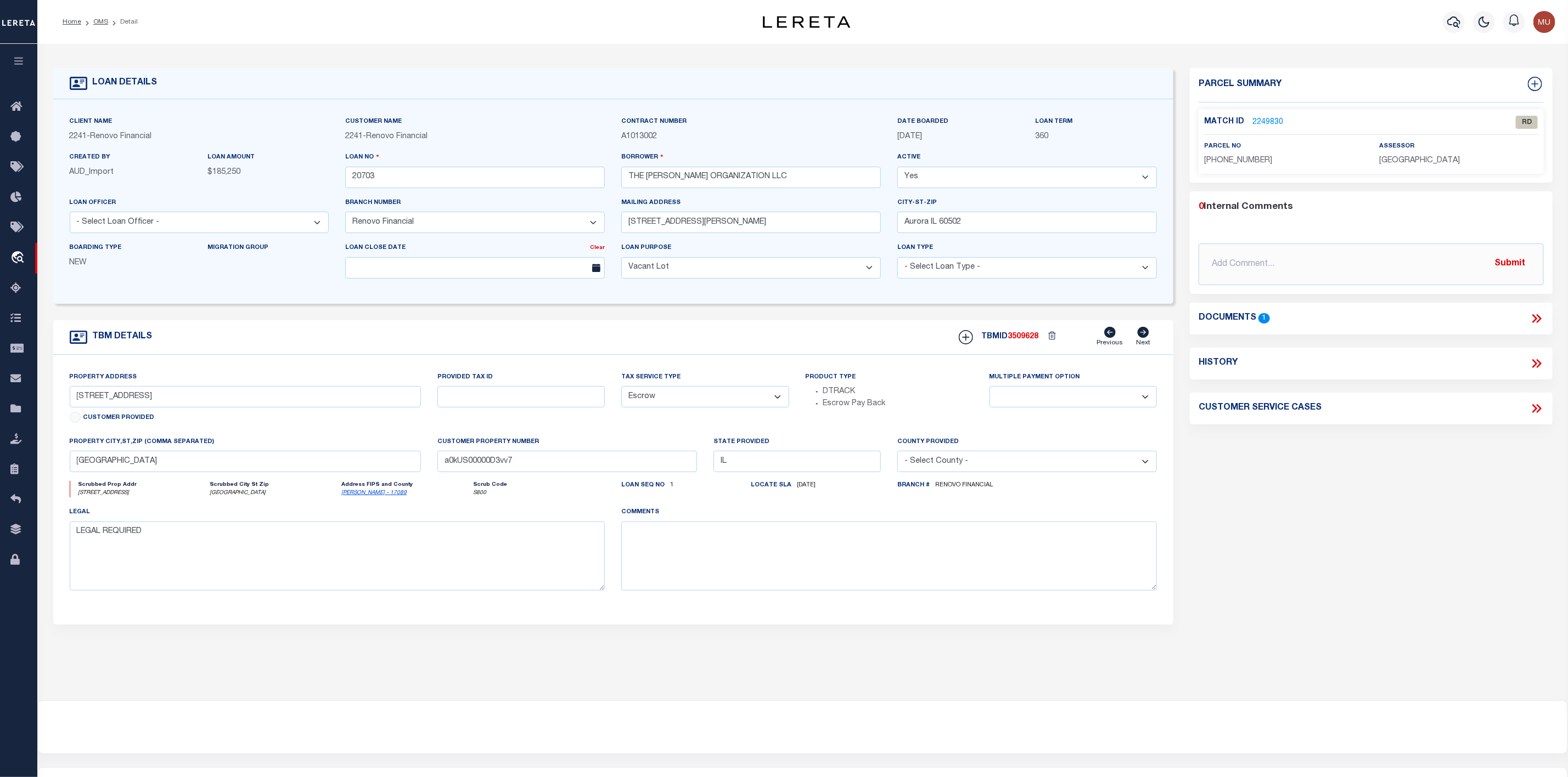
click at [1265, 125] on link "2249830" at bounding box center [1267, 122] width 31 height 11
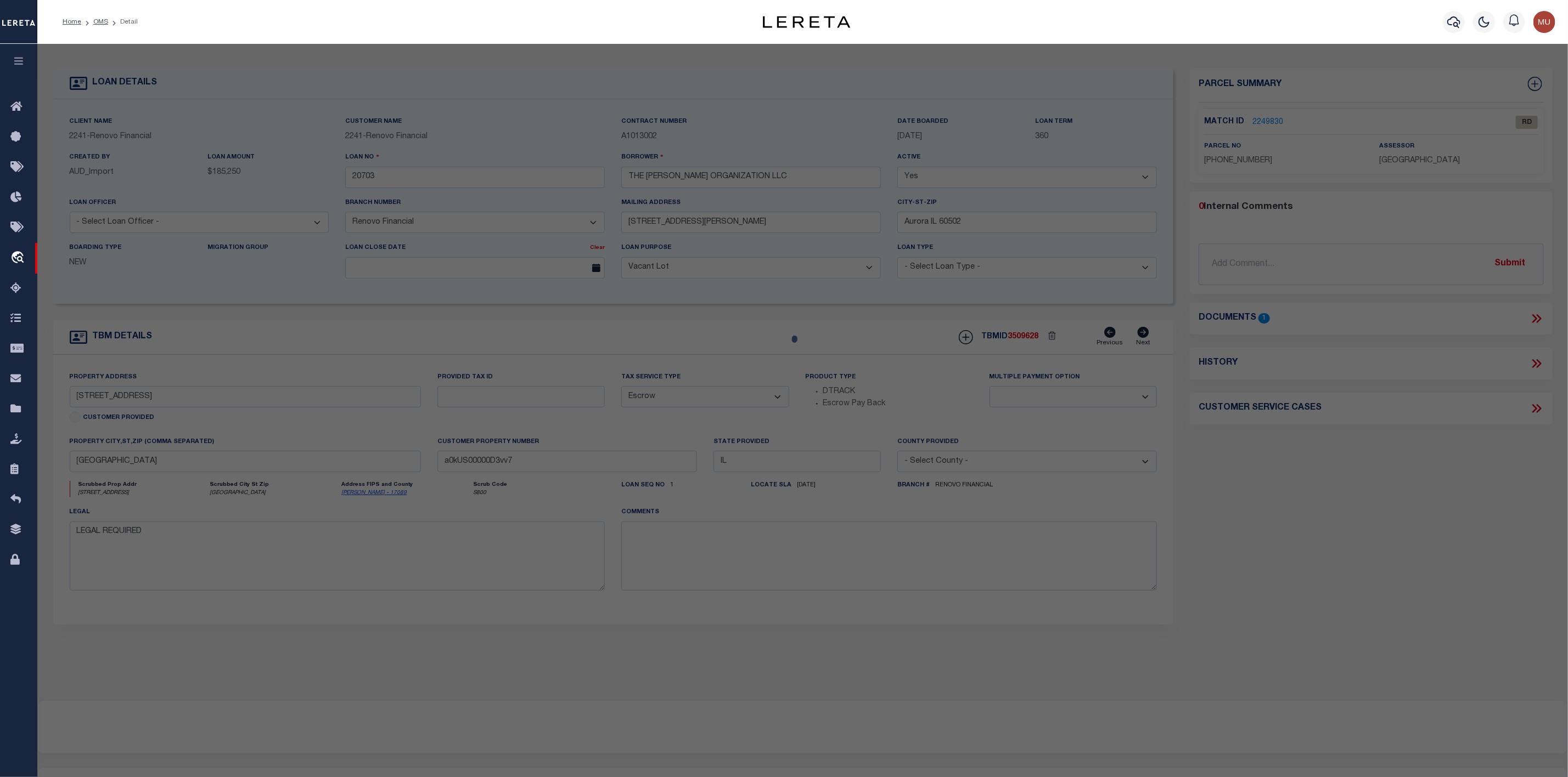
select select "AS"
checkbox input "false"
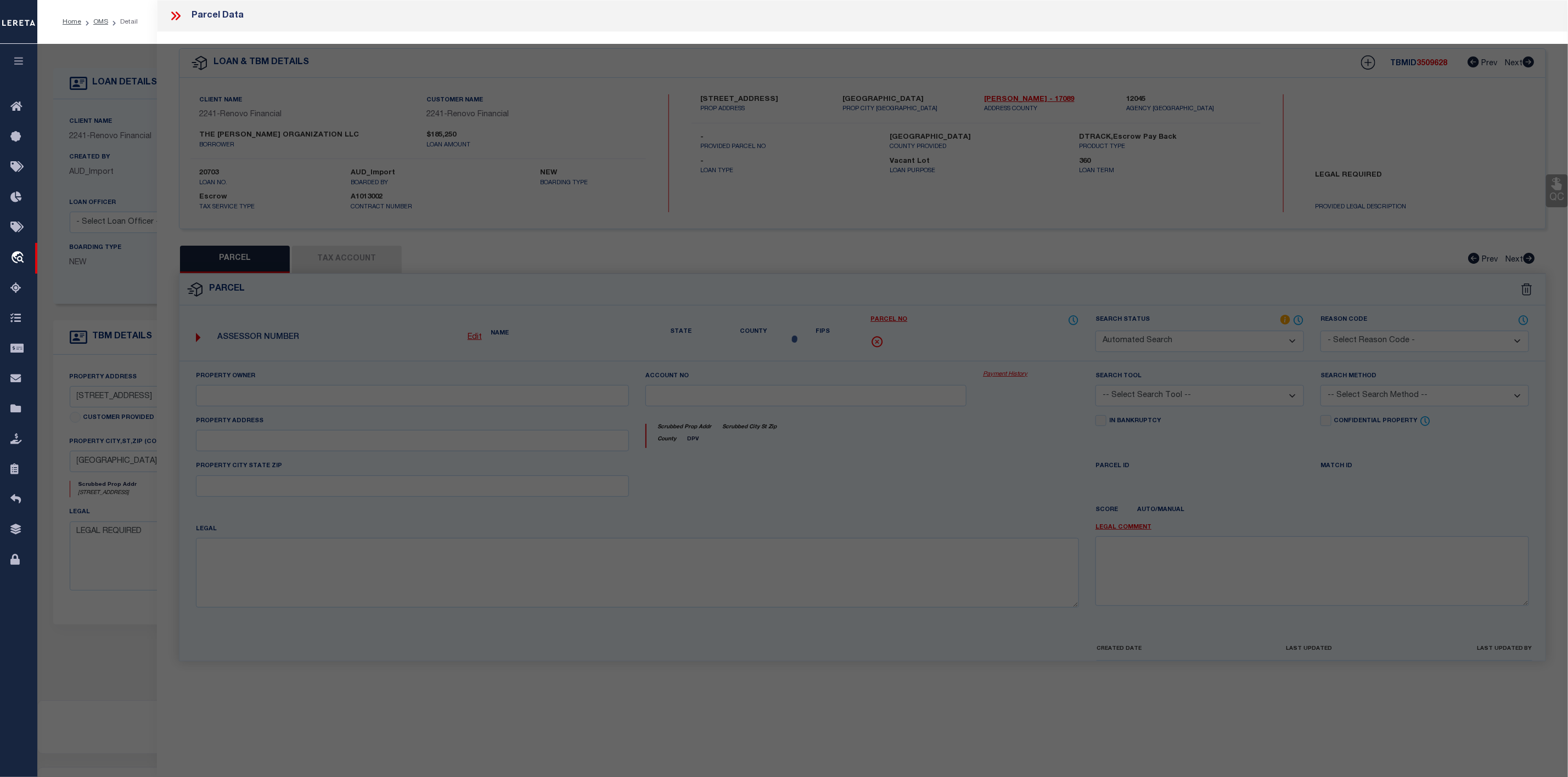
select select "RD"
type input "BARRERA ORGANIZATION LLC"
type input "217 N LINCOLN AVE"
type input "AURORA IL 60505"
type textarea "PT LOT 13,Sub / Block / Lot MANN/13/13"
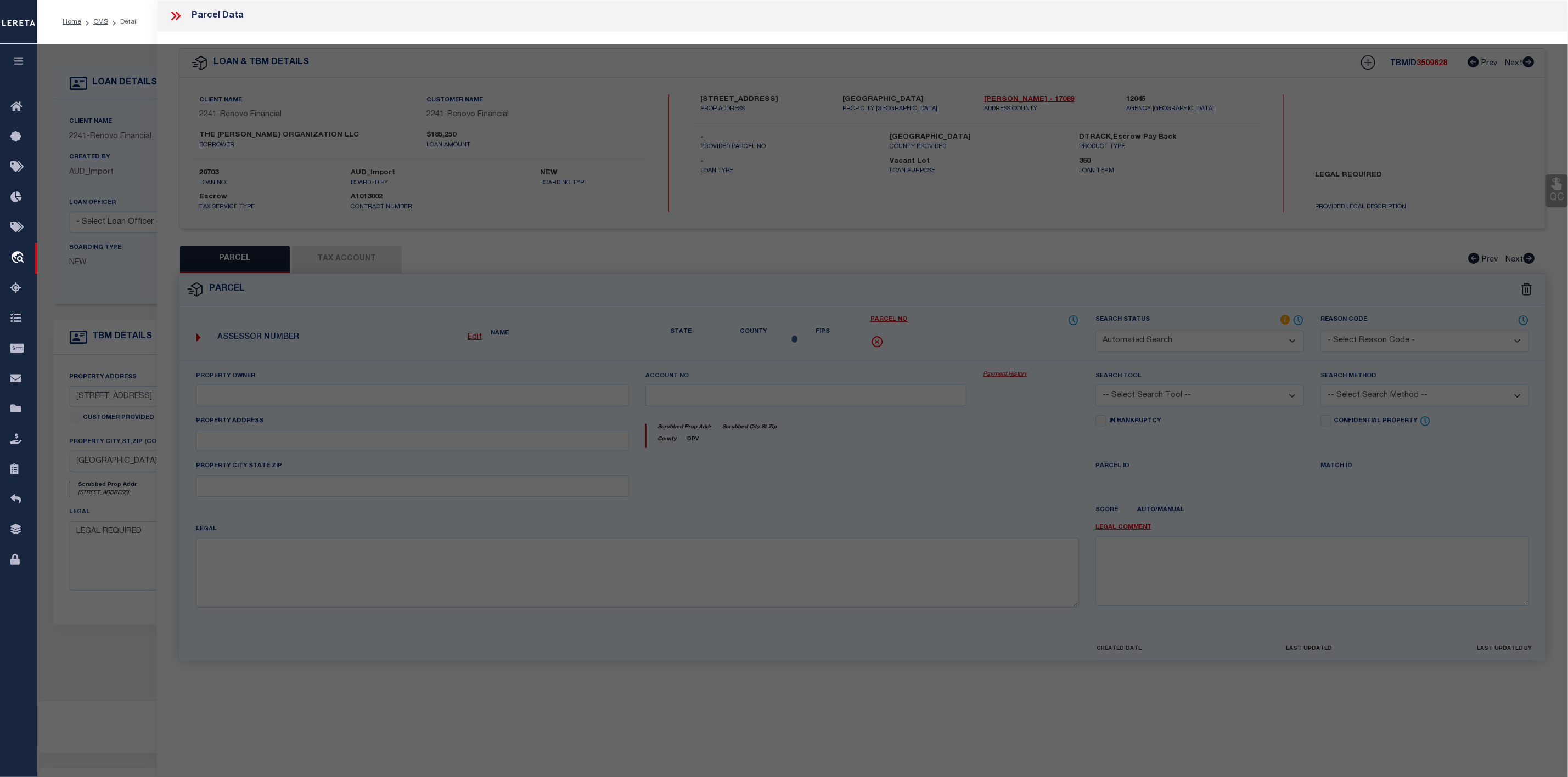
type textarea "Document uploaded that satisfies a legal requirement, changing from ND to RD"
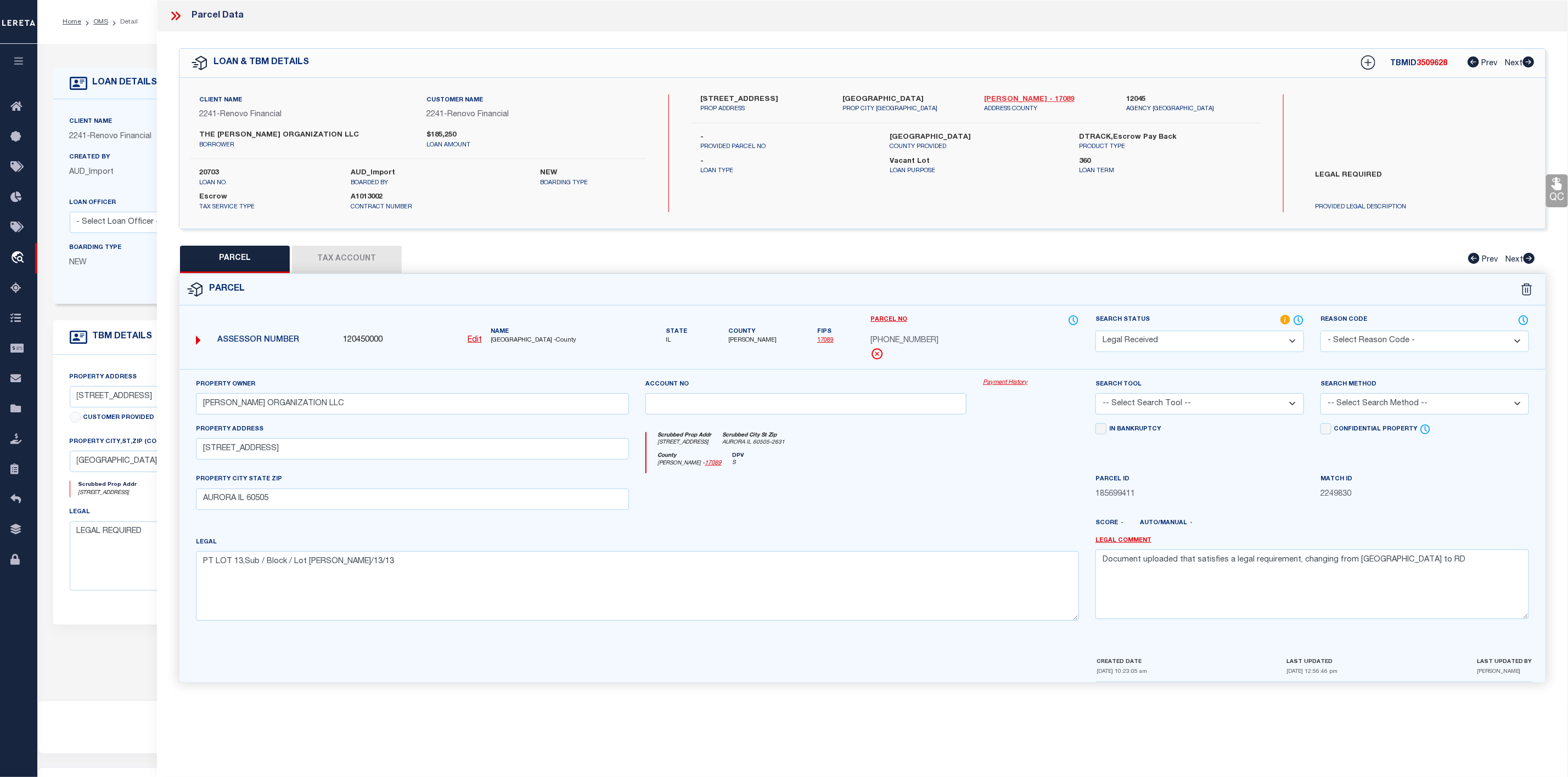
click at [1003, 97] on link "Kane - 17089" at bounding box center [1047, 100] width 125 height 11
click at [700, 94] on label "217 North Lincoln Avenue" at bounding box center [763, 100] width 125 height 11
drag, startPoint x: 195, startPoint y: 452, endPoint x: 264, endPoint y: 457, distance: 69.2
click at [264, 457] on div "Property Address 217 N LINCOLN AVE" at bounding box center [413, 448] width 450 height 51
drag, startPoint x: 264, startPoint y: 451, endPoint x: 191, endPoint y: 452, distance: 73.0
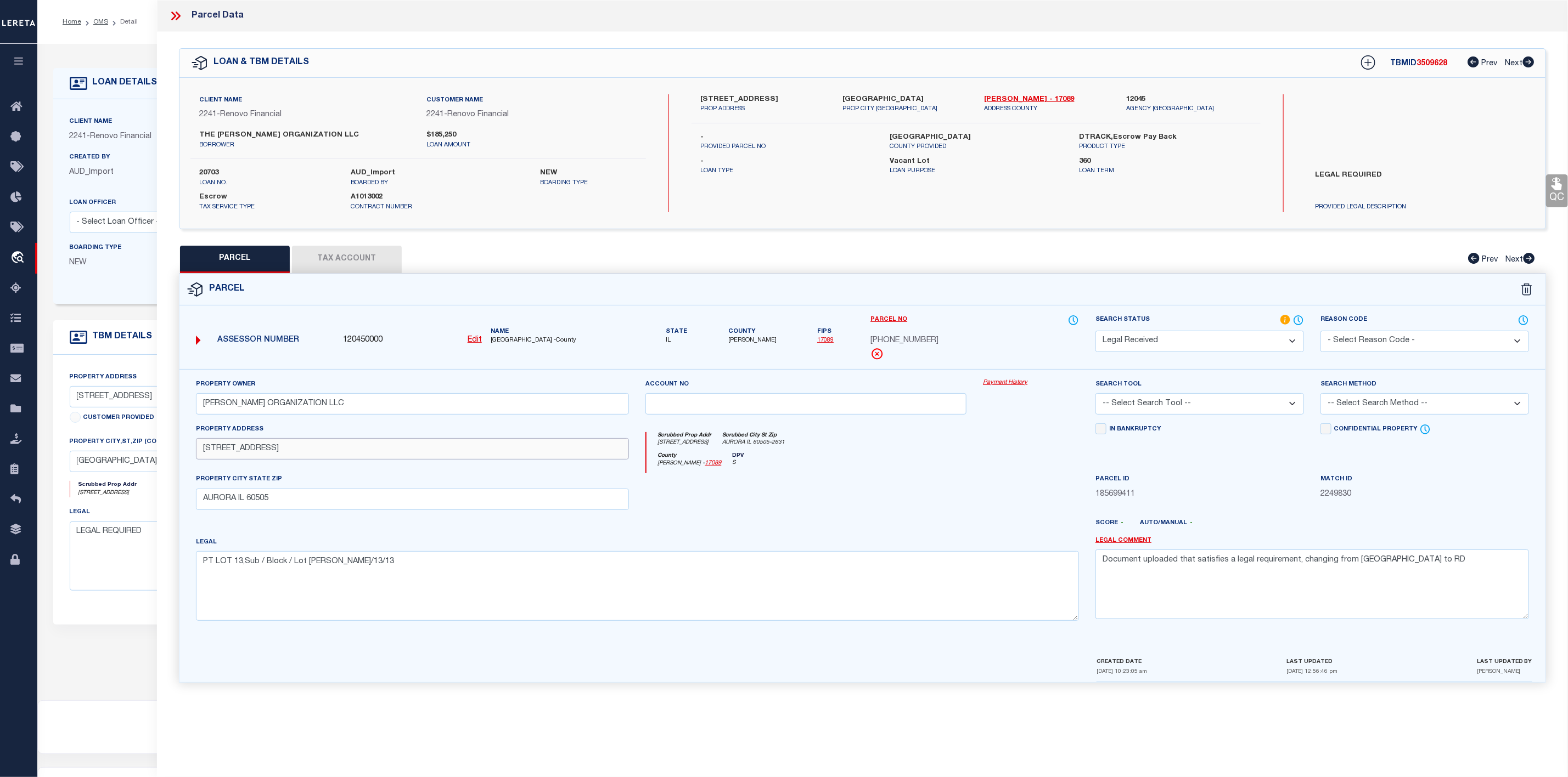
click at [191, 452] on div "Property Address 217 N LINCOLN AVE" at bounding box center [413, 448] width 450 height 51
drag, startPoint x: 700, startPoint y: 96, endPoint x: 787, endPoint y: 100, distance: 87.1
click at [787, 100] on label "217 North Lincoln Avenue" at bounding box center [763, 100] width 125 height 11
drag, startPoint x: 291, startPoint y: 452, endPoint x: 195, endPoint y: 454, distance: 96.0
click at [195, 454] on div "Property Address 217 N LINCOLN AVE" at bounding box center [413, 448] width 450 height 51
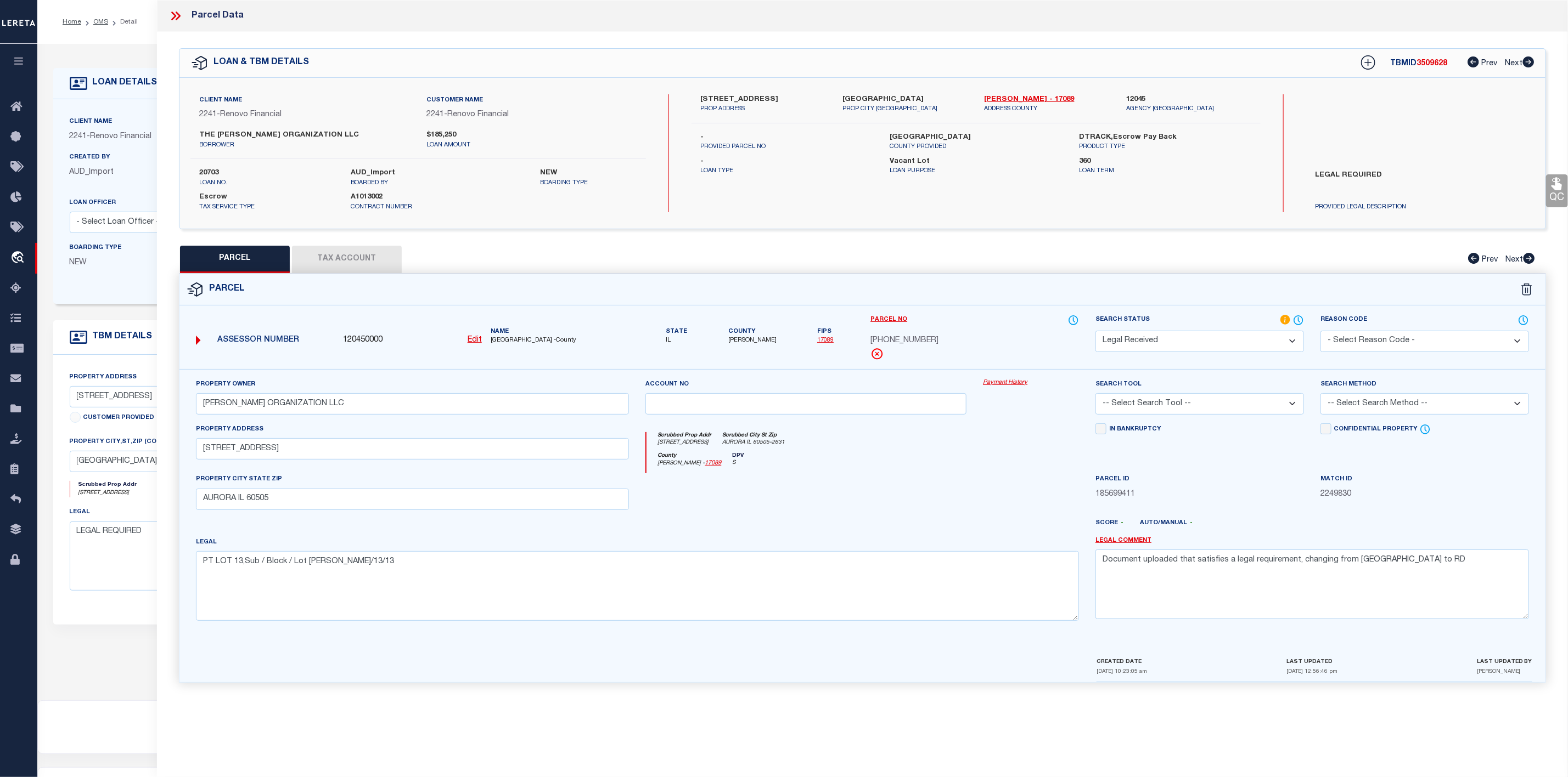
click at [866, 341] on div "Parcel No 15-22-251-009" at bounding box center [975, 342] width 225 height 55
drag, startPoint x: 866, startPoint y: 341, endPoint x: 933, endPoint y: 339, distance: 67.0
click at [933, 339] on div "Parcel No 15-22-251-009" at bounding box center [975, 342] width 225 height 55
copy div "15-22-251-009"
click at [1165, 400] on select "-- Select Search Tool -- 3rd Party Website Agency File Agency Website ATLS CNV-…" at bounding box center [1199, 404] width 209 height 21
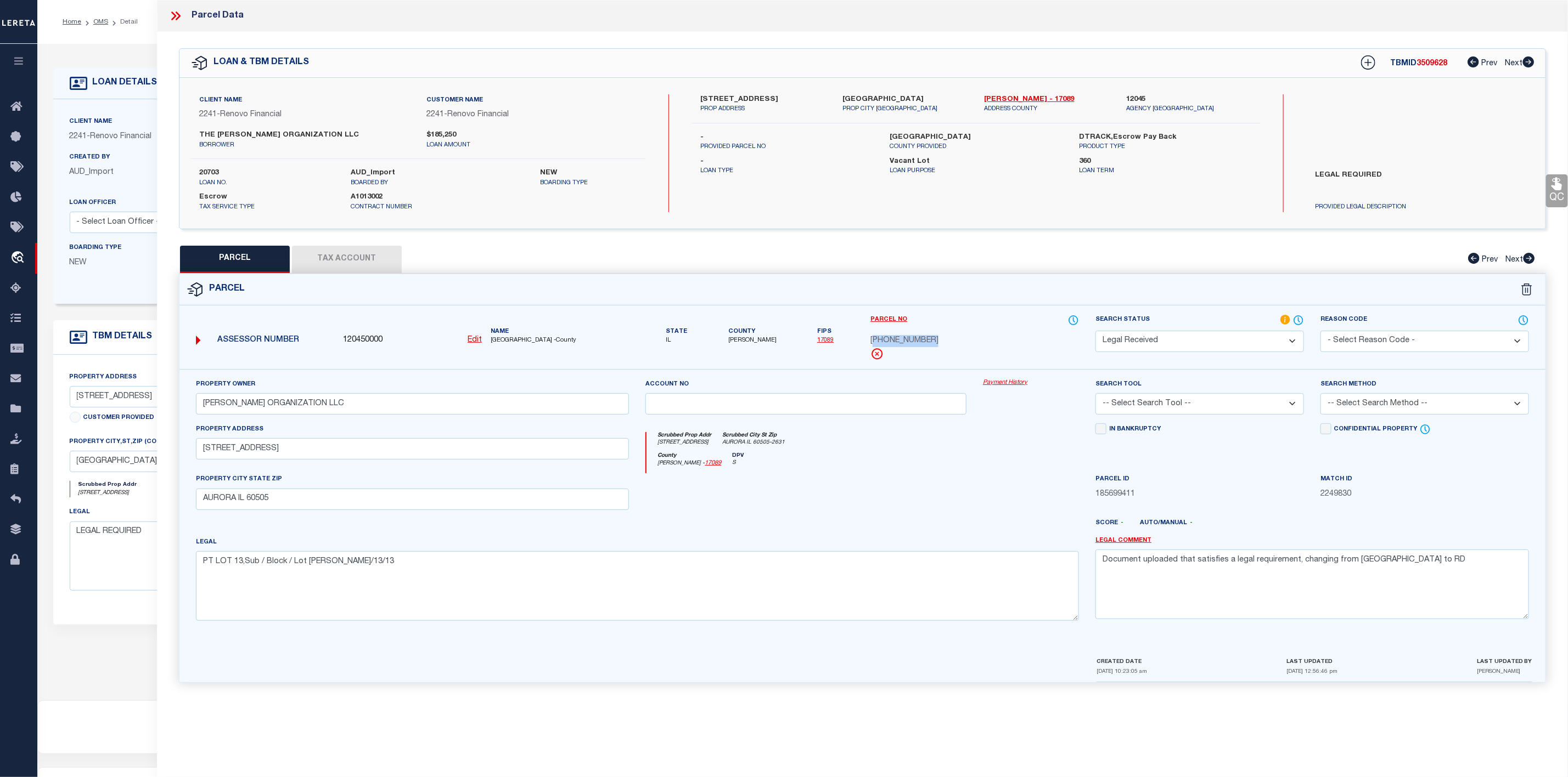
select select "PHN"
click at [1095, 397] on select "-- Select Search Tool -- 3rd Party Website Agency File Agency Website ATLS CNV-…" at bounding box center [1199, 404] width 209 height 21
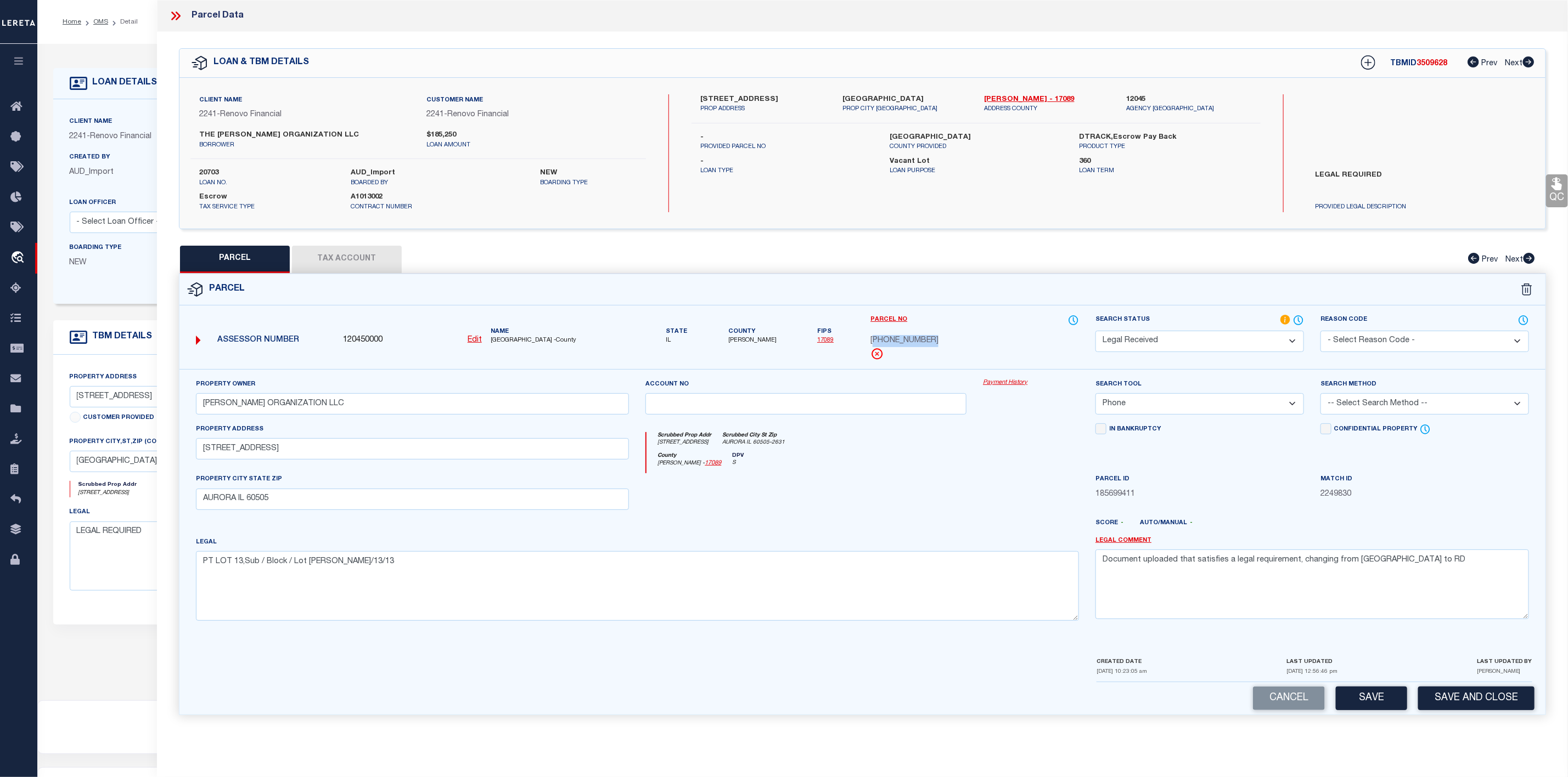
click at [1418, 404] on select "-- Select Search Method -- Property Address Legal Liability Info Provided" at bounding box center [1424, 404] width 209 height 21
select select "LEG"
click at [1320, 397] on select "-- Select Search Method -- Property Address Legal Liability Info Provided" at bounding box center [1424, 404] width 209 height 21
drag, startPoint x: 1411, startPoint y: 562, endPoint x: 1048, endPoint y: 588, distance: 363.9
click at [1048, 588] on div "Property Owner BARRERA ORGANIZATION LLC Account no Payment History Search Tool …" at bounding box center [862, 504] width 1349 height 252
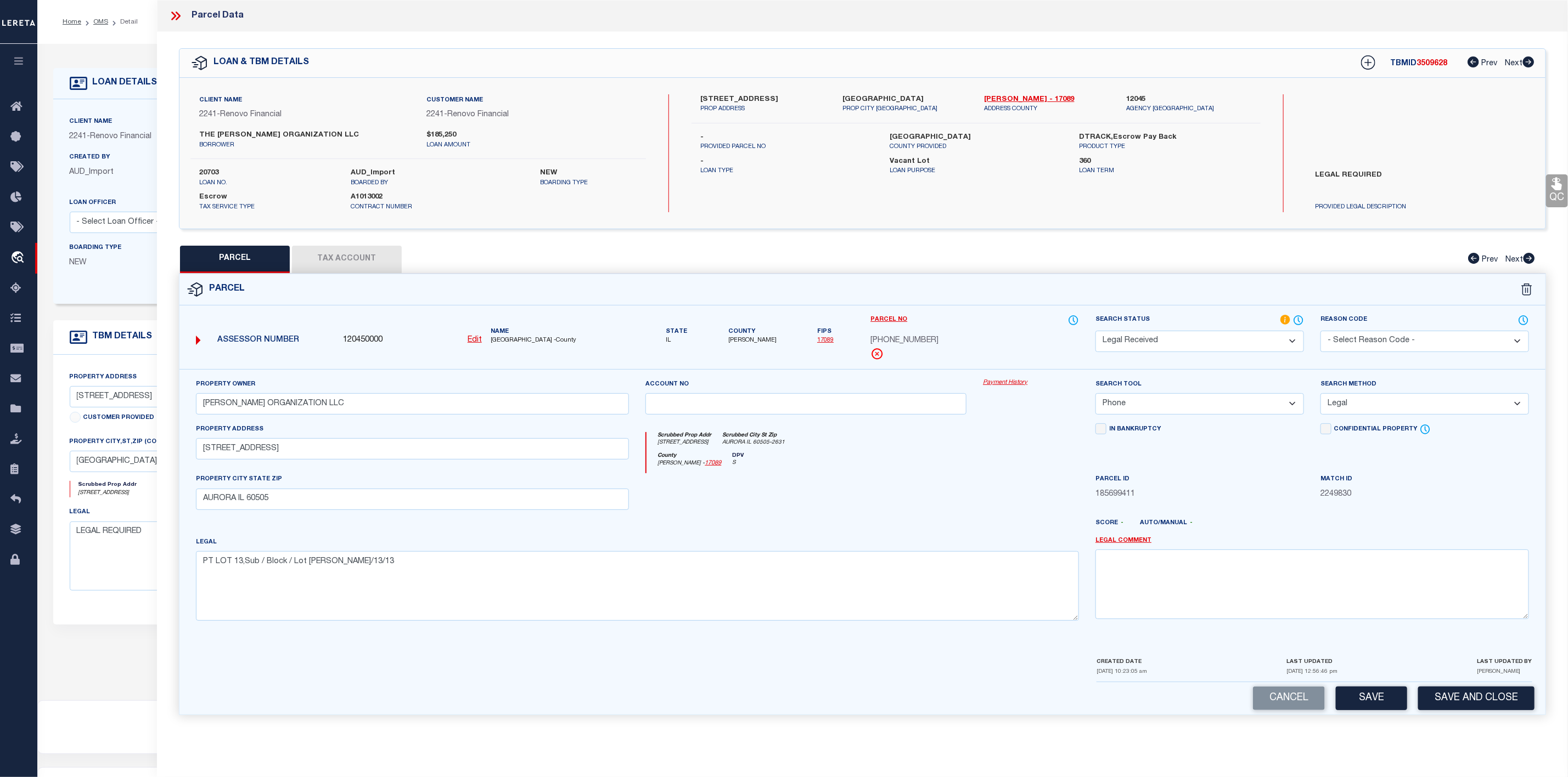
click at [1197, 343] on select "Automated Search Bad Parcel Complete Duplicate Parcel High Dollar Reporting In …" at bounding box center [1199, 341] width 209 height 21
click at [1095, 332] on select "Automated Search Bad Parcel Complete Duplicate Parcel High Dollar Reporting In …" at bounding box center [1199, 341] width 209 height 21
click at [1357, 700] on button "Save" at bounding box center [1370, 698] width 71 height 23
select select "AS"
select select
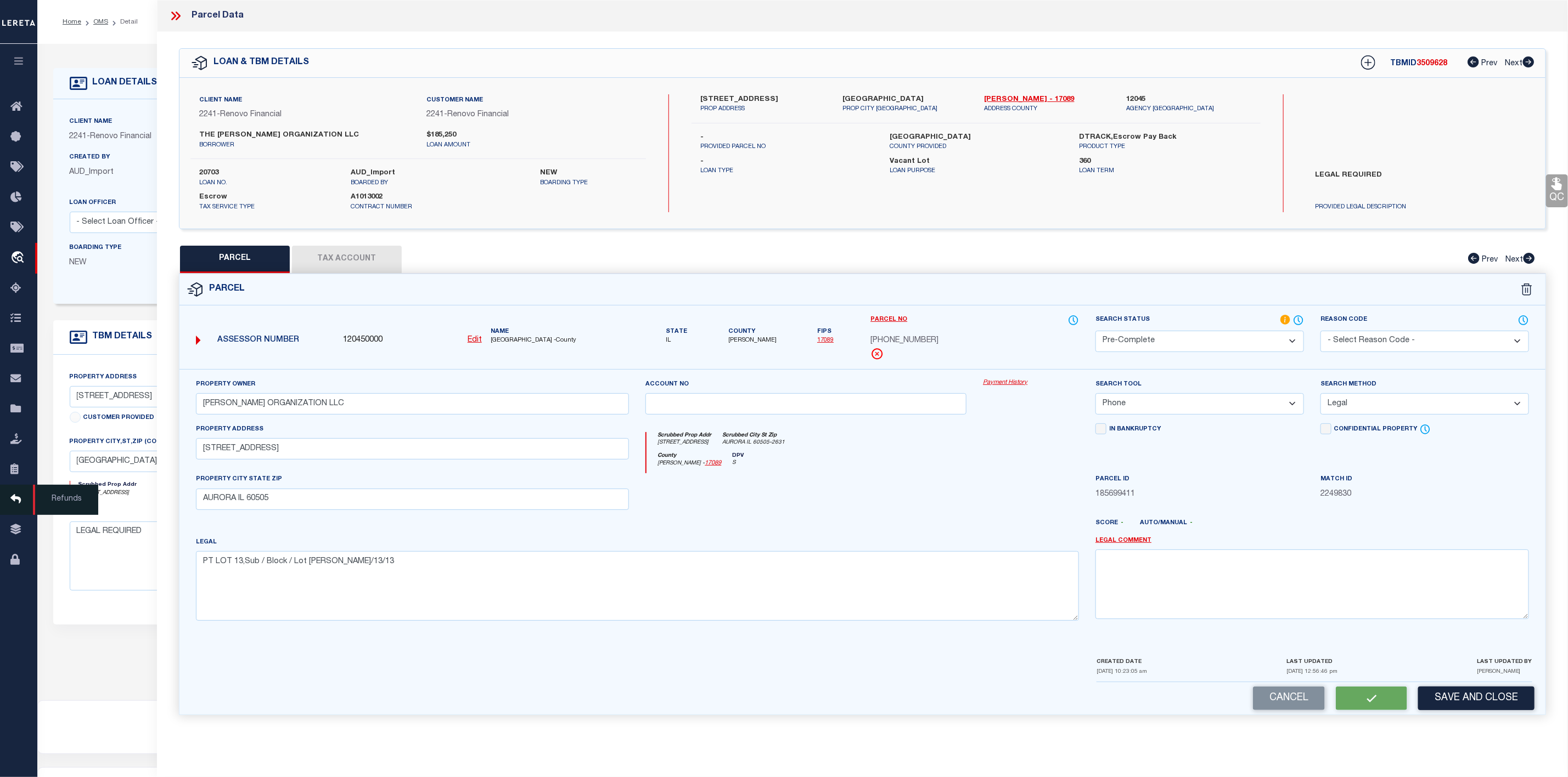
select select
checkbox input "false"
select select "PC"
type input "BARRERA ORGANIZATION LLC"
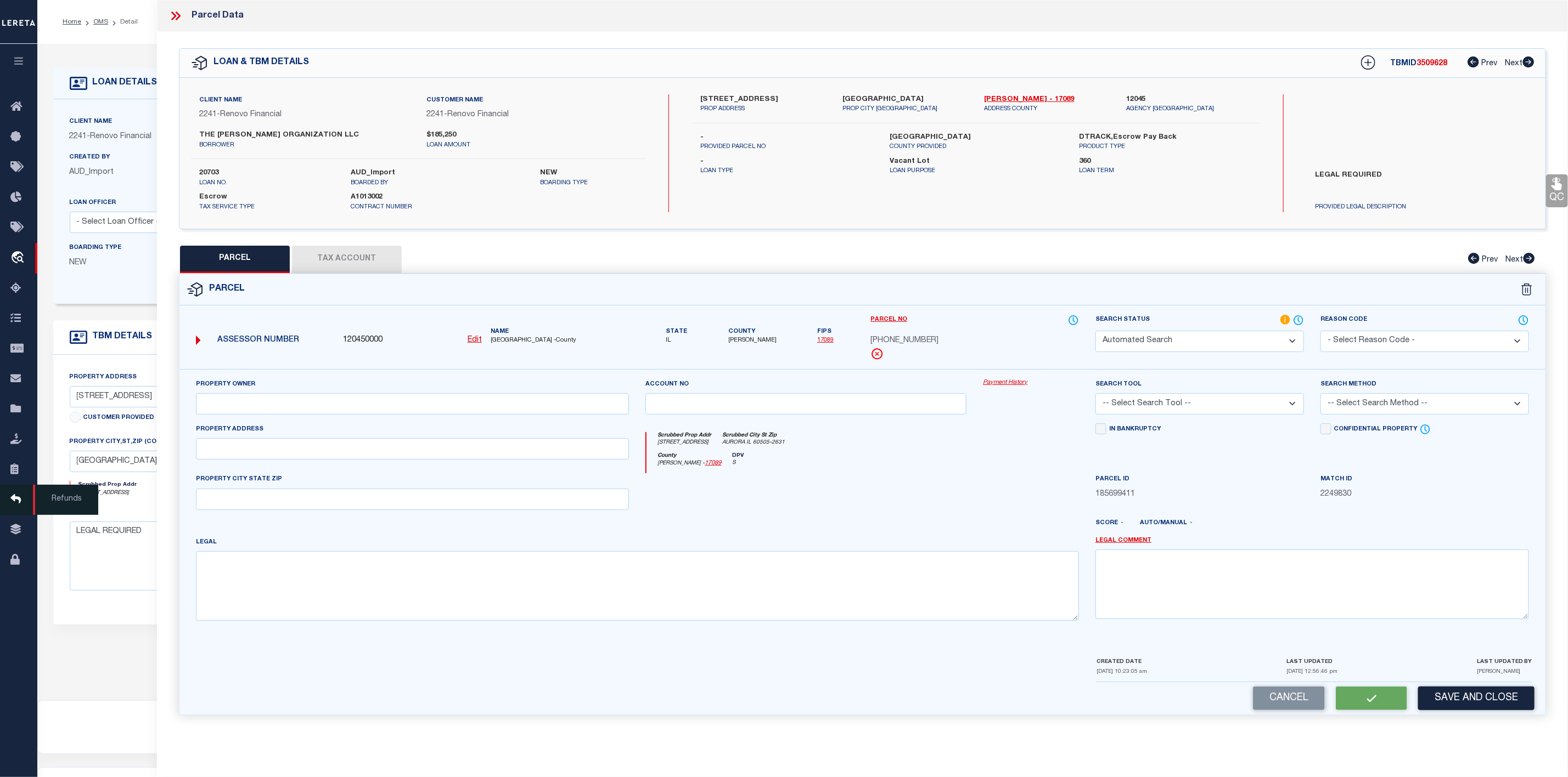
select select "PHN"
select select "LEG"
type input "217 N LINCOLN AVE"
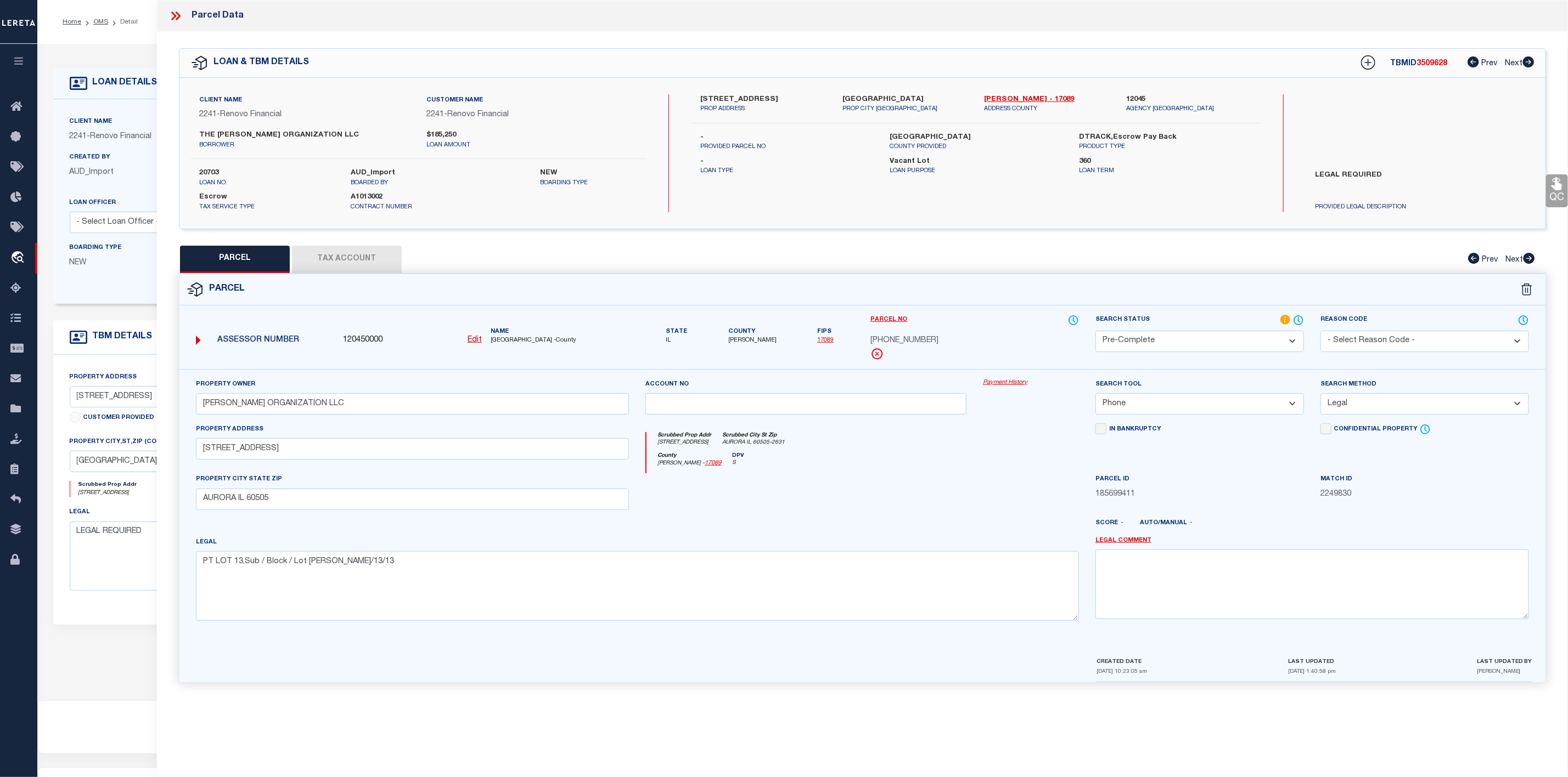
click at [176, 12] on icon at bounding box center [178, 15] width 5 height 9
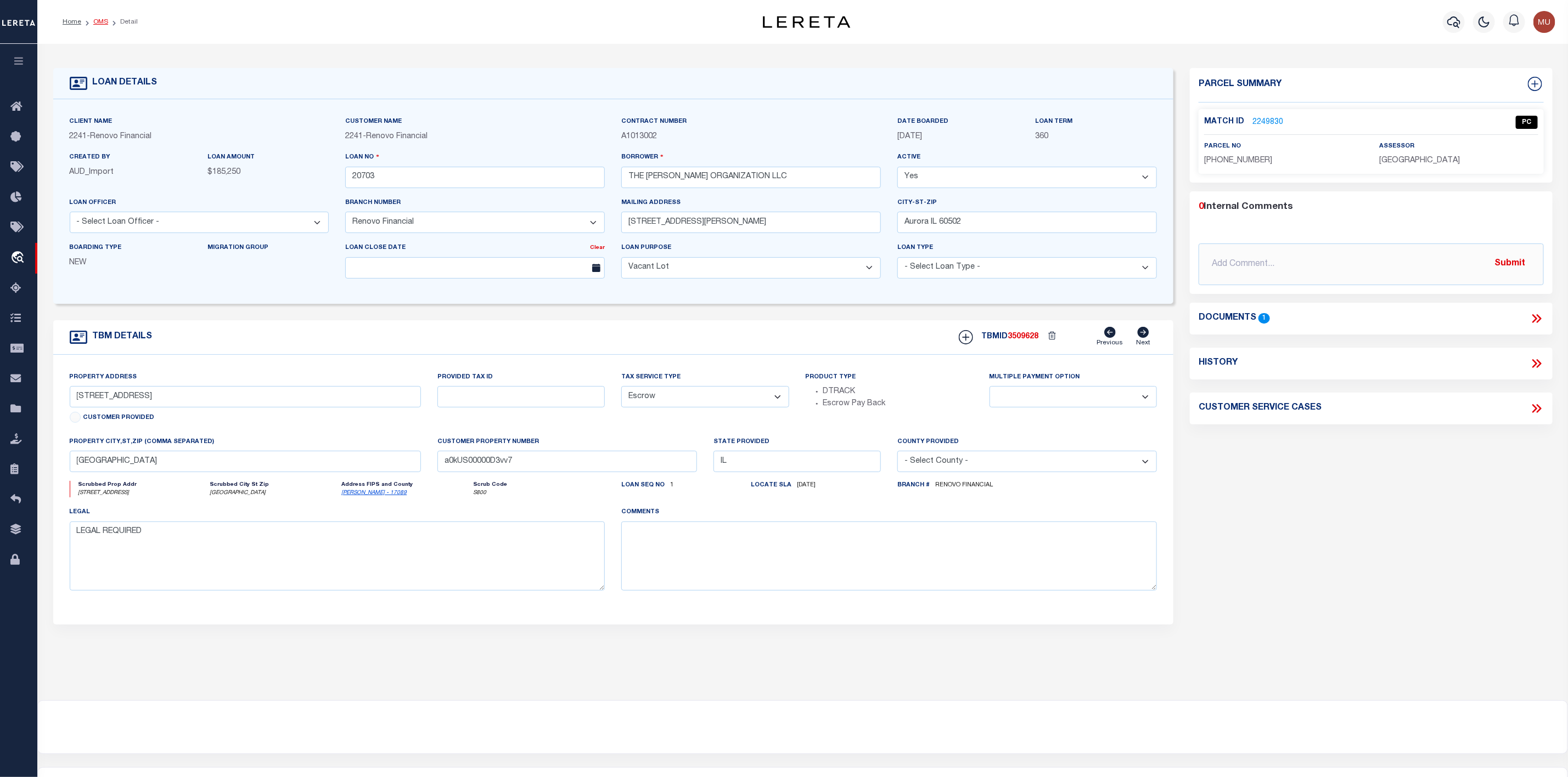
click at [102, 19] on link "OMS" at bounding box center [100, 22] width 15 height 7
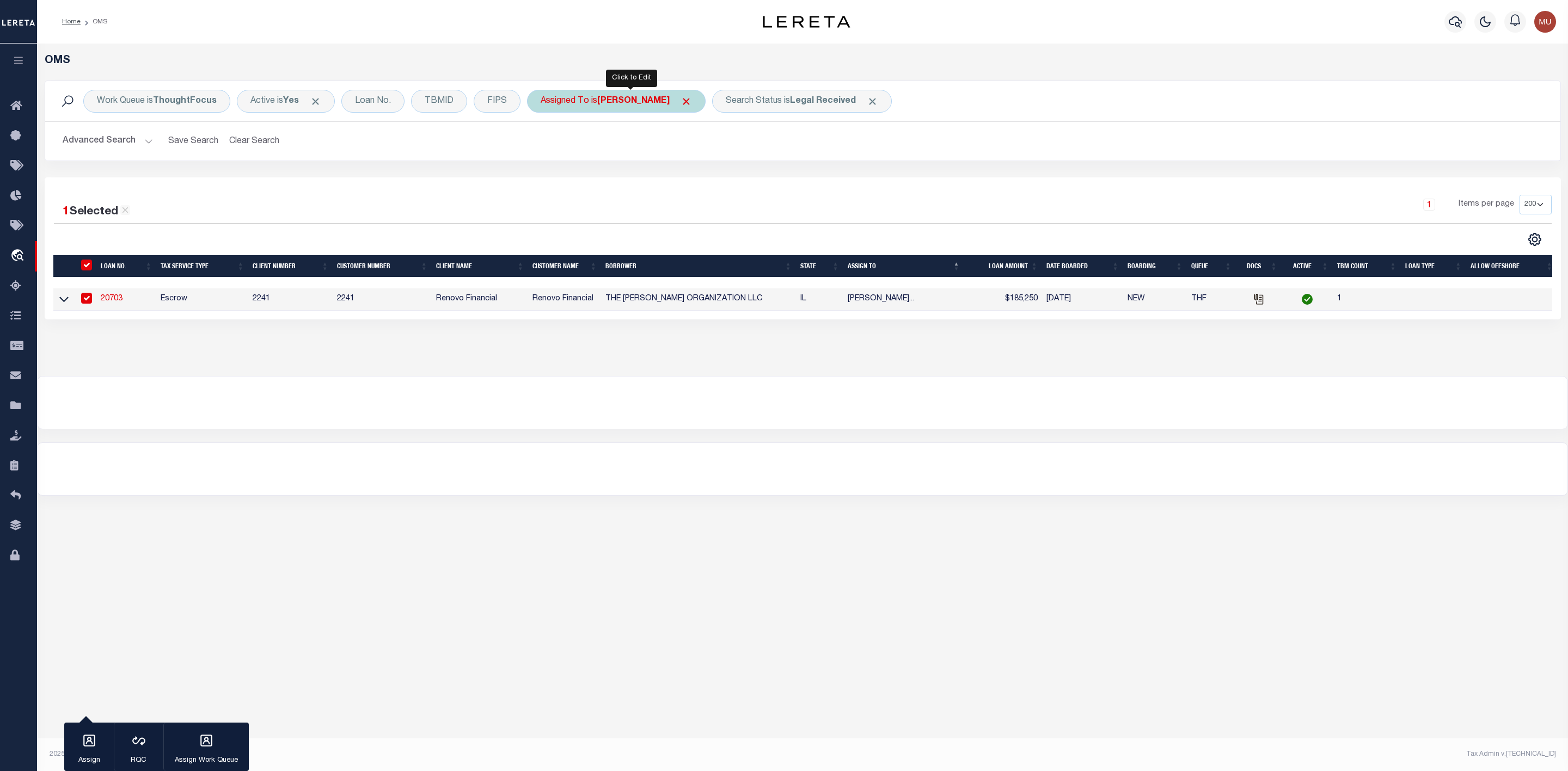
click at [646, 101] on b "[PERSON_NAME]" at bounding box center [633, 101] width 72 height 9
click at [620, 152] on select "--Unassigned-- Abdul Muzain Agustin Fernandez Ahmad Darwish Alberto Estrada All…" at bounding box center [621, 154] width 160 height 20
click at [543, 146] on select "--Unassigned-- Abdul Muzain Agustin Fernandez Ahmad Darwish Alberto Estrada All…" at bounding box center [621, 154] width 160 height 20
click at [704, 190] on div "Is Contains --Unassigned-- Abdul Muzain Agustin Fernandez Ahmad Darwish Alberto…" at bounding box center [621, 151] width 173 height 85
click at [696, 185] on input "Apply" at bounding box center [685, 178] width 32 height 18
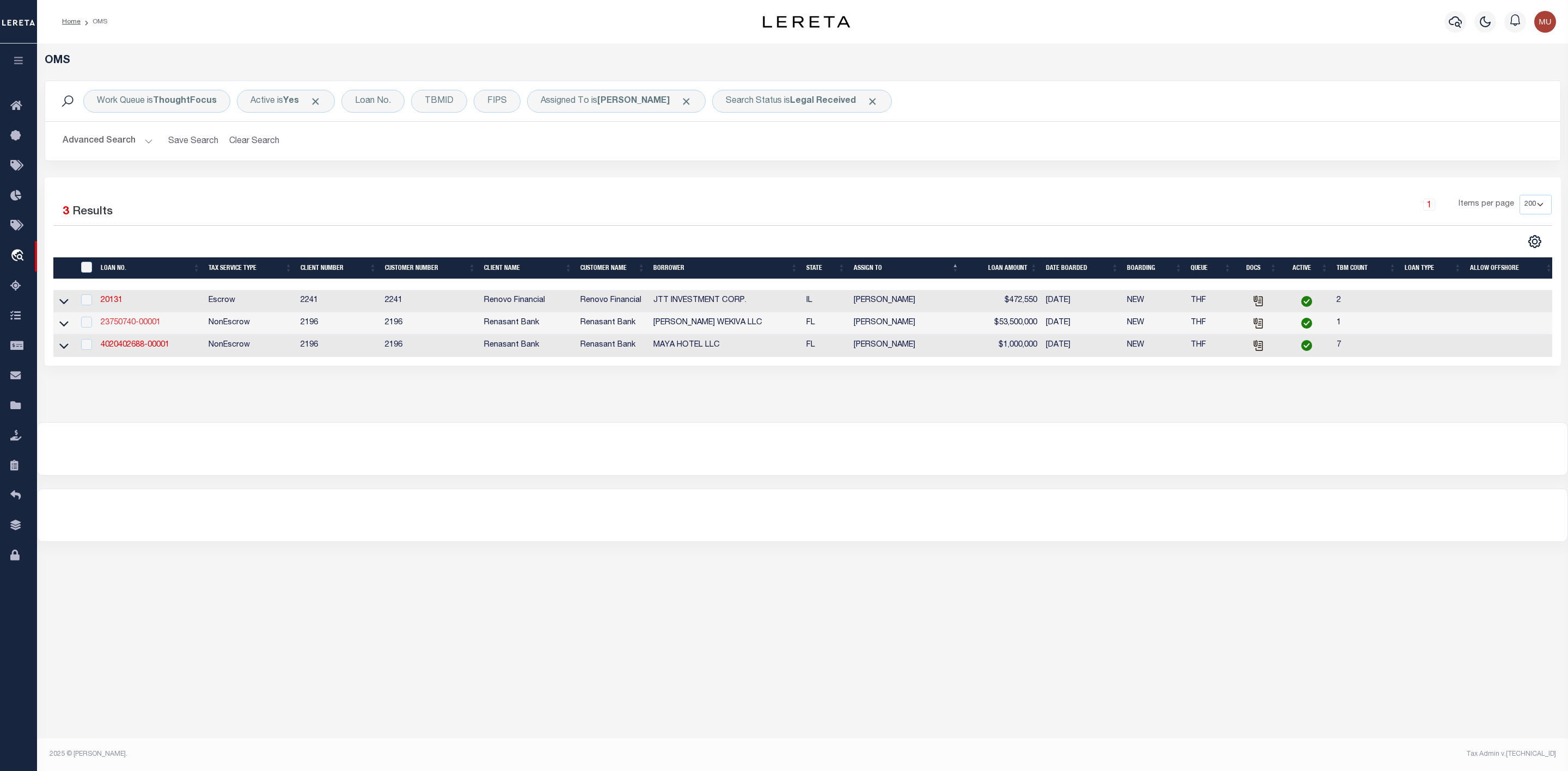
click at [148, 325] on link "23750740-00001" at bounding box center [130, 322] width 60 height 8
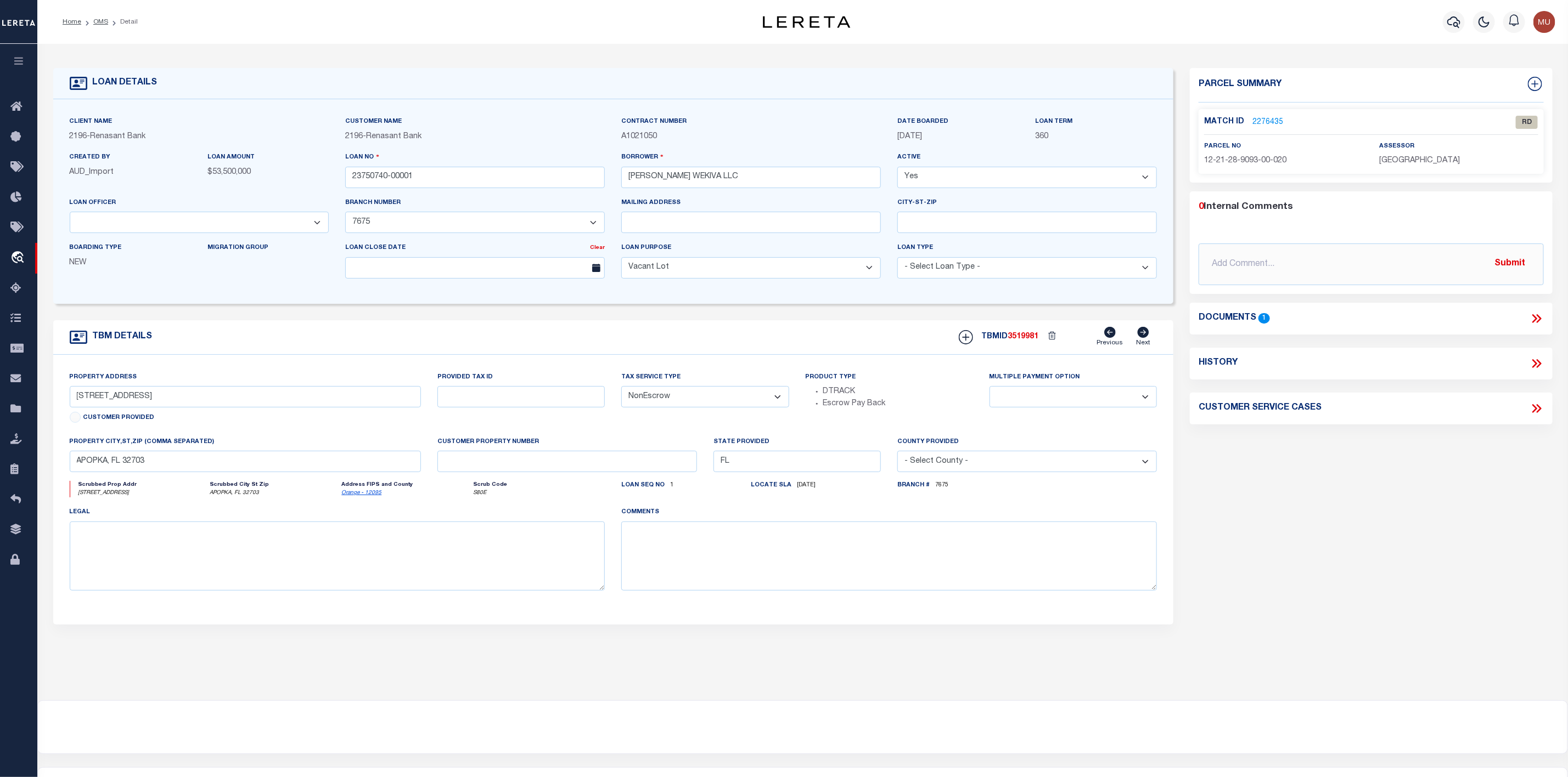
click at [1540, 318] on icon at bounding box center [1539, 319] width 5 height 9
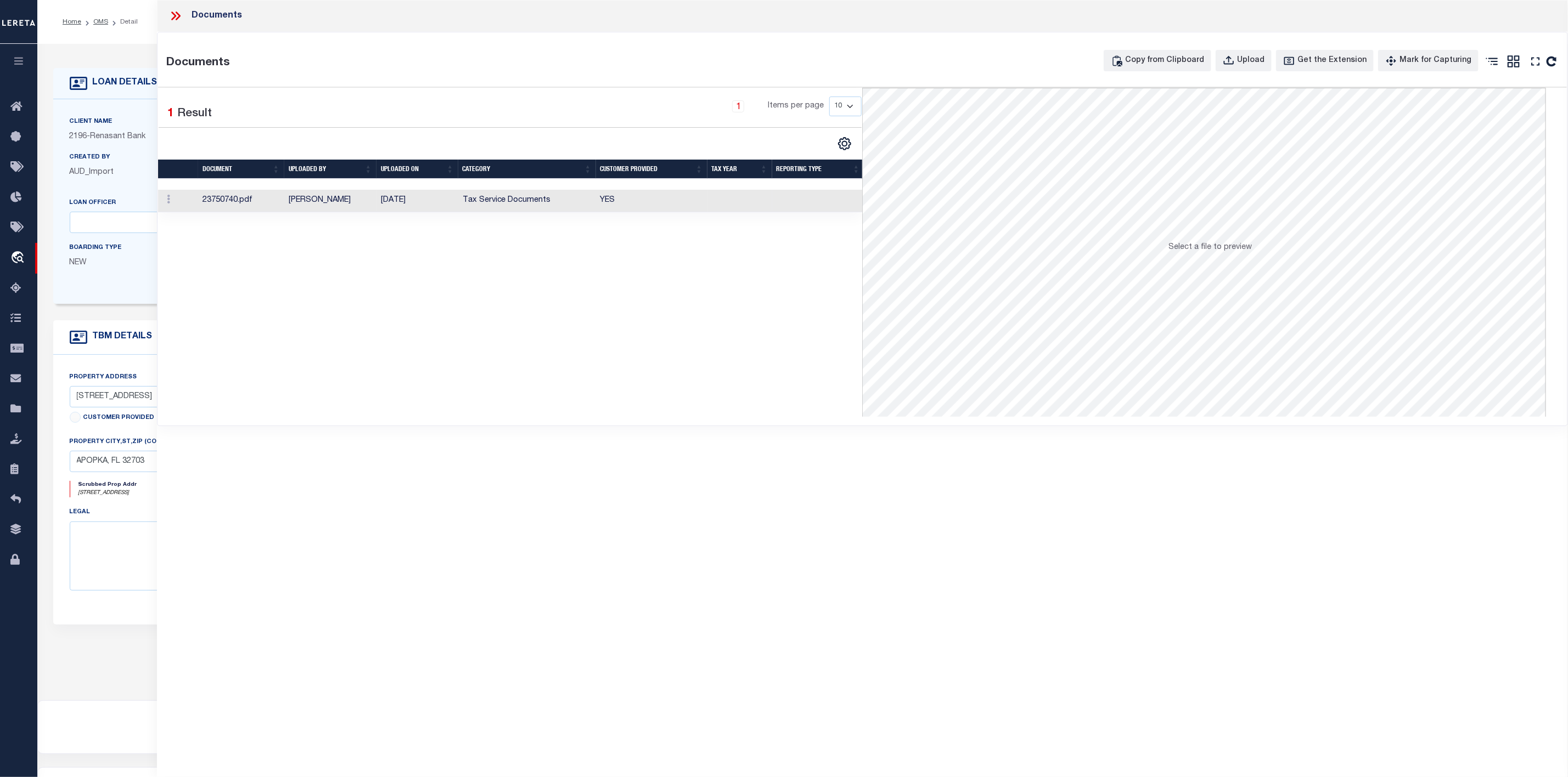
click at [212, 202] on td "23750740.pdf" at bounding box center [241, 201] width 86 height 22
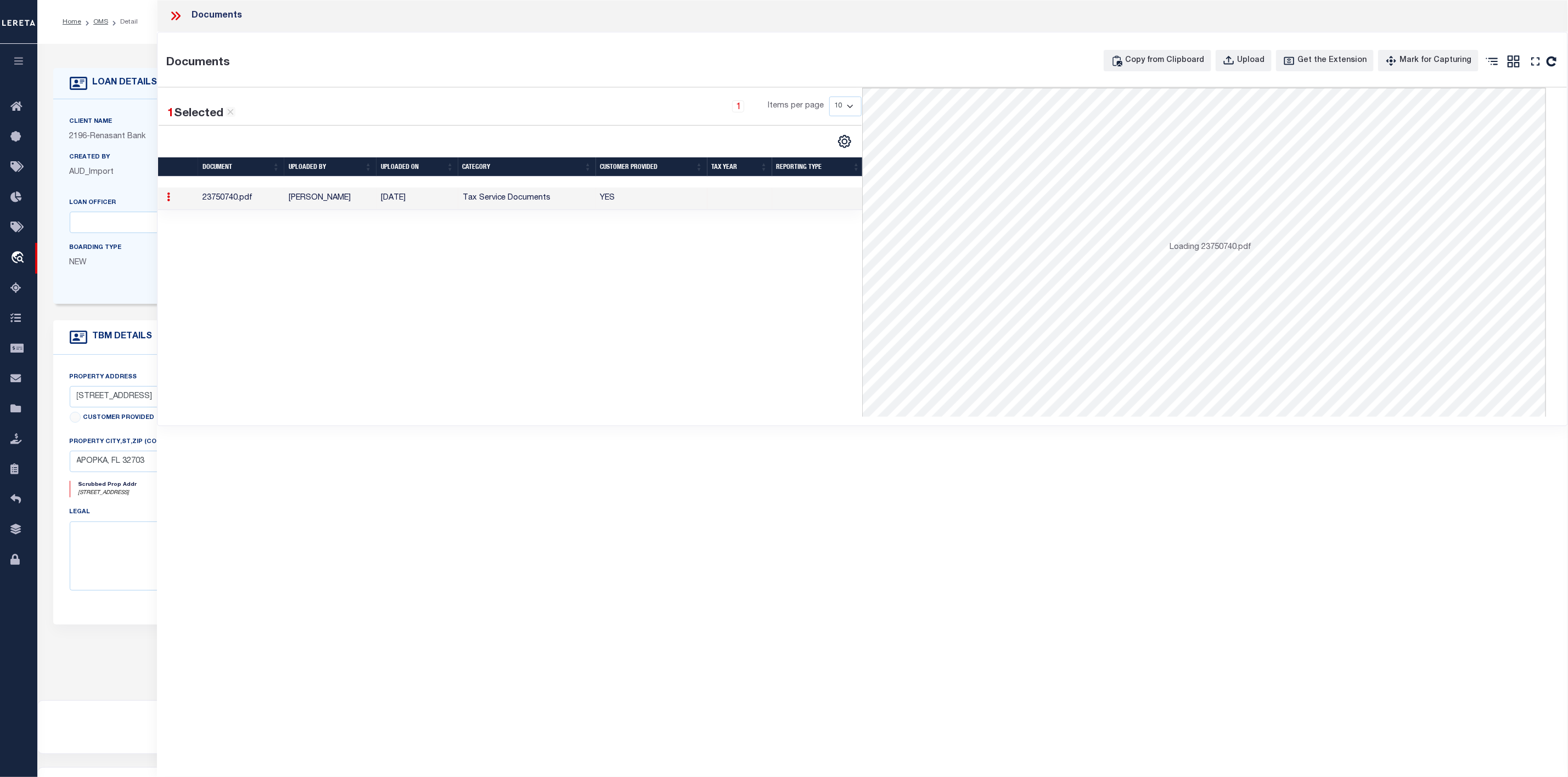
click at [212, 202] on td "23750740.pdf" at bounding box center [241, 199] width 86 height 22
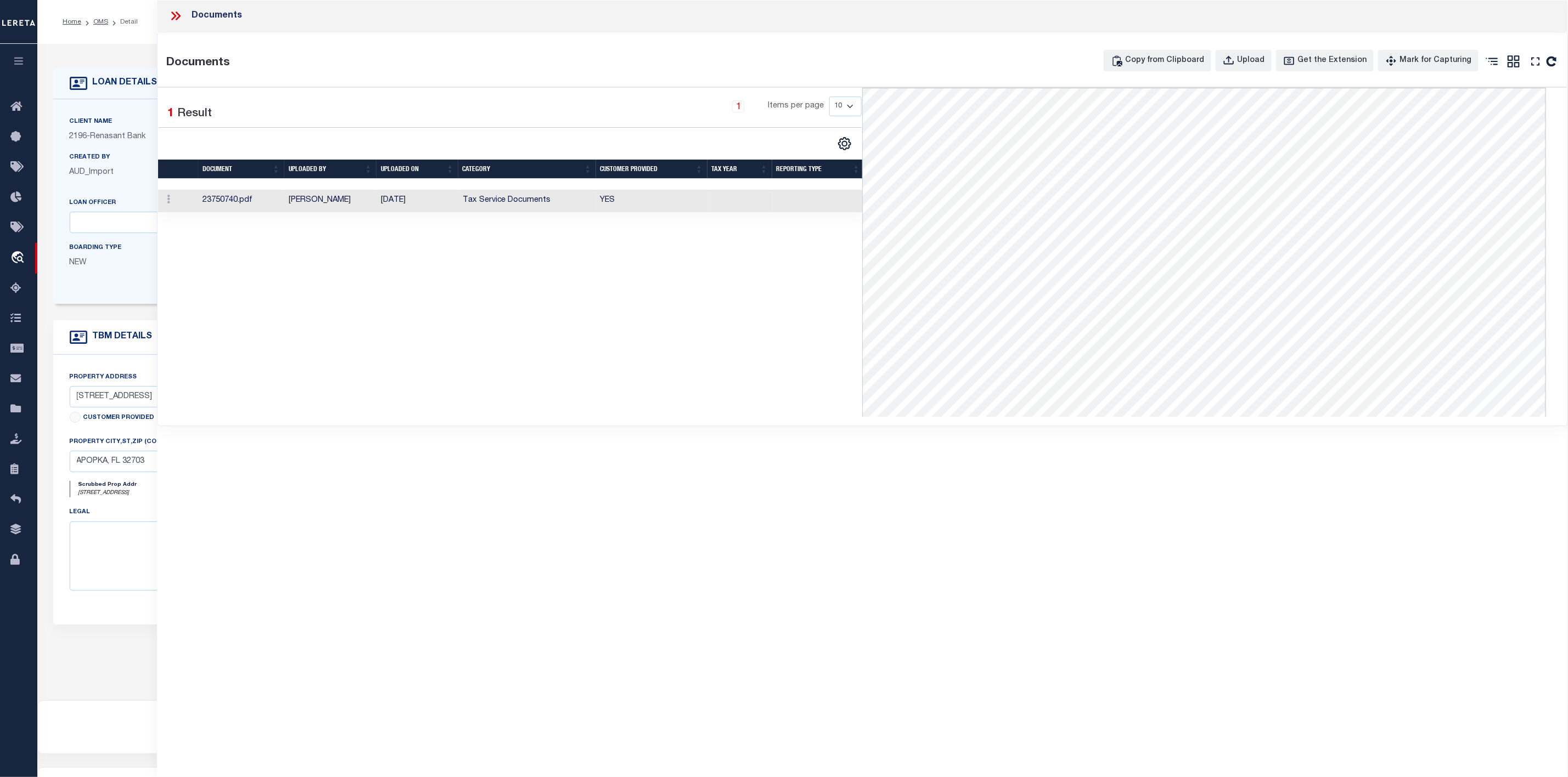
click at [179, 20] on icon at bounding box center [175, 15] width 15 height 15
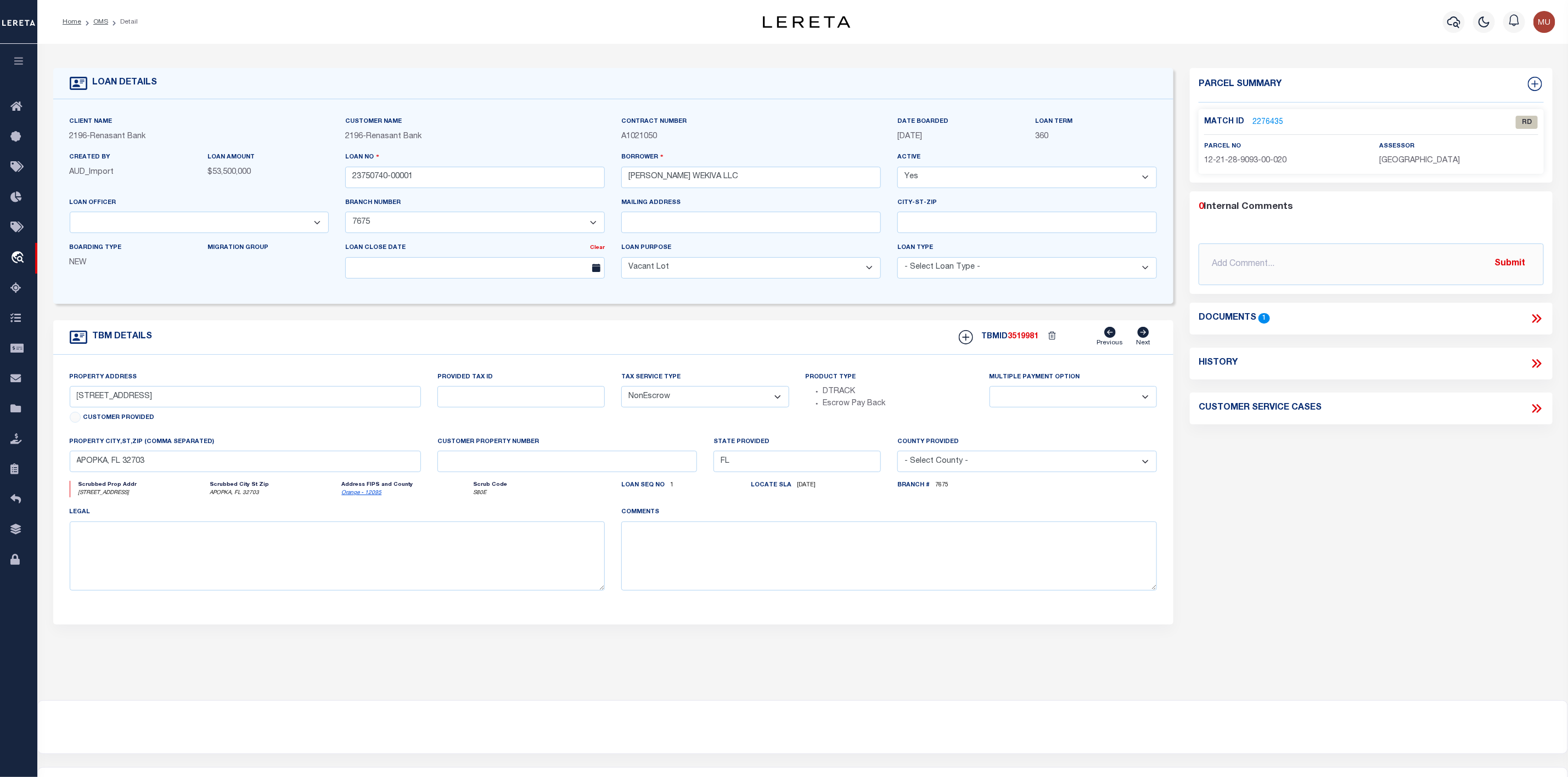
click at [108, 22] on li "Detail" at bounding box center [123, 22] width 30 height 10
click at [1269, 122] on link "2276435" at bounding box center [1267, 122] width 31 height 11
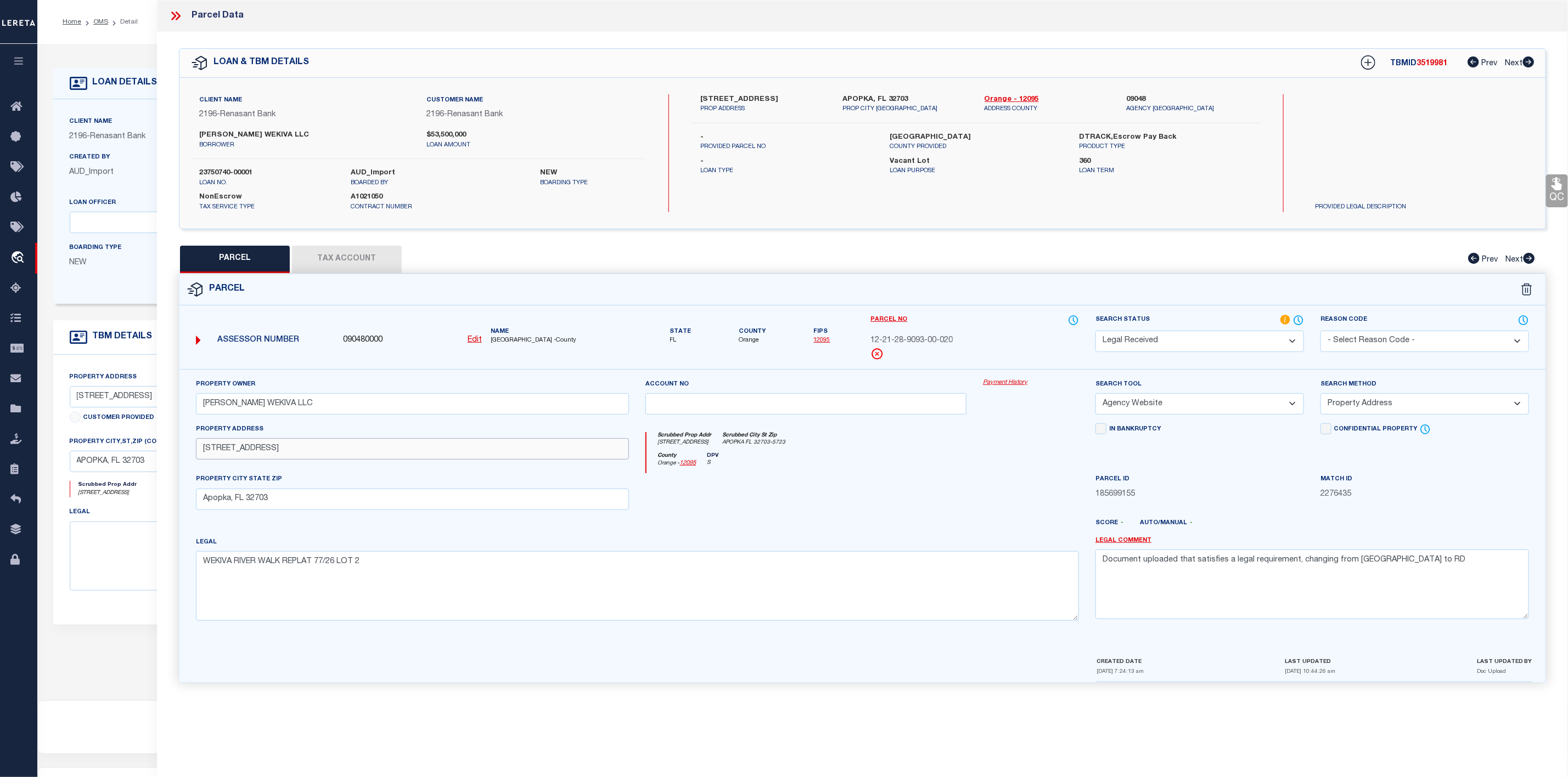
drag, startPoint x: 197, startPoint y: 452, endPoint x: 290, endPoint y: 452, distance: 93.0
click at [290, 452] on input "2101 E Semoran Blvd" at bounding box center [412, 449] width 434 height 21
click at [172, 15] on icon at bounding box center [175, 15] width 15 height 15
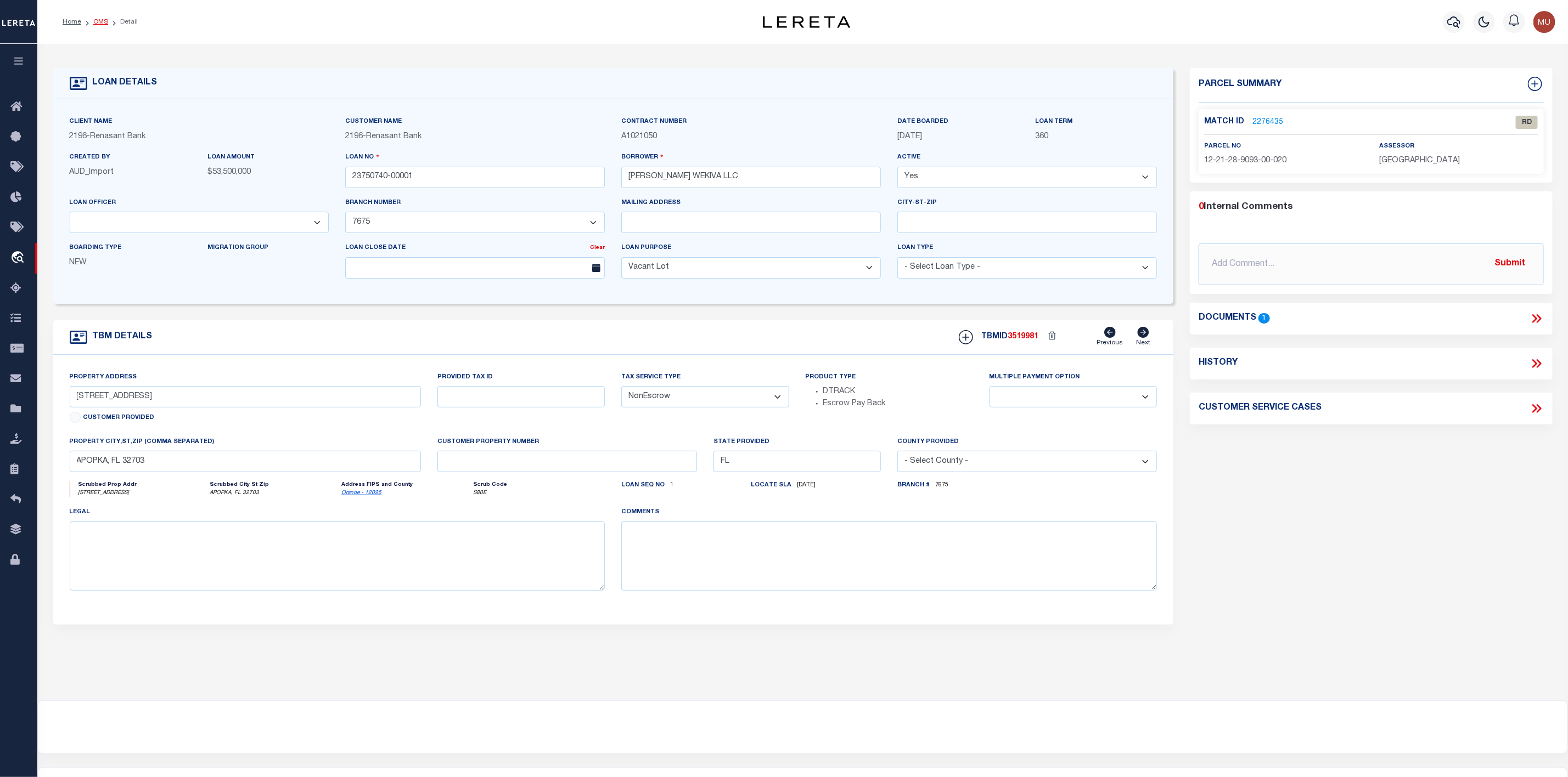
click at [100, 25] on link "OMS" at bounding box center [100, 22] width 15 height 7
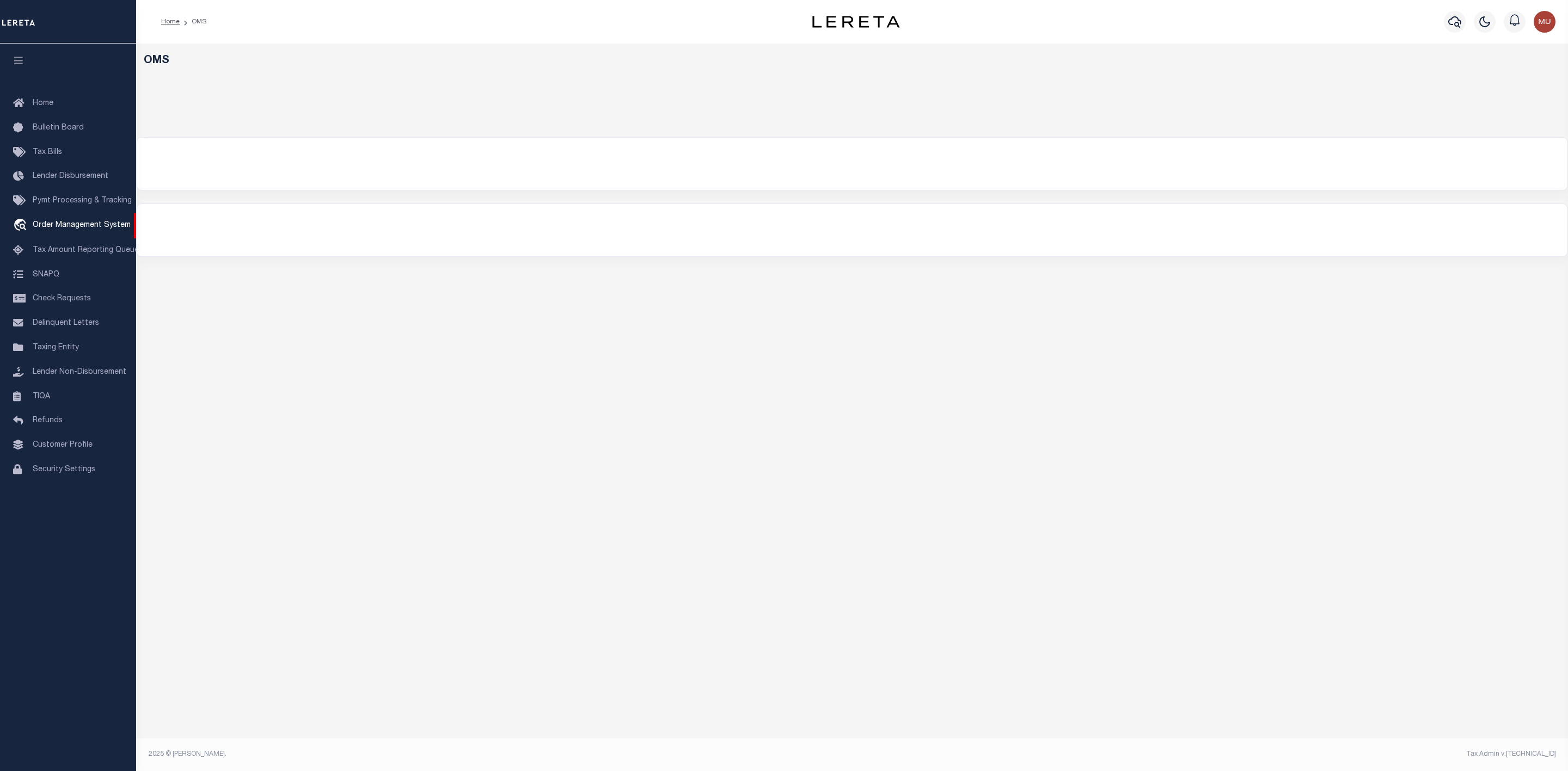
select select "200"
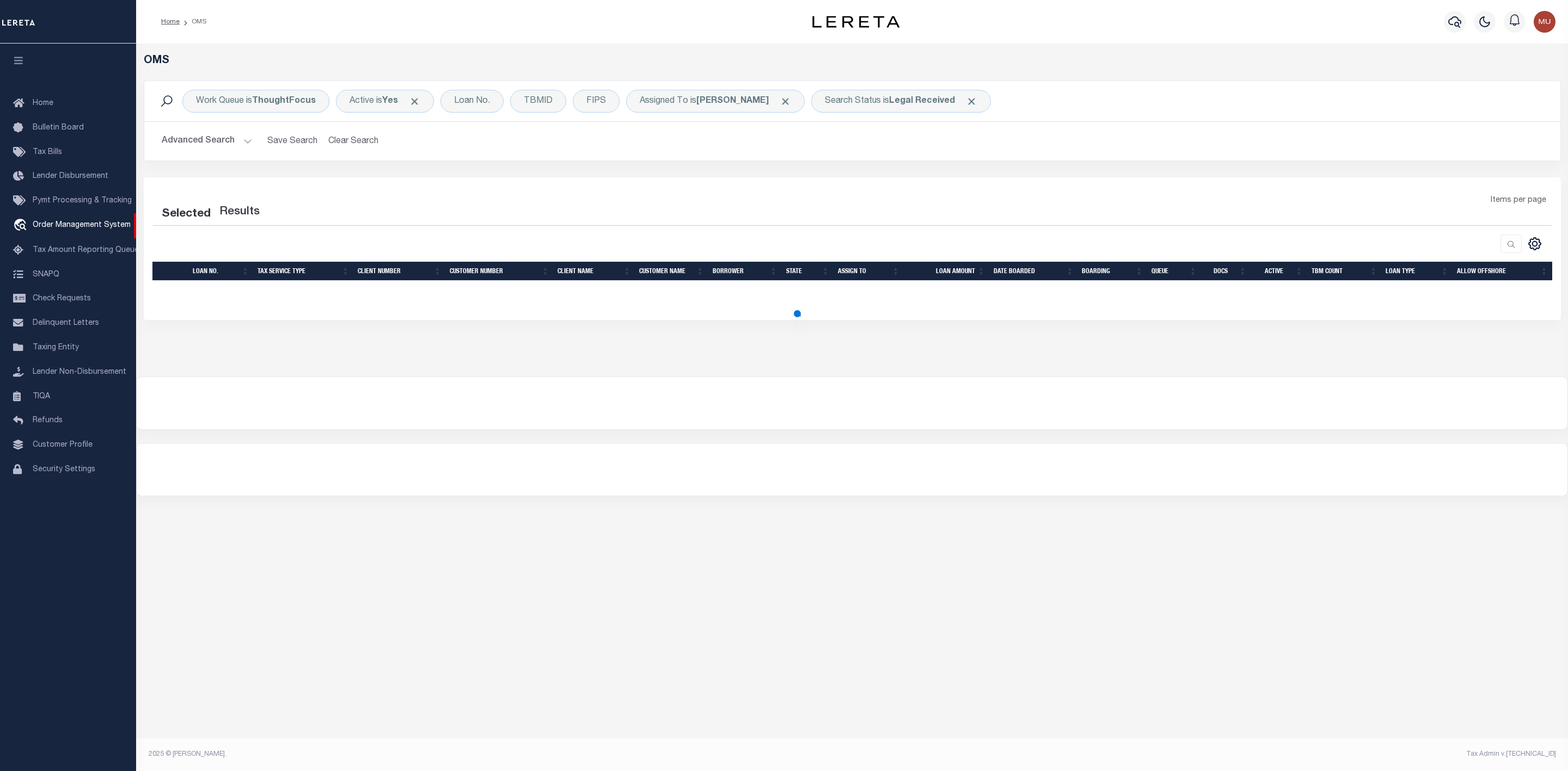
select select "200"
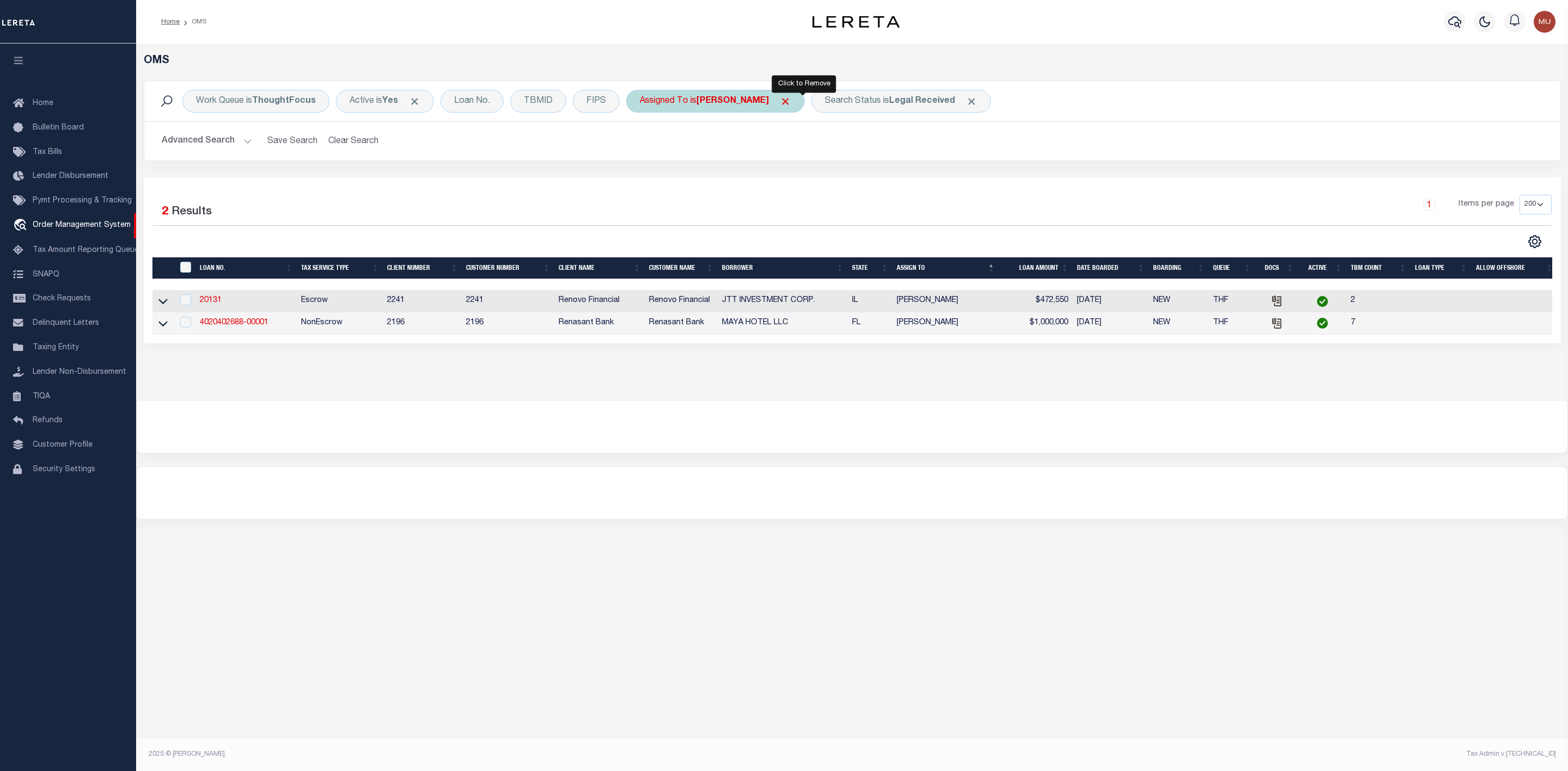
click at [791, 101] on span "Click to Remove" at bounding box center [785, 101] width 11 height 11
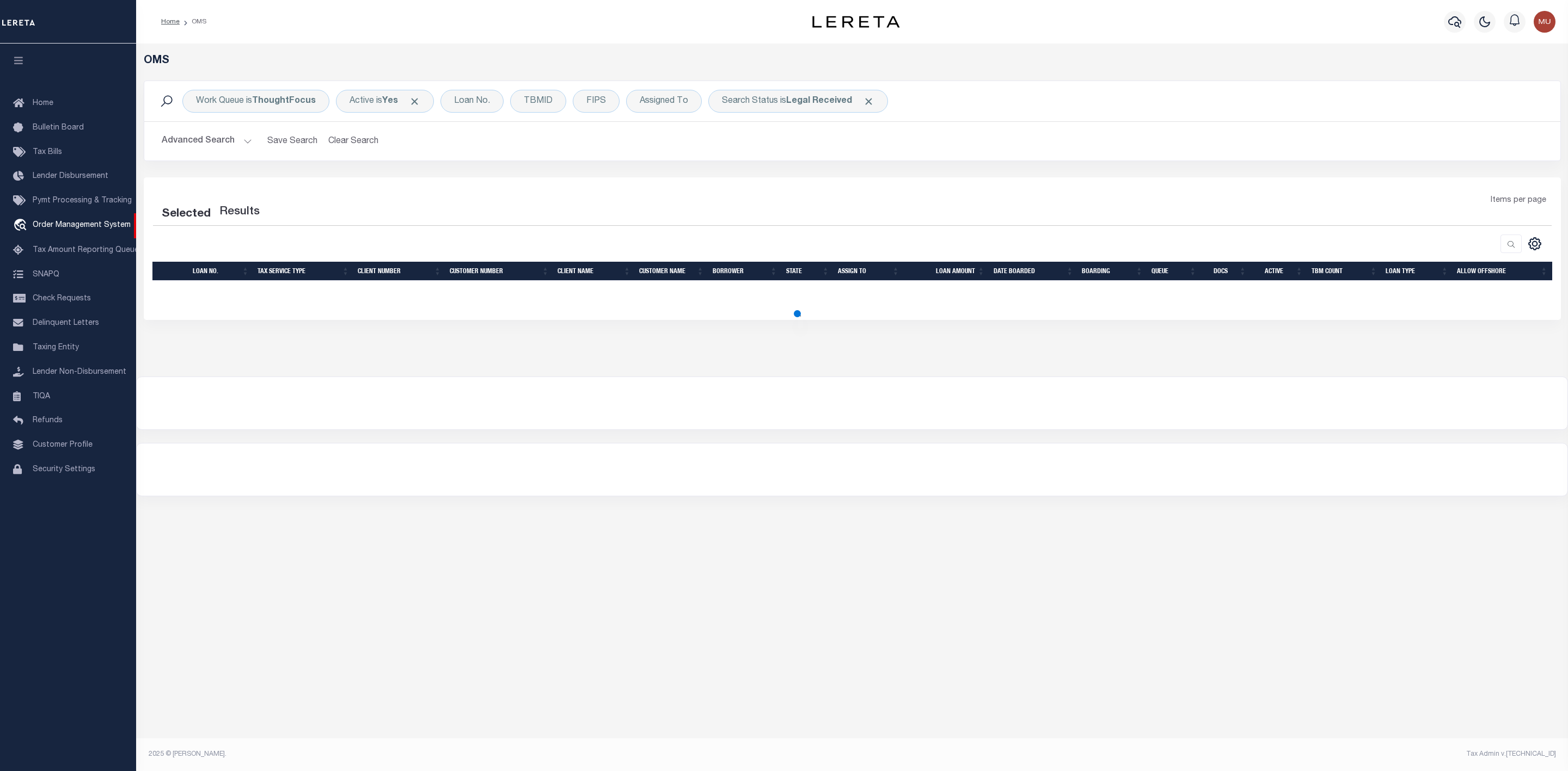
select select "200"
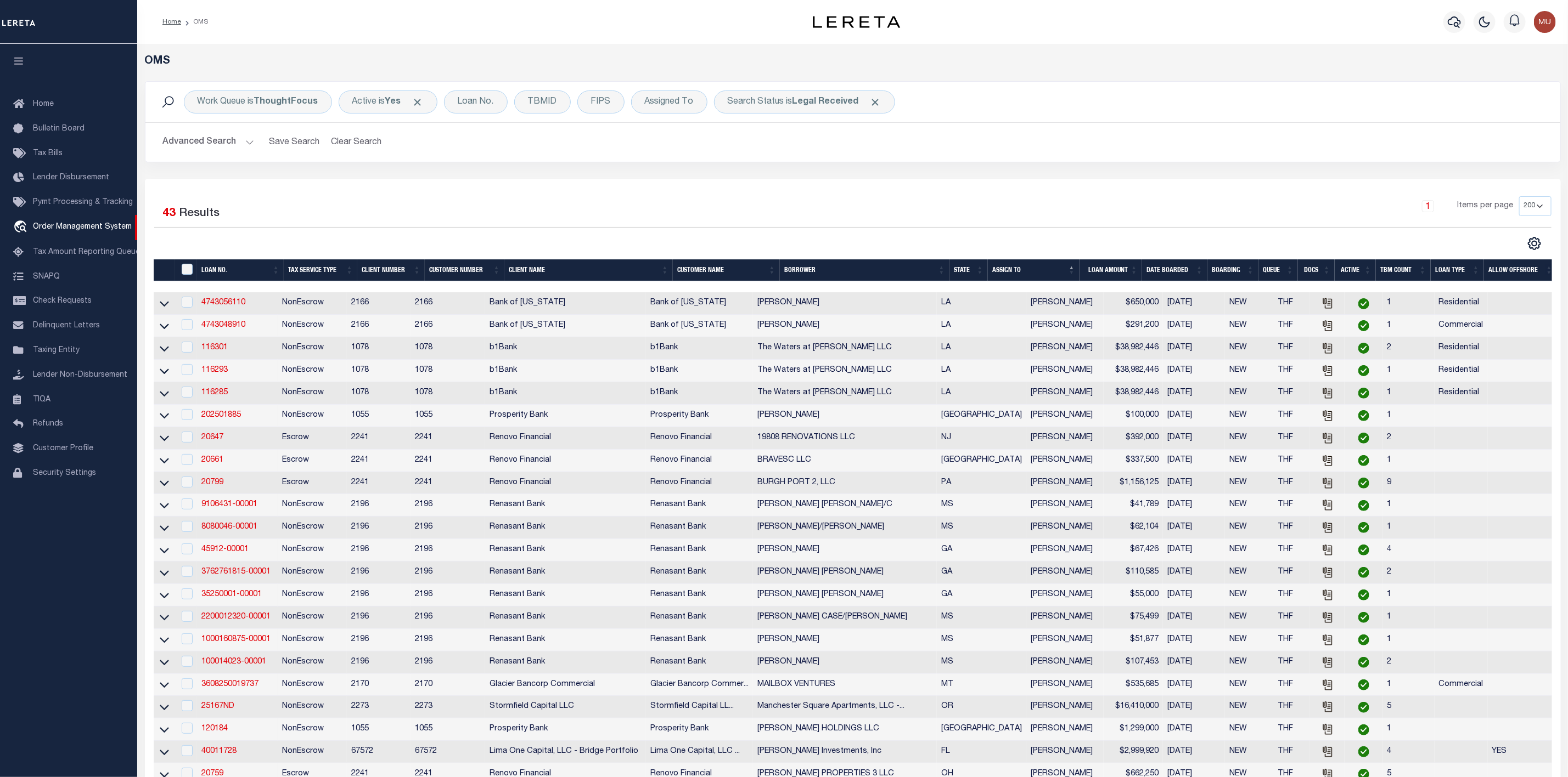
click at [824, 115] on div "Work Queue is ThoughtFocus Active is Yes Loan No. TBMID FIPS Assigned To Search…" at bounding box center [852, 101] width 1414 height 40
click at [818, 102] on b "Legal Received" at bounding box center [825, 102] width 66 height 9
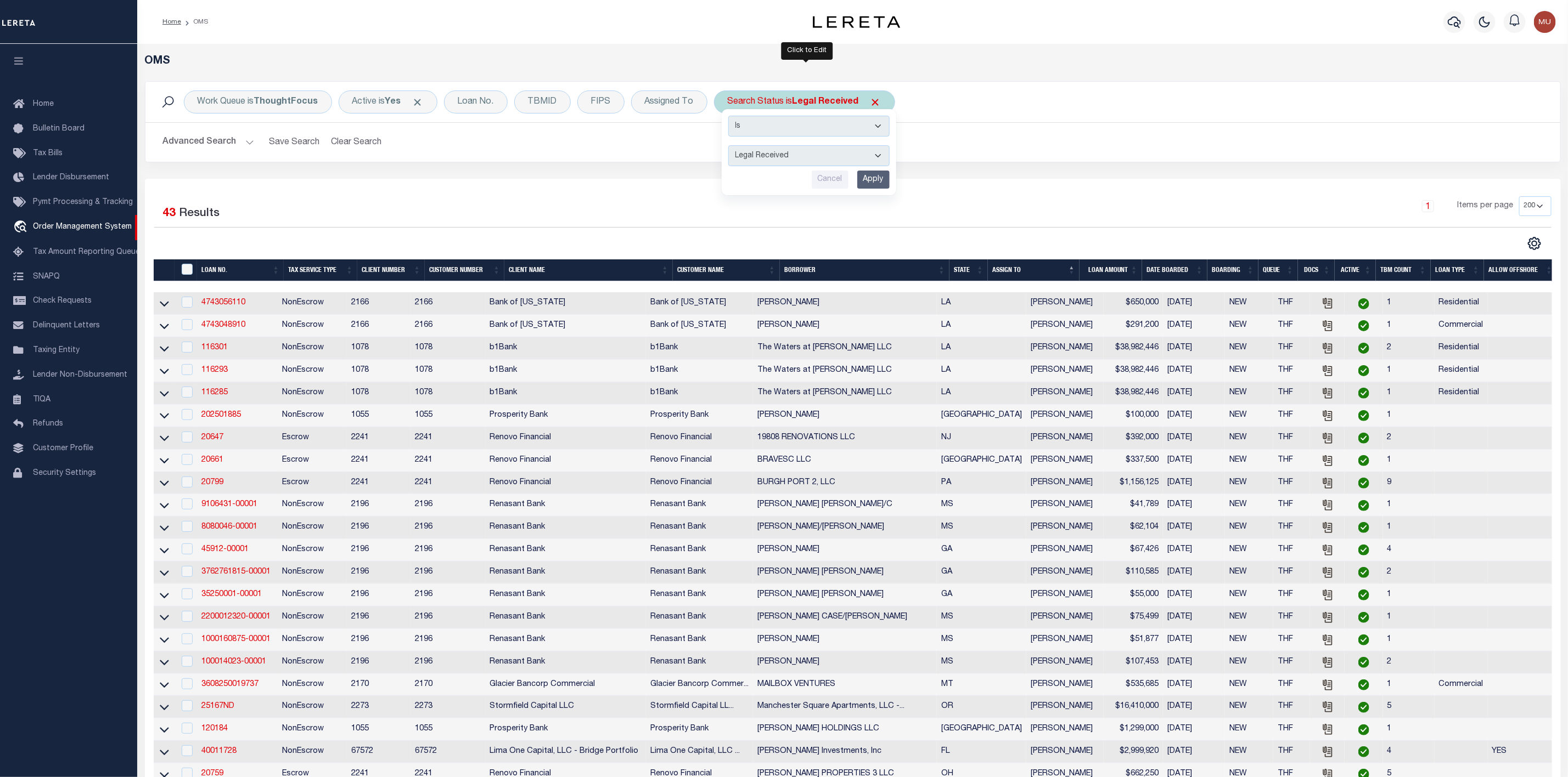
click at [759, 167] on select "Automated Search Bad Parcel Complete Duplicate Parcel High Dollar Reporting In …" at bounding box center [809, 155] width 161 height 21
select select "IP"
click at [731, 147] on select "Automated Search Bad Parcel Complete Duplicate Parcel High Dollar Reporting In …" at bounding box center [809, 155] width 161 height 21
click at [867, 186] on input "Apply" at bounding box center [873, 179] width 33 height 18
